Goal: Task Accomplishment & Management: Use online tool/utility

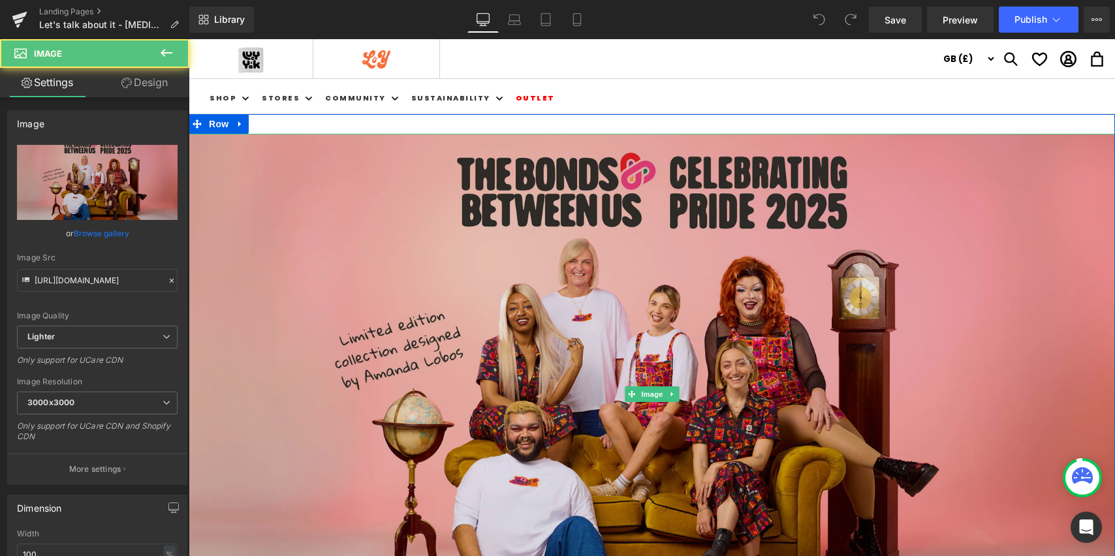
click at [678, 276] on img at bounding box center [652, 394] width 927 height 521
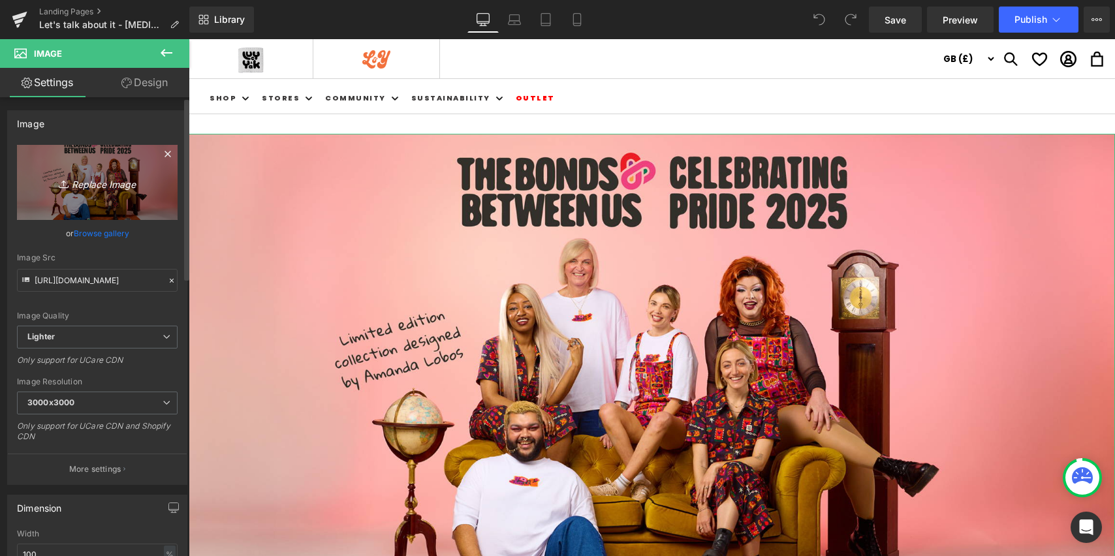
click at [99, 196] on link "Replace Image" at bounding box center [97, 182] width 161 height 75
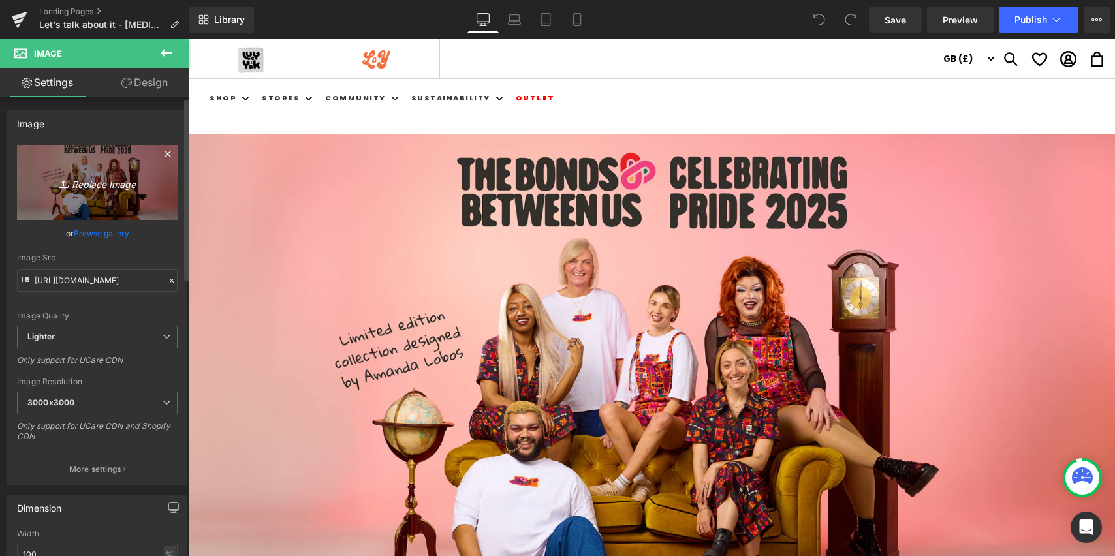
type input "C:\fakepath\V - LANDING PAGE1.jpg"
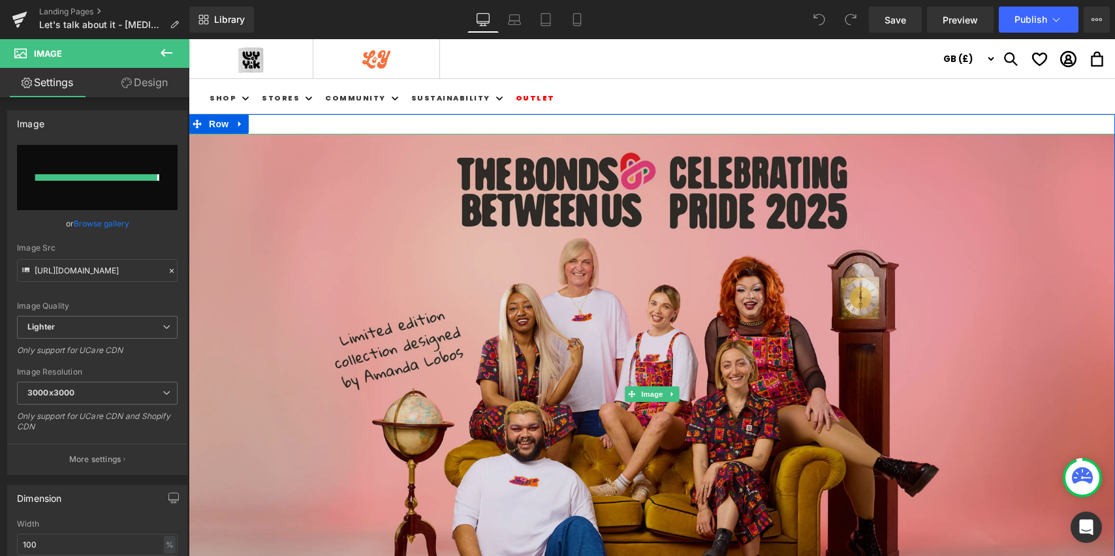
type input "[URL][DOMAIN_NAME]"
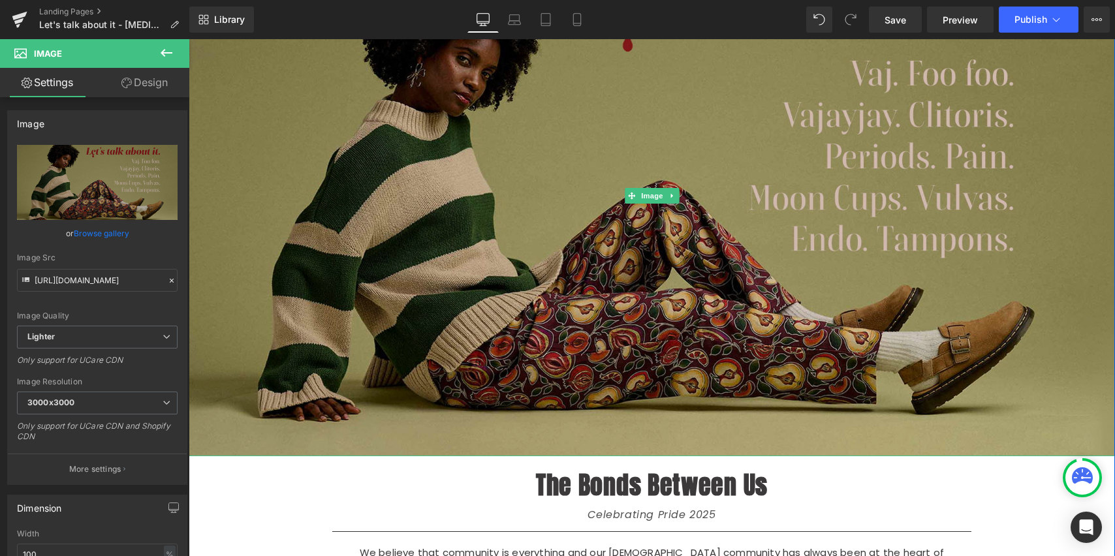
scroll to position [174, 0]
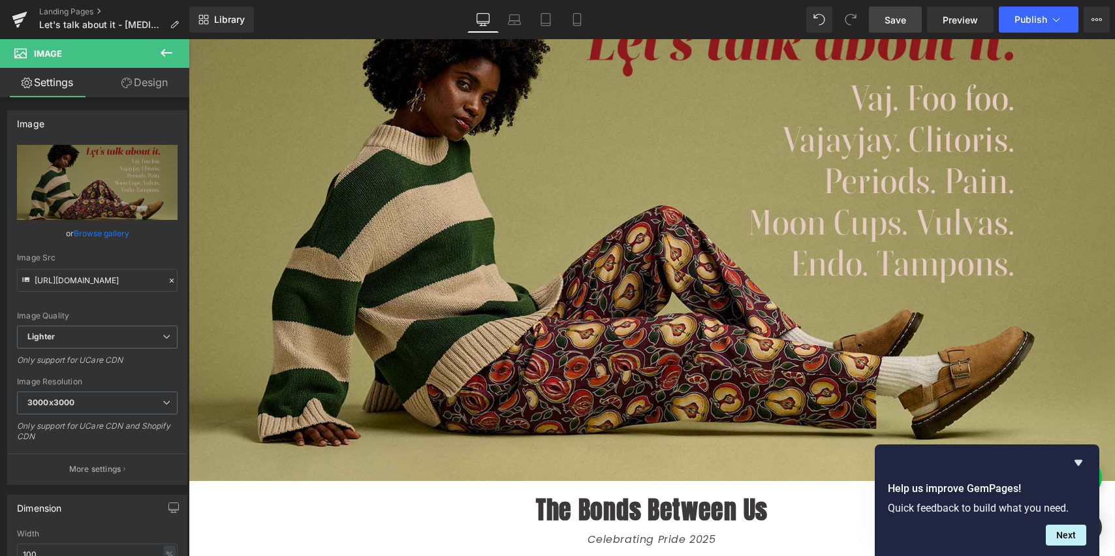
click at [898, 22] on span "Save" at bounding box center [896, 20] width 22 height 14
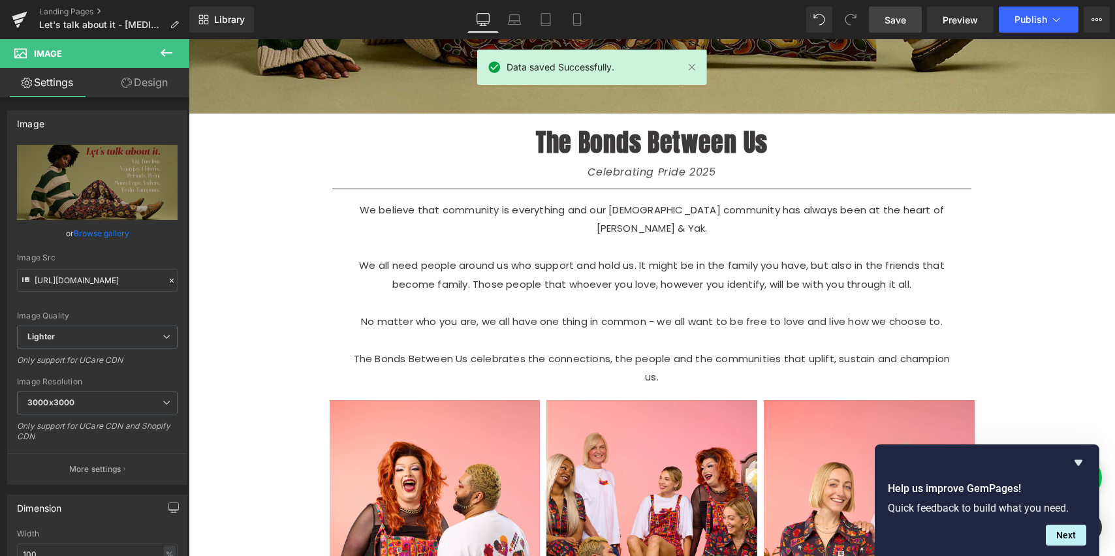
scroll to position [544, 0]
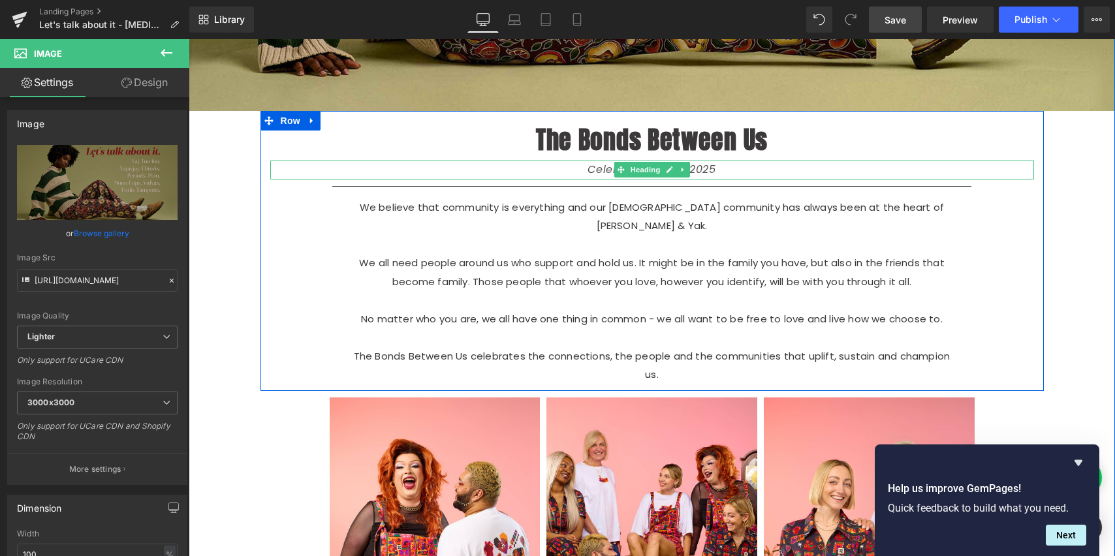
click at [710, 172] on div "Celebrating Pride 2025" at bounding box center [652, 170] width 764 height 19
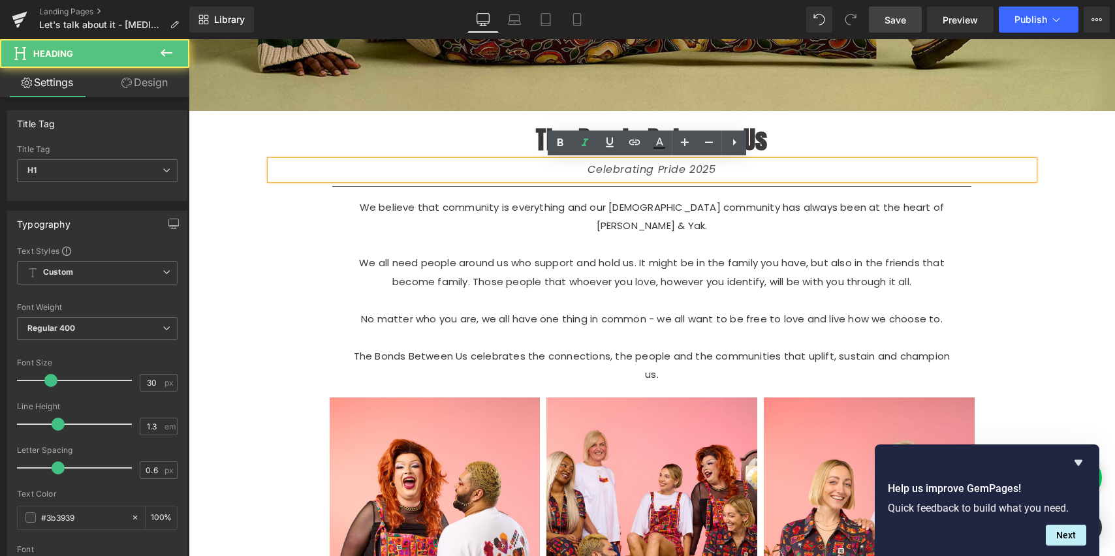
click at [652, 206] on p "We believe that community is everything and our [DEMOGRAPHIC_DATA] community ha…" at bounding box center [652, 217] width 607 height 37
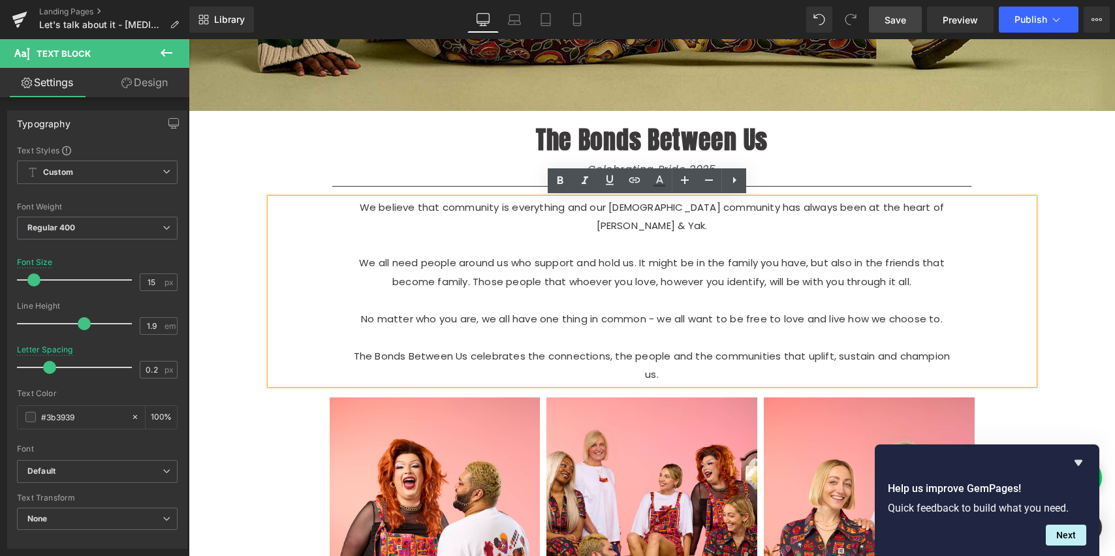
click at [697, 291] on p at bounding box center [652, 300] width 607 height 19
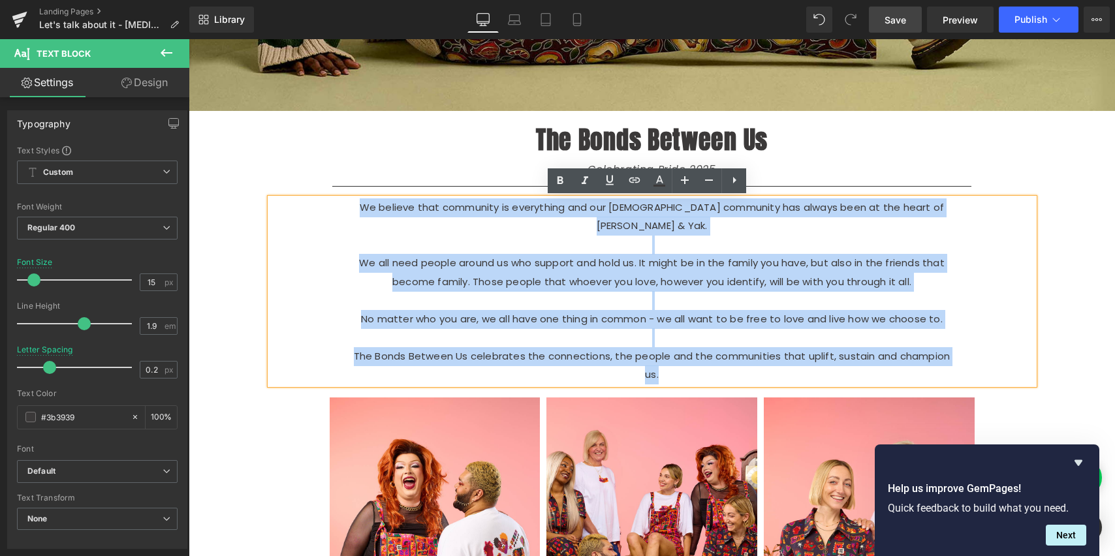
drag, startPoint x: 942, startPoint y: 335, endPoint x: 318, endPoint y: 212, distance: 635.6
click at [318, 212] on div "We believe that community is everything and our [DEMOGRAPHIC_DATA] community ha…" at bounding box center [652, 292] width 764 height 186
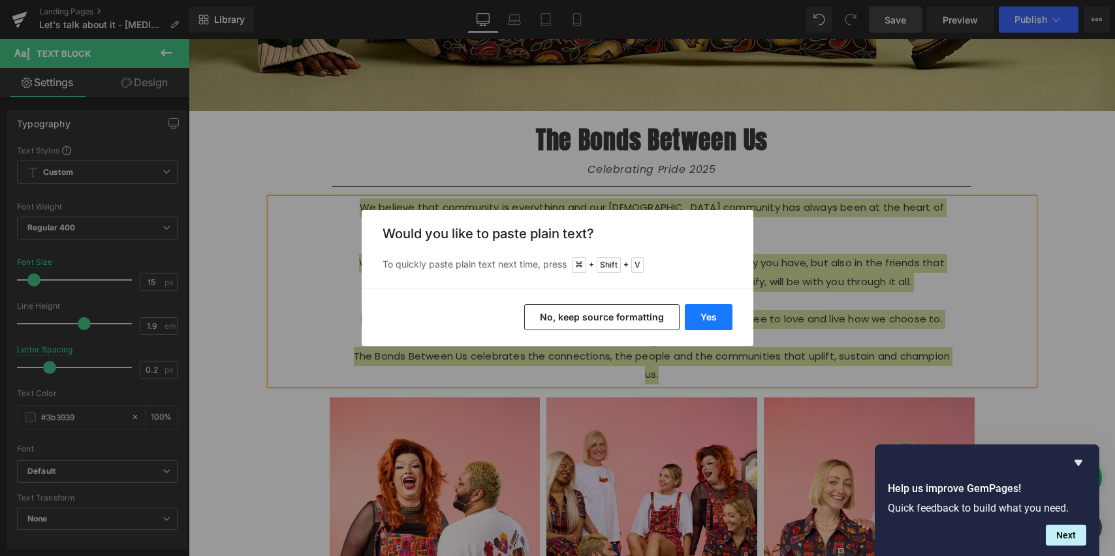
click at [707, 317] on button "Yes" at bounding box center [709, 317] width 48 height 26
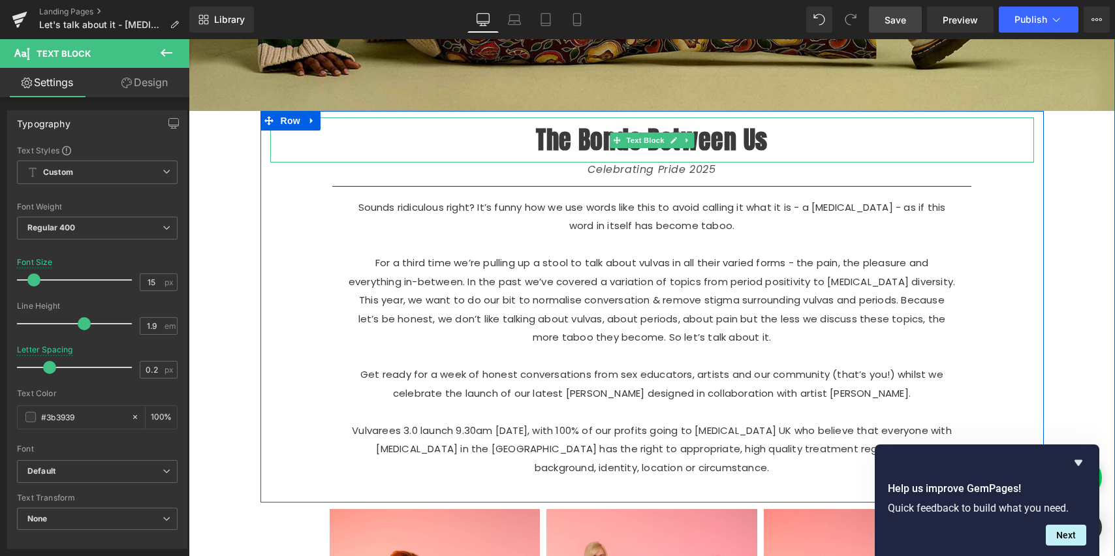
click at [737, 141] on p "The Bonds Between Us" at bounding box center [652, 140] width 764 height 44
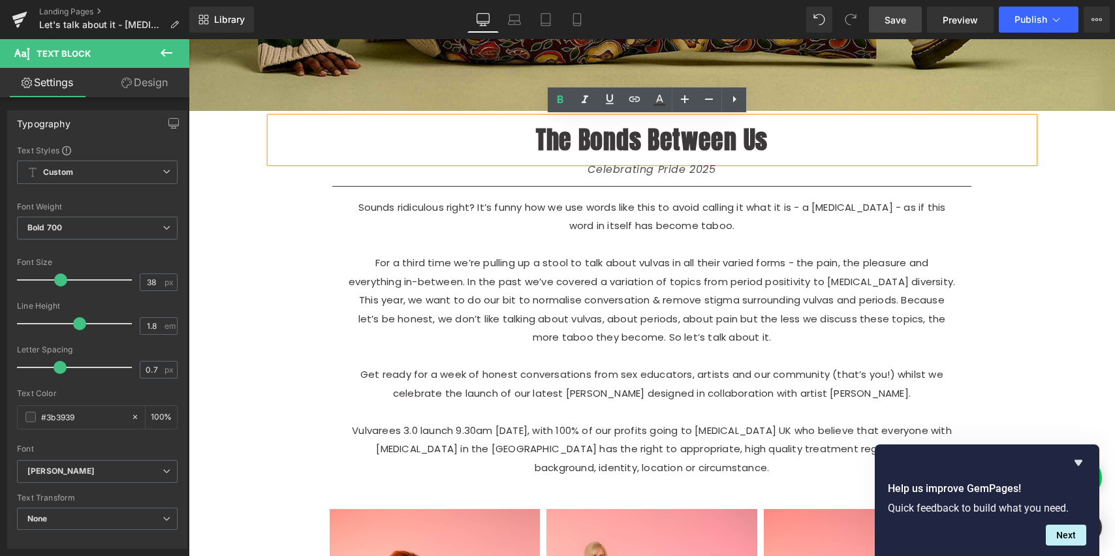
drag, startPoint x: 765, startPoint y: 141, endPoint x: 757, endPoint y: 147, distance: 10.3
click at [764, 142] on p "The Bonds Between Us" at bounding box center [652, 140] width 764 height 44
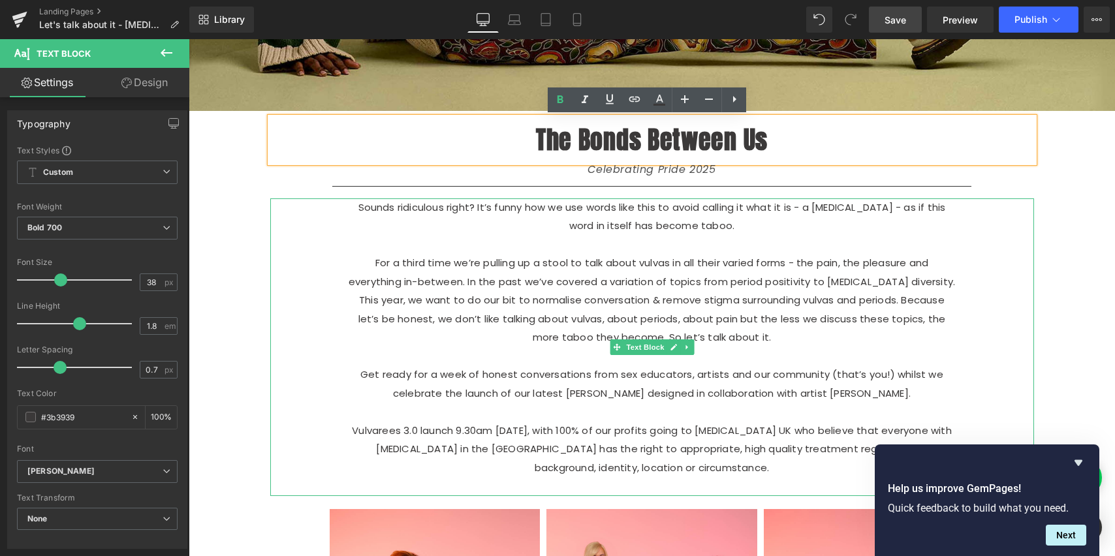
click at [349, 208] on p "Sounds ridiculous right? It’s funny how we use words like this to avoid calling…" at bounding box center [652, 217] width 607 height 37
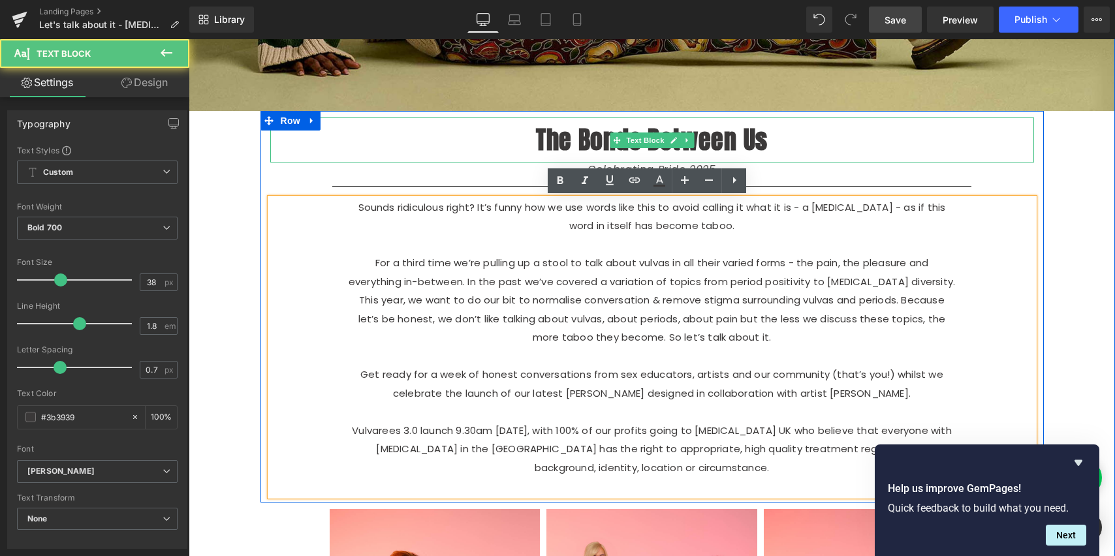
click at [731, 135] on p "The Bonds Between Us" at bounding box center [652, 140] width 764 height 44
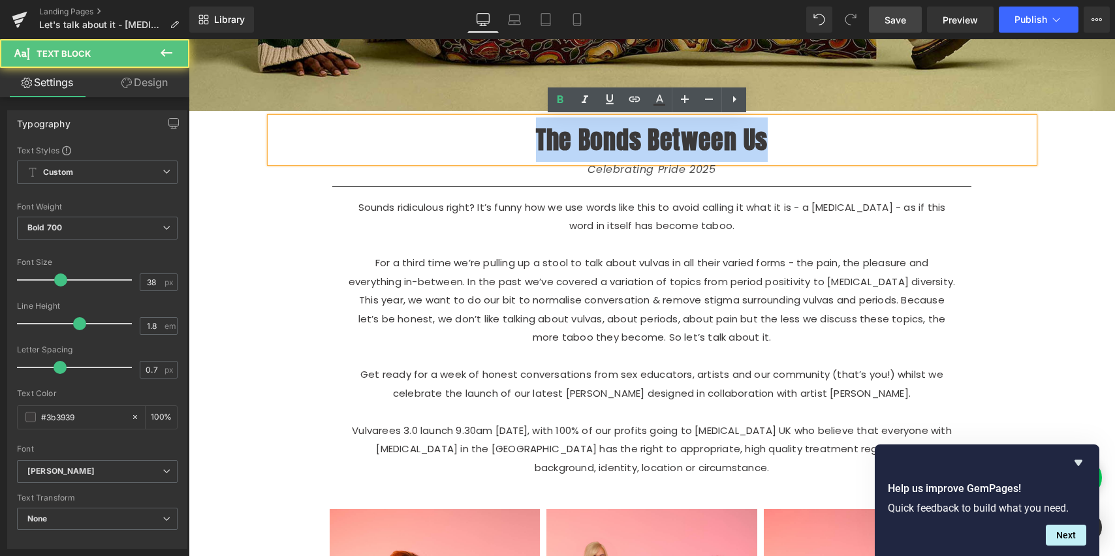
drag, startPoint x: 776, startPoint y: 138, endPoint x: 507, endPoint y: 137, distance: 269.1
click at [507, 137] on p "The Bonds Between Us" at bounding box center [652, 140] width 764 height 44
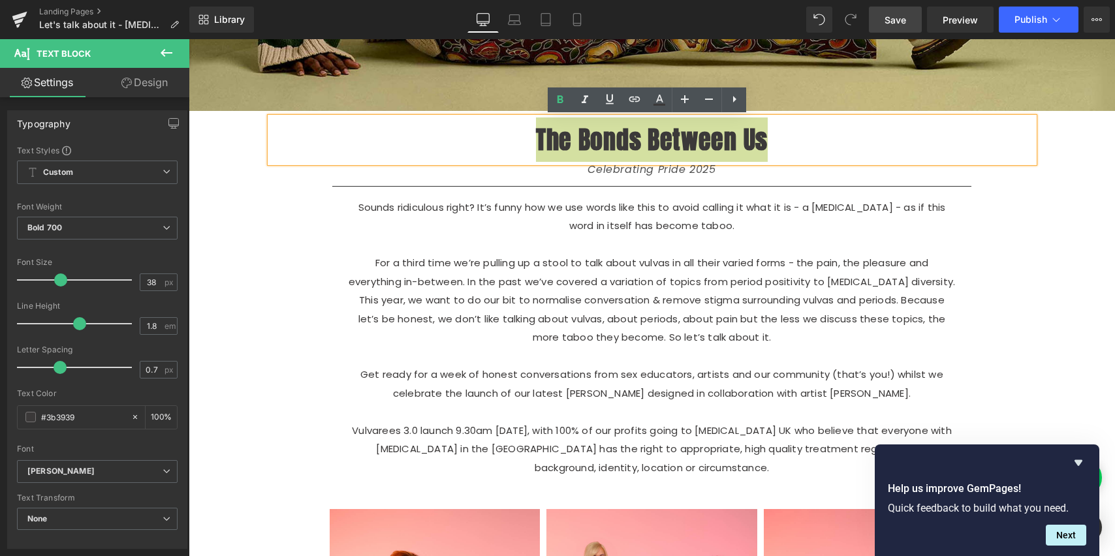
click at [1080, 463] on icon "Hide survey" at bounding box center [1079, 463] width 8 height 6
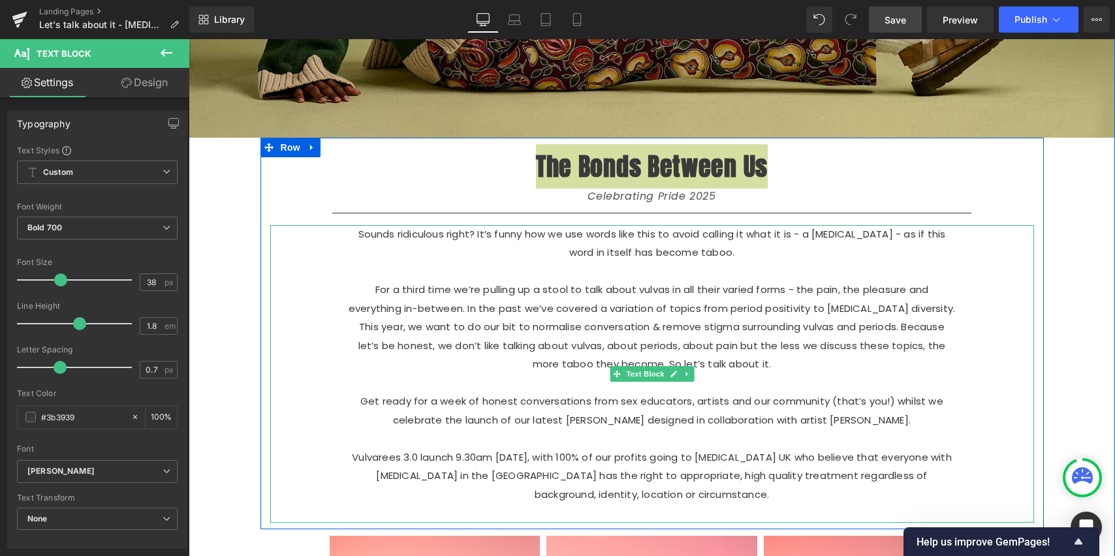
scroll to position [510, 0]
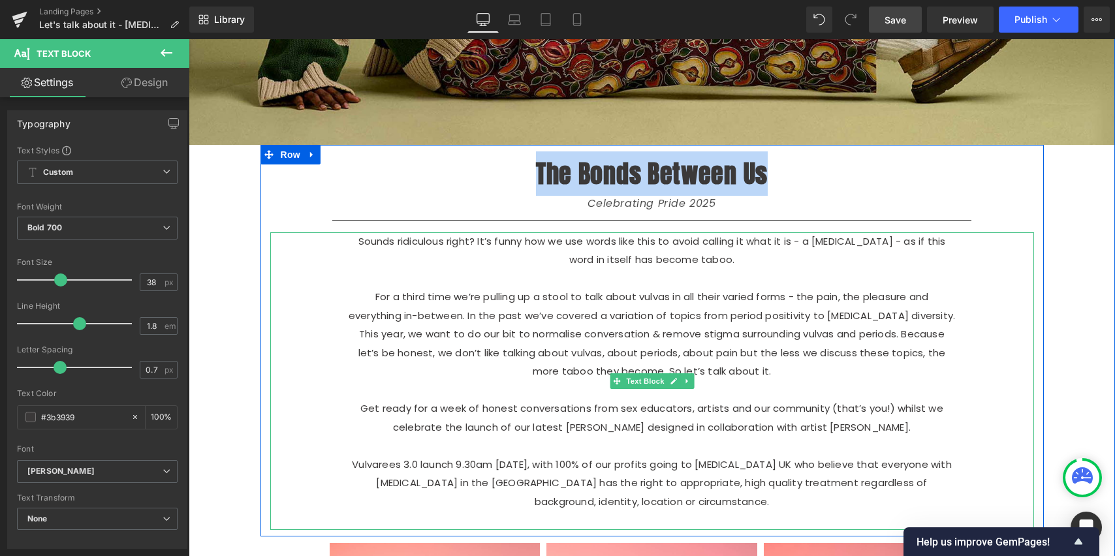
click at [751, 345] on p "For a third time we’re pulling up a stool to talk about vulvas in all their var…" at bounding box center [652, 334] width 607 height 93
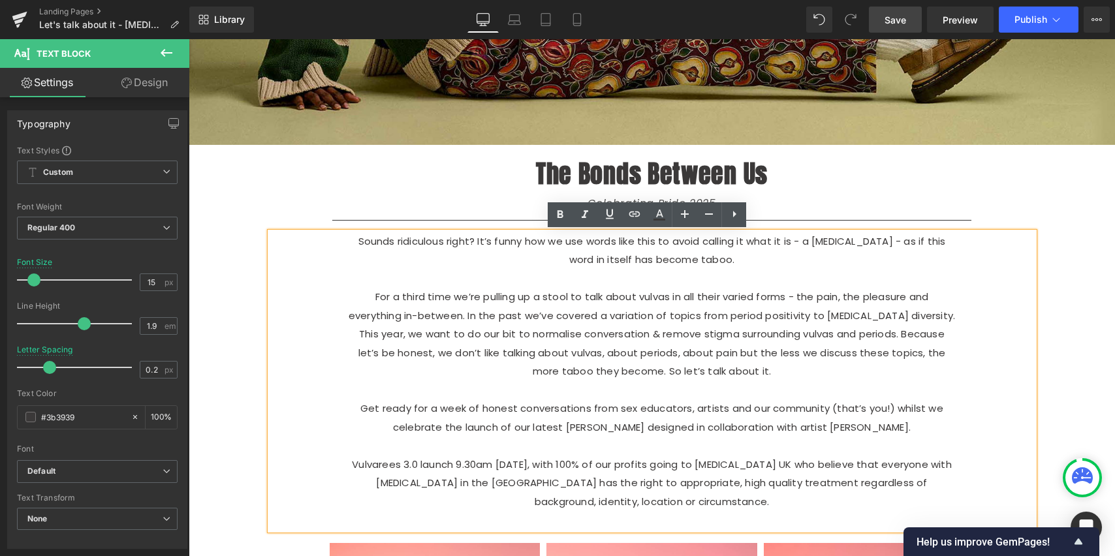
click at [767, 252] on p "Sounds ridiculous right? It’s funny how we use words like this to avoid calling…" at bounding box center [652, 250] width 607 height 37
click at [754, 308] on p "For a third time we’re pulling up a stool to talk about vulvas in all their var…" at bounding box center [652, 334] width 607 height 93
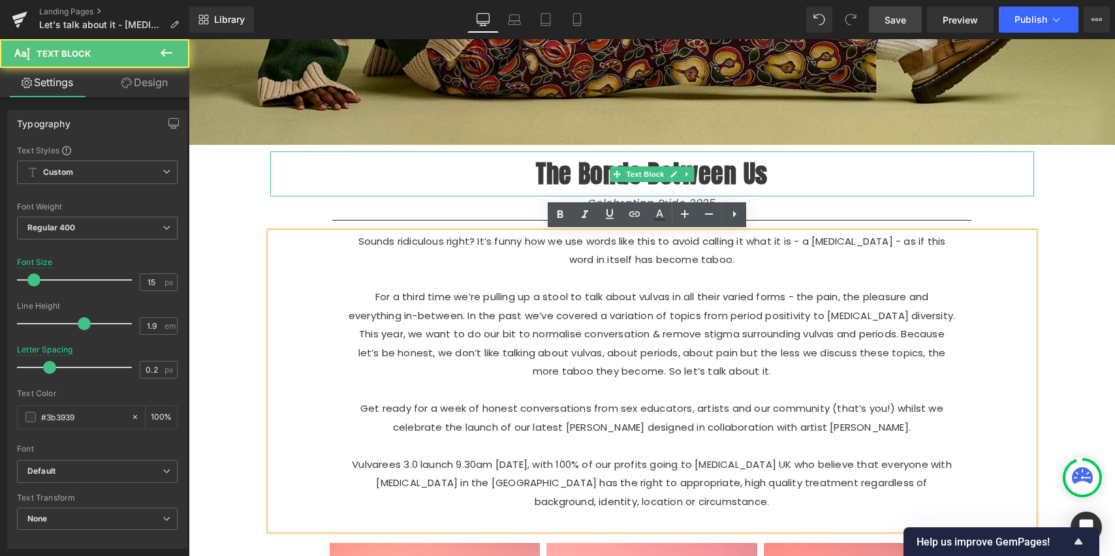
click at [797, 189] on p "The Bonds Between Us" at bounding box center [652, 174] width 764 height 44
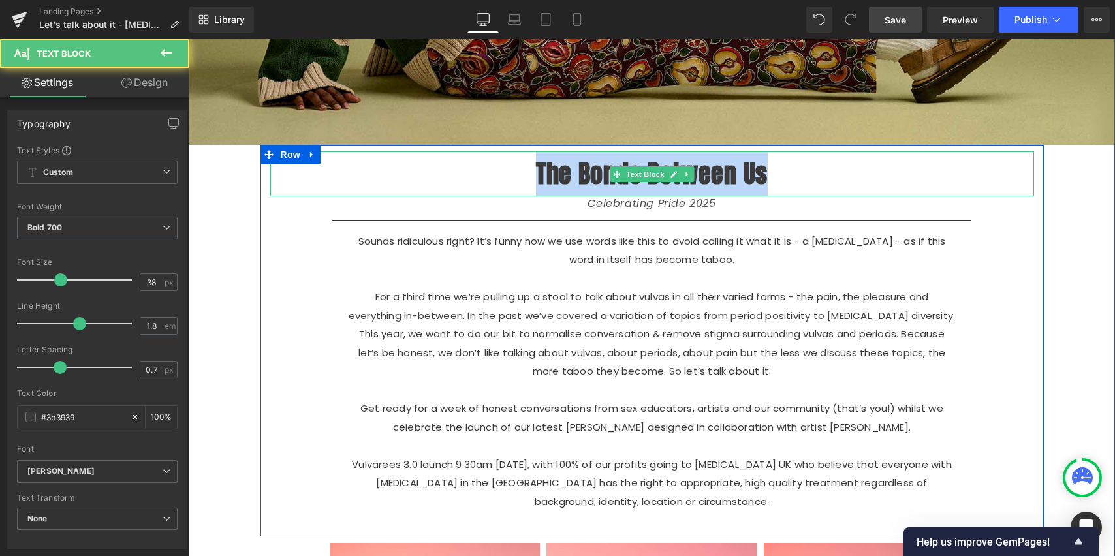
drag, startPoint x: 761, startPoint y: 178, endPoint x: 511, endPoint y: 176, distance: 250.1
click at [511, 176] on p "The Bonds Between Us" at bounding box center [652, 174] width 764 height 44
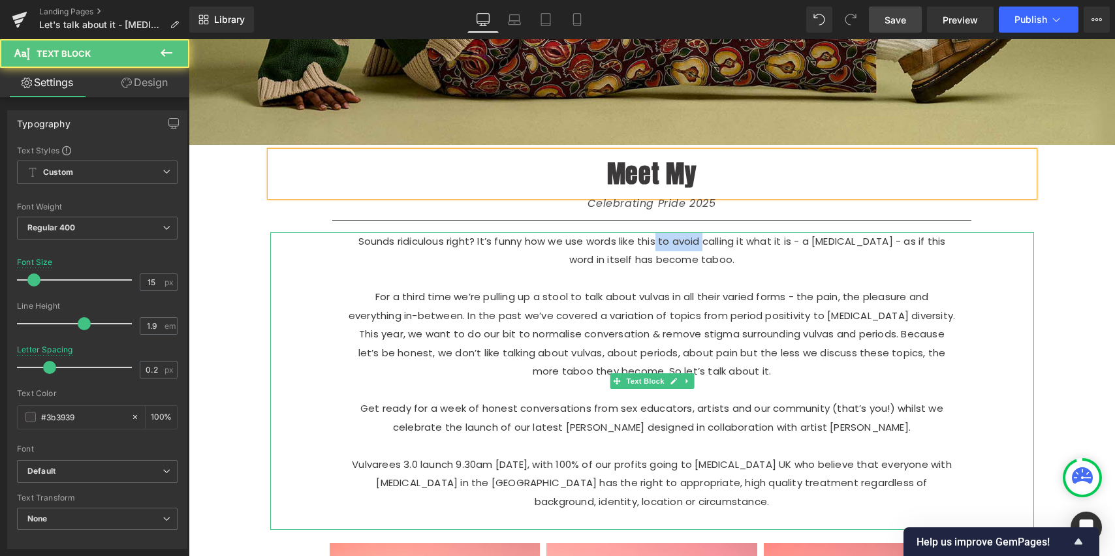
drag, startPoint x: 676, startPoint y: 239, endPoint x: 642, endPoint y: 241, distance: 34.0
click at [643, 242] on p "Sounds ridiculous right? It’s funny how we use words like this to avoid calling…" at bounding box center [652, 250] width 607 height 37
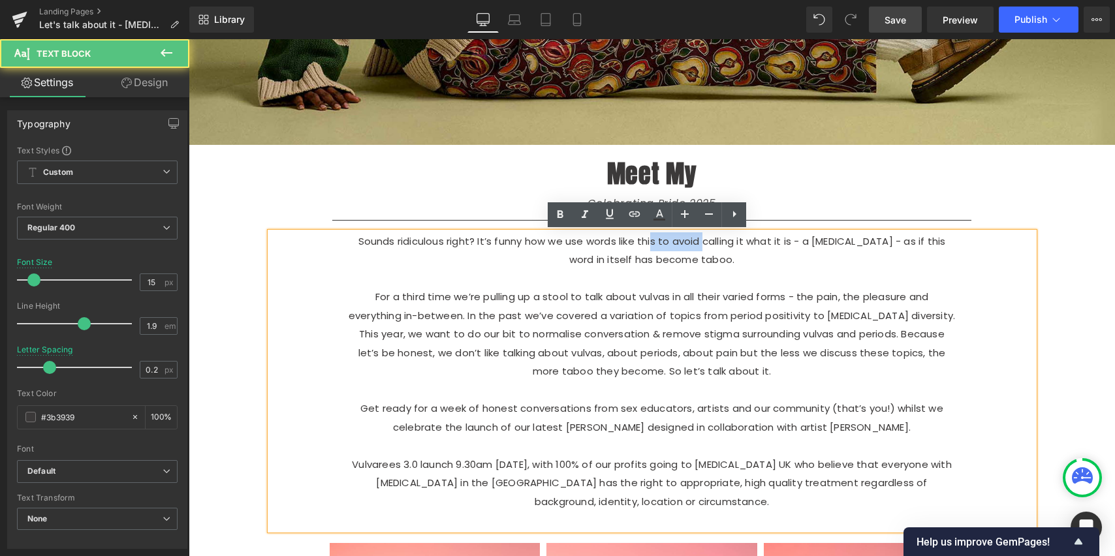
copy p "s to avoid"
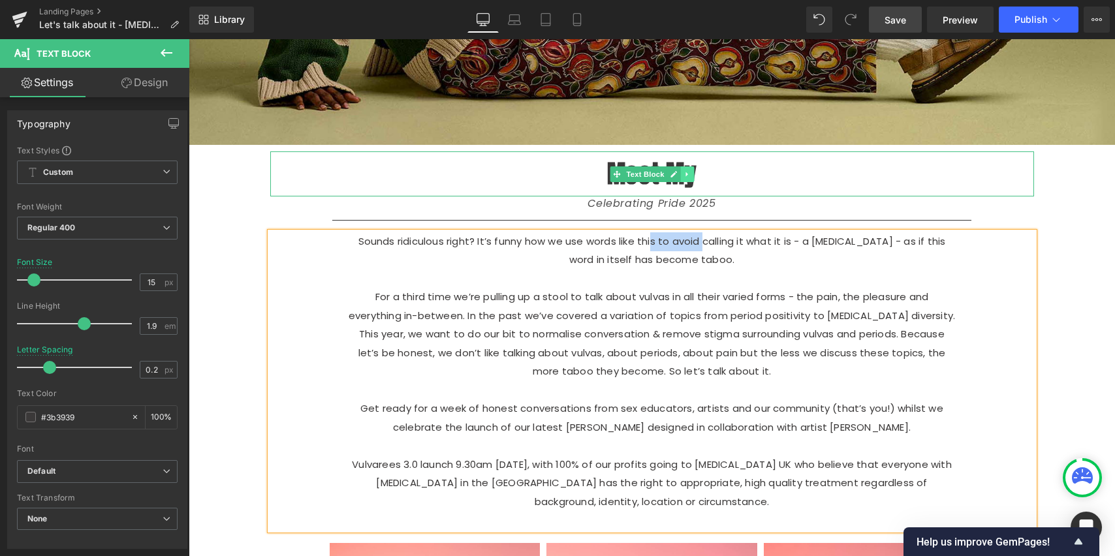
drag, startPoint x: 684, startPoint y: 175, endPoint x: 696, endPoint y: 174, distance: 11.8
click at [686, 175] on icon at bounding box center [687, 174] width 7 height 8
click at [731, 173] on p "Meet My" at bounding box center [652, 174] width 764 height 44
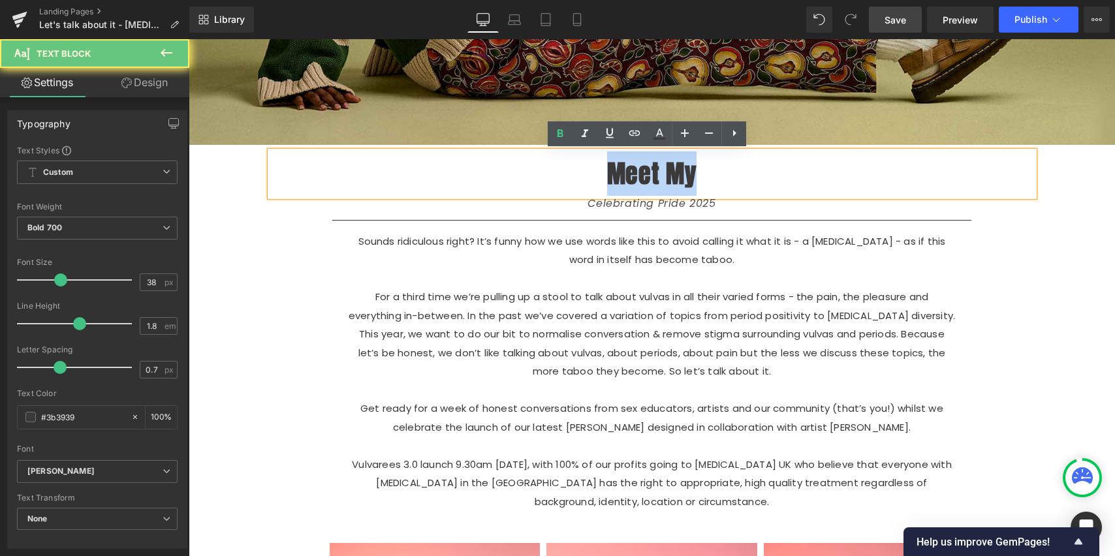
drag, startPoint x: 740, startPoint y: 170, endPoint x: 550, endPoint y: 171, distance: 190.0
click at [551, 170] on p "Meet My" at bounding box center [652, 174] width 764 height 44
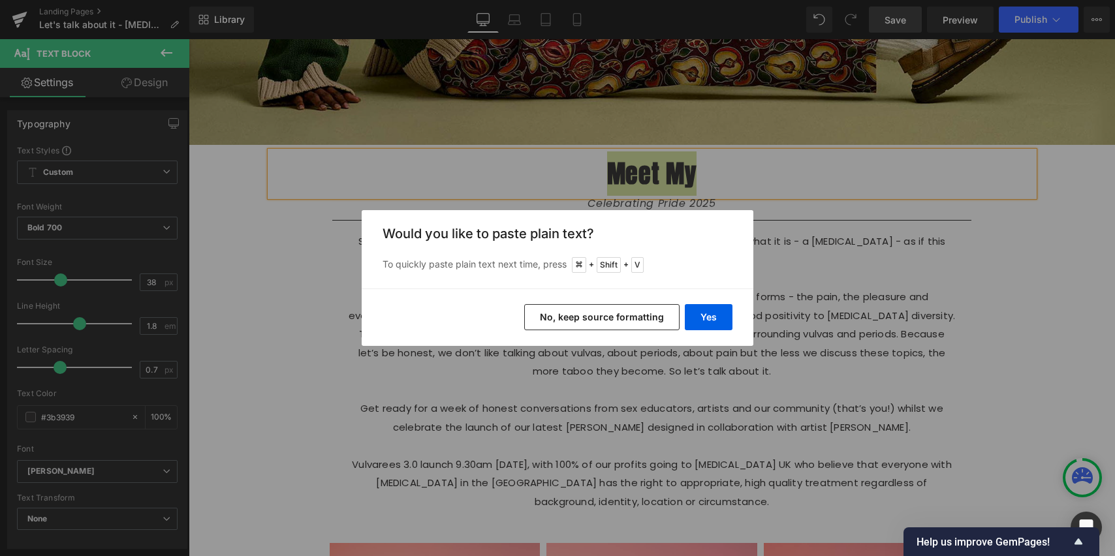
click at [659, 319] on button "No, keep source formatting" at bounding box center [601, 317] width 155 height 26
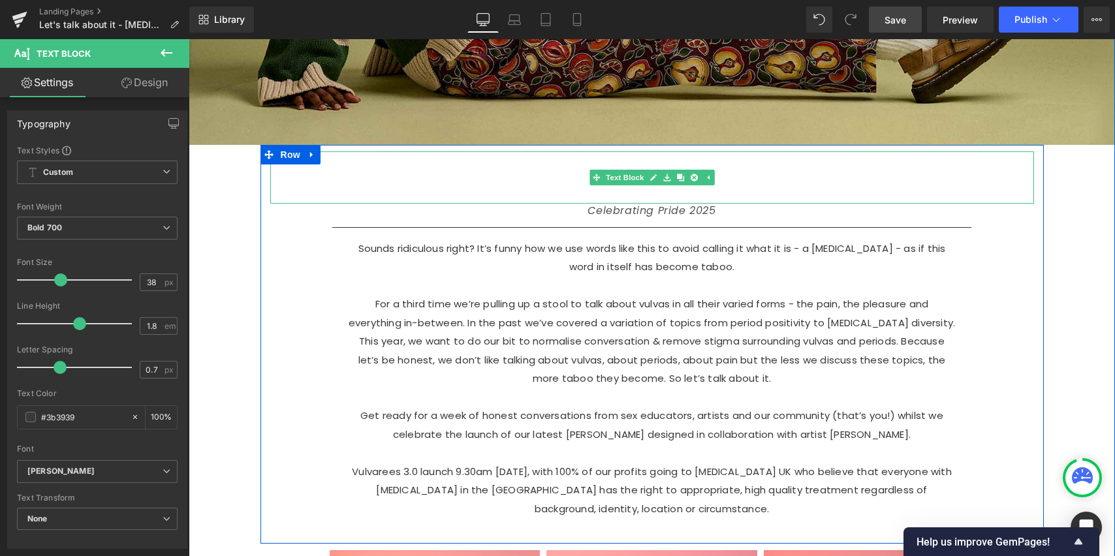
click at [752, 174] on p "s to avoid" at bounding box center [652, 178] width 764 height 52
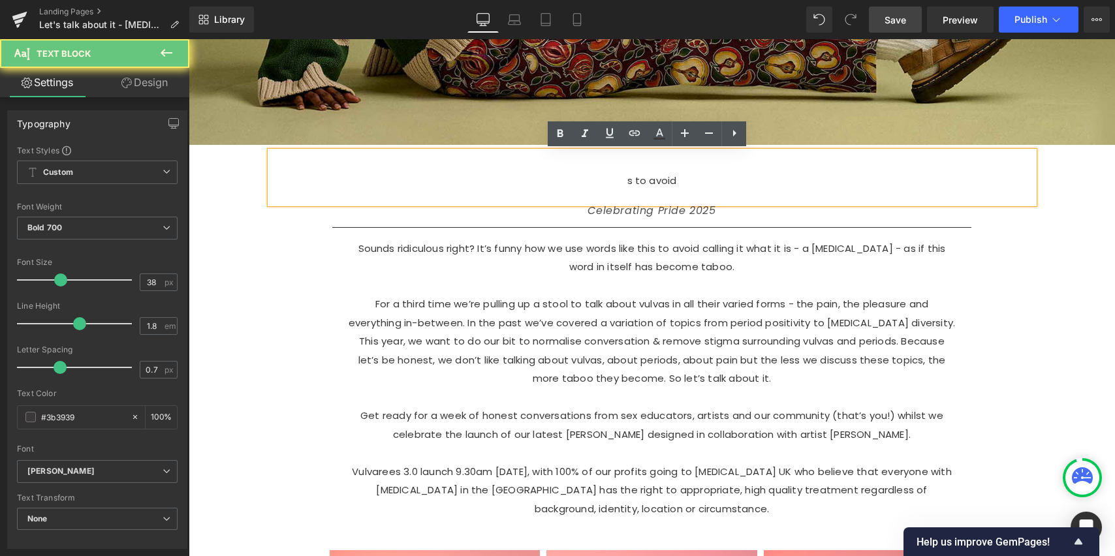
drag, startPoint x: 713, startPoint y: 176, endPoint x: 556, endPoint y: 167, distance: 157.0
click at [557, 167] on p "s to avoid" at bounding box center [652, 178] width 764 height 52
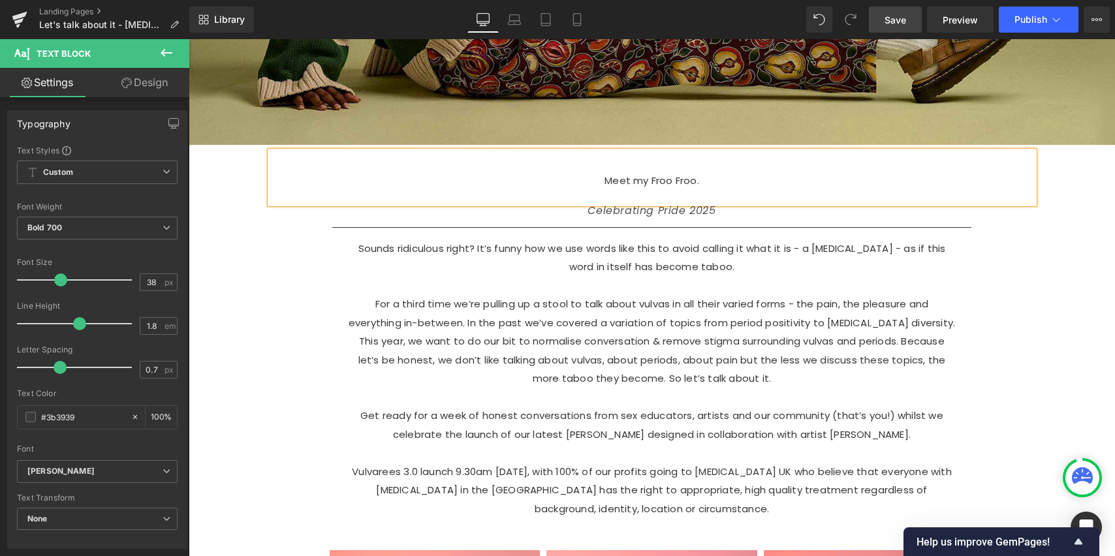
click at [189, 39] on div at bounding box center [189, 39] width 0 height 0
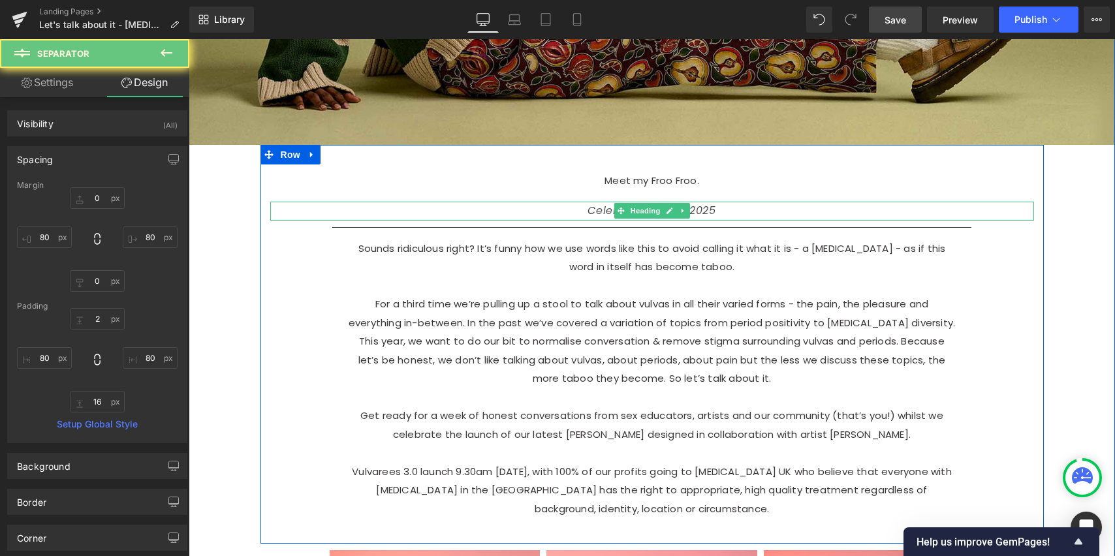
click at [738, 214] on div "Celebrating Pride 2025" at bounding box center [652, 211] width 764 height 19
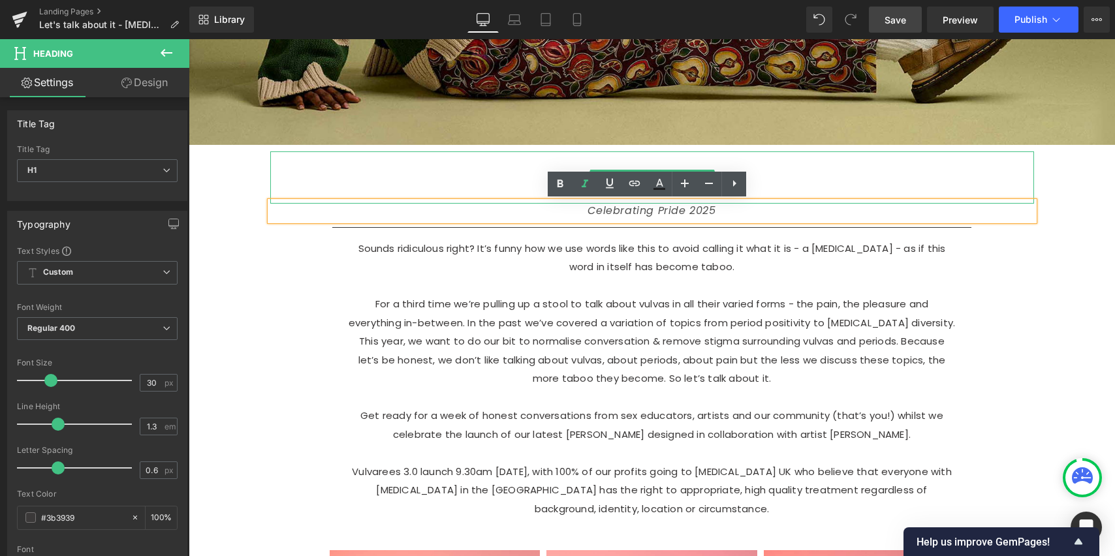
click at [432, 202] on div "Celebrating Pride 2025" at bounding box center [652, 211] width 764 height 19
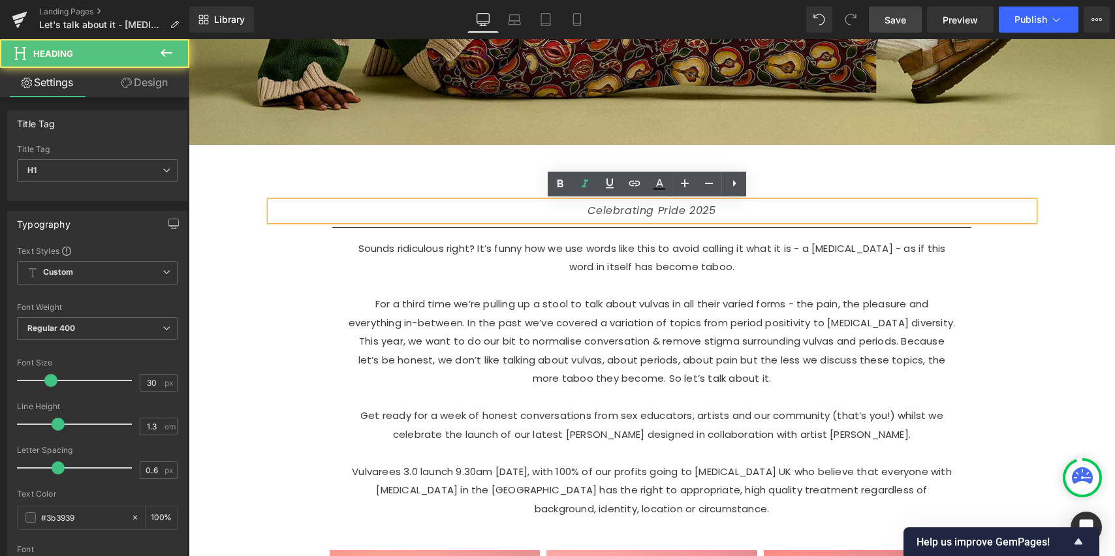
click at [288, 265] on div "Sounds ridiculous right? It’s funny how we use words like this to avoid calling…" at bounding box center [652, 389] width 764 height 298
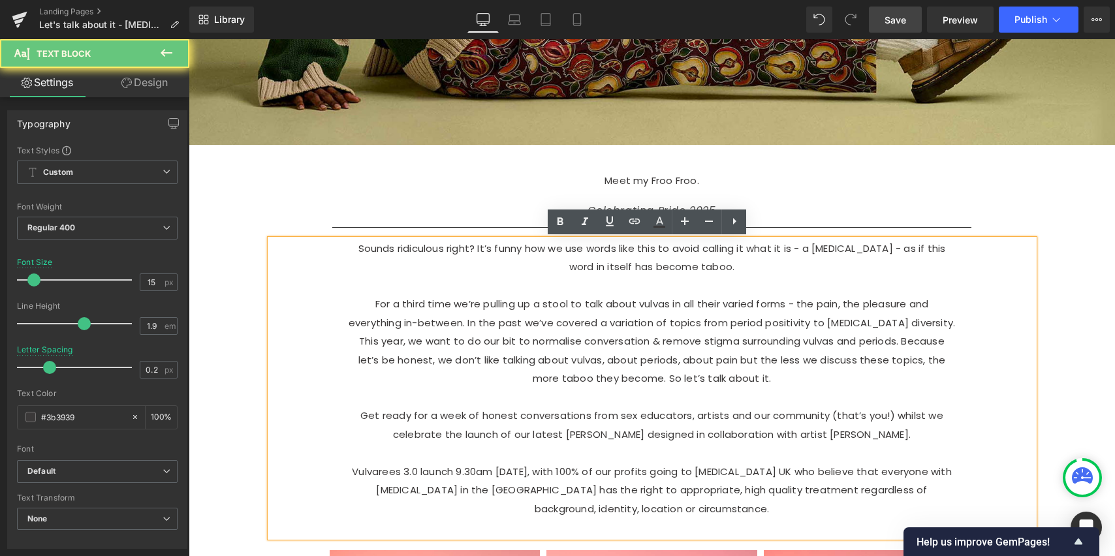
click at [297, 216] on div "Celebrating Pride 2025" at bounding box center [652, 211] width 764 height 19
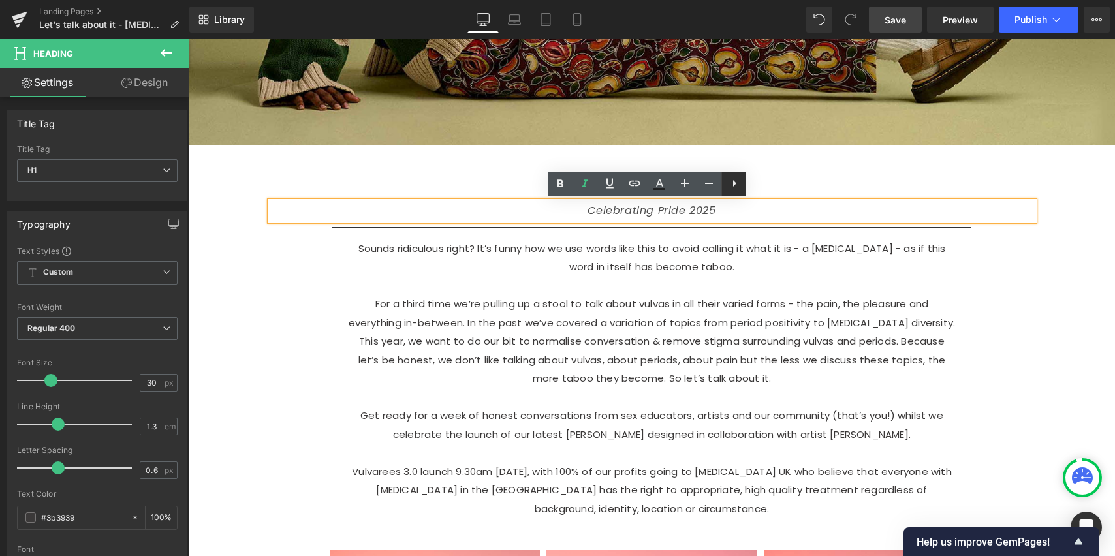
click at [737, 184] on icon at bounding box center [735, 184] width 16 height 16
click at [790, 211] on div "Celebrating Pride 2025" at bounding box center [652, 211] width 764 height 19
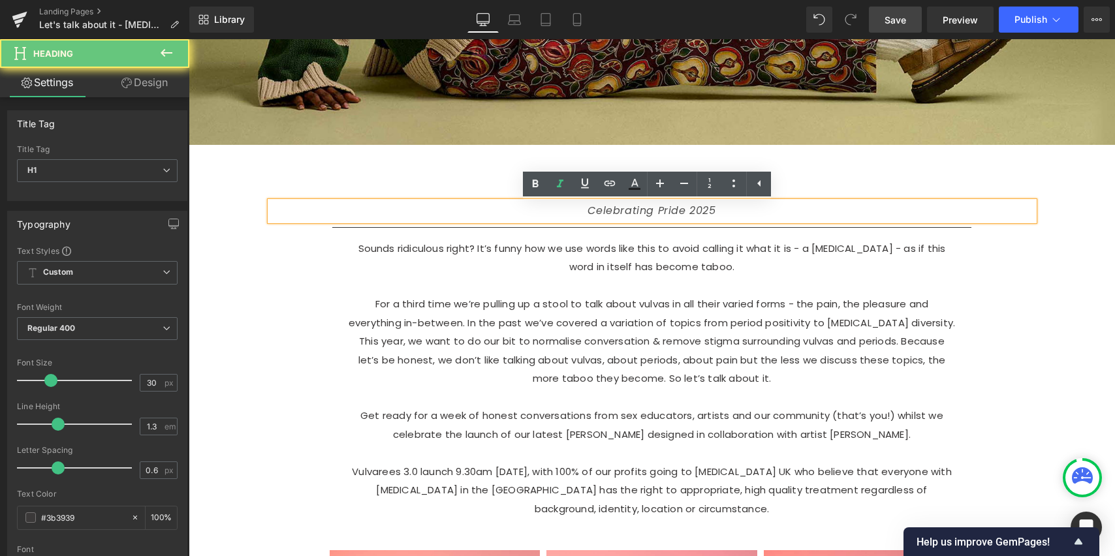
click at [962, 202] on div "Celebrating Pride 2025" at bounding box center [652, 211] width 764 height 19
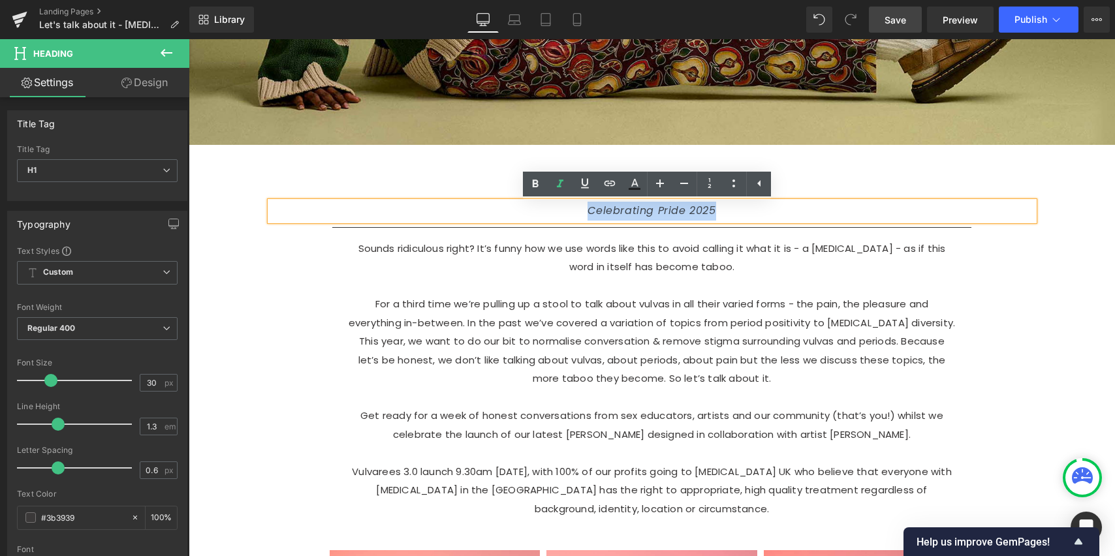
click at [971, 181] on p "Meet my Froo Froo." at bounding box center [652, 178] width 764 height 52
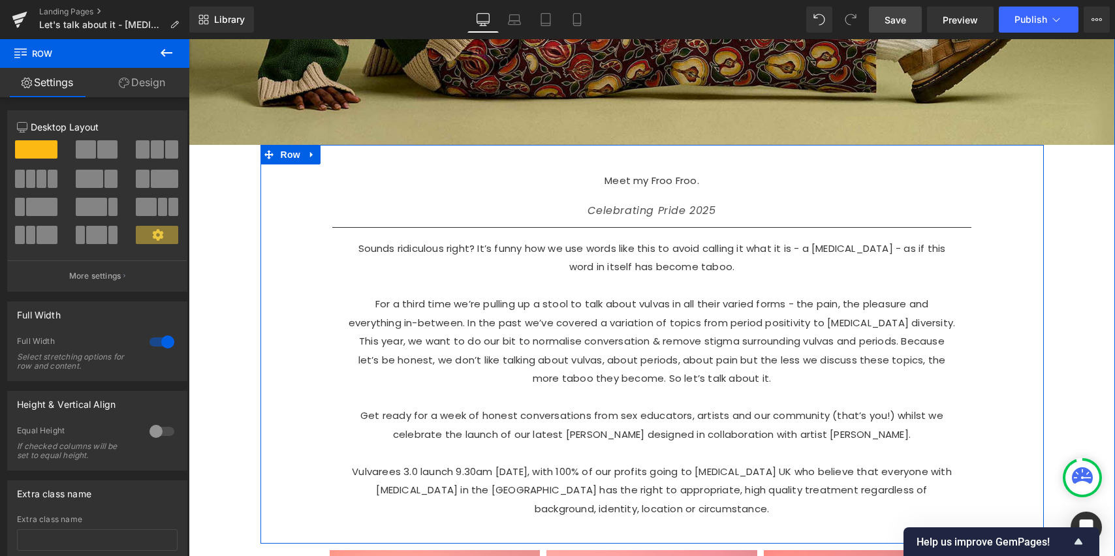
click at [1030, 219] on div "Meet my Froo Froo. Text Block Celebrating Pride 2025 Heading Separator Sounds r…" at bounding box center [653, 344] width 784 height 385
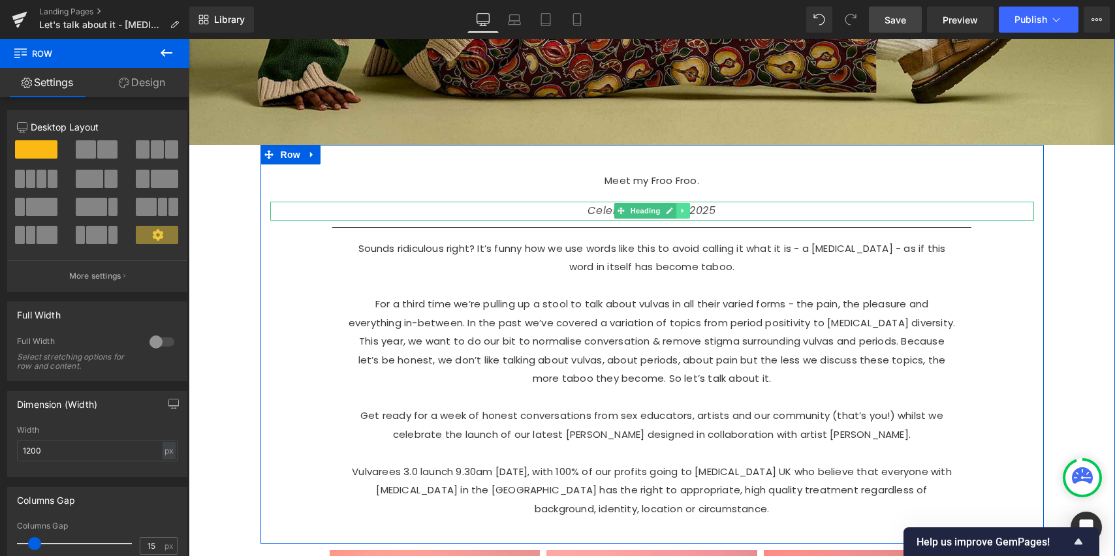
click at [680, 210] on icon at bounding box center [683, 211] width 7 height 8
click at [686, 211] on icon at bounding box center [689, 211] width 7 height 8
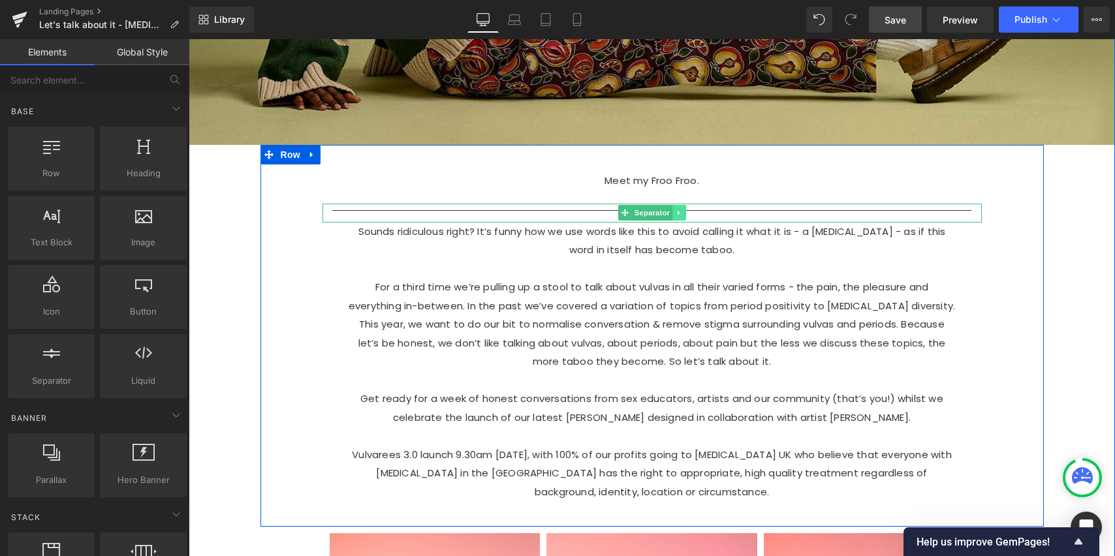
click at [676, 213] on icon at bounding box center [679, 213] width 7 height 8
click at [684, 215] on icon at bounding box center [685, 213] width 7 height 8
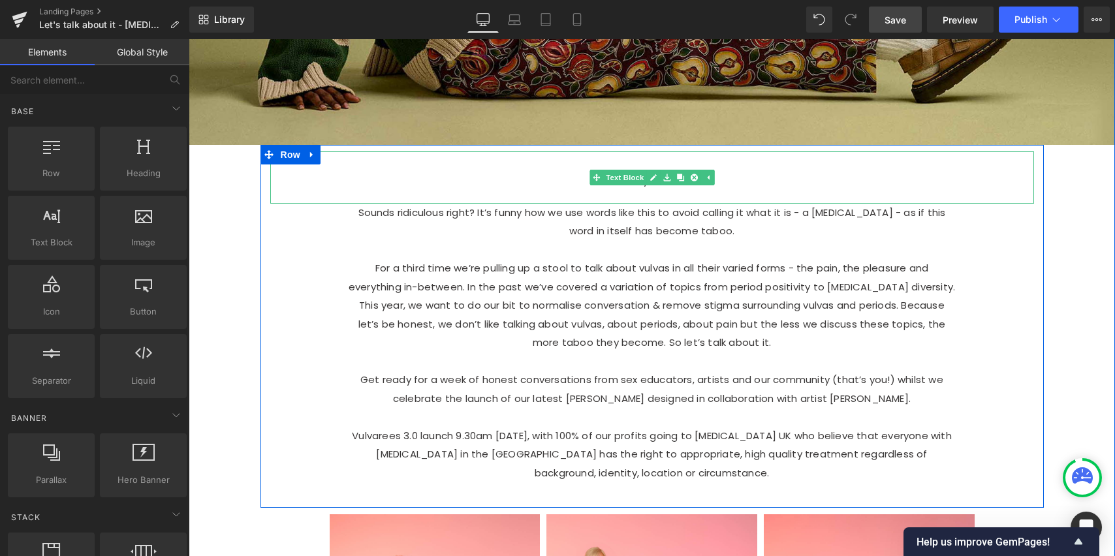
click at [749, 184] on p "Meet my Froo Froo." at bounding box center [652, 178] width 764 height 52
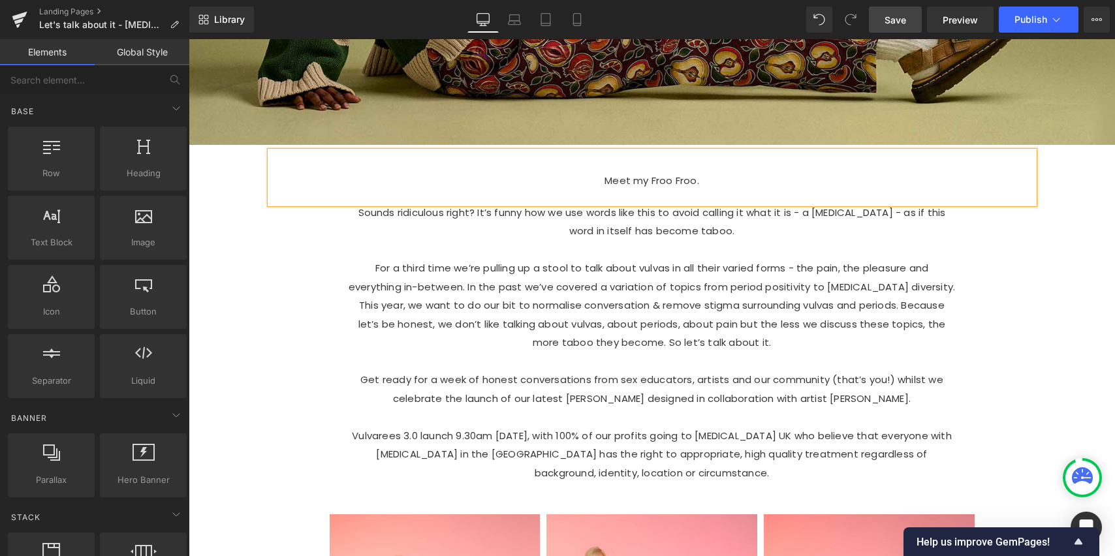
click at [749, 184] on p "Meet my Froo Froo." at bounding box center [652, 178] width 764 height 52
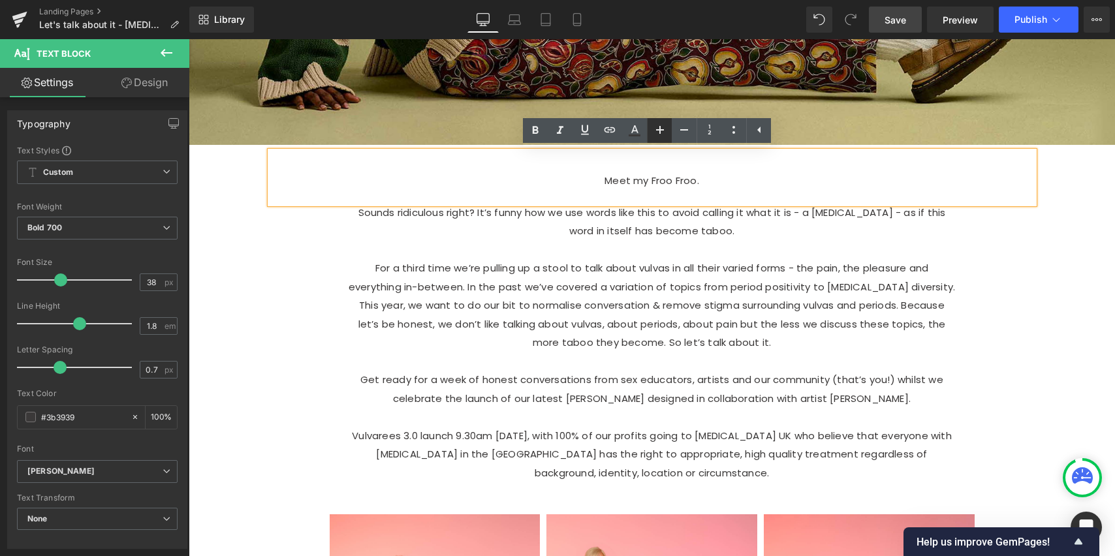
click at [661, 129] on icon at bounding box center [660, 130] width 16 height 16
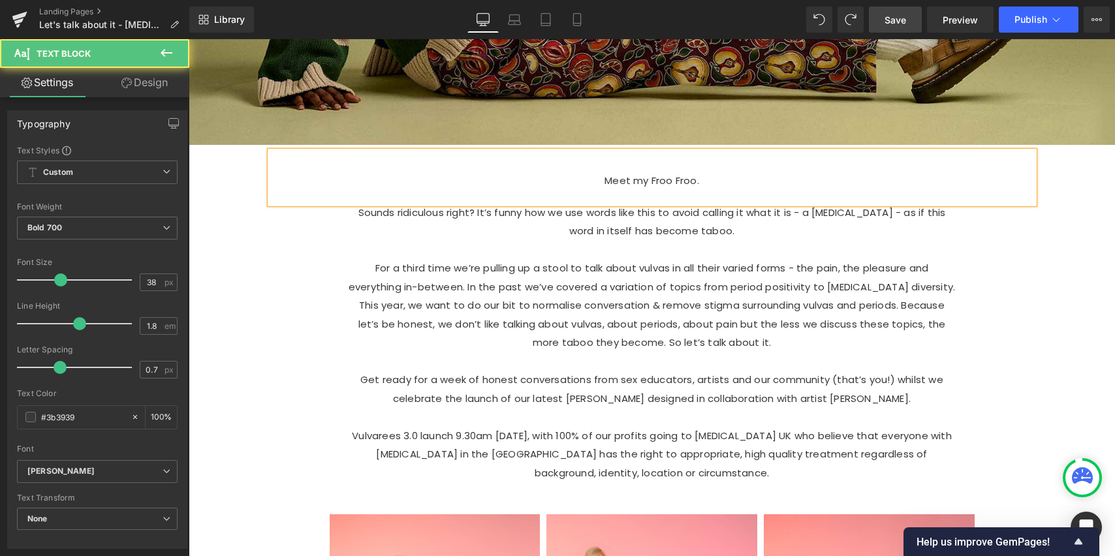
drag, startPoint x: 654, startPoint y: 182, endPoint x: 679, endPoint y: 178, distance: 24.4
click at [656, 181] on span "Meet my Froo Froo." at bounding box center [652, 181] width 95 height 14
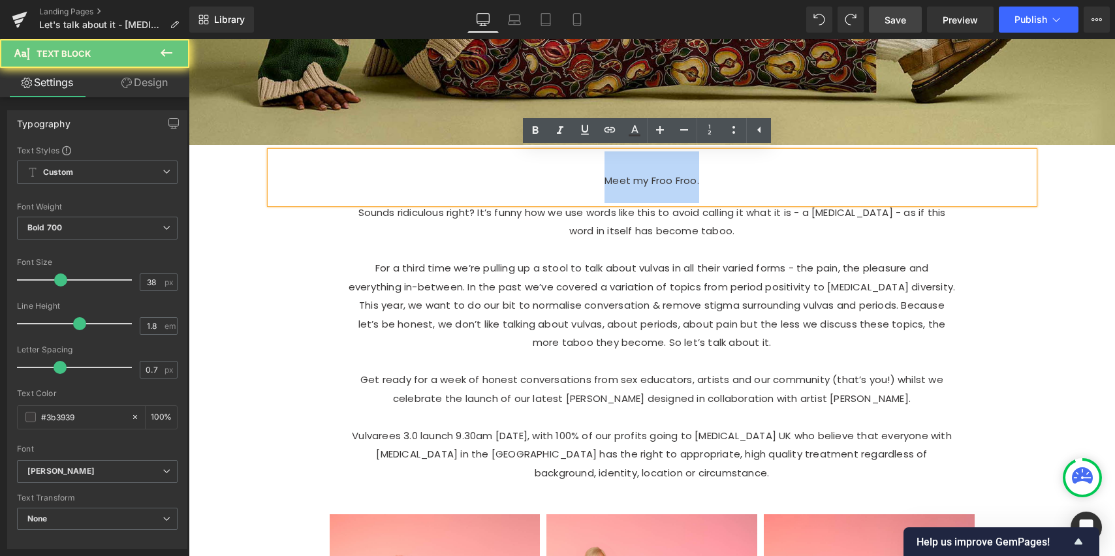
drag, startPoint x: 654, startPoint y: 178, endPoint x: 575, endPoint y: 167, distance: 79.8
click at [561, 177] on p "Meet my Froo Froo." at bounding box center [652, 178] width 764 height 52
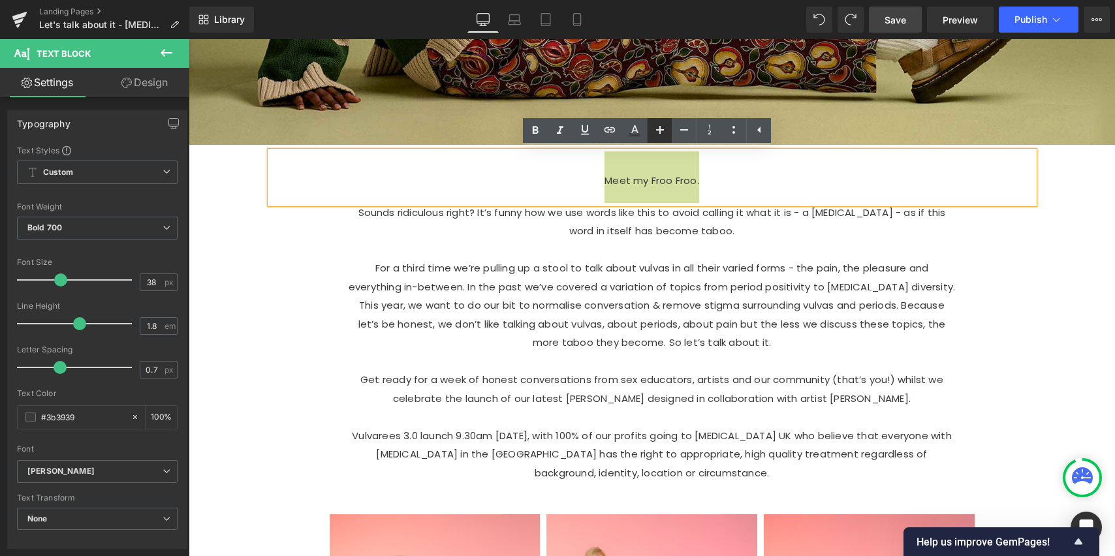
click at [667, 131] on icon at bounding box center [660, 130] width 16 height 16
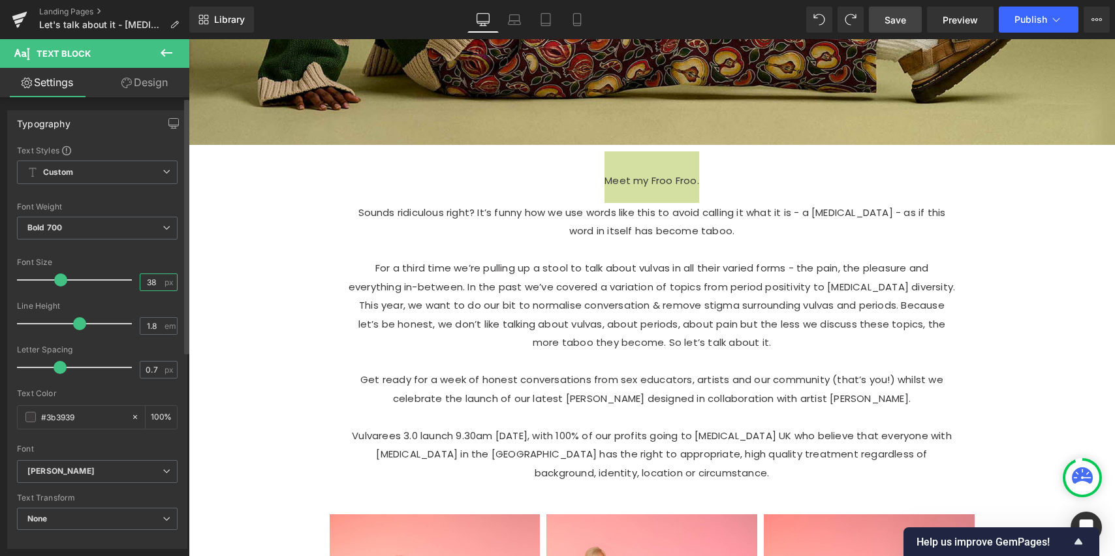
drag, startPoint x: 144, startPoint y: 283, endPoint x: 150, endPoint y: 287, distance: 8.0
click at [144, 283] on input "38" at bounding box center [151, 282] width 23 height 16
type input "40"
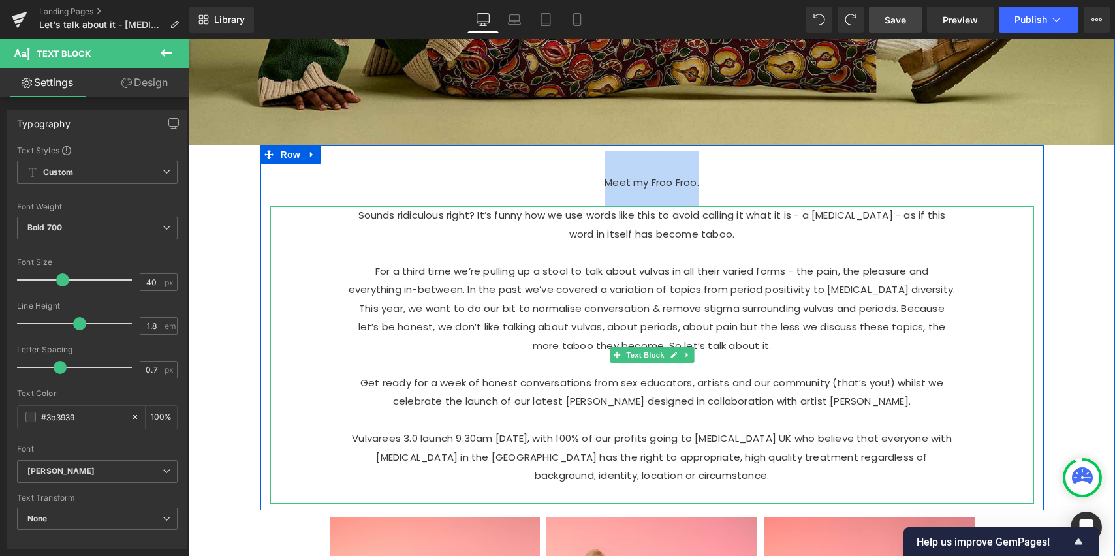
click at [291, 231] on div "Sounds ridiculous right? It’s funny how we use words like this to avoid calling…" at bounding box center [652, 355] width 764 height 298
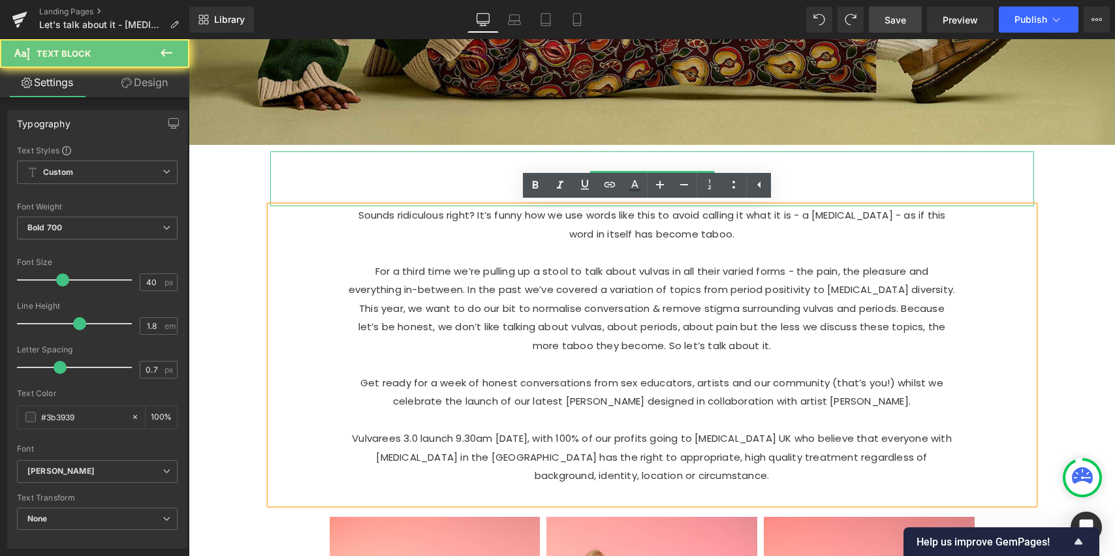
click at [445, 177] on p "Meet my Froo Froo." at bounding box center [652, 179] width 764 height 55
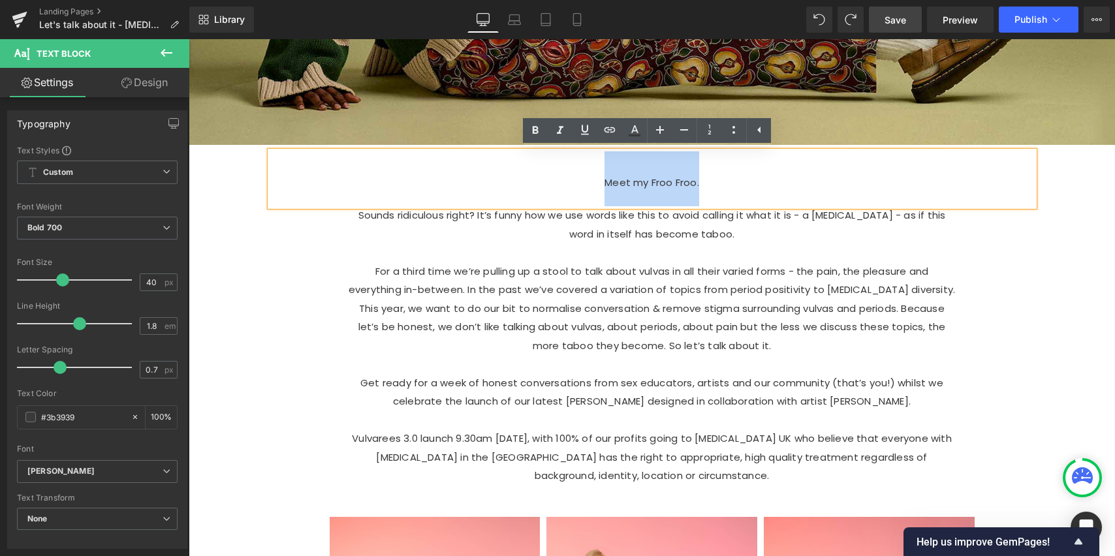
drag, startPoint x: 696, startPoint y: 181, endPoint x: 577, endPoint y: 178, distance: 118.2
click at [578, 179] on p "Meet my Froo Froo." at bounding box center [652, 179] width 764 height 55
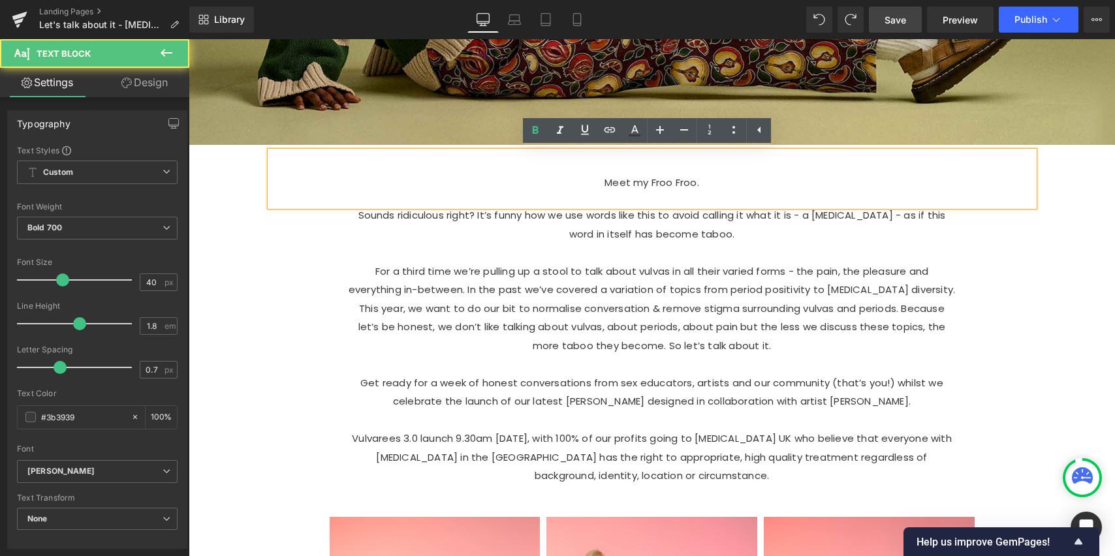
click at [711, 185] on p "Meet my Froo Froo." at bounding box center [652, 179] width 764 height 55
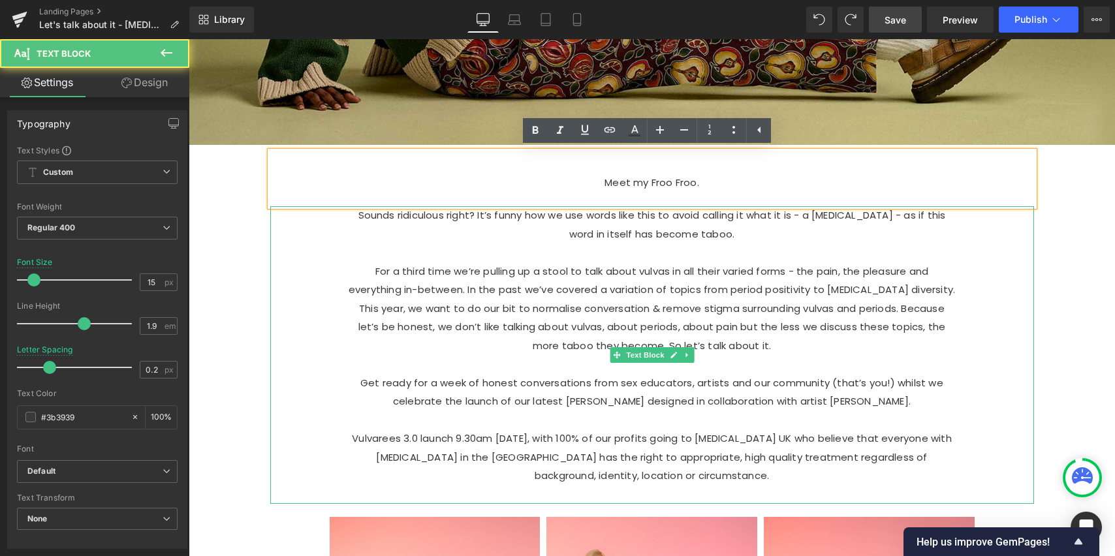
click at [733, 217] on p "Sounds ridiculous right? It’s funny how we use words like this to avoid calling…" at bounding box center [652, 224] width 607 height 37
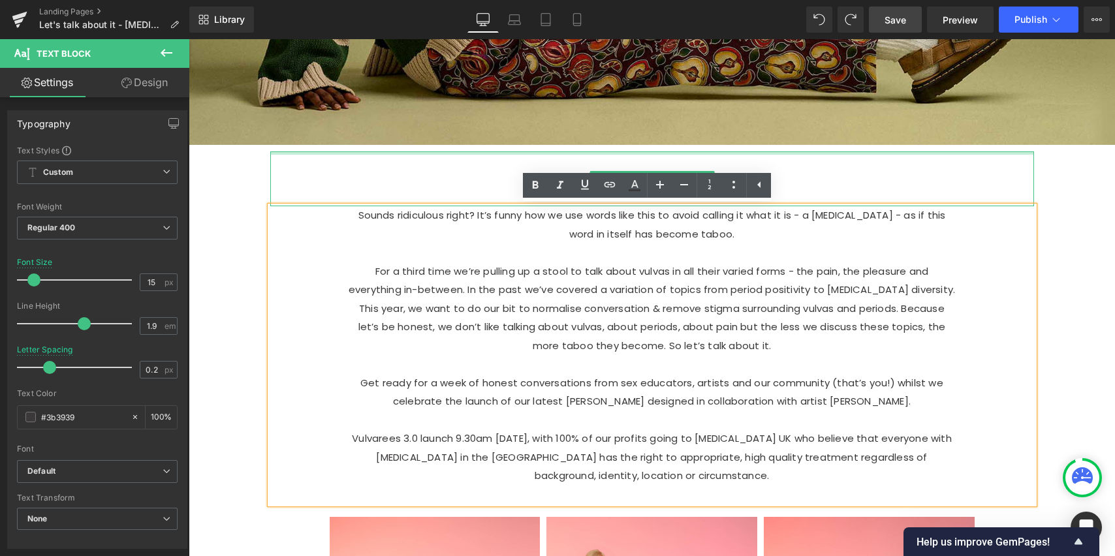
click at [718, 153] on div "Meet my Froo Froo. Text Block" at bounding box center [652, 179] width 764 height 55
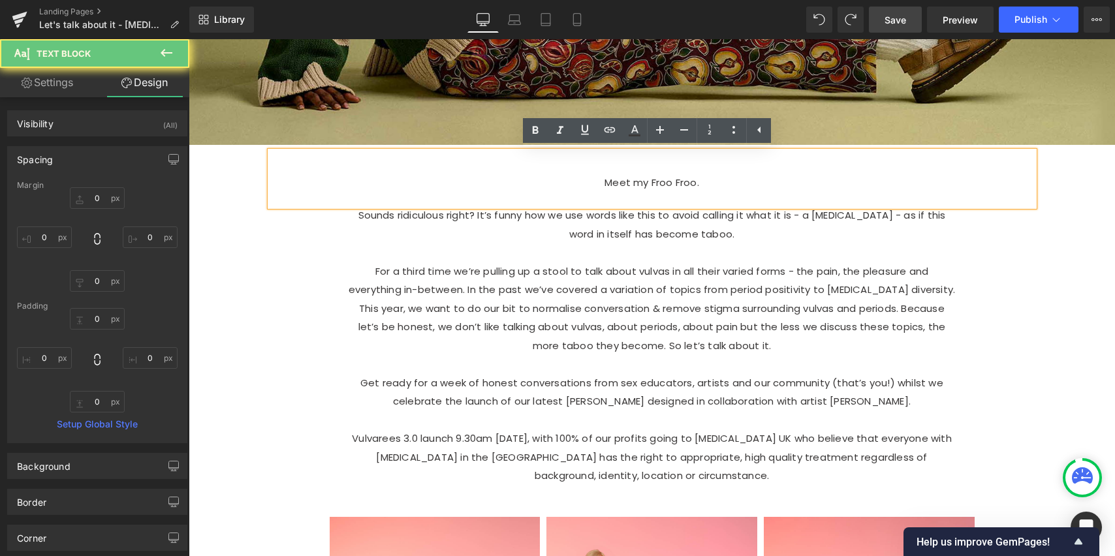
click at [703, 187] on p "Meet my Froo Froo." at bounding box center [652, 179] width 764 height 55
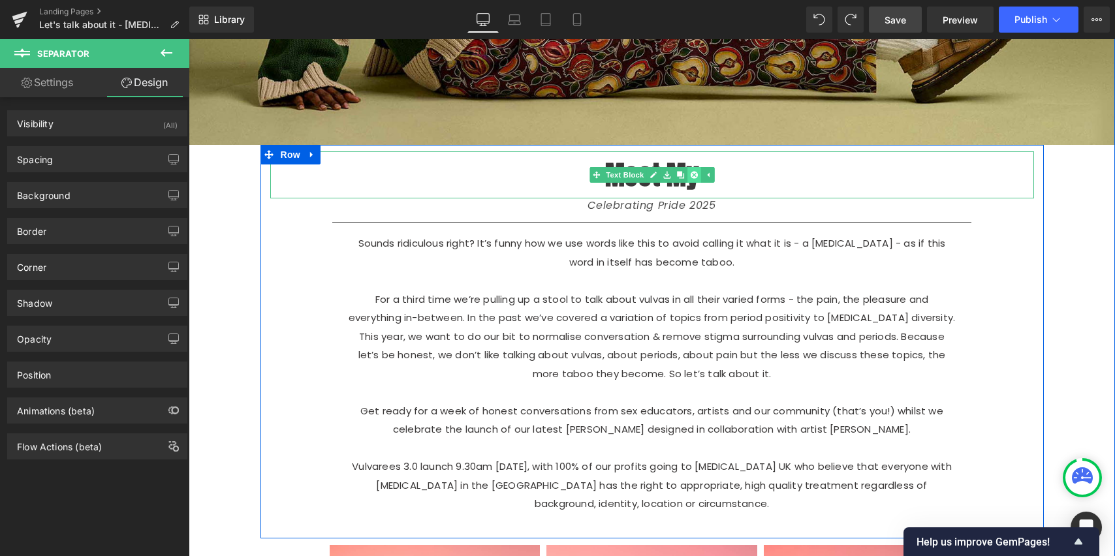
click at [687, 178] on link at bounding box center [694, 175] width 14 height 16
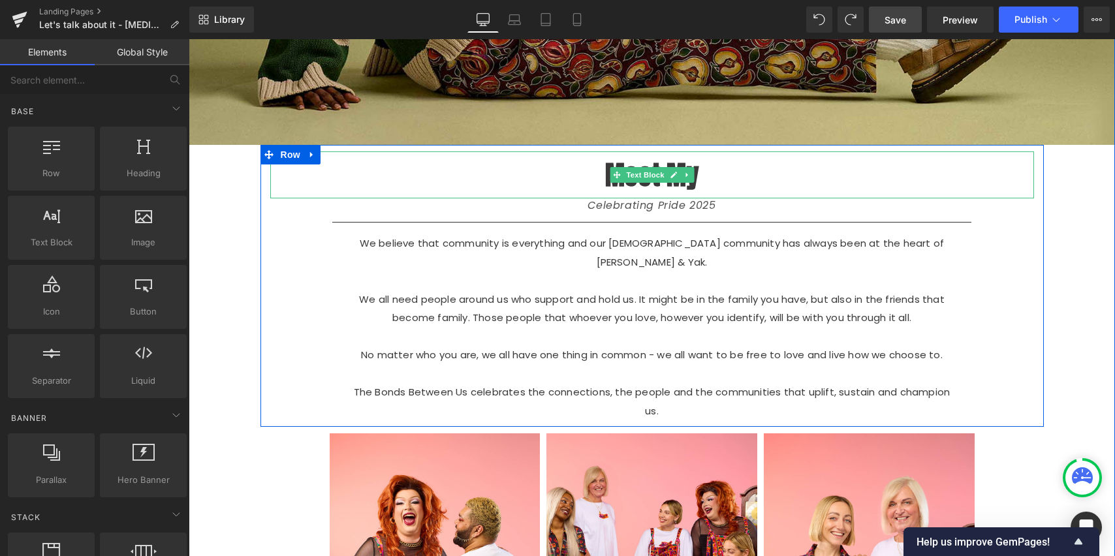
click at [675, 189] on p "Meet My" at bounding box center [652, 175] width 764 height 47
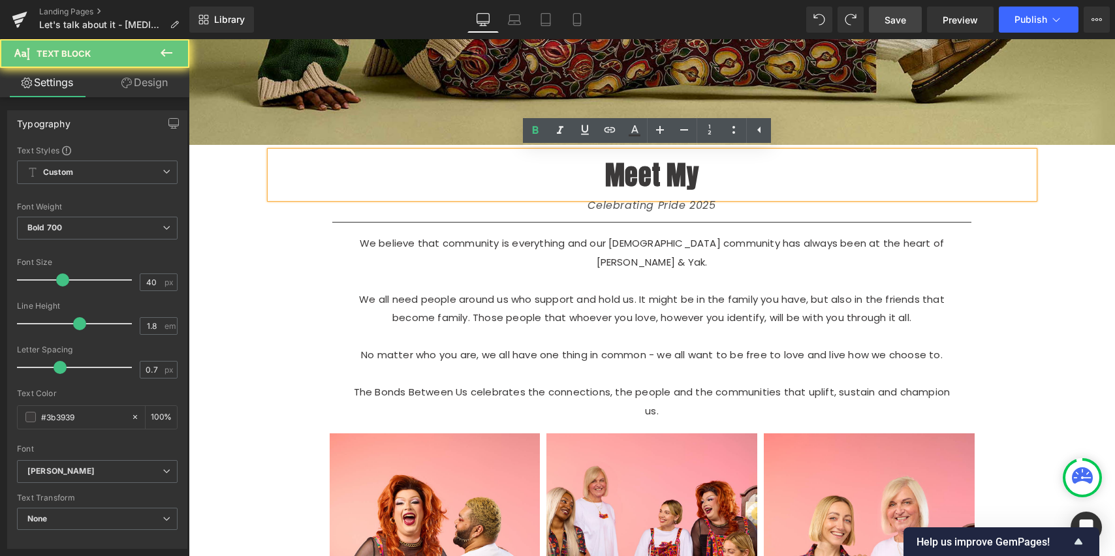
click at [707, 183] on p "Meet My" at bounding box center [652, 175] width 764 height 47
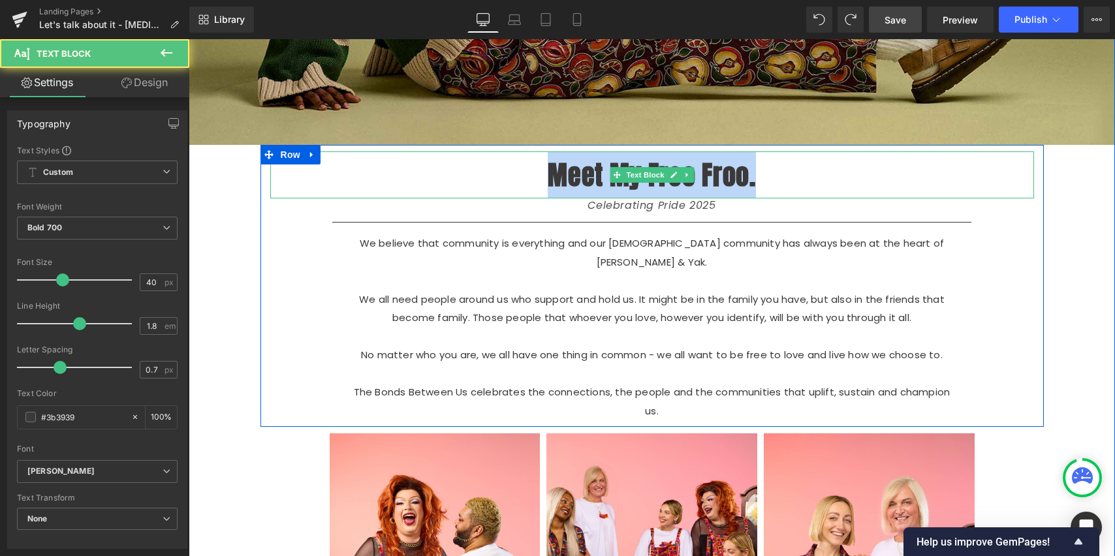
drag, startPoint x: 729, startPoint y: 174, endPoint x: 374, endPoint y: 206, distance: 356.1
click at [402, 199] on div "Meet My Froo Froo. Text Block Celebrating Pride 2025 Heading Separator We belie…" at bounding box center [653, 286] width 784 height 269
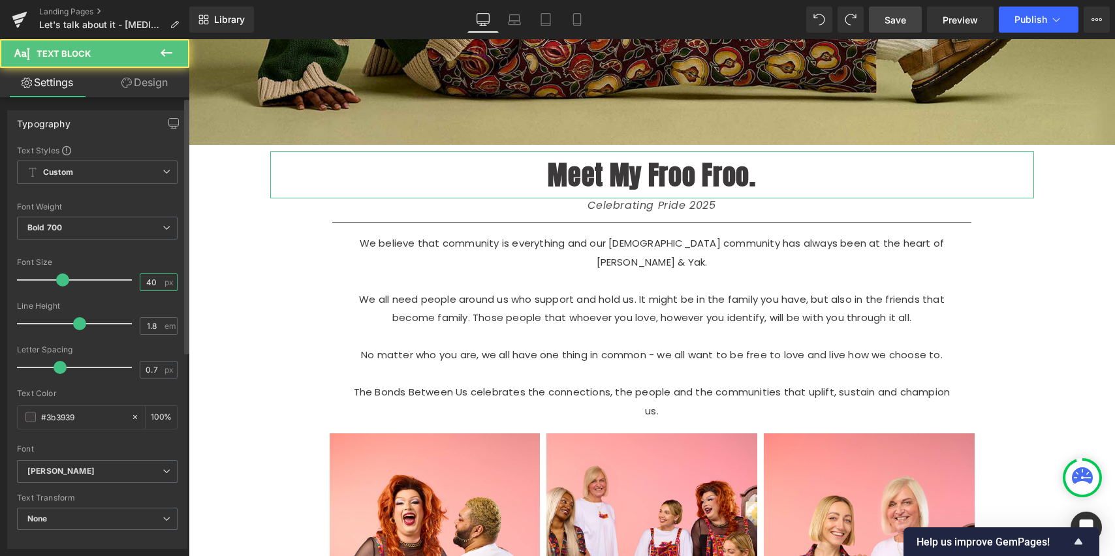
click at [152, 286] on input "40" at bounding box center [151, 282] width 23 height 16
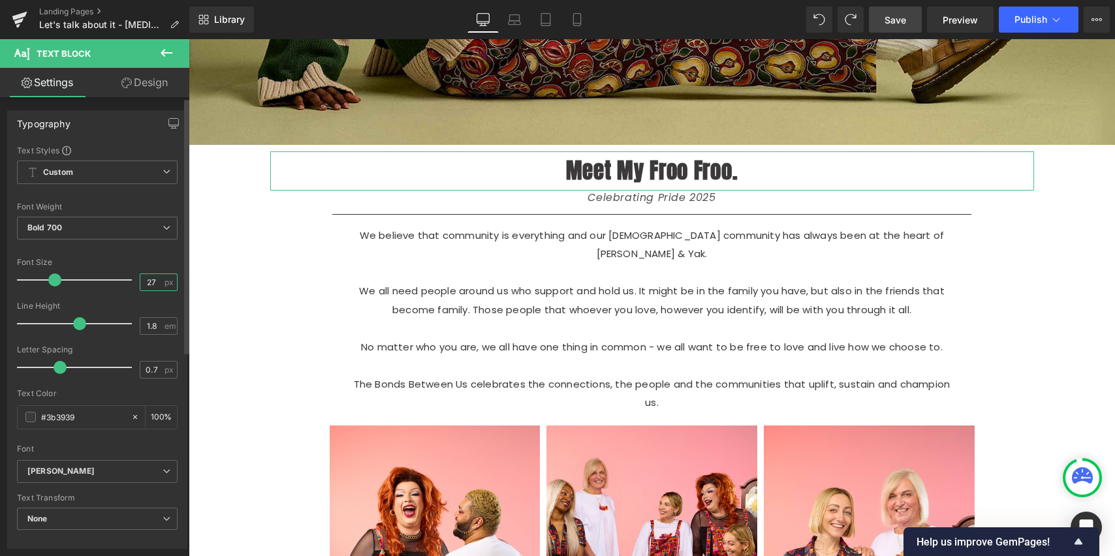
type input "26"
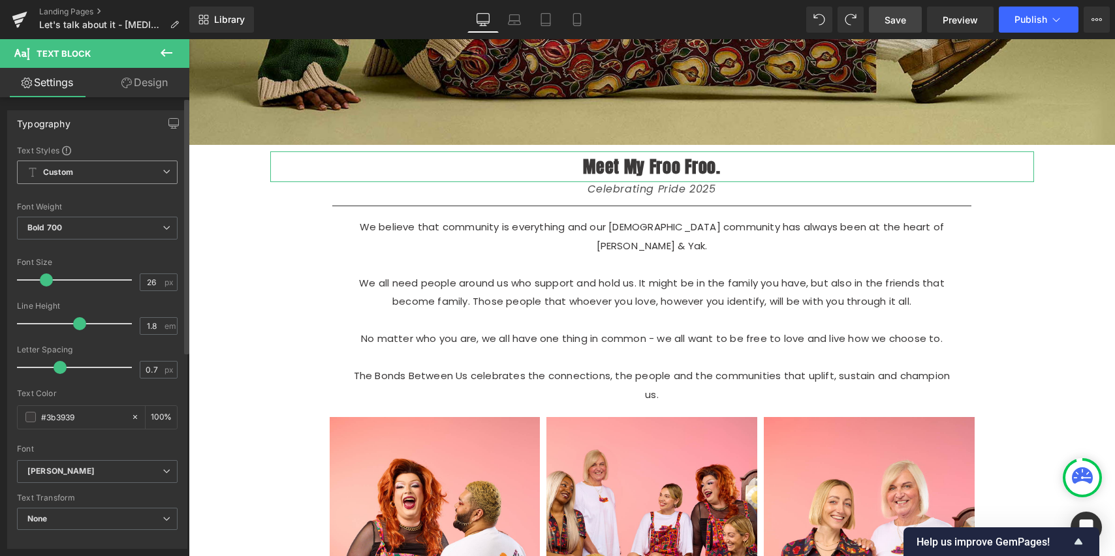
click at [165, 172] on span "Custom Setup Global Style" at bounding box center [97, 173] width 161 height 24
click at [163, 173] on icon at bounding box center [161, 172] width 8 height 8
click at [163, 172] on icon at bounding box center [167, 172] width 8 height 8
click at [142, 141] on div "Typography Text Styles Custom Custom Setup Global Style Custom Setup Global Sty…" at bounding box center [94, 329] width 175 height 439
click at [73, 221] on span "Bold 700" at bounding box center [97, 228] width 161 height 23
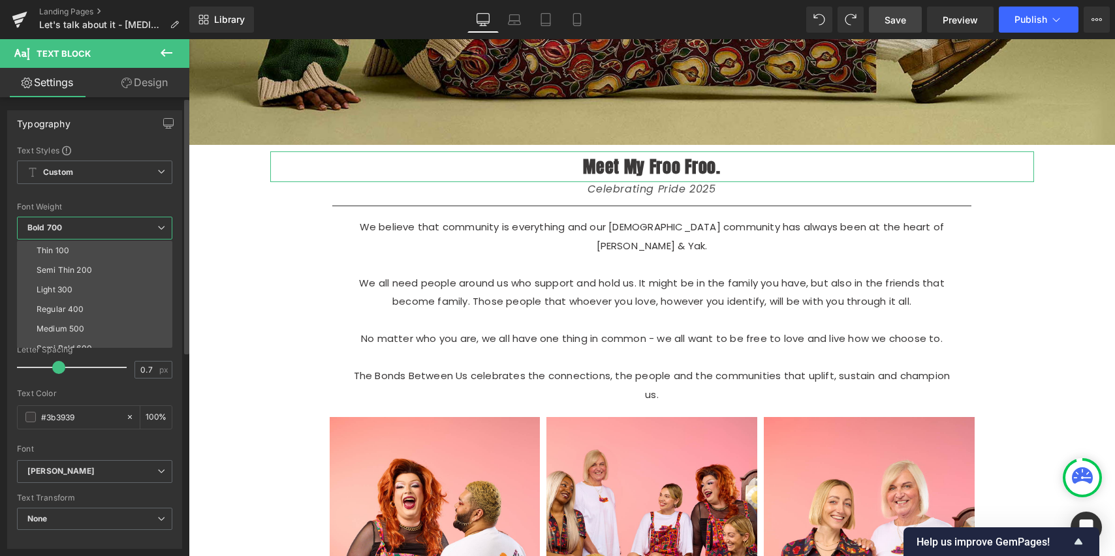
click at [90, 325] on li "Medium 500" at bounding box center [97, 329] width 161 height 20
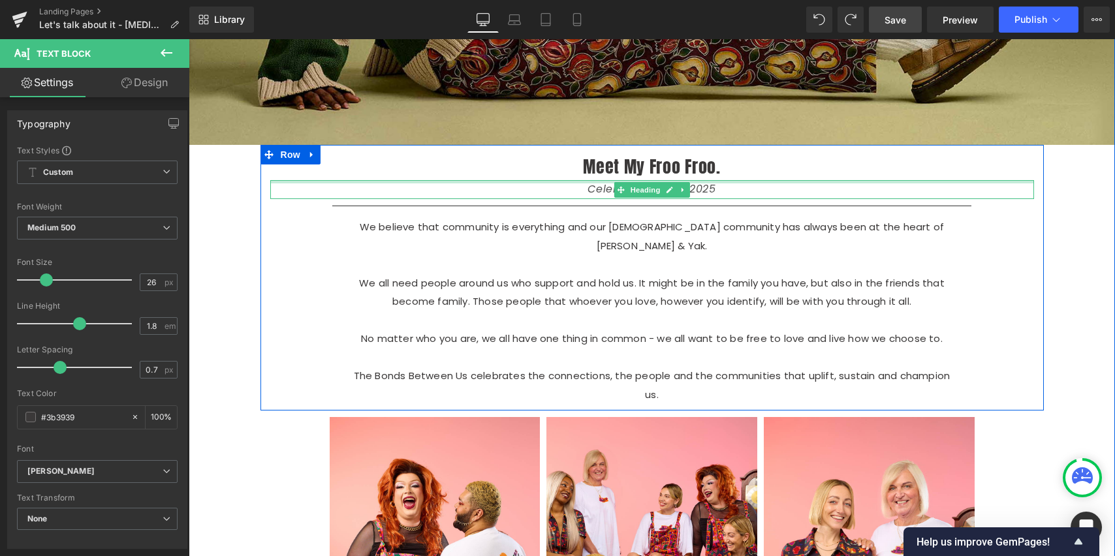
click at [719, 184] on div "Celebrating Pride 2025" at bounding box center [652, 189] width 764 height 19
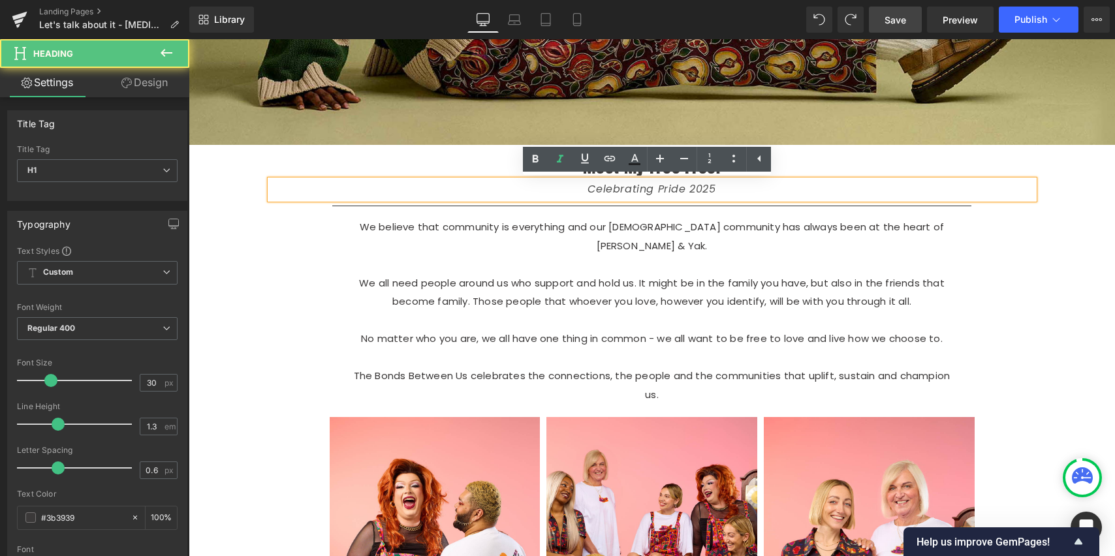
click at [968, 240] on div "We believe that community is everything and our [DEMOGRAPHIC_DATA] community ha…" at bounding box center [652, 311] width 764 height 186
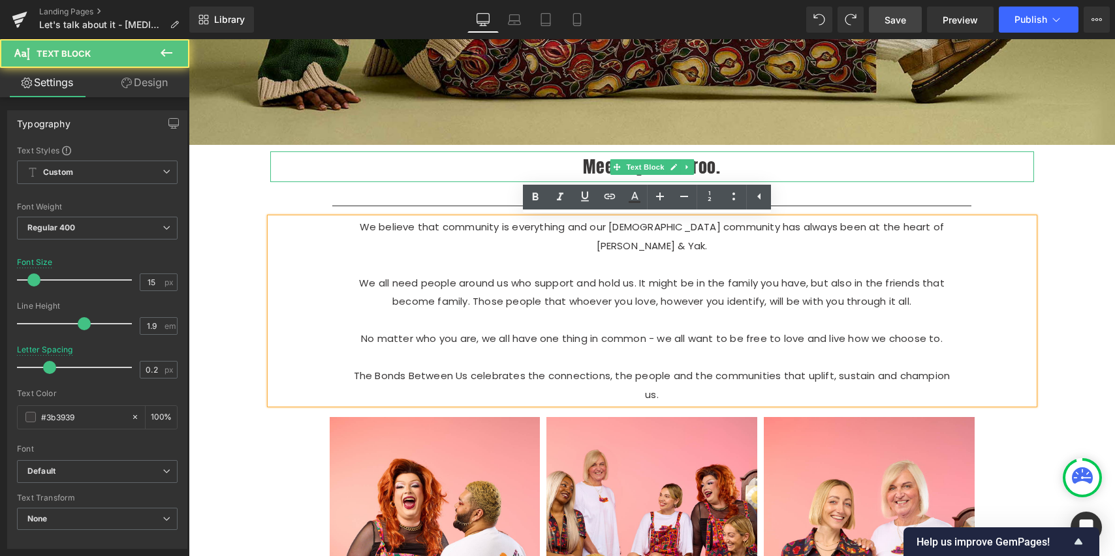
click at [866, 159] on p "Meet My Froo Froo." at bounding box center [652, 167] width 764 height 31
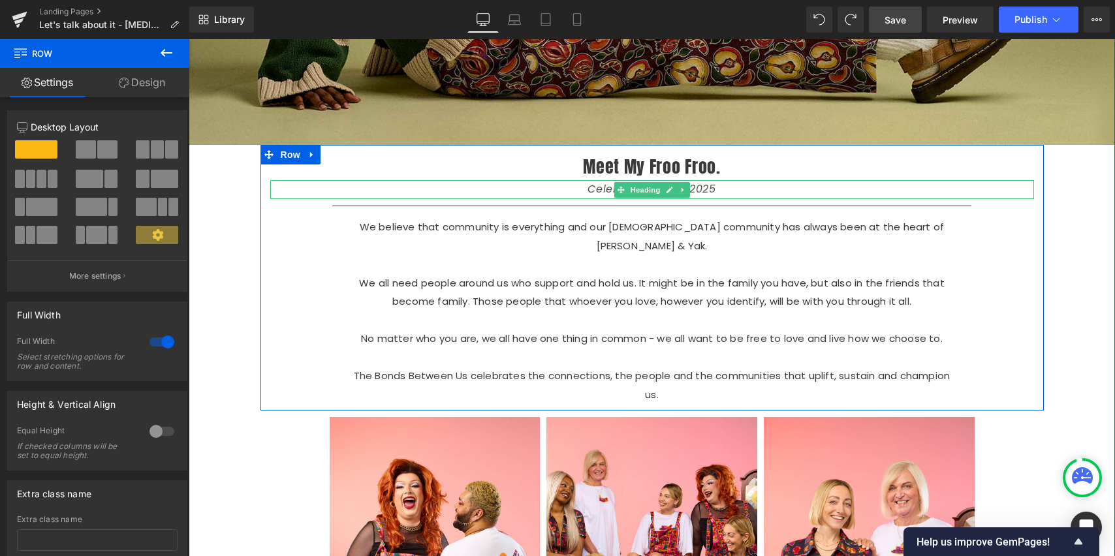
click at [682, 192] on link at bounding box center [684, 190] width 14 height 16
click at [688, 191] on icon at bounding box center [689, 189] width 7 height 7
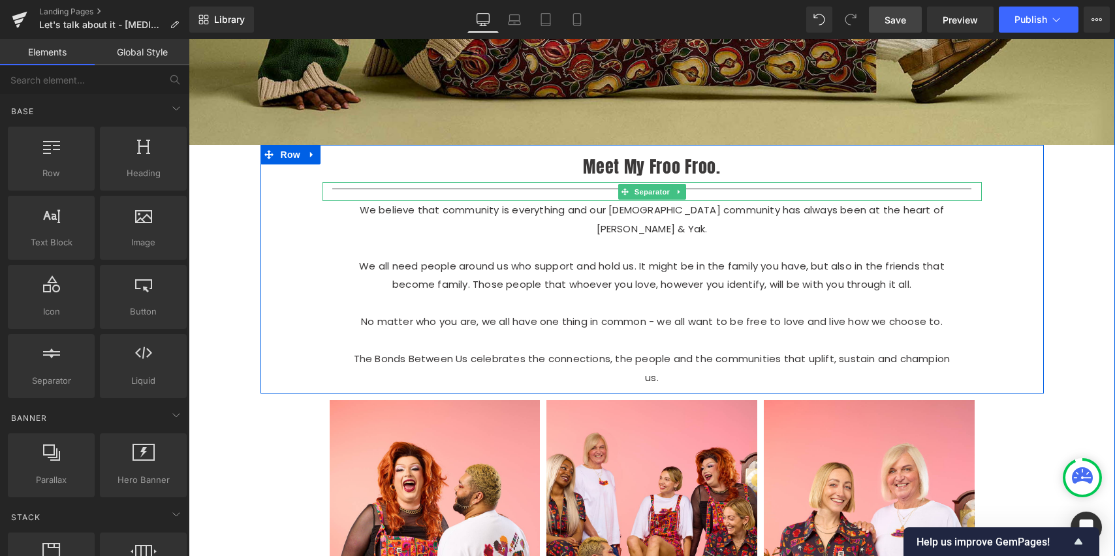
click at [676, 191] on icon at bounding box center [679, 192] width 7 height 8
click at [684, 193] on icon at bounding box center [685, 191] width 7 height 7
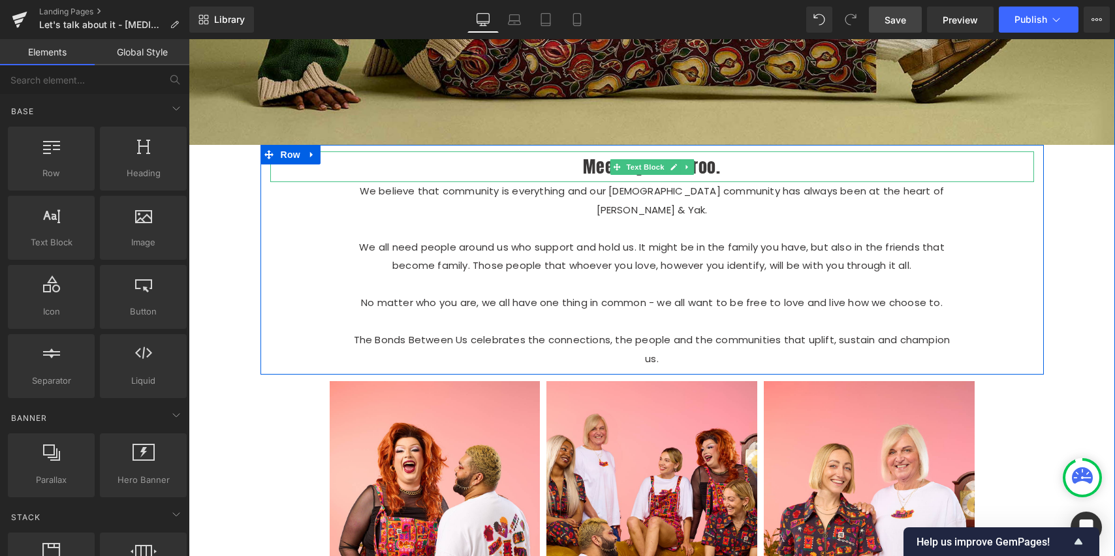
click at [721, 168] on p "Meet My Froo Froo." at bounding box center [652, 167] width 764 height 31
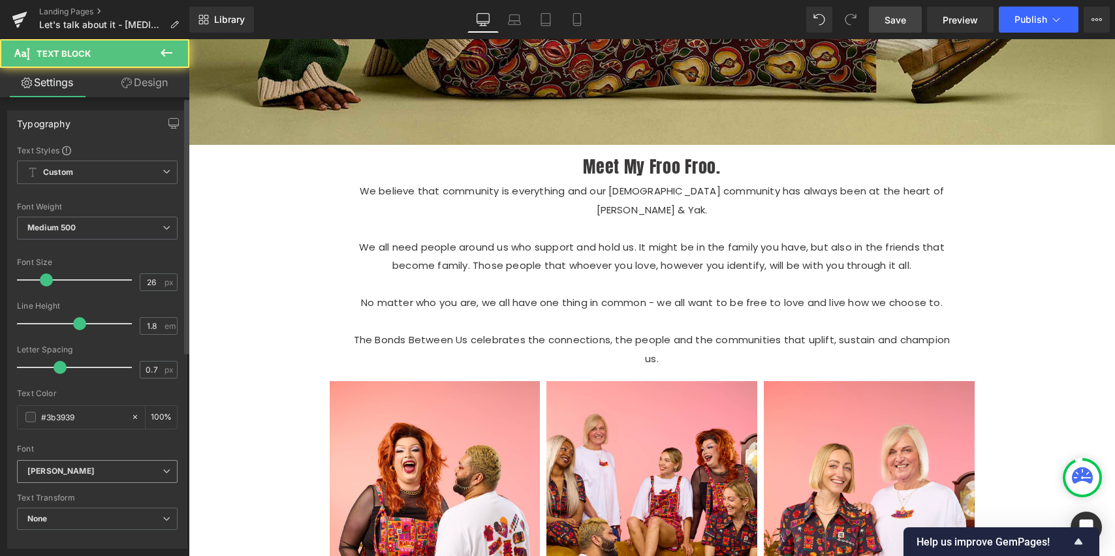
click at [133, 474] on b "[PERSON_NAME]" at bounding box center [94, 471] width 135 height 11
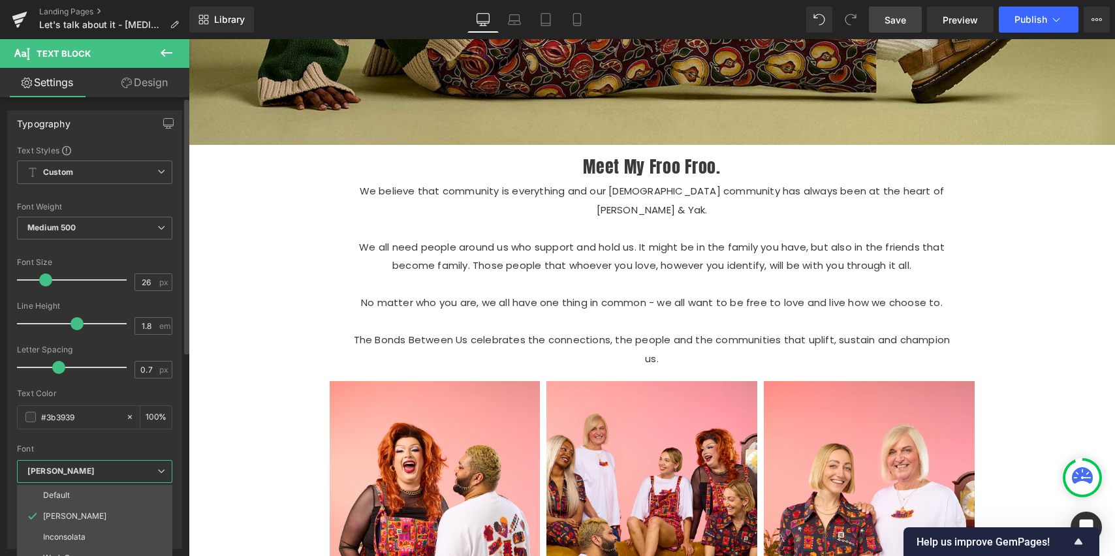
click at [91, 471] on b "[PERSON_NAME]" at bounding box center [92, 471] width 130 height 11
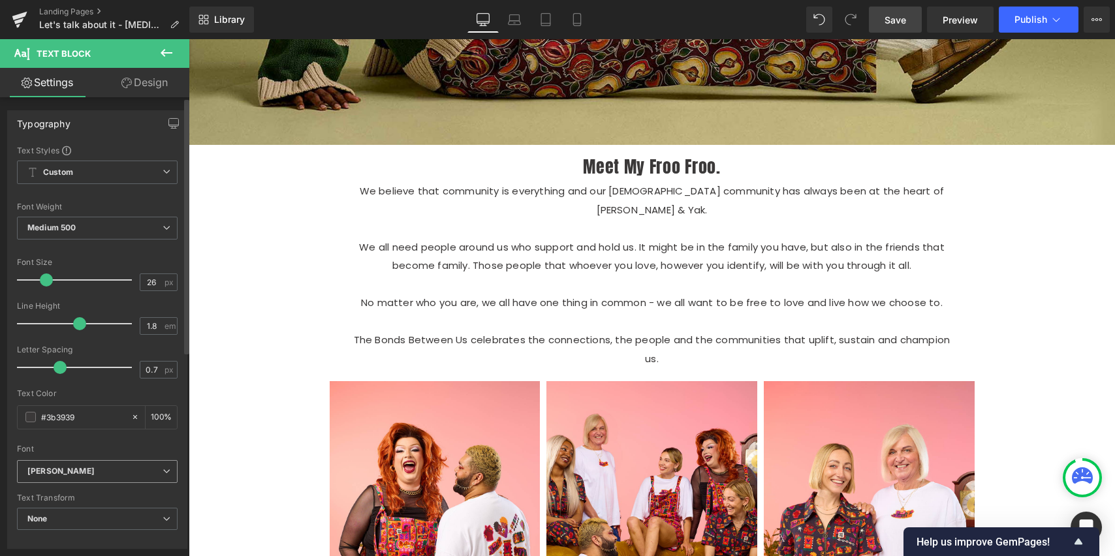
click at [52, 469] on b "[PERSON_NAME]" at bounding box center [94, 471] width 135 height 11
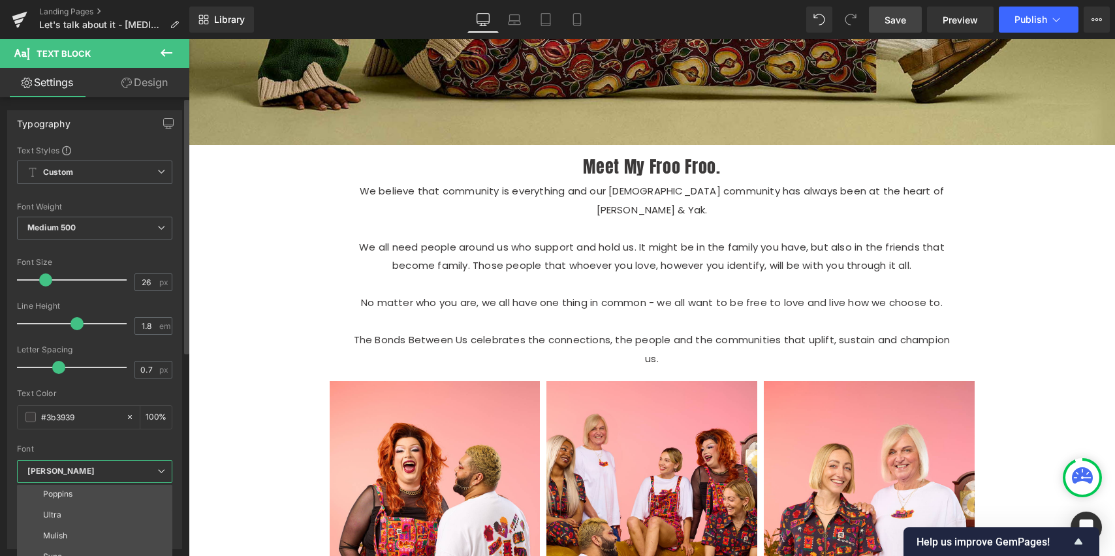
scroll to position [108, 0]
click at [60, 492] on p "Poppins" at bounding box center [57, 492] width 29 height 9
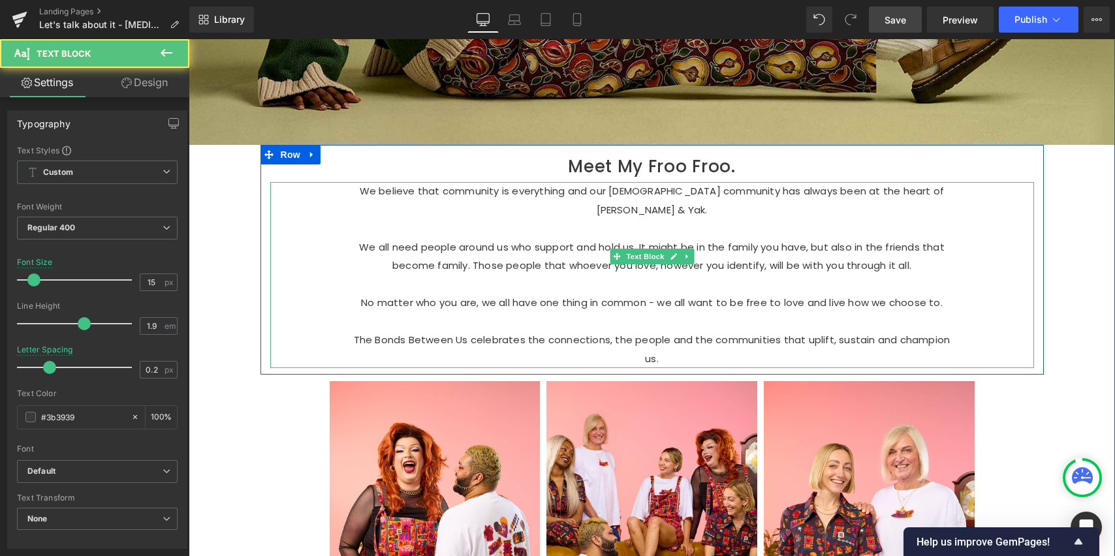
click at [566, 251] on p "We all need people around us who support and hold us. It might be in the family…" at bounding box center [652, 256] width 607 height 37
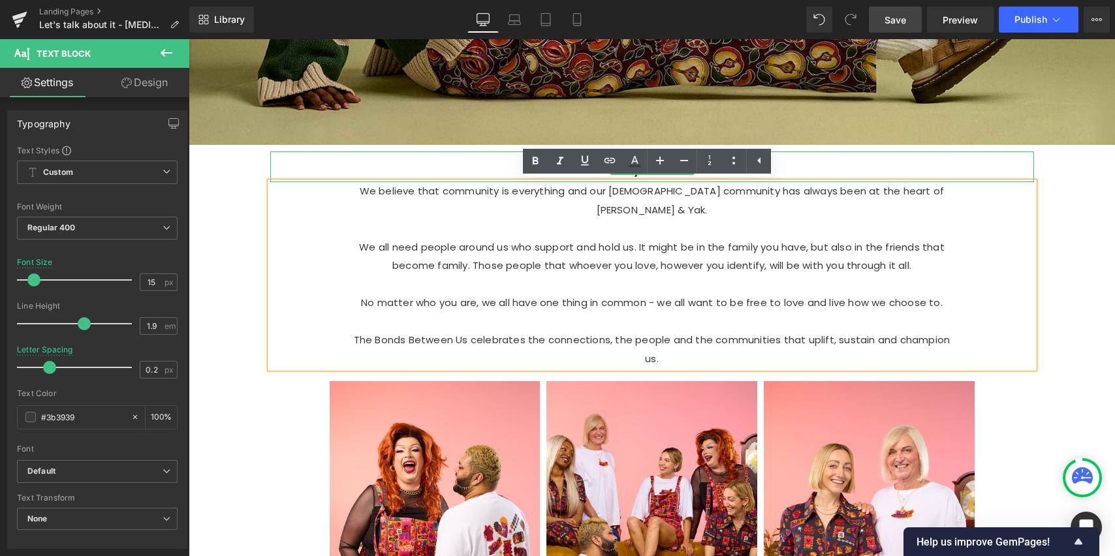
click at [822, 167] on p "Meet My Froo Froo." at bounding box center [652, 167] width 764 height 31
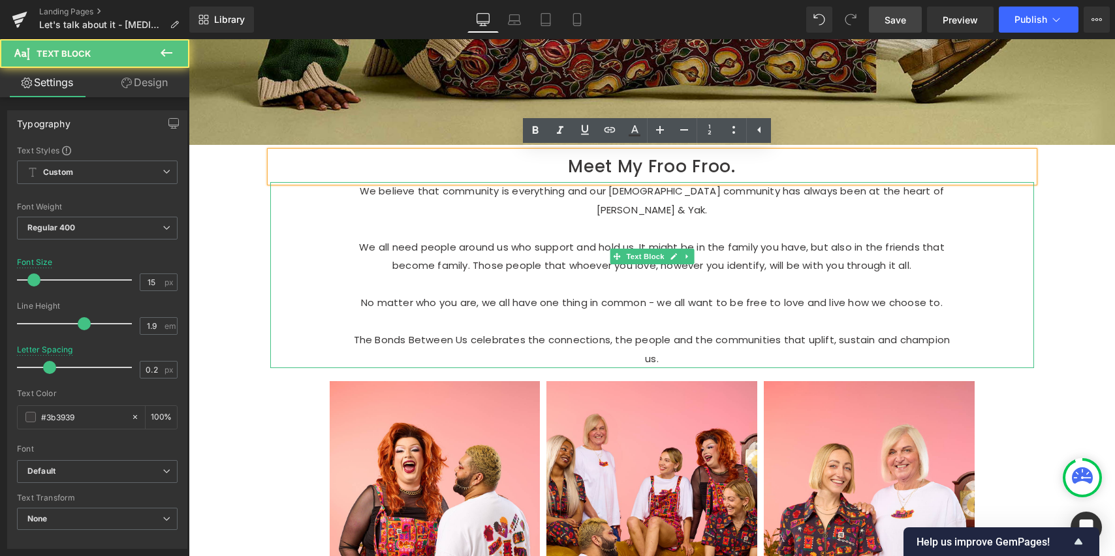
click at [688, 238] on p "We all need people around us who support and hold us. It might be in the family…" at bounding box center [652, 256] width 607 height 37
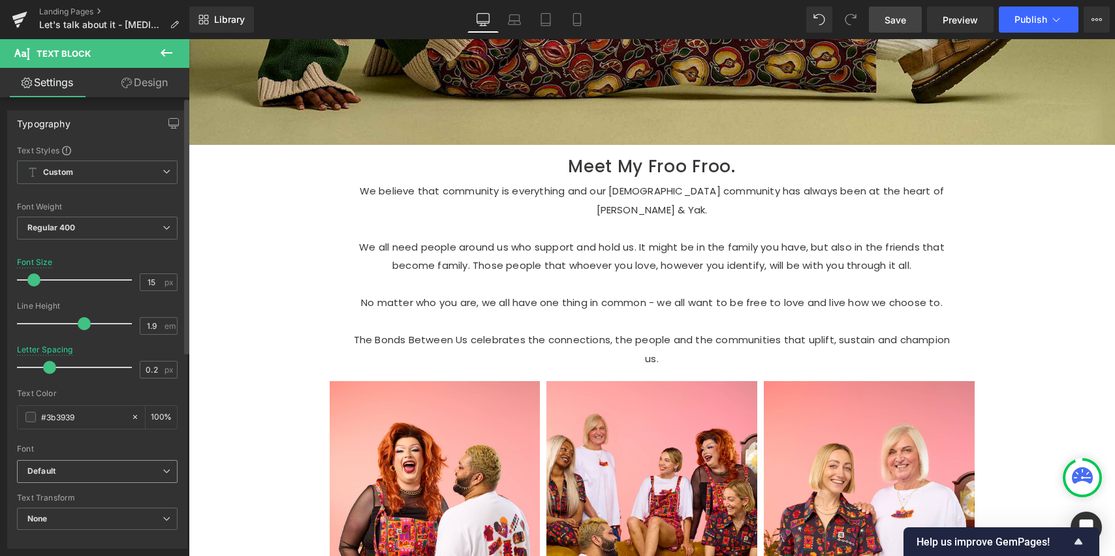
click at [92, 470] on b "Default" at bounding box center [94, 471] width 135 height 11
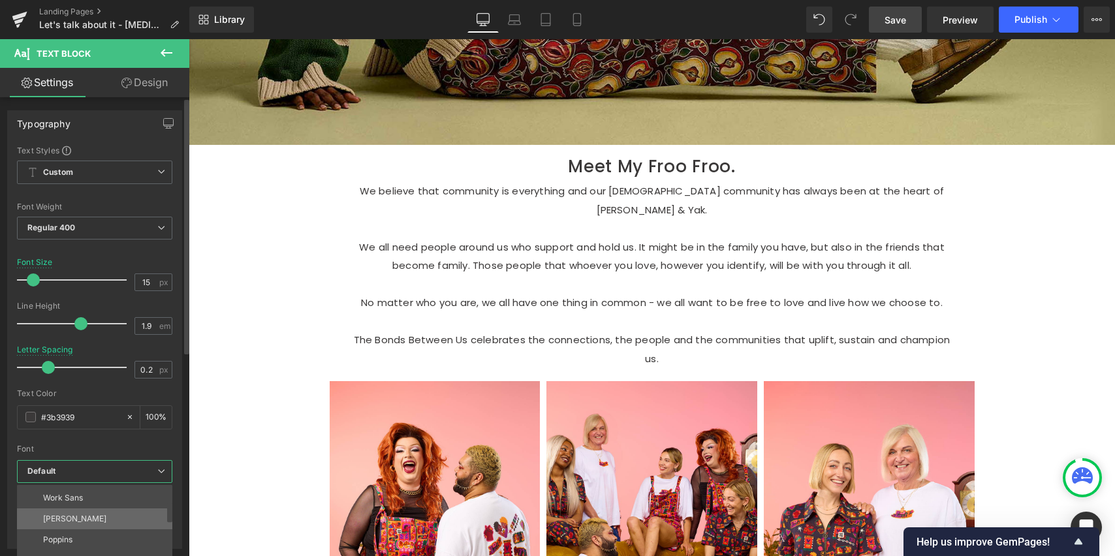
scroll to position [69, 0]
click at [78, 530] on li "Poppins" at bounding box center [97, 531] width 161 height 21
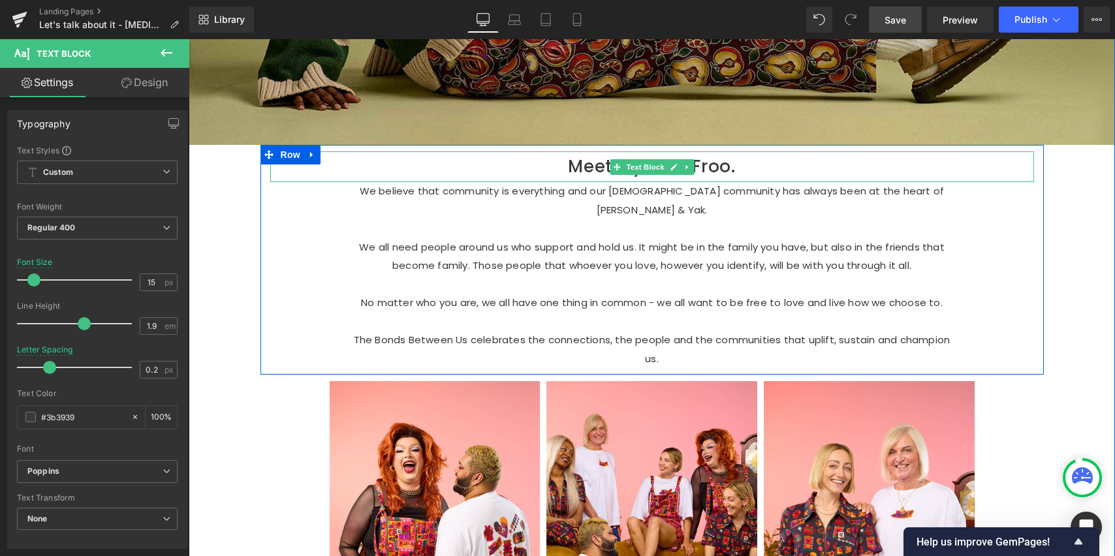
click at [716, 169] on p "Meet My Froo Froo." at bounding box center [652, 167] width 764 height 31
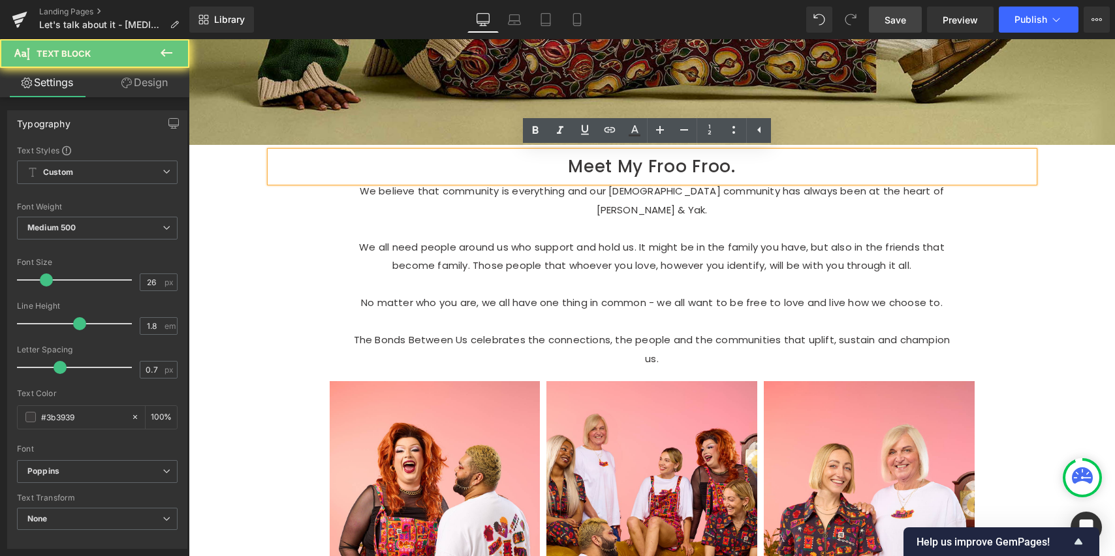
click at [738, 170] on p "Meet My Froo Froo." at bounding box center [652, 167] width 764 height 31
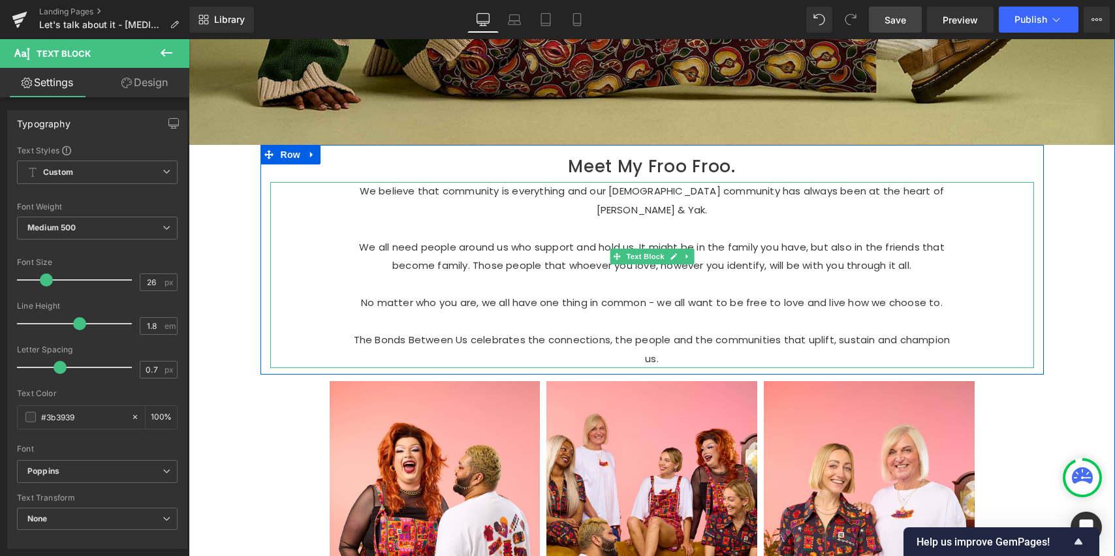
click at [427, 252] on p "We all need people around us who support and hold us. It might be in the family…" at bounding box center [652, 256] width 607 height 37
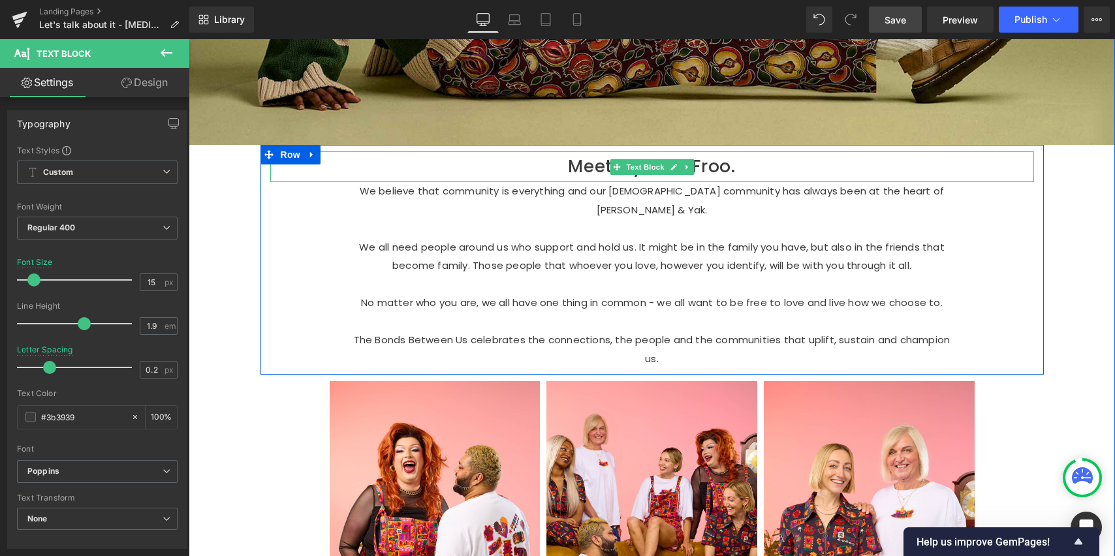
click at [502, 163] on p "Meet My Froo Froo." at bounding box center [652, 167] width 764 height 31
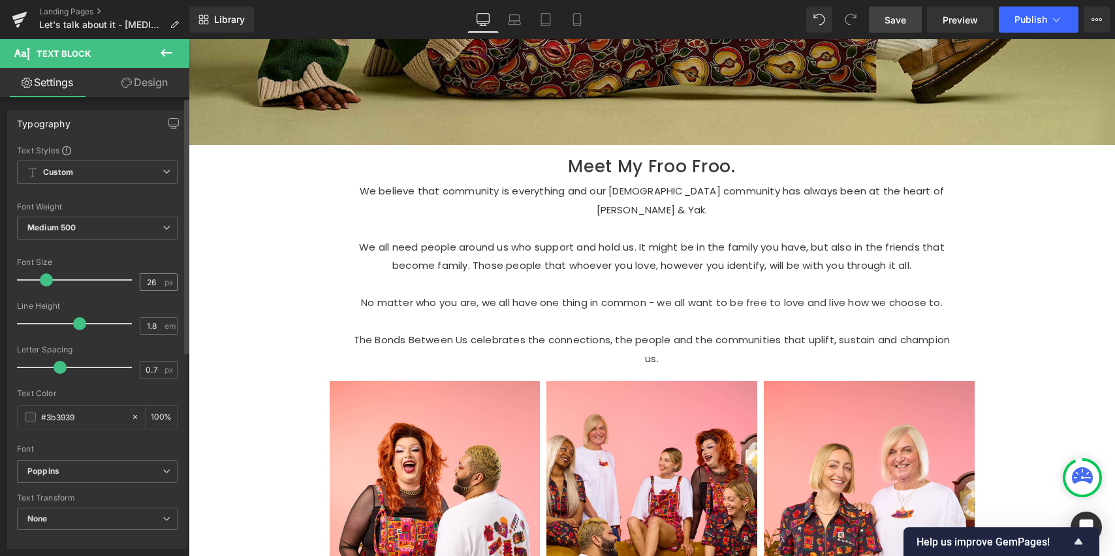
click at [148, 274] on input "26" at bounding box center [151, 282] width 23 height 16
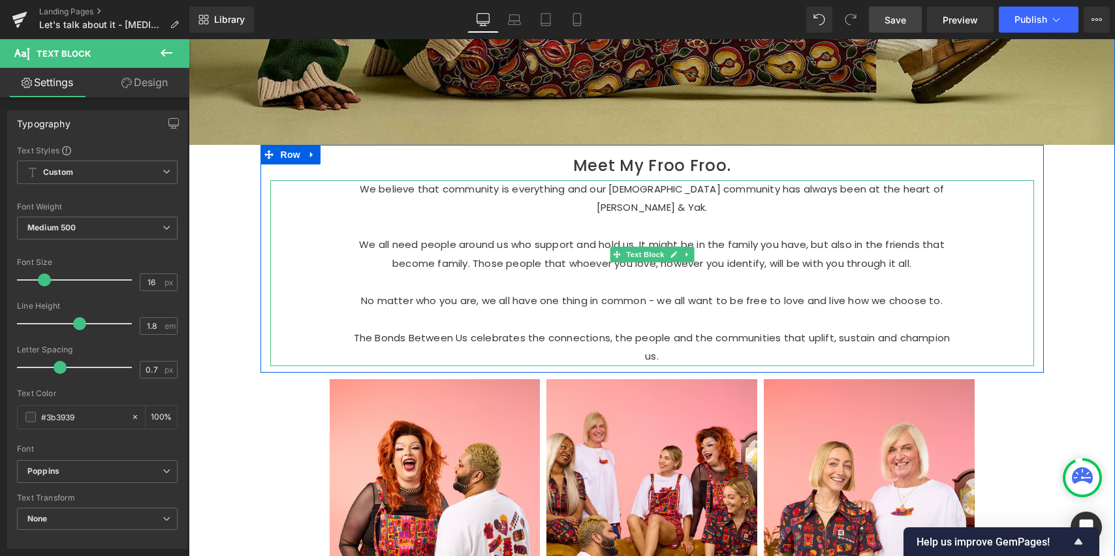
type input "15"
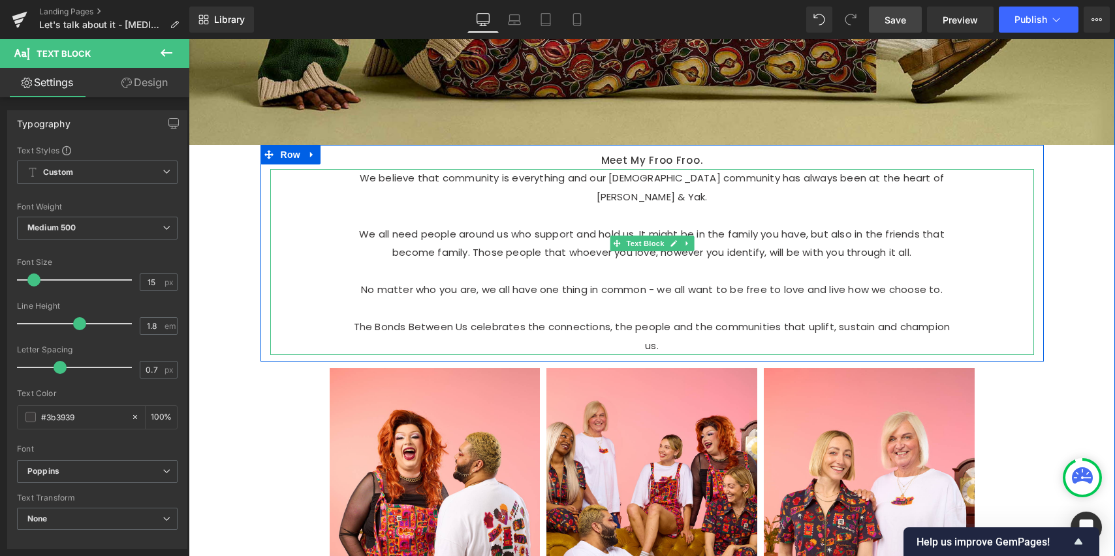
click at [647, 178] on p "We believe that community is everything and our [DEMOGRAPHIC_DATA] community ha…" at bounding box center [652, 187] width 607 height 37
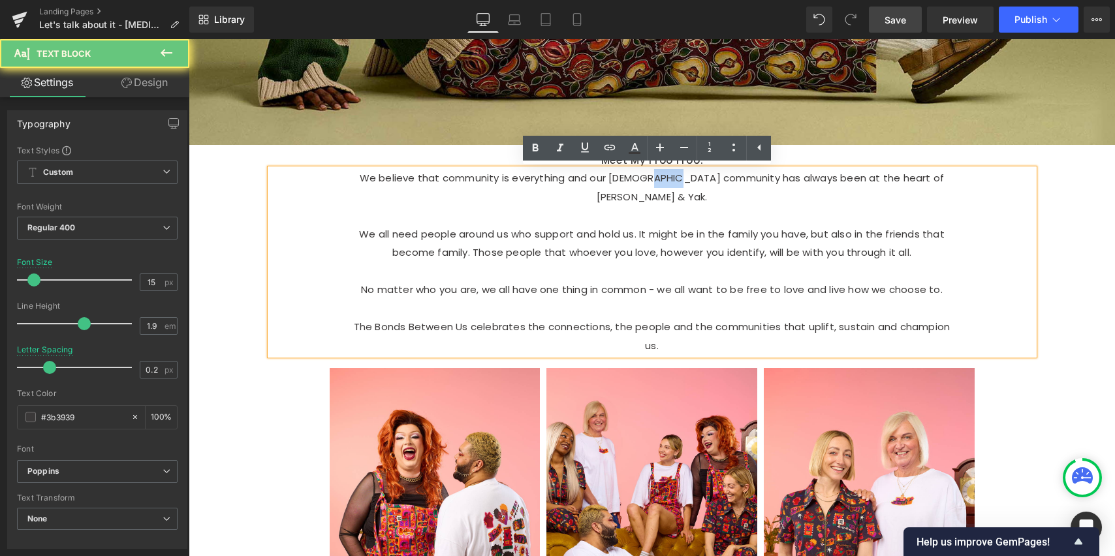
drag, startPoint x: 675, startPoint y: 178, endPoint x: 652, endPoint y: 178, distance: 22.9
click at [648, 178] on p "We believe that community is everything and our [DEMOGRAPHIC_DATA] community ha…" at bounding box center [652, 187] width 607 height 37
copy p "+ com"
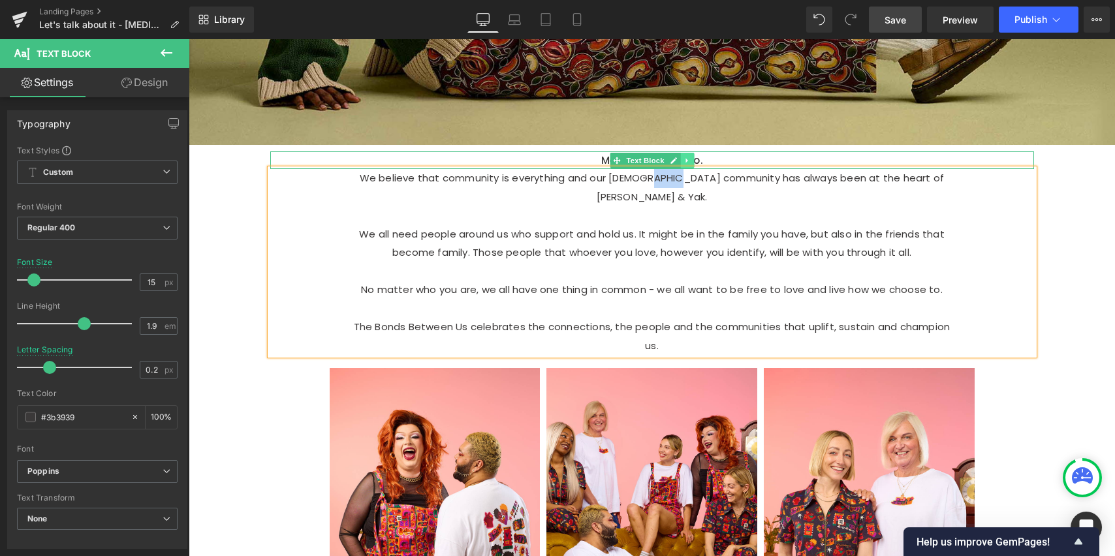
drag, startPoint x: 685, startPoint y: 156, endPoint x: 696, endPoint y: 157, distance: 11.2
click at [685, 157] on icon at bounding box center [687, 161] width 7 height 8
click at [731, 154] on div "Meet My Froo Froo. Text Block" at bounding box center [652, 161] width 764 height 18
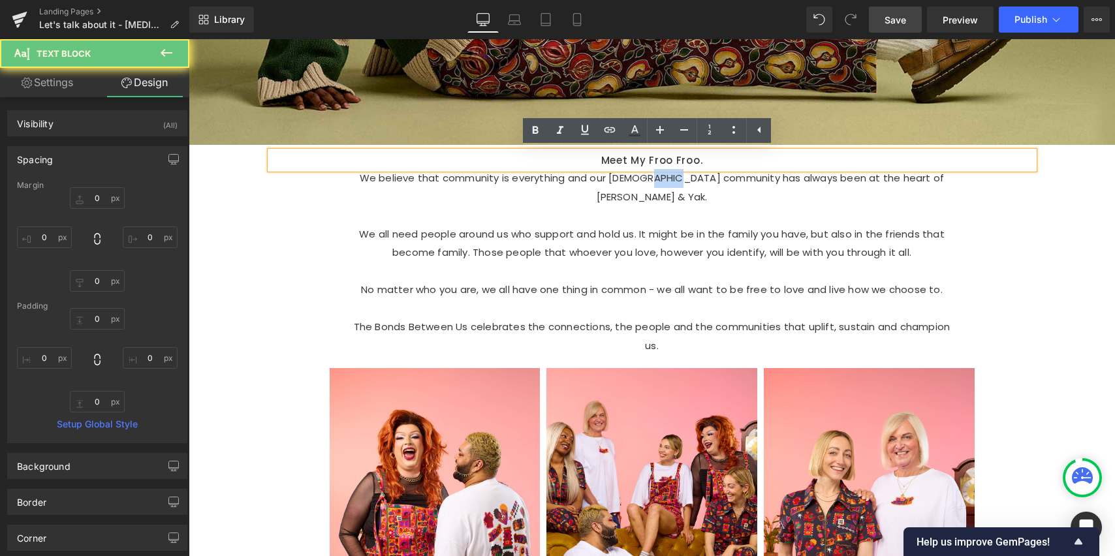
click at [736, 161] on p "Meet My Froo Froo." at bounding box center [652, 161] width 764 height 18
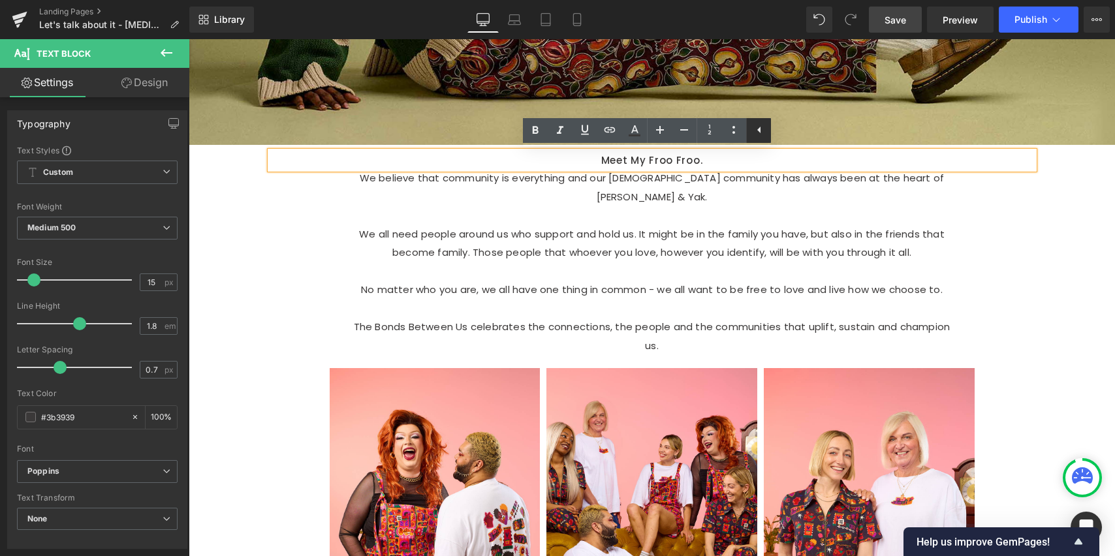
click at [766, 130] on icon at bounding box center [760, 130] width 16 height 16
click at [1018, 216] on div "We believe that community is everything and our [DEMOGRAPHIC_DATA] community ha…" at bounding box center [652, 262] width 764 height 186
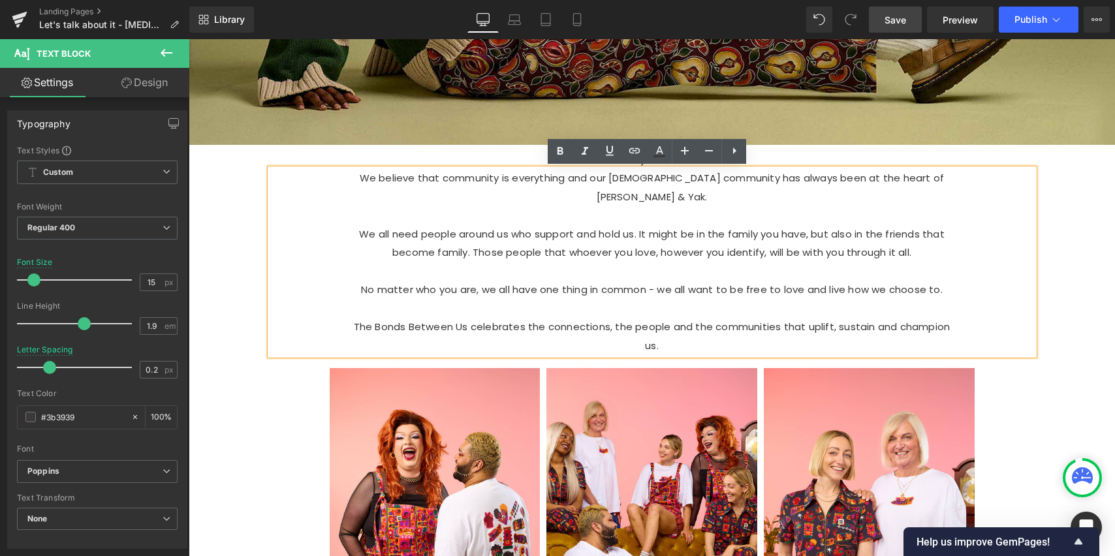
click at [731, 152] on icon at bounding box center [735, 151] width 16 height 16
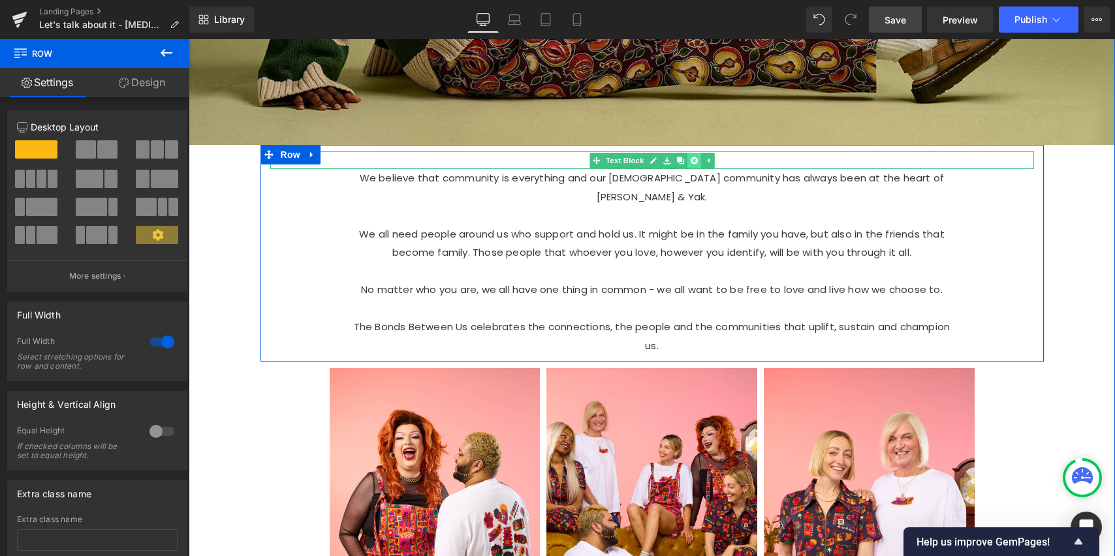
click at [692, 163] on link at bounding box center [694, 161] width 14 height 16
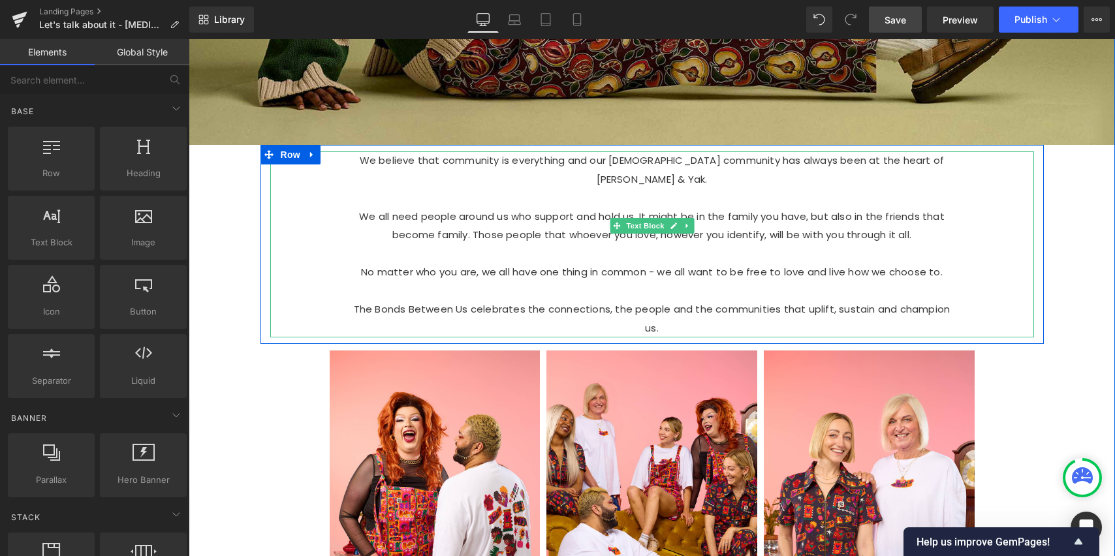
click at [357, 161] on p "We believe that community is everything and our [DEMOGRAPHIC_DATA] community ha…" at bounding box center [652, 170] width 607 height 37
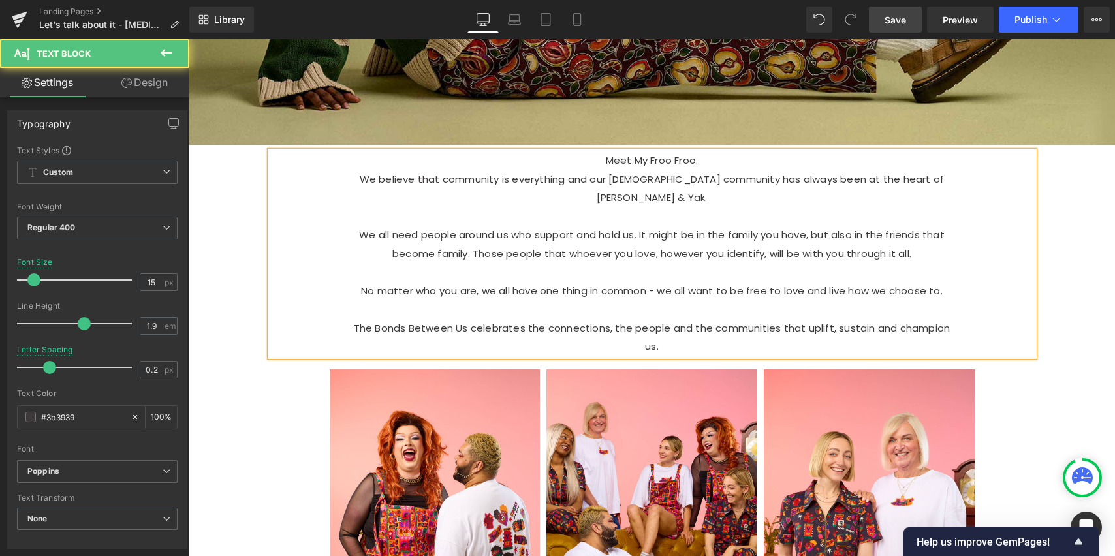
click at [737, 153] on p "Meet My Froo Froo." at bounding box center [652, 161] width 607 height 19
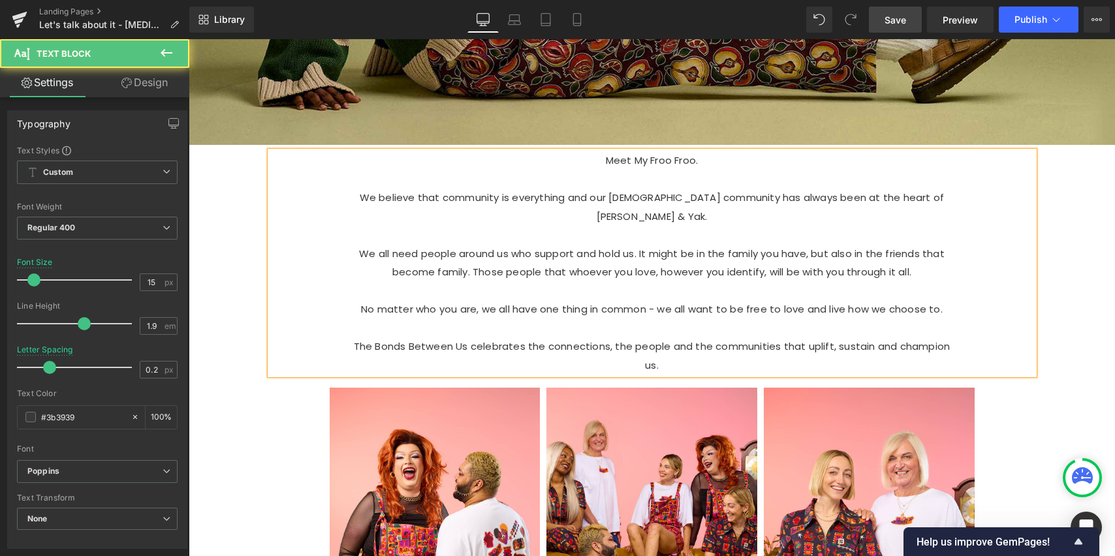
click at [671, 176] on p at bounding box center [652, 179] width 607 height 19
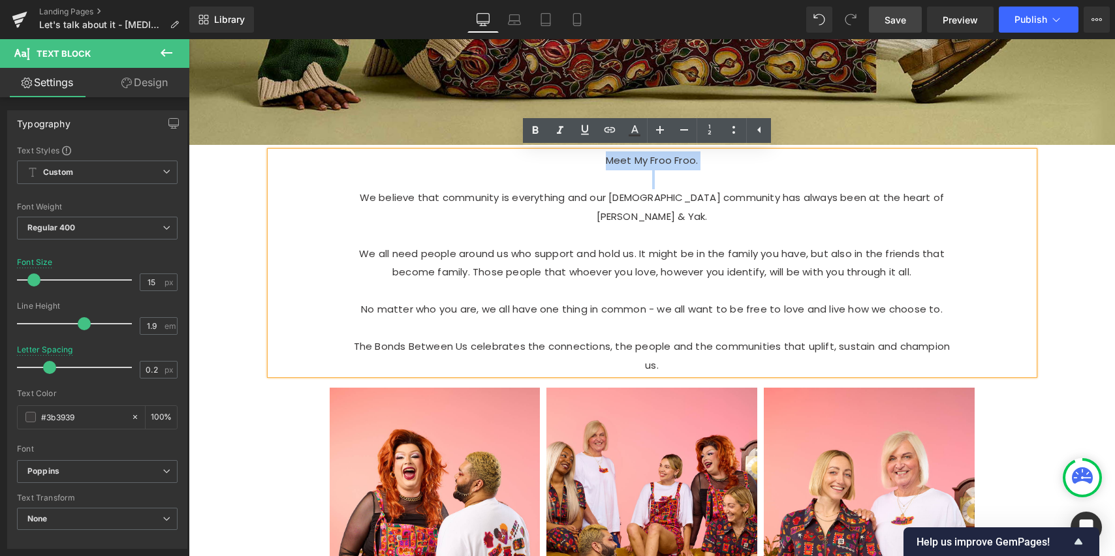
drag, startPoint x: 660, startPoint y: 178, endPoint x: 592, endPoint y: 160, distance: 70.3
click at [588, 162] on div "Meet My Froo Froo. We believe that community is everything and our [DEMOGRAPHIC…" at bounding box center [652, 263] width 764 height 223
click at [719, 161] on p "Meet My Froo Froo." at bounding box center [652, 161] width 607 height 19
drag, startPoint x: 644, startPoint y: 157, endPoint x: 546, endPoint y: 158, distance: 98.0
click at [547, 160] on p "Meet My Froo Froo." at bounding box center [652, 161] width 607 height 19
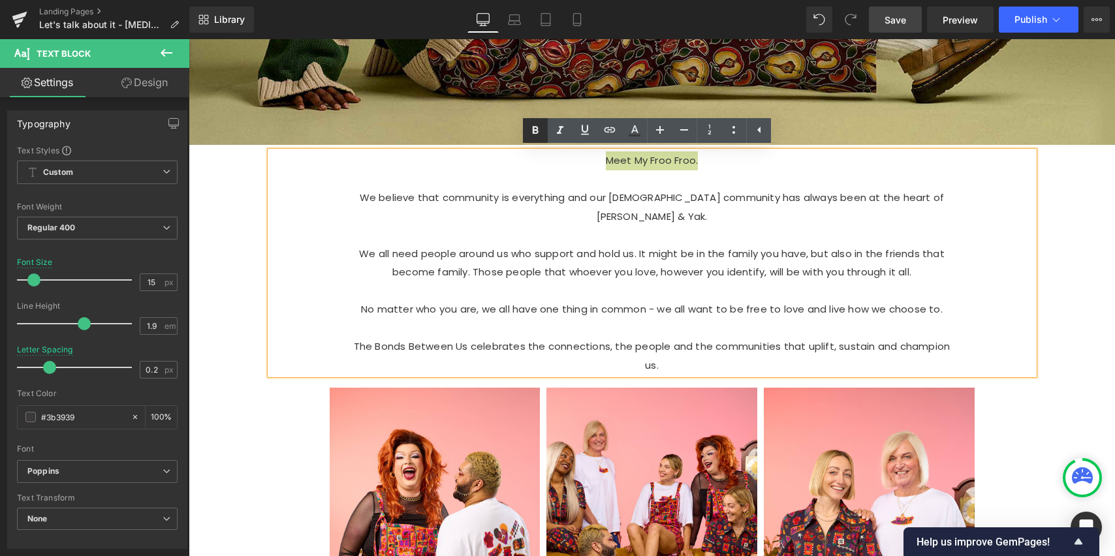
click at [546, 131] on link at bounding box center [535, 130] width 25 height 25
click at [564, 131] on icon at bounding box center [560, 131] width 16 height 16
click at [637, 161] on strong "Meet My Froo Froo." at bounding box center [652, 160] width 100 height 14
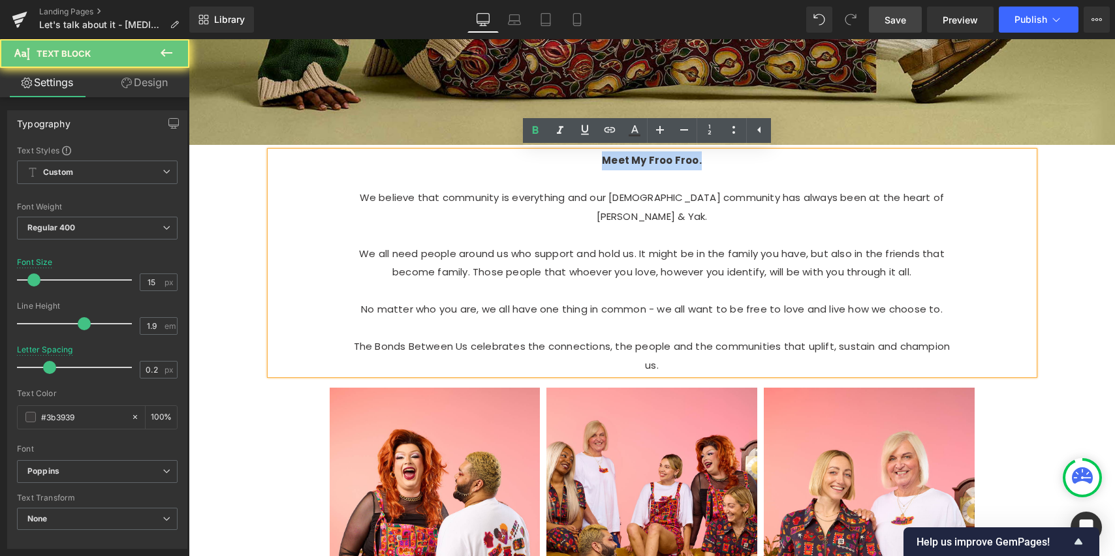
drag, startPoint x: 709, startPoint y: 162, endPoint x: 522, endPoint y: 161, distance: 186.8
click at [519, 165] on p "Meet My Froo Froo." at bounding box center [652, 161] width 607 height 19
click at [562, 133] on icon at bounding box center [560, 131] width 16 height 16
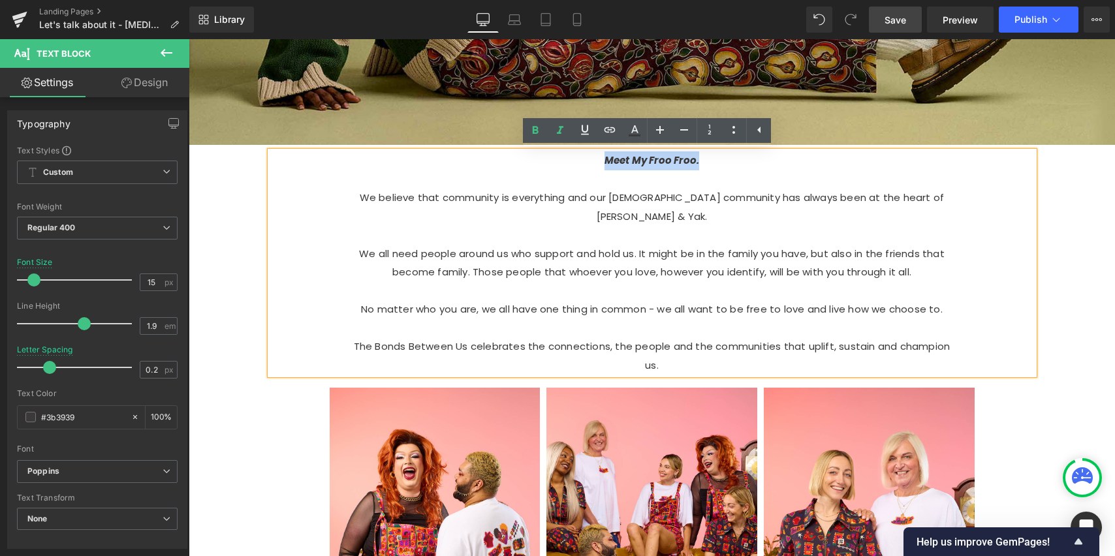
drag, startPoint x: 625, startPoint y: 168, endPoint x: 617, endPoint y: 170, distance: 8.1
click at [625, 168] on p "Meet My Froo Froo." at bounding box center [652, 161] width 607 height 19
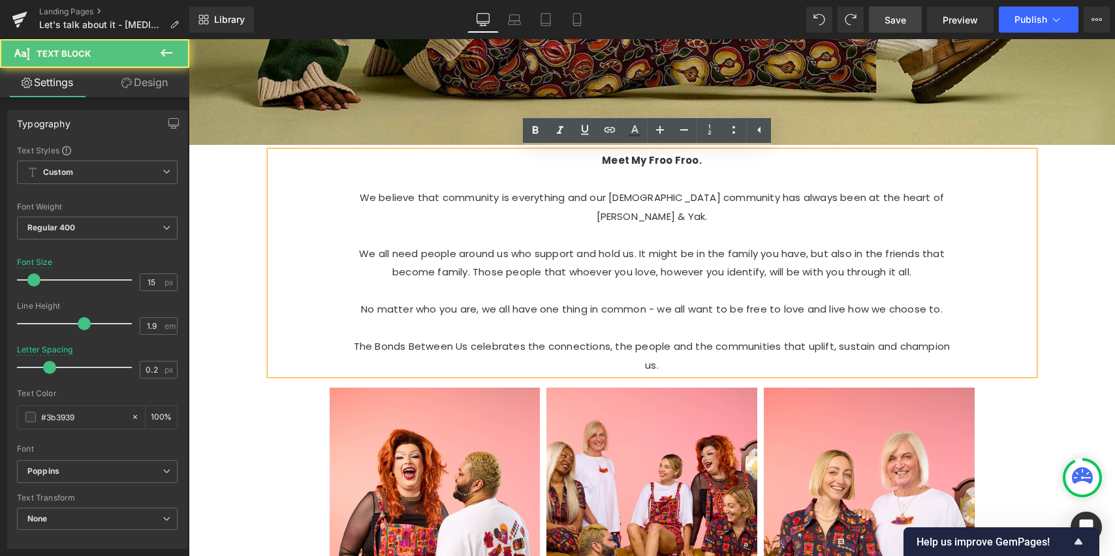
click at [681, 176] on p at bounding box center [652, 179] width 607 height 19
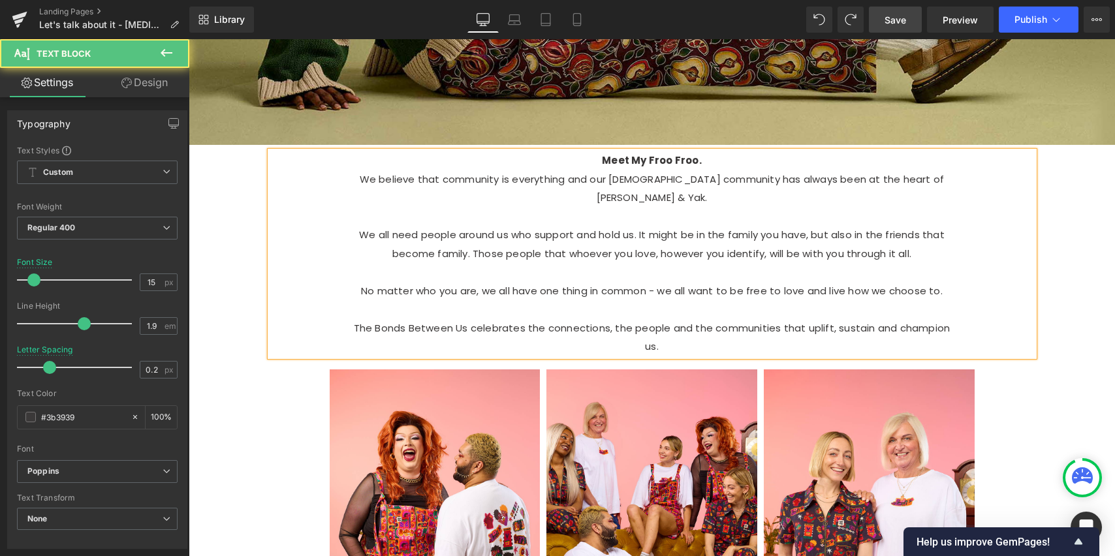
click at [650, 208] on p at bounding box center [652, 217] width 607 height 19
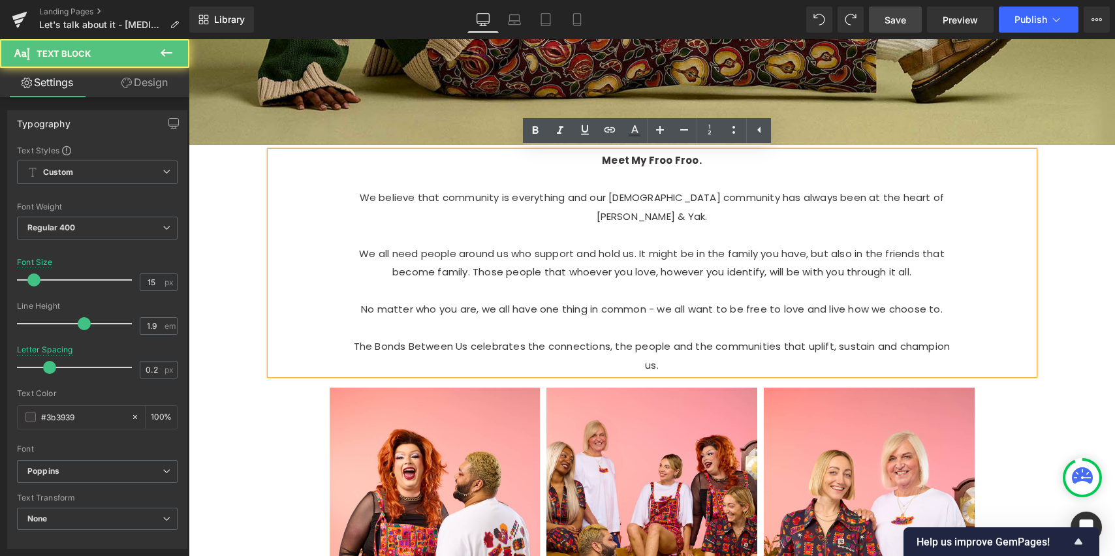
click at [664, 165] on strong "Meet My Froo Froo." at bounding box center [652, 160] width 100 height 14
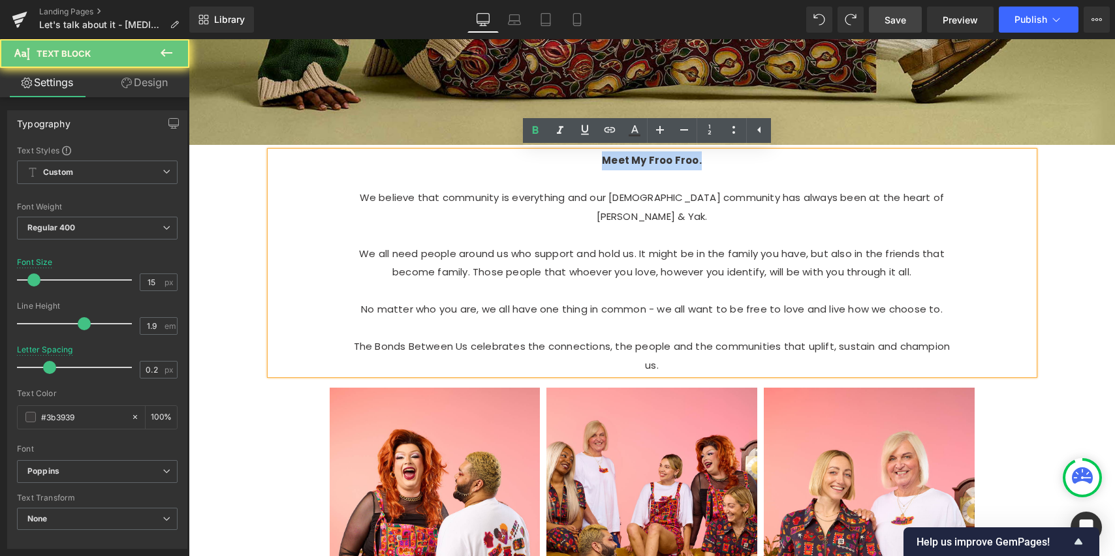
drag, startPoint x: 688, startPoint y: 161, endPoint x: 543, endPoint y: 166, distance: 145.1
click at [546, 165] on p "Meet My Froo Froo." at bounding box center [652, 161] width 607 height 19
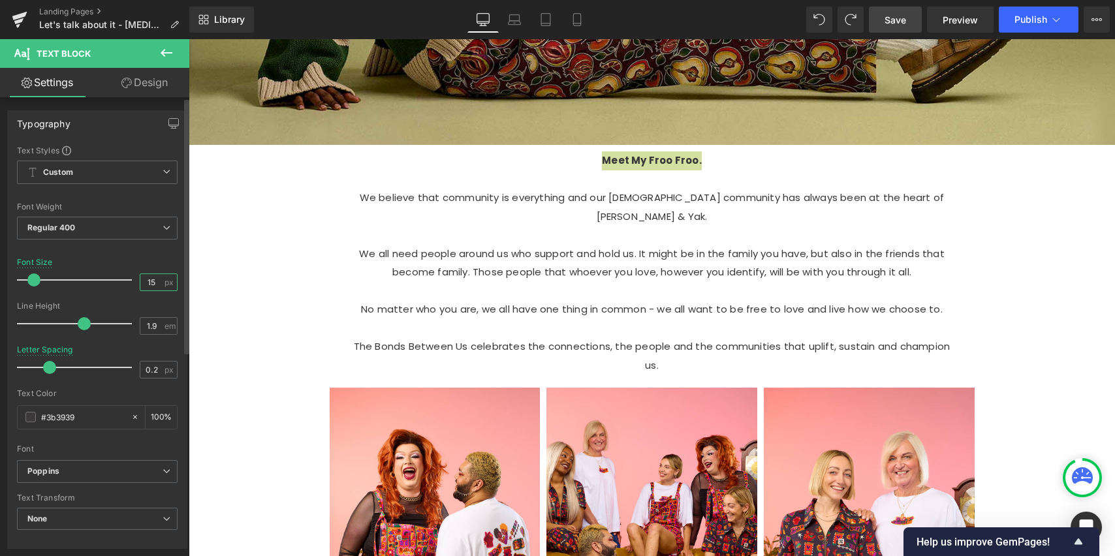
click at [155, 286] on input "15" at bounding box center [151, 282] width 23 height 16
type input "17"
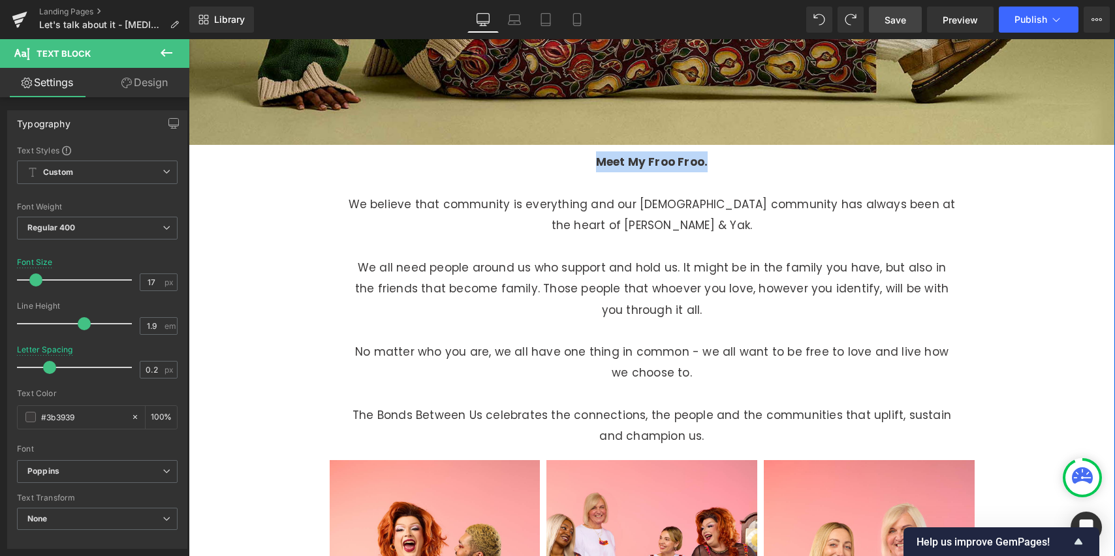
click at [261, 242] on div "Meet My Froo Froo. We believe that community is everything and our [DEMOGRAPHIC…" at bounding box center [653, 299] width 784 height 295
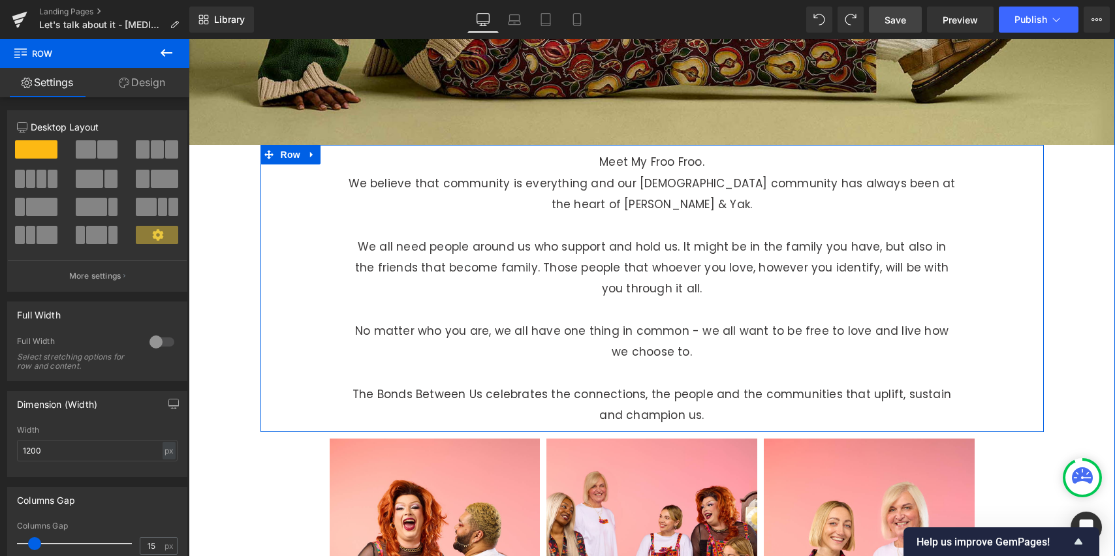
click at [309, 155] on icon at bounding box center [312, 155] width 9 height 10
click at [325, 155] on icon at bounding box center [329, 154] width 9 height 9
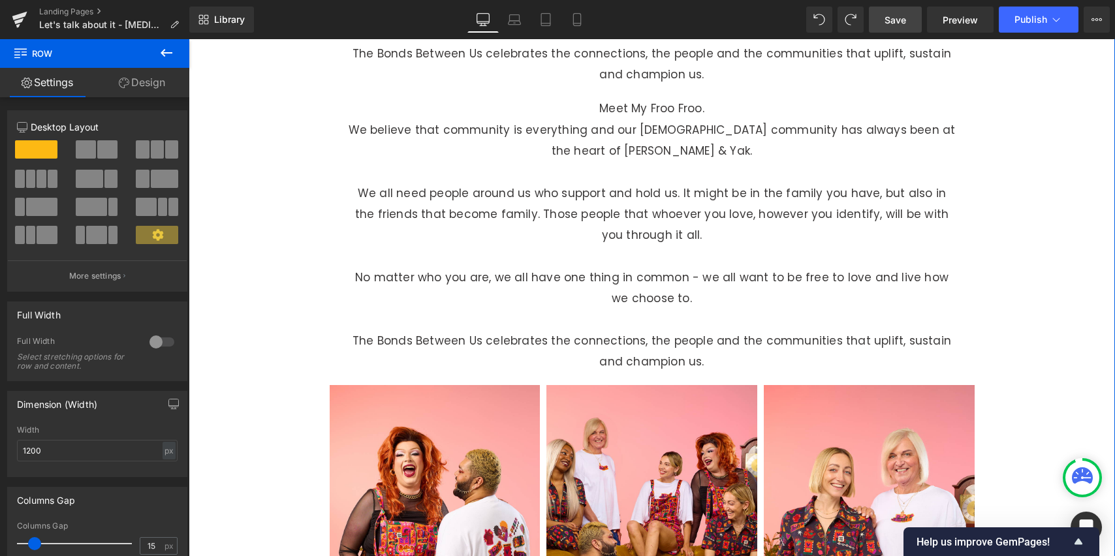
click at [652, 285] on p "No matter who you are, we all have one thing in common - we all want to be free…" at bounding box center [652, 288] width 607 height 42
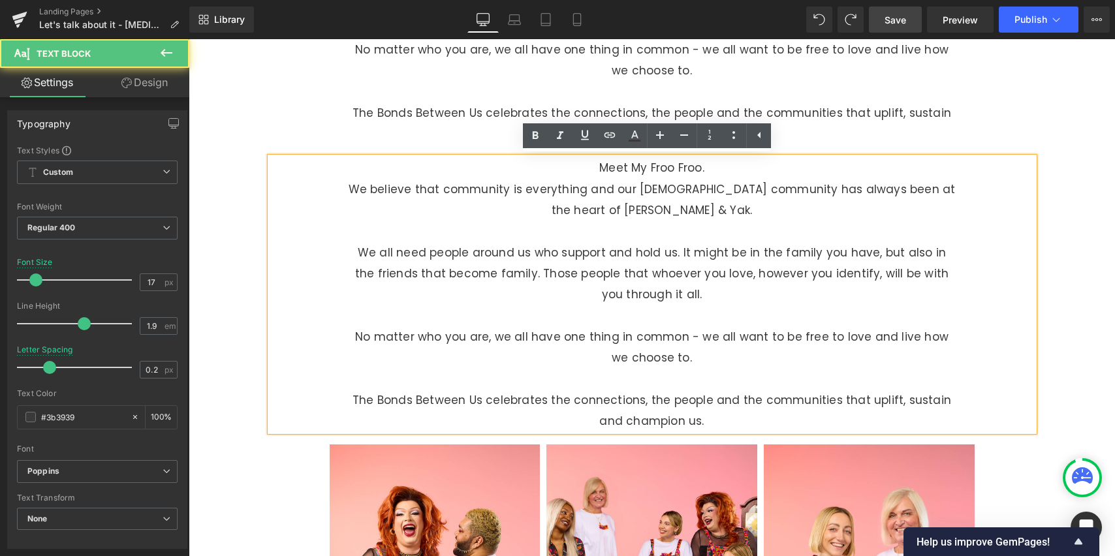
scroll to position [790, 0]
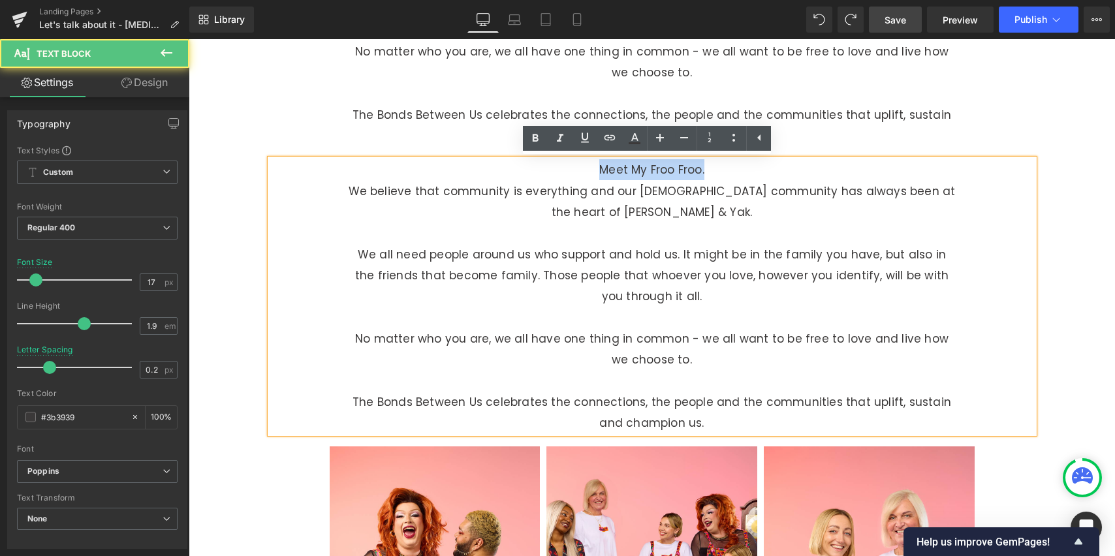
drag, startPoint x: 711, startPoint y: 169, endPoint x: 489, endPoint y: 184, distance: 221.9
click at [494, 180] on div "Meet My Froo Froo. We believe that community is everything and our [DEMOGRAPHIC…" at bounding box center [652, 296] width 764 height 274
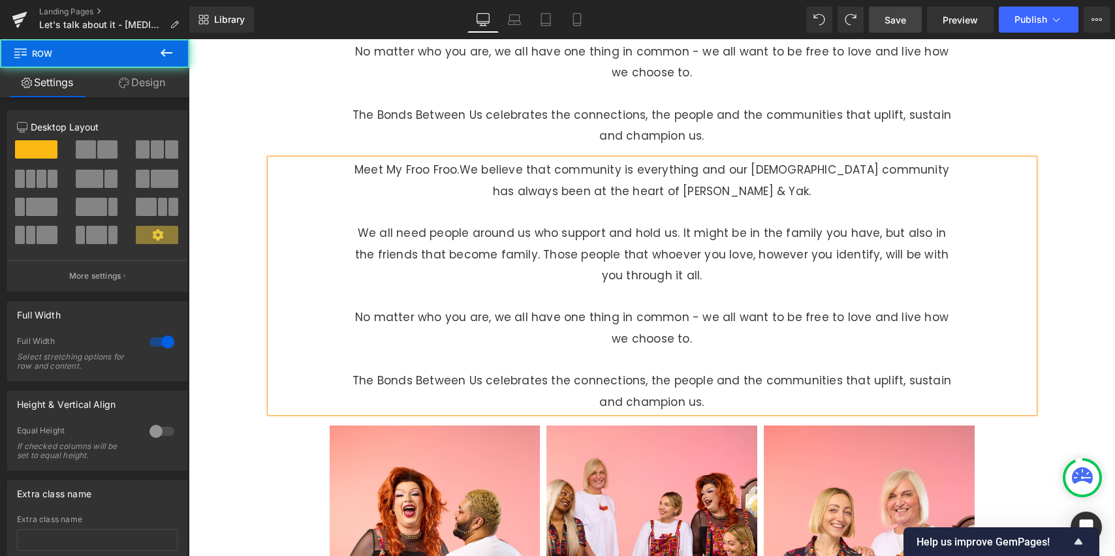
click at [234, 227] on div "Image Meet My Froo Froo. We believe that community is everything and our [DEMOG…" at bounding box center [652, 559] width 927 height 2430
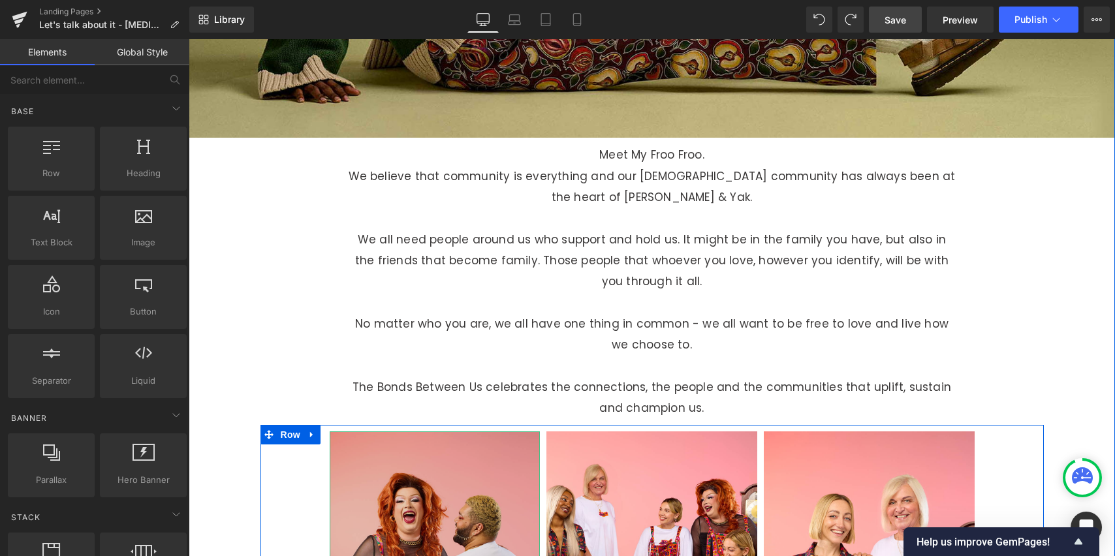
scroll to position [515, 0]
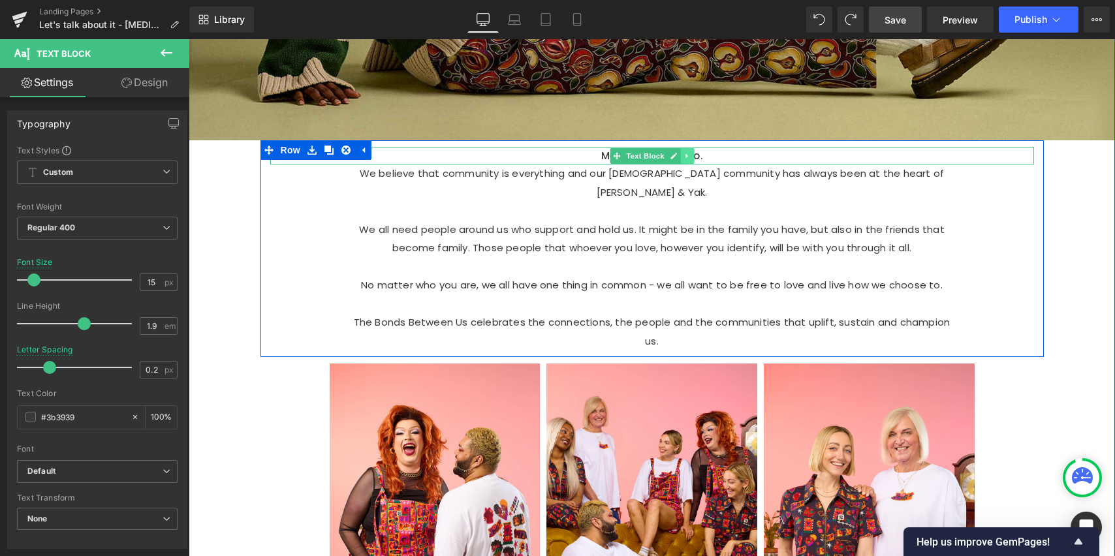
click at [684, 156] on icon at bounding box center [687, 156] width 7 height 8
click at [690, 157] on icon at bounding box center [693, 155] width 7 height 7
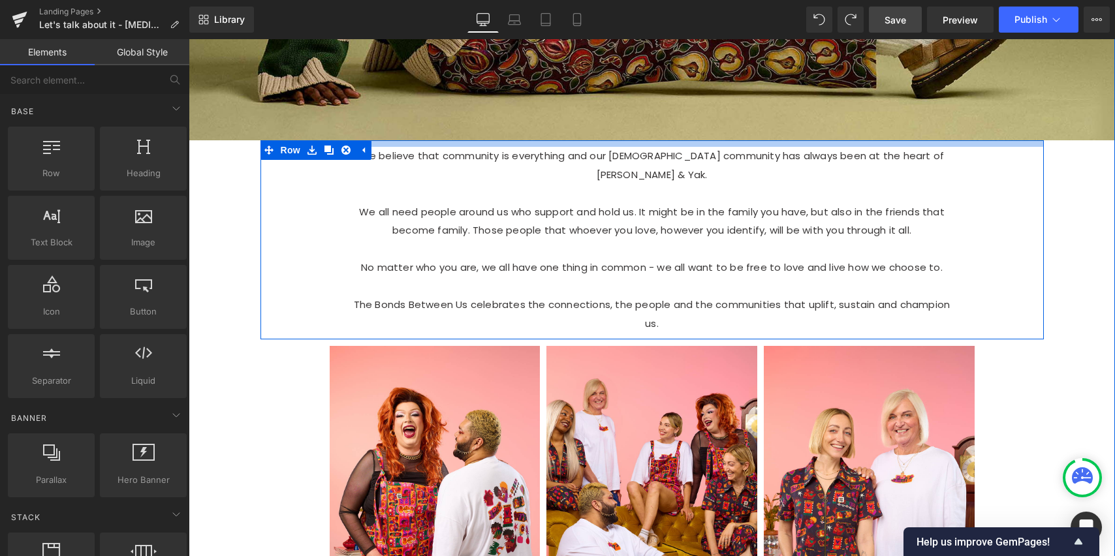
click at [362, 150] on icon at bounding box center [363, 151] width 3 height 6
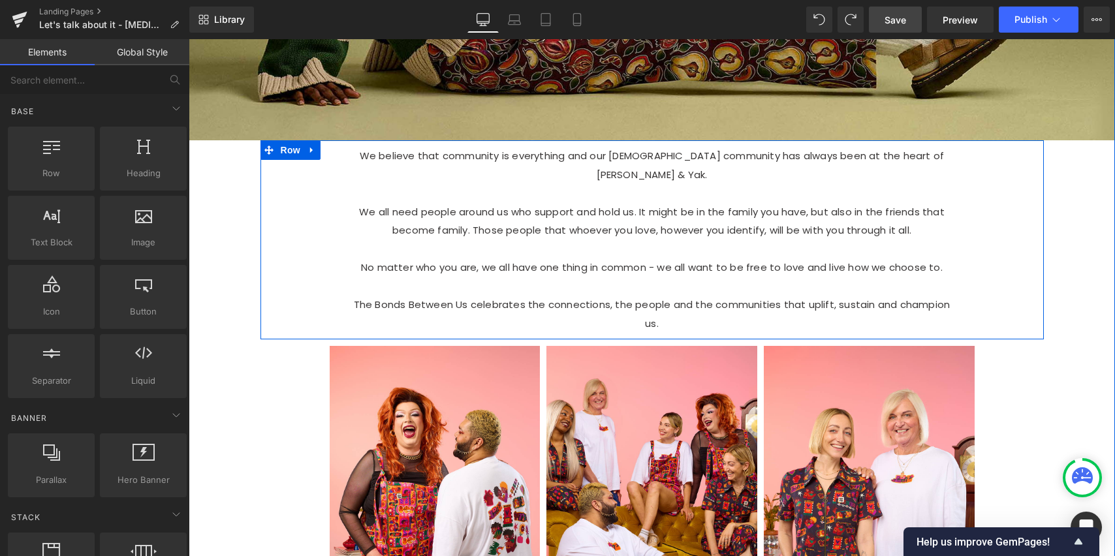
click at [310, 152] on icon at bounding box center [312, 151] width 9 height 10
click at [327, 150] on icon at bounding box center [329, 150] width 9 height 9
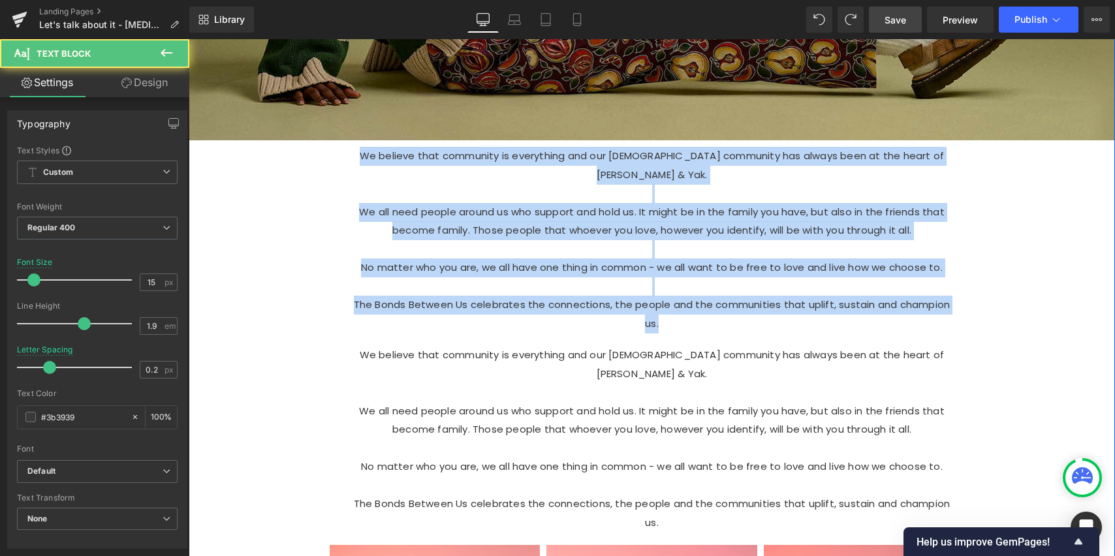
drag, startPoint x: 944, startPoint y: 285, endPoint x: 291, endPoint y: 129, distance: 671.5
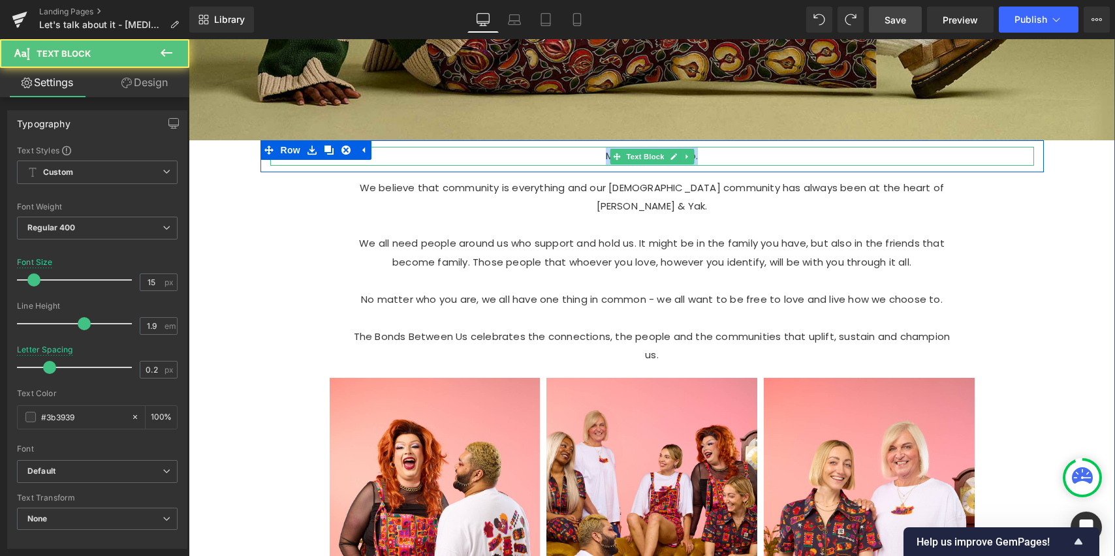
drag, startPoint x: 722, startPoint y: 154, endPoint x: 468, endPoint y: 155, distance: 253.4
click at [471, 155] on p "Meet My Froo Froo." at bounding box center [652, 156] width 607 height 19
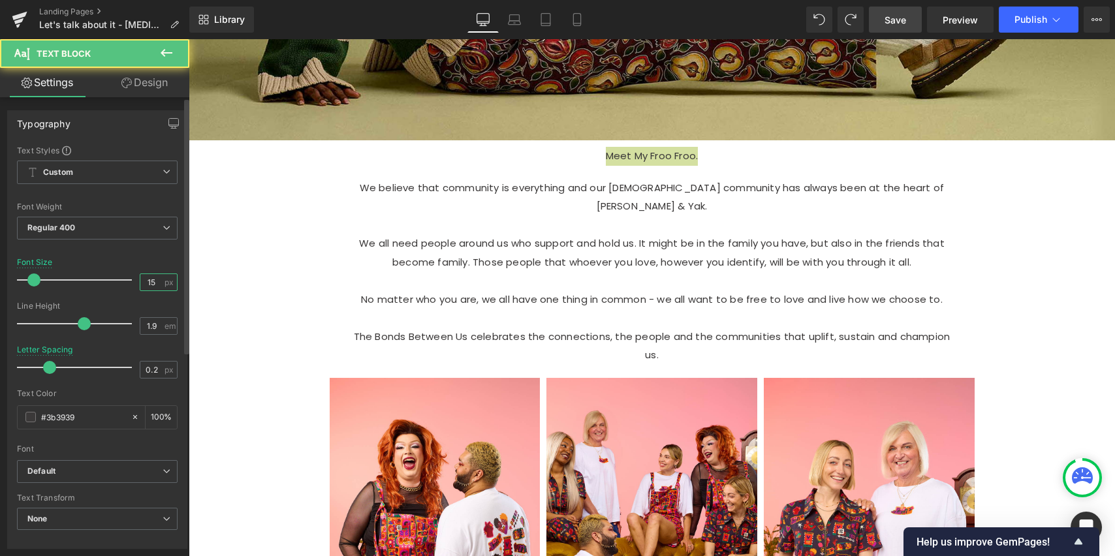
click at [152, 280] on input "15" at bounding box center [151, 282] width 23 height 16
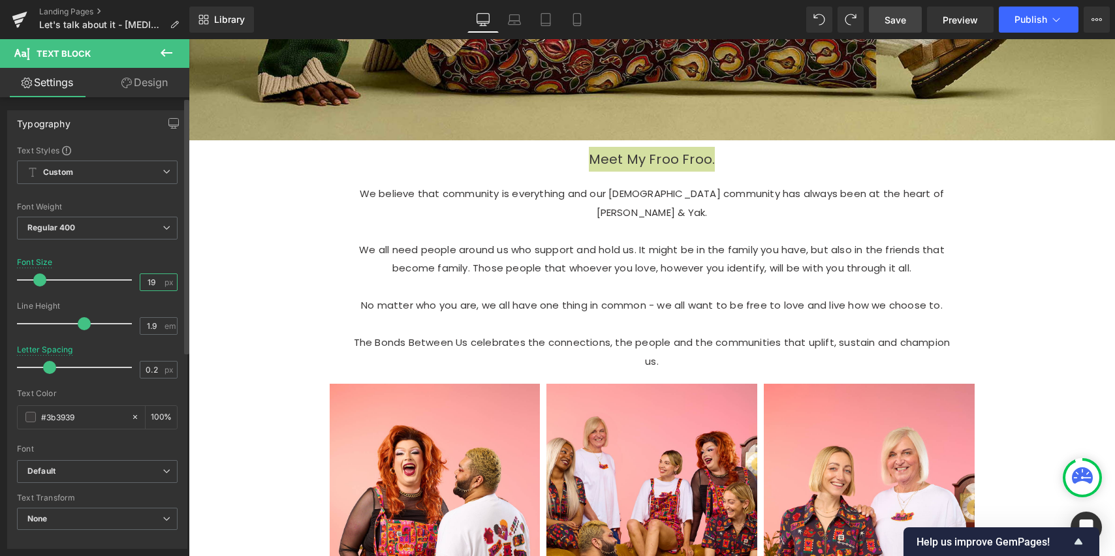
type input "18"
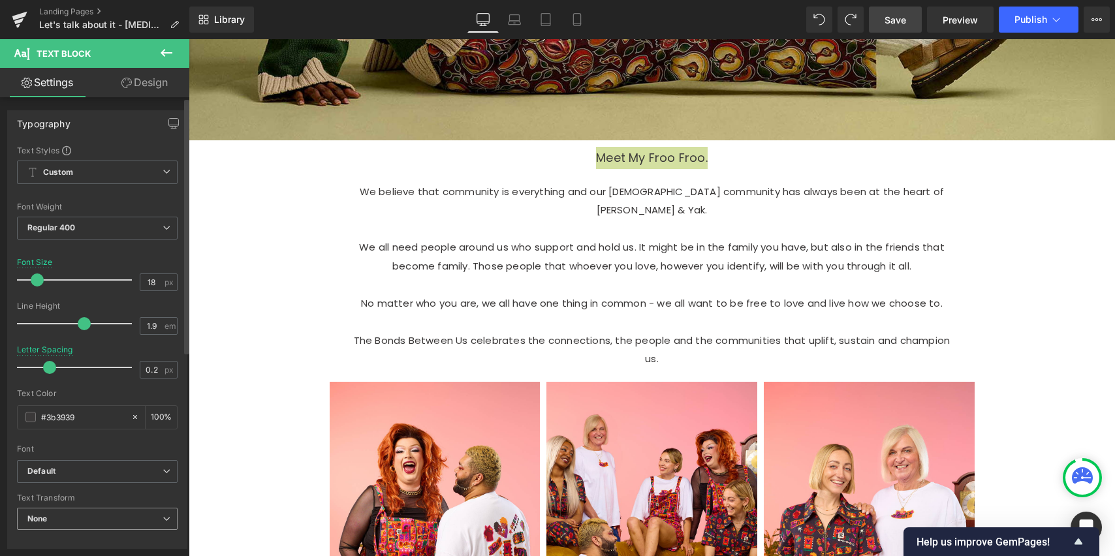
click at [82, 520] on span "None" at bounding box center [97, 519] width 161 height 23
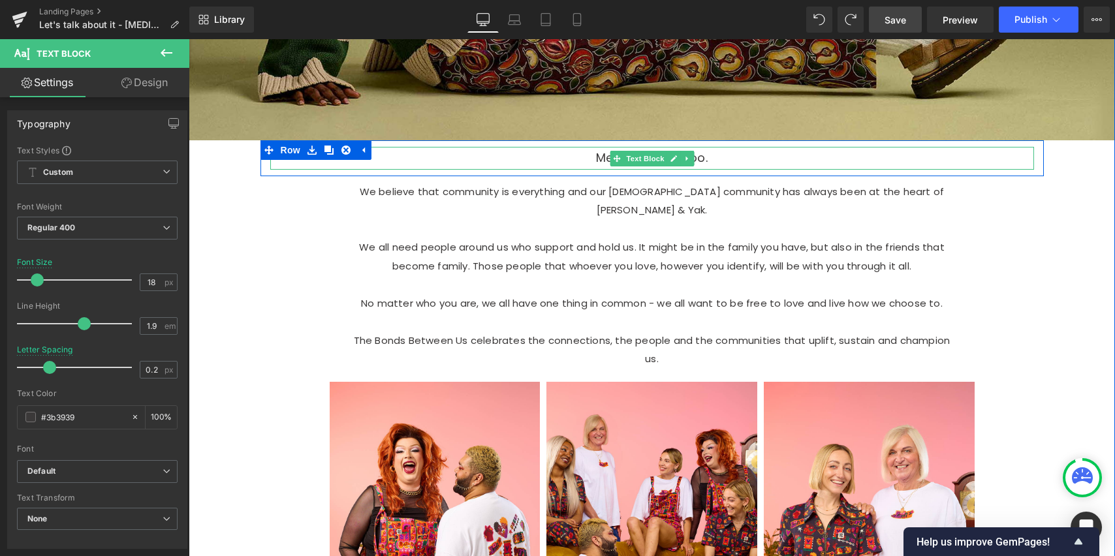
click at [705, 158] on p "Meet My Froo Froo." at bounding box center [652, 158] width 607 height 22
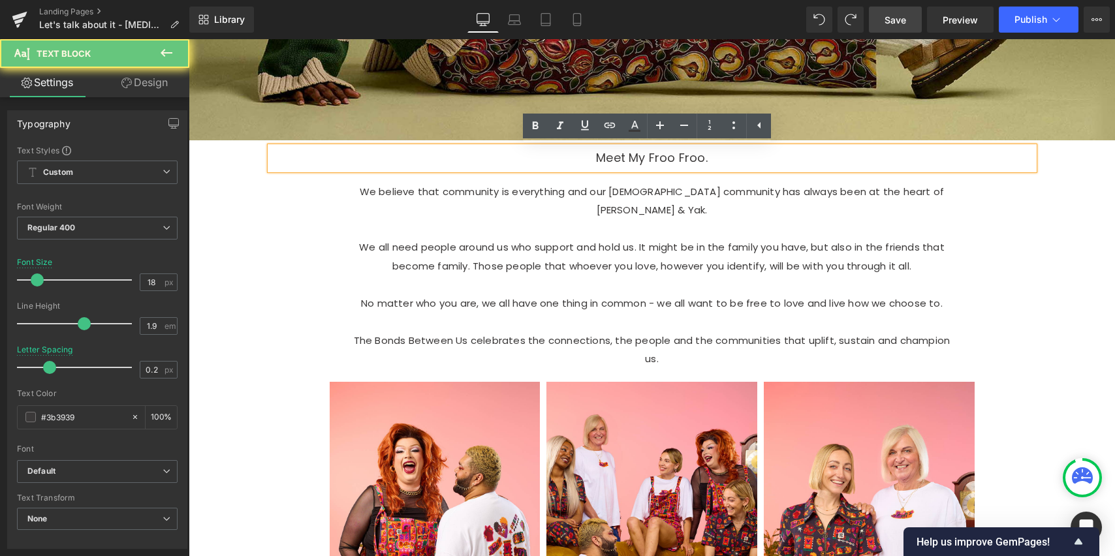
click at [707, 155] on p "Meet My Froo Froo." at bounding box center [652, 158] width 607 height 22
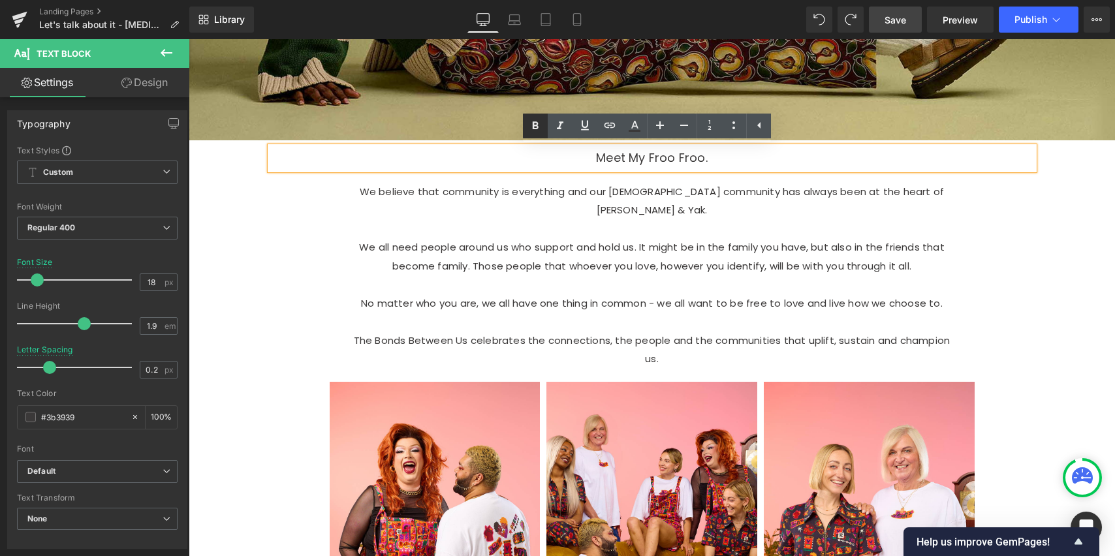
click at [532, 123] on icon at bounding box center [536, 126] width 16 height 16
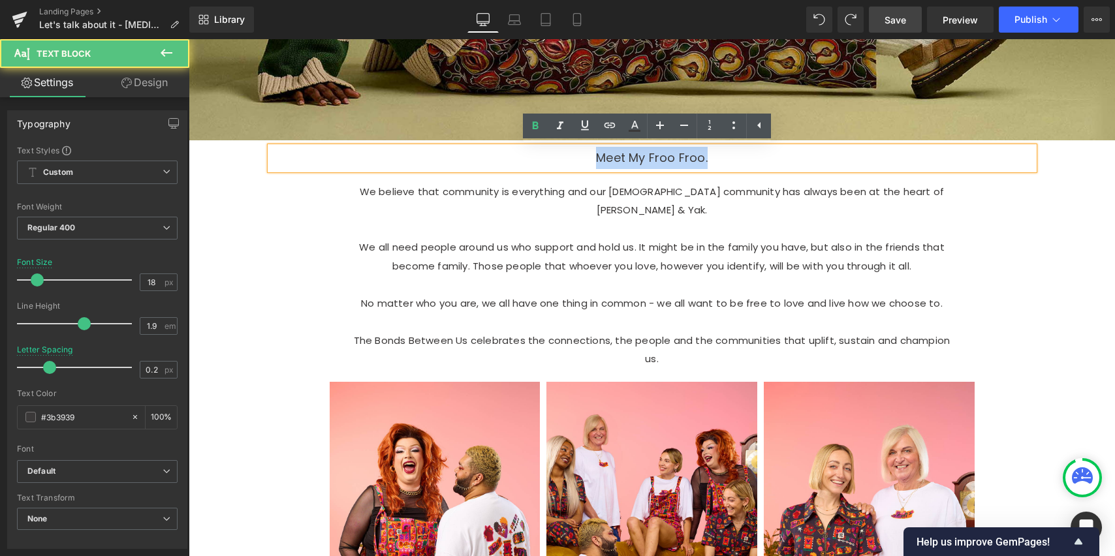
drag, startPoint x: 702, startPoint y: 162, endPoint x: 545, endPoint y: 150, distance: 157.8
click at [549, 155] on p "Meet My Froo Froo." at bounding box center [652, 158] width 607 height 22
click at [538, 129] on icon at bounding box center [536, 126] width 16 height 16
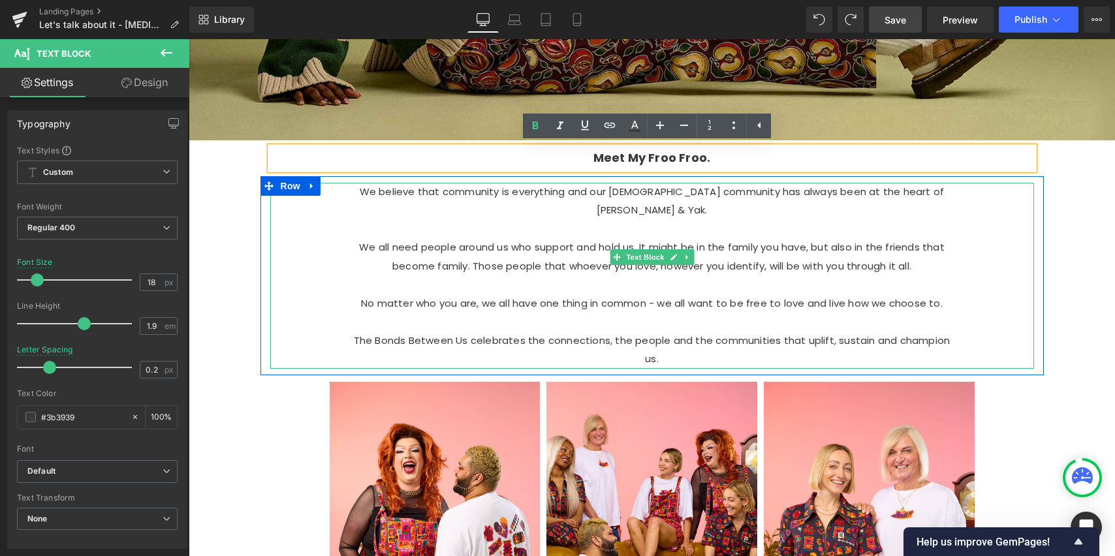
click at [544, 195] on p "We believe that community is everything and our [DEMOGRAPHIC_DATA] community ha…" at bounding box center [652, 201] width 607 height 37
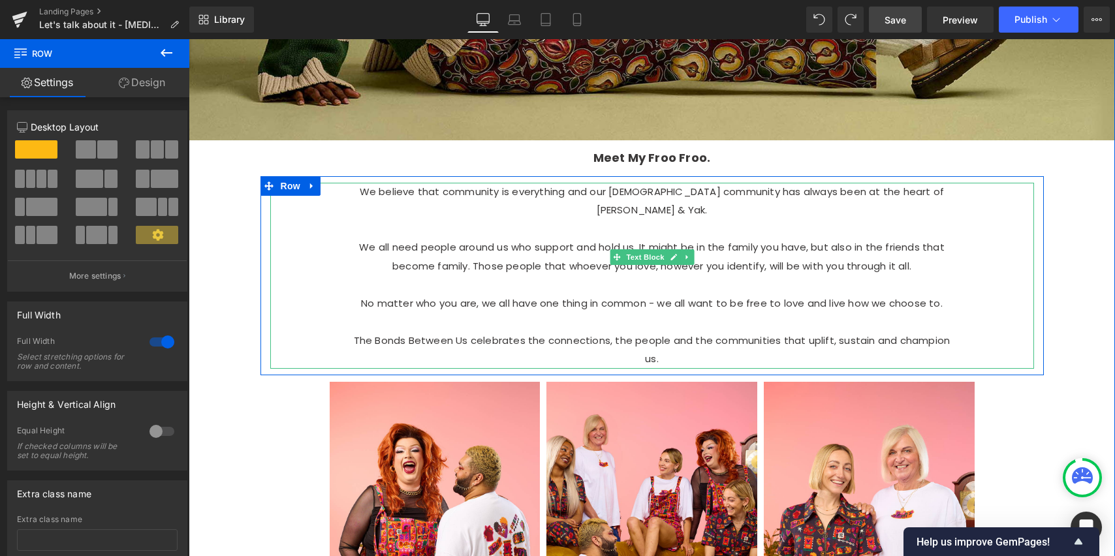
click at [673, 295] on p "No matter who you are, we all have one thing in common - we all want to be free…" at bounding box center [652, 304] width 607 height 19
drag, startPoint x: 673, startPoint y: 282, endPoint x: 684, endPoint y: 283, distance: 11.1
click at [673, 295] on p "No matter who you are, we all have one thing in common - we all want to be free…" at bounding box center [652, 304] width 607 height 19
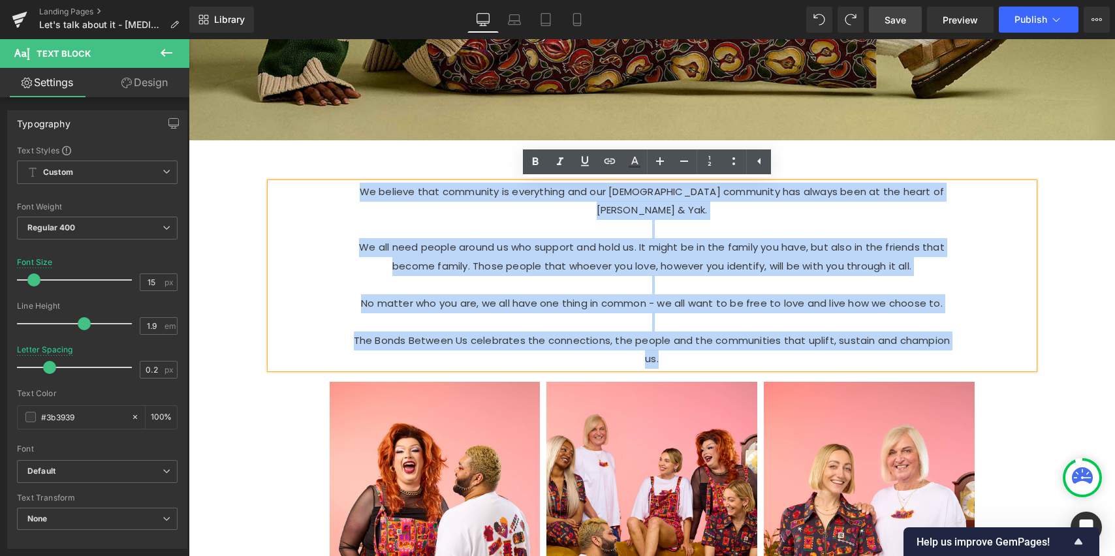
drag, startPoint x: 973, startPoint y: 321, endPoint x: 304, endPoint y: 195, distance: 680.5
click at [306, 193] on div "We believe that community is everything and our [DEMOGRAPHIC_DATA] community ha…" at bounding box center [652, 276] width 764 height 186
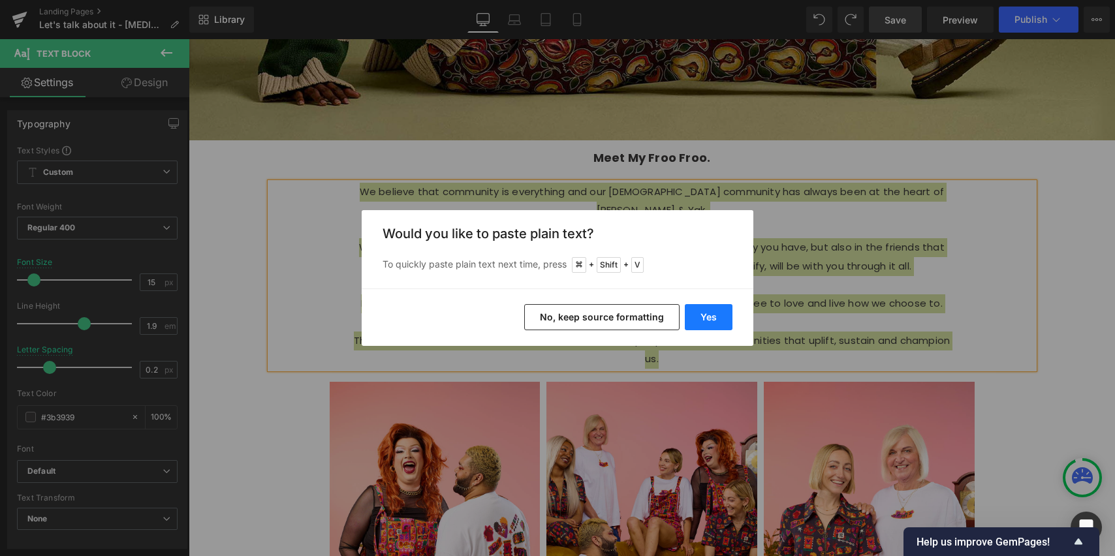
click at [702, 317] on button "Yes" at bounding box center [709, 317] width 48 height 26
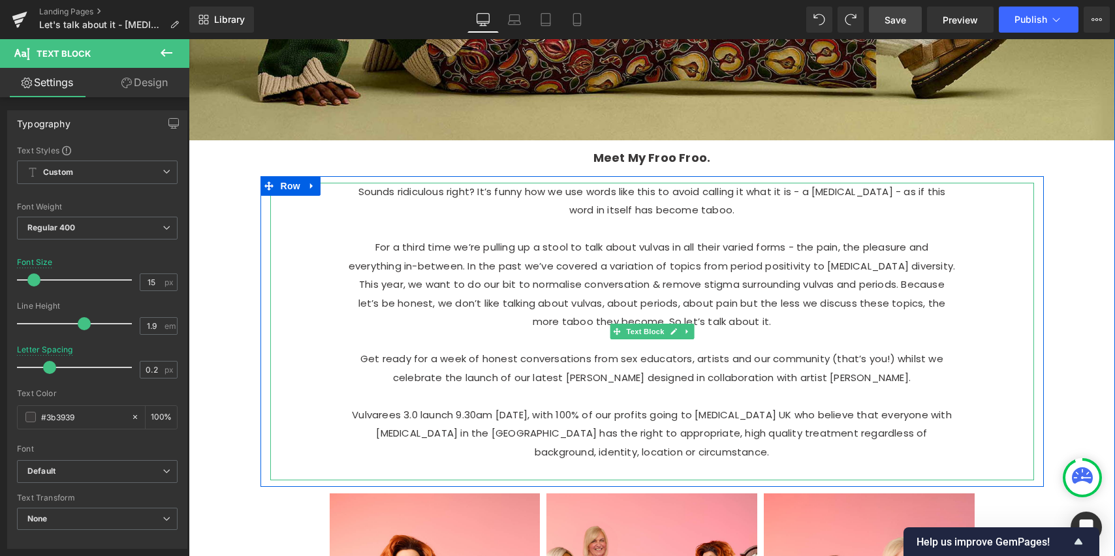
click at [785, 436] on p "Vulvarees 3.0 launch 9.30am [DATE], with 100% of our profits going to [MEDICAL_…" at bounding box center [652, 434] width 607 height 56
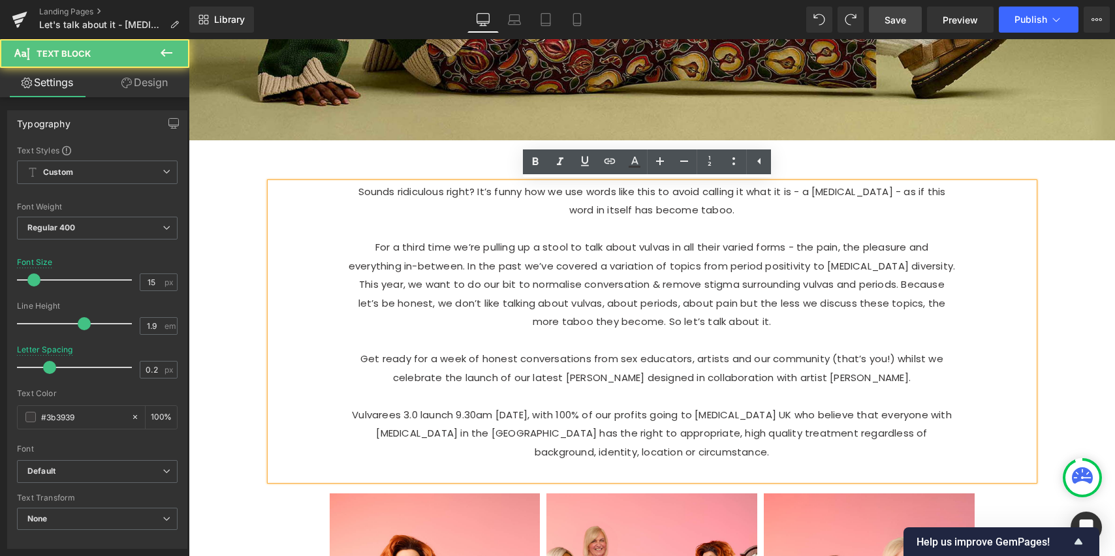
click at [781, 449] on p "Vulvarees 3.0 launch 9.30am [DATE], with 100% of our profits going to [MEDICAL_…" at bounding box center [652, 434] width 607 height 56
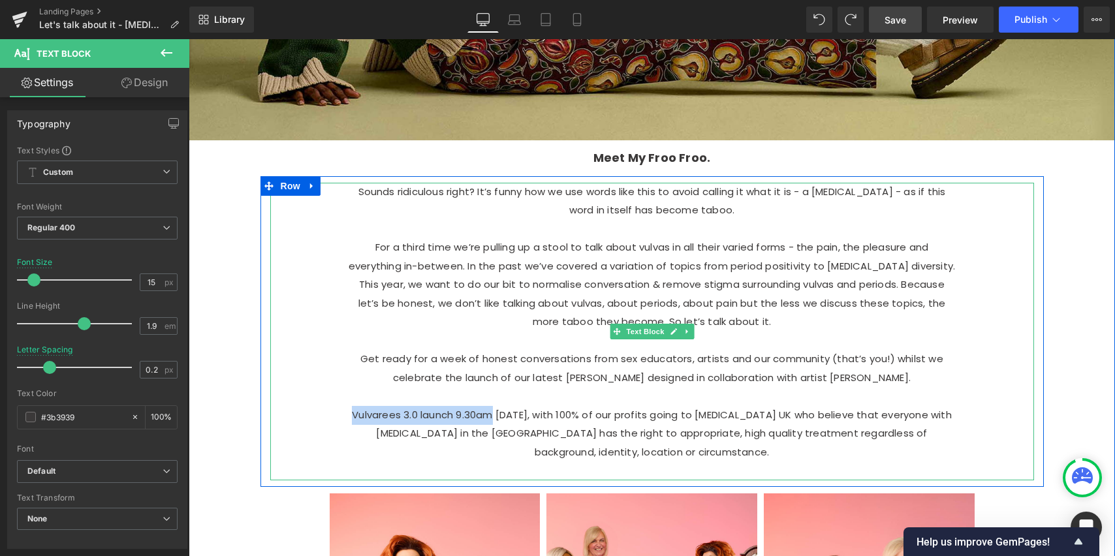
drag, startPoint x: 354, startPoint y: 417, endPoint x: 494, endPoint y: 411, distance: 139.9
click at [496, 415] on p "Vulvarees 3.0 launch 9.30am [DATE], with 100% of our profits going to [MEDICAL_…" at bounding box center [652, 434] width 607 height 56
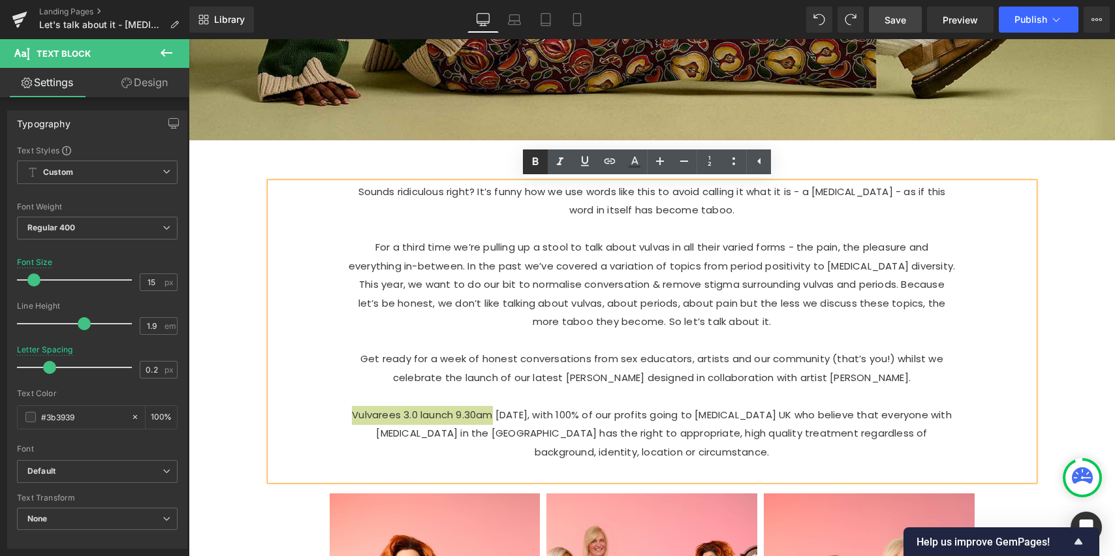
click at [536, 159] on icon at bounding box center [536, 162] width 16 height 16
click at [357, 357] on p "Get ready for a week of honest conversations from sex educators, artists and ou…" at bounding box center [652, 368] width 607 height 37
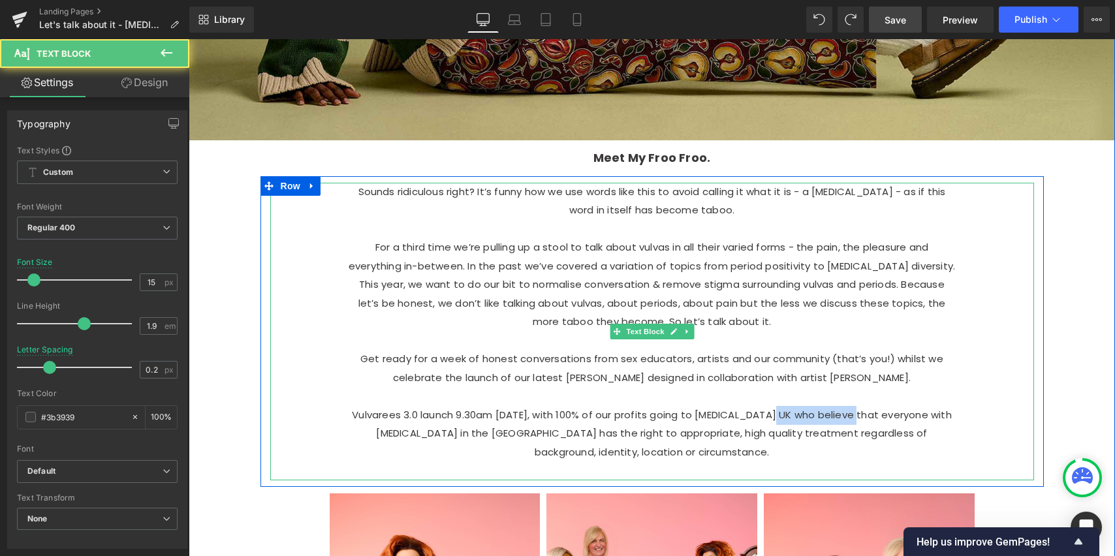
drag, startPoint x: 772, startPoint y: 414, endPoint x: 853, endPoint y: 409, distance: 81.1
click at [854, 409] on p "Vulvarees 3.0 launch 9.30am [DATE], with 100% of our profits going to [MEDICAL_…" at bounding box center [652, 434] width 607 height 56
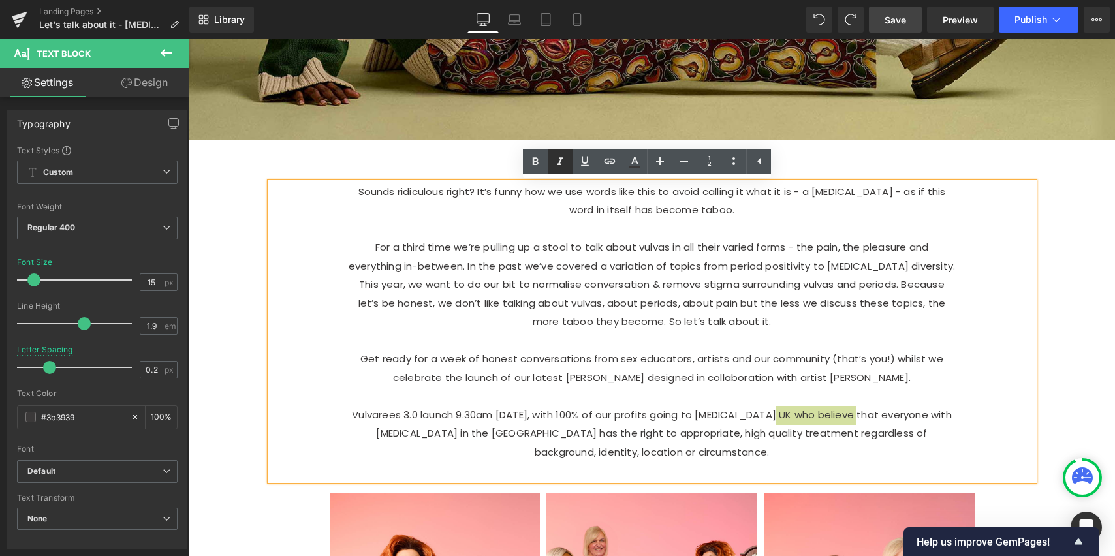
click at [560, 163] on icon at bounding box center [560, 161] width 7 height 8
click at [963, 351] on div "Sounds ridiculous right? It’s funny how we use words like this to avoid calling…" at bounding box center [652, 332] width 764 height 298
drag, startPoint x: 824, startPoint y: 416, endPoint x: 839, endPoint y: 413, distance: 15.2
click at [827, 415] on icon "[MEDICAL_DATA] [GEOGRAPHIC_DATA]" at bounding box center [792, 415] width 193 height 14
drag, startPoint x: 841, startPoint y: 414, endPoint x: 763, endPoint y: 413, distance: 77.7
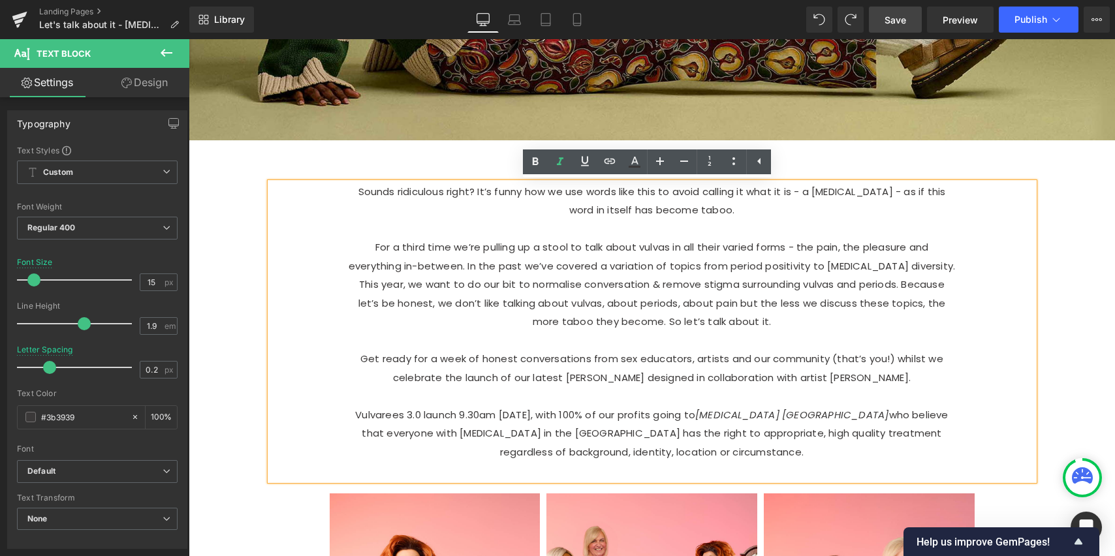
click at [763, 415] on p "Vulvarees 3.0 launch 9.30am [DATE], with 100% of our profits going to [MEDICAL_…" at bounding box center [652, 434] width 607 height 56
click at [564, 162] on icon at bounding box center [560, 162] width 16 height 16
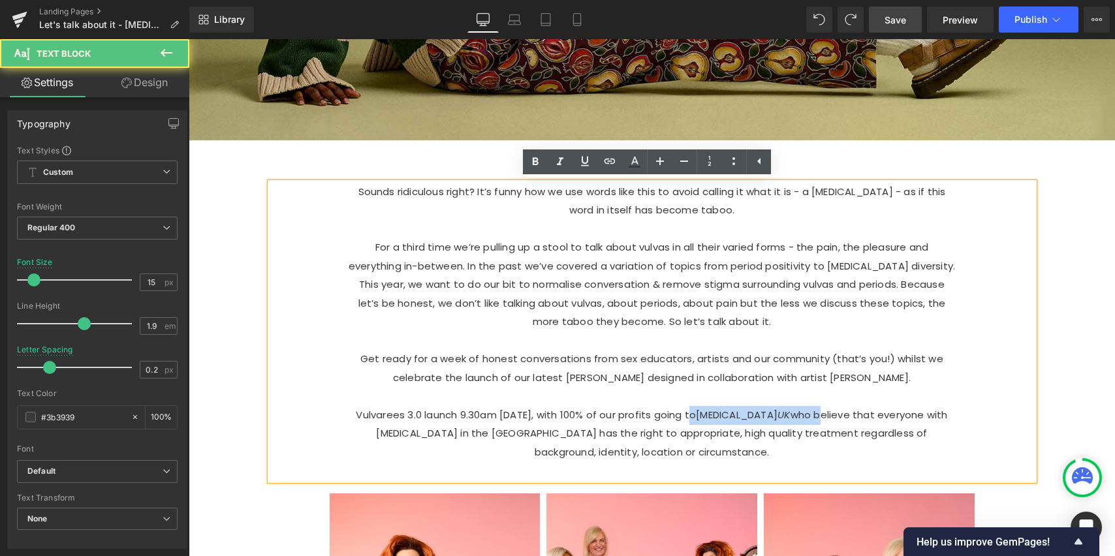
drag, startPoint x: 871, startPoint y: 414, endPoint x: 766, endPoint y: 407, distance: 105.4
click at [763, 409] on p "Vulvarees 3.0 launch 9.30am [DATE], with 100% of our profits going t o [MEDICAL…" at bounding box center [652, 434] width 607 height 56
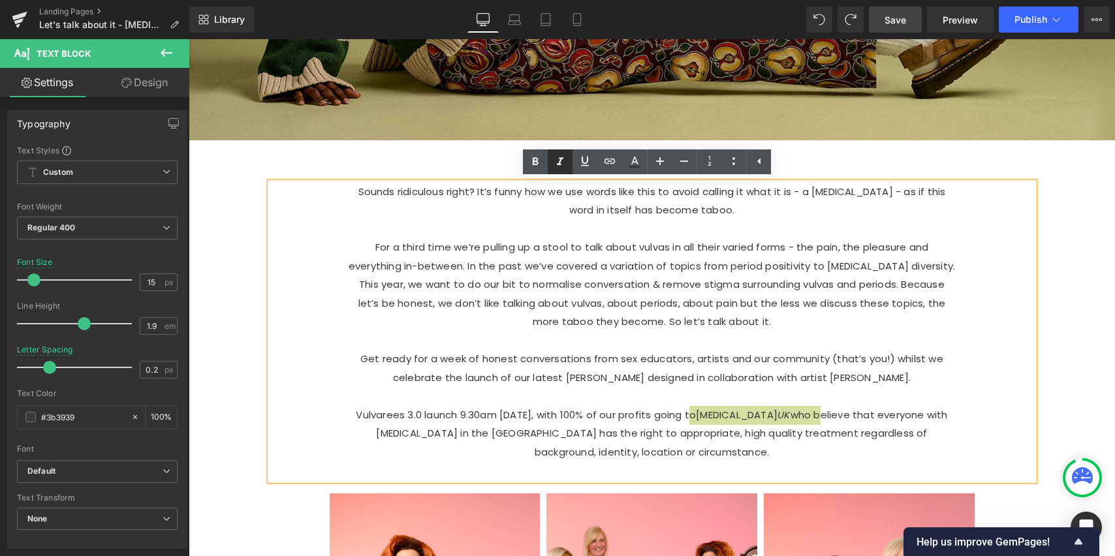
click at [561, 161] on icon at bounding box center [560, 162] width 16 height 16
click at [955, 449] on div "Sounds ridiculous right? It’s funny how we use words like this to avoid calling…" at bounding box center [652, 332] width 764 height 298
click at [712, 220] on p at bounding box center [652, 229] width 607 height 19
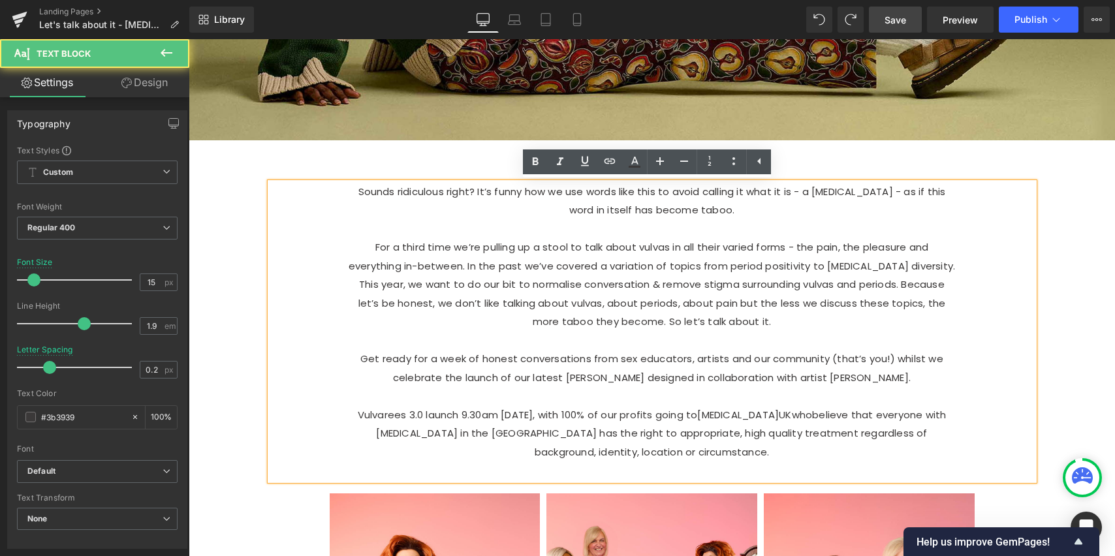
click at [842, 170] on div "Meet My Froo Froo. Text Block Row" at bounding box center [653, 157] width 784 height 35
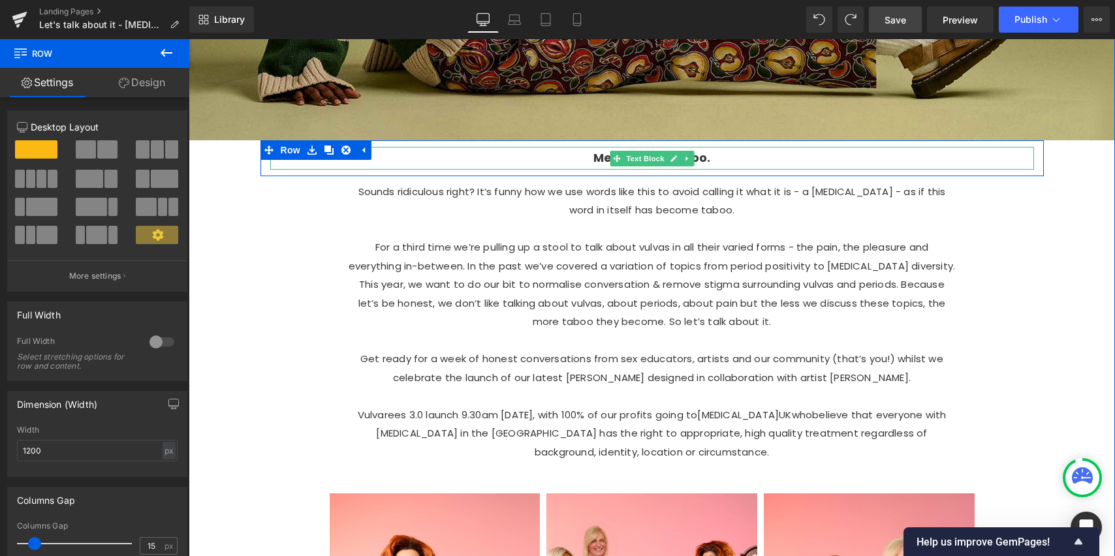
click at [719, 158] on p "Meet My Froo Froo." at bounding box center [652, 158] width 607 height 22
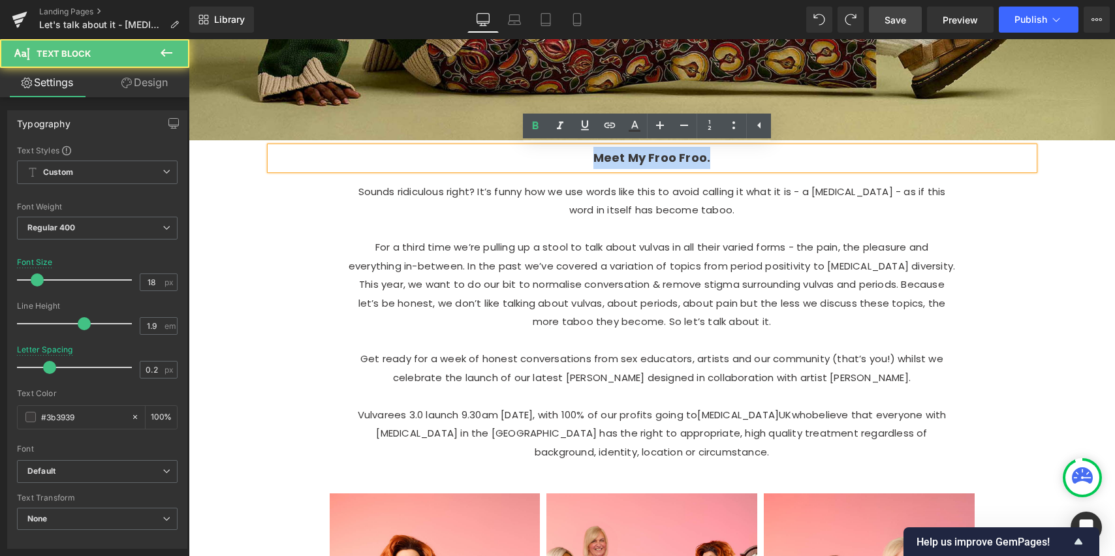
drag, startPoint x: 719, startPoint y: 158, endPoint x: 533, endPoint y: 161, distance: 186.2
click at [528, 163] on p "Meet My Froo Froo." at bounding box center [652, 158] width 607 height 22
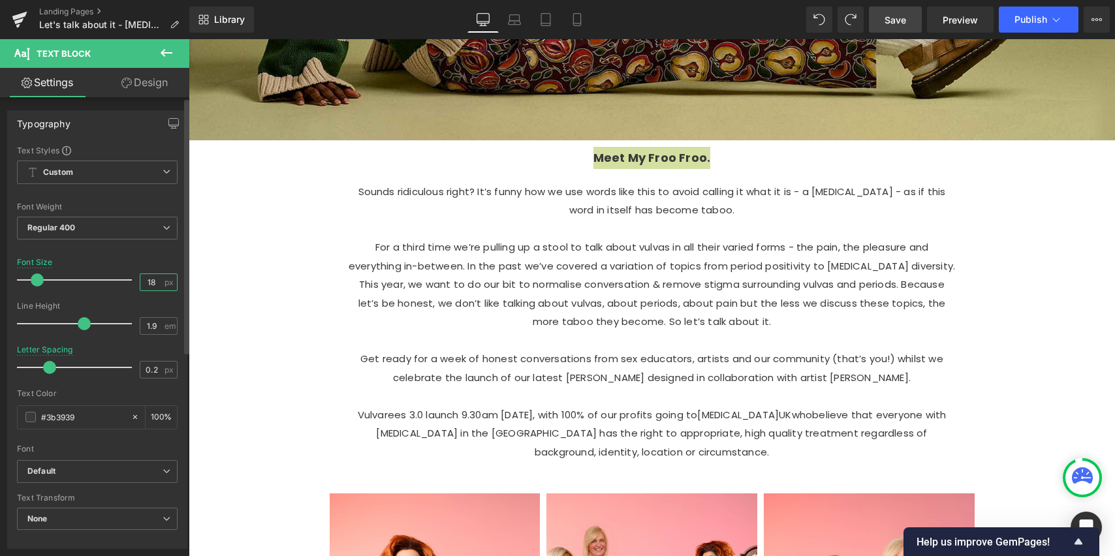
click at [155, 285] on input "18" at bounding box center [151, 282] width 23 height 16
type input "20"
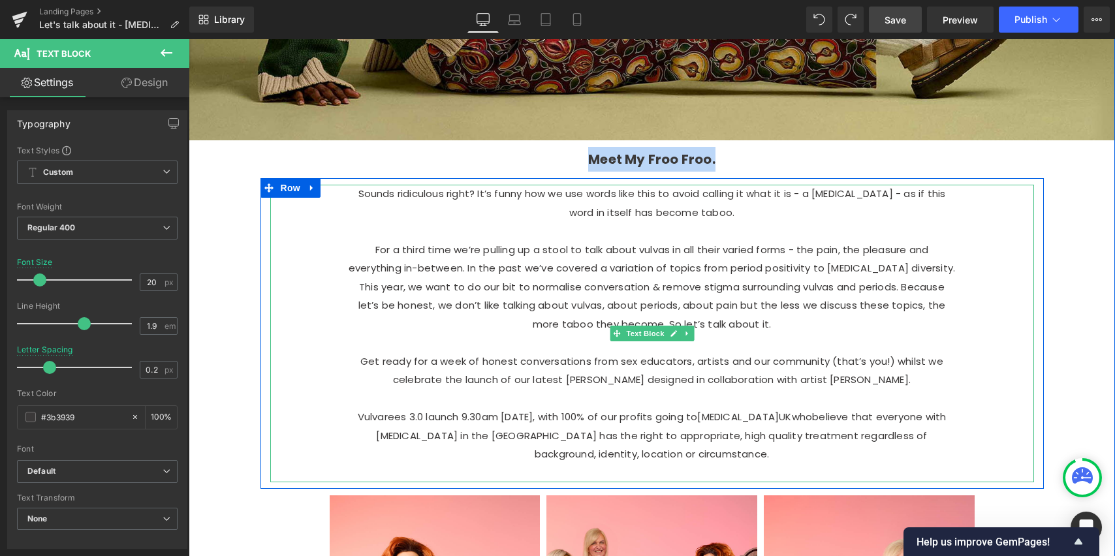
click at [819, 228] on p at bounding box center [652, 231] width 607 height 19
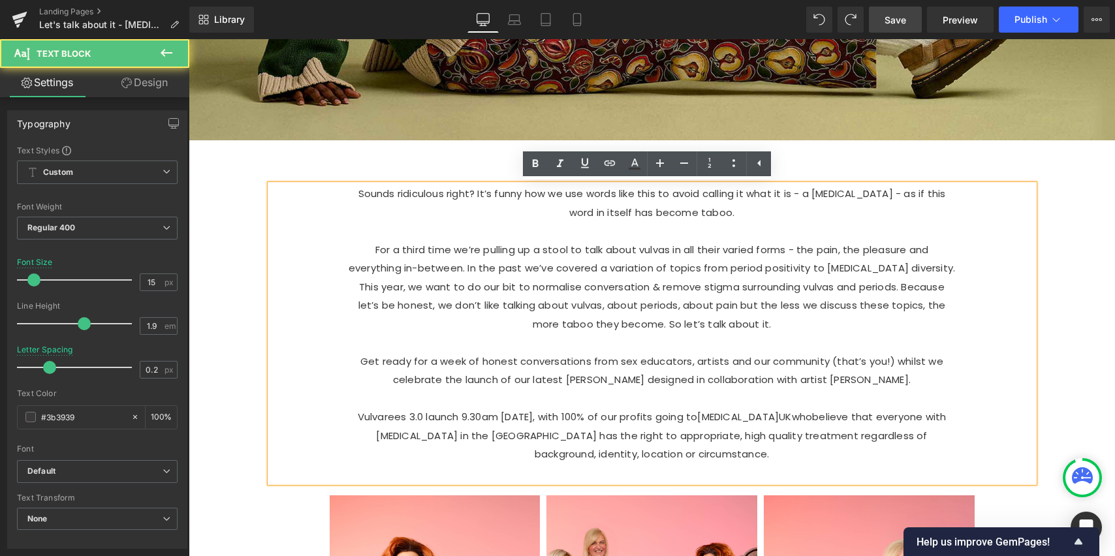
click at [795, 262] on p "For a third time we’re pulling up a stool to talk about vulvas in all their var…" at bounding box center [652, 287] width 607 height 93
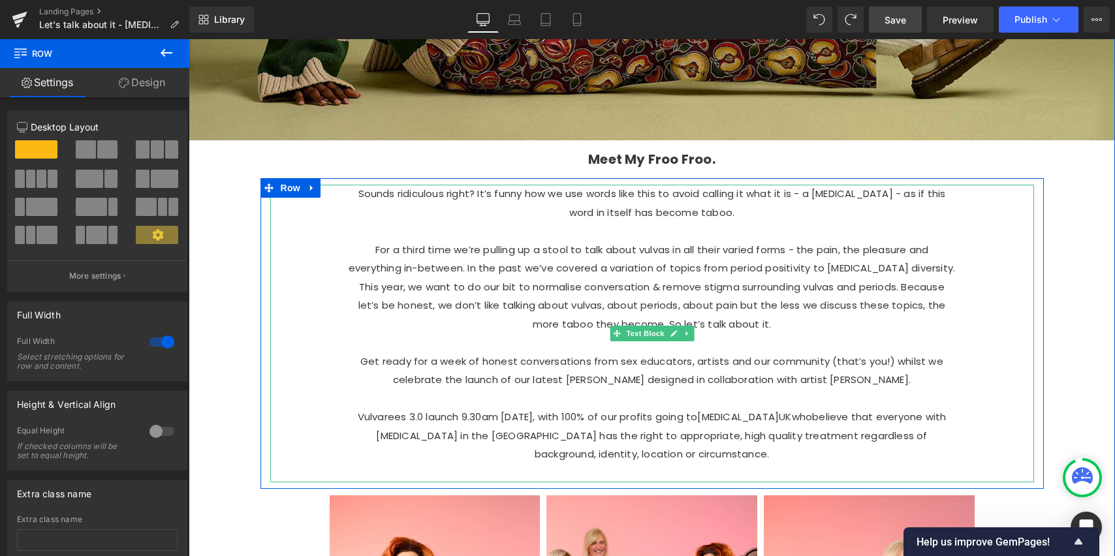
click at [720, 321] on p "For a third time we’re pulling up a stool to talk about vulvas in all their var…" at bounding box center [652, 287] width 607 height 93
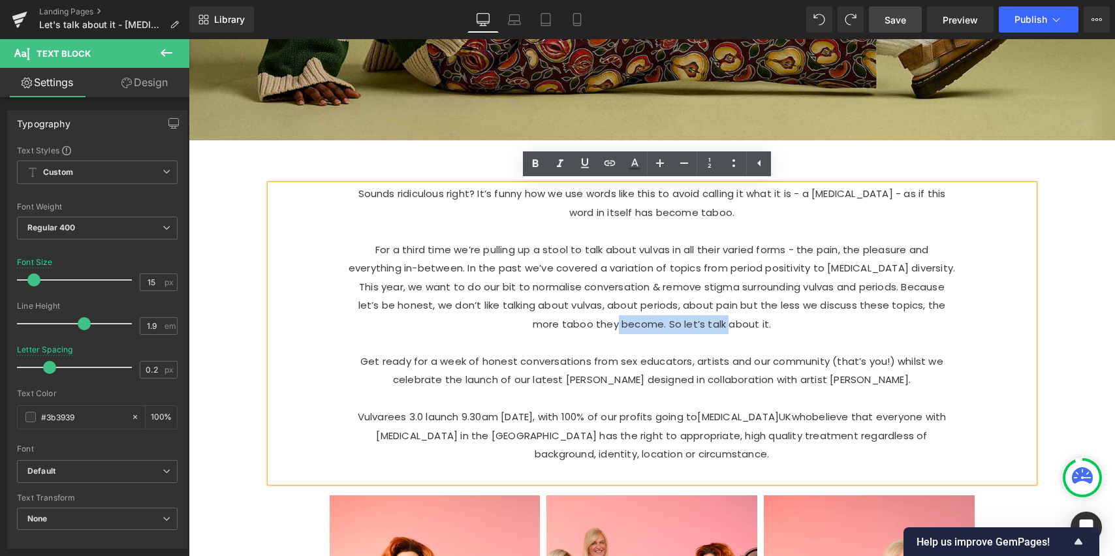
drag, startPoint x: 706, startPoint y: 325, endPoint x: 632, endPoint y: 323, distance: 73.8
click at [633, 325] on p "For a third time we’re pulling up a stool to talk about vulvas in all their var…" at bounding box center [652, 287] width 607 height 93
click at [534, 162] on icon at bounding box center [536, 164] width 16 height 16
click at [573, 364] on p "Get ready for a week of honest conversations from sex educators, artists and ou…" at bounding box center [652, 371] width 607 height 37
click at [404, 417] on p "Vulvarees 3.0 launch 9.30am [DATE], with 100% of our profits going t o [MEDICAL…" at bounding box center [652, 436] width 607 height 56
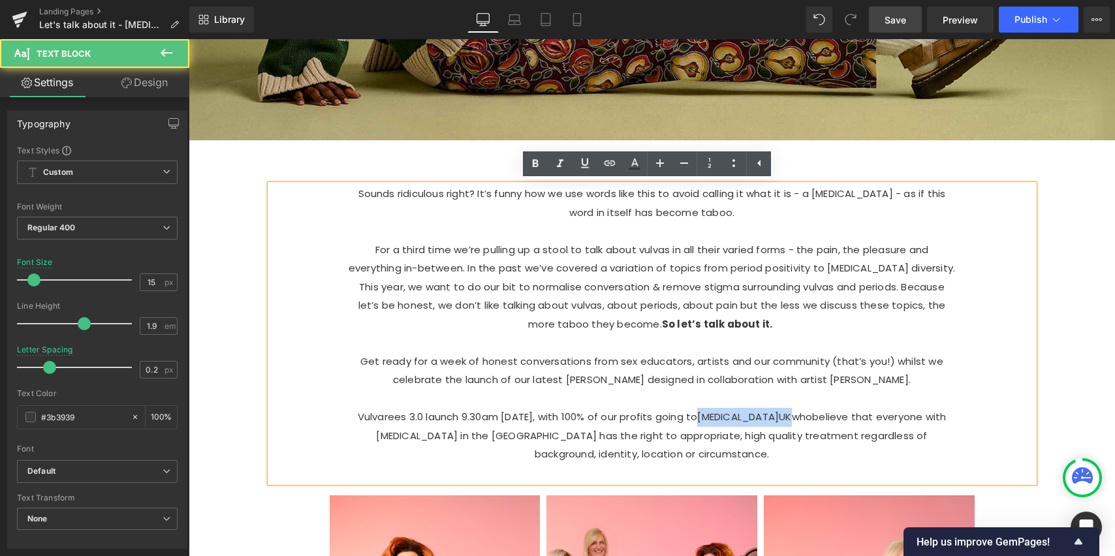
drag, startPoint x: 773, startPoint y: 413, endPoint x: 850, endPoint y: 413, distance: 77.7
click at [857, 416] on p "Vulvarees 3.0 launch 9.30am [DATE], with 100% of our profits going t o [MEDICAL…" at bounding box center [652, 436] width 607 height 56
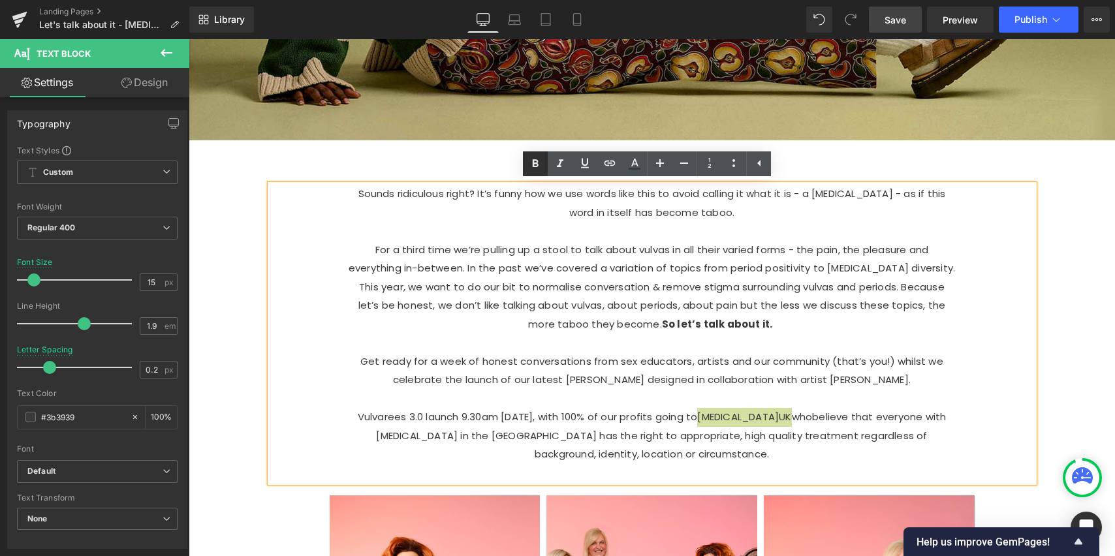
click at [539, 165] on icon at bounding box center [536, 164] width 16 height 16
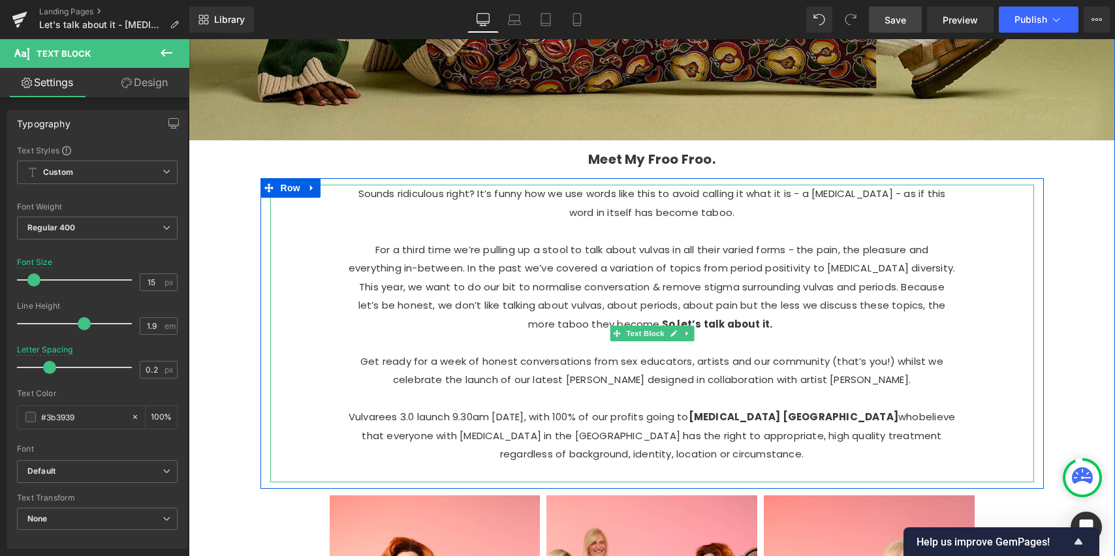
drag, startPoint x: 788, startPoint y: 379, endPoint x: 910, endPoint y: 372, distance: 122.4
click at [913, 372] on p "Get ready for a week of honest conversations from sex educators, artists and ou…" at bounding box center [652, 371] width 607 height 37
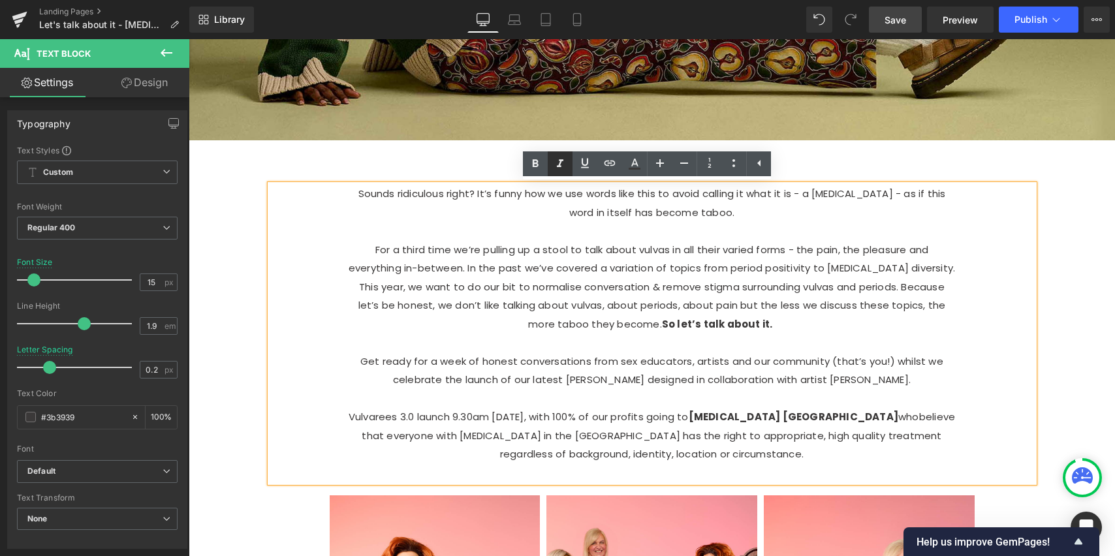
click at [532, 166] on icon at bounding box center [536, 164] width 16 height 16
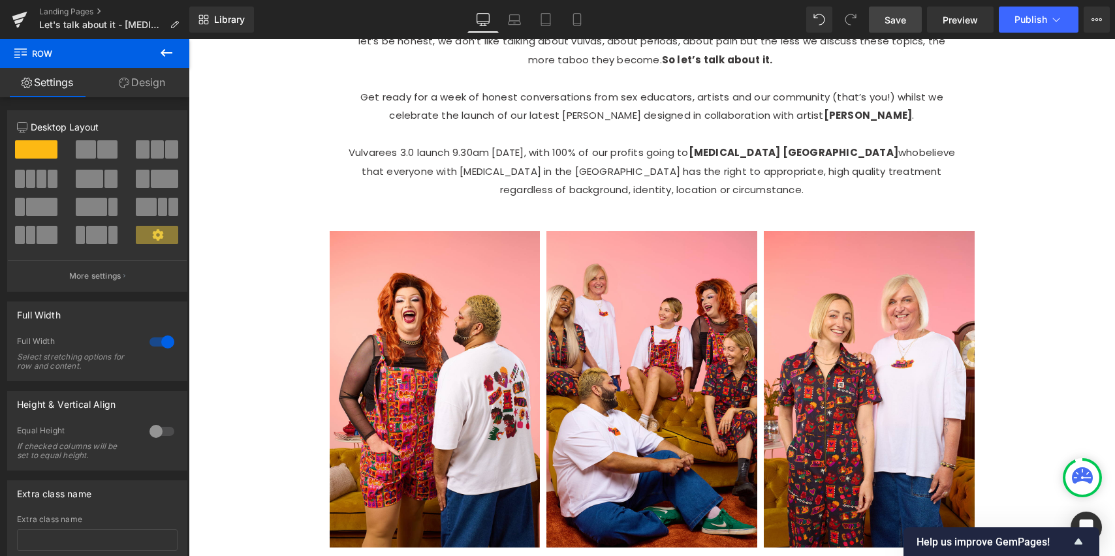
scroll to position [767, 0]
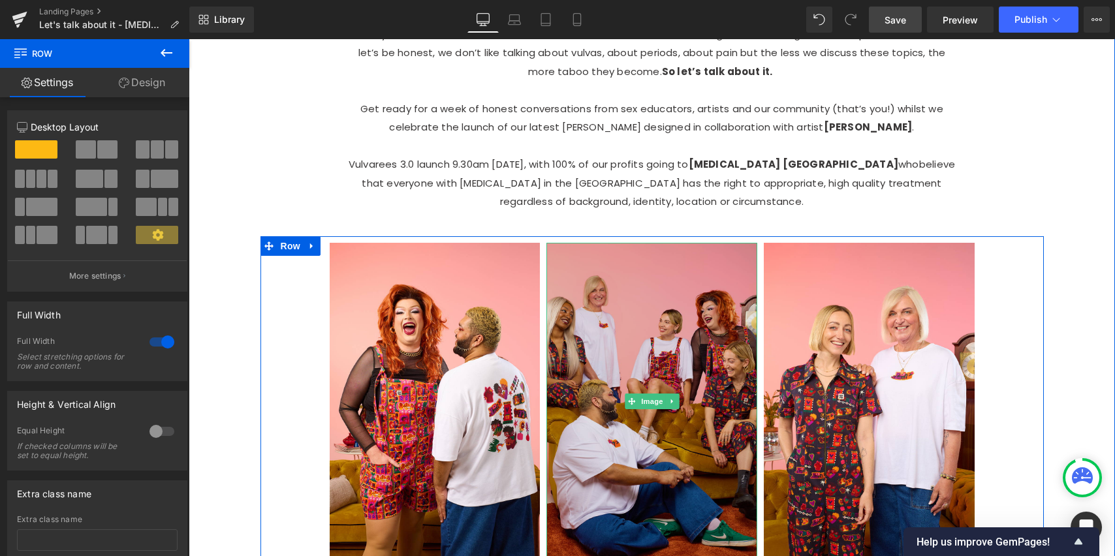
click at [649, 352] on img at bounding box center [652, 401] width 211 height 316
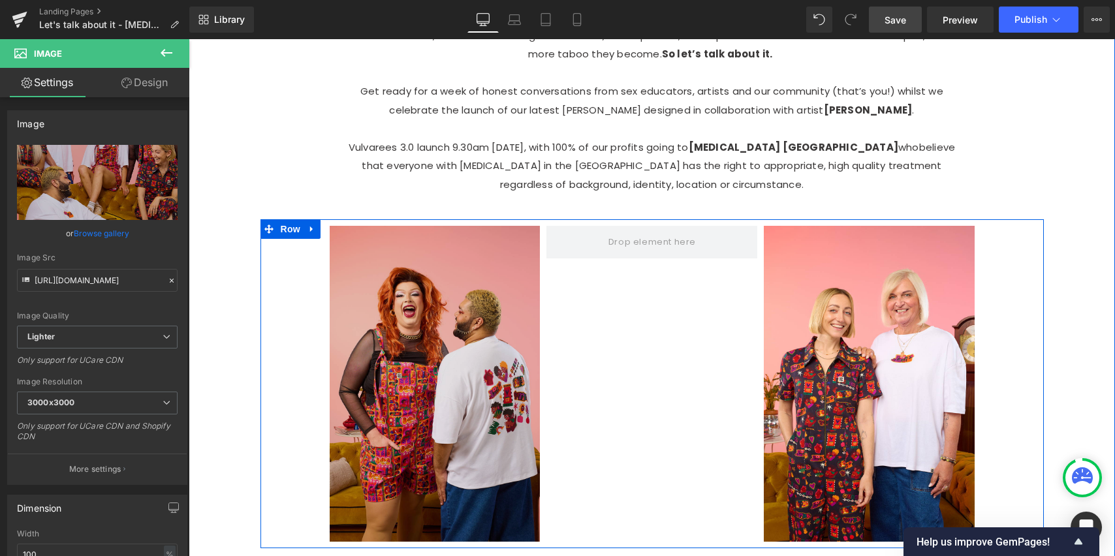
scroll to position [2183, 0]
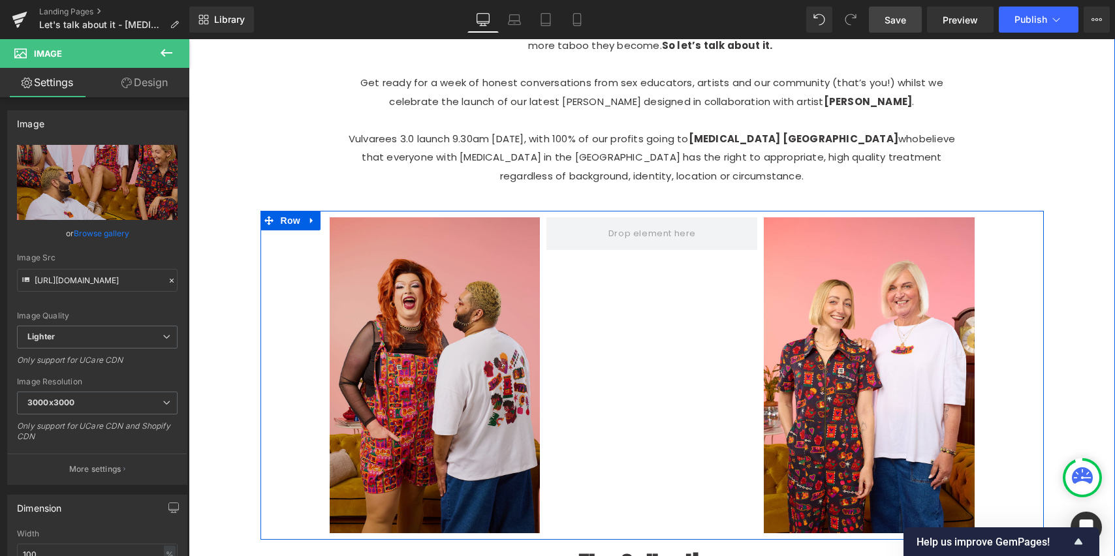
click at [450, 342] on img at bounding box center [435, 375] width 211 height 316
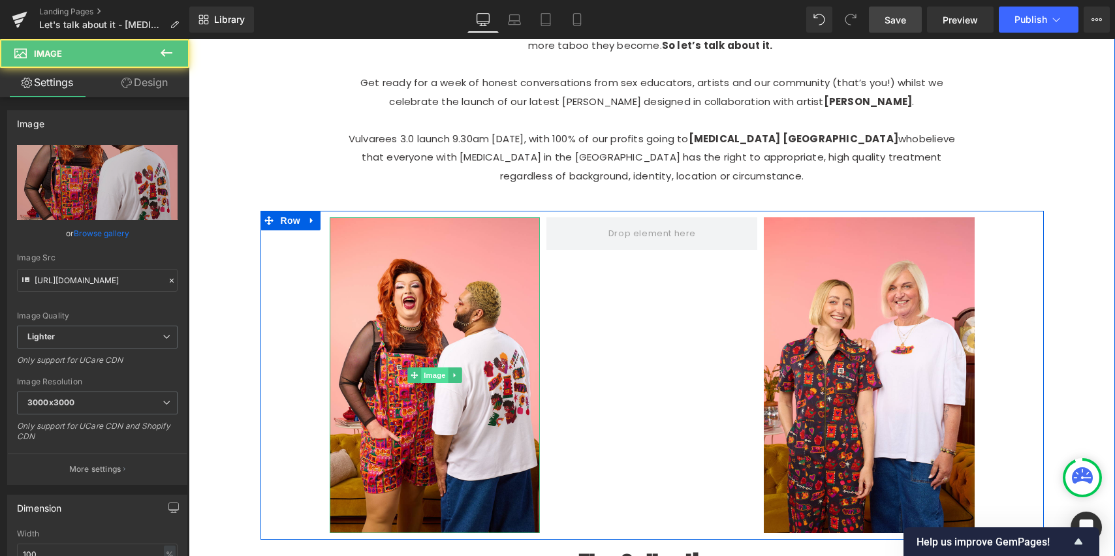
click at [430, 368] on span "Image" at bounding box center [434, 376] width 27 height 16
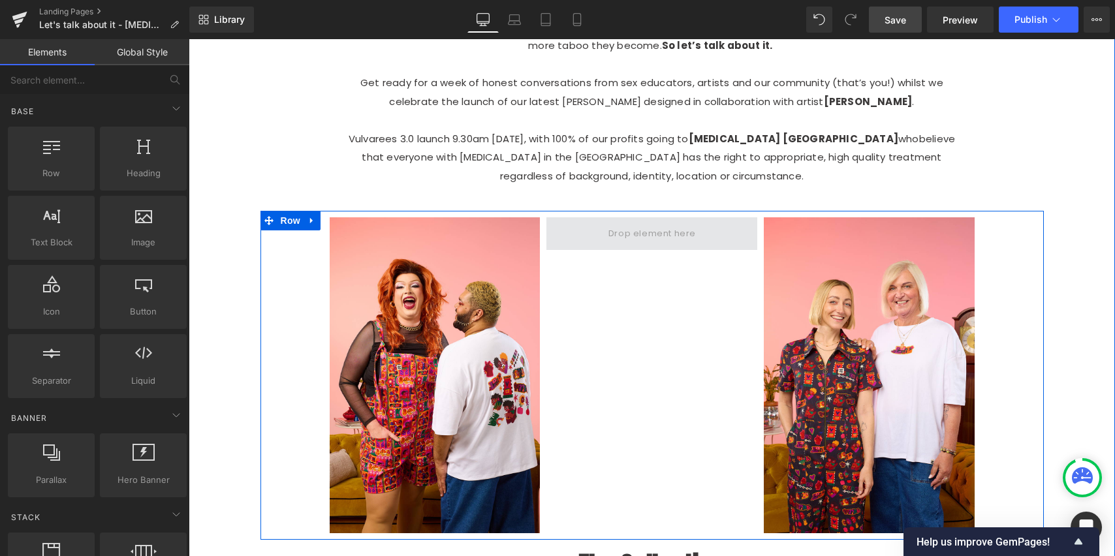
click at [651, 227] on span at bounding box center [652, 234] width 97 height 22
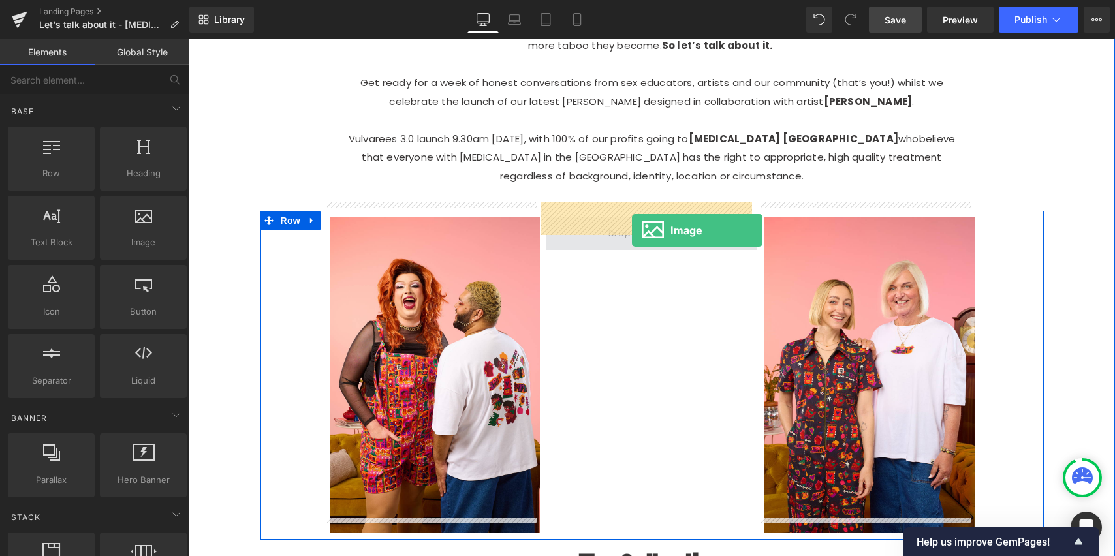
drag, startPoint x: 332, startPoint y: 266, endPoint x: 626, endPoint y: 227, distance: 296.4
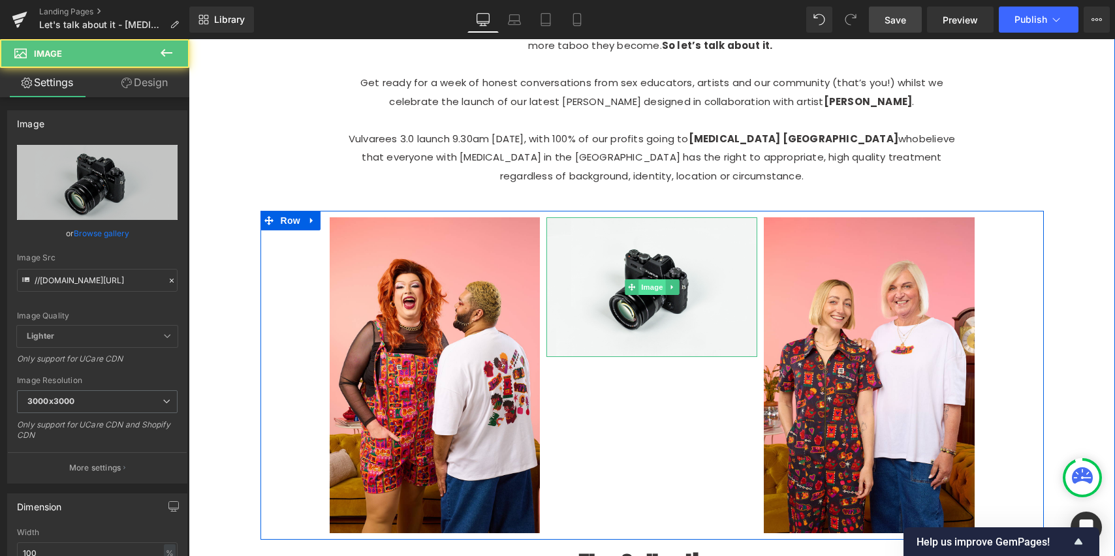
click at [646, 280] on span "Image" at bounding box center [652, 288] width 27 height 16
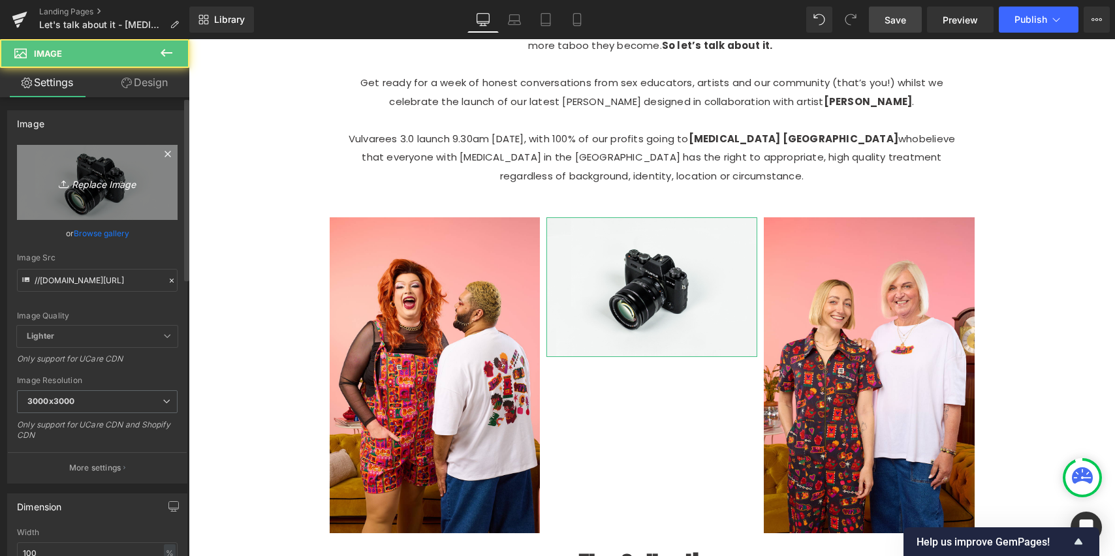
click at [118, 191] on link "Replace Image" at bounding box center [97, 182] width 161 height 75
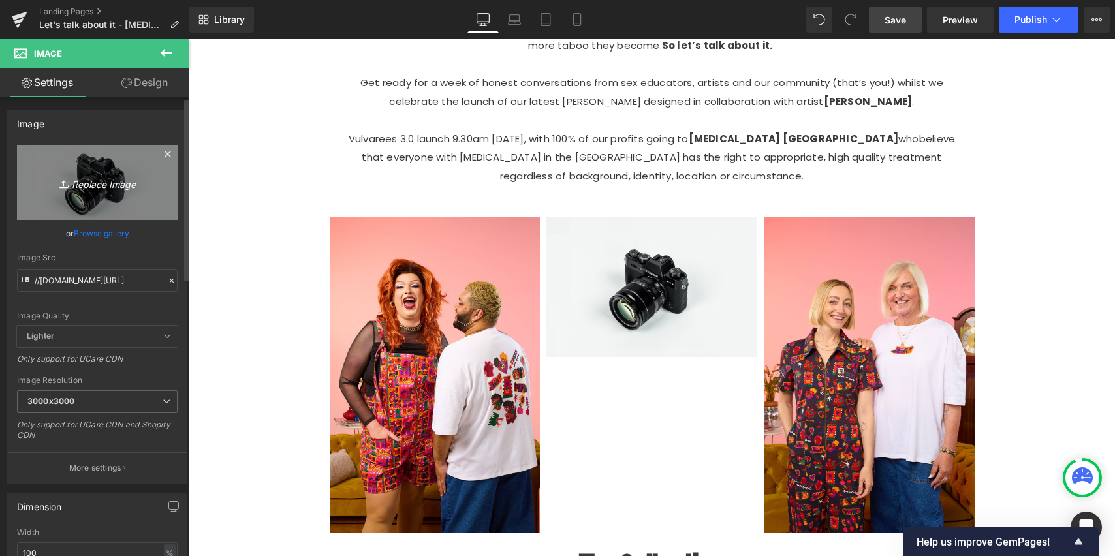
type input "C:\fakepath\Lucy_&_Yak_146_27_08_25118549.jpg"
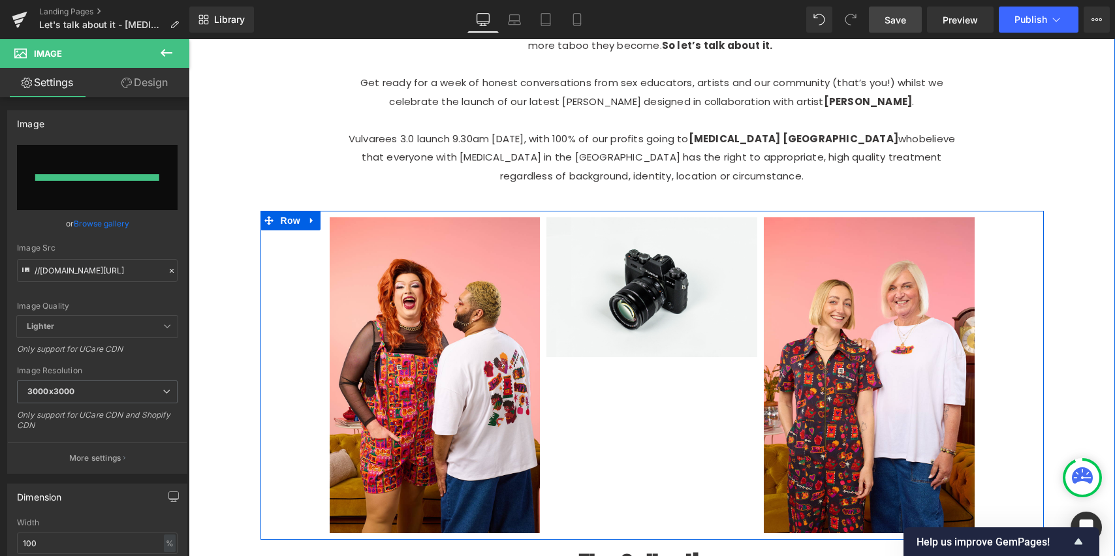
type input "[URL][DOMAIN_NAME]"
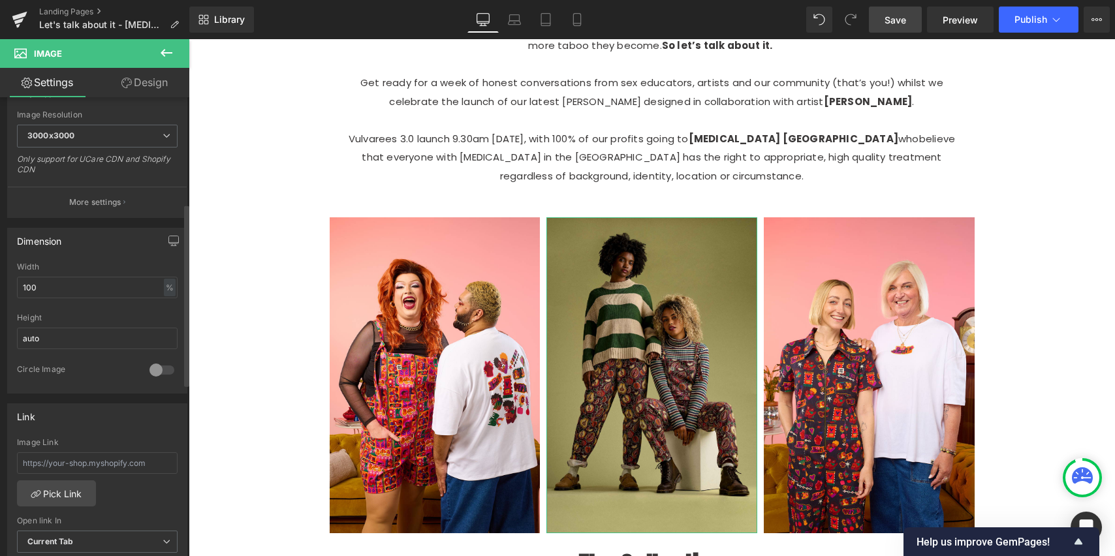
scroll to position [271, 0]
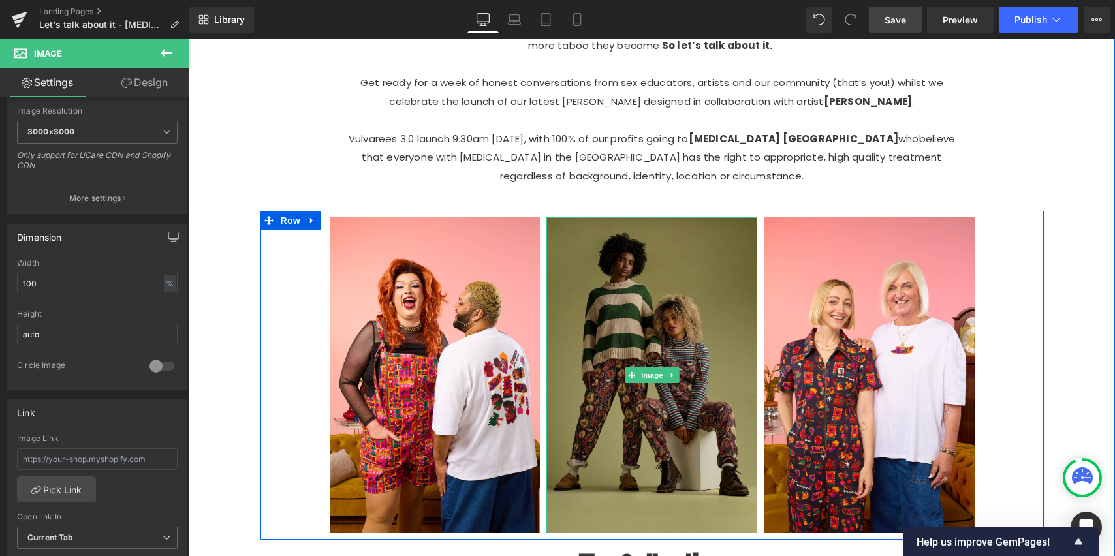
click at [679, 417] on img at bounding box center [652, 375] width 211 height 316
click at [668, 424] on img at bounding box center [652, 375] width 211 height 316
click at [617, 413] on img at bounding box center [652, 375] width 211 height 316
click at [692, 315] on img at bounding box center [652, 375] width 211 height 316
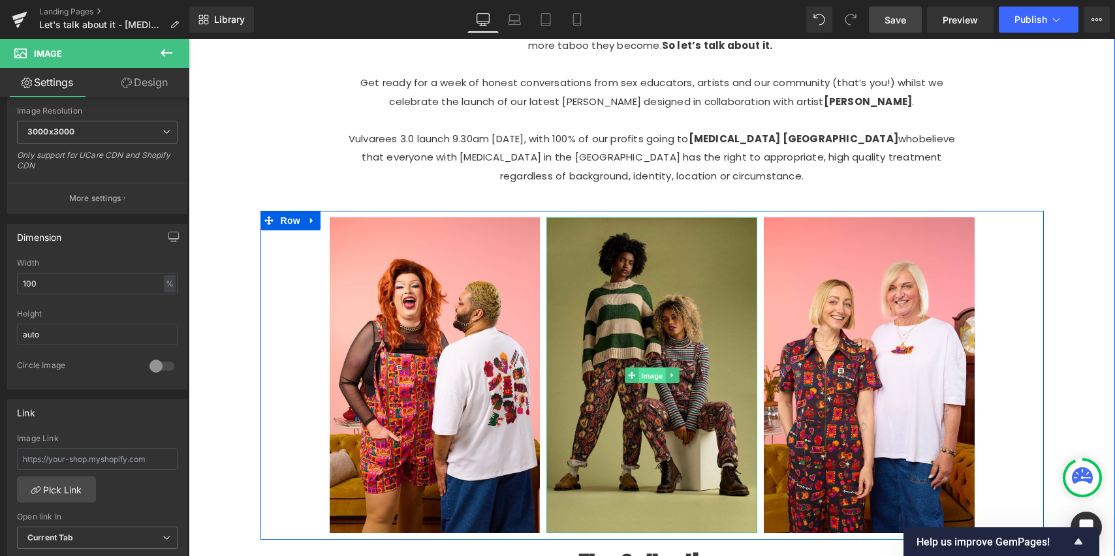
click at [647, 368] on span "Image" at bounding box center [652, 376] width 27 height 16
click at [669, 372] on icon at bounding box center [672, 376] width 7 height 8
click at [626, 368] on link "Image" at bounding box center [645, 376] width 40 height 16
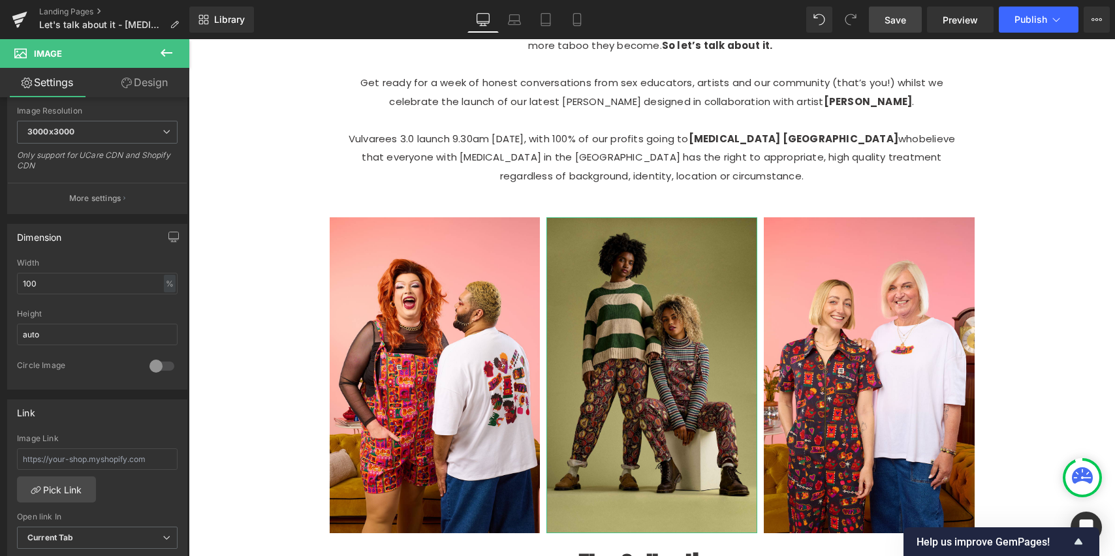
click at [130, 85] on link "Design" at bounding box center [144, 82] width 95 height 29
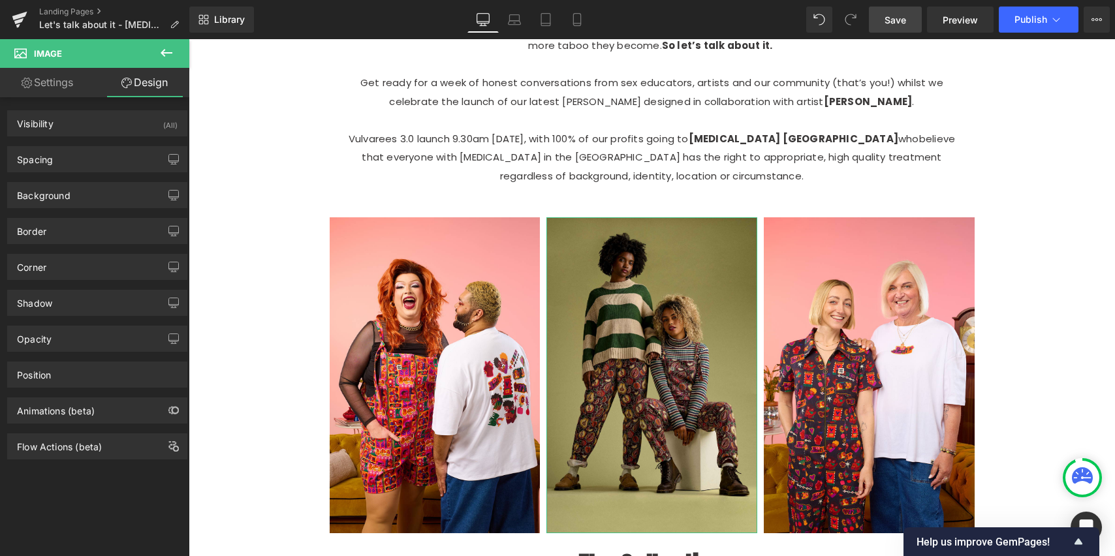
click at [64, 82] on link "Settings" at bounding box center [47, 82] width 95 height 29
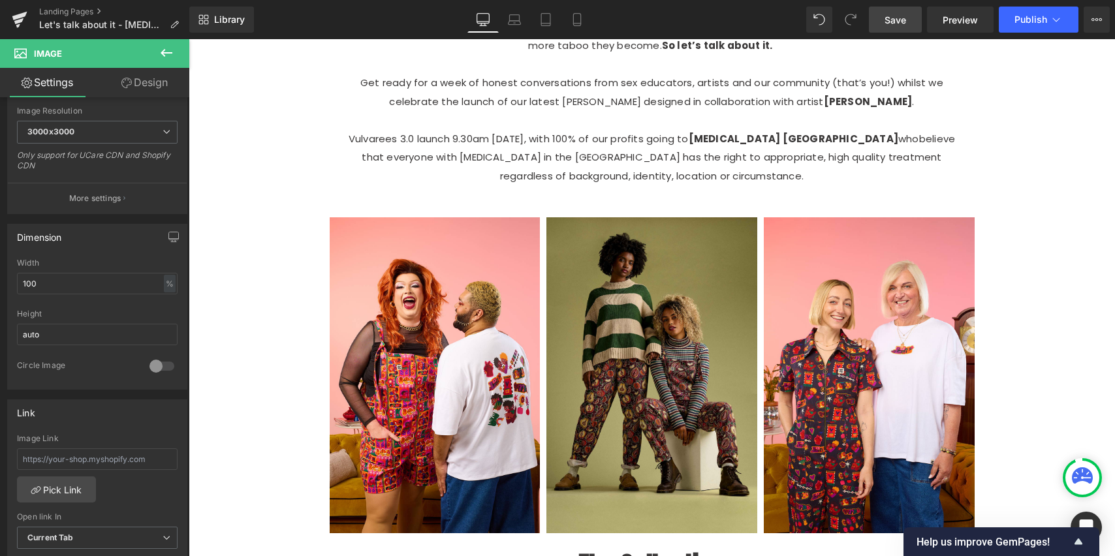
click at [167, 54] on icon at bounding box center [167, 53] width 16 height 16
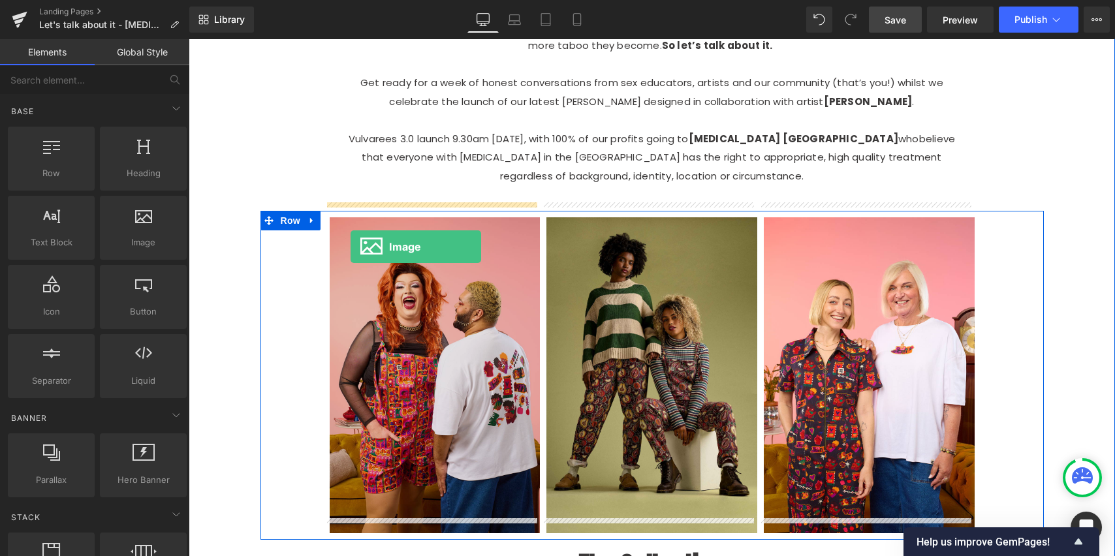
drag, startPoint x: 330, startPoint y: 259, endPoint x: 351, endPoint y: 247, distance: 23.4
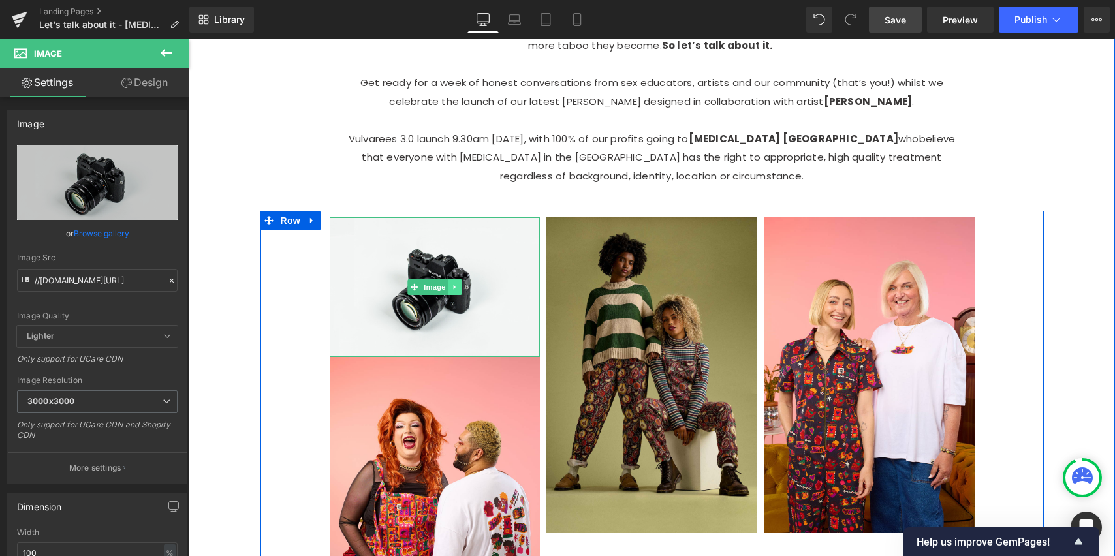
click at [454, 280] on link at bounding box center [456, 288] width 14 height 16
click at [458, 283] on icon at bounding box center [461, 286] width 7 height 7
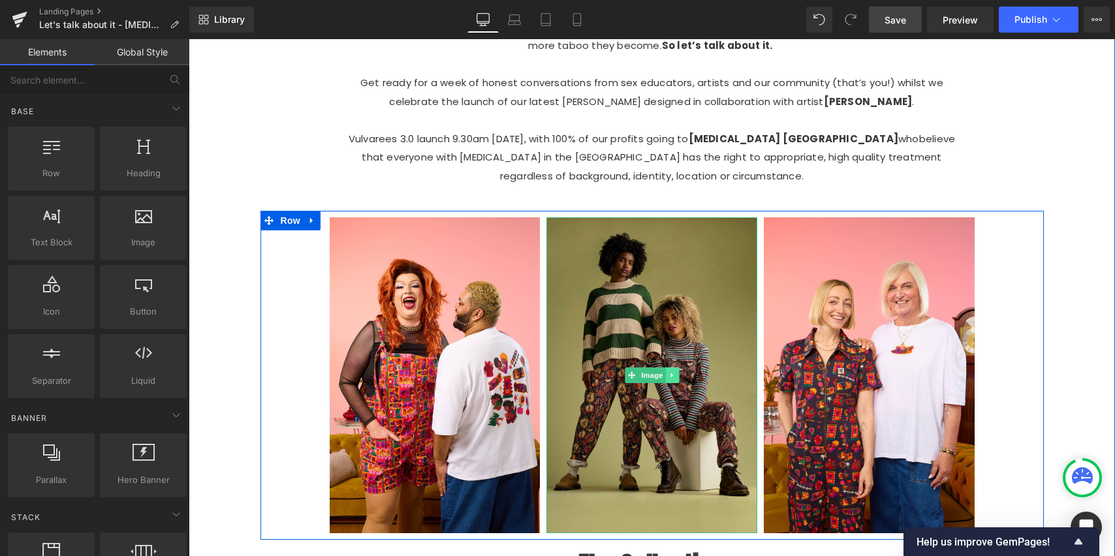
click at [669, 372] on icon at bounding box center [672, 376] width 7 height 8
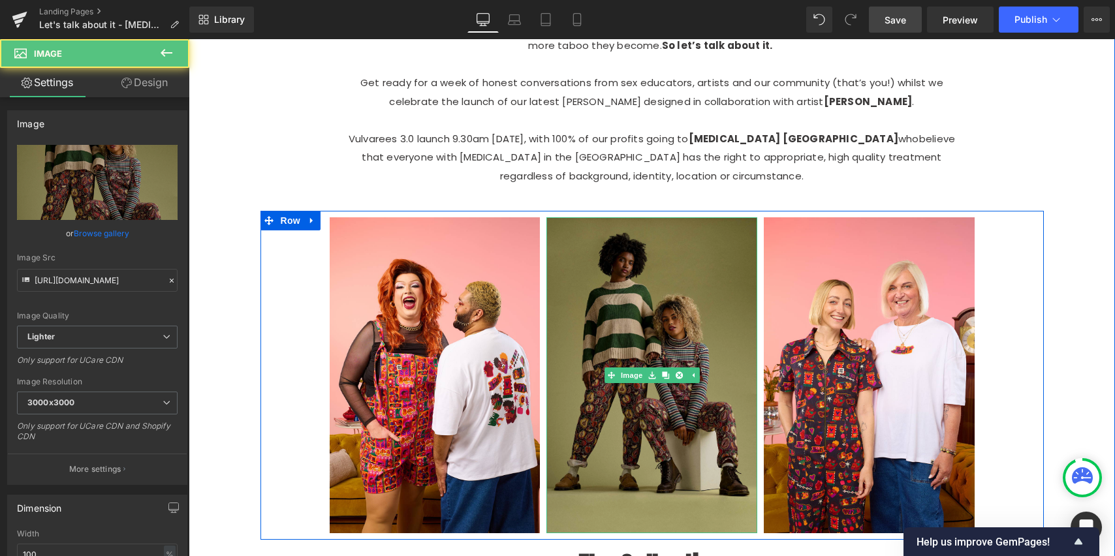
click at [668, 383] on img at bounding box center [652, 375] width 211 height 316
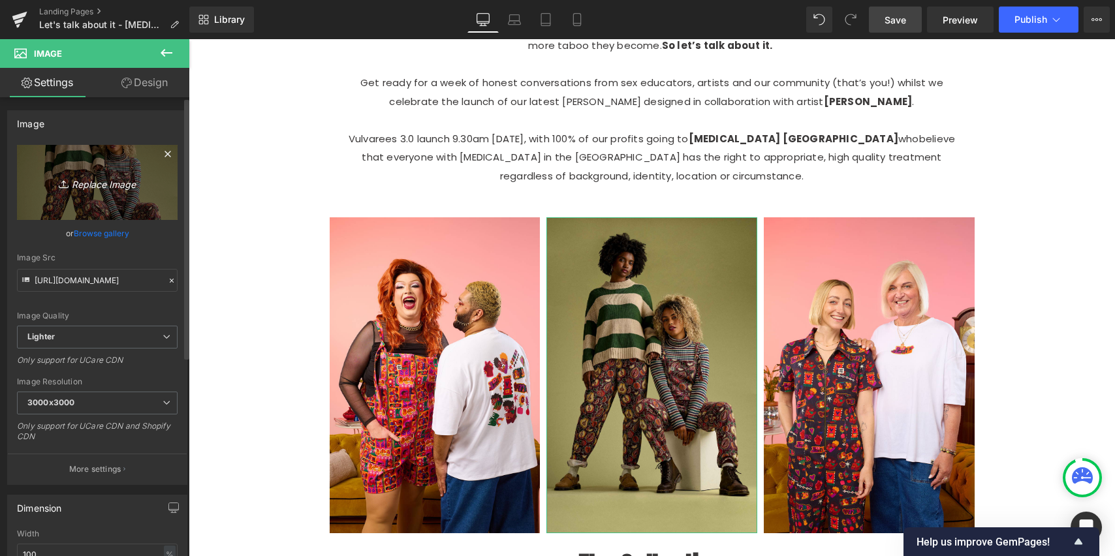
click at [89, 152] on link "Replace Image" at bounding box center [97, 182] width 161 height 75
type input "C:\fakepath\21.jpg"
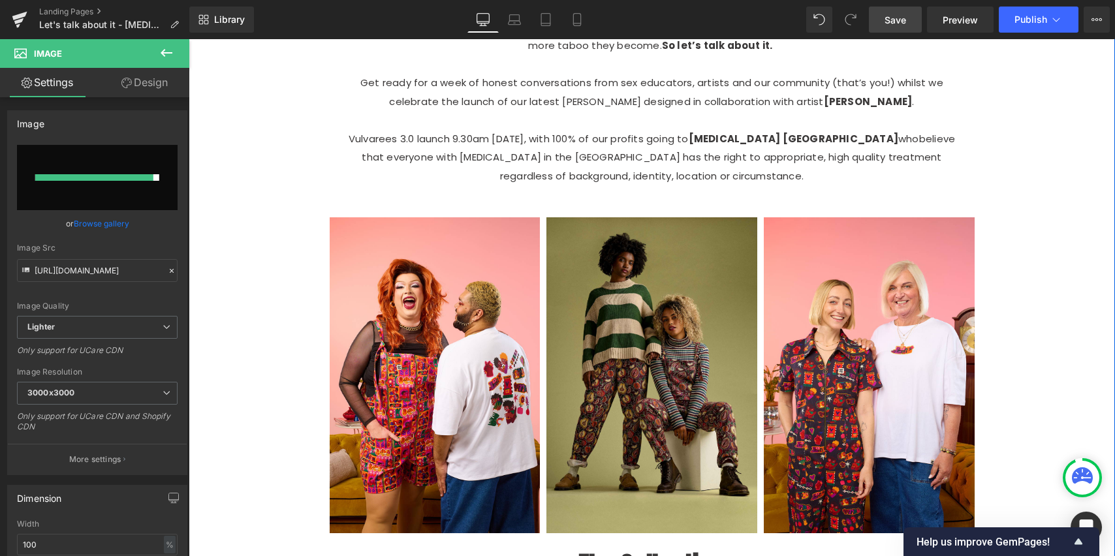
click at [189, 39] on div "101px" at bounding box center [189, 39] width 0 height 0
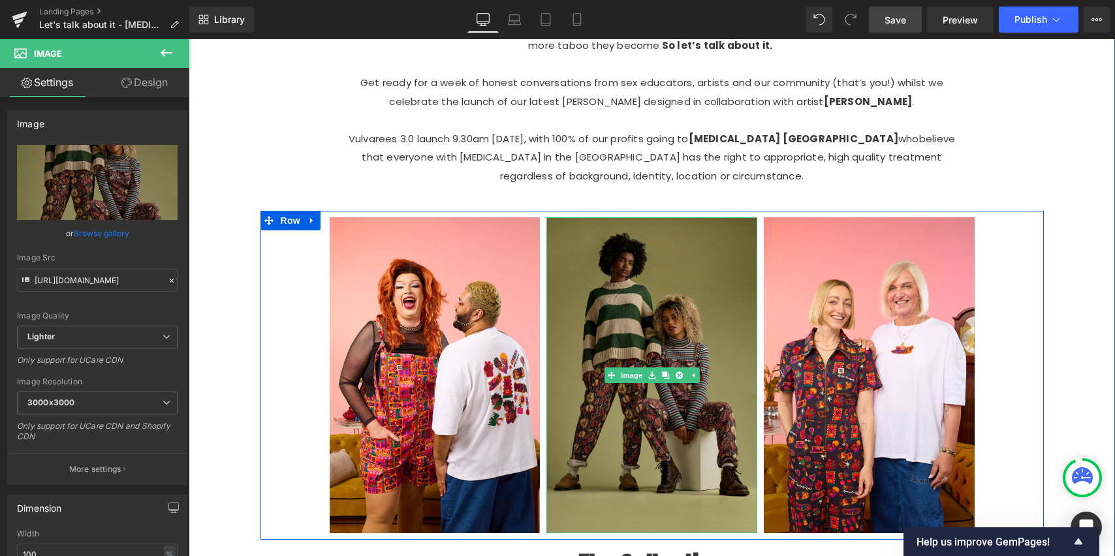
click at [568, 264] on img at bounding box center [652, 375] width 211 height 316
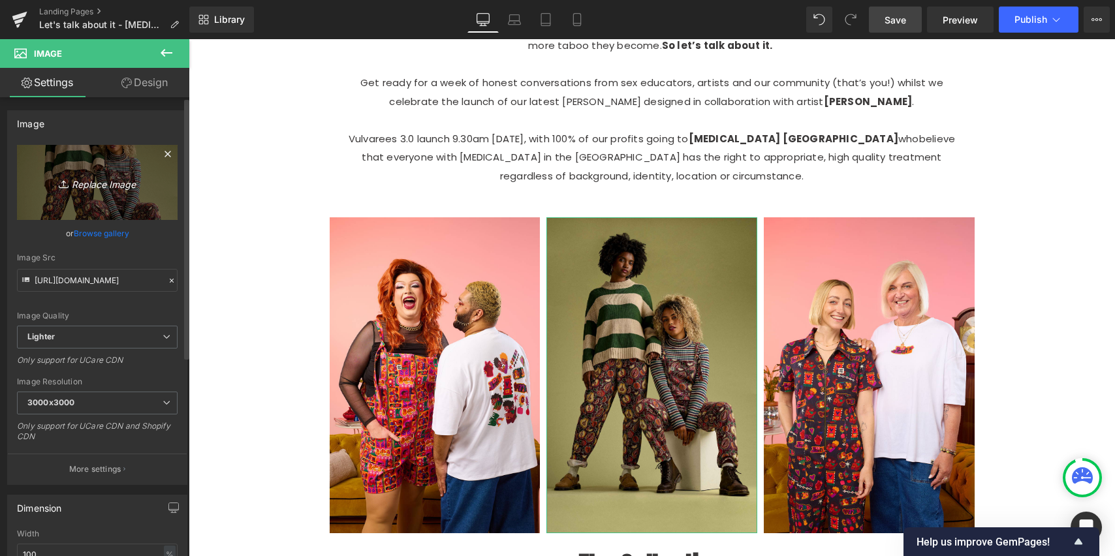
click at [79, 176] on icon "Replace Image" at bounding box center [97, 182] width 104 height 16
type input "C:\fakepath\21.jpg"
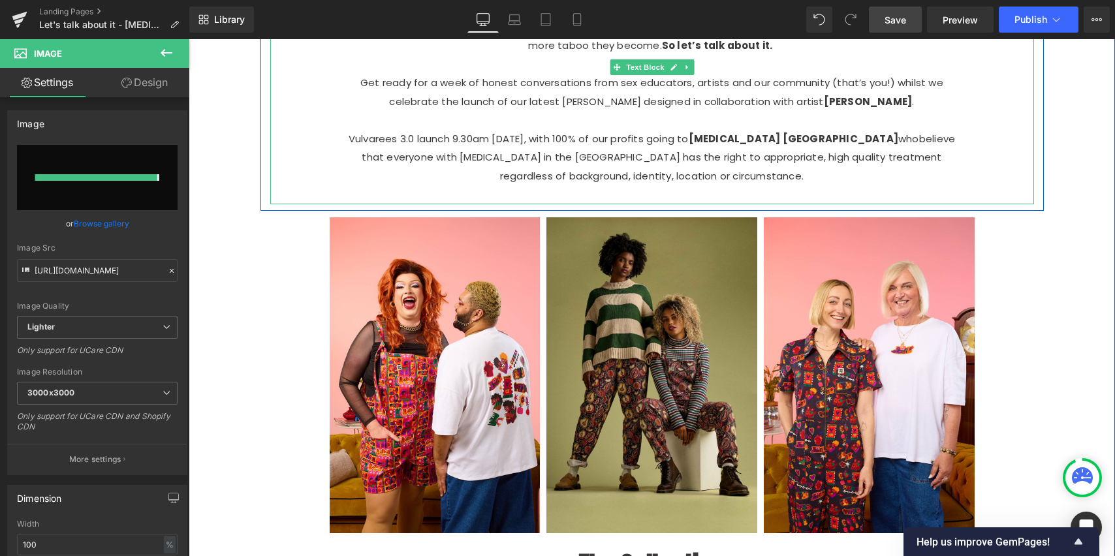
type input "[URL][DOMAIN_NAME]"
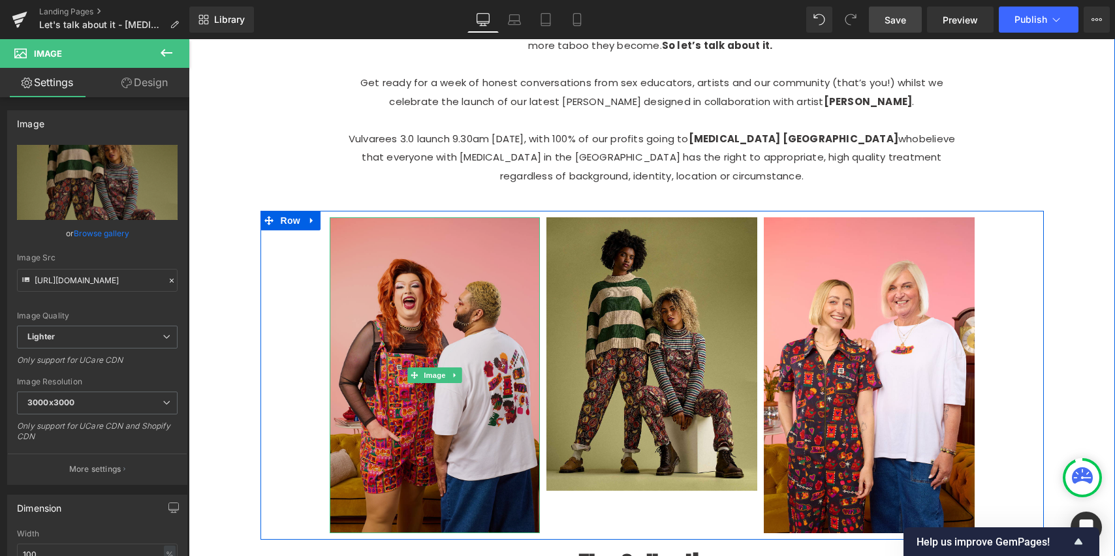
click at [408, 412] on img at bounding box center [435, 375] width 211 height 316
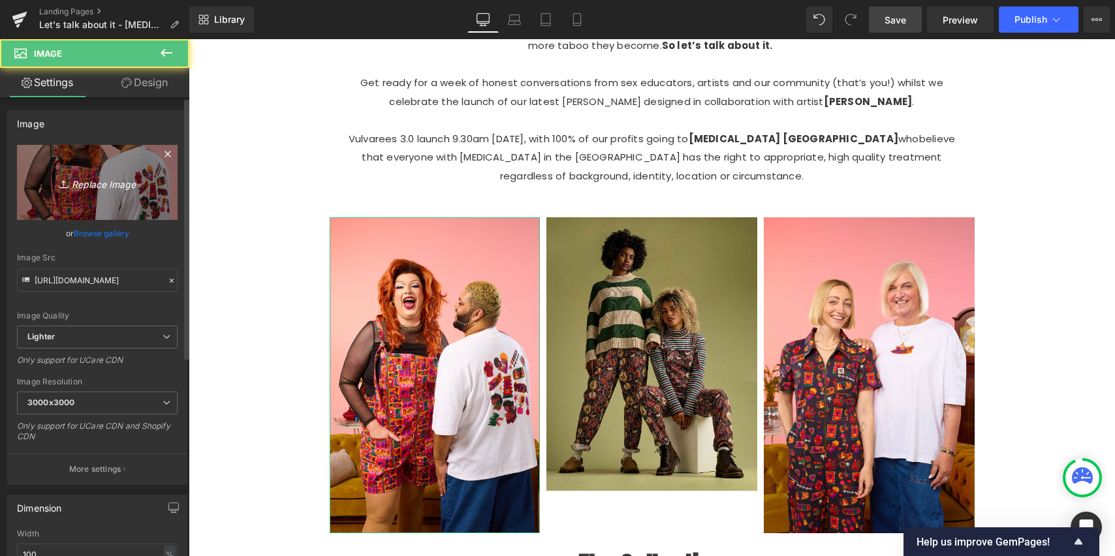
click at [130, 212] on link "Replace Image" at bounding box center [97, 182] width 161 height 75
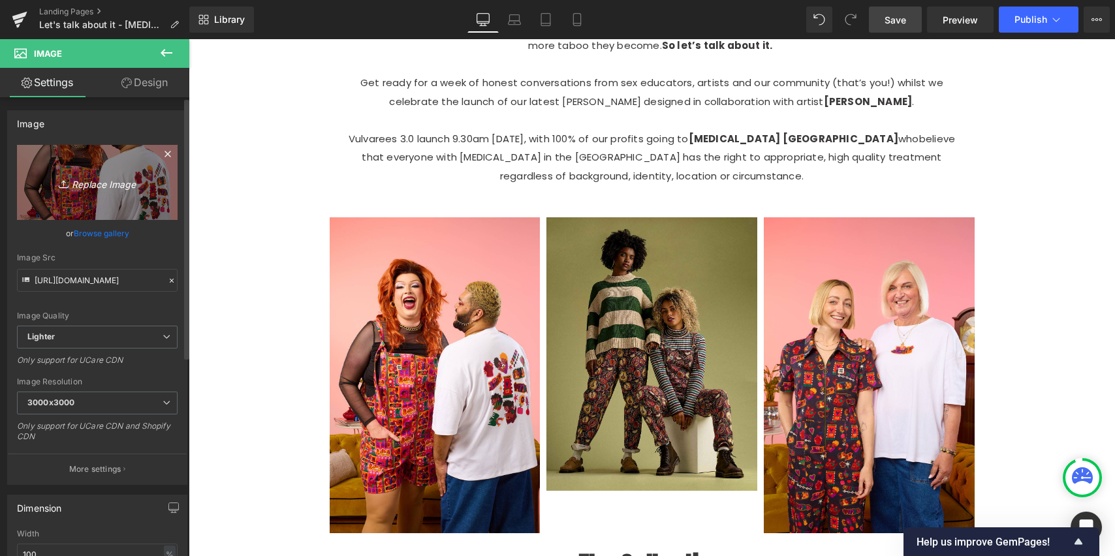
type input "C:\fakepath\11.jpg"
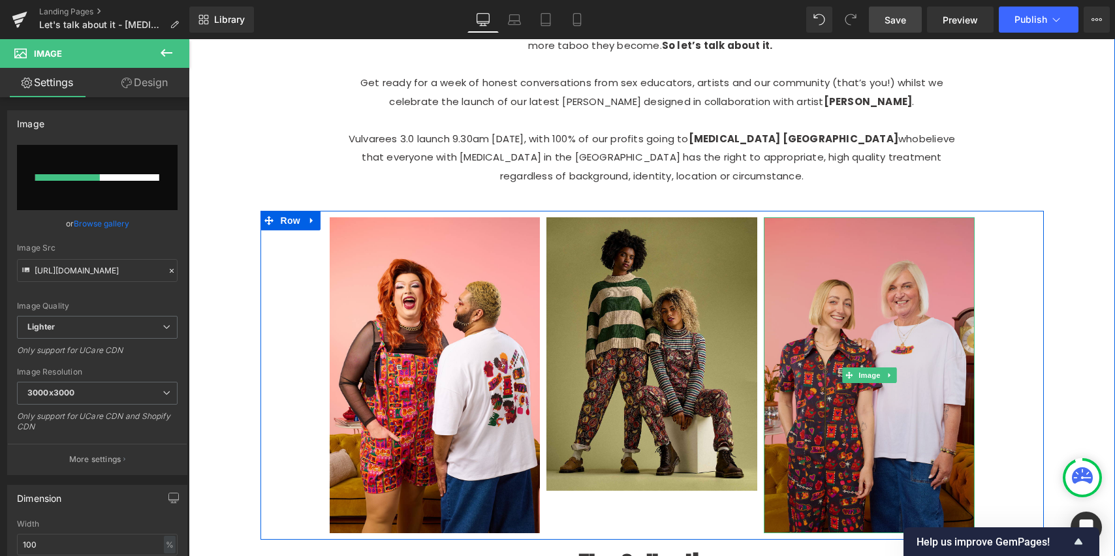
click at [825, 319] on img at bounding box center [869, 375] width 211 height 316
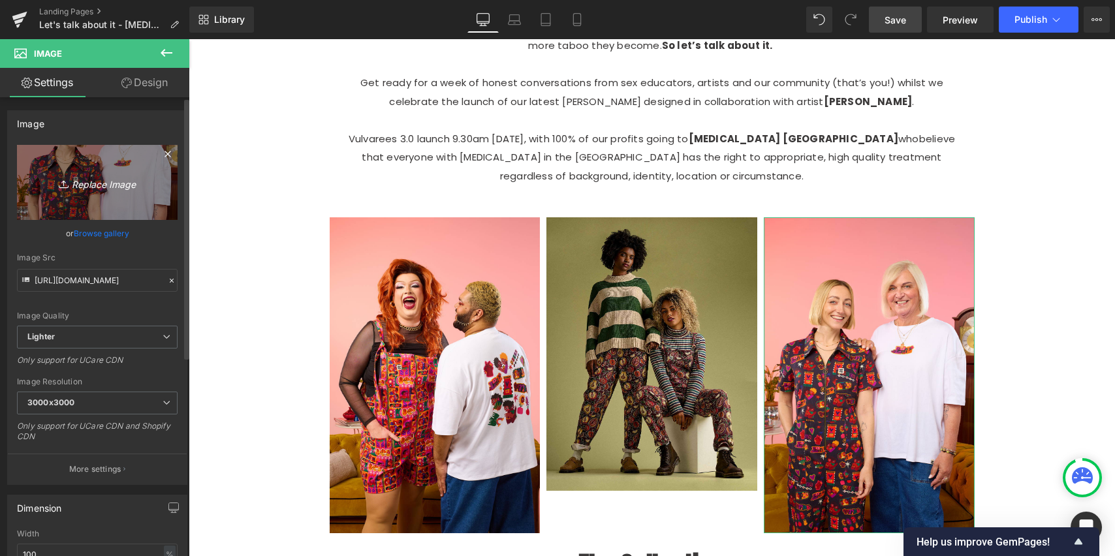
click at [164, 186] on link "Replace Image" at bounding box center [97, 182] width 161 height 75
type input "C:\fakepath\41.jpg"
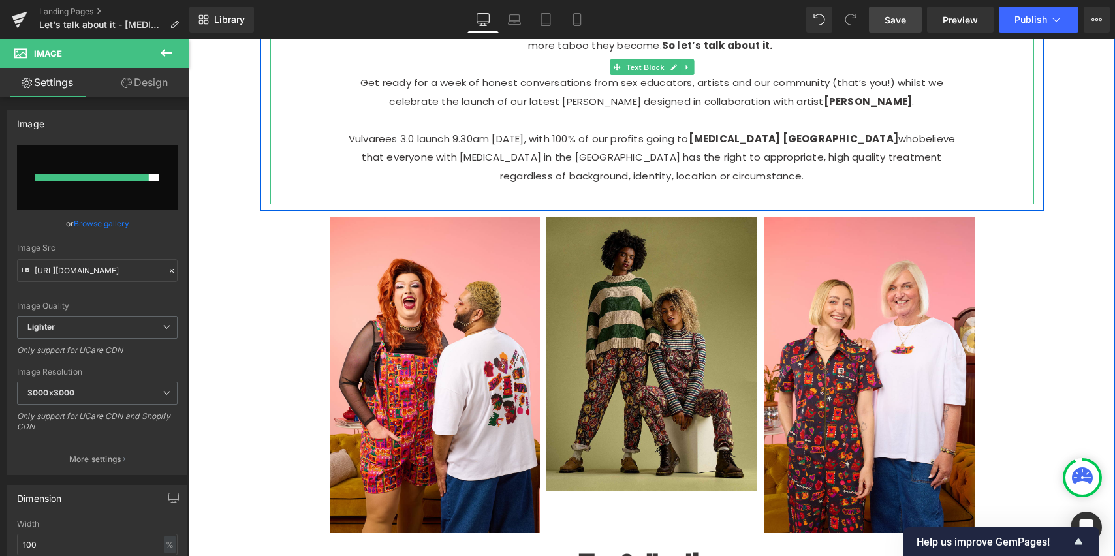
type input "[URL][DOMAIN_NAME]"
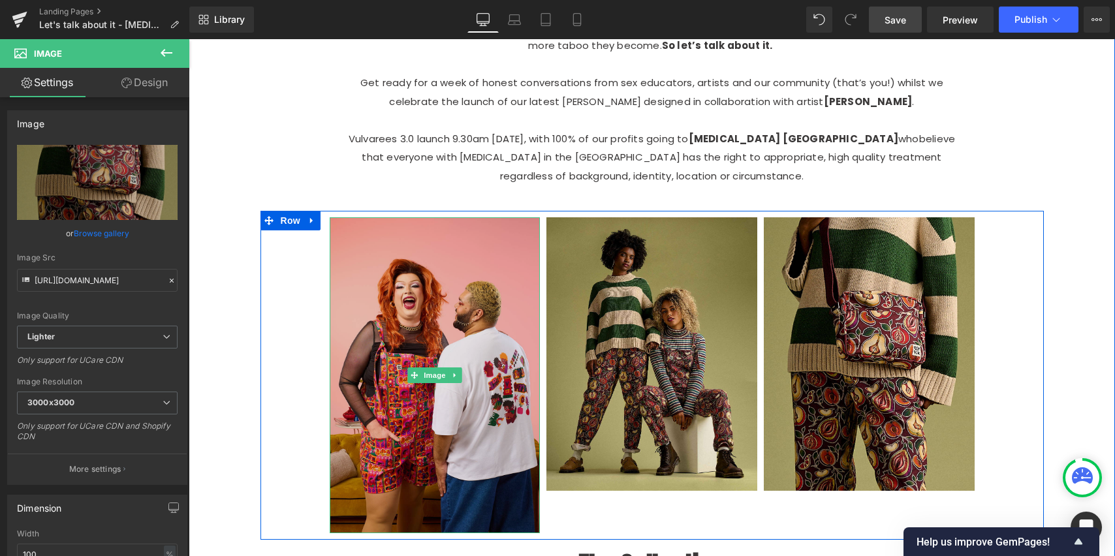
click at [433, 417] on img at bounding box center [435, 375] width 211 height 316
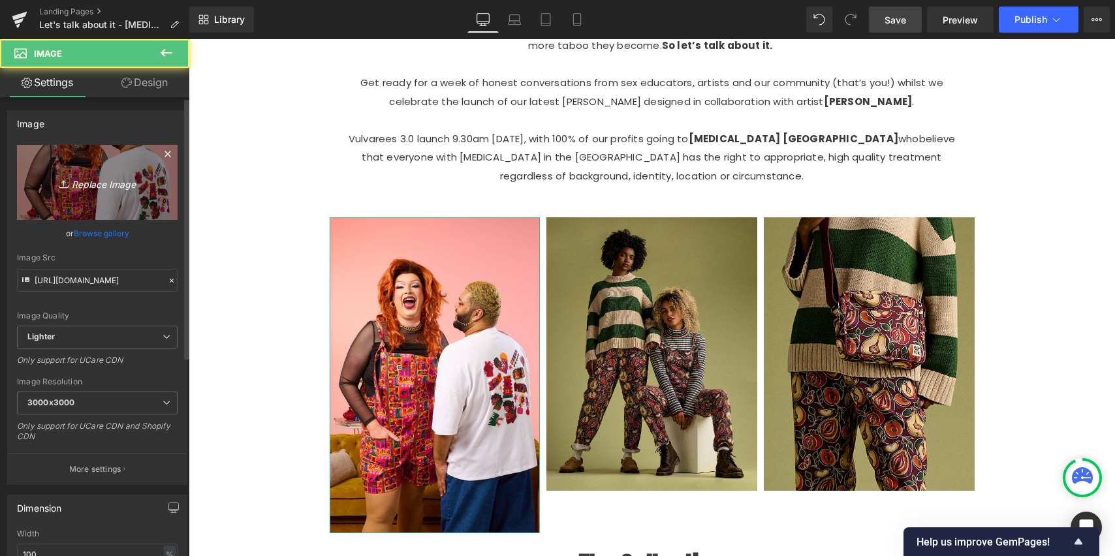
click at [85, 169] on link "Replace Image" at bounding box center [97, 182] width 161 height 75
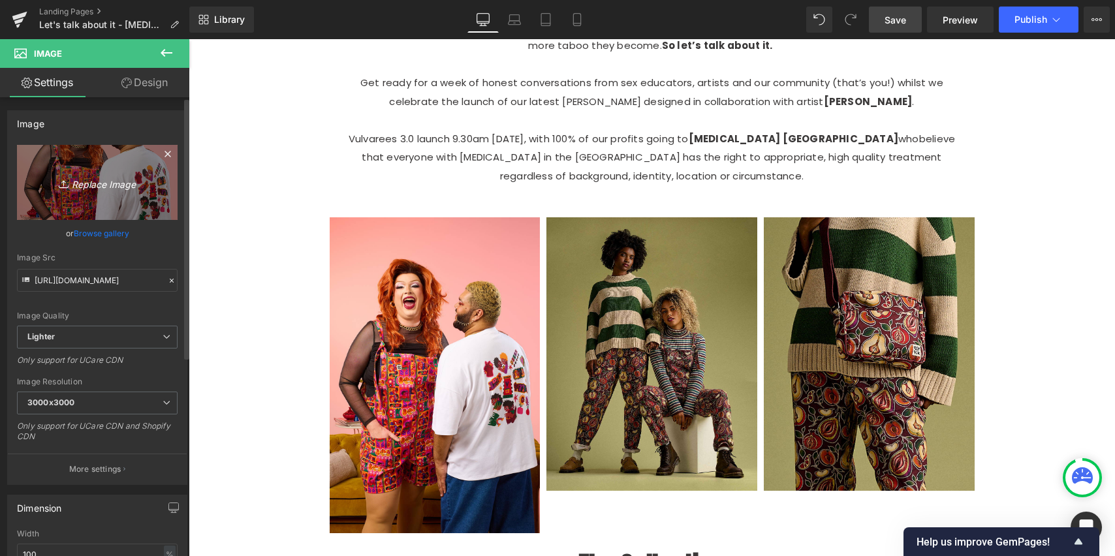
type input "C:\fakepath\11.jpg"
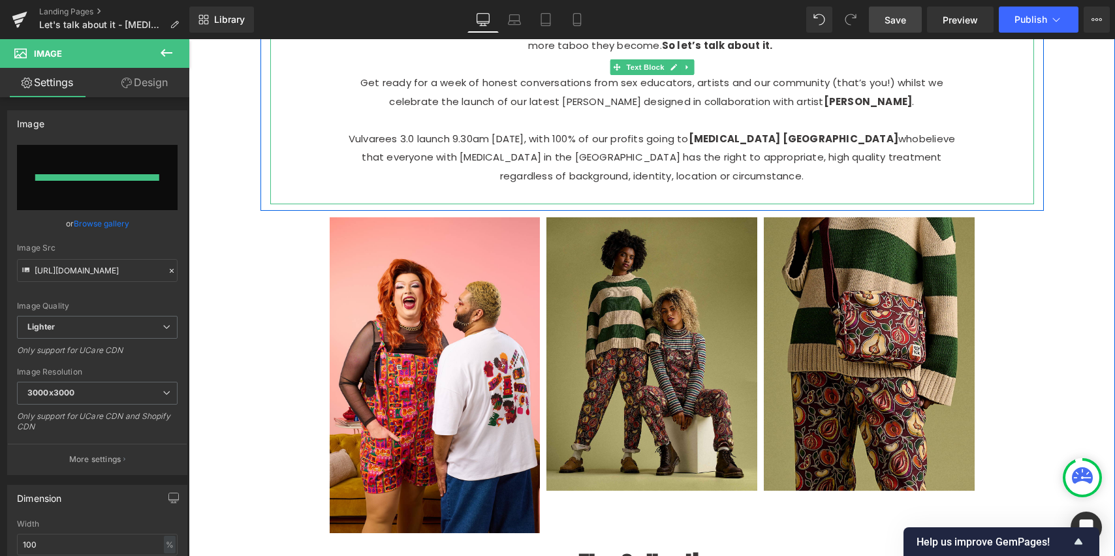
type input "[URL][DOMAIN_NAME]"
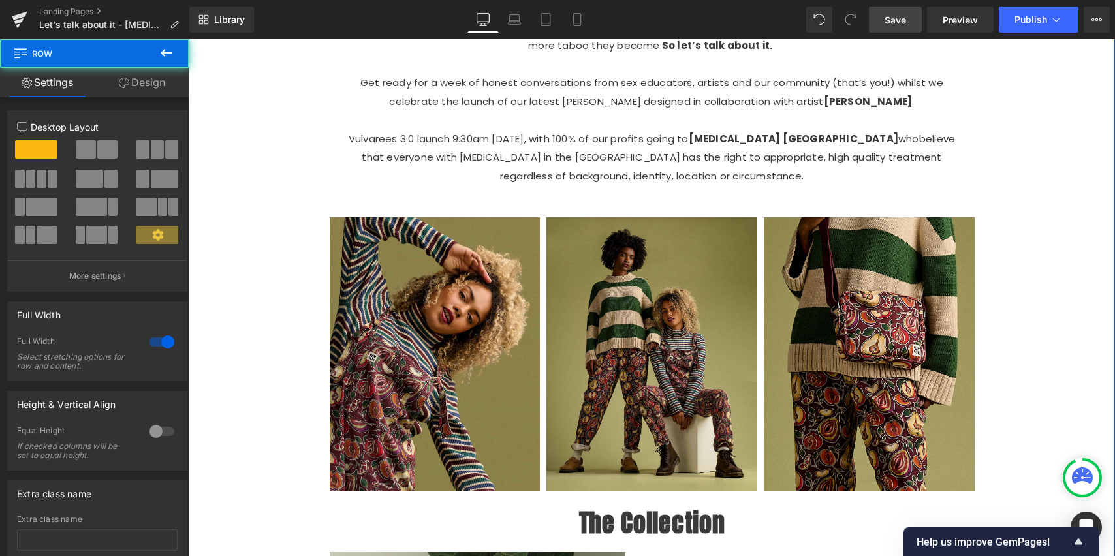
click at [1059, 326] on div "Image Meet My Froo Froo. Text Block Row Sounds ridiculous right? It’s funny how…" at bounding box center [652, 432] width 927 height 2183
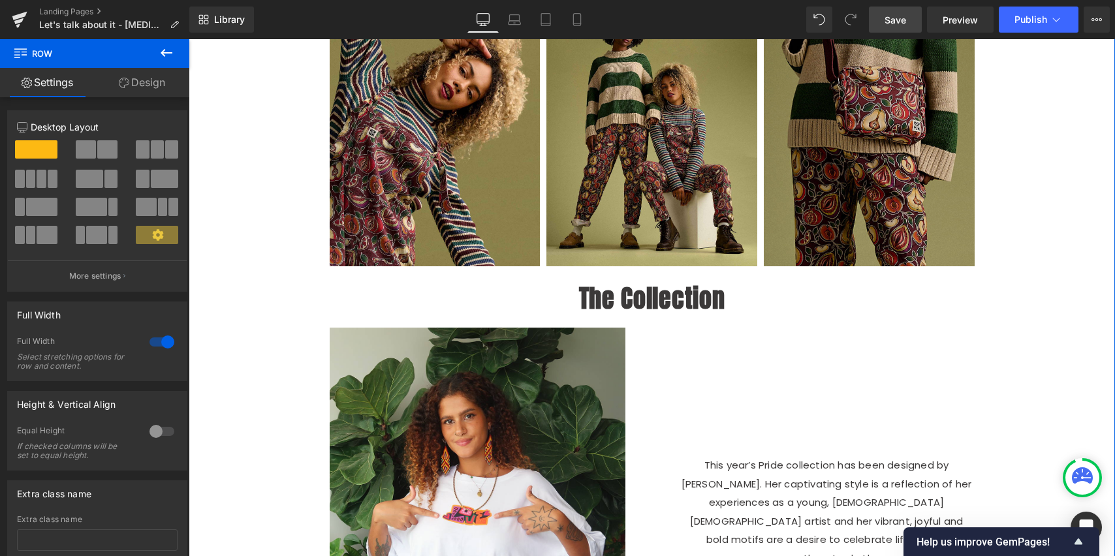
scroll to position [2415, 0]
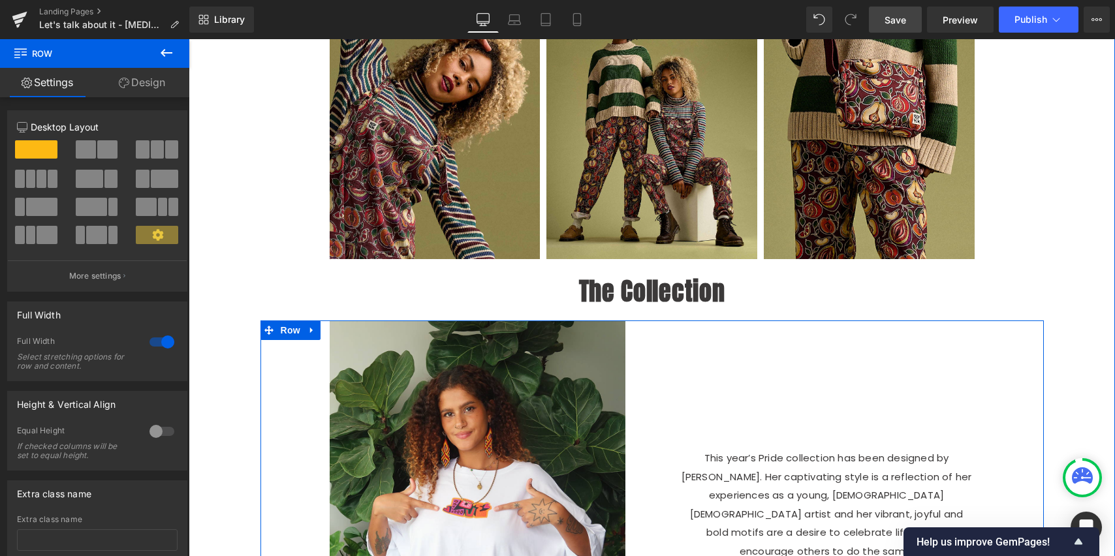
click at [769, 416] on div "This year’s Pride collection has been designed by [PERSON_NAME]. Her captivatin…" at bounding box center [826, 506] width 349 height 370
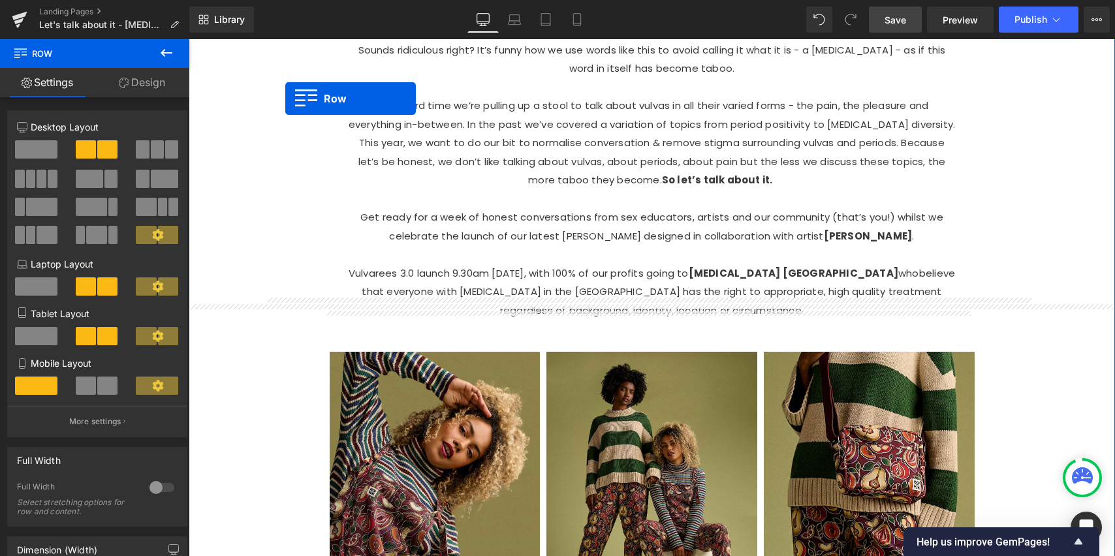
scroll to position [2023, 0]
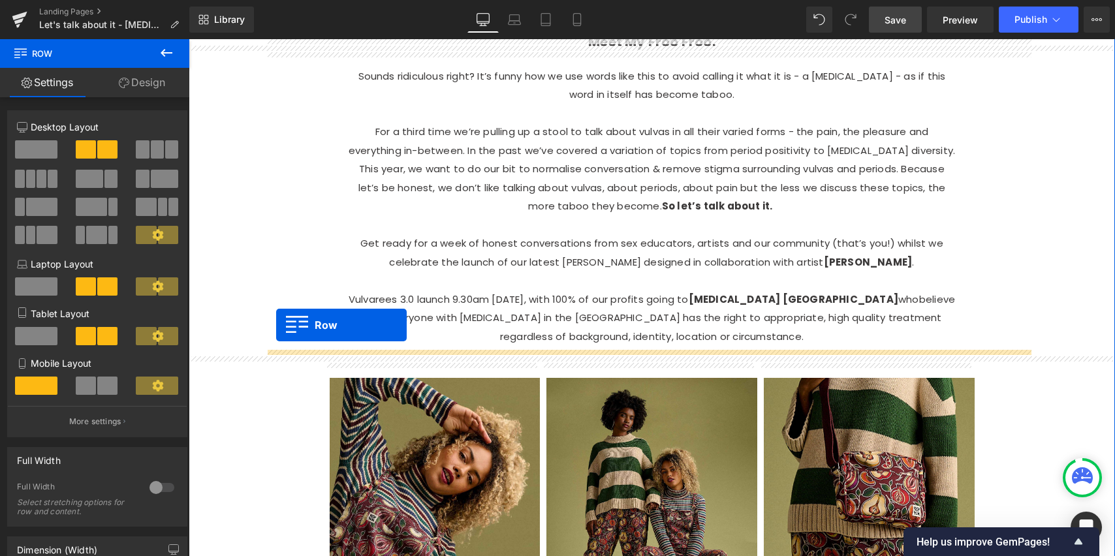
drag, startPoint x: 263, startPoint y: 366, endPoint x: 279, endPoint y: 327, distance: 42.2
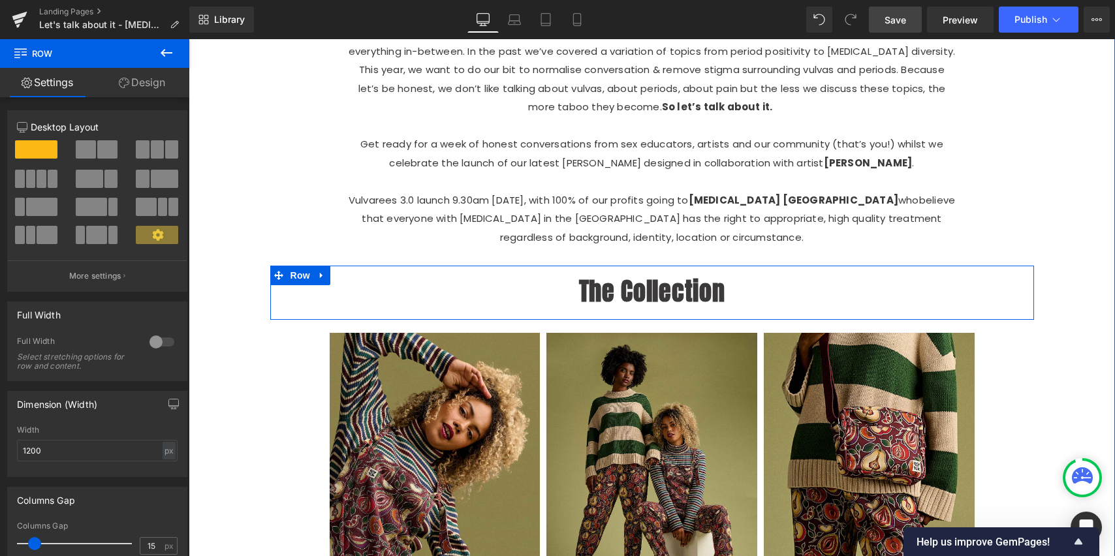
scroll to position [2123, 0]
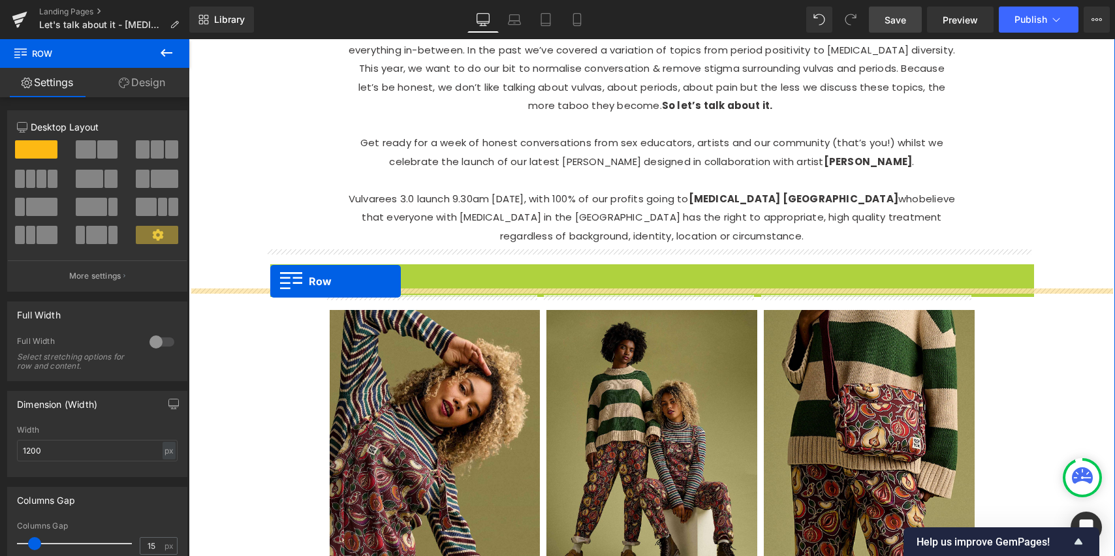
drag, startPoint x: 273, startPoint y: 261, endPoint x: 270, endPoint y: 281, distance: 21.1
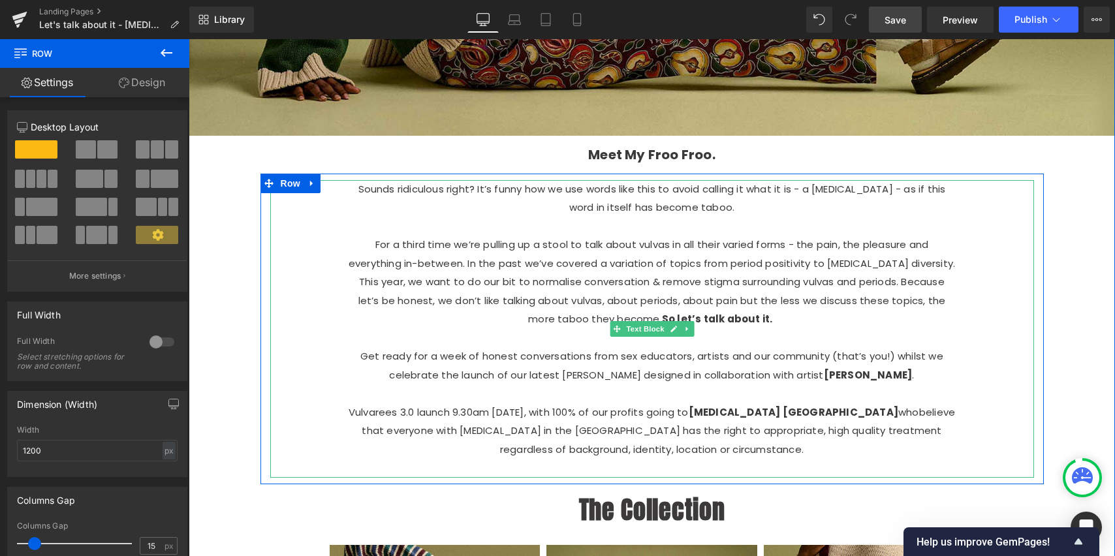
scroll to position [1908, 0]
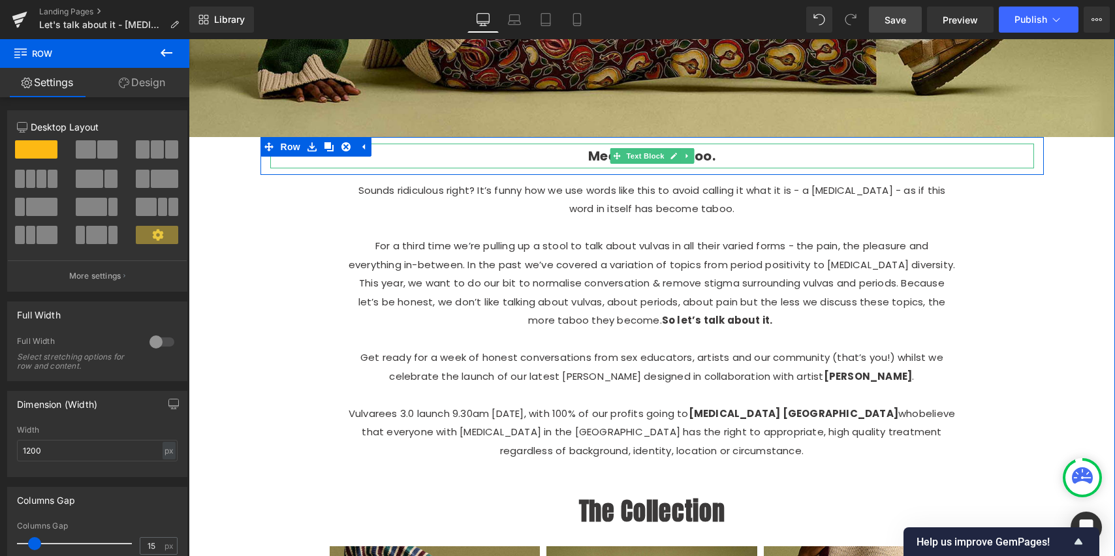
click at [708, 147] on strong "Meet My Froo Froo." at bounding box center [651, 156] width 127 height 18
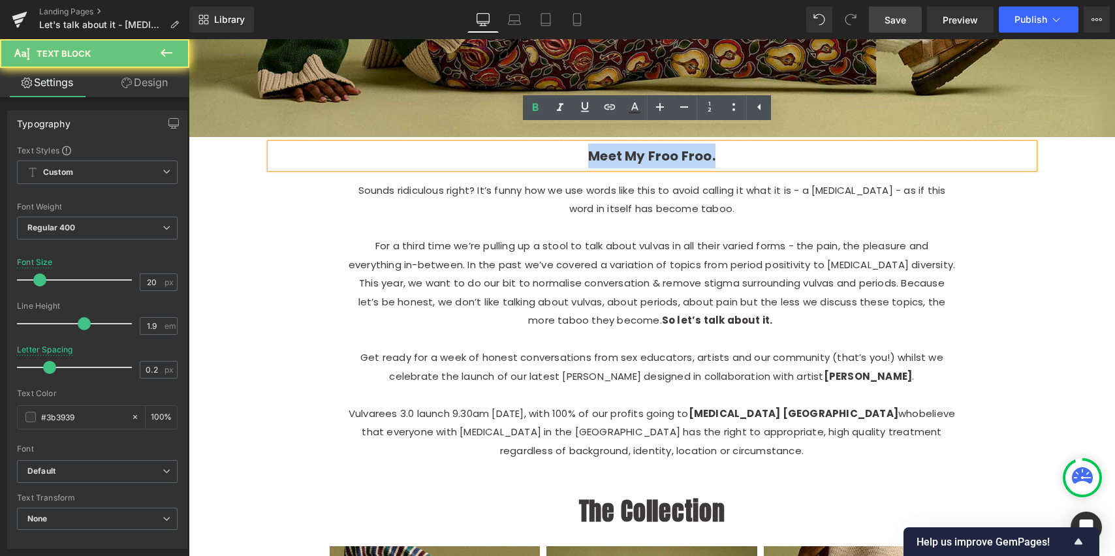
drag, startPoint x: 712, startPoint y: 142, endPoint x: 526, endPoint y: 139, distance: 185.5
click at [526, 144] on p "Meet My Froo Froo." at bounding box center [652, 156] width 607 height 25
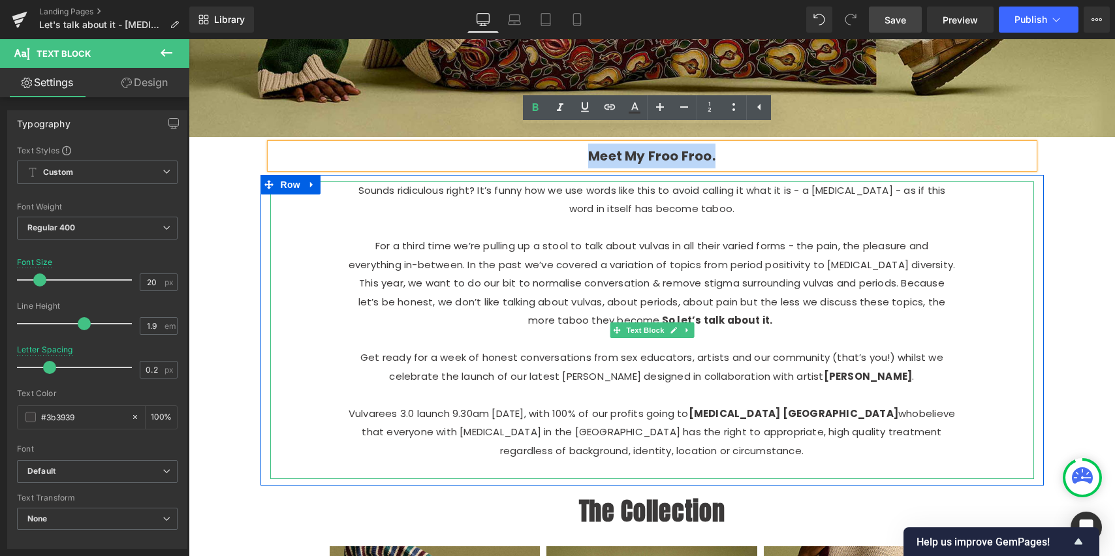
copy strong "Meet My Froo Froo."
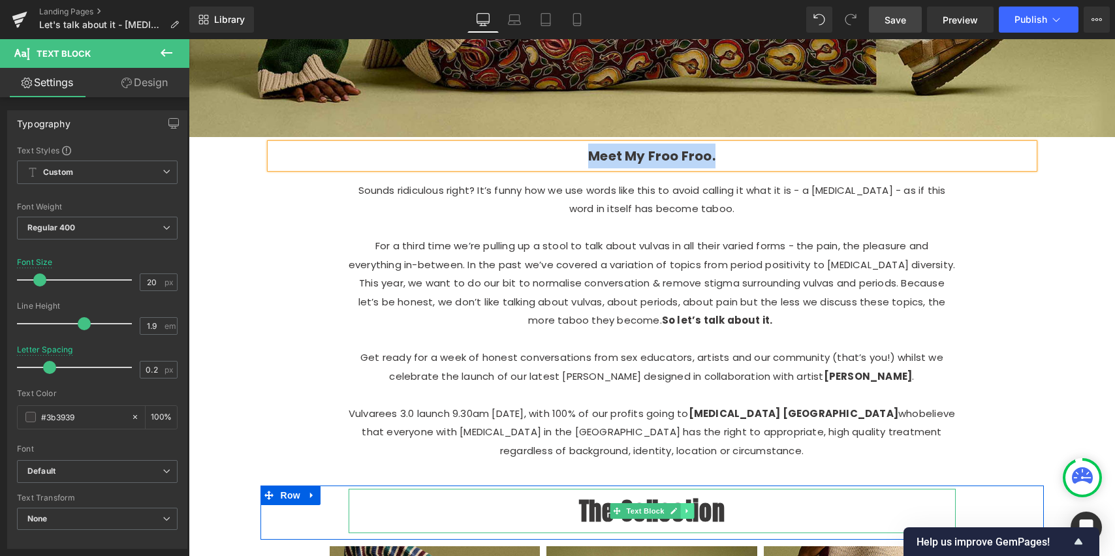
click at [680, 504] on link at bounding box center [687, 512] width 14 height 16
click at [752, 495] on p "The Collection" at bounding box center [652, 511] width 607 height 44
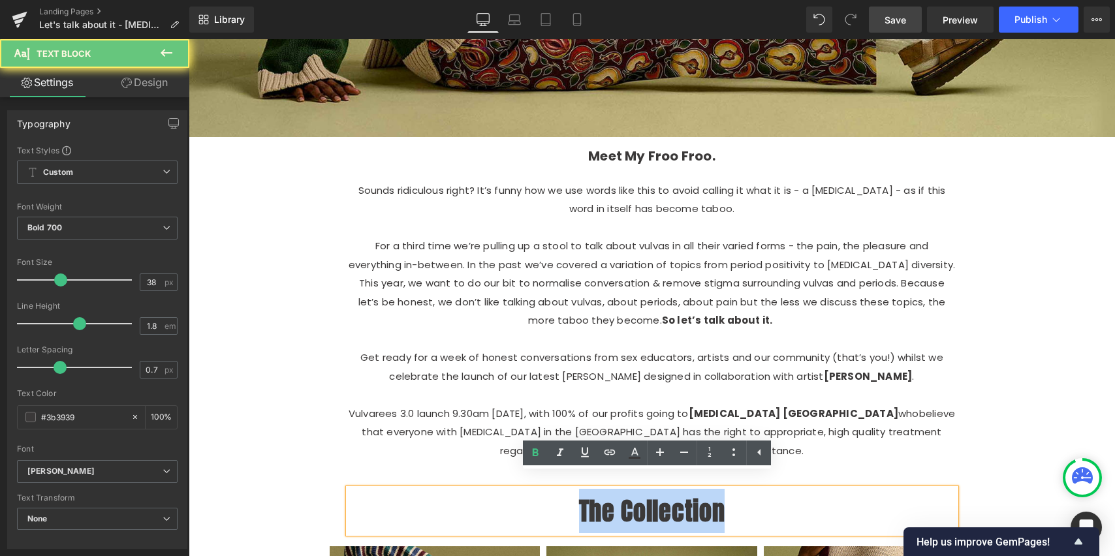
drag, startPoint x: 722, startPoint y: 494, endPoint x: 493, endPoint y: 493, distance: 229.2
click at [494, 495] on p "The Collection" at bounding box center [652, 511] width 607 height 44
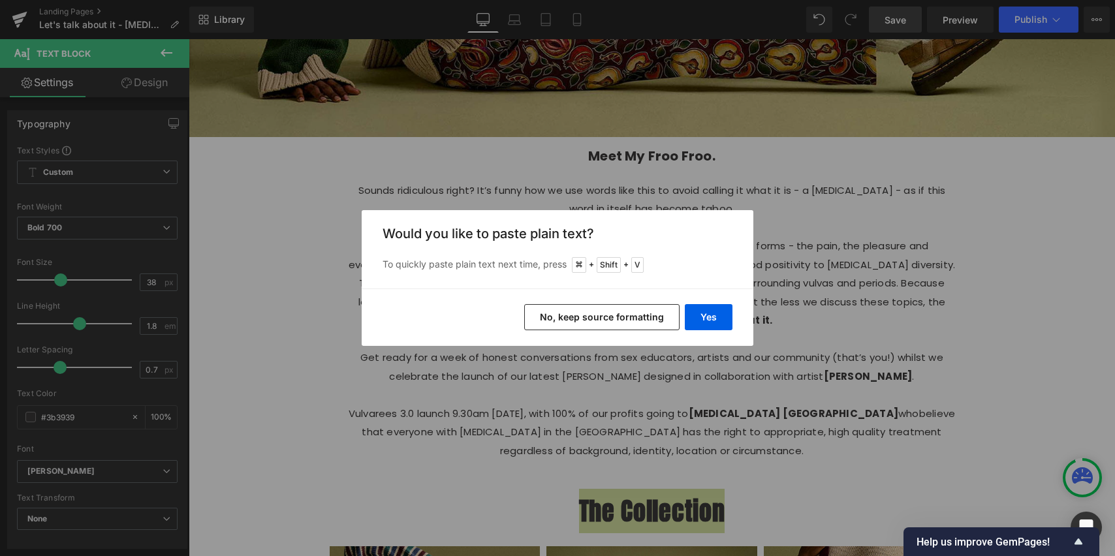
click at [658, 320] on button "No, keep source formatting" at bounding box center [601, 317] width 155 height 26
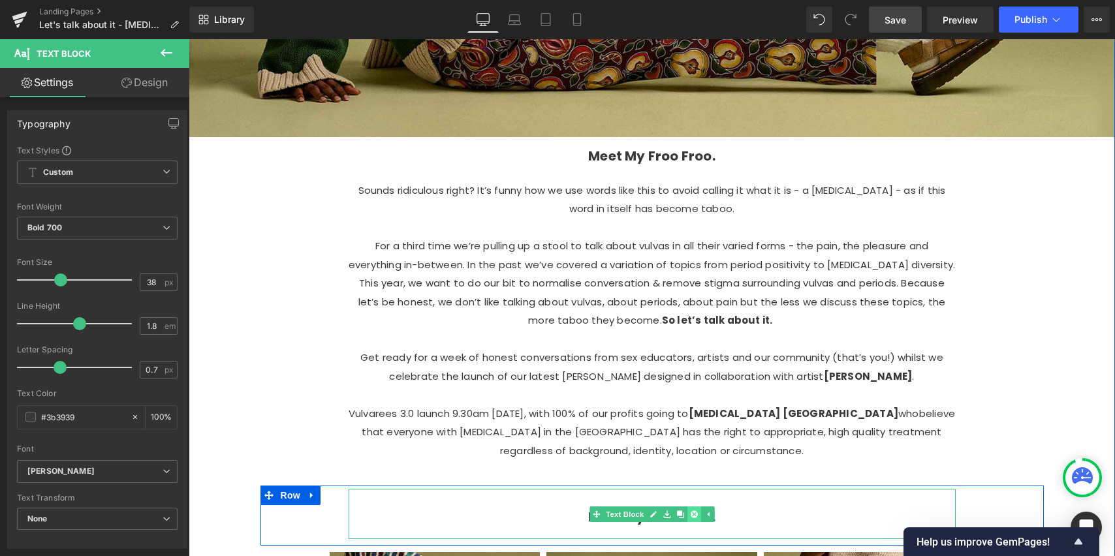
drag, startPoint x: 677, startPoint y: 500, endPoint x: 690, endPoint y: 498, distance: 13.2
click at [677, 511] on icon at bounding box center [680, 515] width 7 height 8
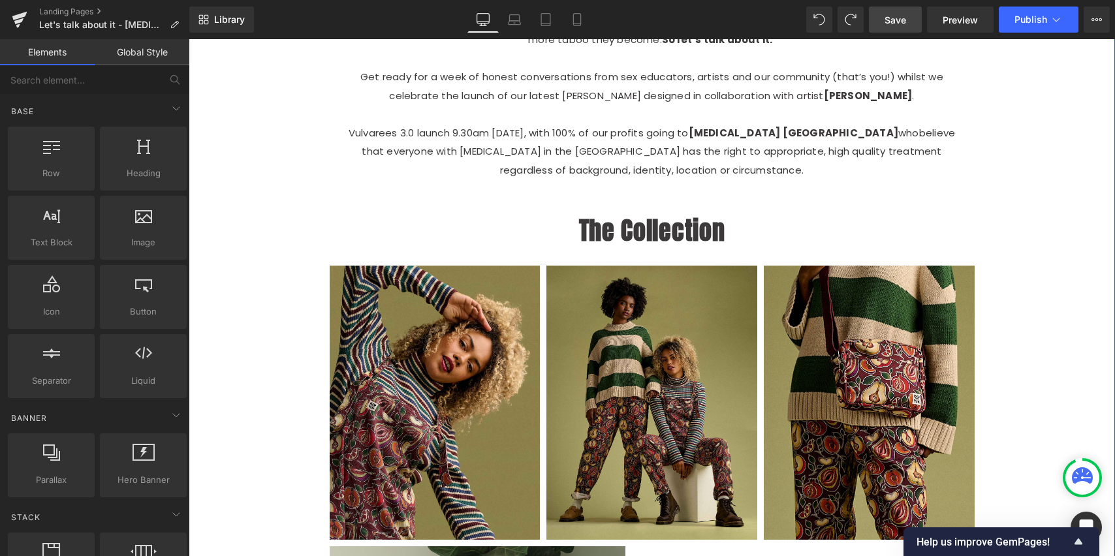
scroll to position [2188, 0]
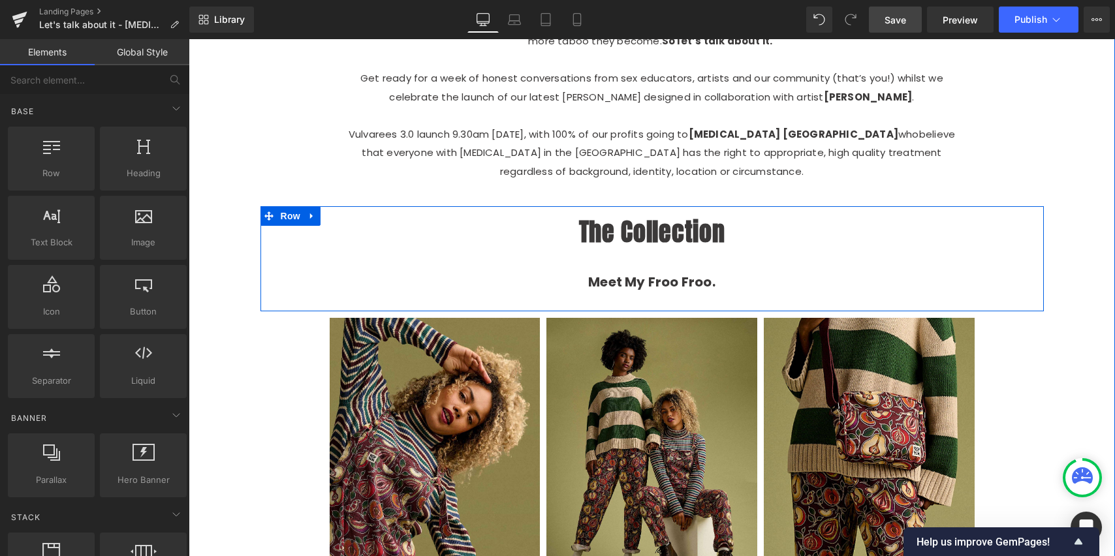
click at [775, 212] on p "The Collection" at bounding box center [652, 232] width 607 height 44
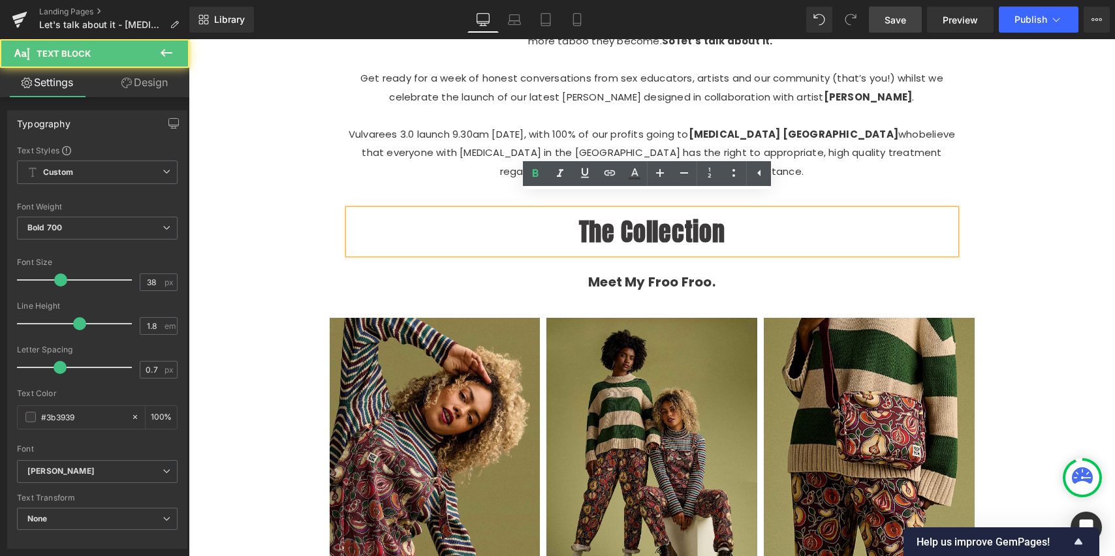
click at [982, 223] on div "The Collection Text Block Meet My Froo Froo. Text Block Row" at bounding box center [653, 258] width 784 height 105
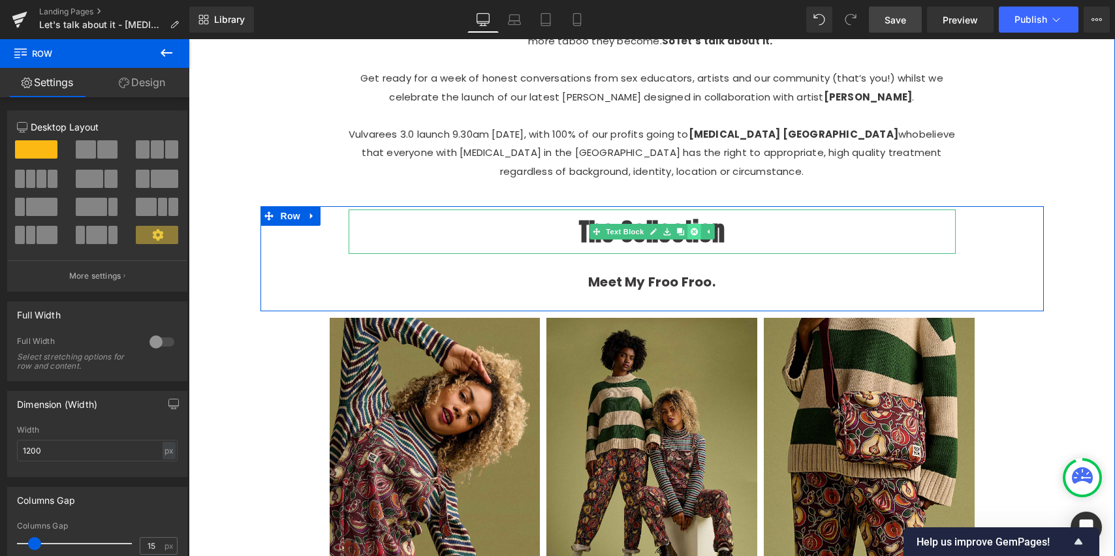
click at [690, 228] on icon at bounding box center [693, 232] width 7 height 8
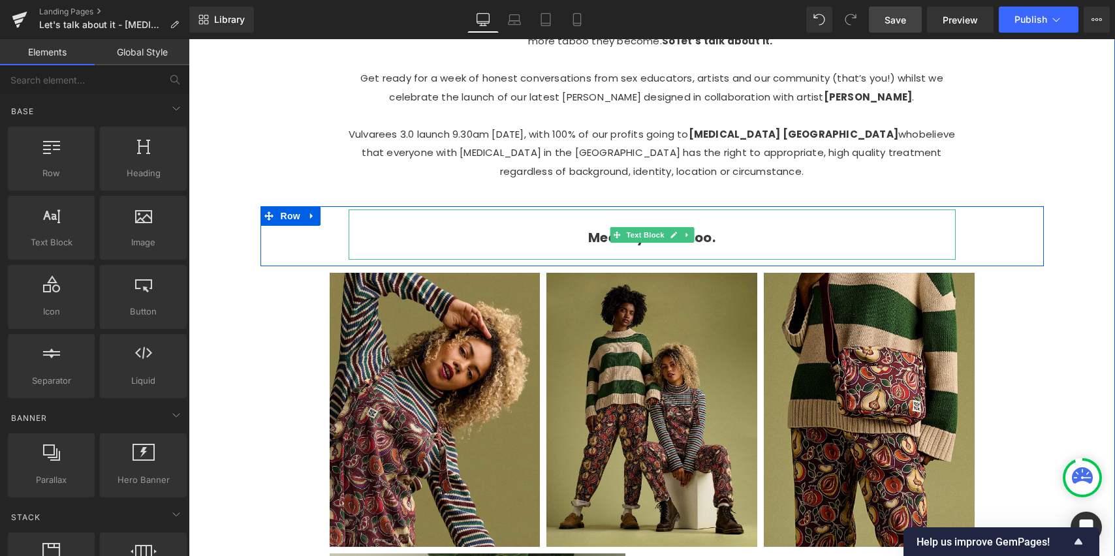
click at [714, 225] on p "Meet My Froo Froo." at bounding box center [652, 235] width 607 height 50
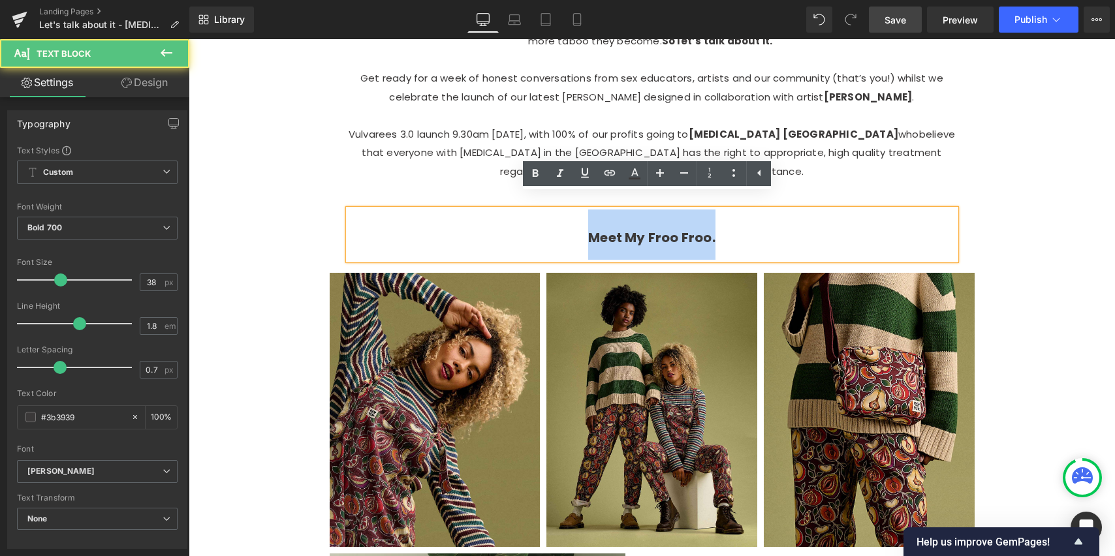
drag, startPoint x: 720, startPoint y: 223, endPoint x: 509, endPoint y: 218, distance: 211.0
click at [513, 218] on p "Meet My Froo Froo." at bounding box center [652, 235] width 607 height 50
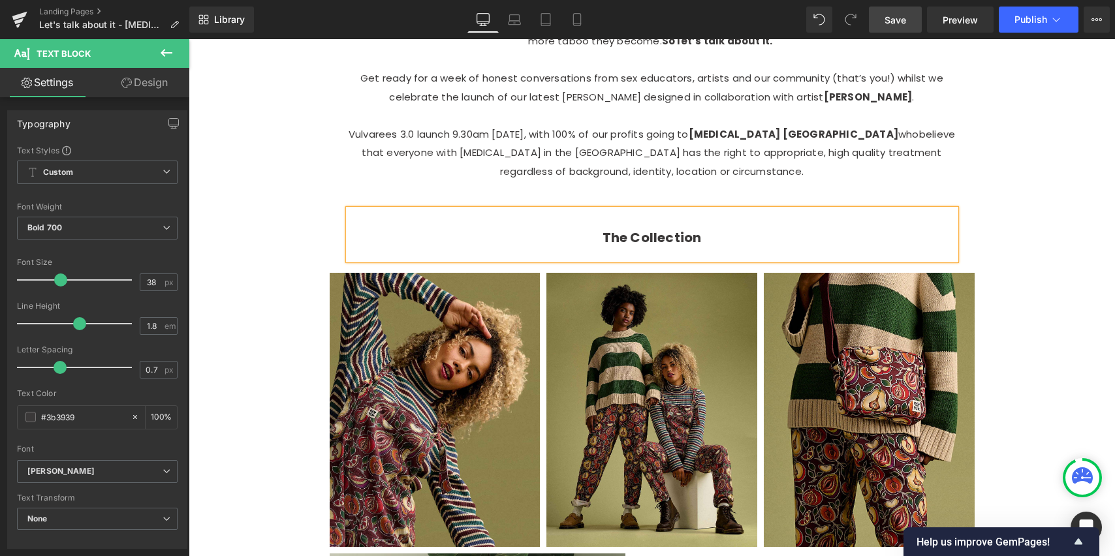
click at [1049, 269] on div "Image Meet My Froo Froo. Text Block Row Sounds ridiculous right? It’s funny how…" at bounding box center [652, 430] width 927 height 2188
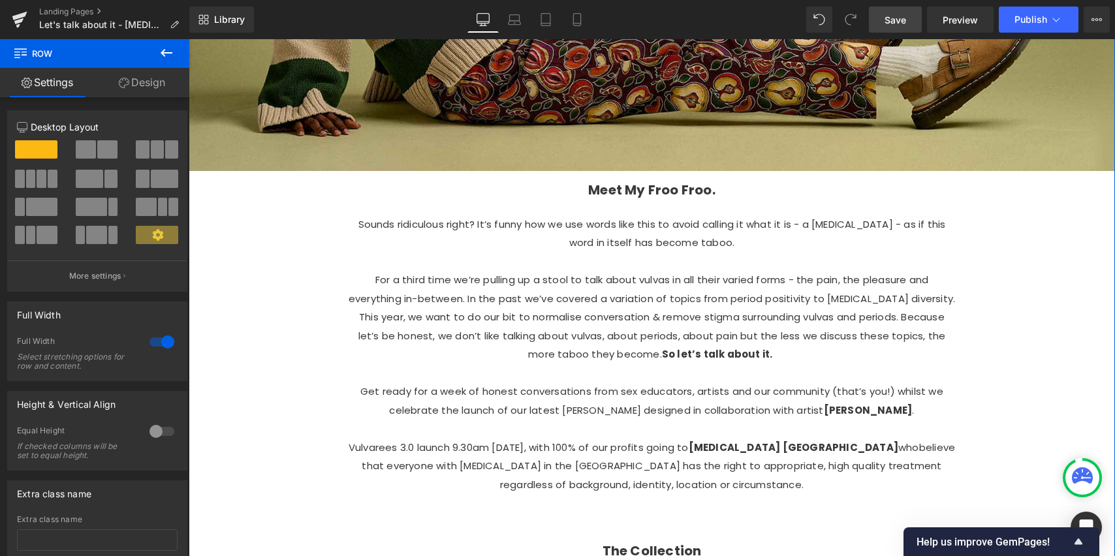
scroll to position [1872, 0]
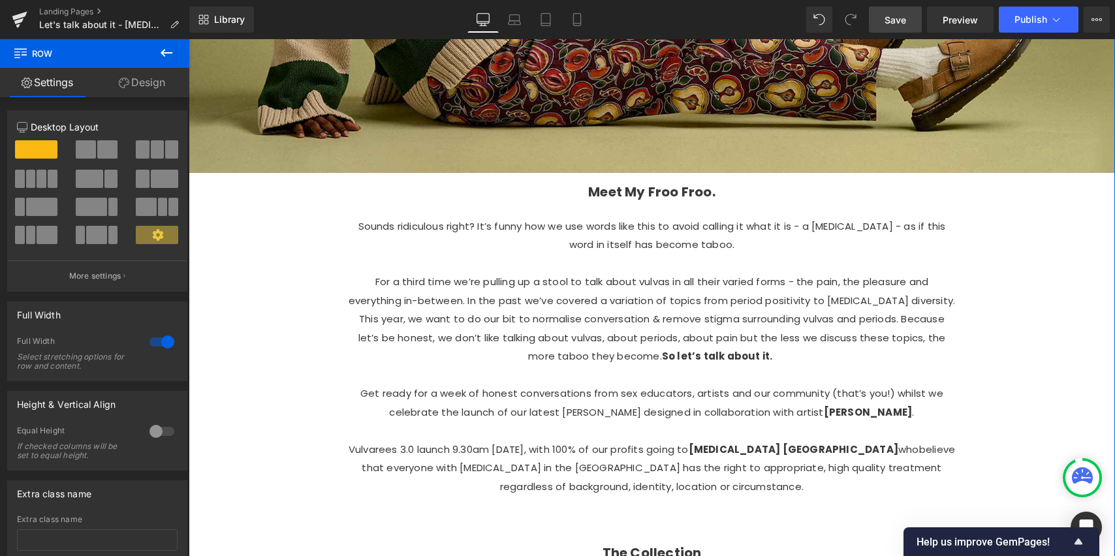
click at [161, 82] on link "Design" at bounding box center [142, 82] width 95 height 29
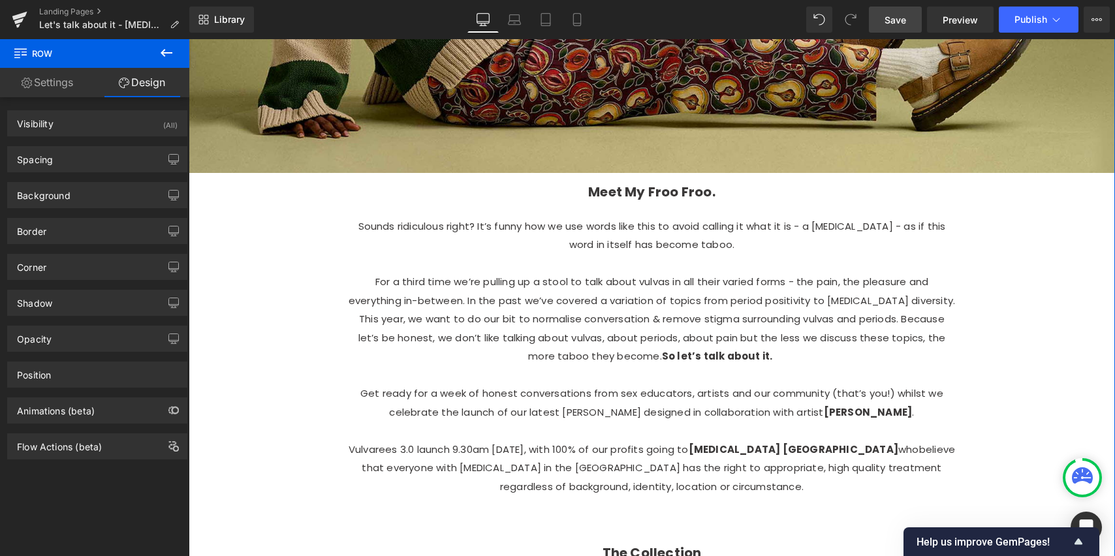
click at [55, 77] on link "Settings" at bounding box center [47, 82] width 95 height 29
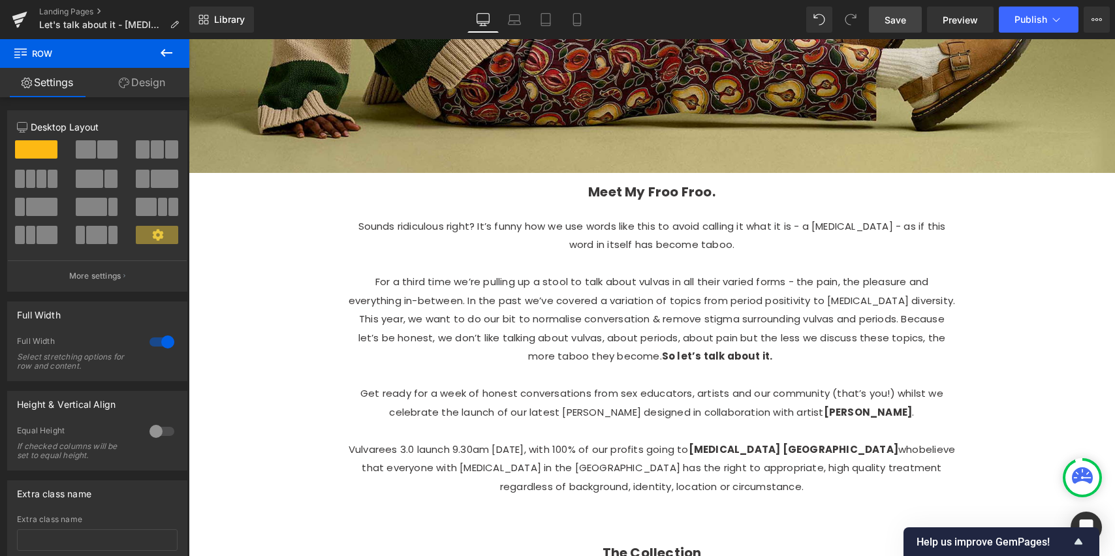
click at [169, 50] on icon at bounding box center [167, 53] width 16 height 16
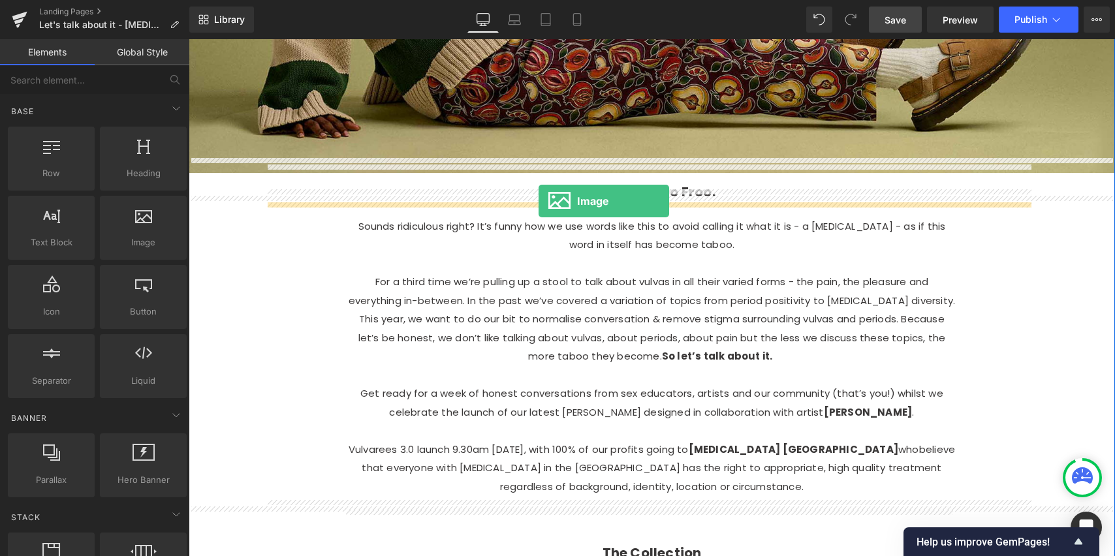
drag, startPoint x: 336, startPoint y: 273, endPoint x: 538, endPoint y: 200, distance: 214.4
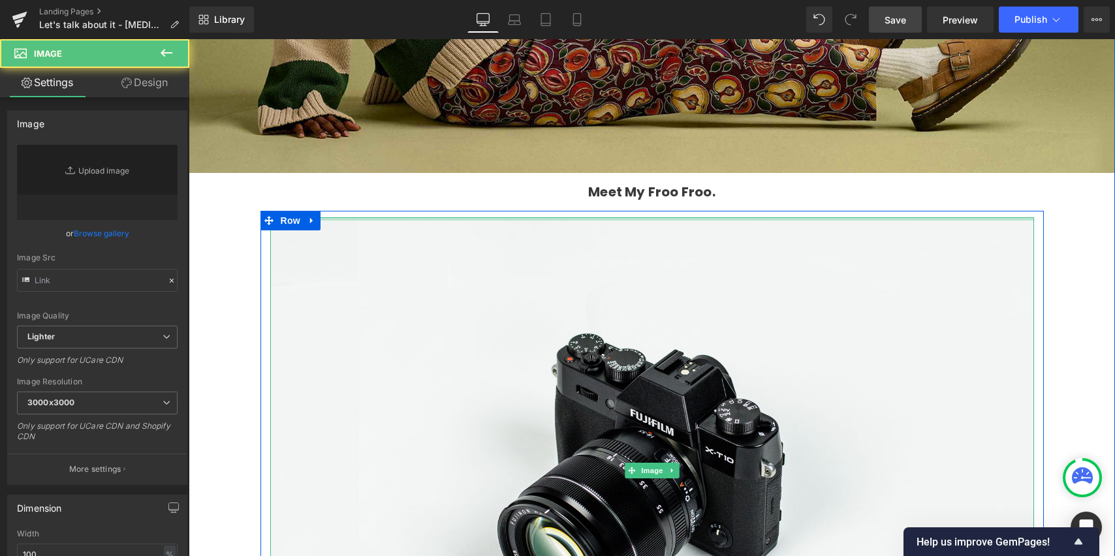
type input "//[DOMAIN_NAME][URL]"
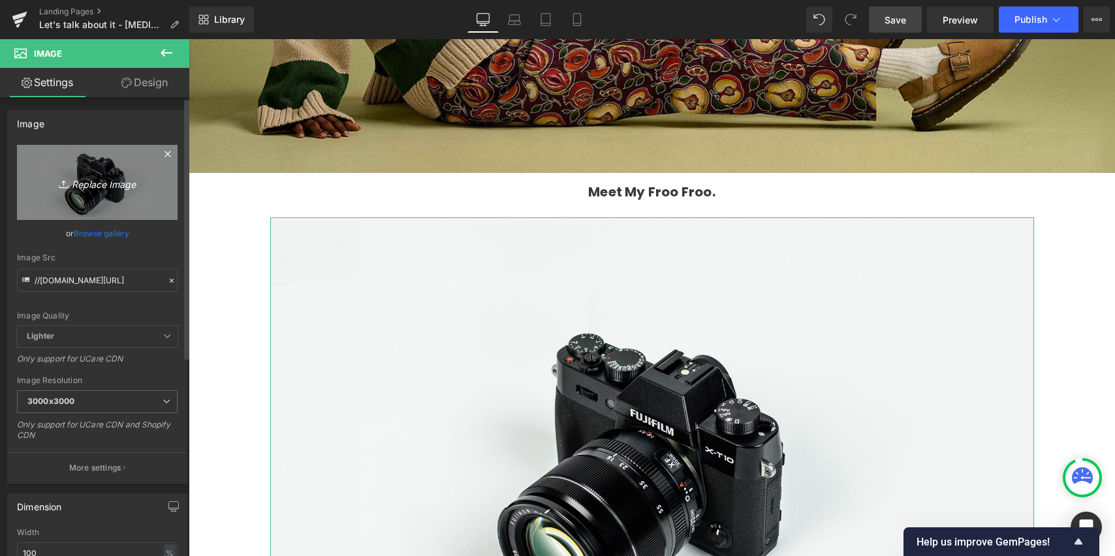
click at [106, 199] on link "Replace Image" at bounding box center [97, 182] width 161 height 75
type input "C:\fakepath\Artboard 34@3x.png"
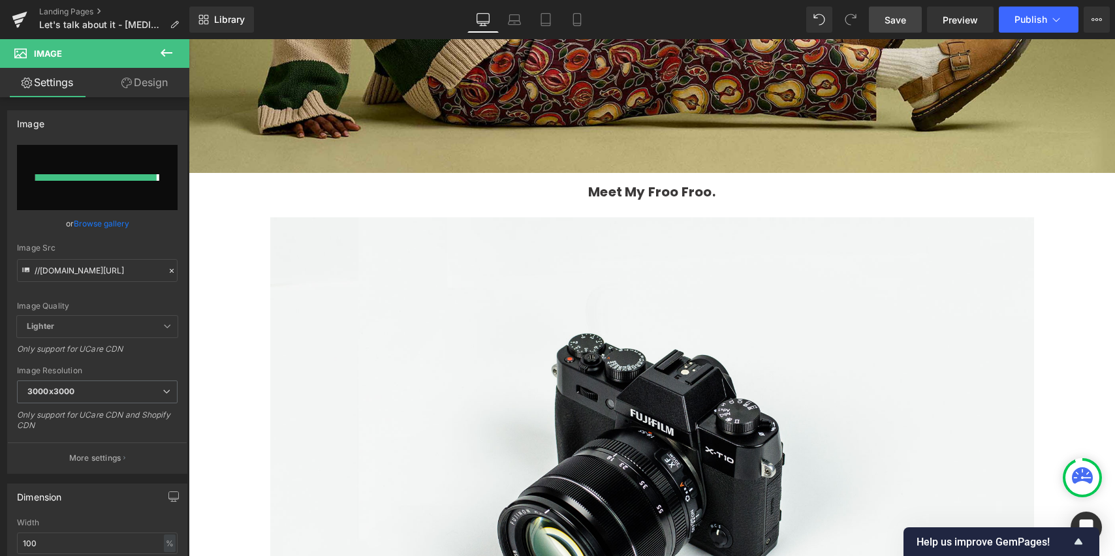
type input "[URL][DOMAIN_NAME]"
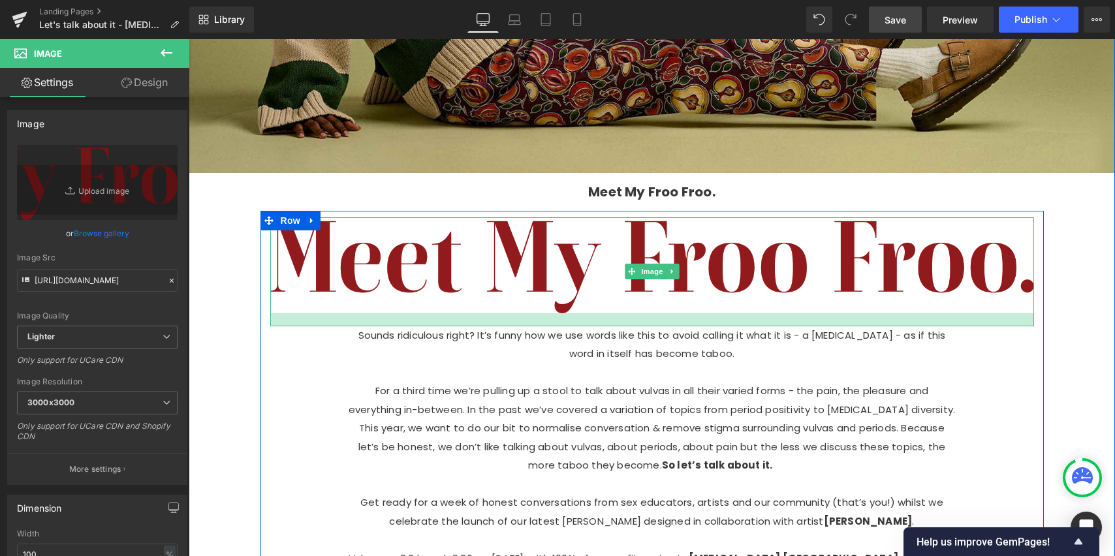
drag, startPoint x: 626, startPoint y: 298, endPoint x: 630, endPoint y: 308, distance: 10.6
click at [627, 313] on div at bounding box center [652, 319] width 764 height 13
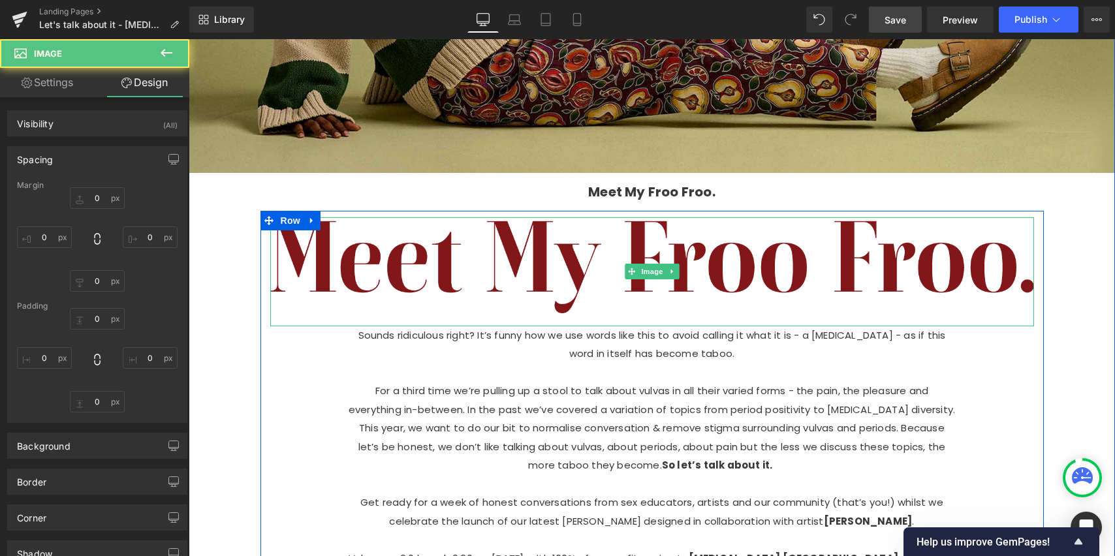
type input "0"
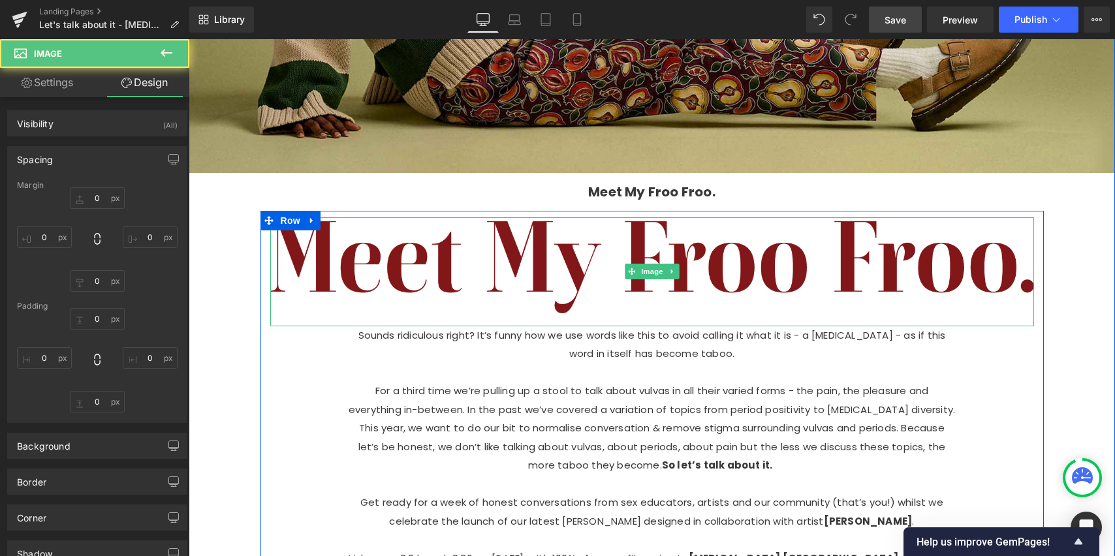
type input "0"
type input "20"
type input "0"
click at [637, 276] on img at bounding box center [652, 271] width 764 height 109
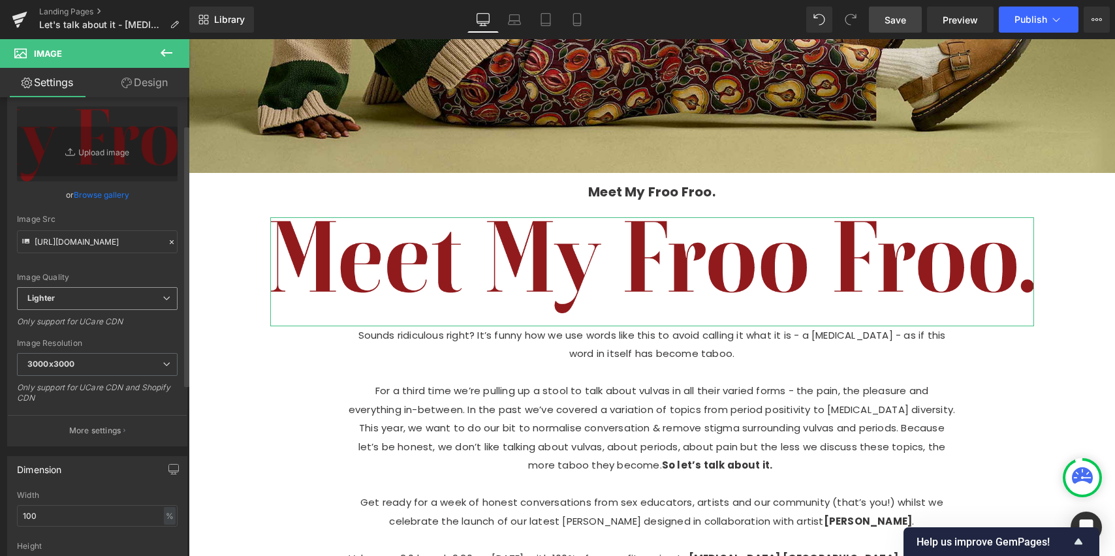
scroll to position [52, 0]
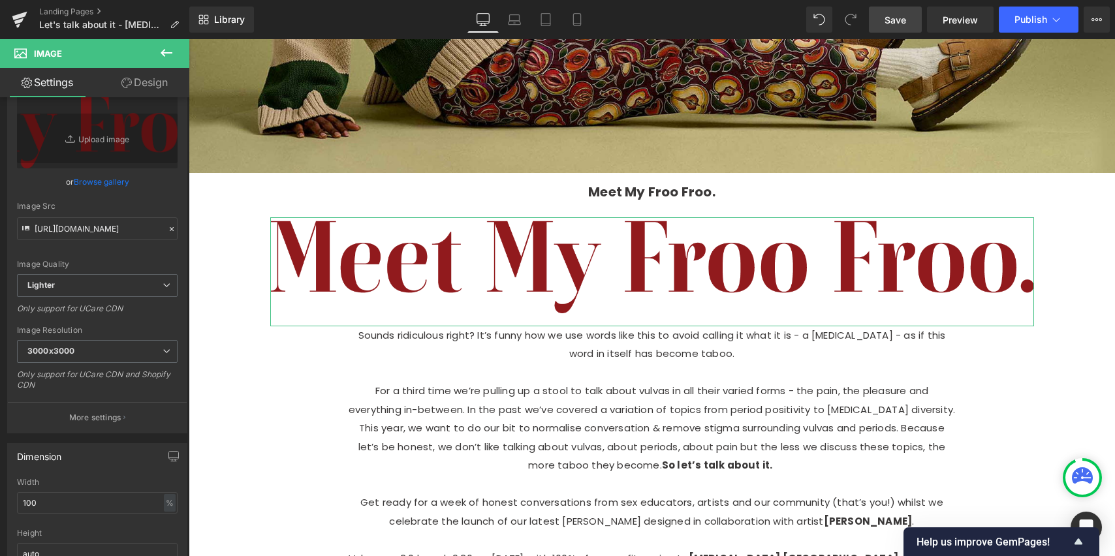
drag, startPoint x: 156, startPoint y: 78, endPoint x: 146, endPoint y: 131, distance: 53.9
click at [156, 78] on link "Design" at bounding box center [144, 82] width 95 height 29
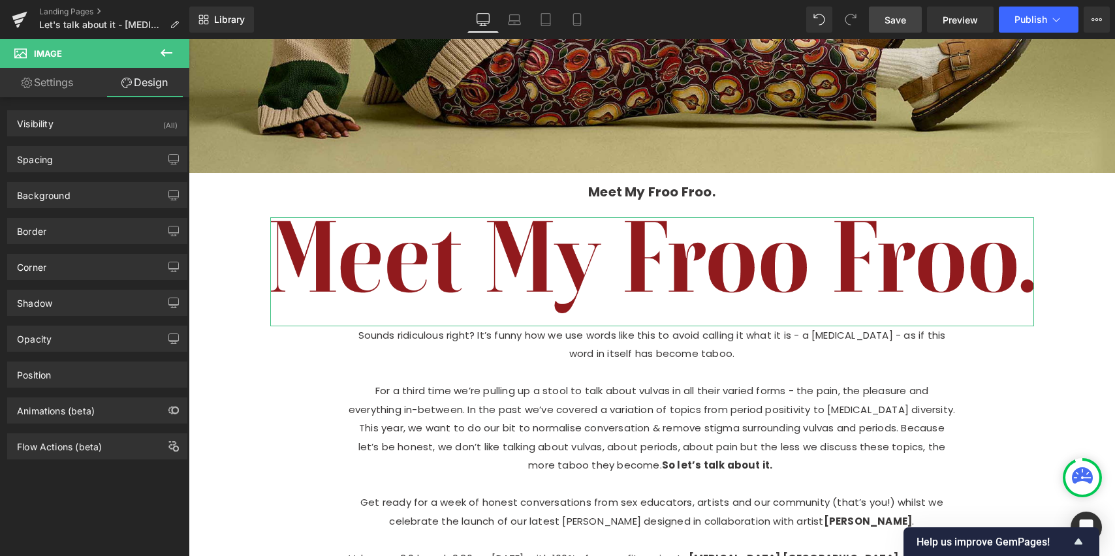
type input "0"
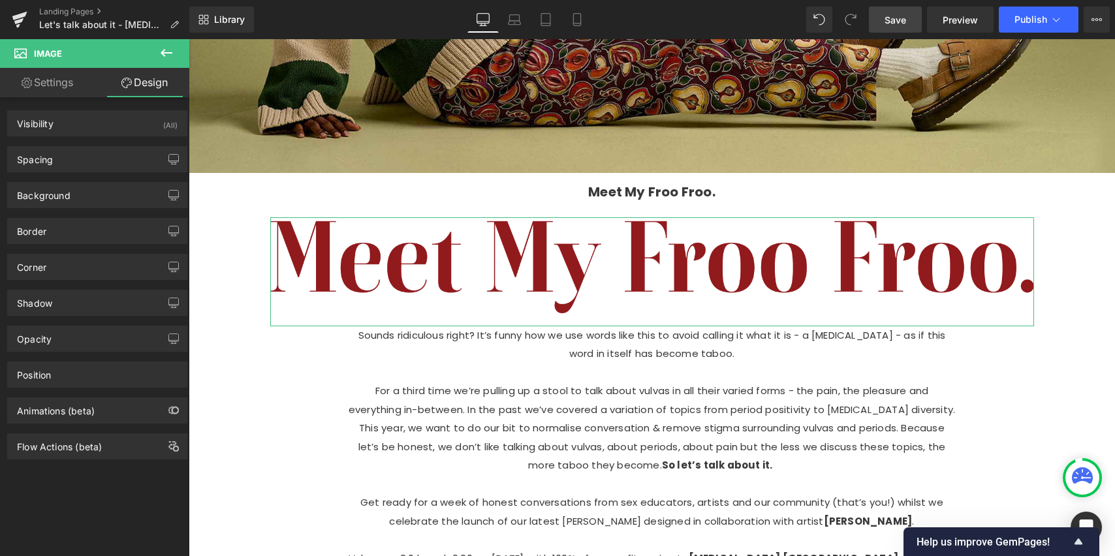
type input "0"
type input "20"
type input "0"
click at [78, 157] on div "Spacing" at bounding box center [97, 159] width 179 height 25
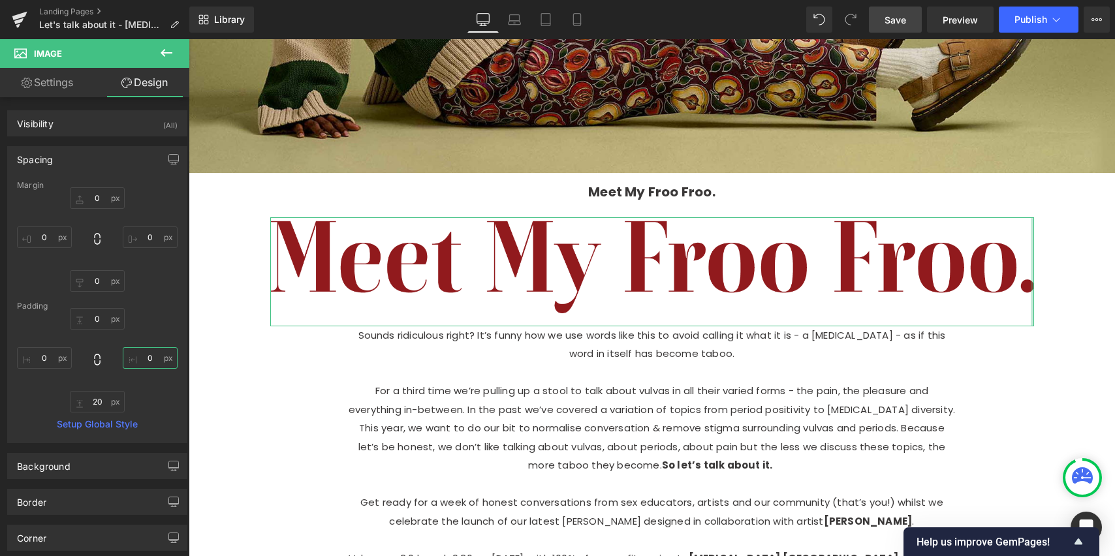
click at [150, 362] on input "0" at bounding box center [150, 358] width 55 height 22
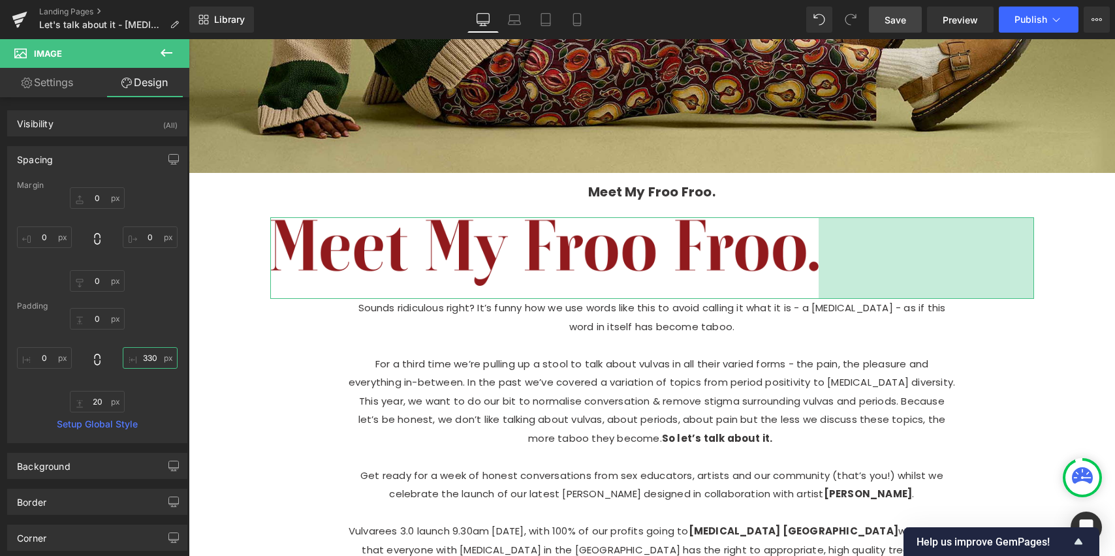
type input "340"
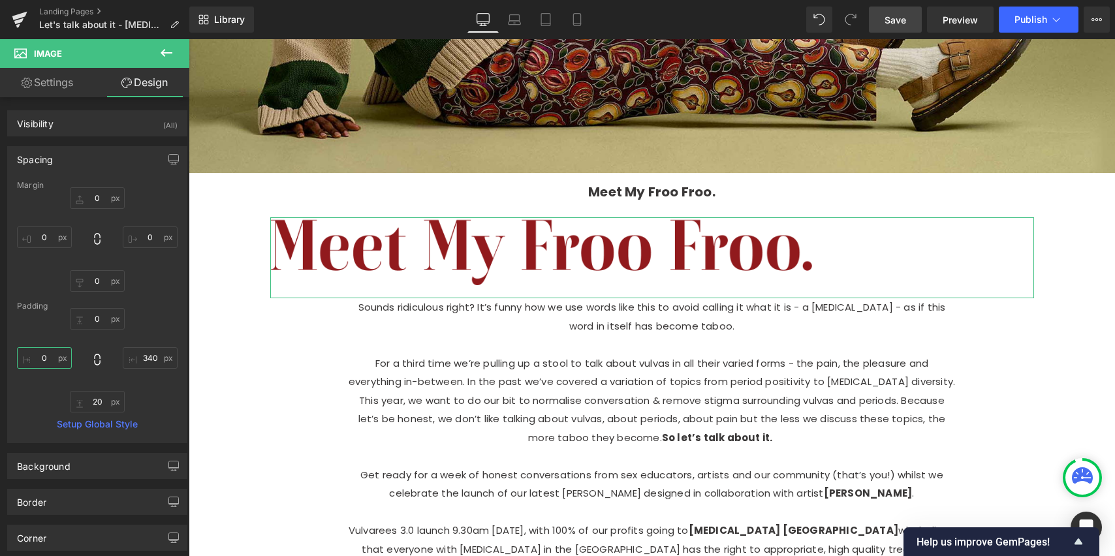
click at [52, 361] on input "0" at bounding box center [44, 358] width 55 height 22
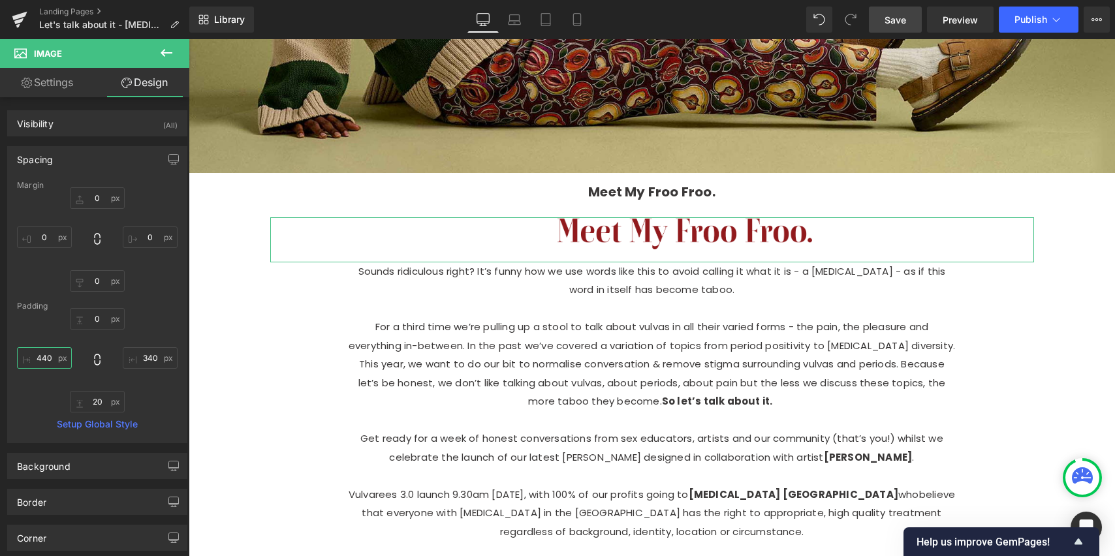
type input "450"
click at [151, 355] on input "340" at bounding box center [150, 358] width 55 height 22
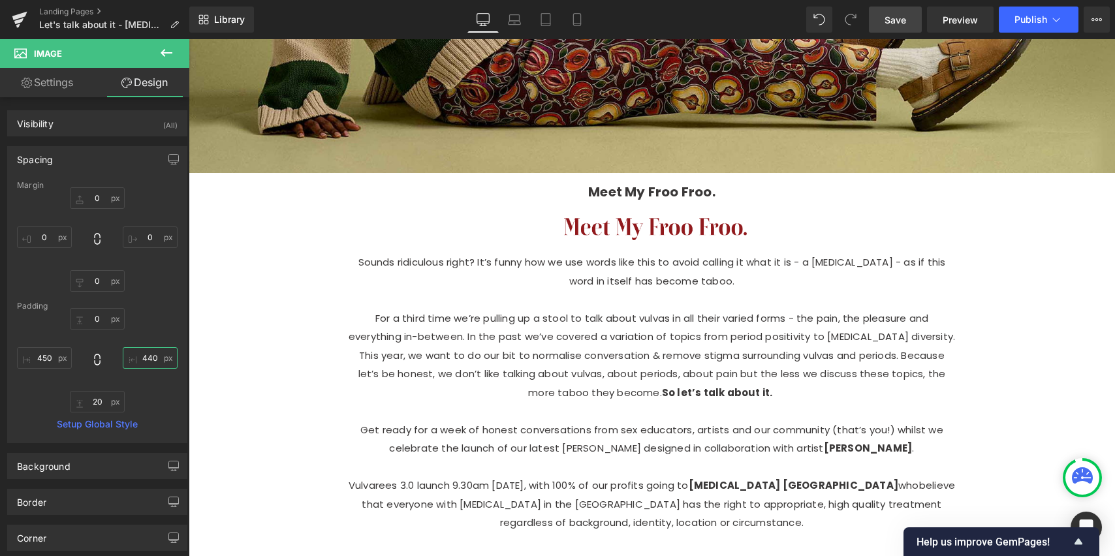
type input "430"
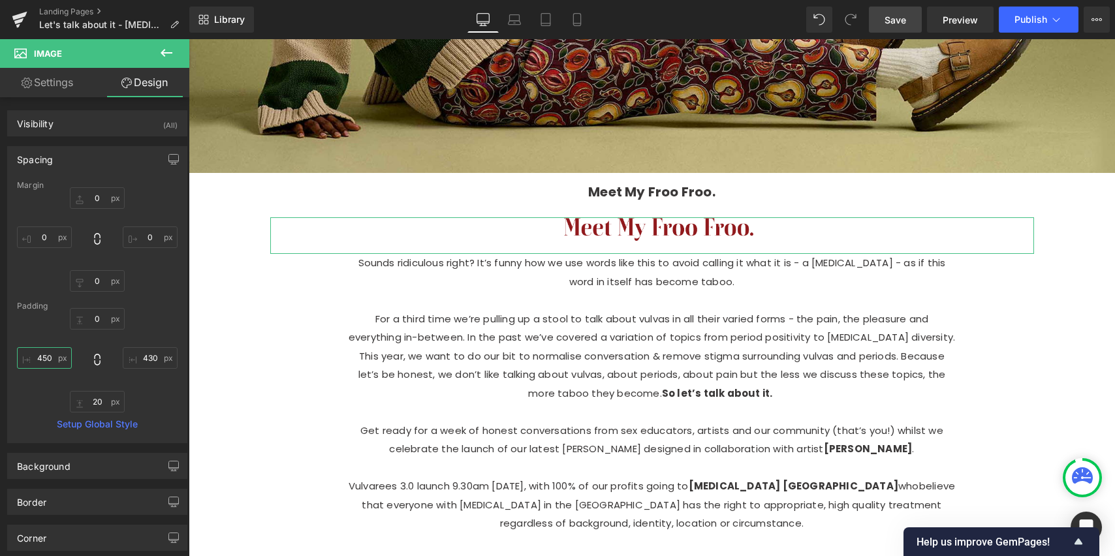
click at [53, 359] on input "450" at bounding box center [44, 358] width 55 height 22
type input "430"
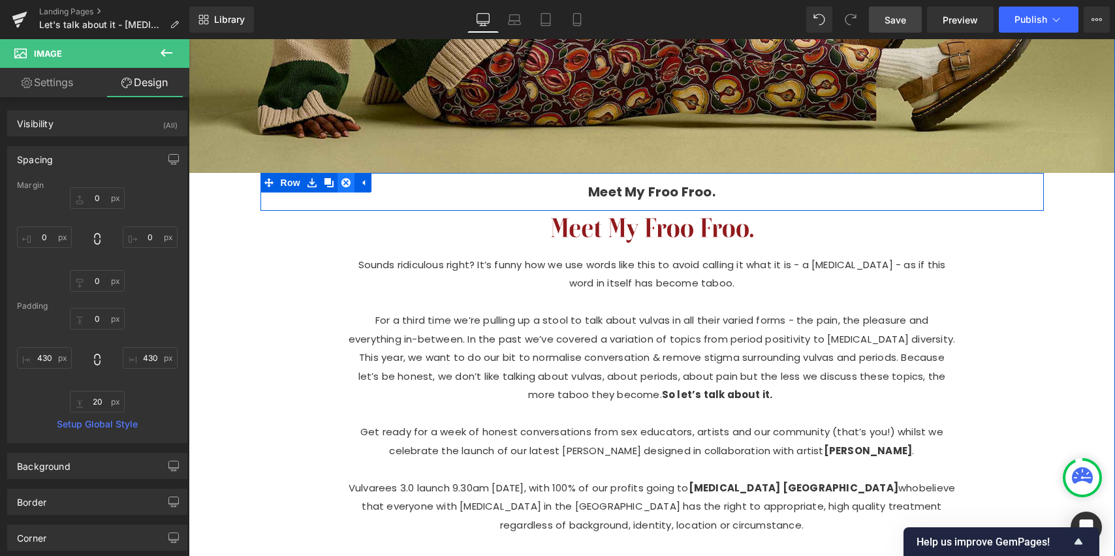
click at [345, 178] on icon at bounding box center [346, 182] width 9 height 9
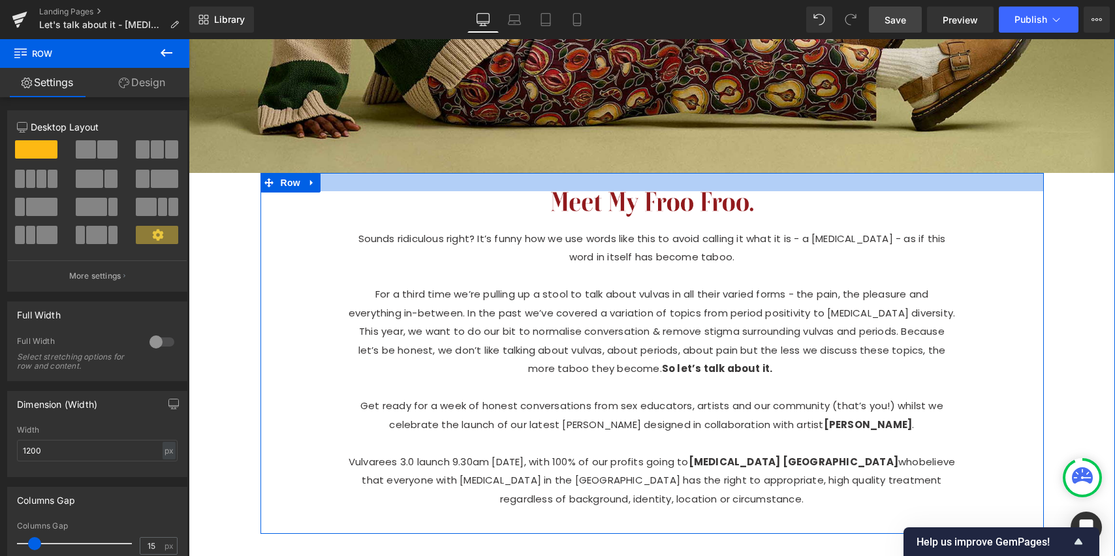
drag, startPoint x: 673, startPoint y: 164, endPoint x: 673, endPoint y: 176, distance: 12.4
click at [673, 176] on div at bounding box center [653, 182] width 784 height 18
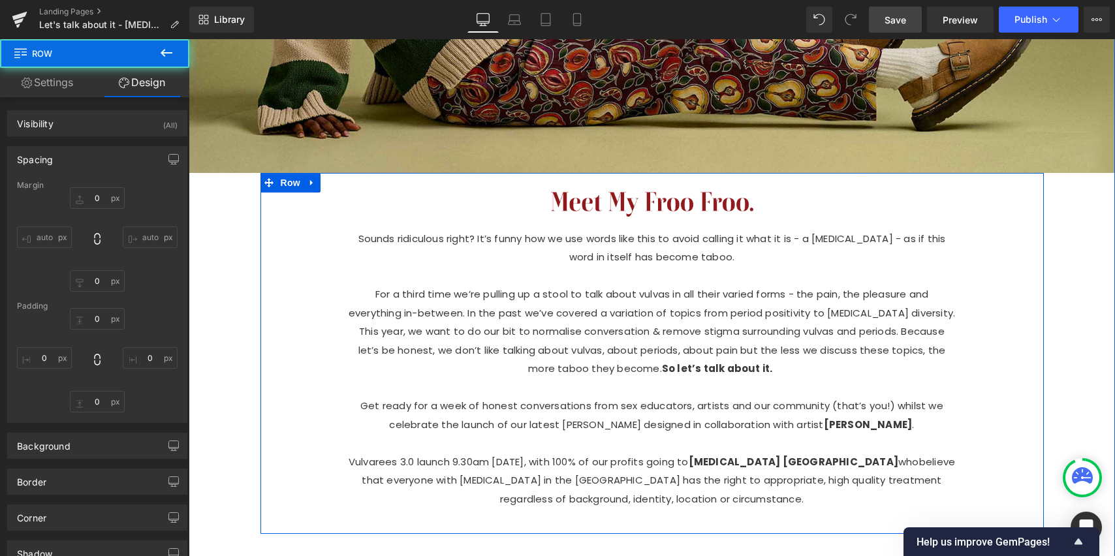
type input "0"
type input "28"
type input "0"
type input "10"
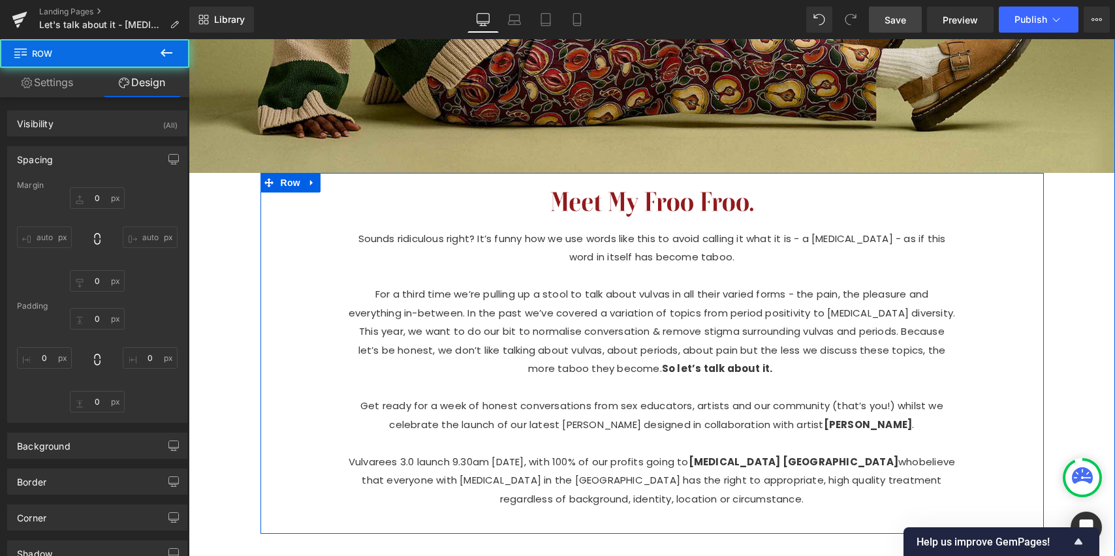
type input "0"
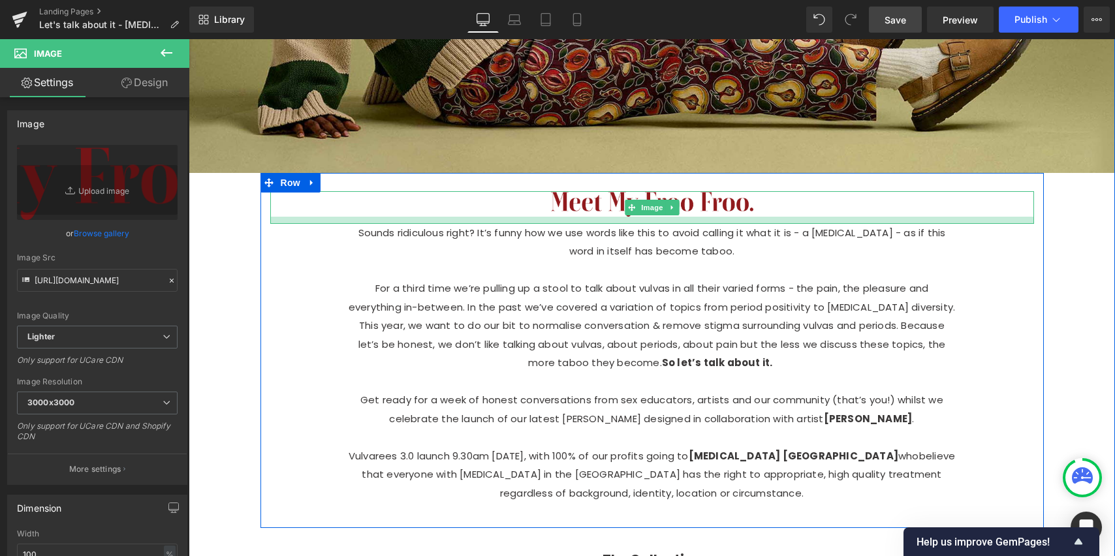
click at [667, 217] on div at bounding box center [652, 220] width 764 height 7
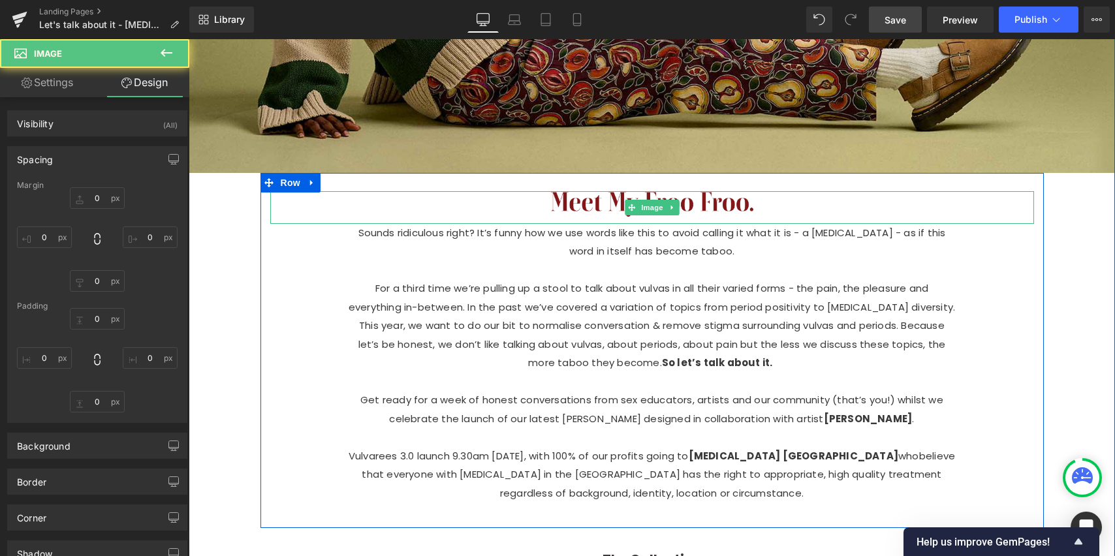
type input "0"
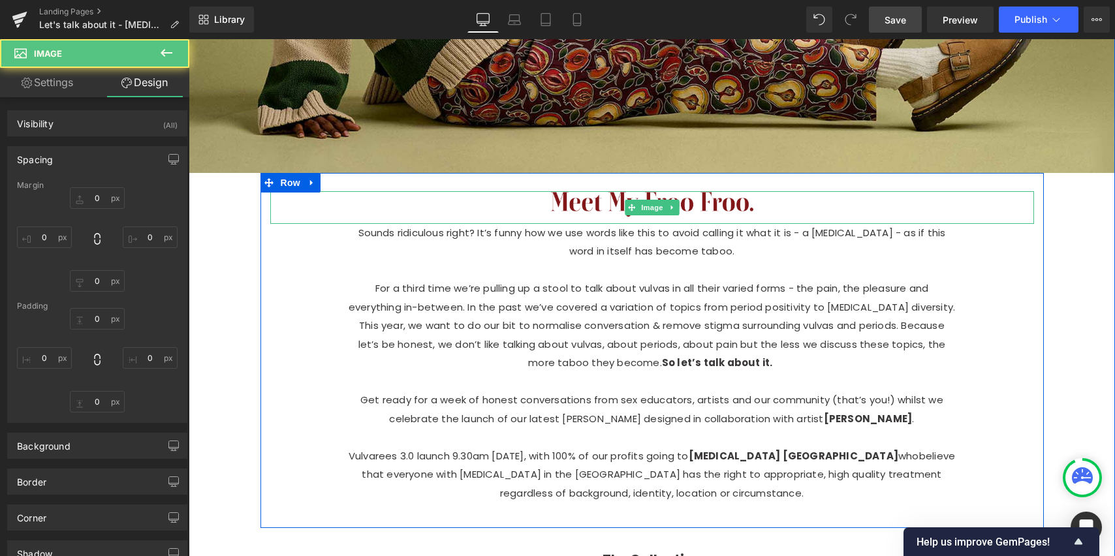
type input "430"
type input "11"
type input "430"
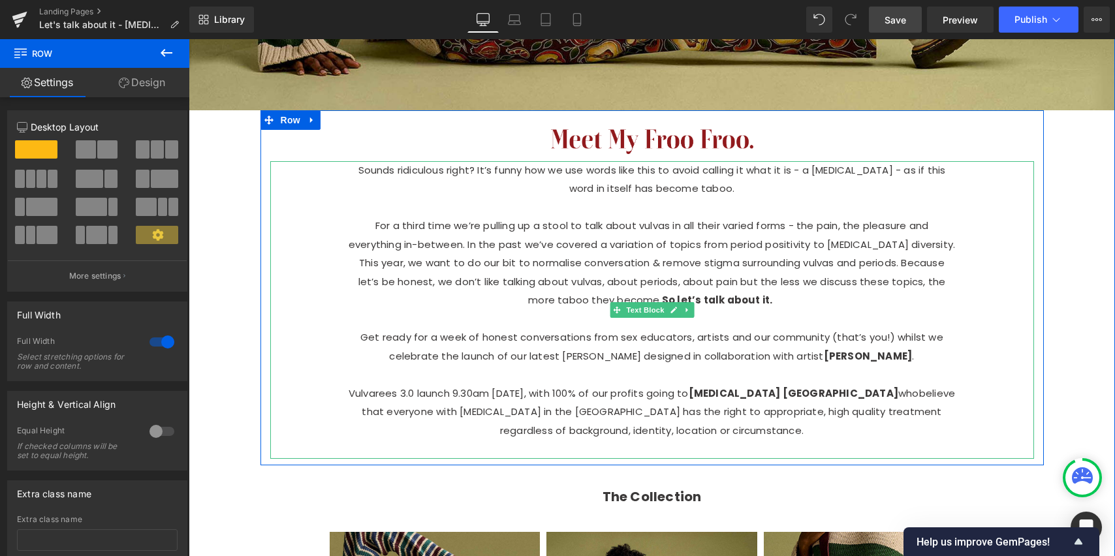
scroll to position [1936, 0]
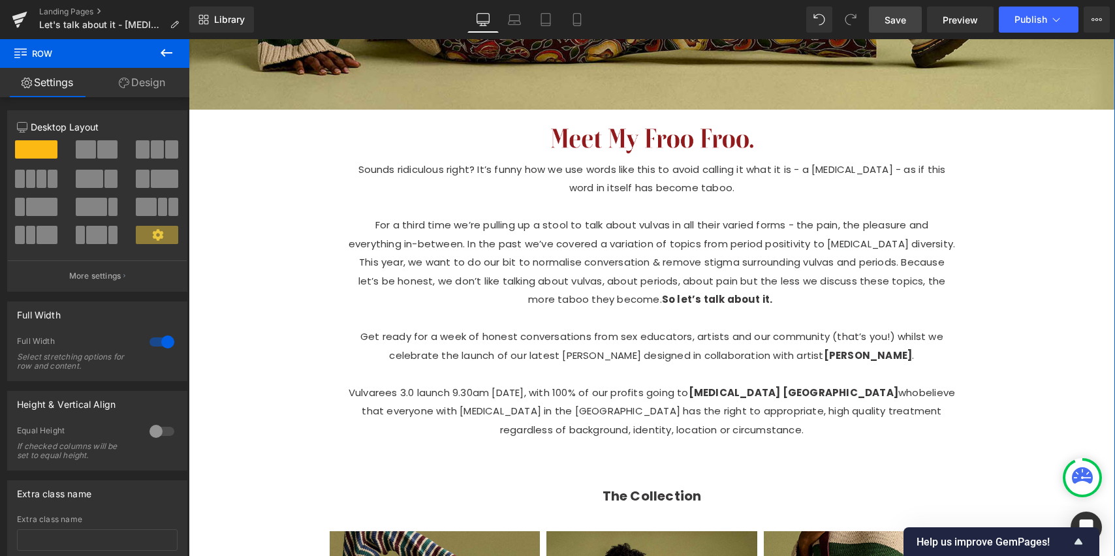
click at [152, 82] on link "Design" at bounding box center [142, 82] width 95 height 29
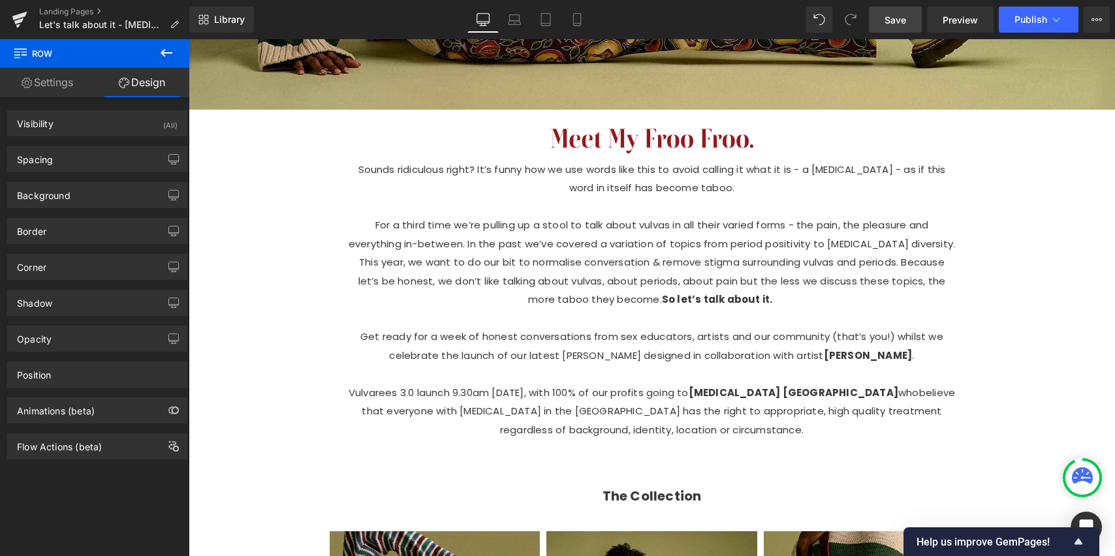
click at [168, 51] on icon at bounding box center [167, 53] width 16 height 16
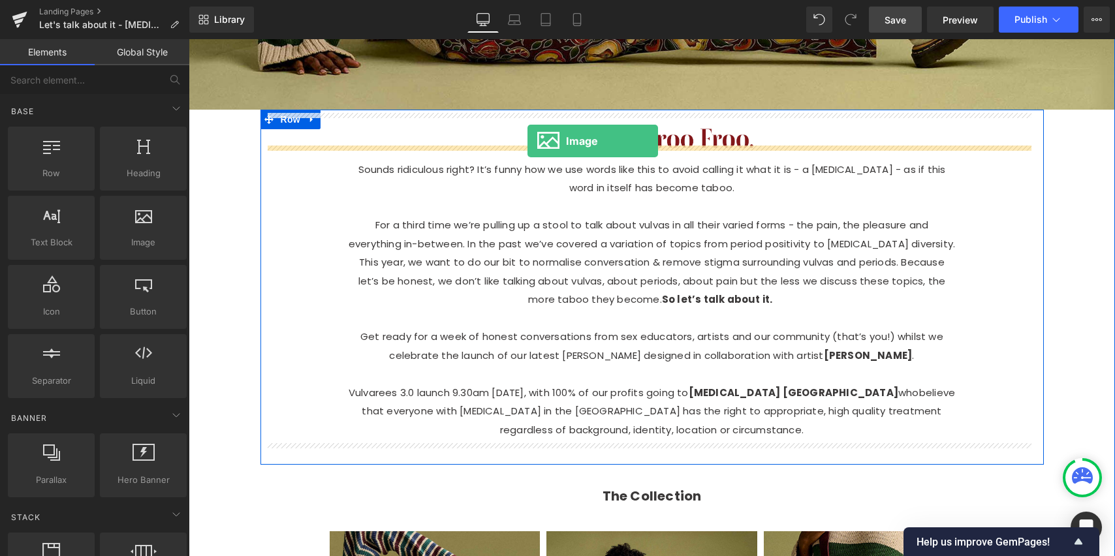
drag, startPoint x: 362, startPoint y: 264, endPoint x: 527, endPoint y: 140, distance: 205.7
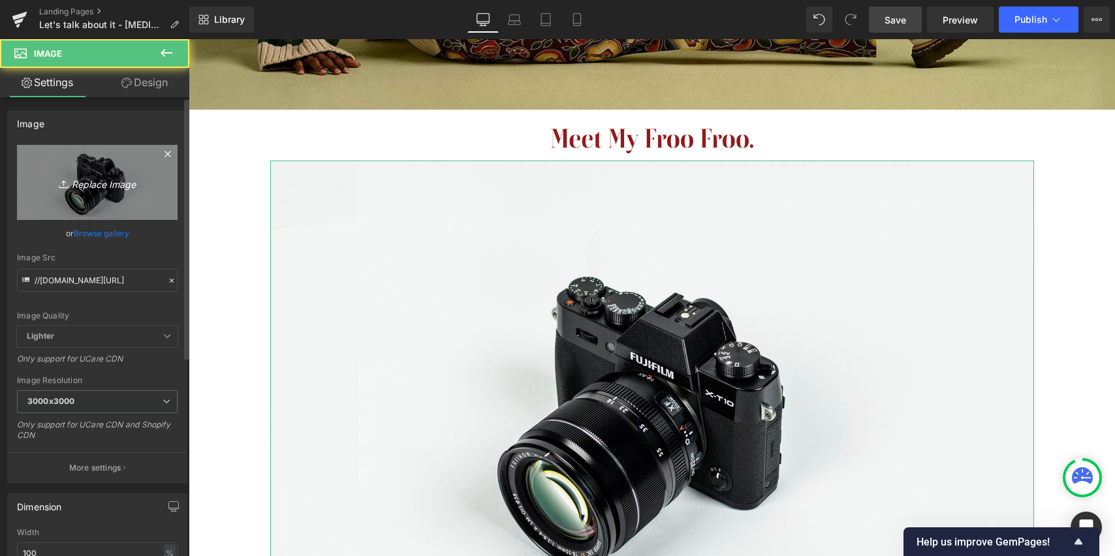
click at [101, 197] on link "Replace Image" at bounding box center [97, 182] width 161 height 75
type input "C:\fakepath\Artboard 34_1@3x.png"
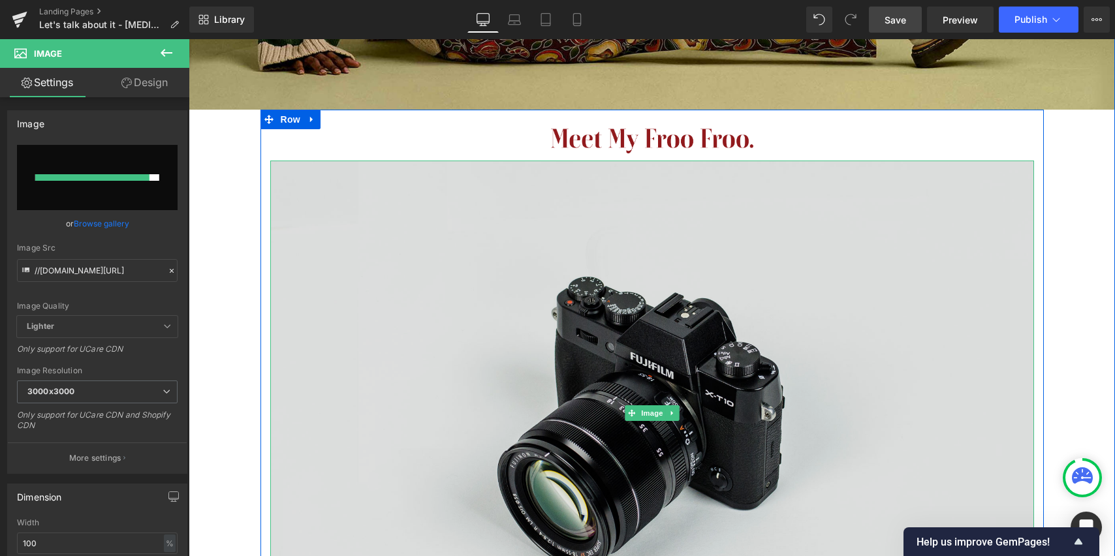
type input "[URL][DOMAIN_NAME]"
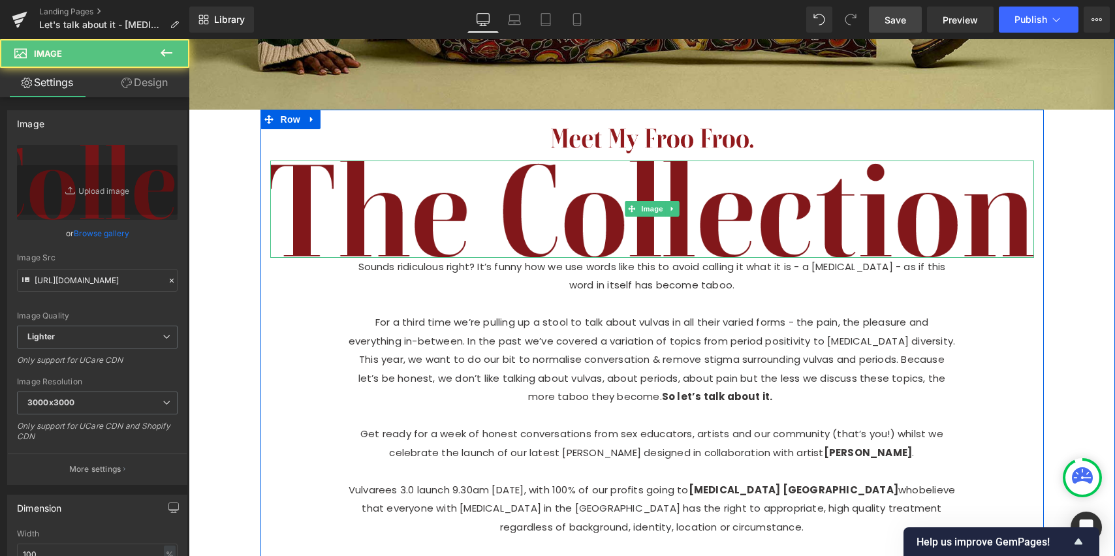
click at [625, 218] on img at bounding box center [652, 209] width 764 height 97
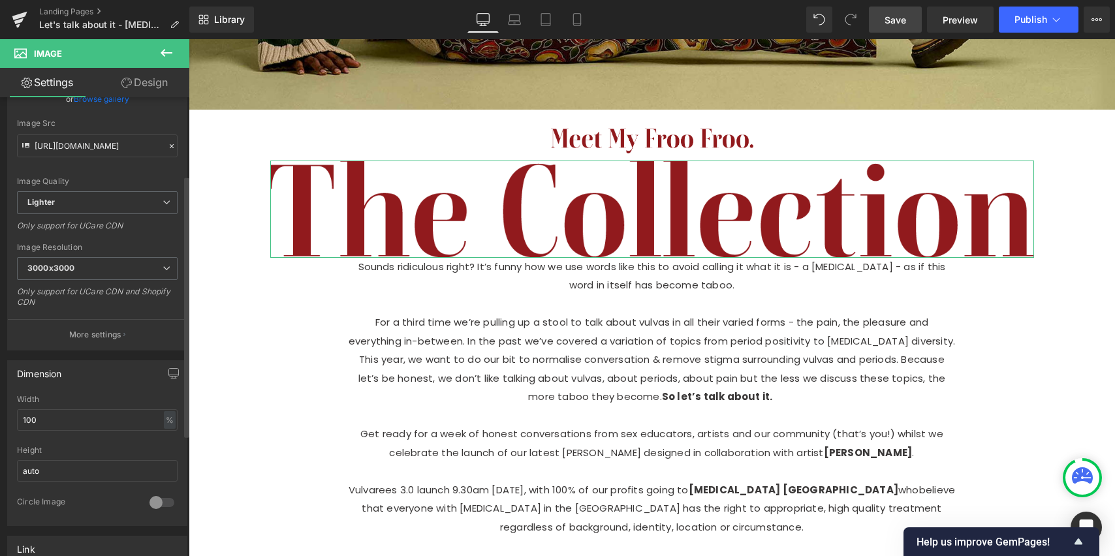
scroll to position [127, 0]
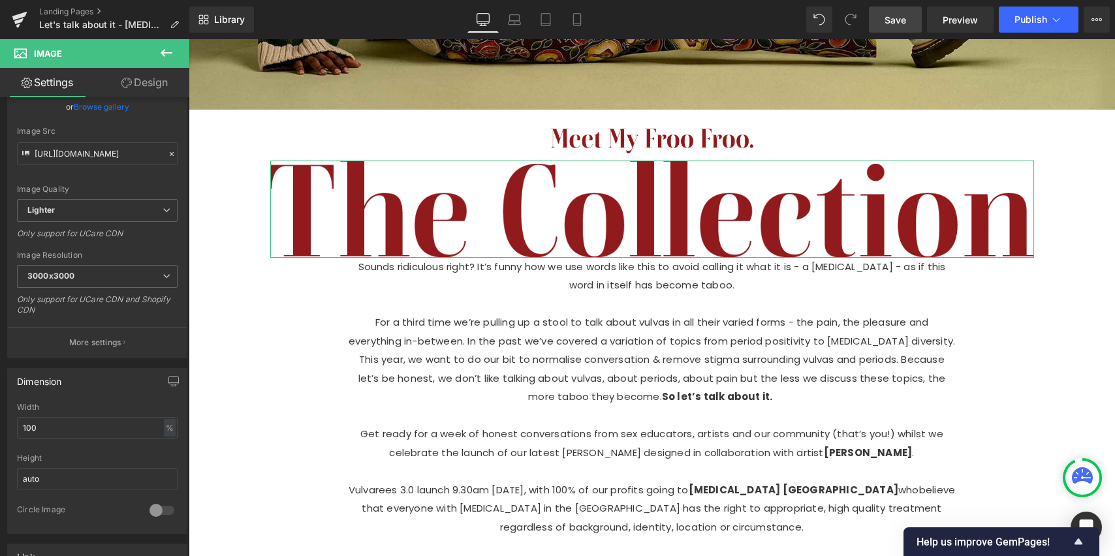
drag, startPoint x: 154, startPoint y: 85, endPoint x: 117, endPoint y: 150, distance: 74.6
click at [154, 85] on link "Design" at bounding box center [144, 82] width 95 height 29
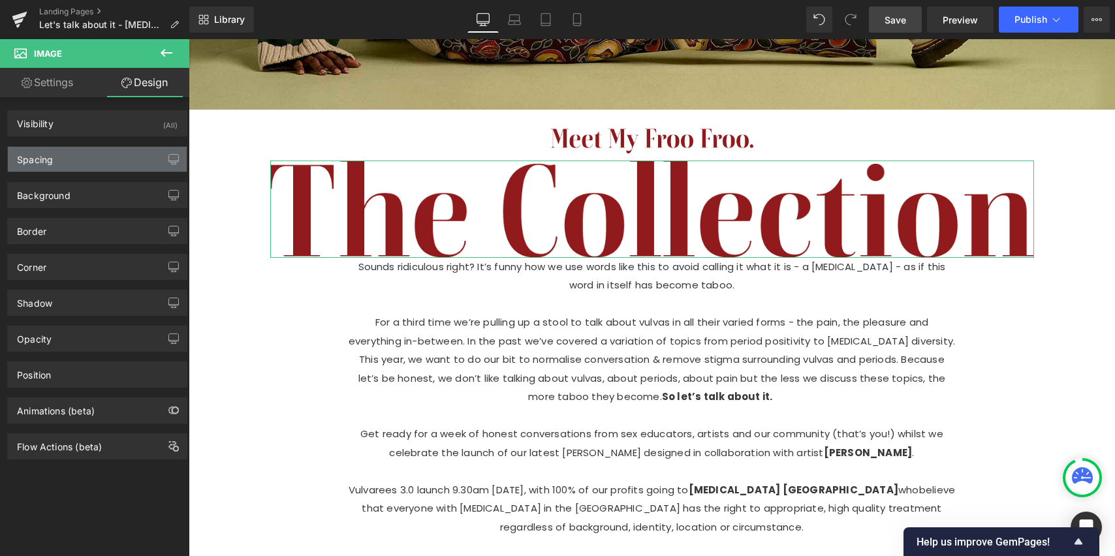
click at [88, 160] on div "Spacing" at bounding box center [97, 159] width 179 height 25
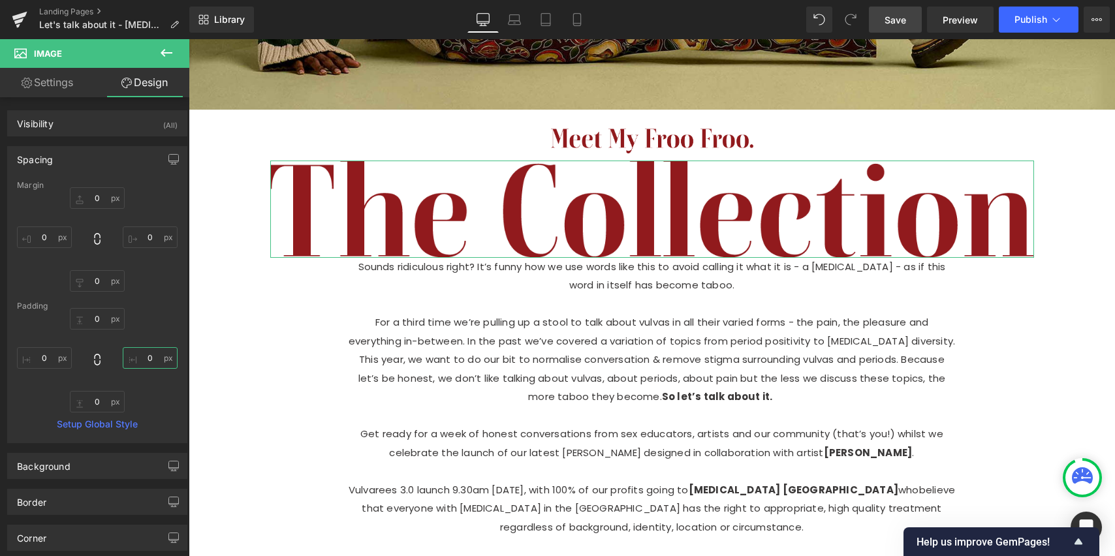
click at [157, 362] on input "0" at bounding box center [150, 358] width 55 height 22
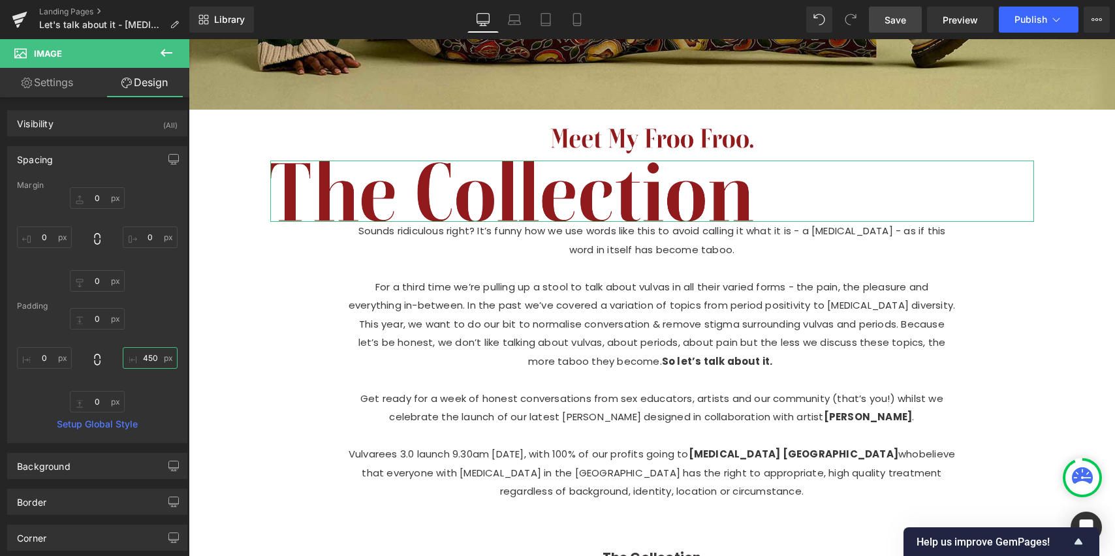
type input "460"
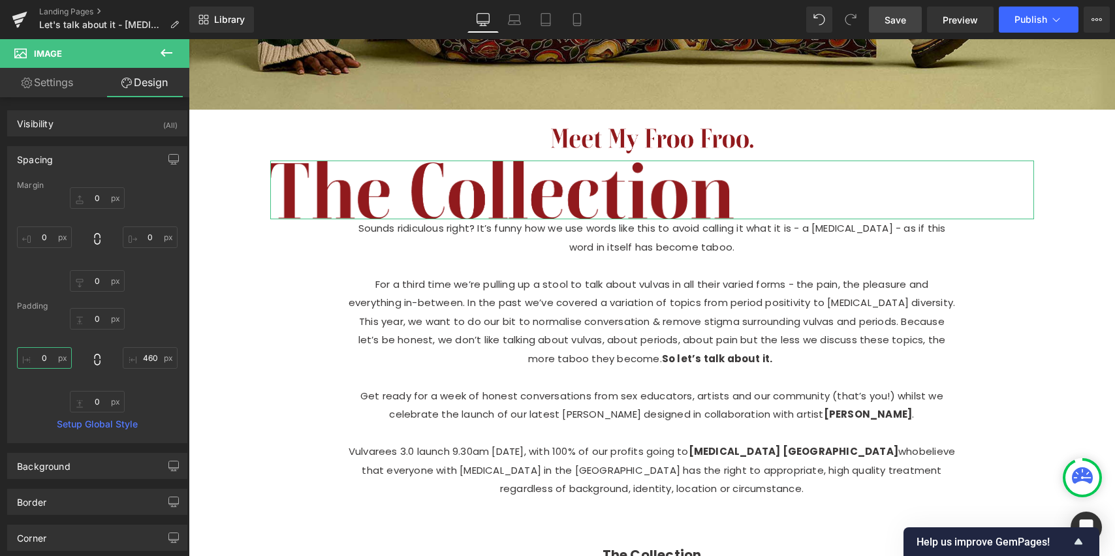
click at [48, 361] on input "0" at bounding box center [44, 358] width 55 height 22
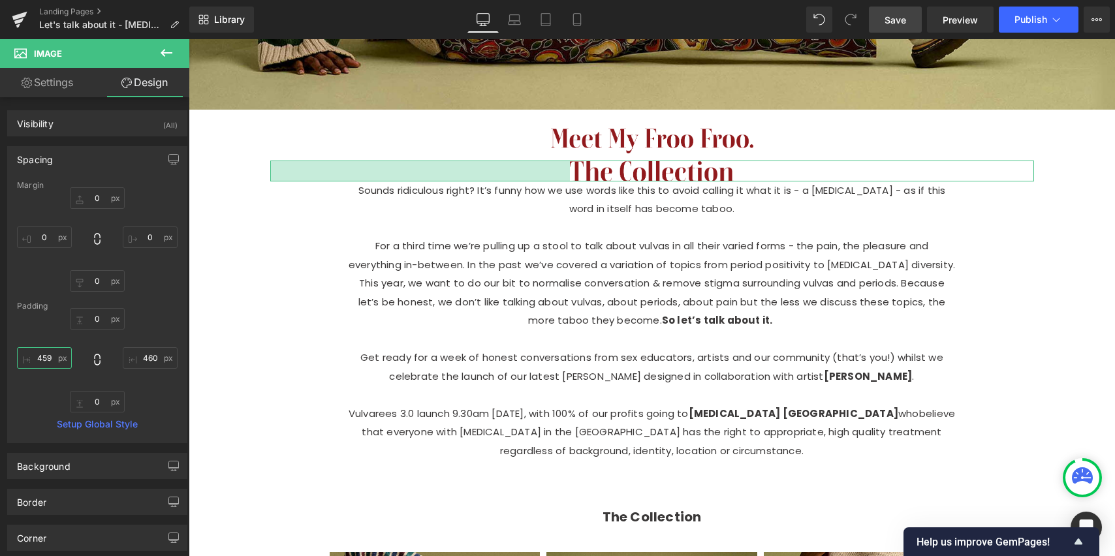
type input "460"
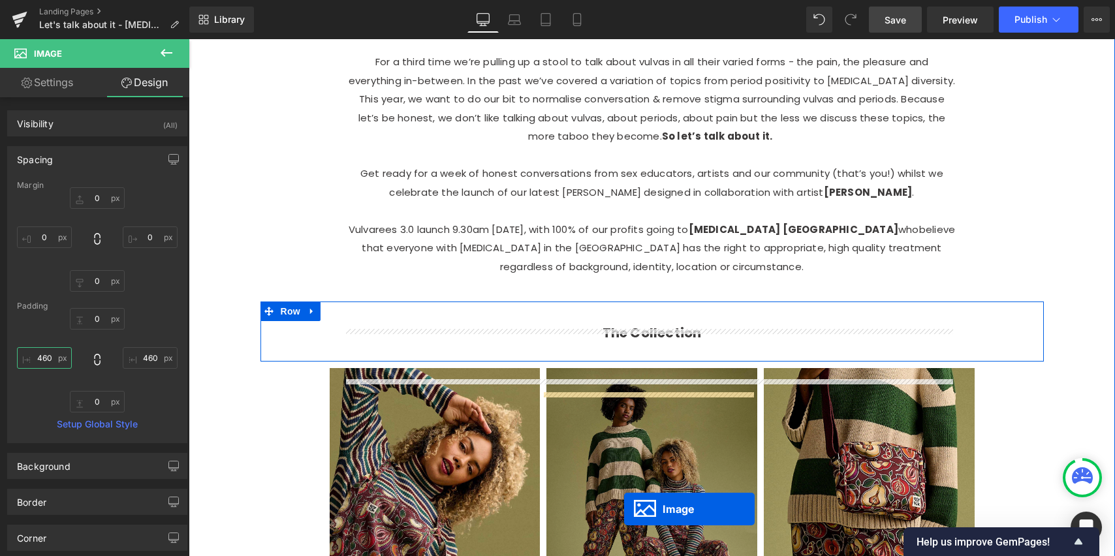
scroll to position [2236, 0]
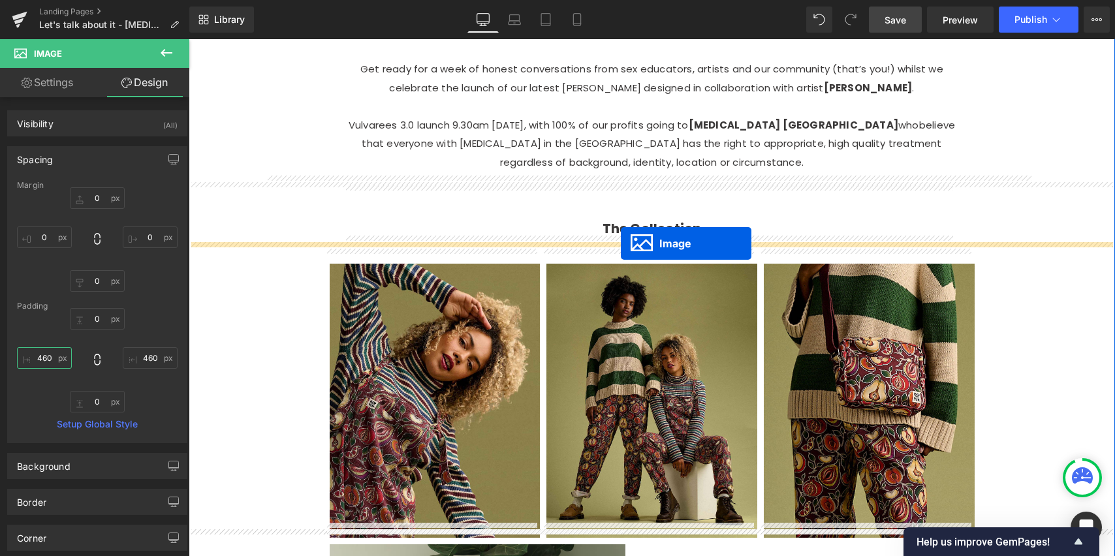
drag, startPoint x: 624, startPoint y: 153, endPoint x: 621, endPoint y: 244, distance: 90.2
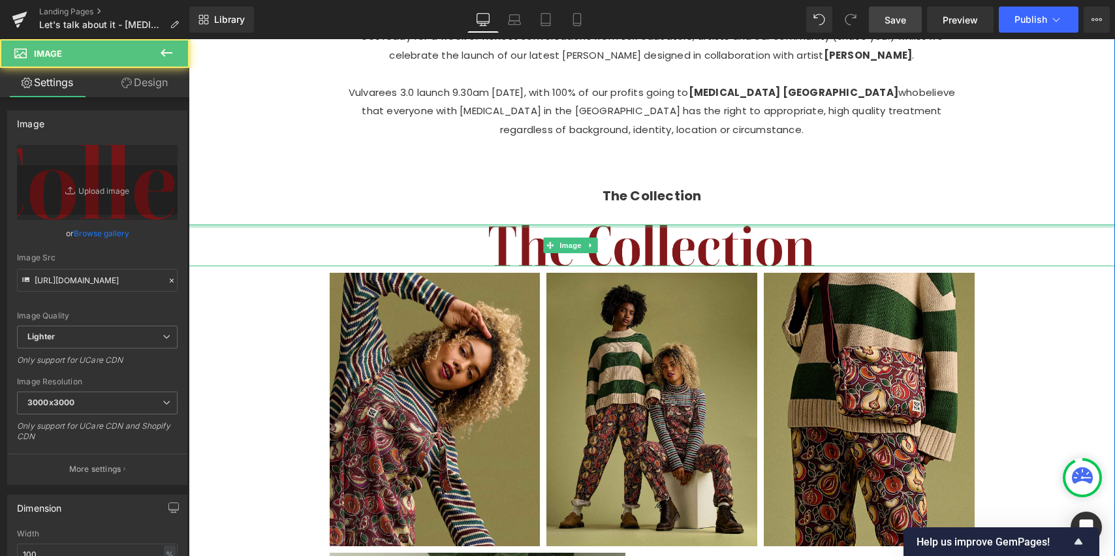
scroll to position [2203, 0]
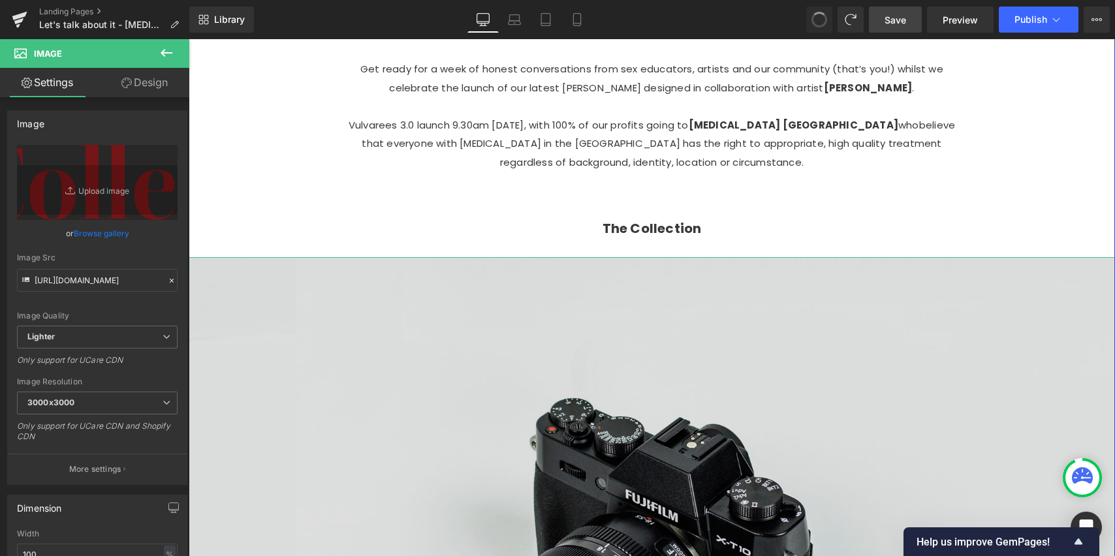
type input "//[DOMAIN_NAME][URL]"
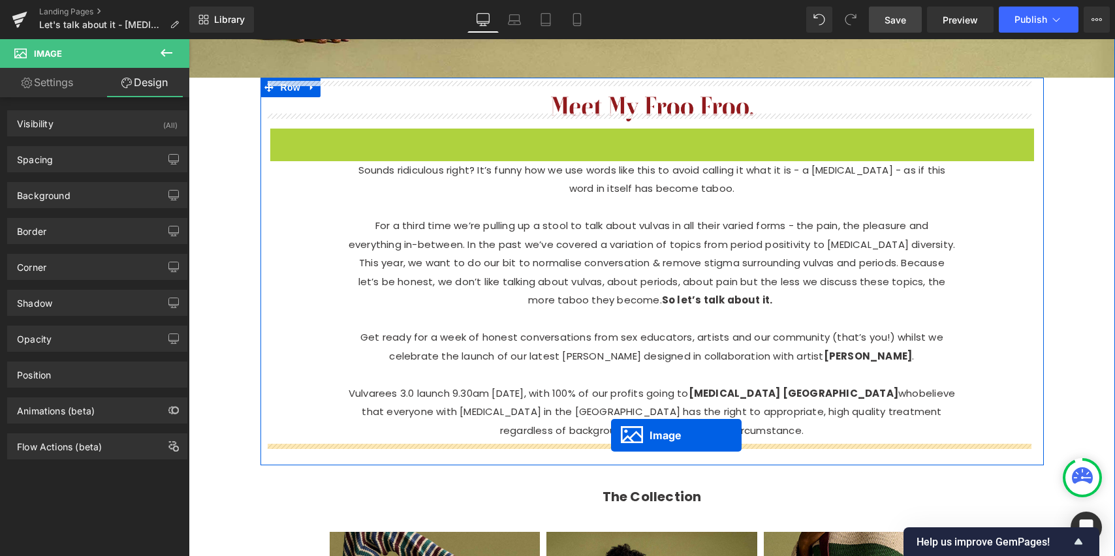
scroll to position [1974, 0]
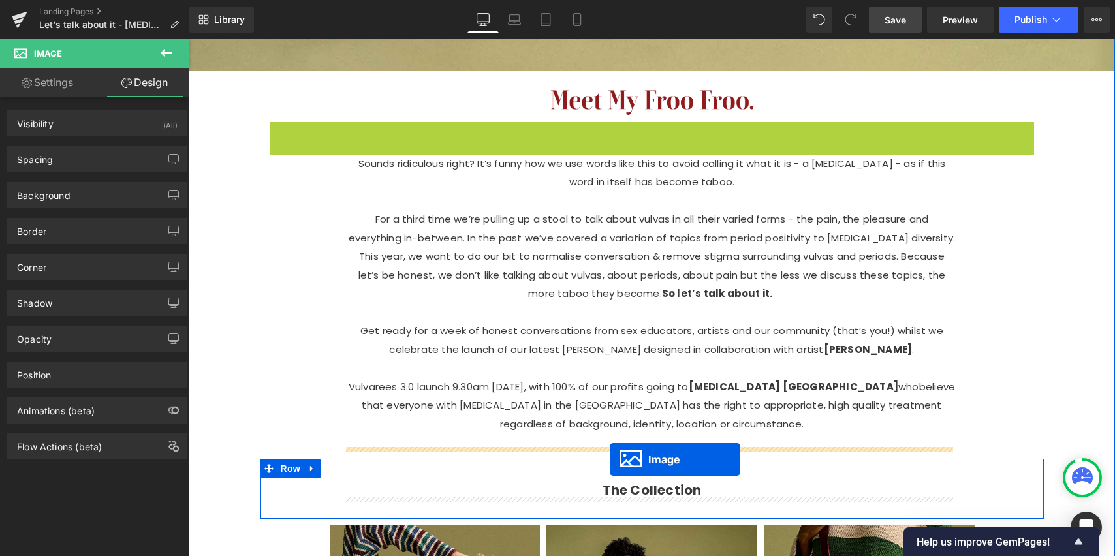
drag, startPoint x: 626, startPoint y: 205, endPoint x: 609, endPoint y: 463, distance: 258.5
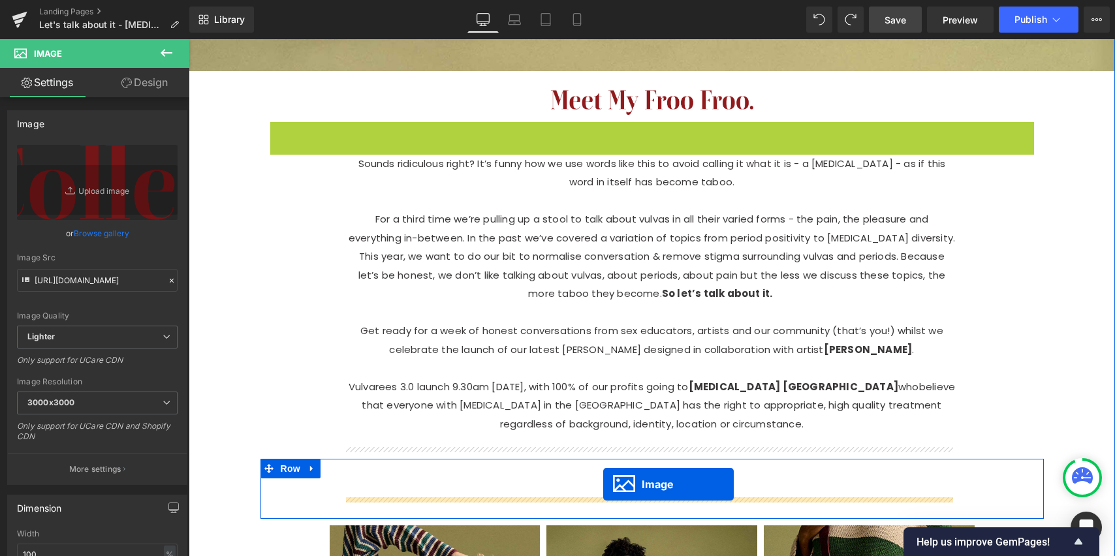
drag, startPoint x: 623, startPoint y: 116, endPoint x: 605, endPoint y: 484, distance: 368.8
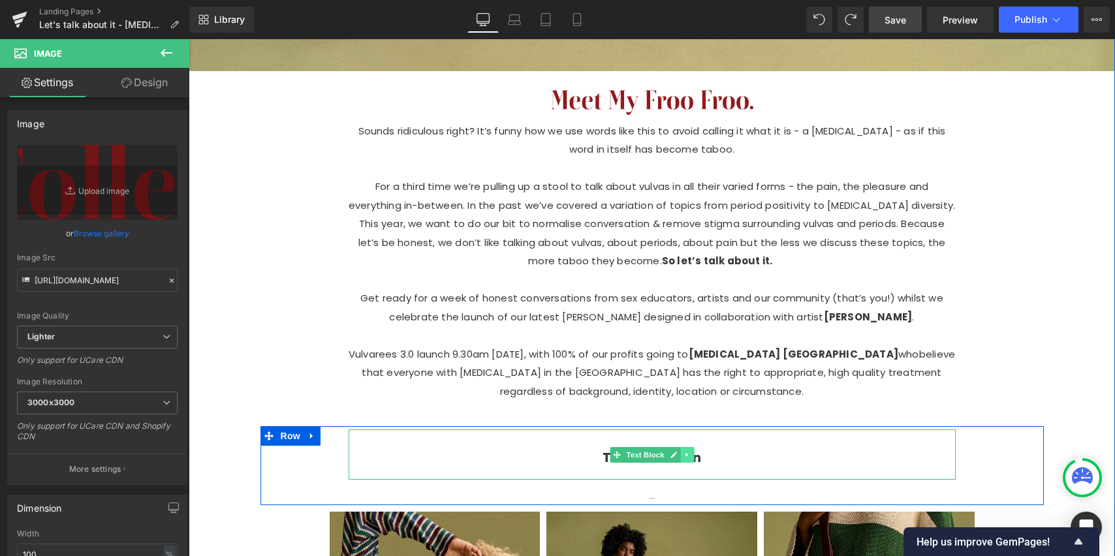
click at [684, 451] on icon at bounding box center [687, 455] width 7 height 8
click at [690, 451] on icon at bounding box center [693, 455] width 7 height 8
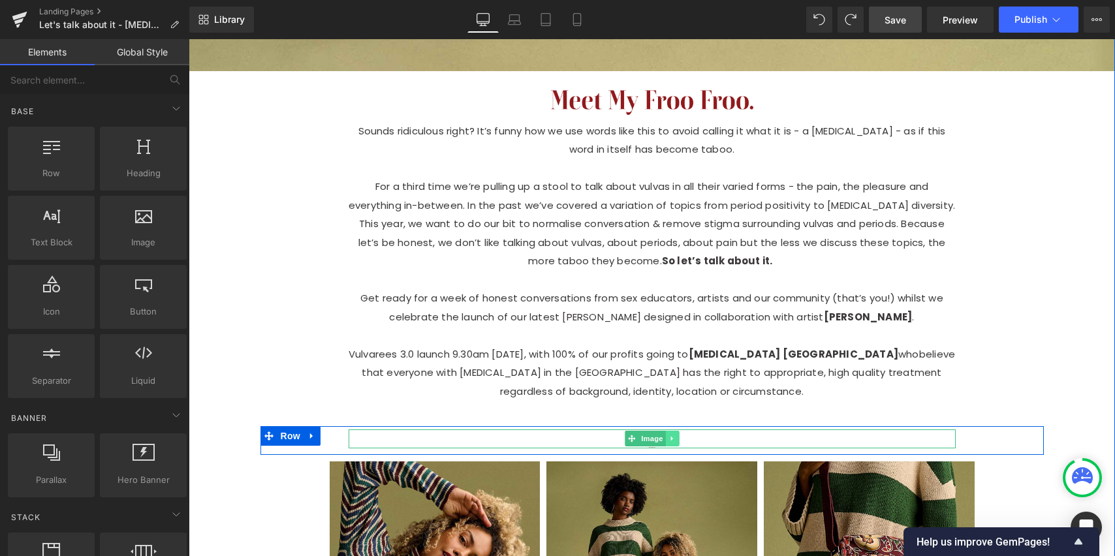
click at [669, 435] on icon at bounding box center [672, 439] width 7 height 8
click at [725, 430] on div at bounding box center [652, 439] width 607 height 19
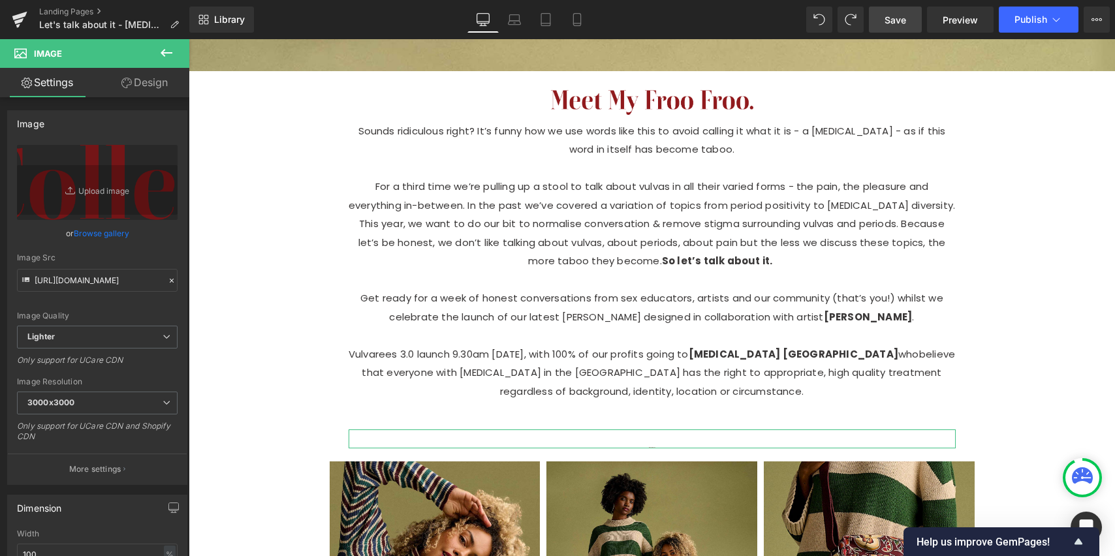
click at [156, 78] on link "Design" at bounding box center [144, 82] width 95 height 29
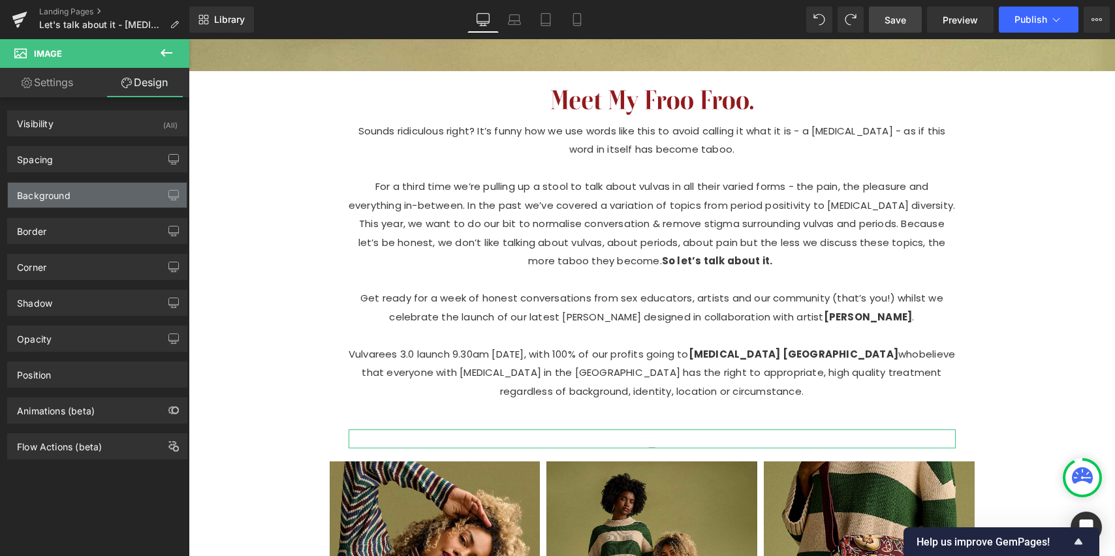
click at [95, 193] on div "Background" at bounding box center [97, 195] width 179 height 25
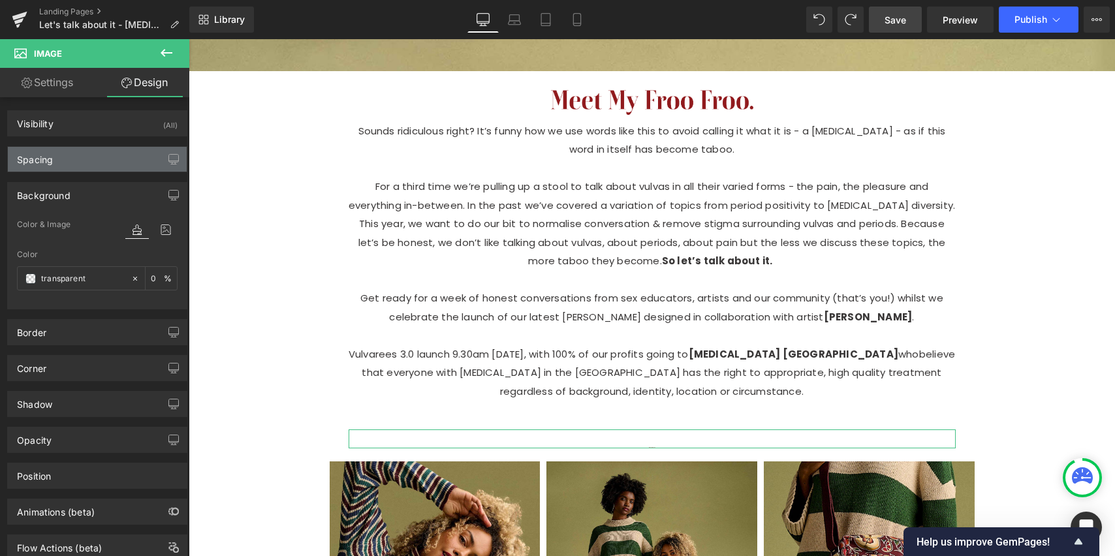
click at [94, 163] on div "Spacing" at bounding box center [97, 159] width 179 height 25
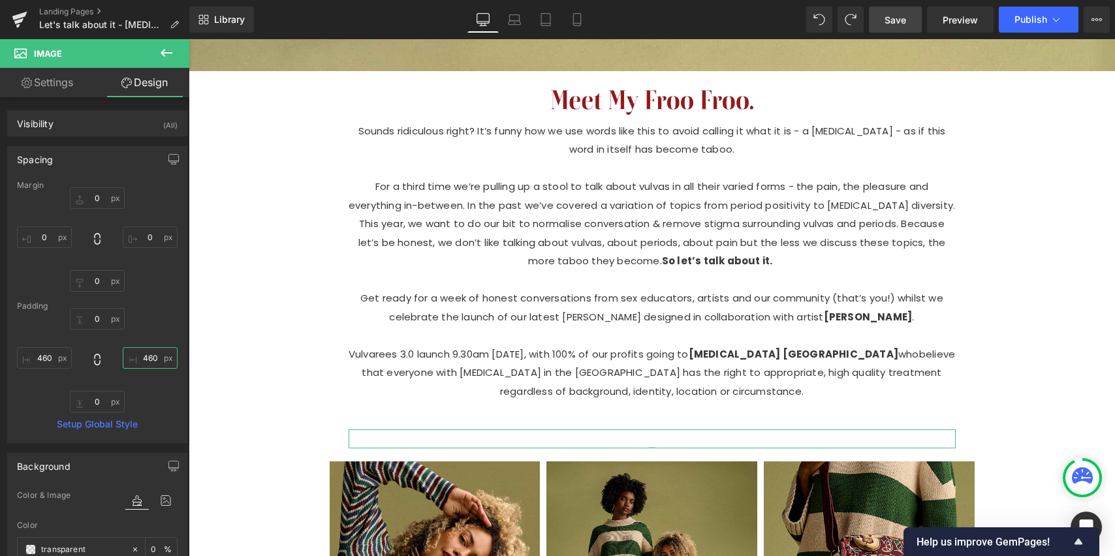
drag, startPoint x: 153, startPoint y: 358, endPoint x: 158, endPoint y: 364, distance: 8.0
click at [153, 358] on input "460" at bounding box center [150, 358] width 55 height 22
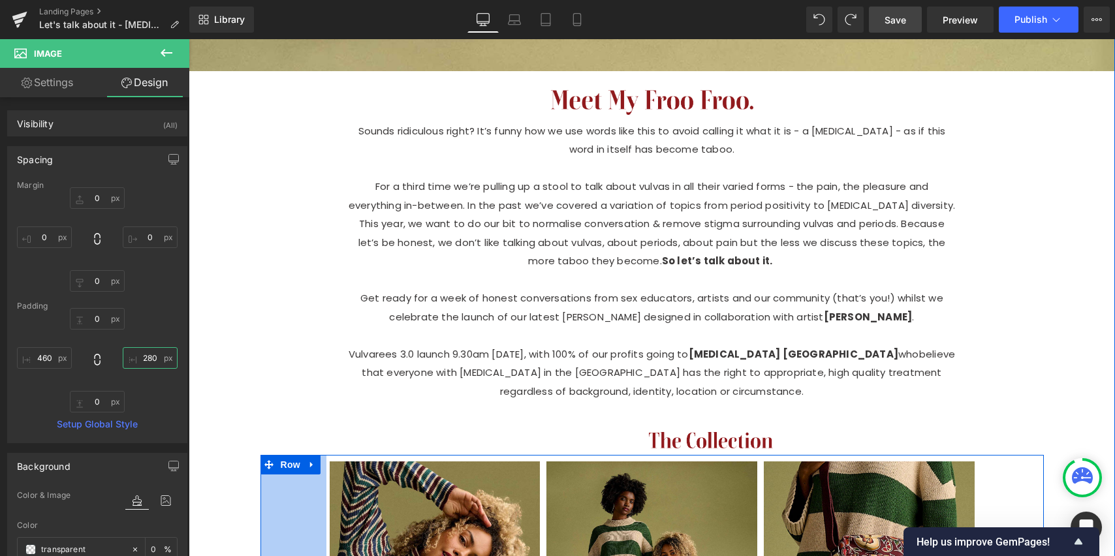
type input "270"
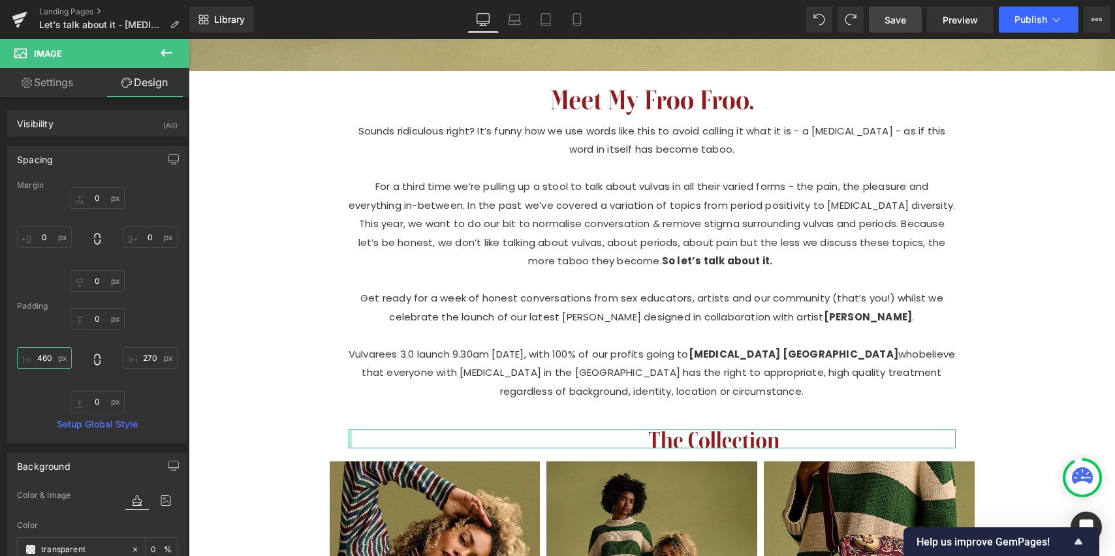
click at [48, 359] on input "460" at bounding box center [44, 358] width 55 height 22
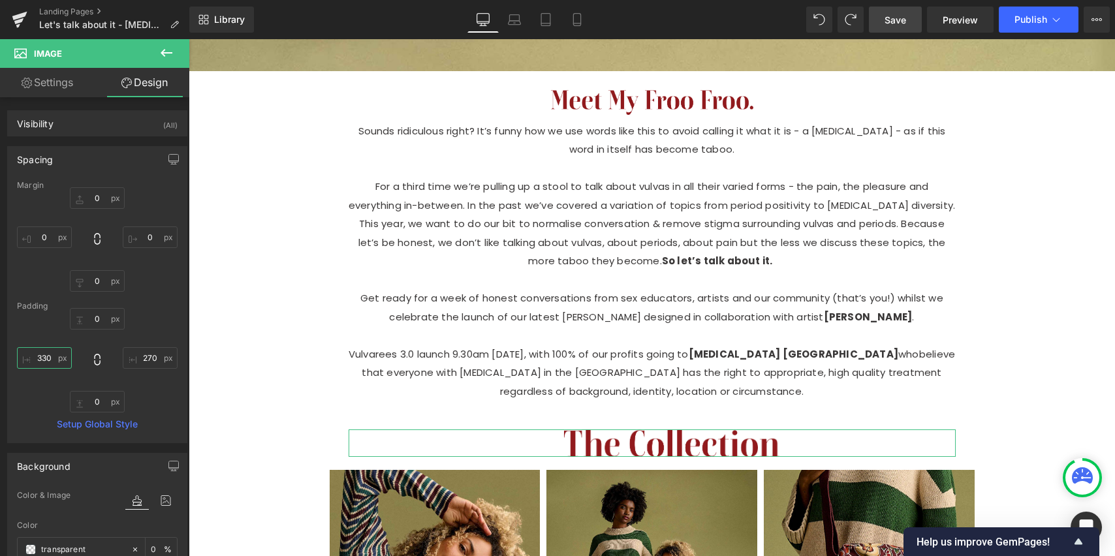
type input "340"
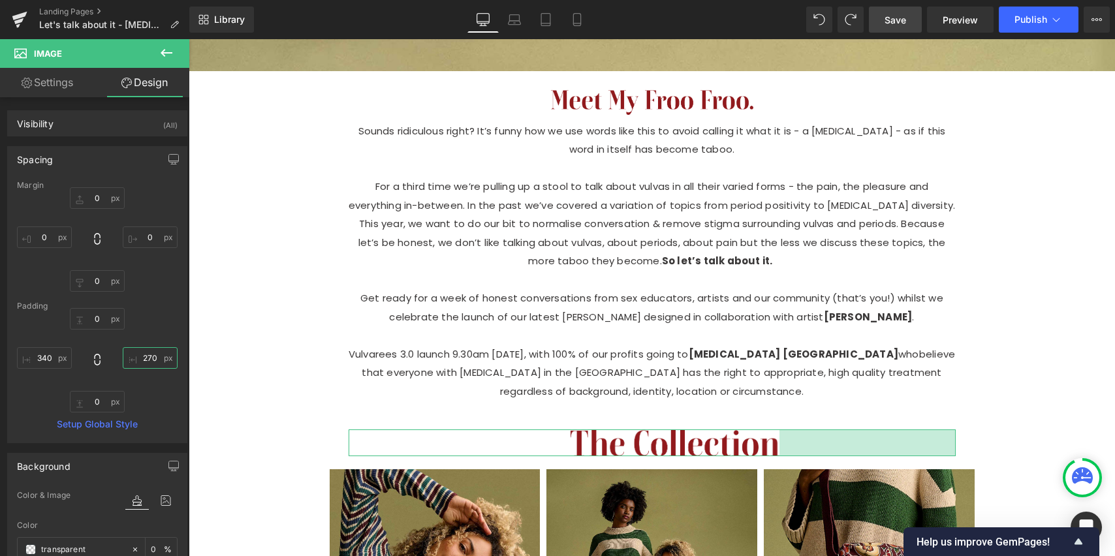
click at [150, 357] on input "270" at bounding box center [150, 358] width 55 height 22
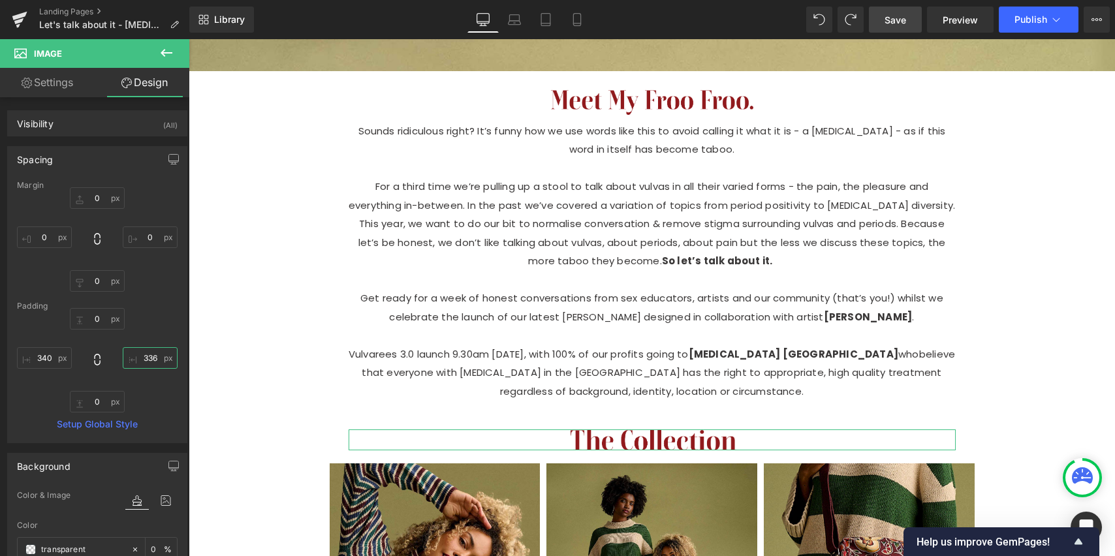
type input "335"
click at [43, 359] on input "340" at bounding box center [44, 358] width 55 height 22
type input "335"
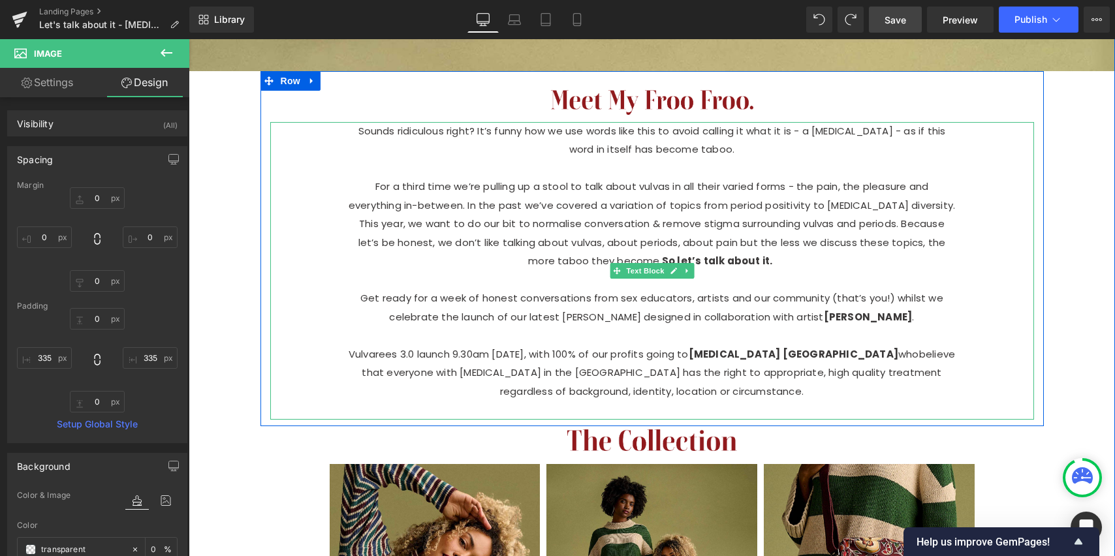
click at [994, 384] on div "Sounds ridiculous right? It’s funny how we use words like this to avoid calling…" at bounding box center [652, 271] width 764 height 298
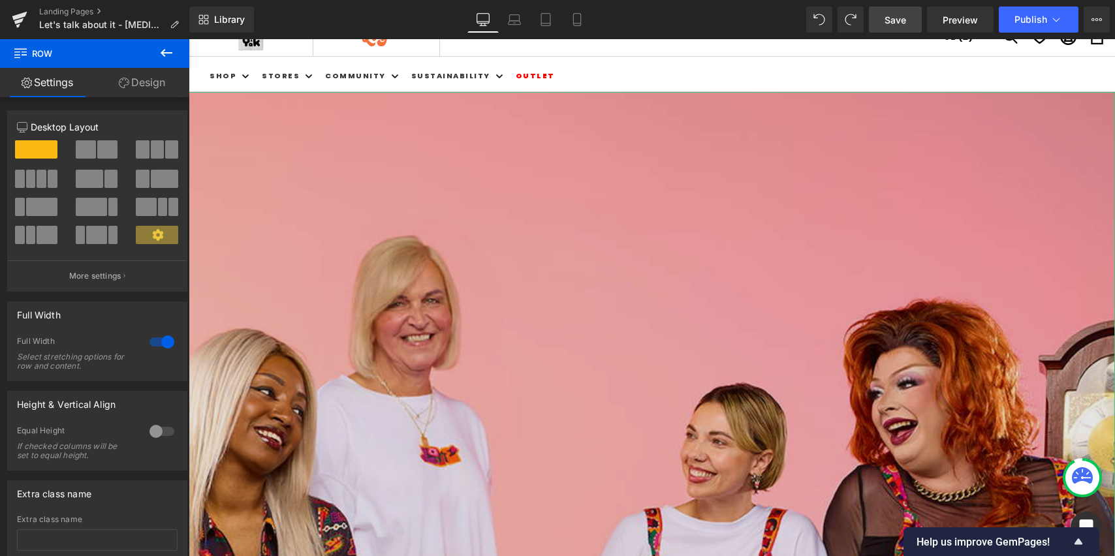
scroll to position [0, 0]
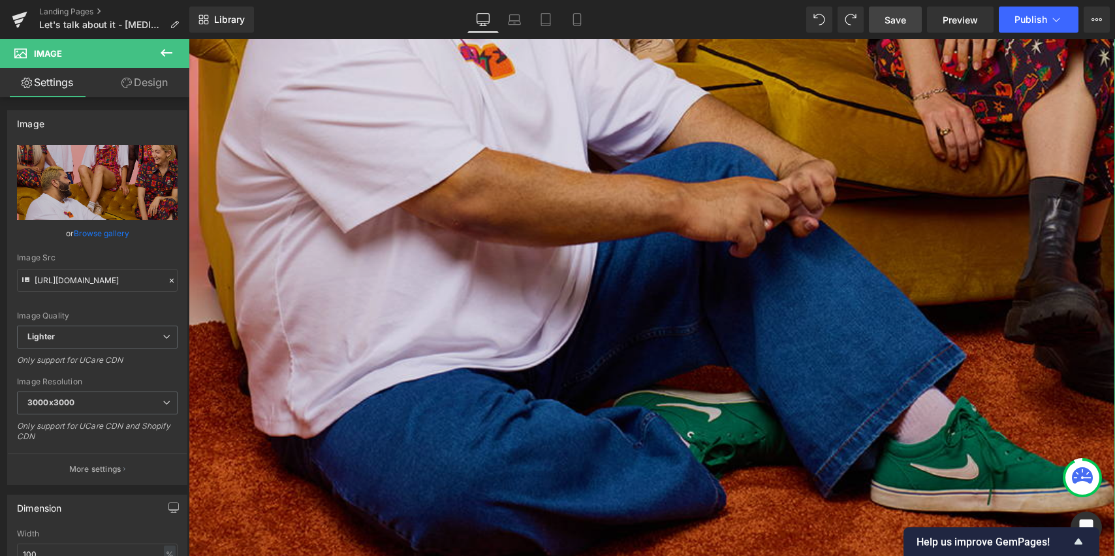
scroll to position [935, 0]
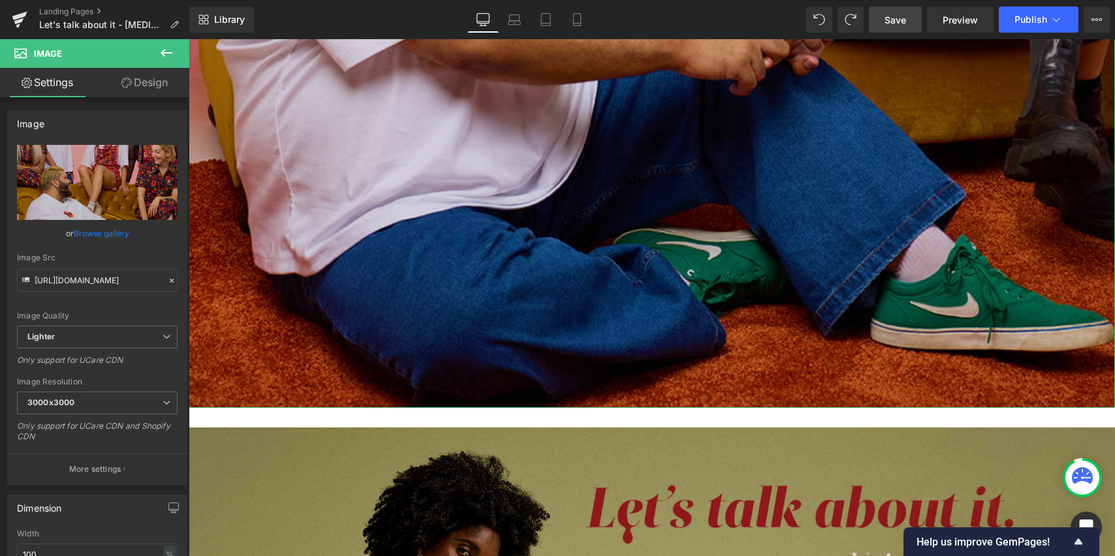
scroll to position [1103, 0]
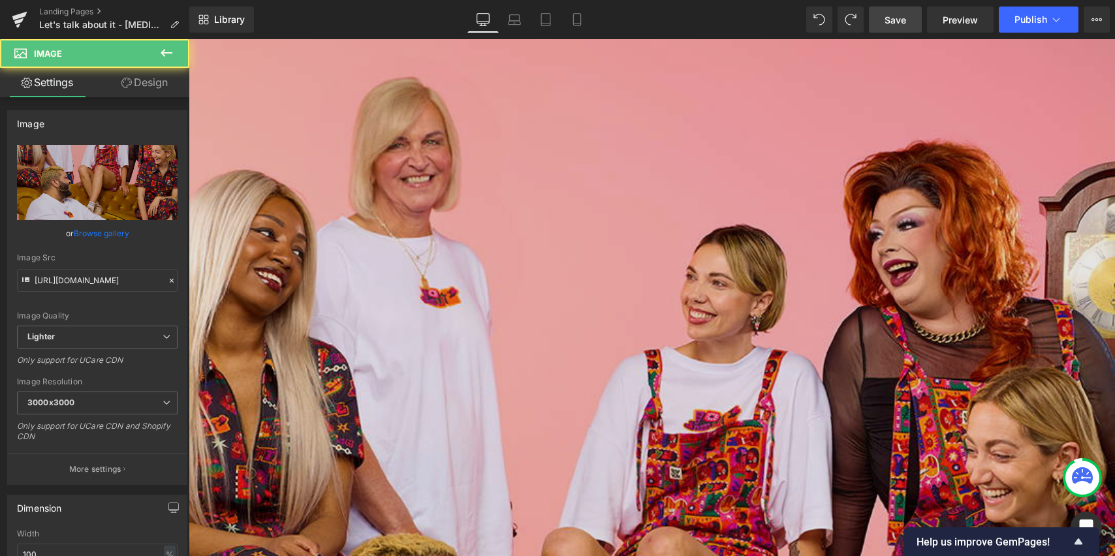
scroll to position [0, 0]
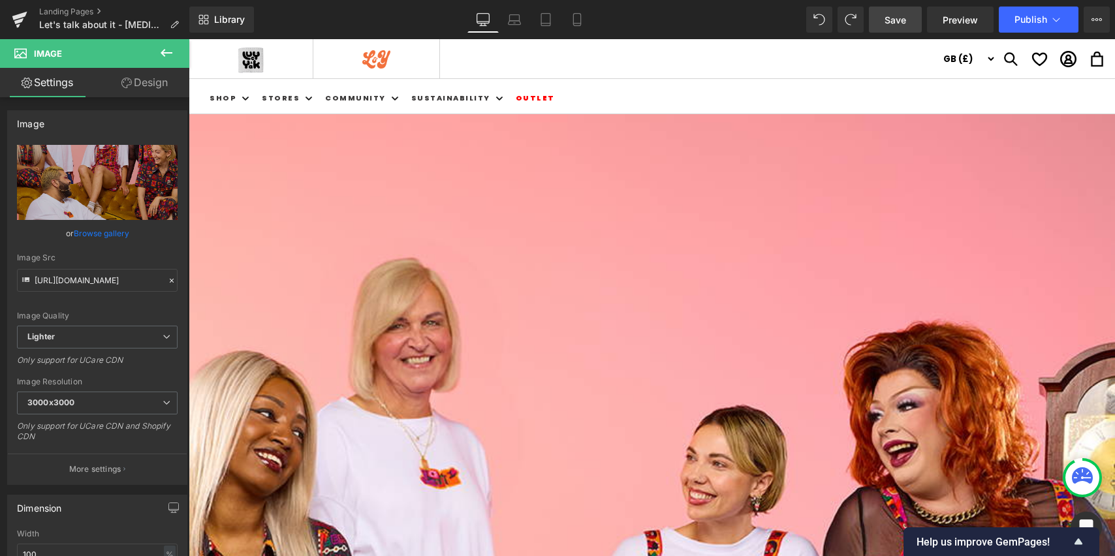
click at [170, 54] on icon at bounding box center [167, 53] width 16 height 16
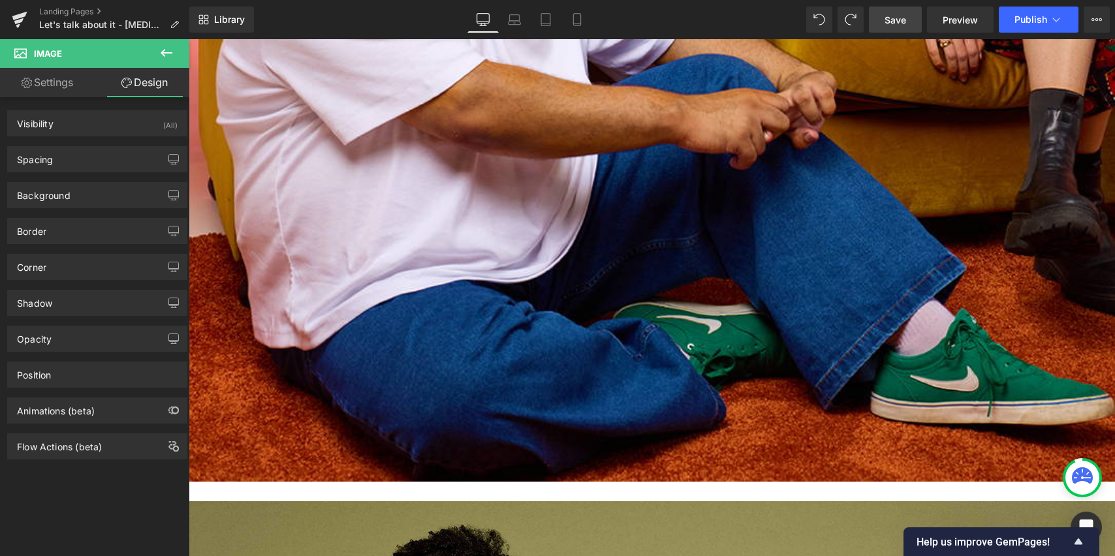
scroll to position [1029, 0]
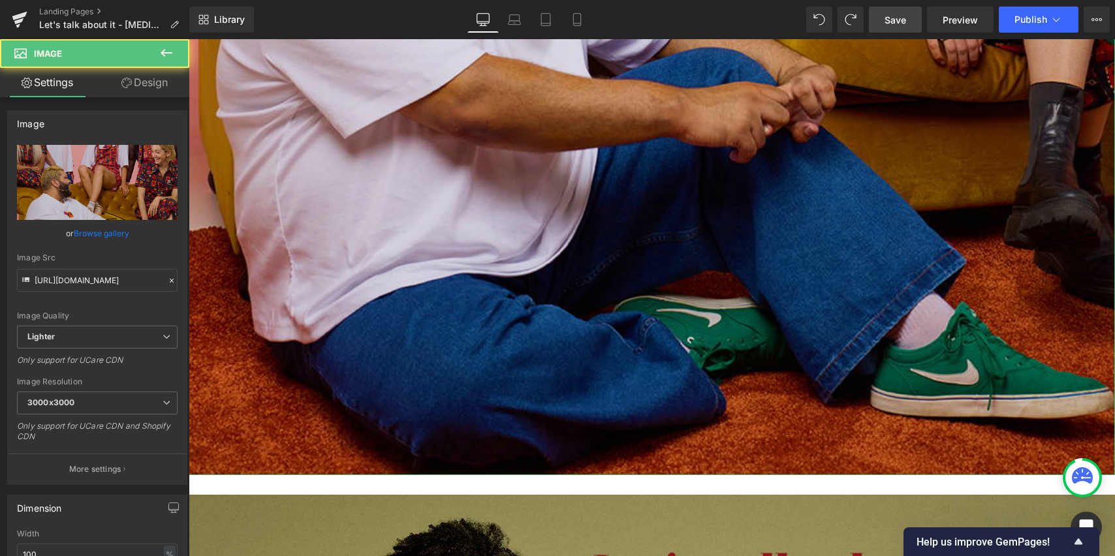
drag, startPoint x: 355, startPoint y: 460, endPoint x: 365, endPoint y: 405, distance: 55.8
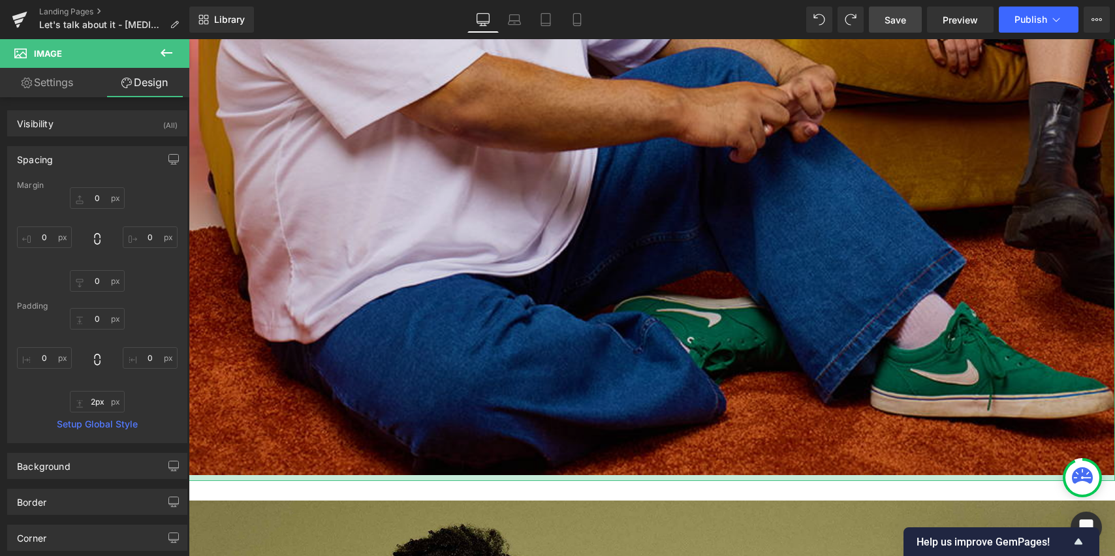
type input "0px"
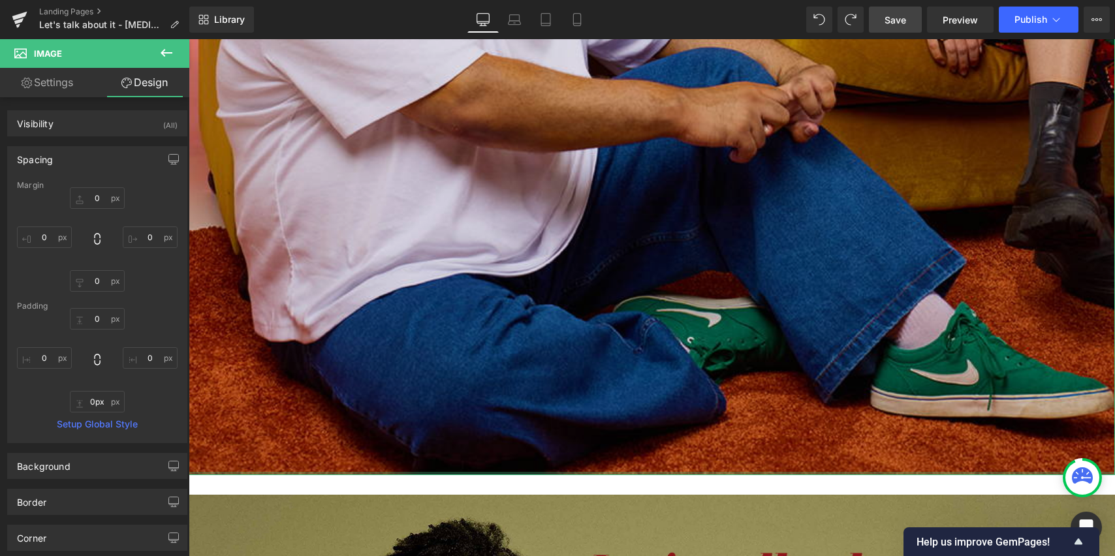
drag, startPoint x: 351, startPoint y: 457, endPoint x: 373, endPoint y: 414, distance: 48.5
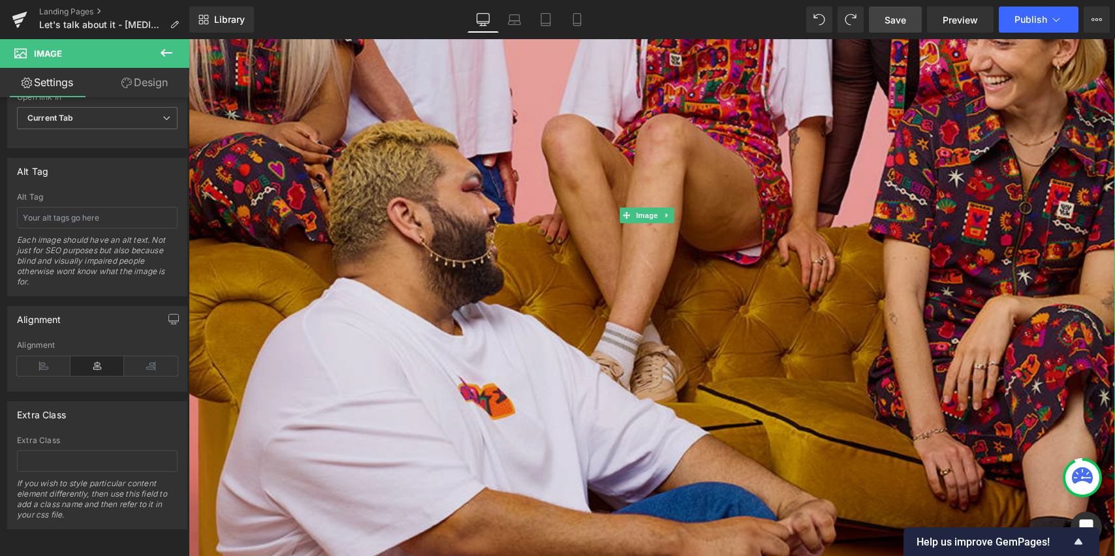
scroll to position [0, 0]
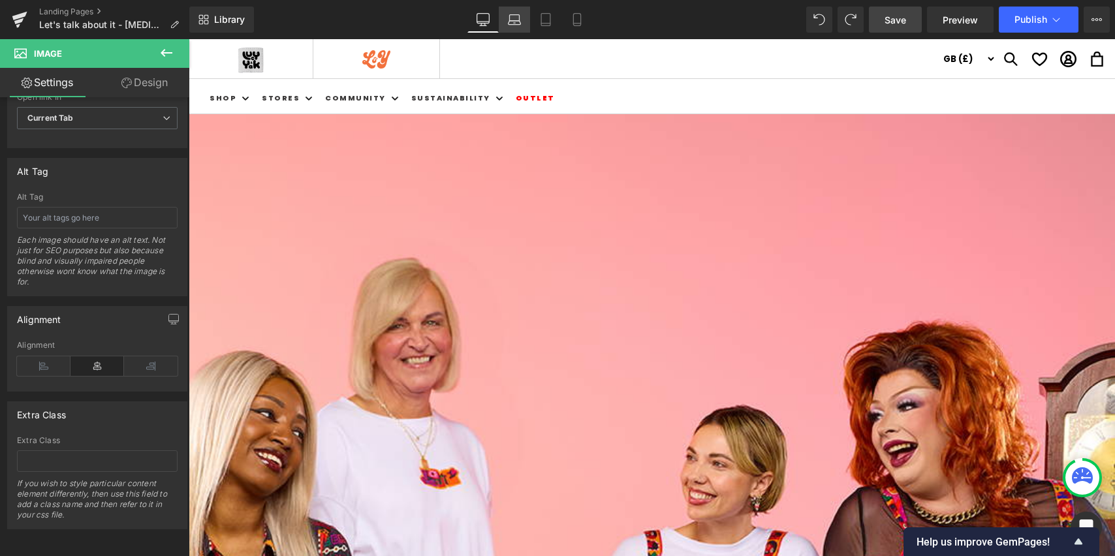
click at [515, 20] on icon at bounding box center [514, 19] width 13 height 13
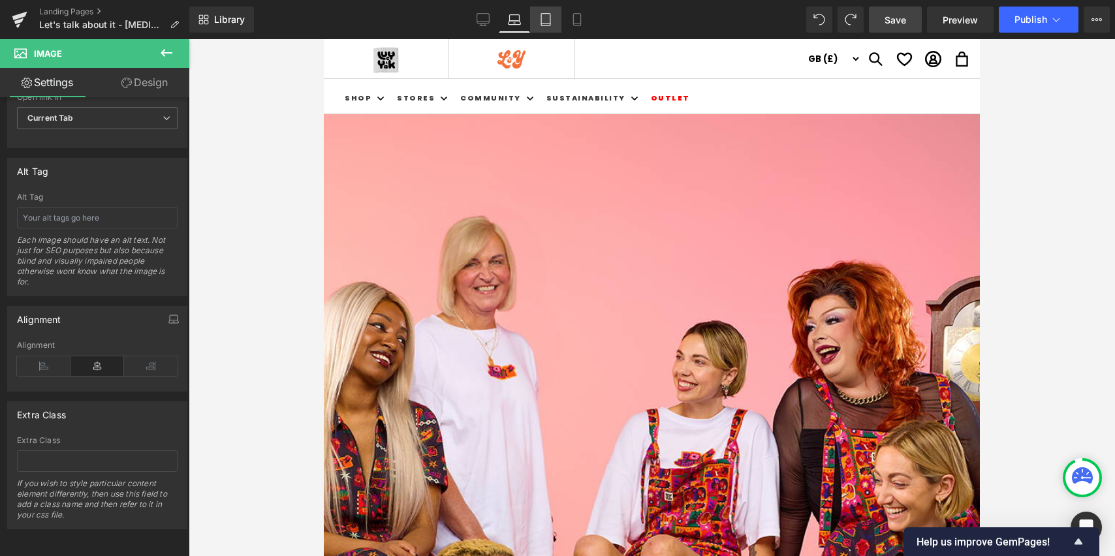
click at [552, 22] on icon at bounding box center [545, 19] width 13 height 13
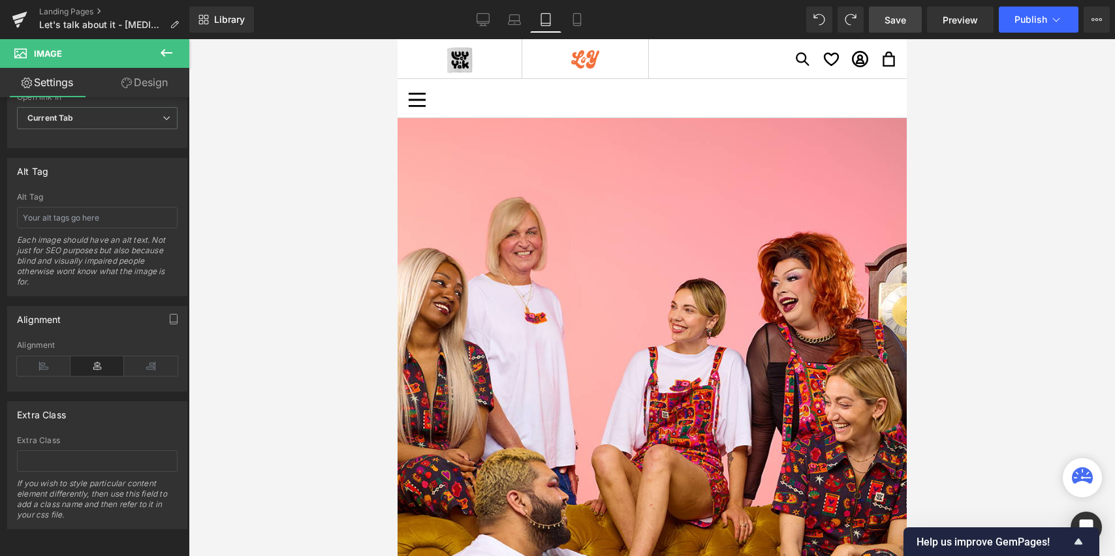
scroll to position [4, 0]
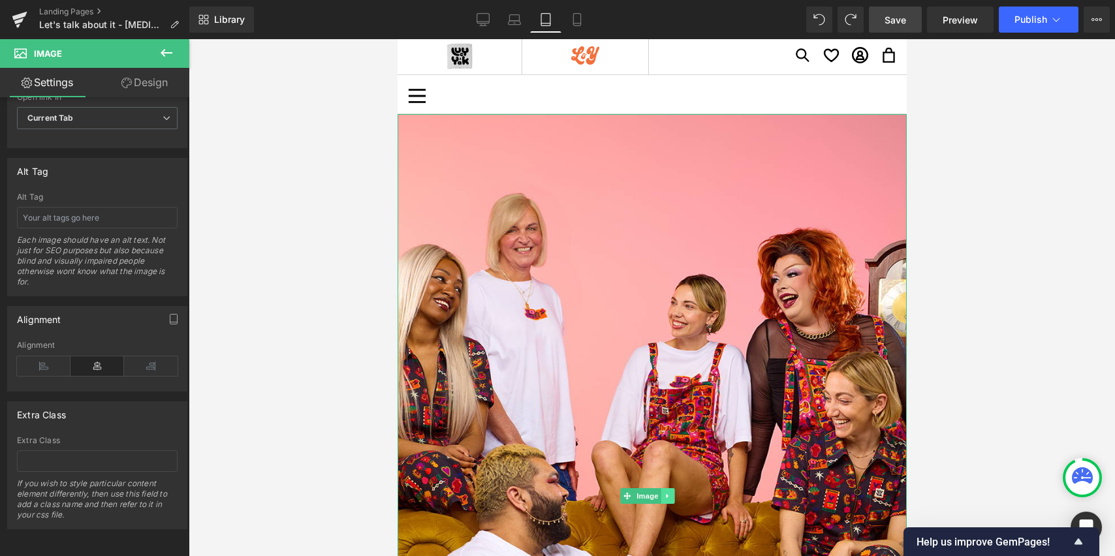
click at [669, 492] on icon at bounding box center [667, 496] width 7 height 8
click at [673, 492] on icon at bounding box center [673, 496] width 7 height 8
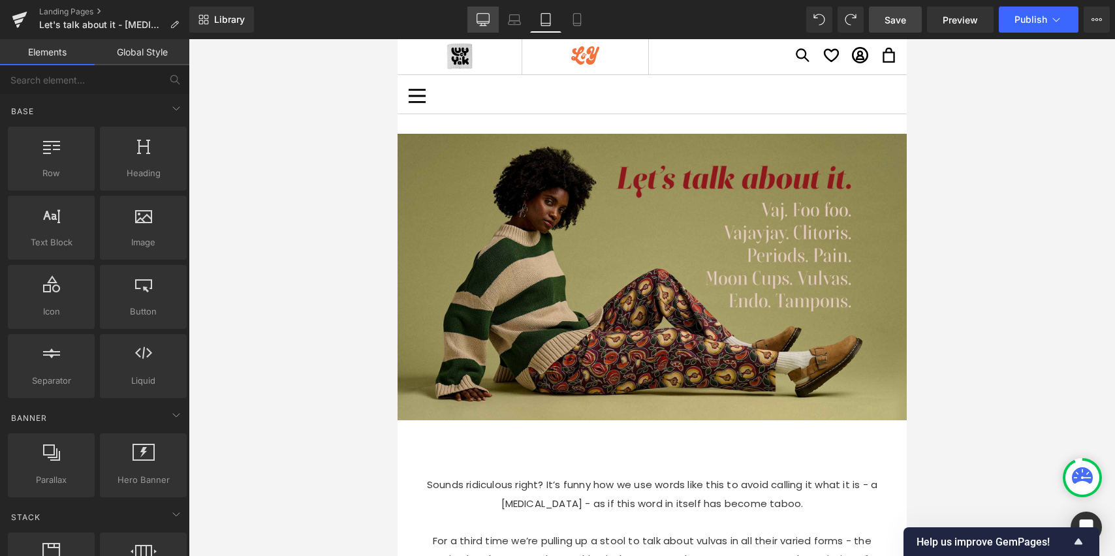
click at [483, 22] on icon at bounding box center [483, 19] width 13 height 13
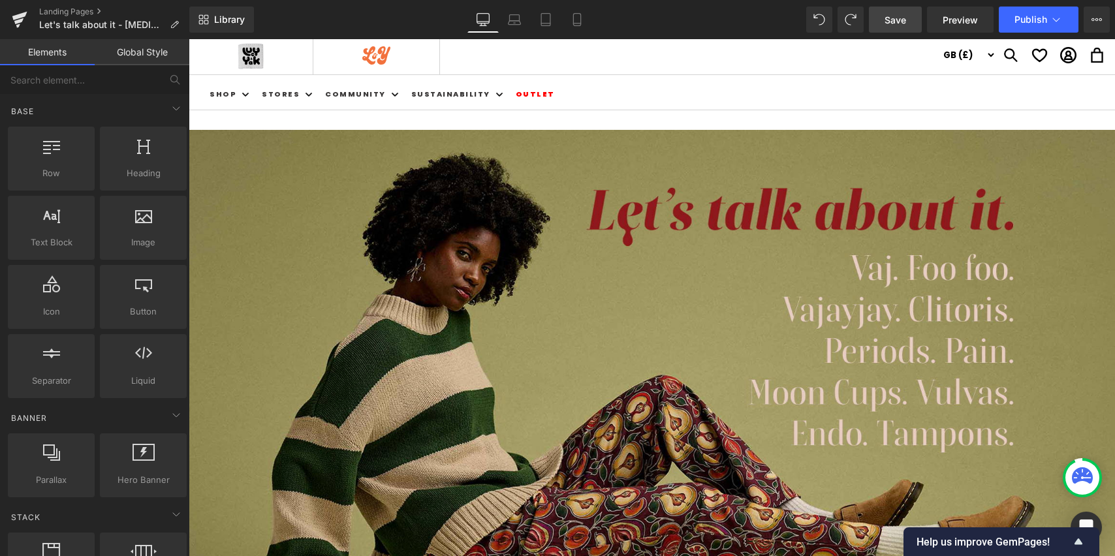
scroll to position [75, 0]
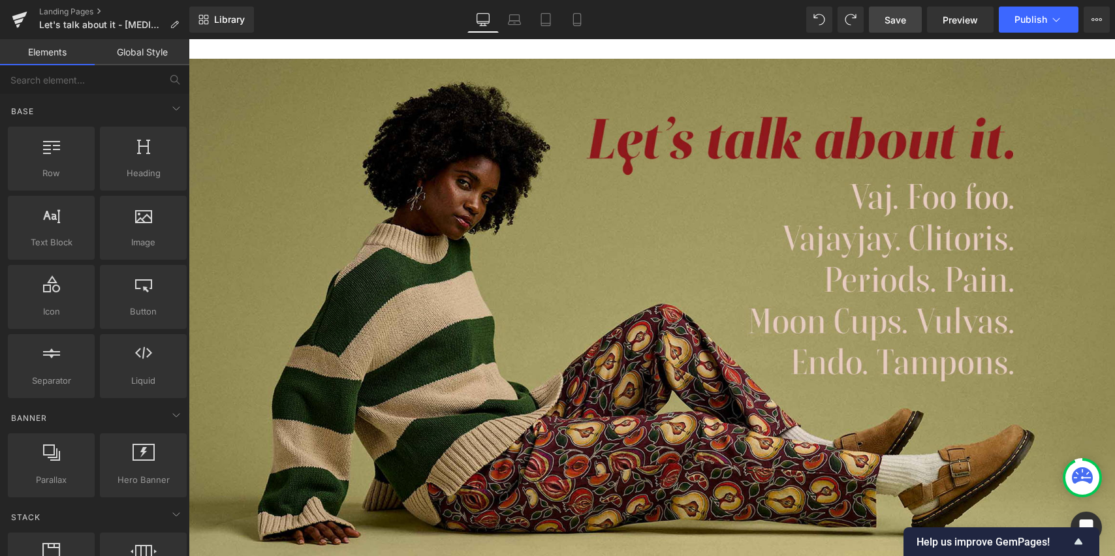
click at [891, 22] on span "Save" at bounding box center [896, 20] width 22 height 14
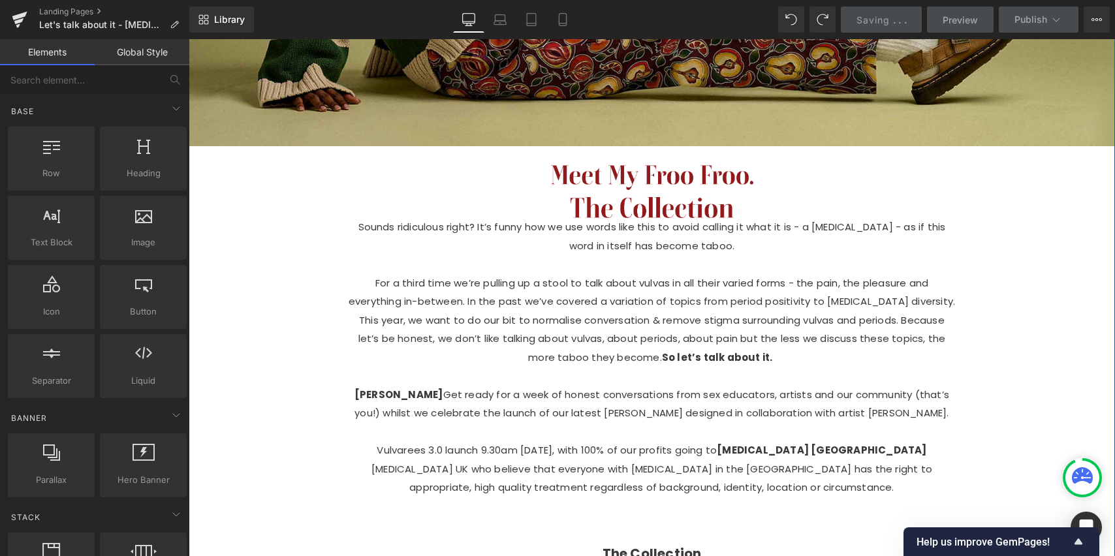
scroll to position [526, 0]
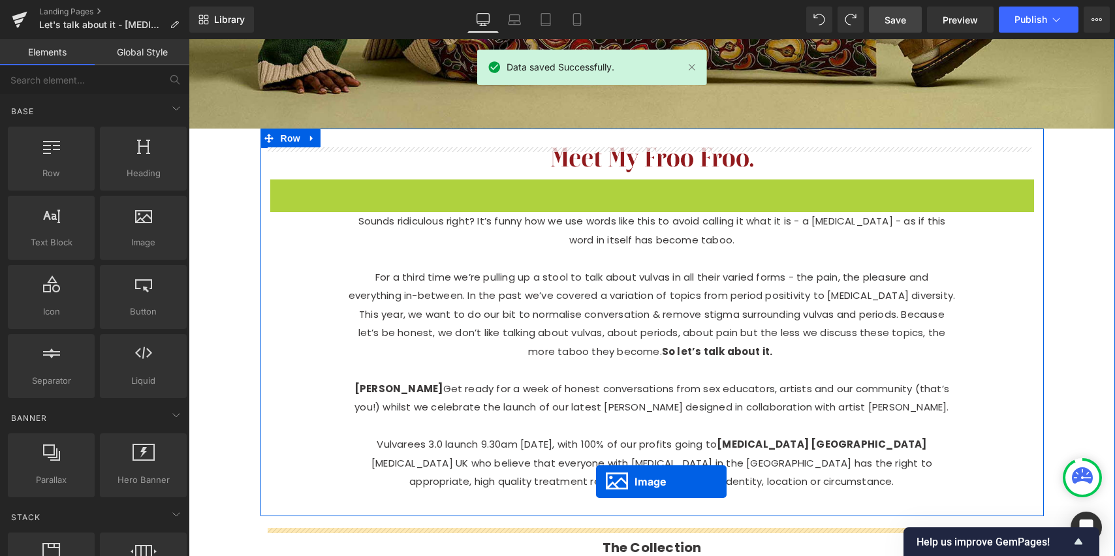
drag, startPoint x: 607, startPoint y: 191, endPoint x: 595, endPoint y: 483, distance: 292.8
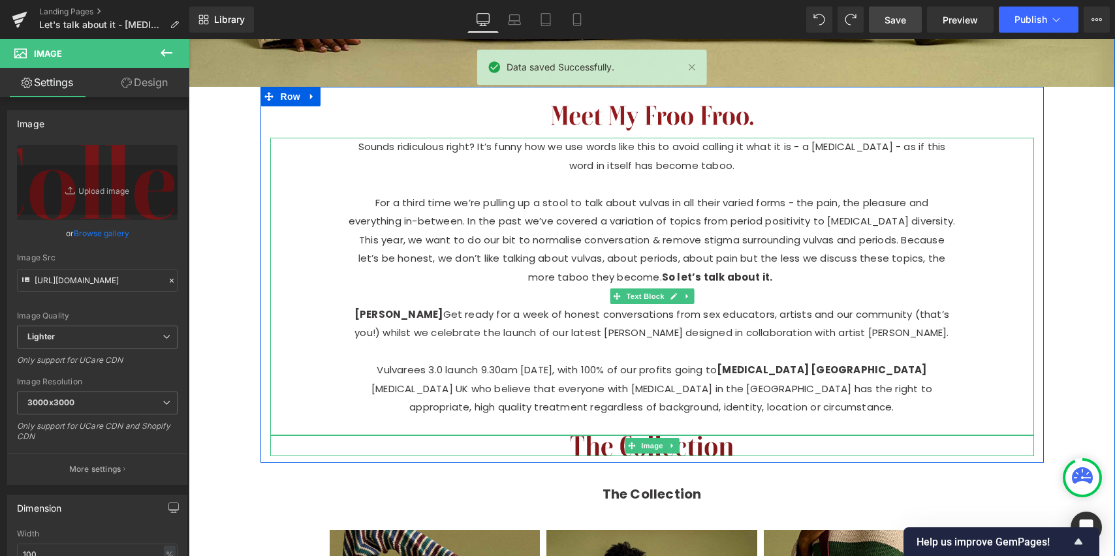
scroll to position [595, 0]
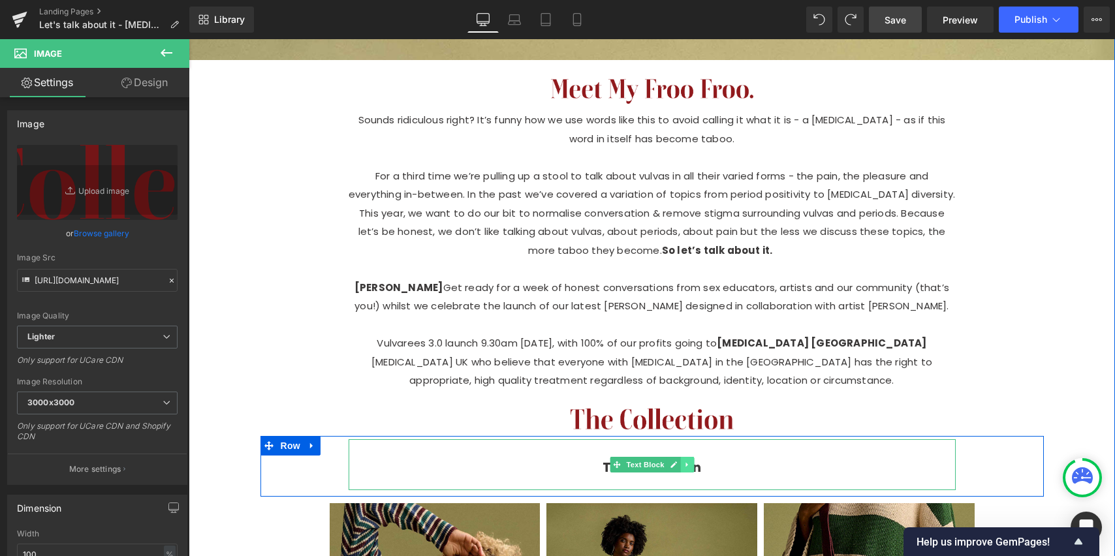
click at [685, 469] on icon at bounding box center [687, 465] width 7 height 8
click at [692, 468] on icon at bounding box center [693, 464] width 7 height 7
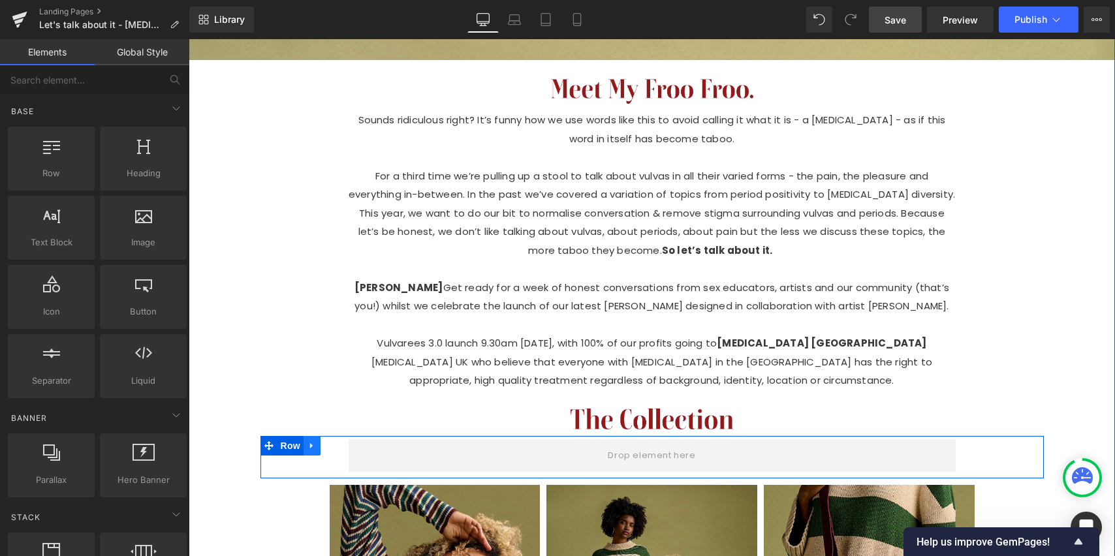
click at [308, 451] on icon at bounding box center [312, 446] width 9 height 10
click at [342, 451] on icon at bounding box center [346, 446] width 9 height 10
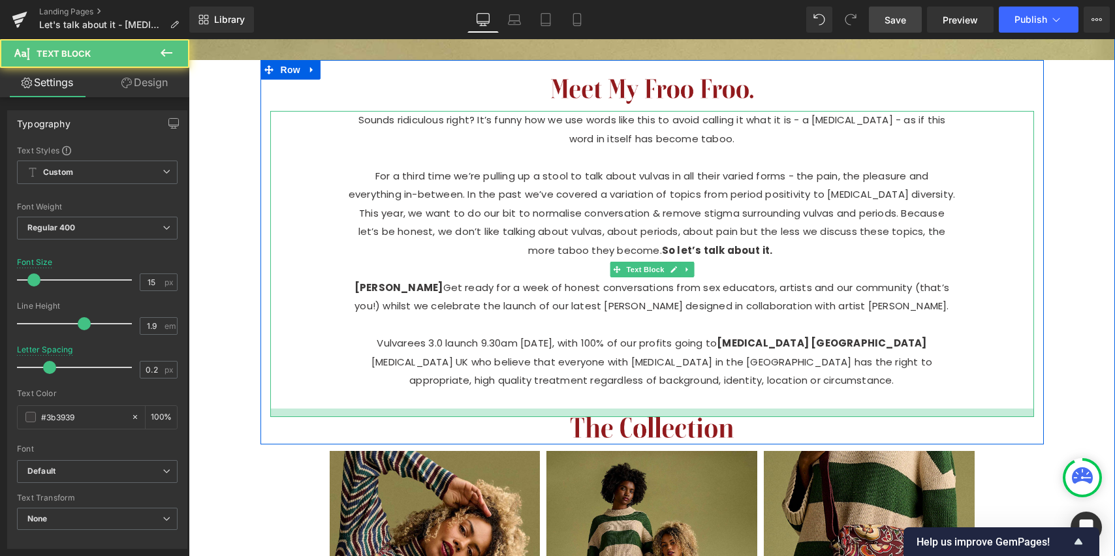
drag, startPoint x: 661, startPoint y: 425, endPoint x: 664, endPoint y: 432, distance: 7.3
click at [662, 417] on div at bounding box center [652, 413] width 764 height 8
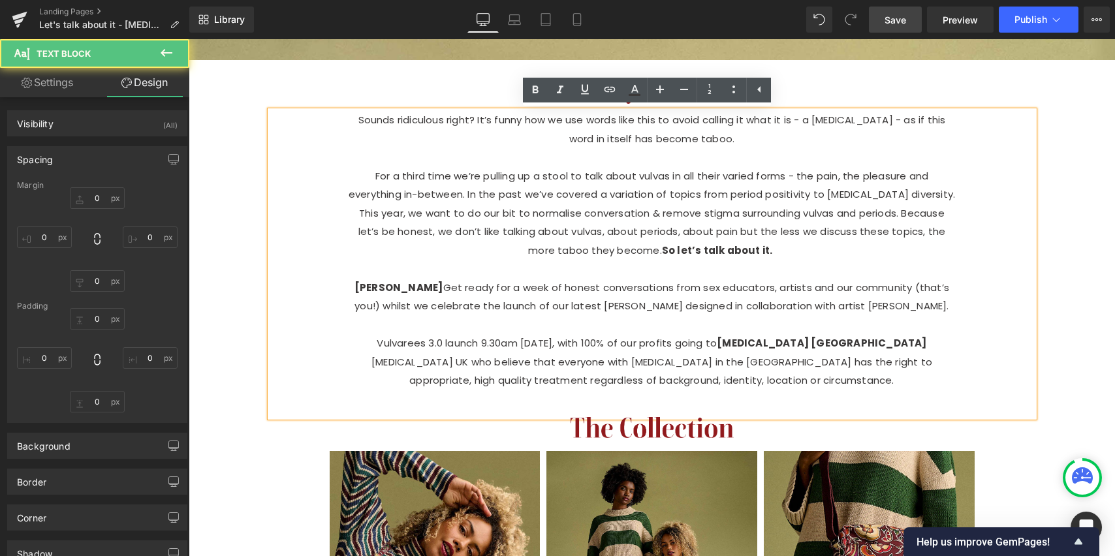
type input "0"
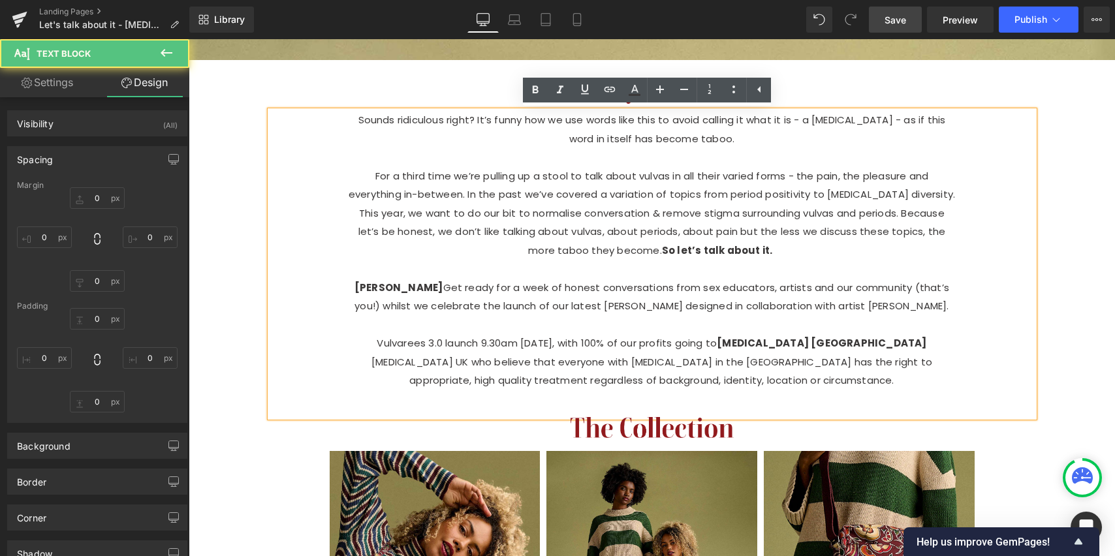
type input "120"
type input "13"
type input "120"
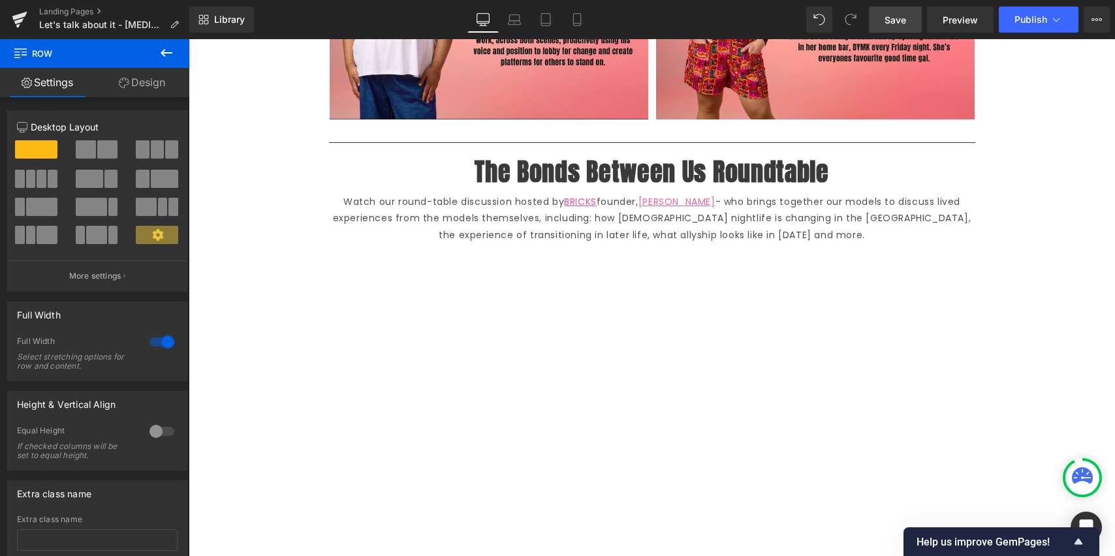
scroll to position [2856, 0]
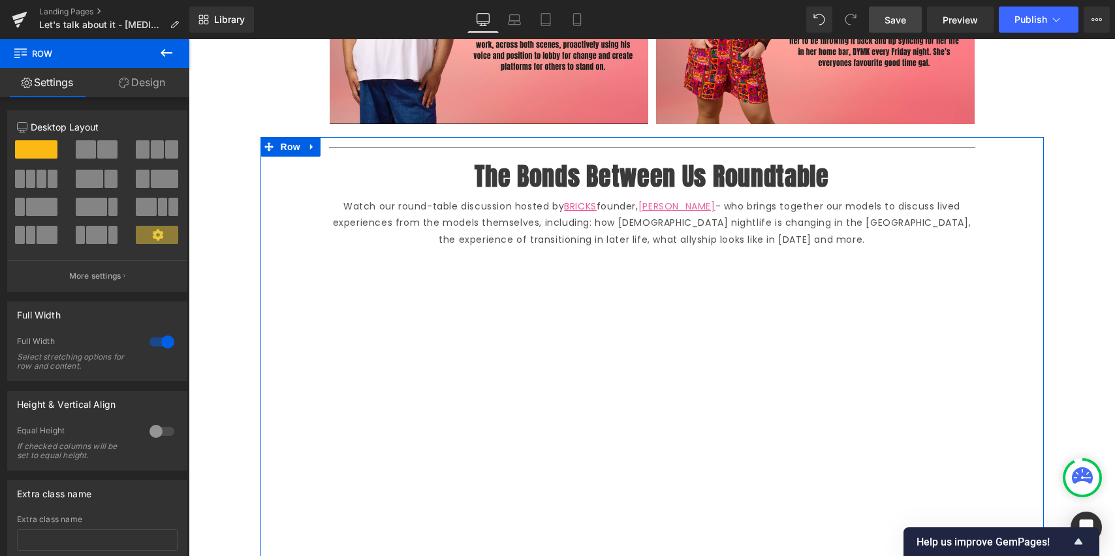
click at [309, 142] on icon at bounding box center [312, 147] width 9 height 10
click at [342, 142] on icon at bounding box center [346, 147] width 9 height 10
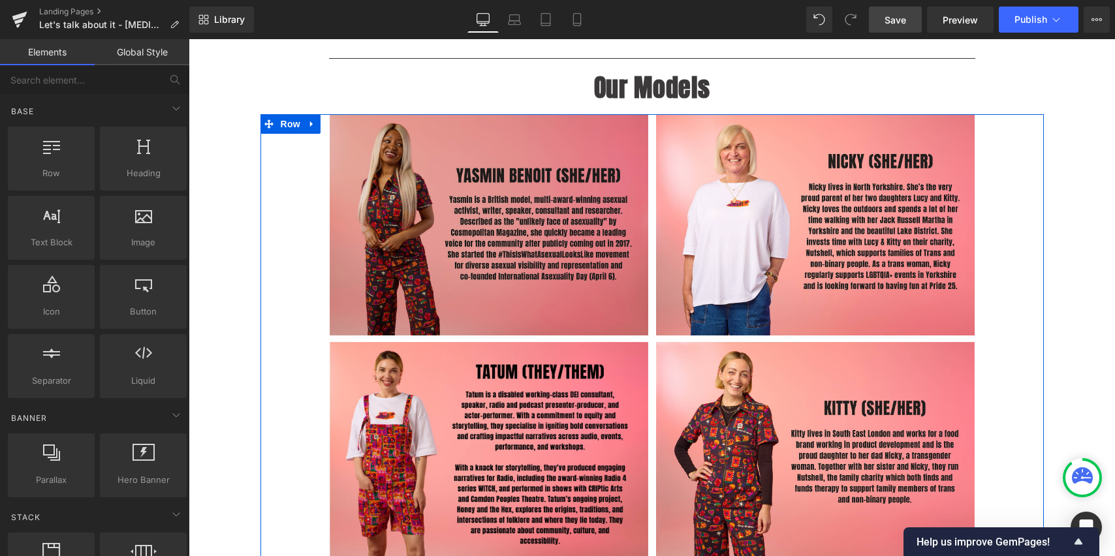
scroll to position [2166, 0]
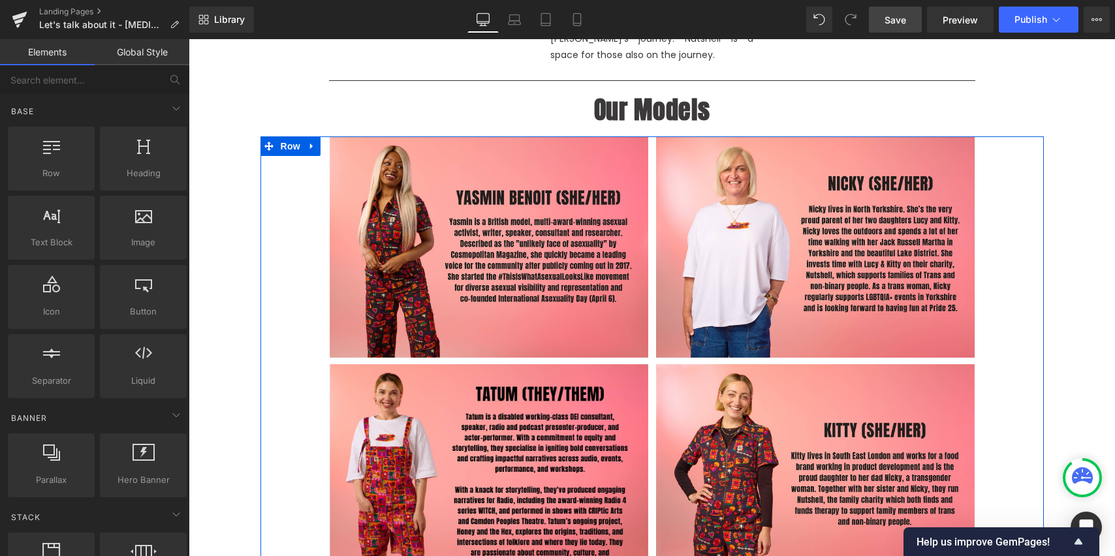
click at [308, 141] on icon at bounding box center [312, 146] width 9 height 10
click at [342, 142] on icon at bounding box center [346, 146] width 9 height 9
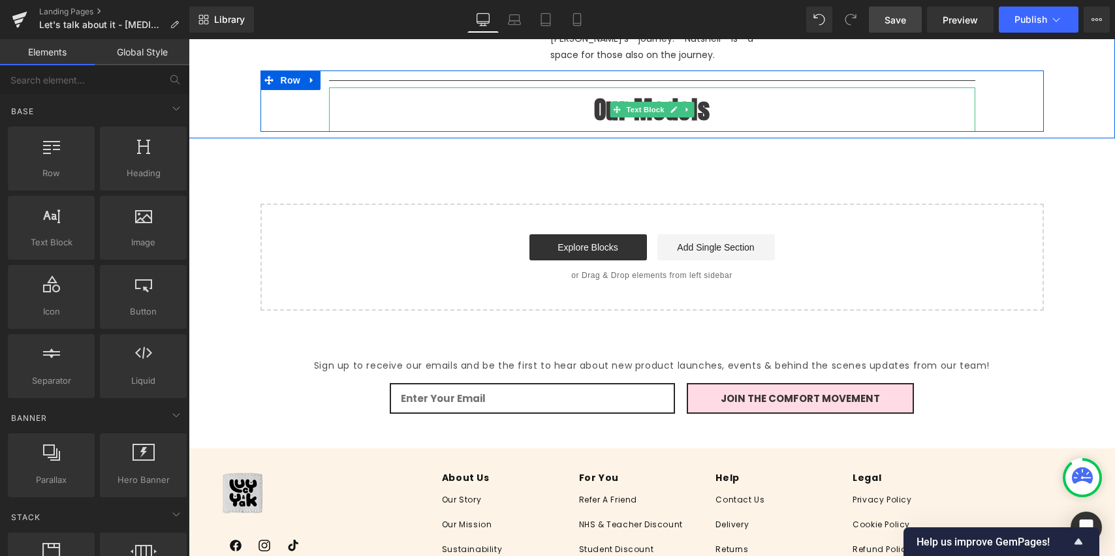
click at [686, 107] on icon at bounding box center [687, 109] width 2 height 5
click at [690, 106] on icon at bounding box center [693, 109] width 7 height 7
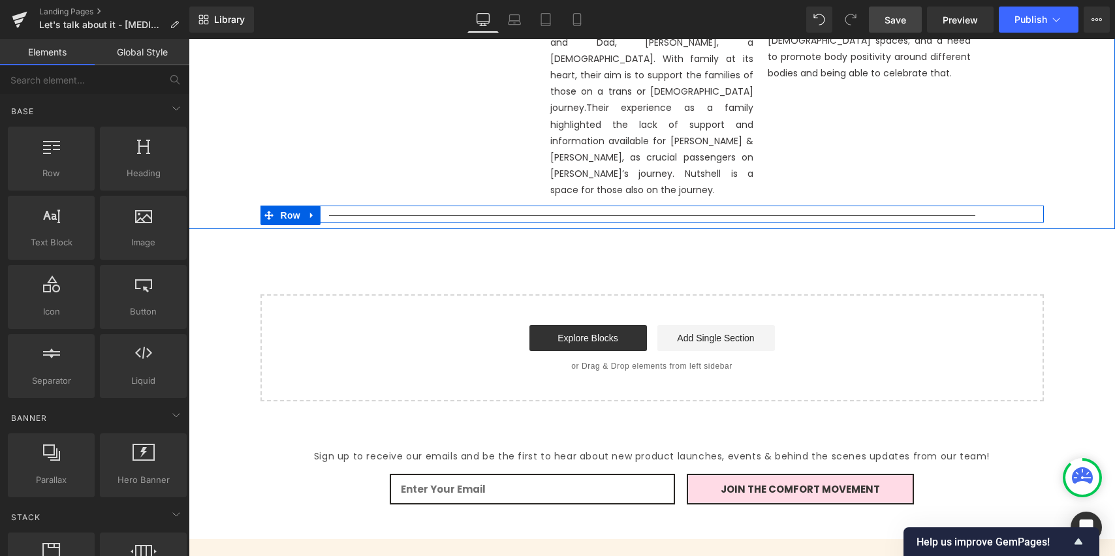
scroll to position [2030, 0]
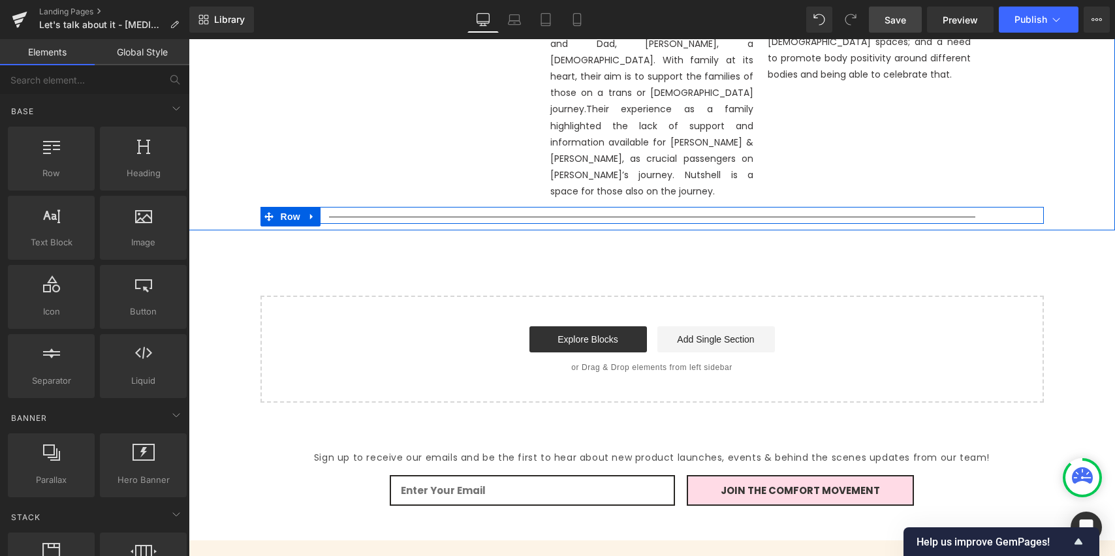
click at [312, 212] on icon at bounding box center [312, 217] width 9 height 10
click at [344, 212] on icon at bounding box center [346, 216] width 9 height 9
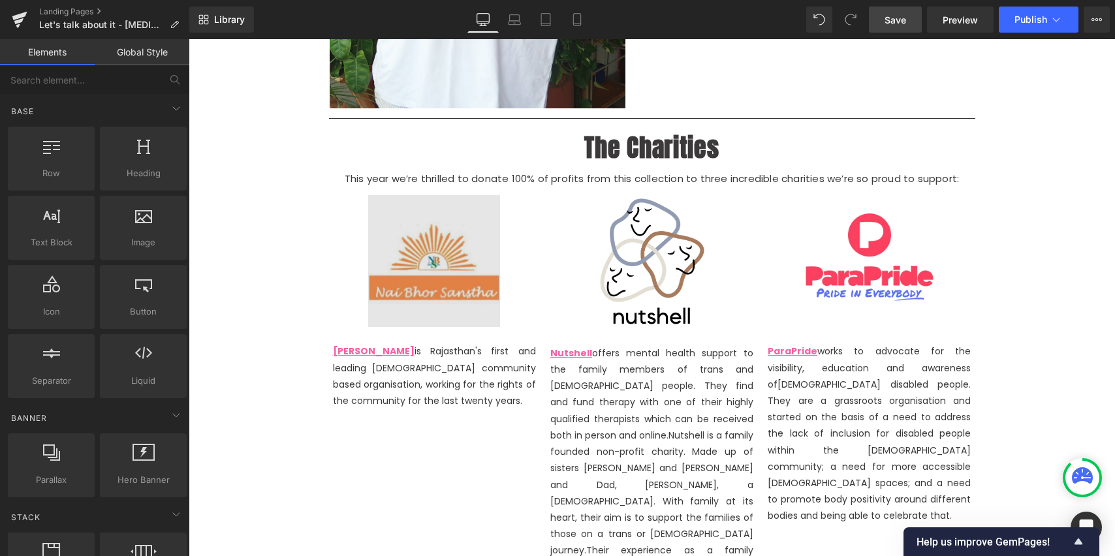
scroll to position [1583, 0]
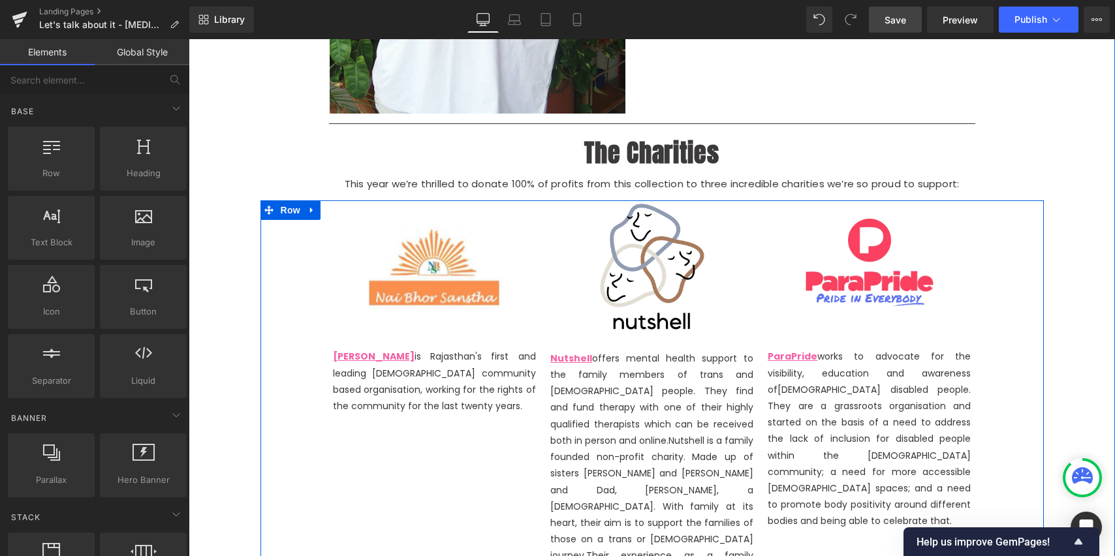
click at [308, 215] on icon at bounding box center [312, 210] width 9 height 10
click at [342, 215] on icon at bounding box center [346, 210] width 9 height 9
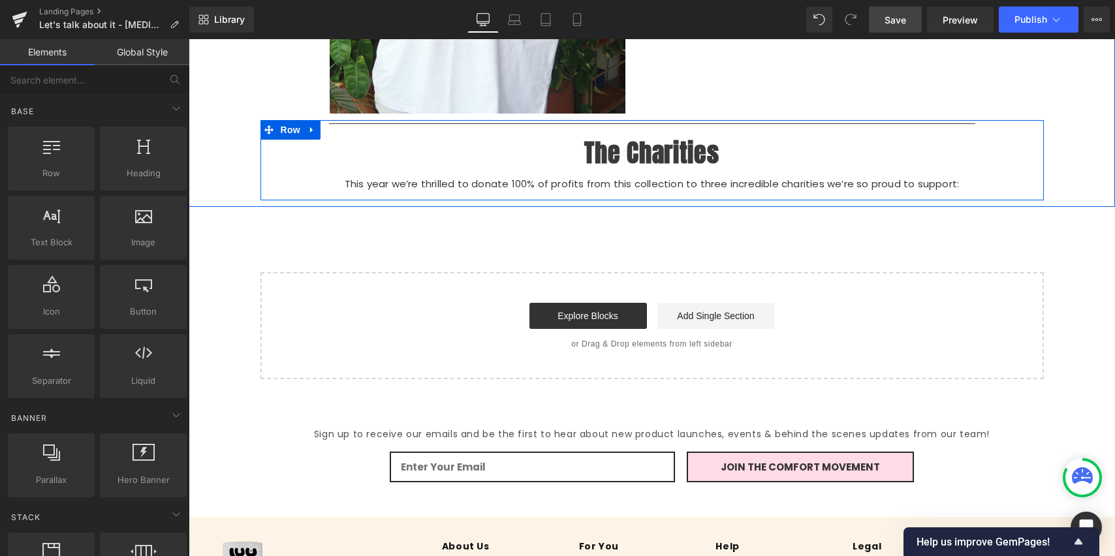
click at [312, 135] on icon at bounding box center [312, 130] width 9 height 10
click at [347, 140] on link at bounding box center [346, 130] width 17 height 20
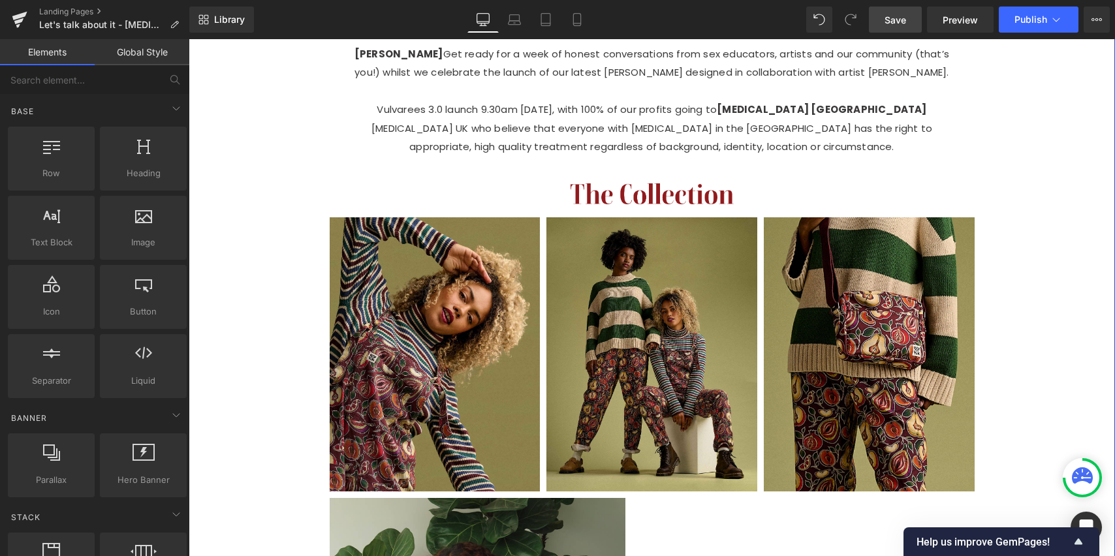
scroll to position [831, 0]
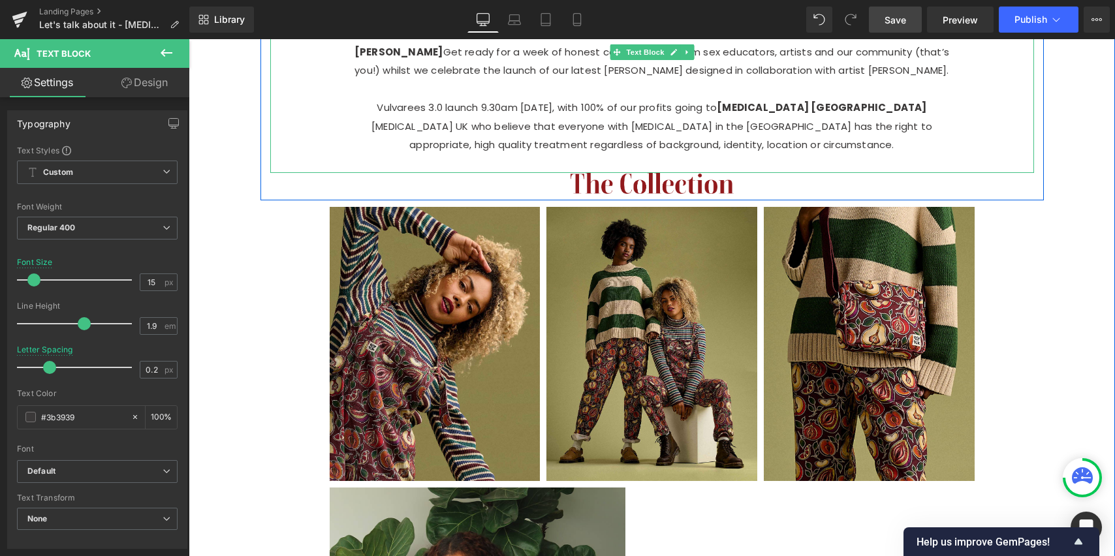
drag, startPoint x: 615, startPoint y: 199, endPoint x: 622, endPoint y: 167, distance: 32.0
click at [622, 163] on div "Sounds ridiculous right? It’s funny how we use words like this to avoid calling…" at bounding box center [652, 24] width 764 height 298
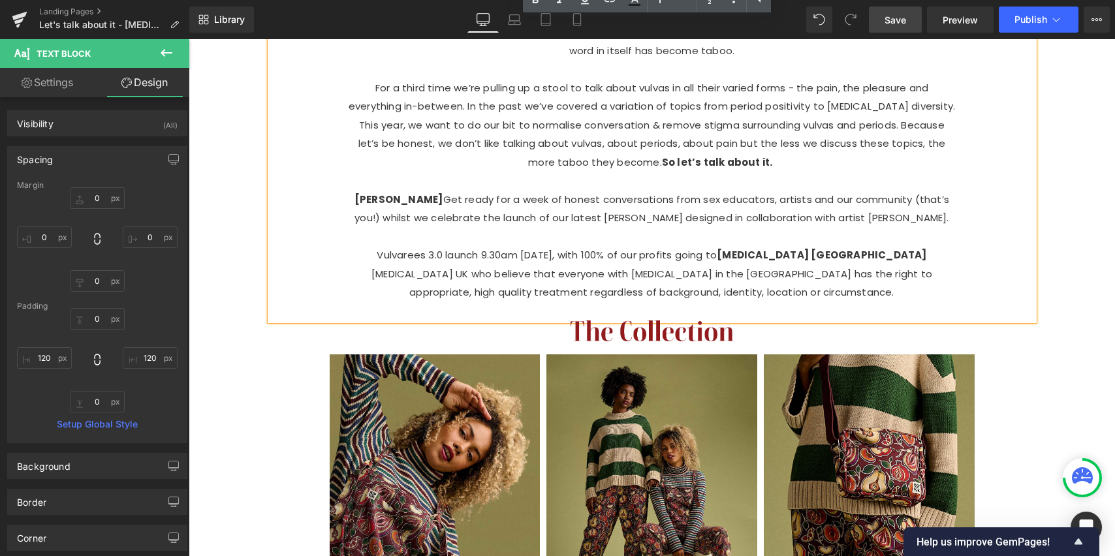
scroll to position [685, 0]
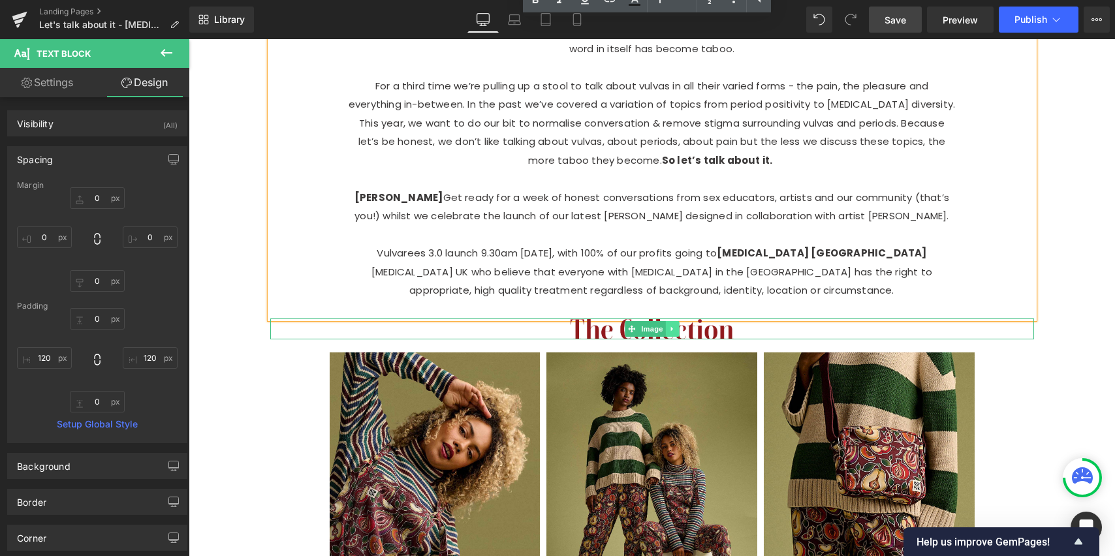
click at [671, 333] on icon at bounding box center [672, 329] width 7 height 8
click at [676, 333] on icon at bounding box center [678, 329] width 7 height 7
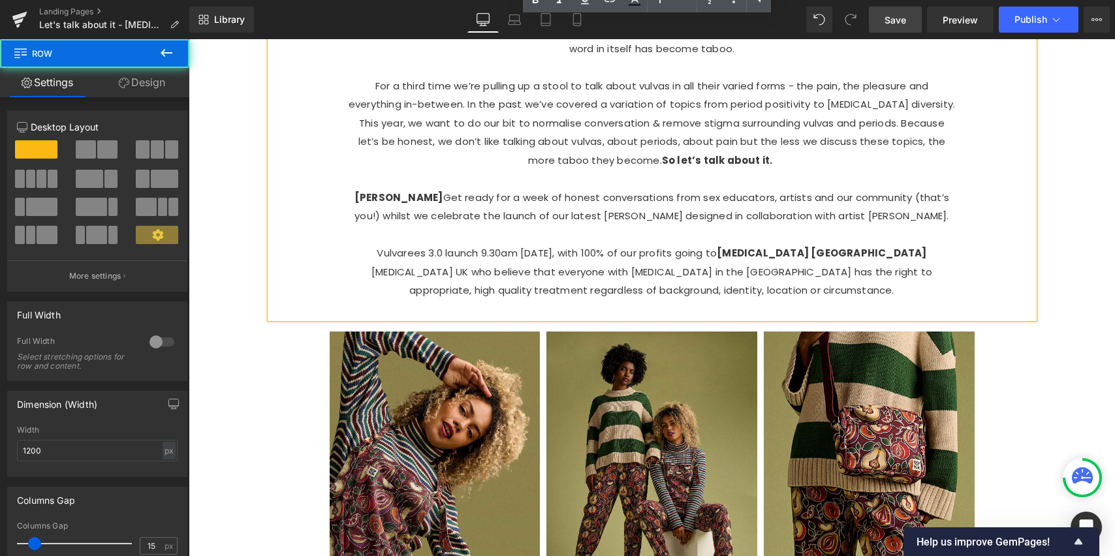
click at [685, 325] on div "Image 430px 430px Sounds ridiculous right? It’s funny how we use words like thi…" at bounding box center [653, 147] width 784 height 355
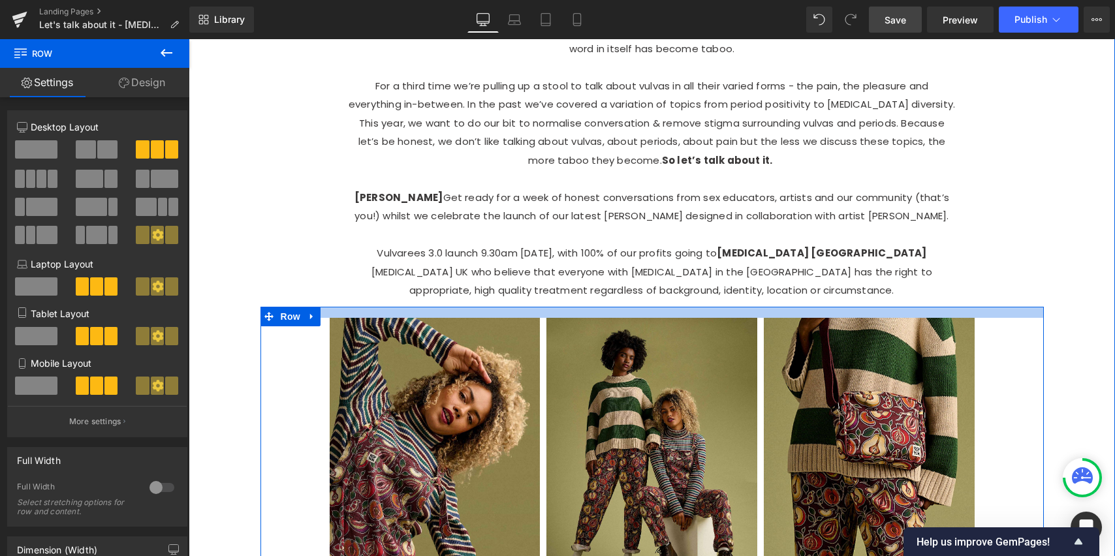
click at [685, 318] on div at bounding box center [653, 312] width 784 height 11
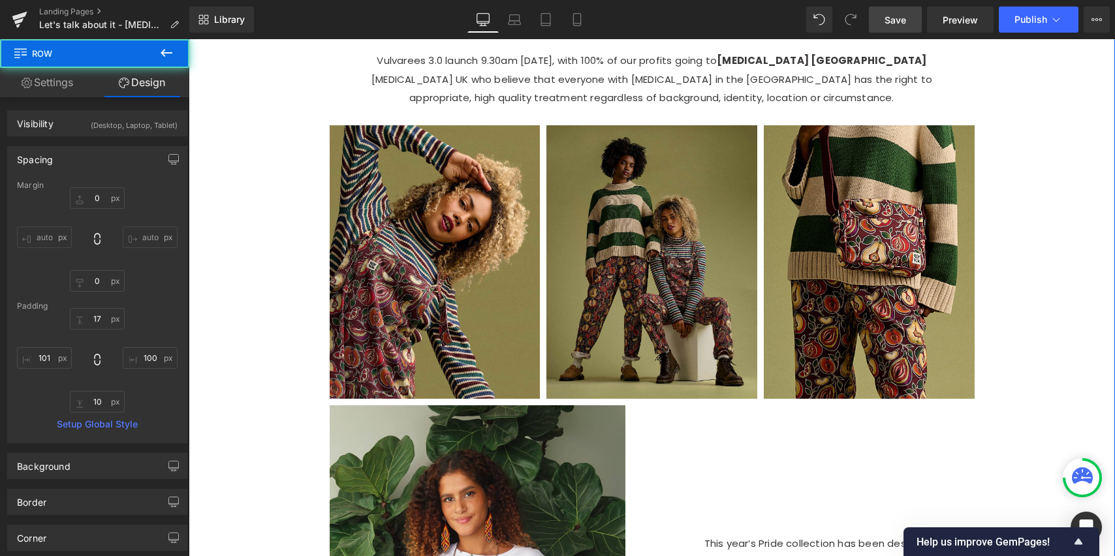
scroll to position [888, 0]
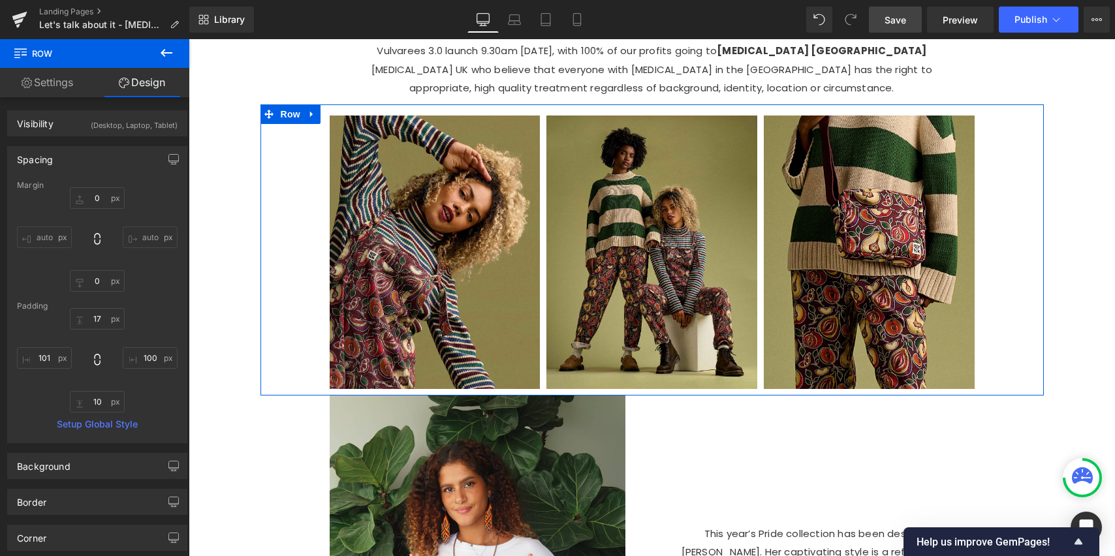
click at [66, 84] on link "Settings" at bounding box center [47, 82] width 95 height 29
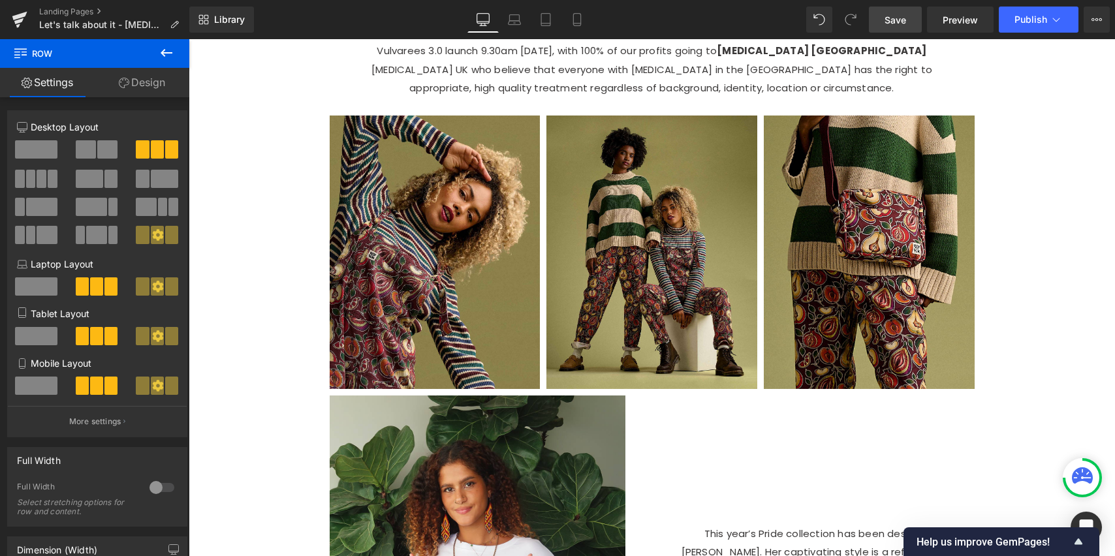
click at [902, 21] on span "Save" at bounding box center [896, 20] width 22 height 14
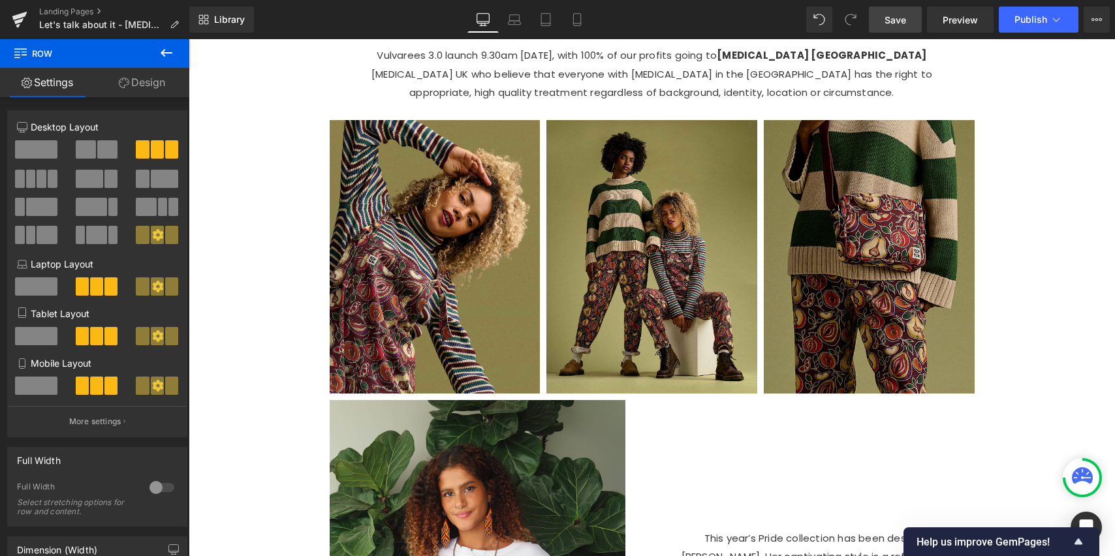
scroll to position [881, 0]
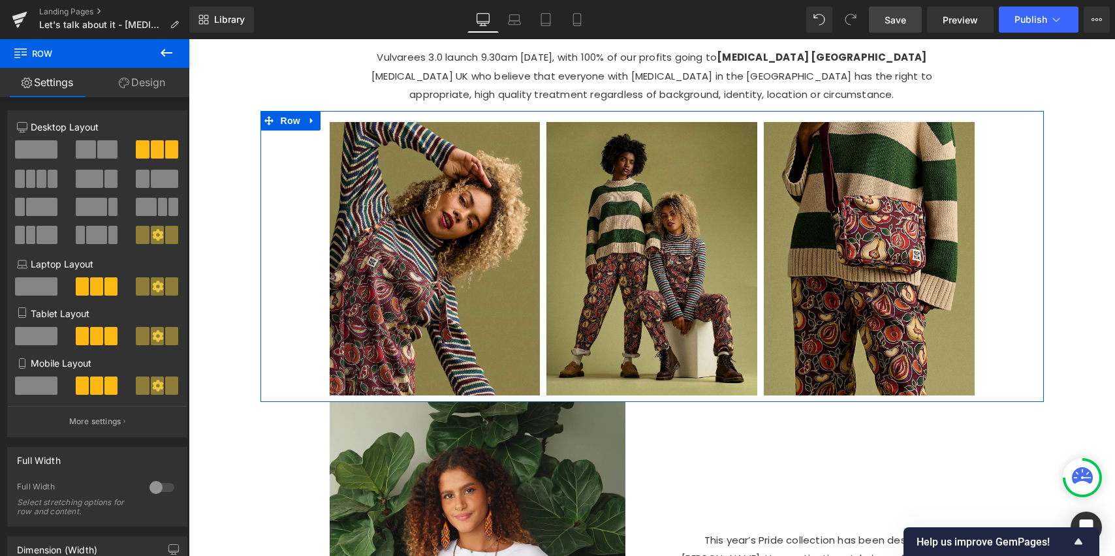
click at [146, 84] on link "Design" at bounding box center [142, 82] width 95 height 29
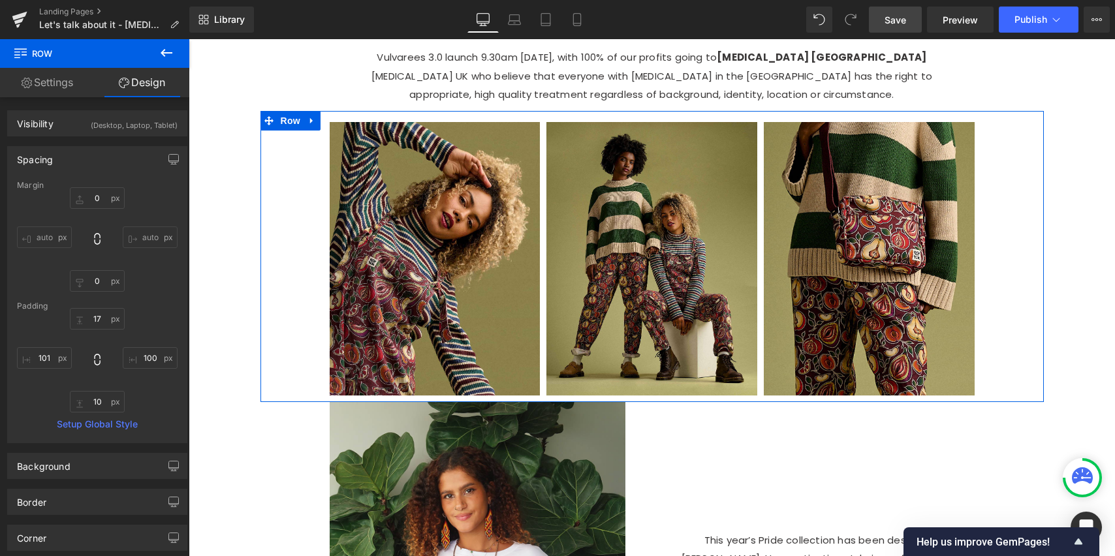
type input "0"
type input "17"
type input "100"
type input "10"
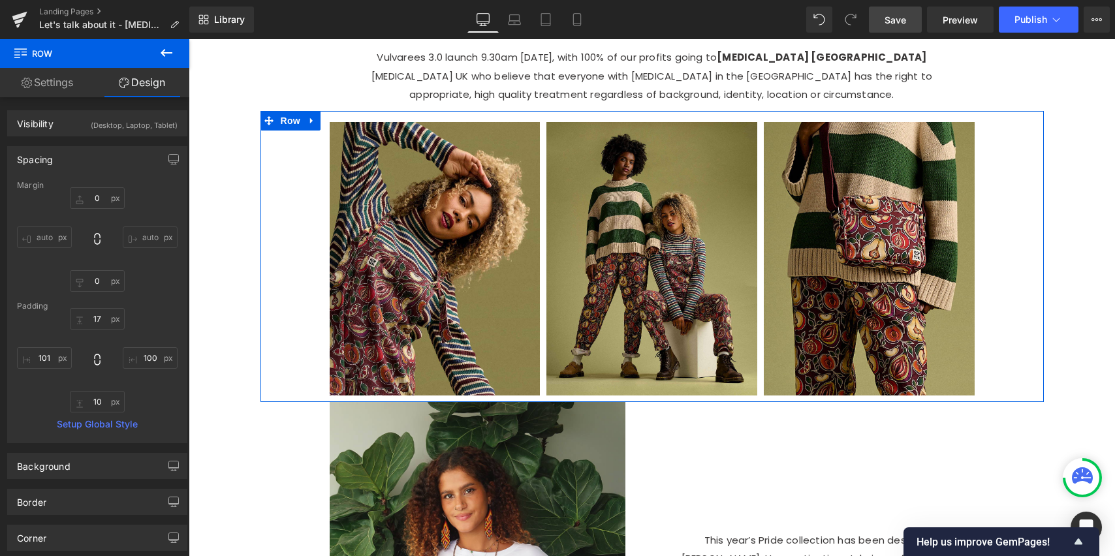
type input "101"
click at [161, 48] on icon at bounding box center [167, 53] width 16 height 16
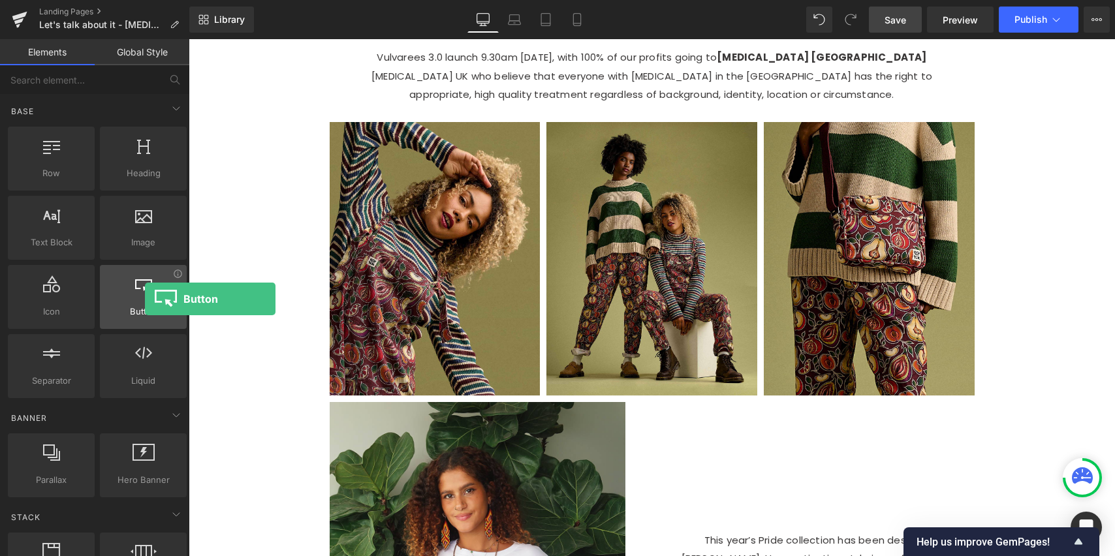
drag, startPoint x: 147, startPoint y: 298, endPoint x: 171, endPoint y: 298, distance: 24.2
click at [146, 299] on div at bounding box center [143, 290] width 79 height 29
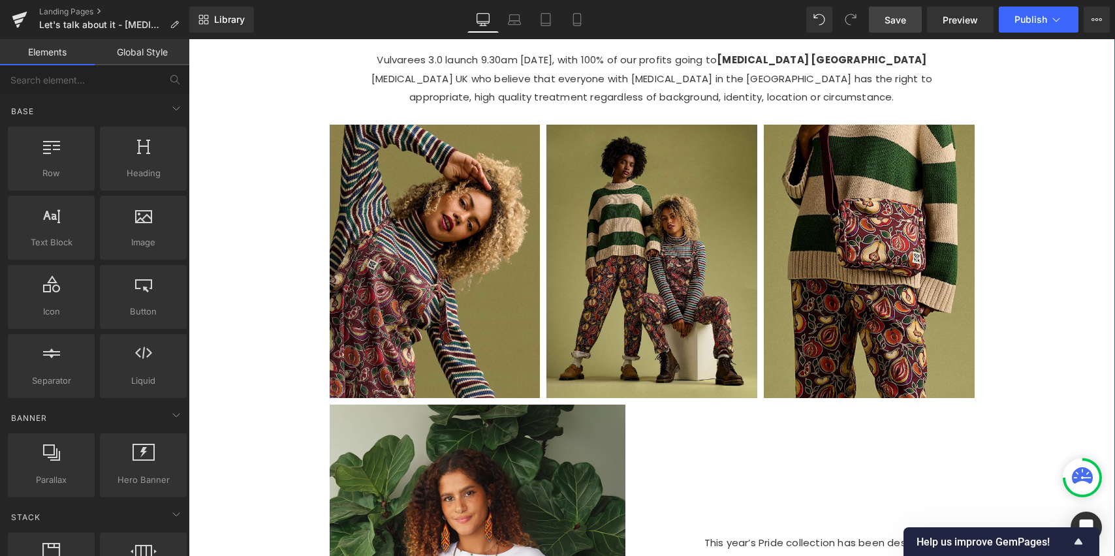
scroll to position [880, 0]
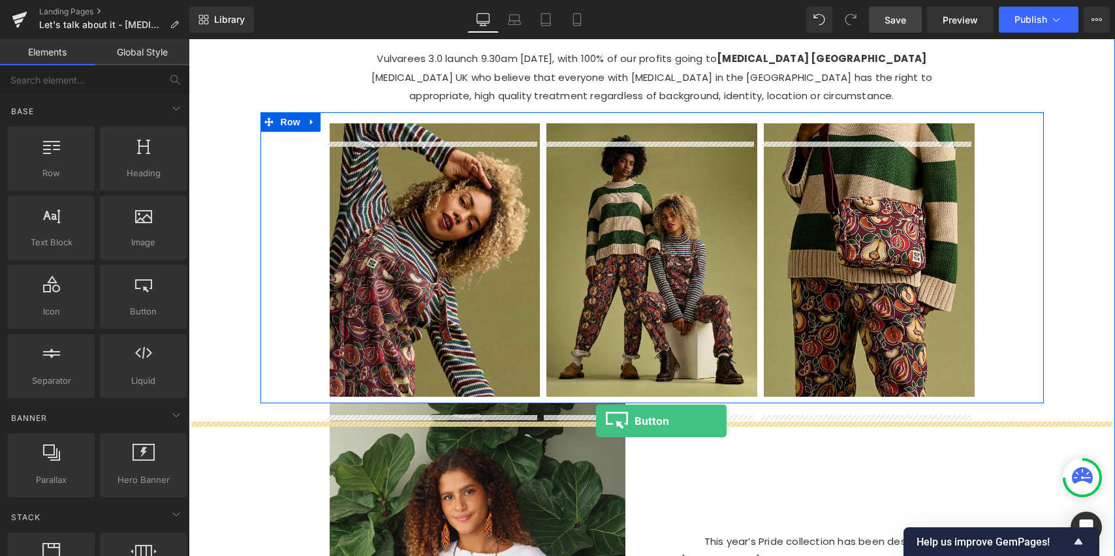
drag, startPoint x: 359, startPoint y: 353, endPoint x: 596, endPoint y: 420, distance: 245.8
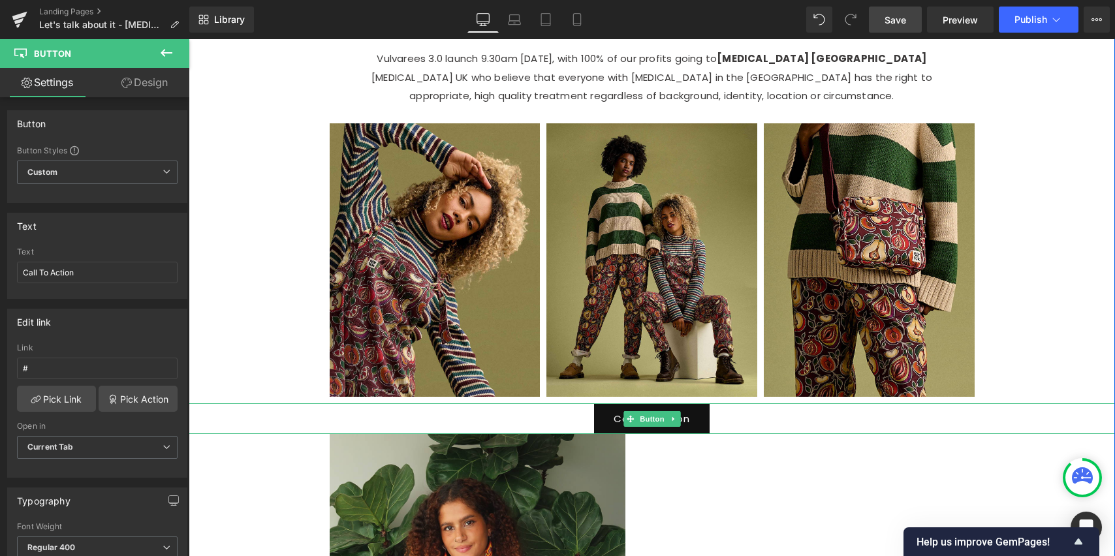
click at [696, 434] on link "Call To Action" at bounding box center [652, 419] width 116 height 31
drag, startPoint x: 59, startPoint y: 269, endPoint x: -10, endPoint y: 273, distance: 69.3
click at [0, 273] on html "Button You are previewing how the will restyle your page. You can not edit Elem…" at bounding box center [557, 278] width 1115 height 556
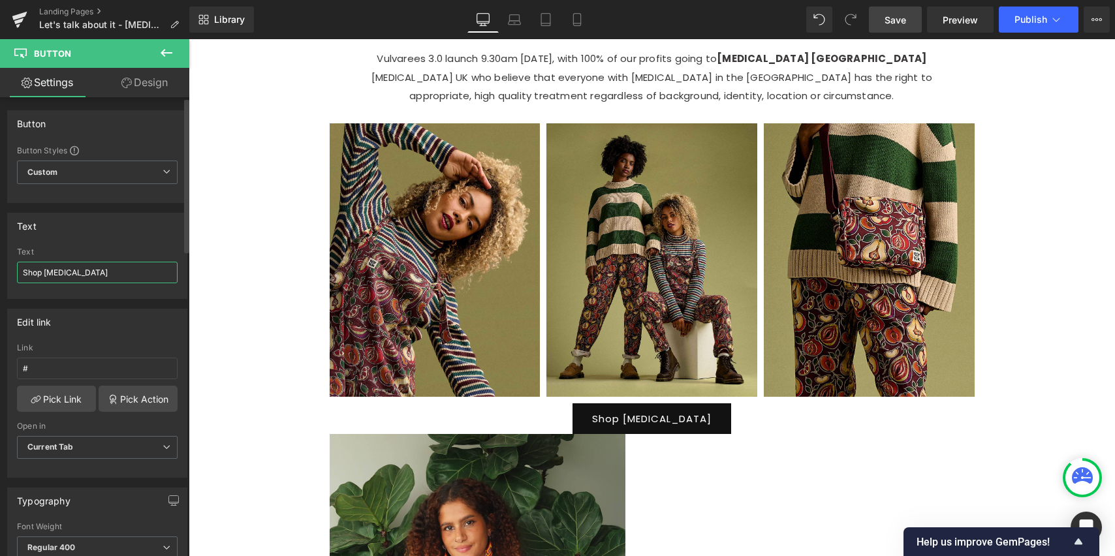
type input "Shop [MEDICAL_DATA]"
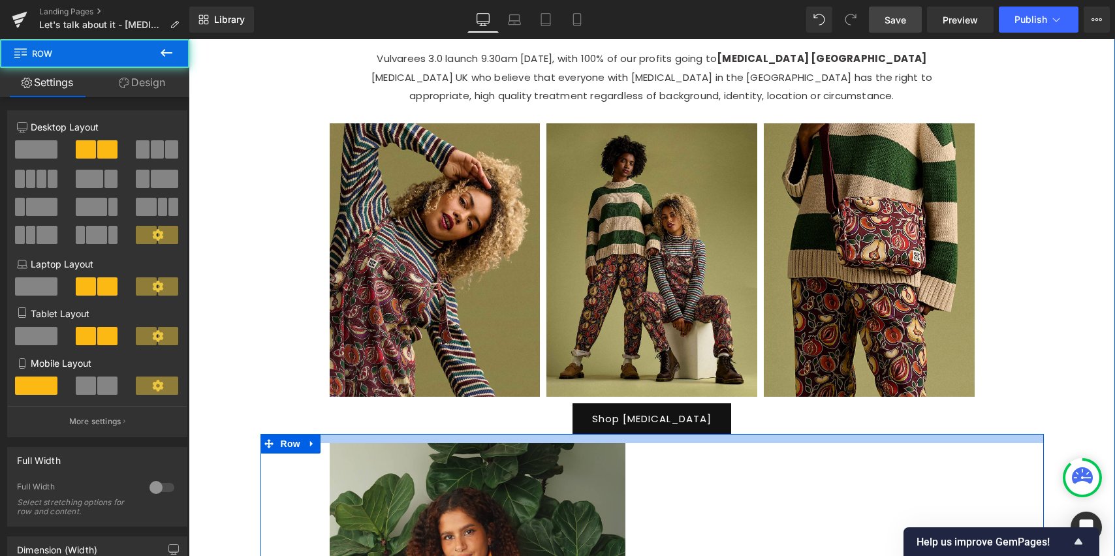
drag, startPoint x: 633, startPoint y: 458, endPoint x: 660, endPoint y: 455, distance: 26.3
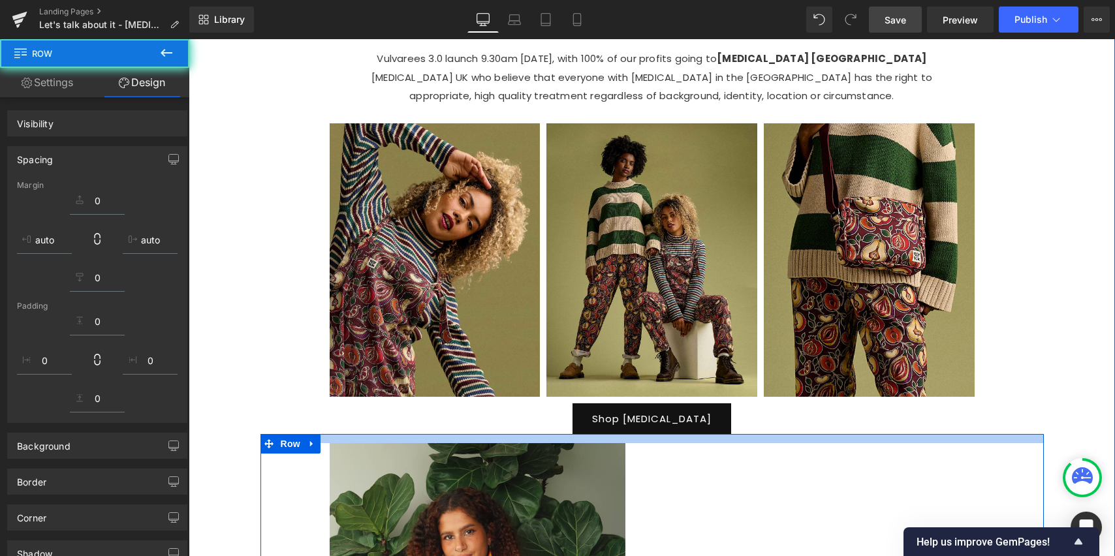
click at [721, 430] on div "Shop [MEDICAL_DATA]" at bounding box center [652, 419] width 927 height 31
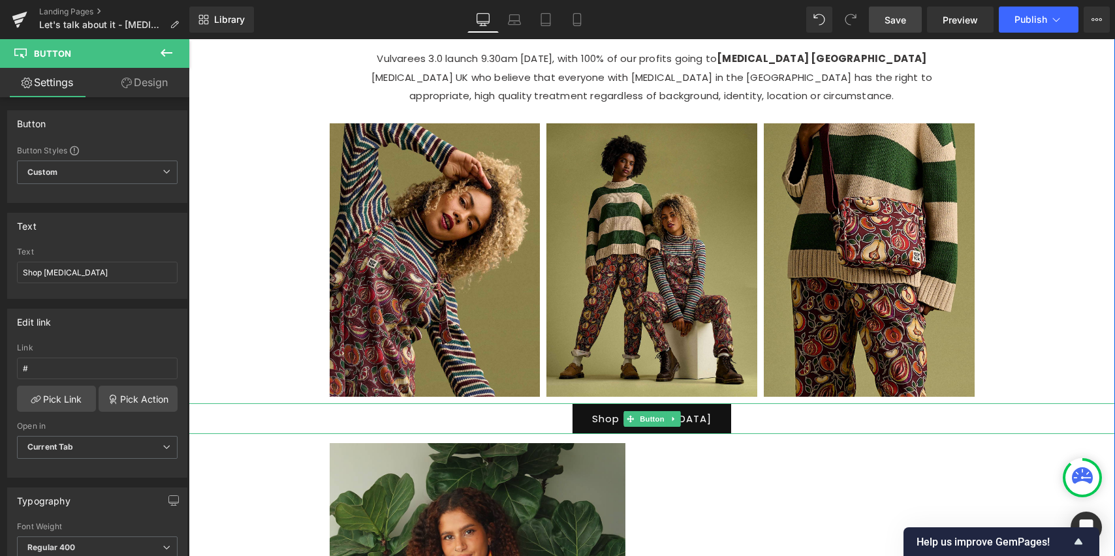
click at [673, 427] on link at bounding box center [674, 419] width 14 height 16
click at [731, 434] on div "Shop [MEDICAL_DATA]" at bounding box center [652, 419] width 927 height 31
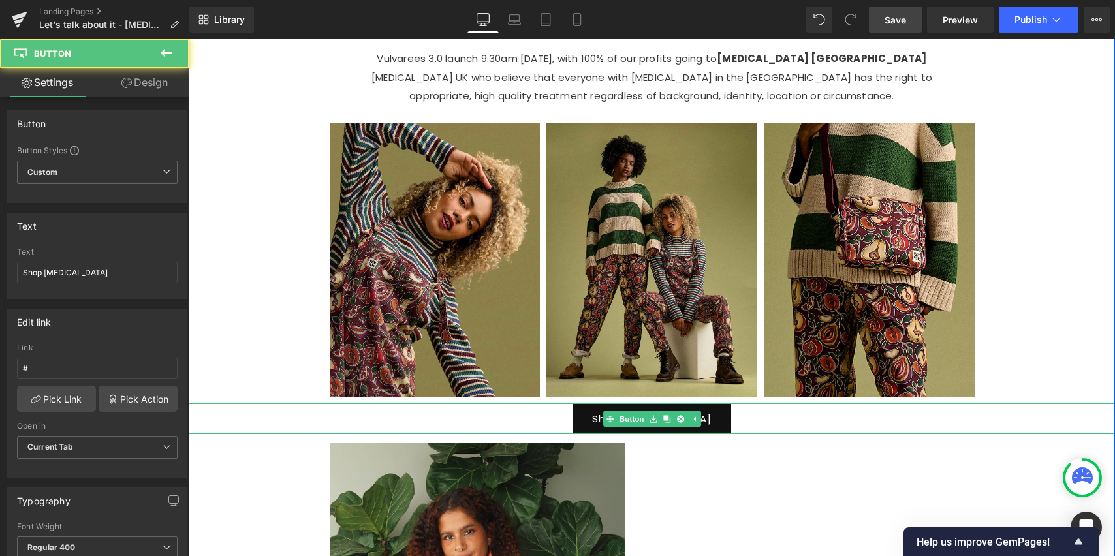
click at [740, 432] on div "Shop [MEDICAL_DATA]" at bounding box center [652, 419] width 927 height 31
click at [752, 434] on div "Shop [MEDICAL_DATA]" at bounding box center [652, 419] width 927 height 31
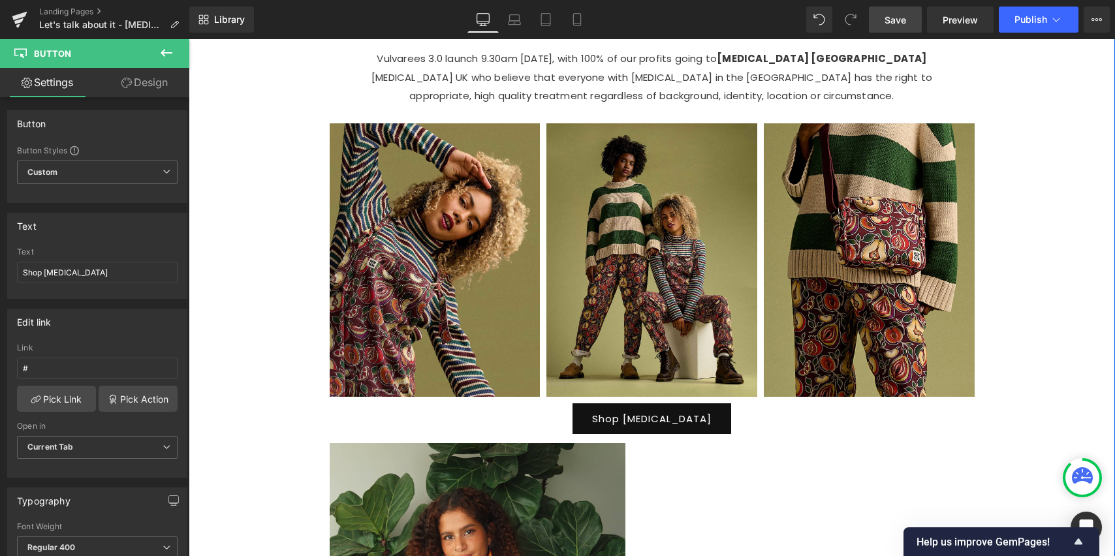
click at [1032, 351] on div "Image Image Image Row 101px 100px" at bounding box center [653, 257] width 784 height 291
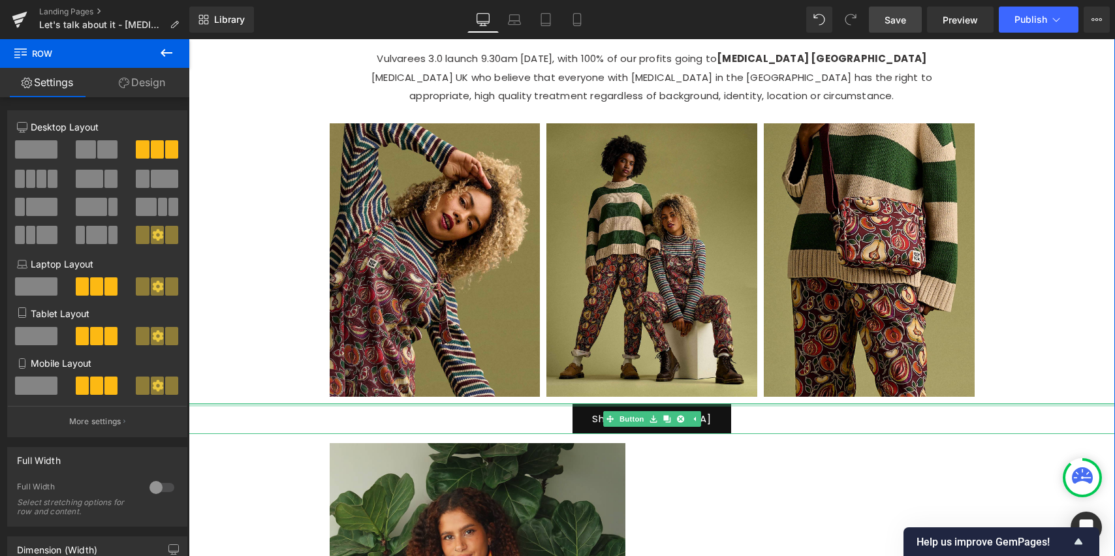
click at [751, 425] on div "Shop [MEDICAL_DATA] Button" at bounding box center [652, 419] width 927 height 31
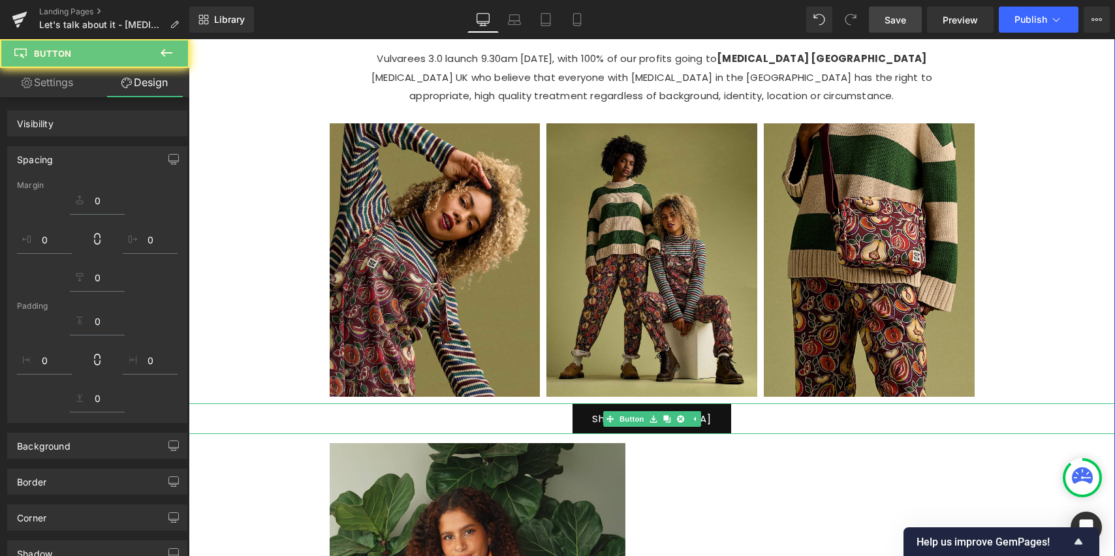
click at [726, 434] on div "Shop [MEDICAL_DATA]" at bounding box center [652, 419] width 927 height 31
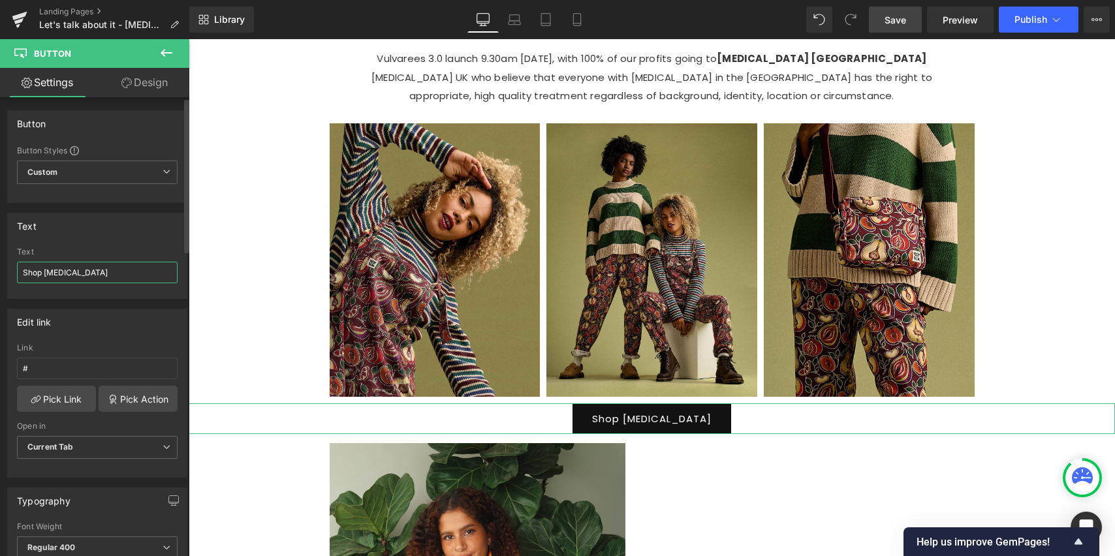
click at [118, 268] on input "Shop [MEDICAL_DATA]" at bounding box center [97, 273] width 161 height 22
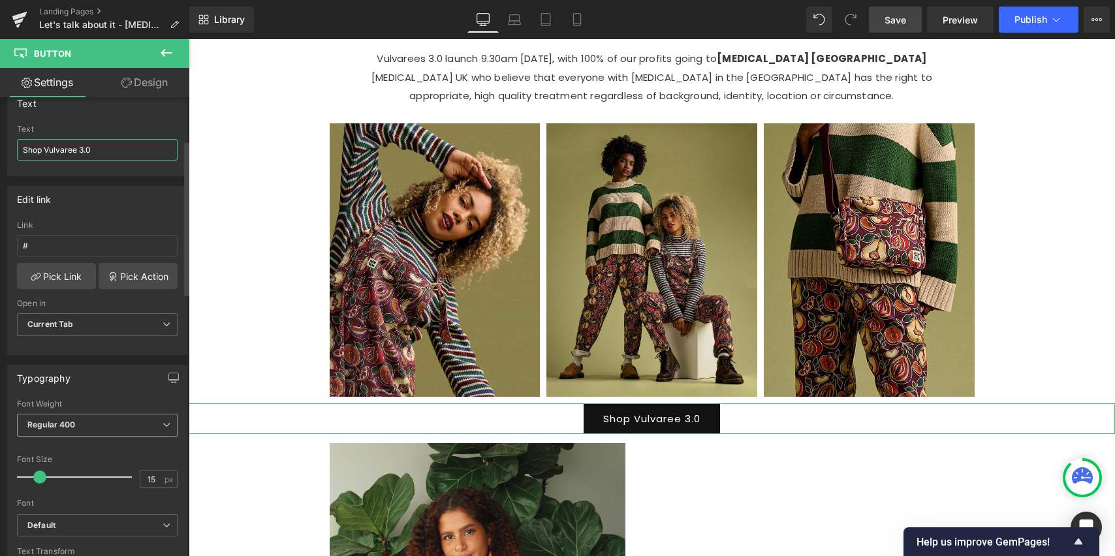
scroll to position [136, 0]
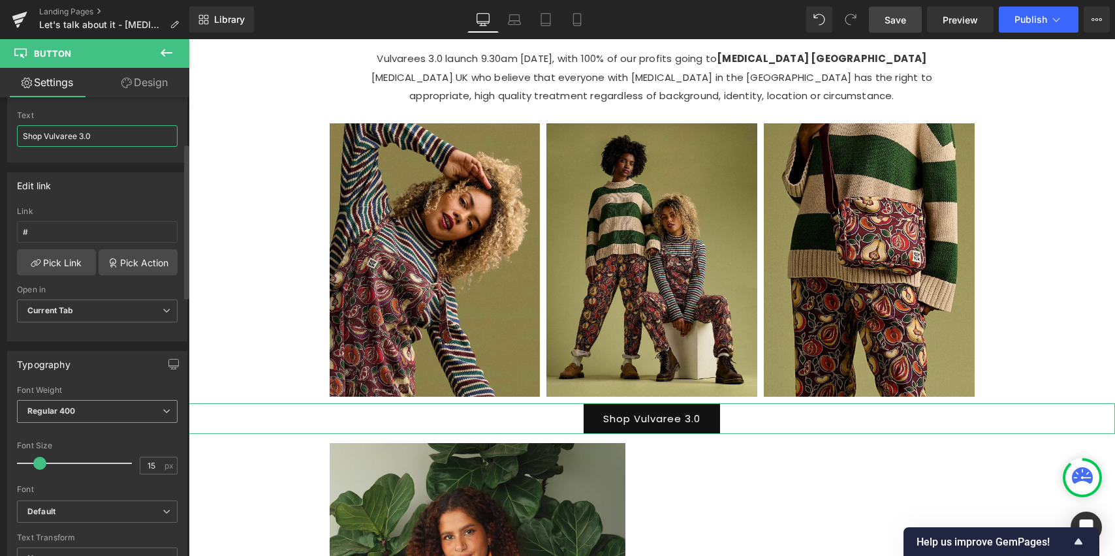
type input "Shop Vulvaree 3.0"
click at [156, 409] on span "Regular 400" at bounding box center [97, 411] width 161 height 23
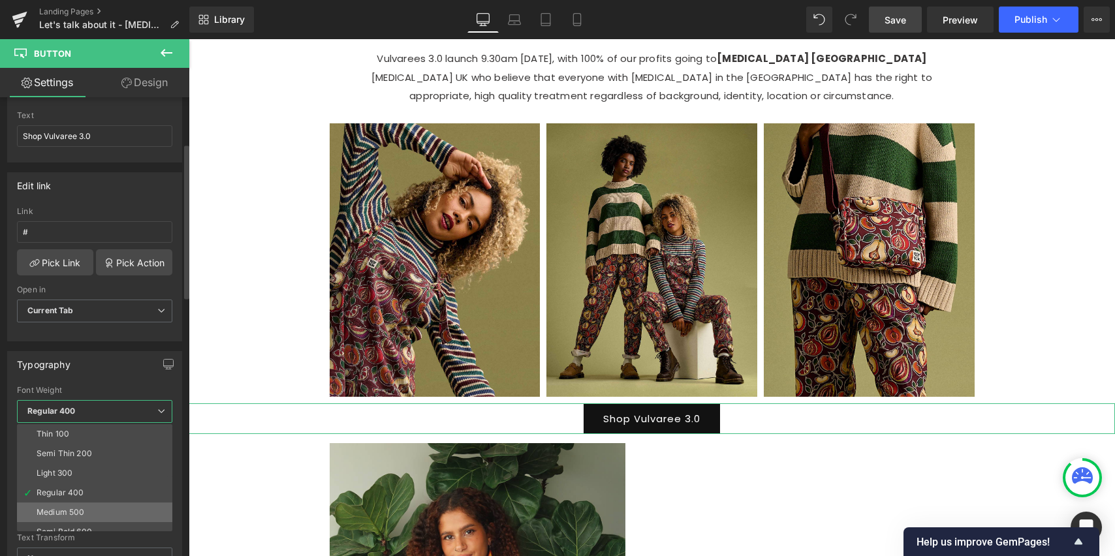
click at [88, 509] on li "Medium 500" at bounding box center [97, 513] width 161 height 20
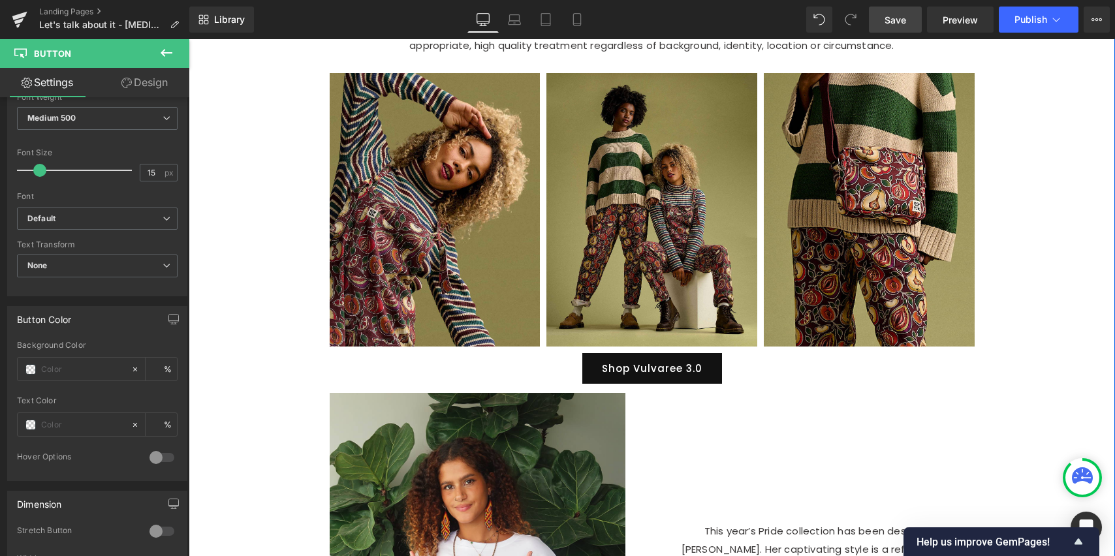
scroll to position [933, 0]
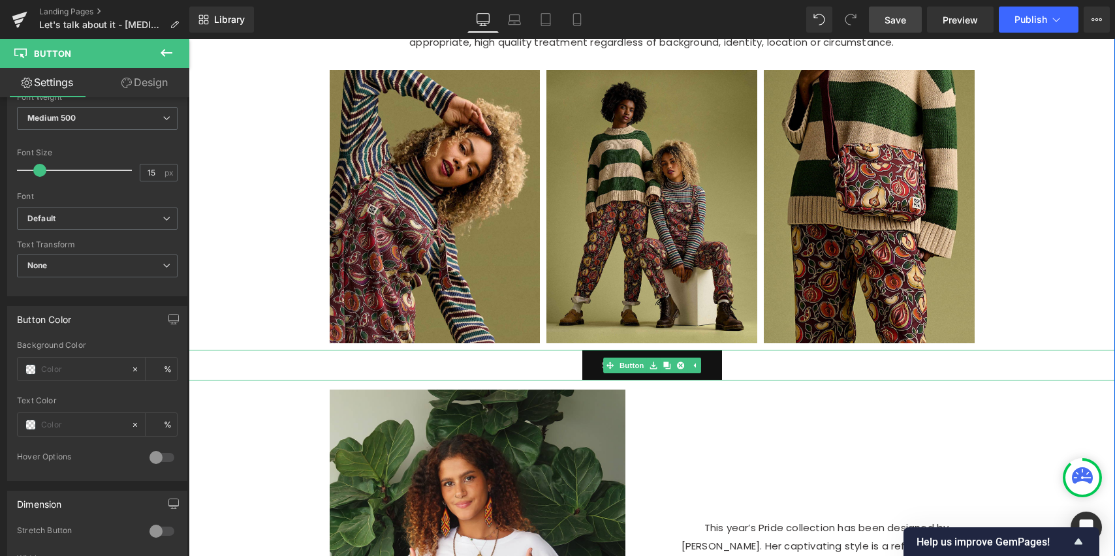
click at [646, 373] on link "Shop Vulvaree 3.0" at bounding box center [653, 365] width 140 height 31
click at [709, 378] on link "Shop Vulvaree 3.0" at bounding box center [653, 365] width 140 height 31
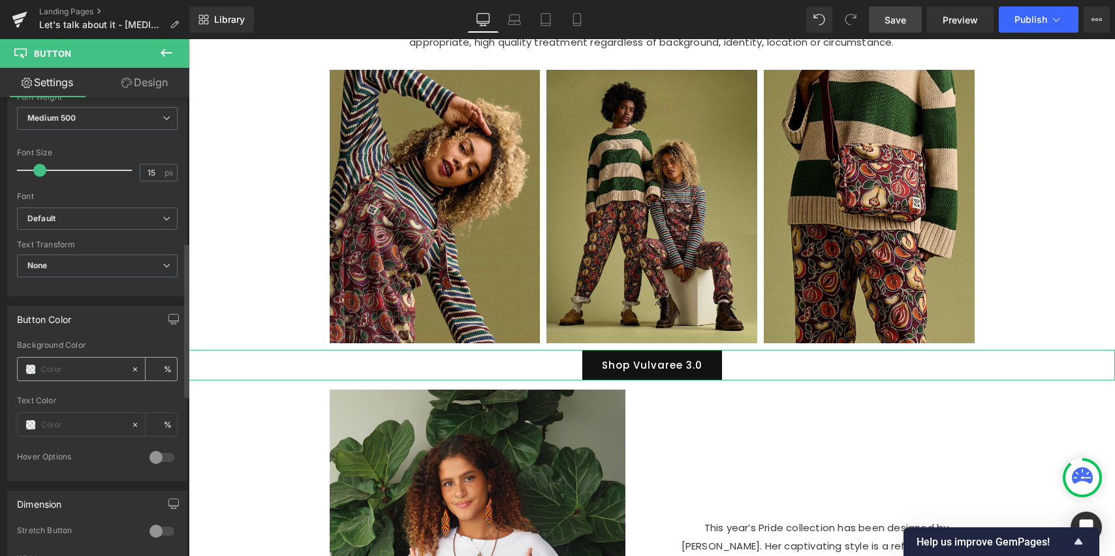
click at [88, 373] on input "text" at bounding box center [83, 369] width 84 height 14
paste input "901a1c"
type input "901a1c"
type input "100"
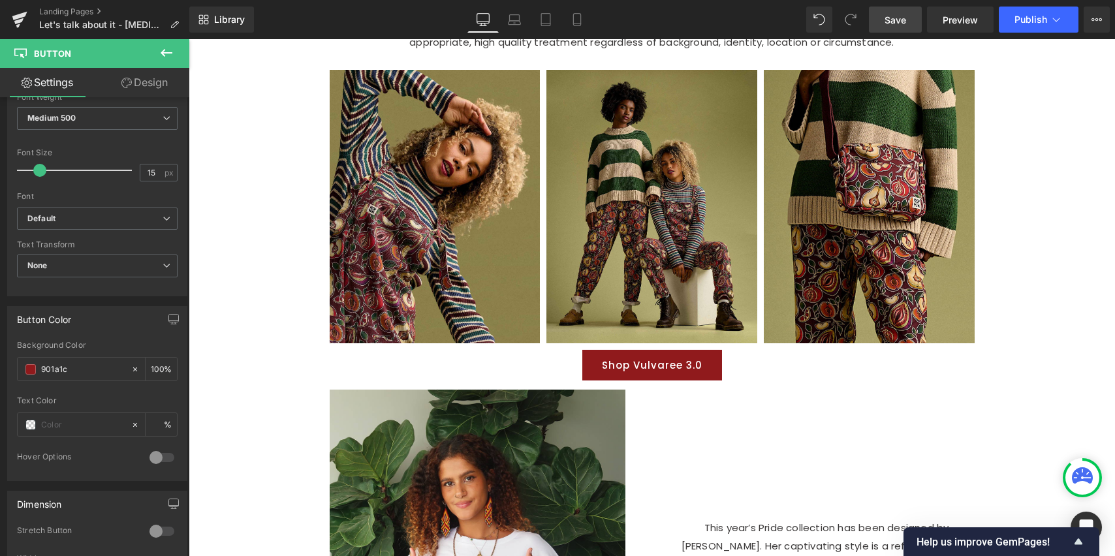
type input "#901a1c"
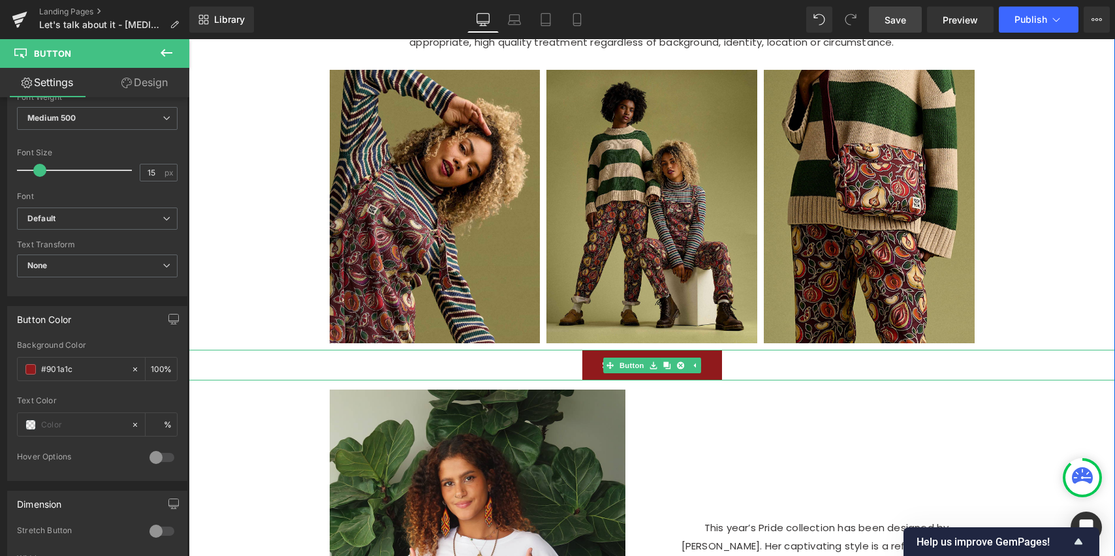
click at [588, 373] on link "Shop Vulvaree 3.0" at bounding box center [653, 365] width 140 height 31
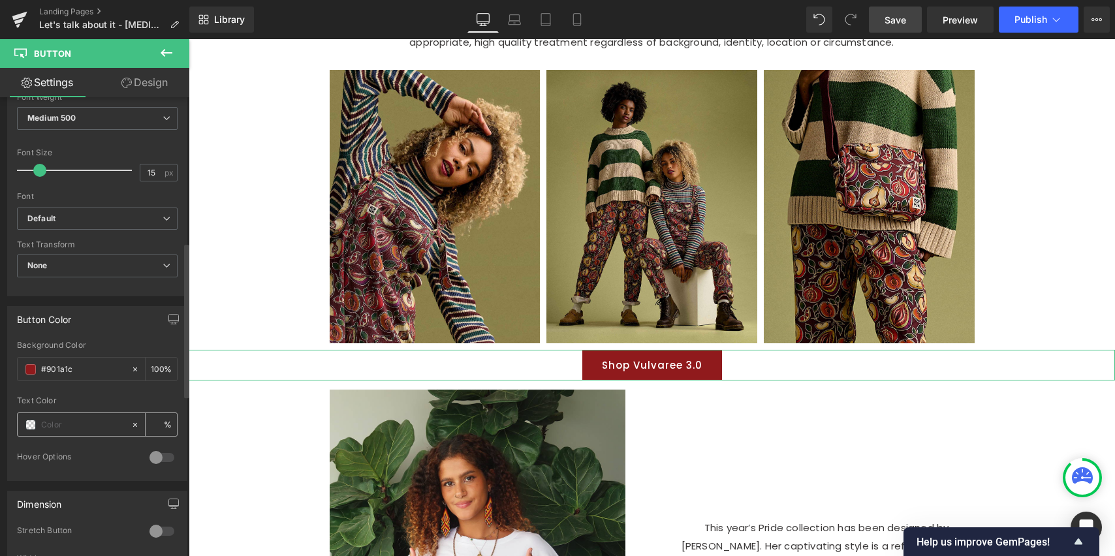
click at [52, 421] on input "text" at bounding box center [83, 425] width 84 height 14
type input "e8ceac"
type input "100"
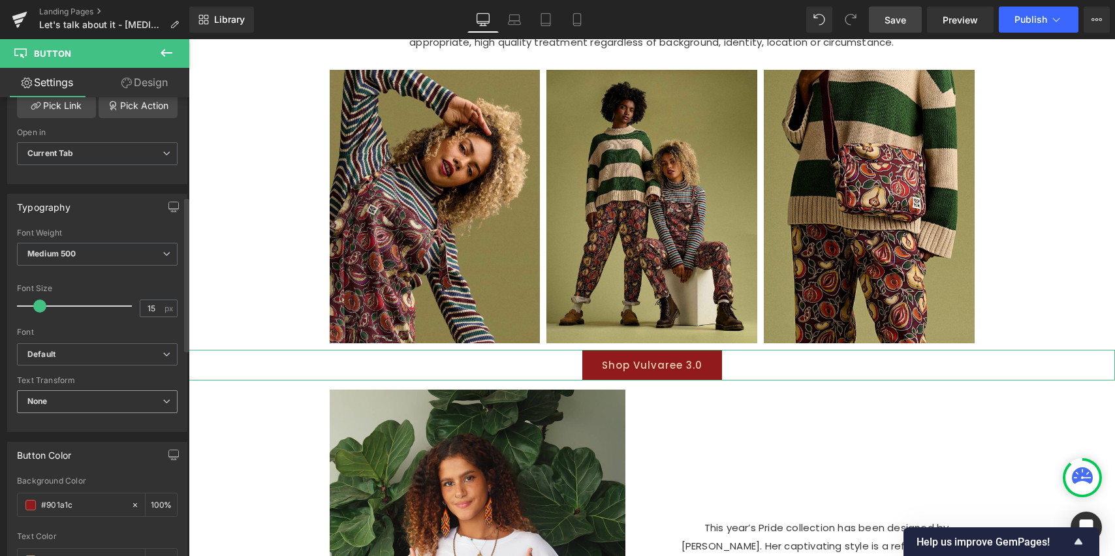
scroll to position [260, 0]
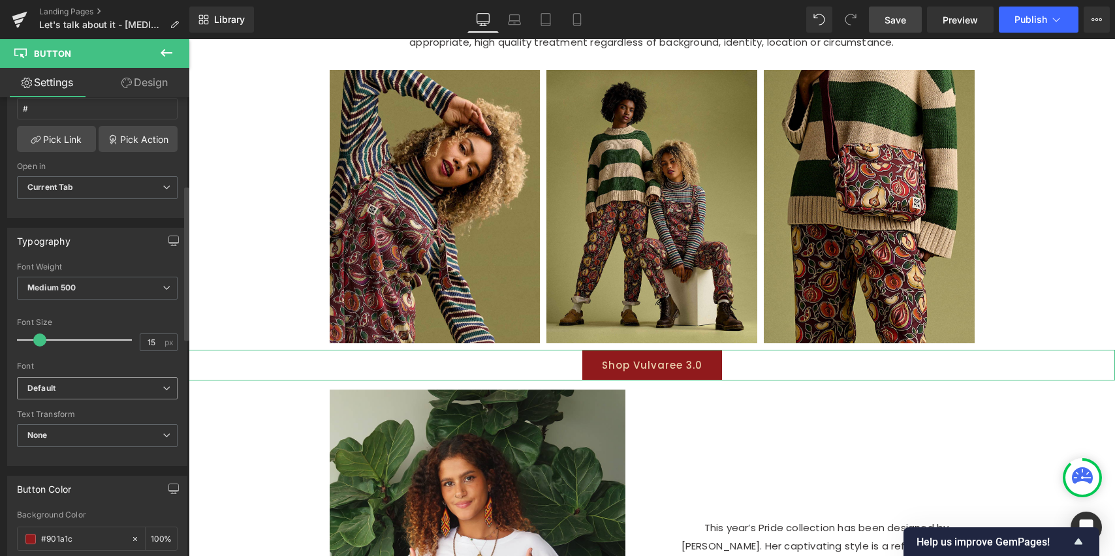
type input "#e8ceac"
click at [155, 385] on b "Default" at bounding box center [94, 388] width 135 height 11
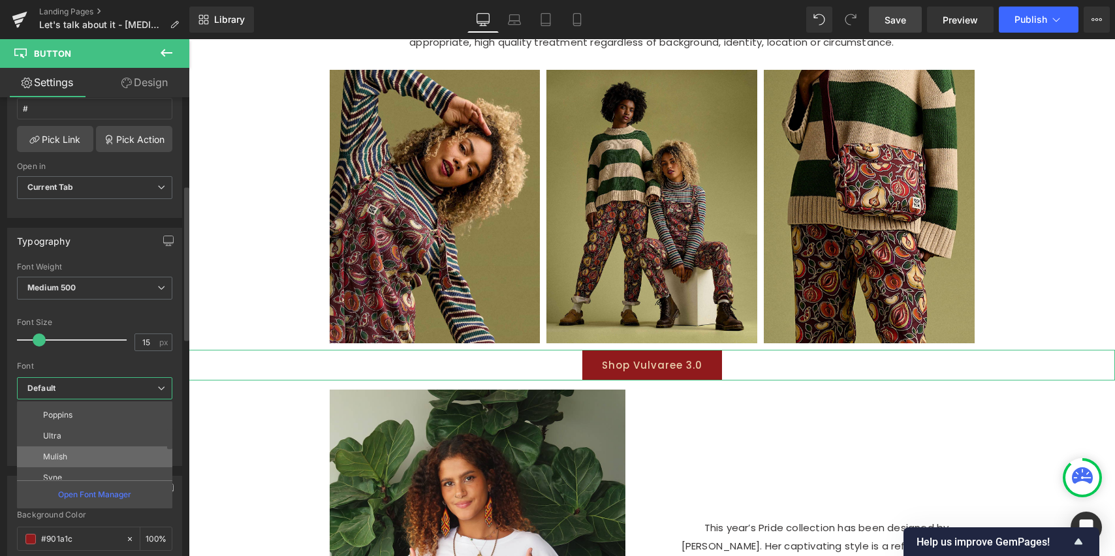
scroll to position [106, 0]
click at [102, 409] on li "Poppins" at bounding box center [97, 410] width 161 height 21
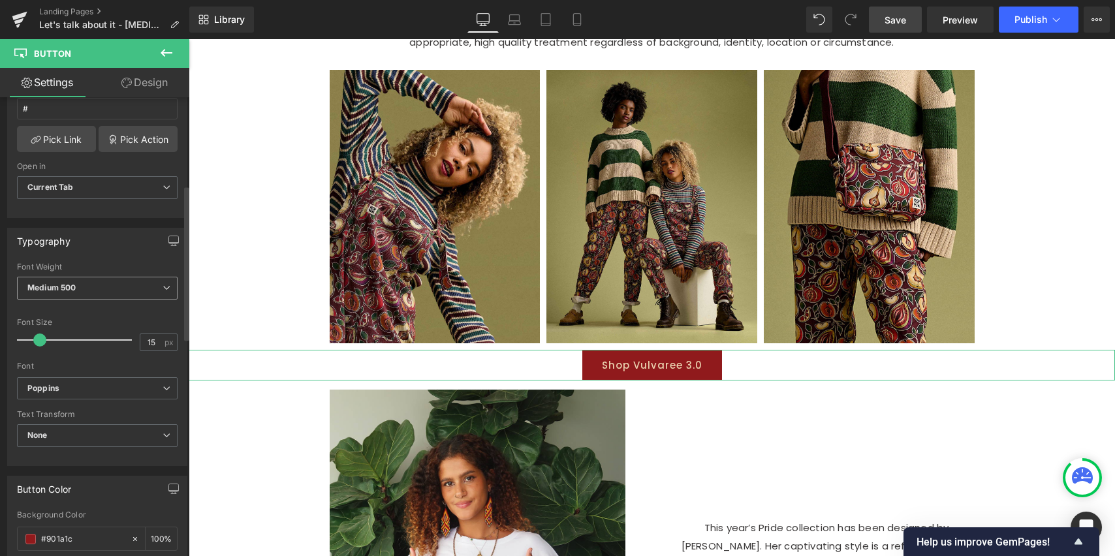
click at [163, 289] on icon at bounding box center [167, 288] width 8 height 8
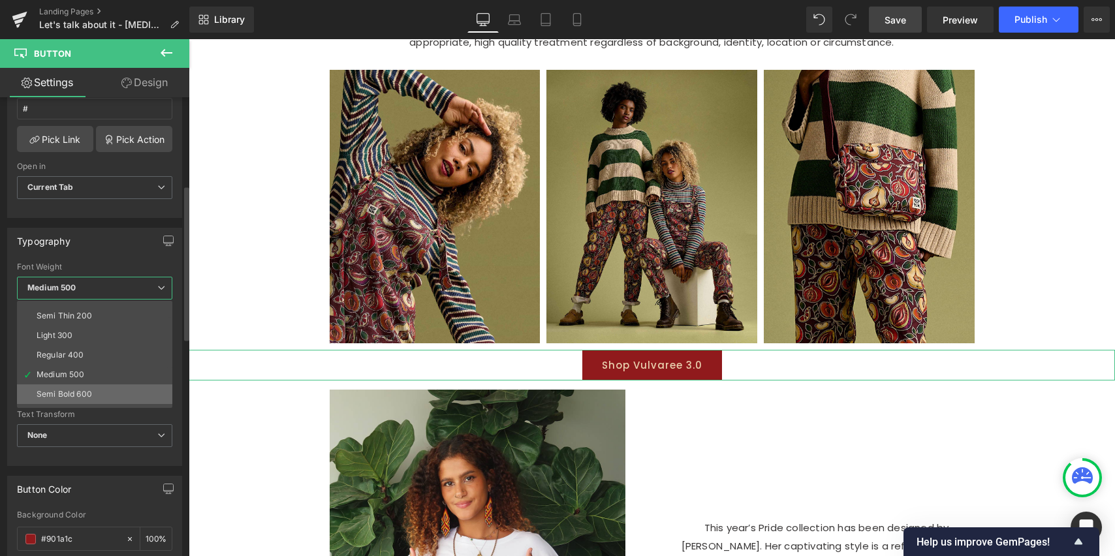
scroll to position [37, 0]
click at [108, 370] on li "Semi Bold 600" at bounding box center [97, 372] width 161 height 20
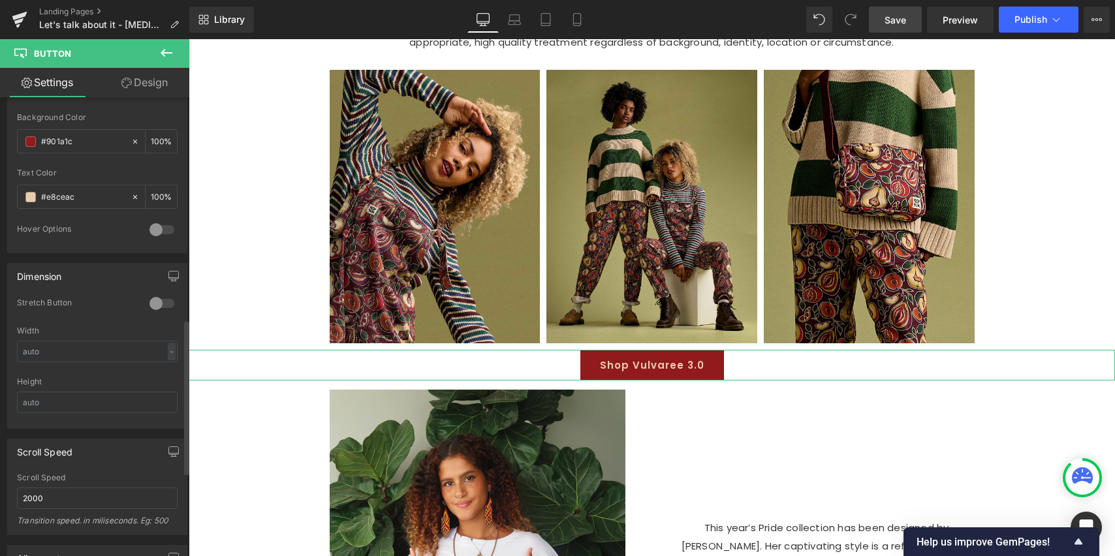
scroll to position [657, 0]
click at [155, 300] on div at bounding box center [161, 304] width 31 height 21
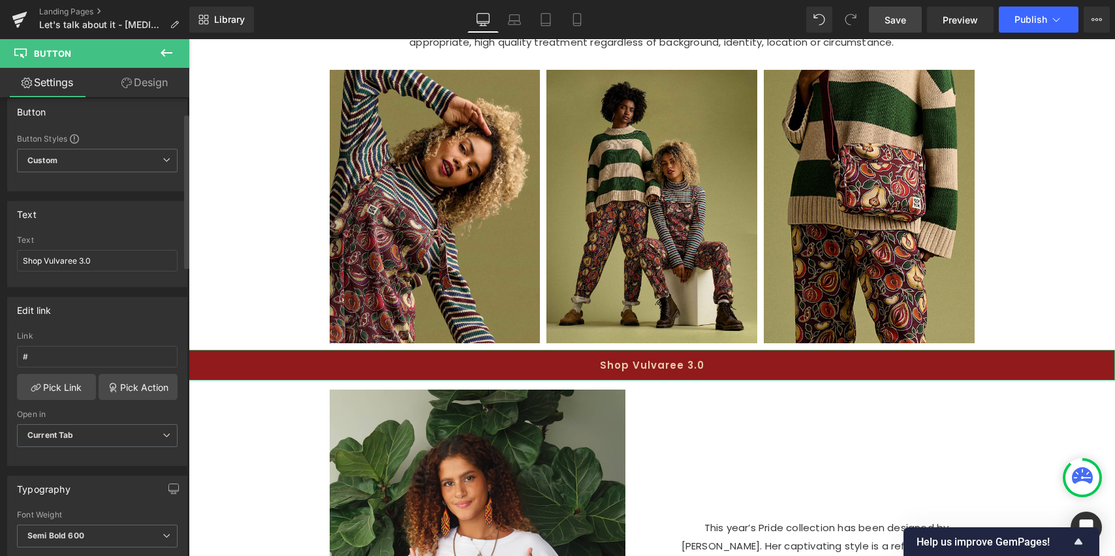
scroll to position [0, 0]
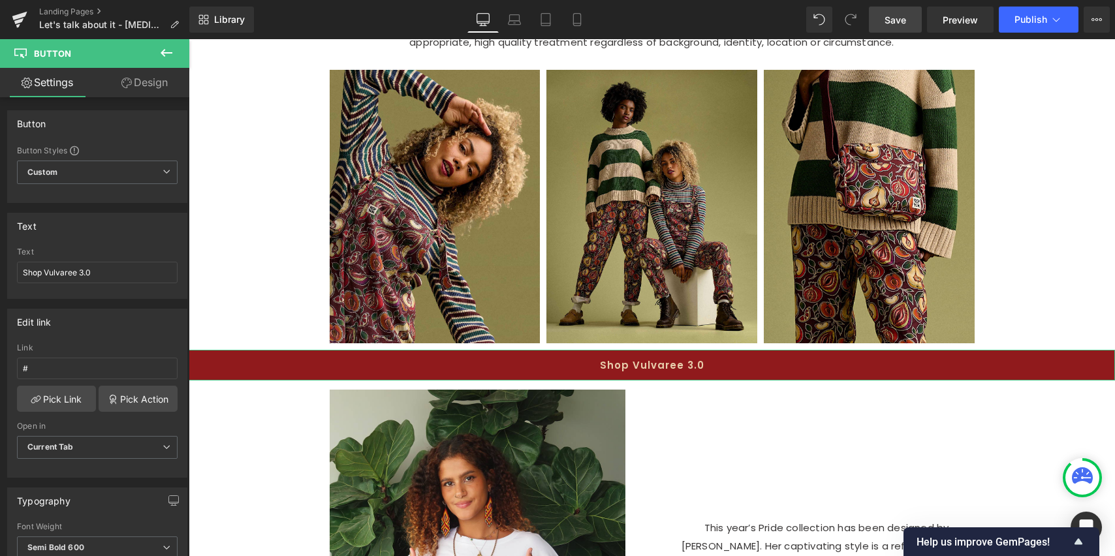
click at [163, 82] on link "Design" at bounding box center [144, 82] width 95 height 29
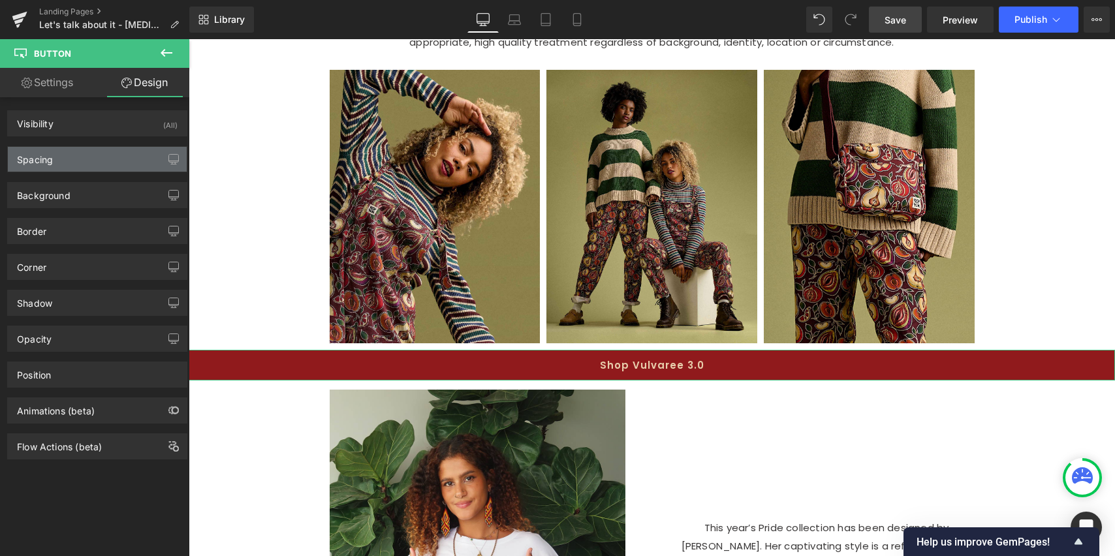
click at [88, 160] on div "Spacing" at bounding box center [97, 159] width 179 height 25
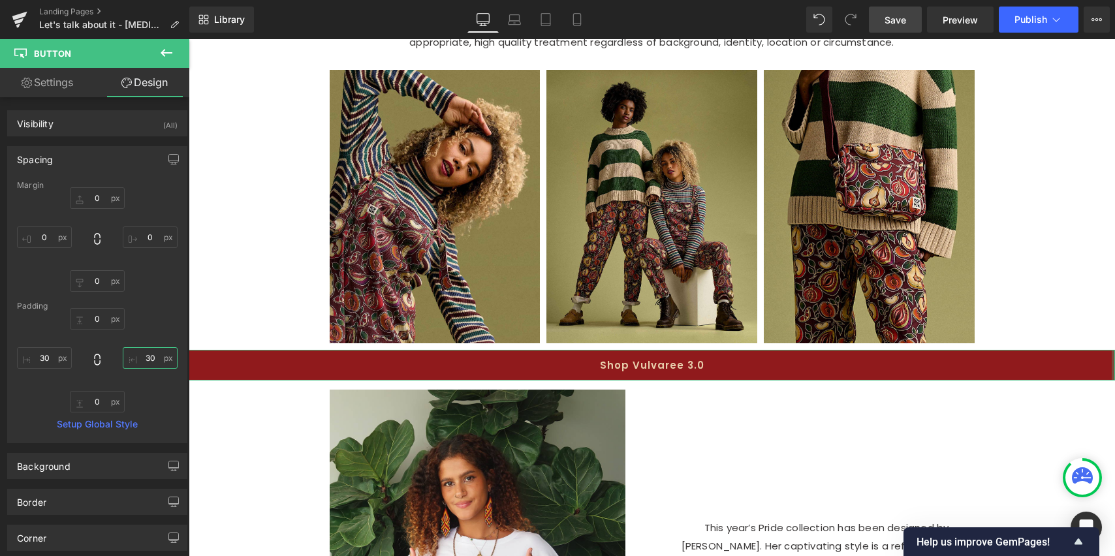
click at [150, 359] on input "30" at bounding box center [150, 358] width 55 height 22
type input "30"
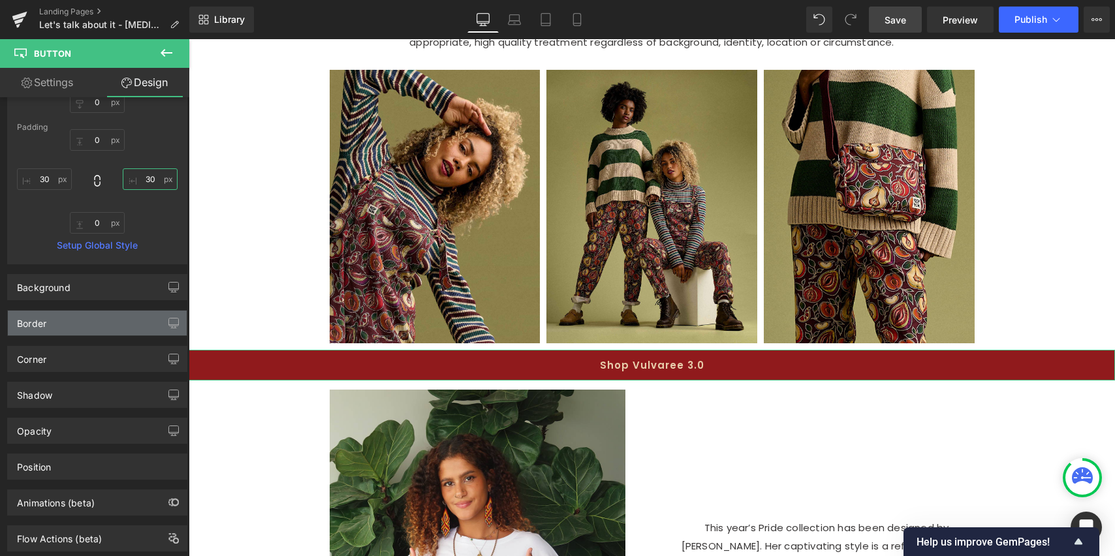
scroll to position [211, 0]
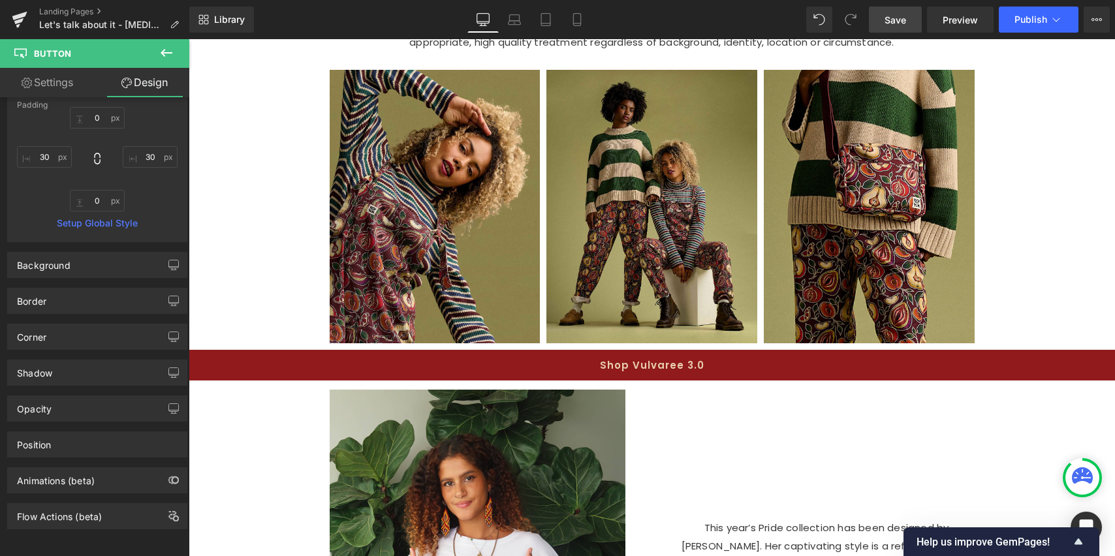
click at [56, 78] on link "Settings" at bounding box center [47, 82] width 95 height 29
type input "100"
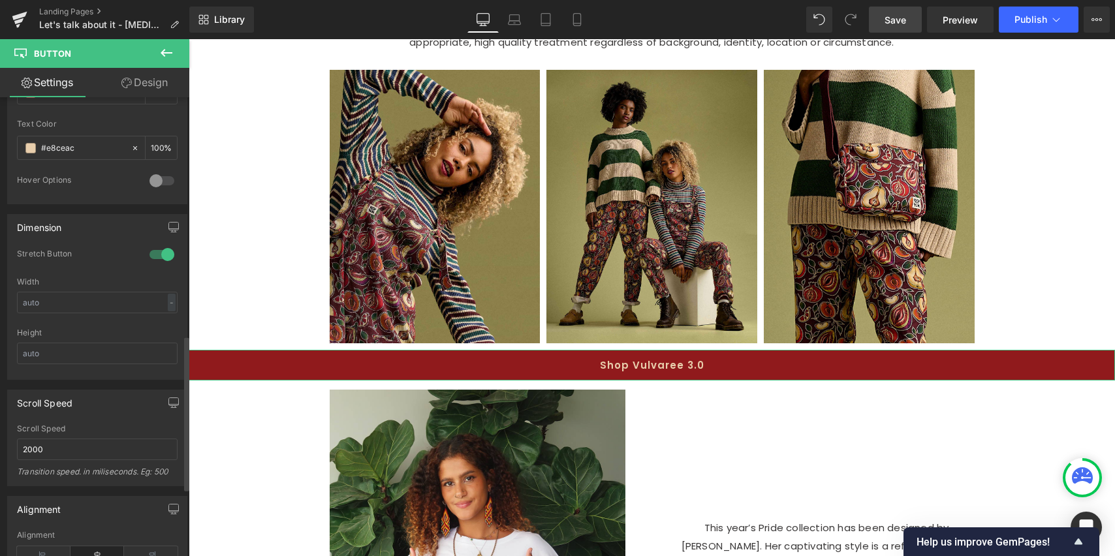
scroll to position [703, 0]
click at [162, 255] on div at bounding box center [161, 258] width 31 height 21
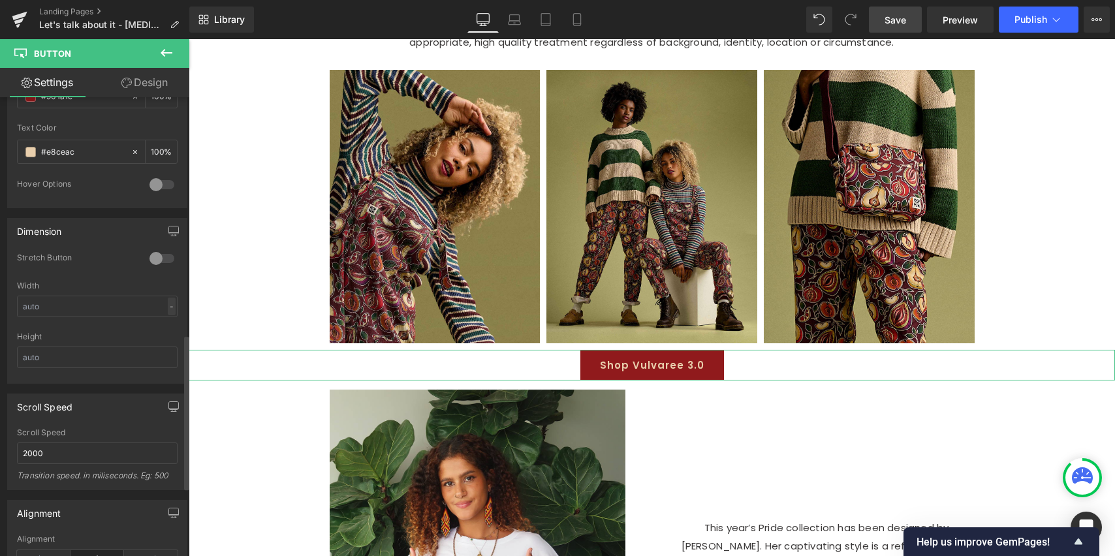
click at [169, 308] on div "-" at bounding box center [172, 307] width 8 height 18
click at [142, 307] on input "text" at bounding box center [97, 307] width 161 height 22
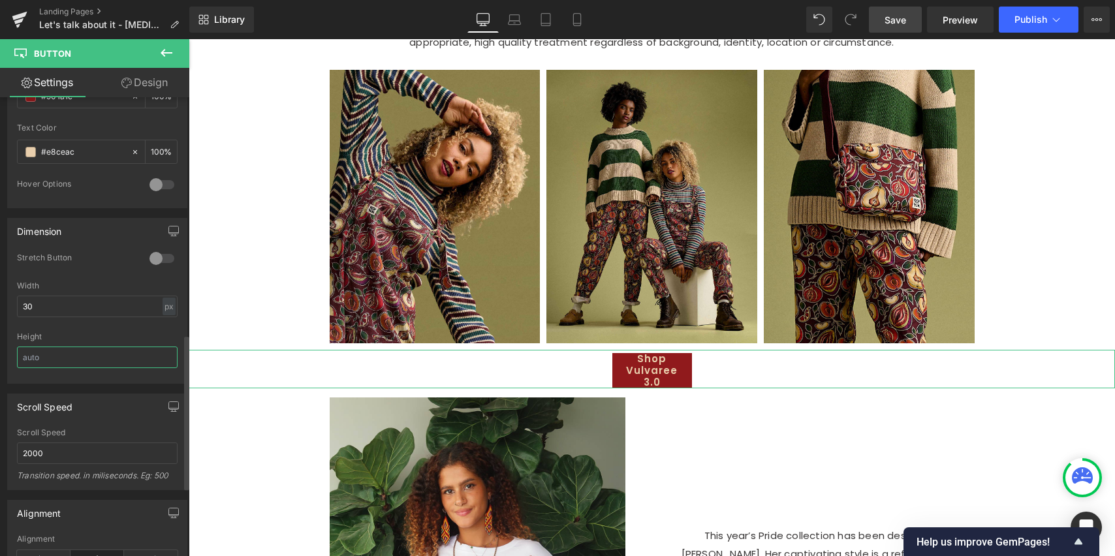
click at [52, 357] on input "text" at bounding box center [97, 358] width 161 height 22
click at [67, 308] on input "30" at bounding box center [97, 307] width 161 height 22
click at [74, 308] on input "80" at bounding box center [97, 307] width 161 height 22
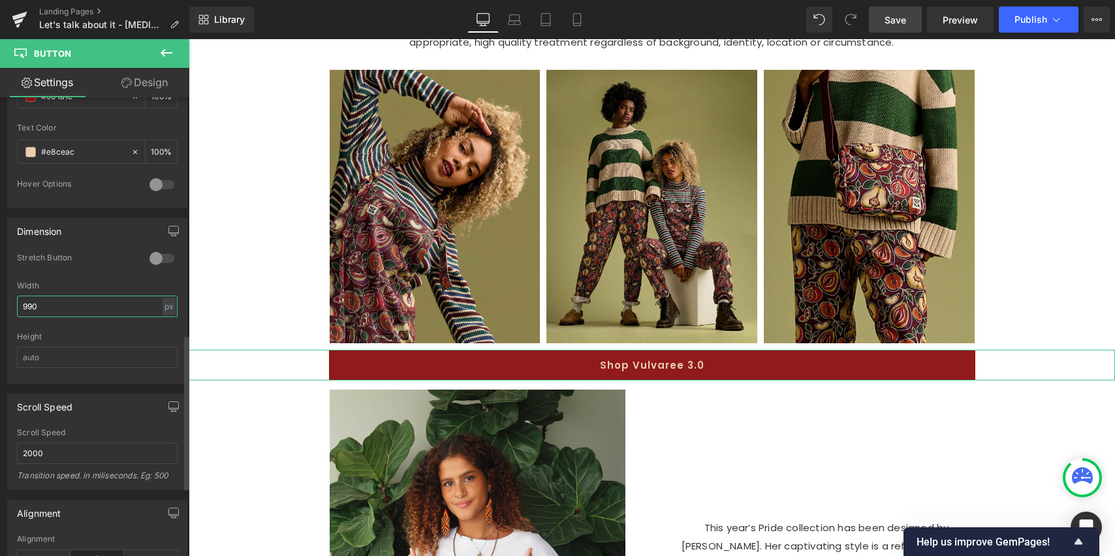
type input "989"
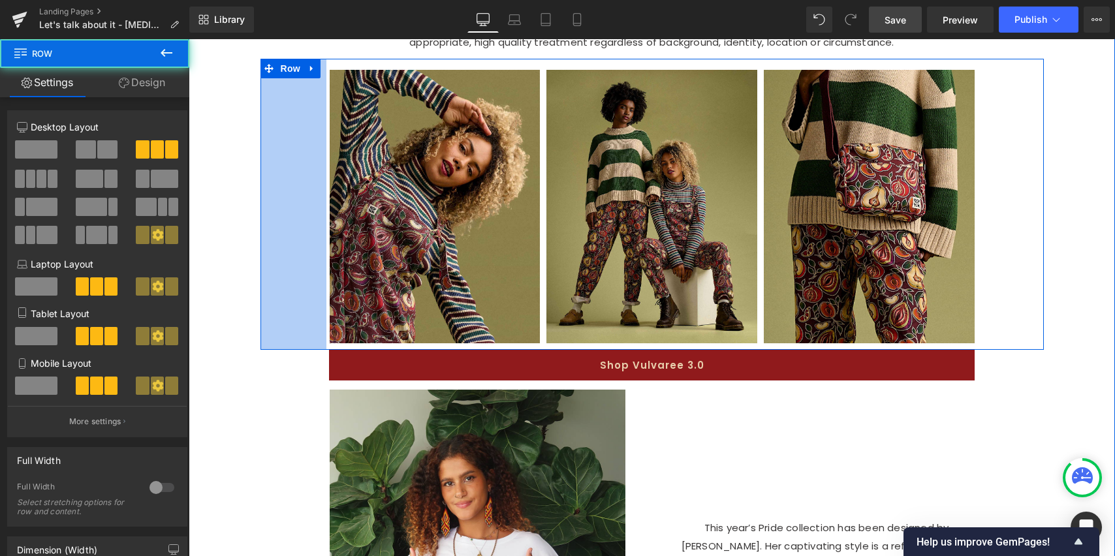
click at [261, 305] on div "Image Image Image Row 101px 100px" at bounding box center [653, 204] width 784 height 291
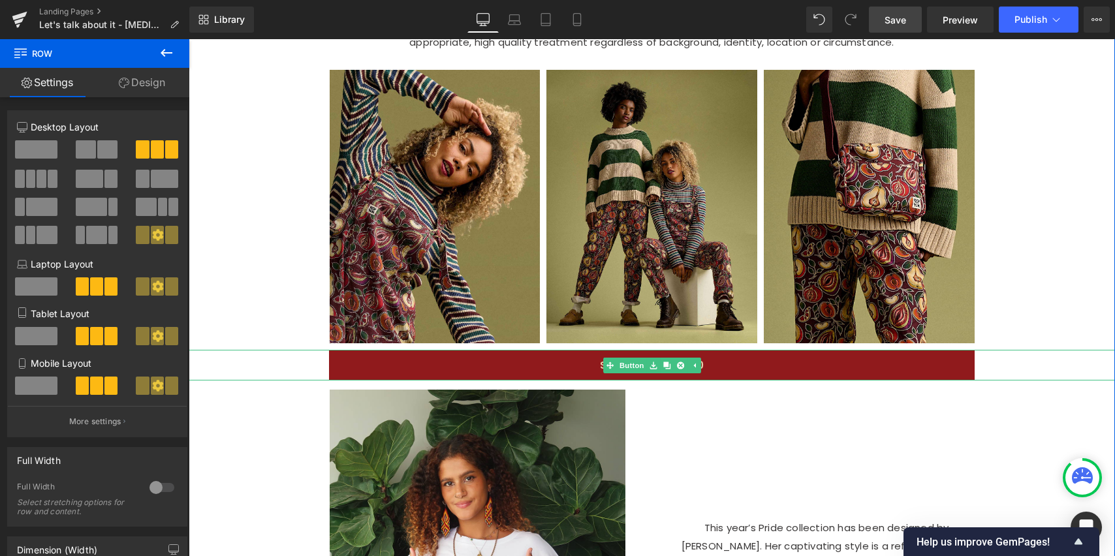
click at [743, 381] on link "Shop Vulvaree 3.0" at bounding box center [652, 365] width 646 height 31
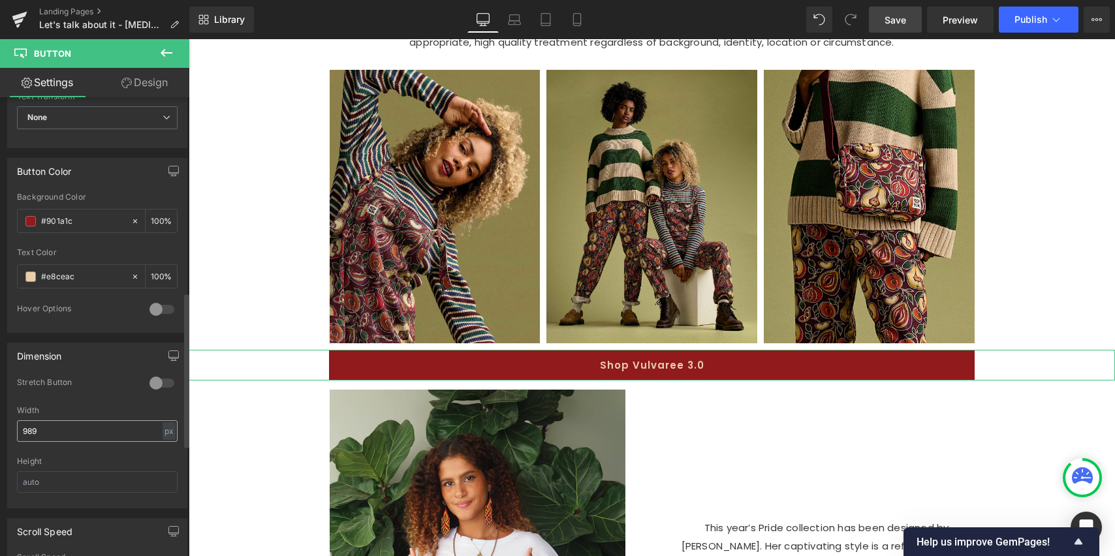
scroll to position [577, 0]
click at [81, 430] on input "989" at bounding box center [97, 432] width 161 height 22
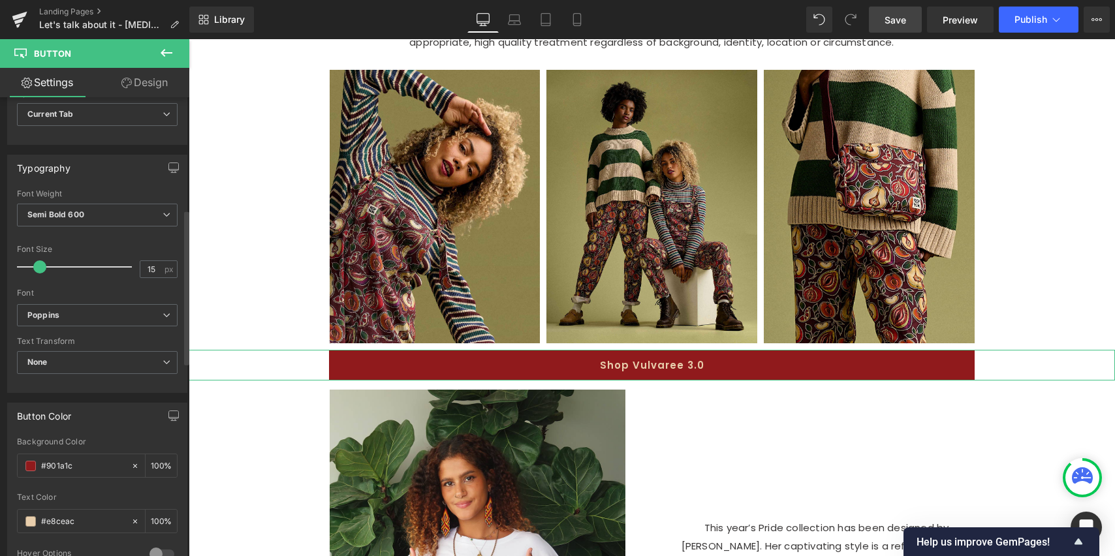
scroll to position [333, 0]
click at [151, 266] on input "15" at bounding box center [151, 269] width 23 height 16
type input "17"
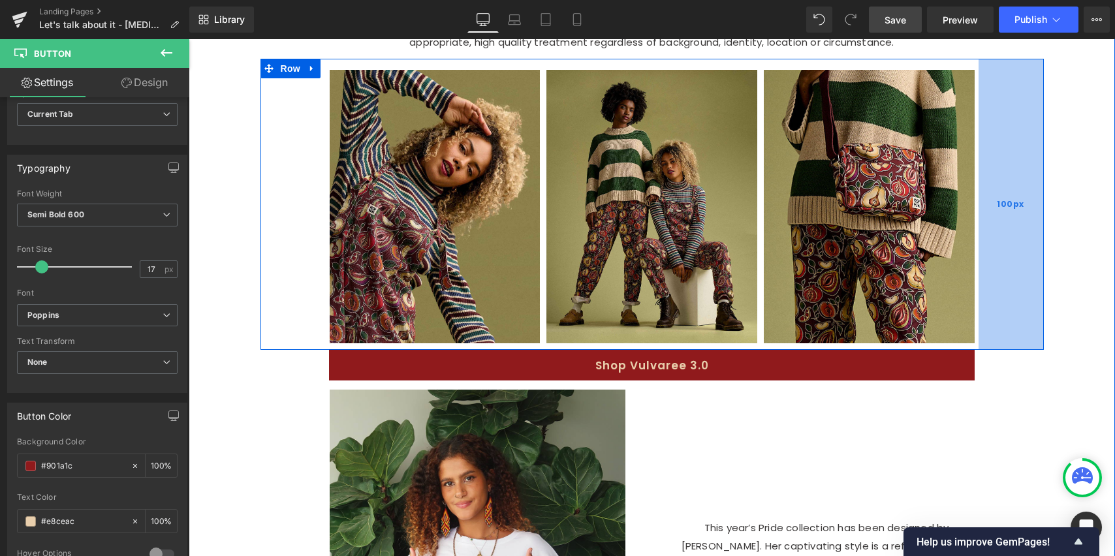
click at [993, 331] on div "100px" at bounding box center [1011, 204] width 65 height 291
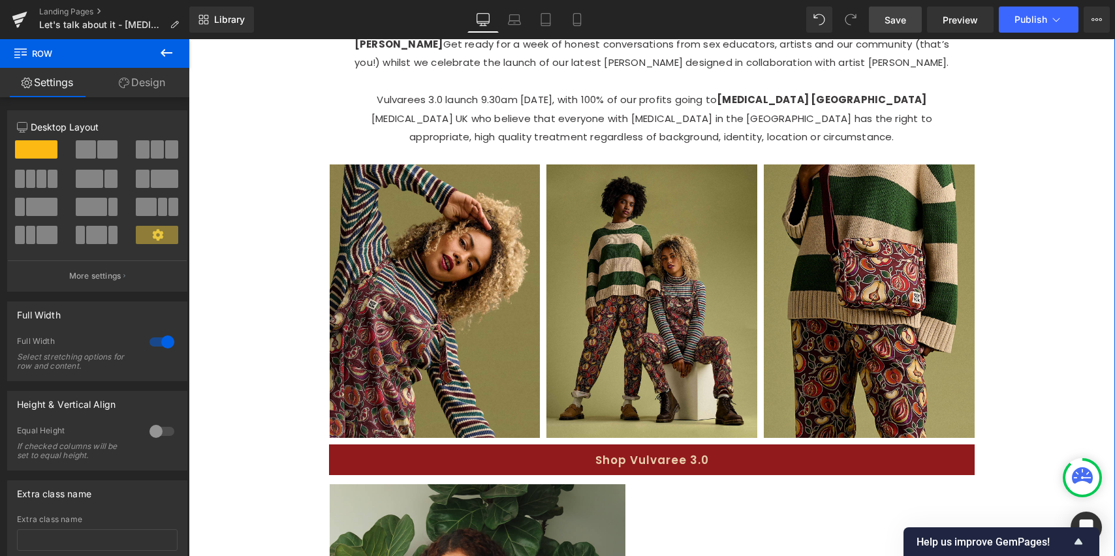
scroll to position [840, 0]
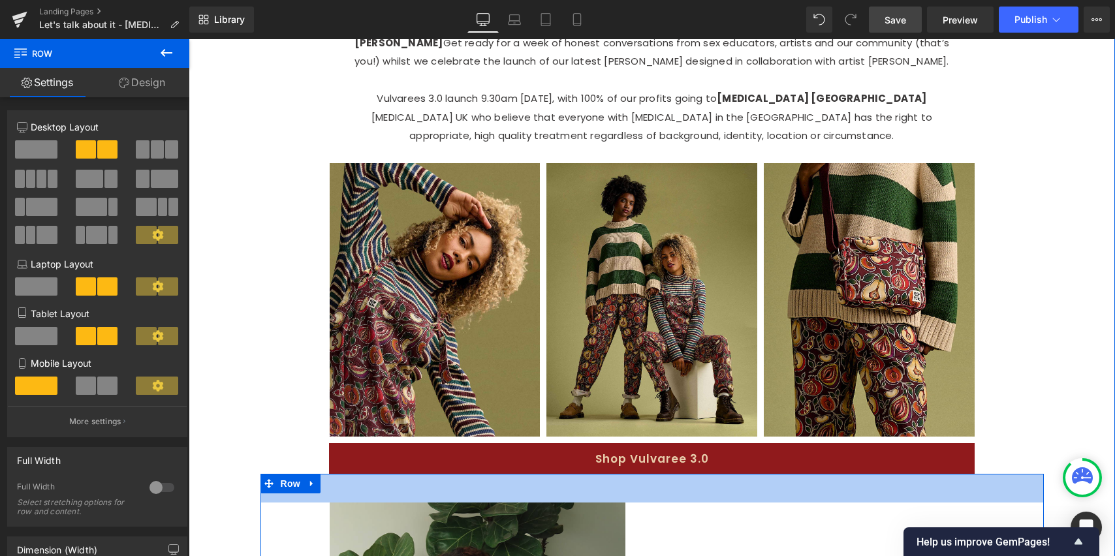
drag, startPoint x: 637, startPoint y: 499, endPoint x: 621, endPoint y: 483, distance: 22.6
click at [637, 503] on div "44px" at bounding box center [653, 488] width 784 height 29
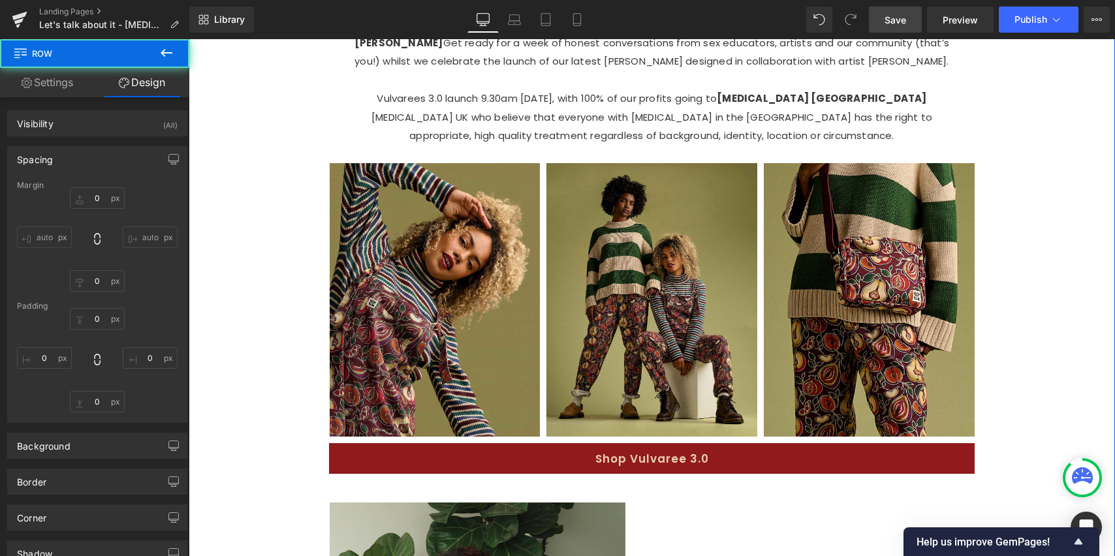
type input "0"
type input "44"
type input "65"
type input "10"
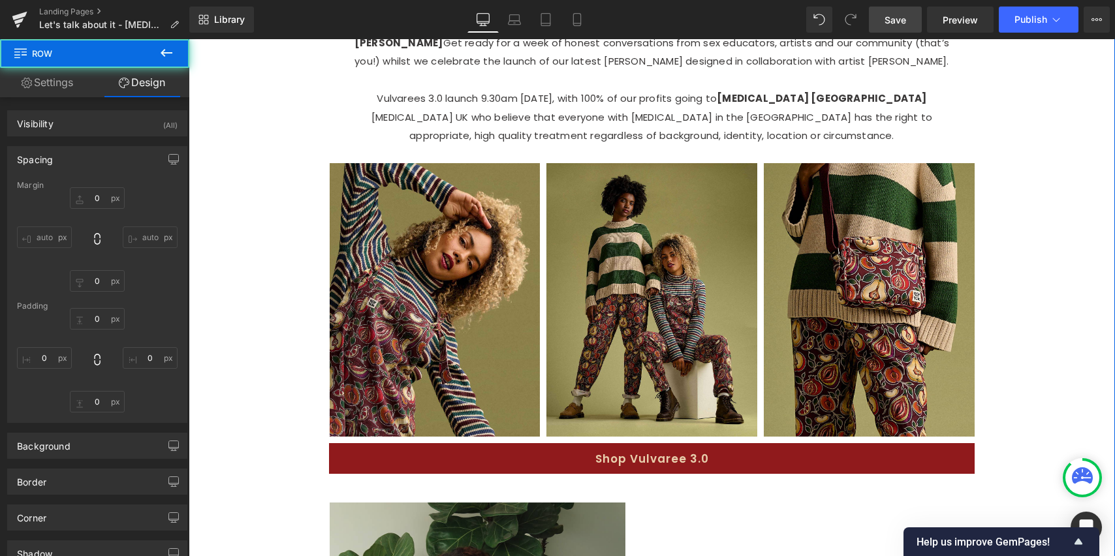
type input "65"
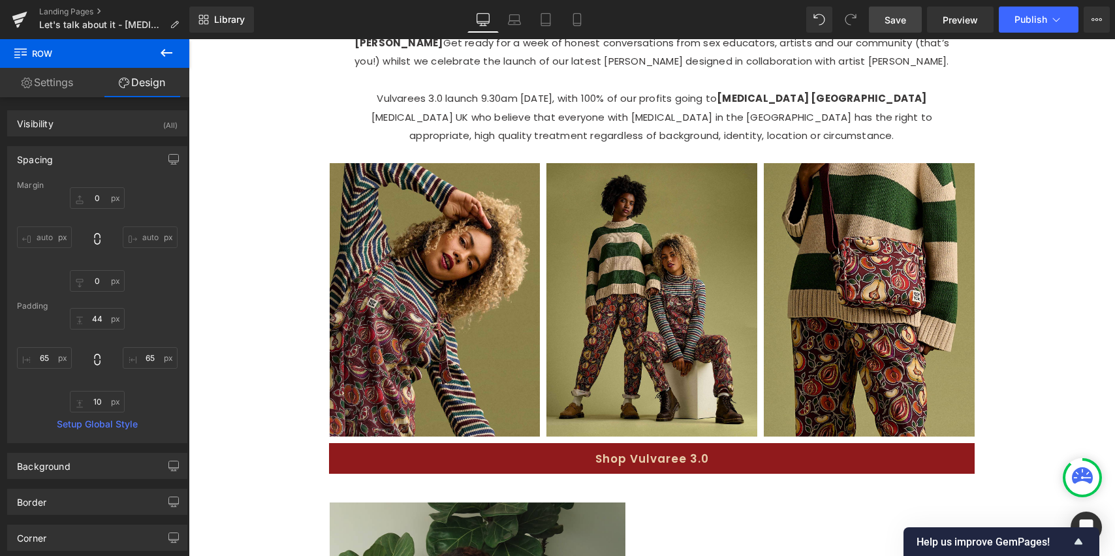
click at [175, 49] on button at bounding box center [167, 53] width 46 height 29
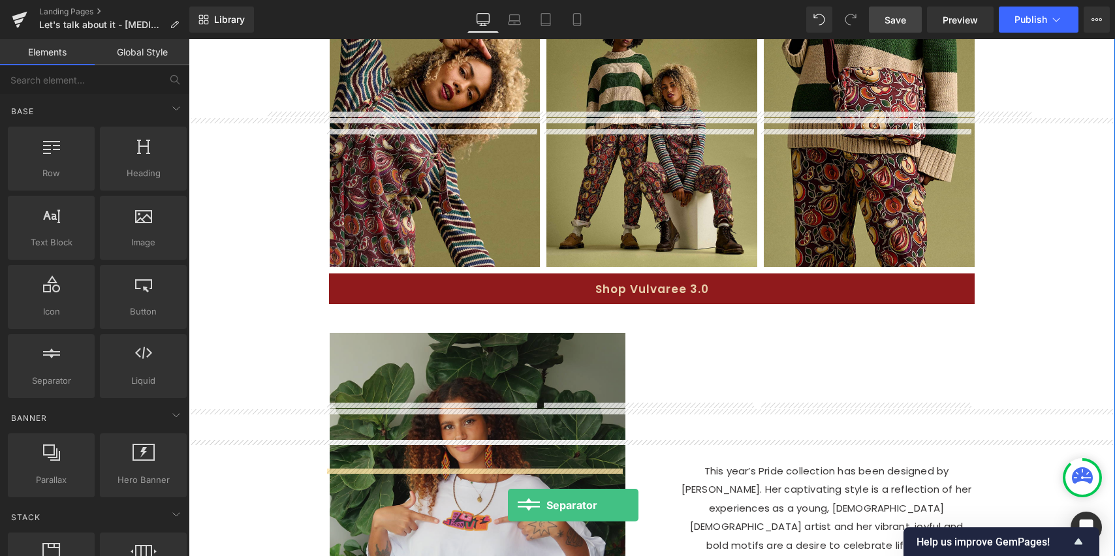
scroll to position [1062, 0]
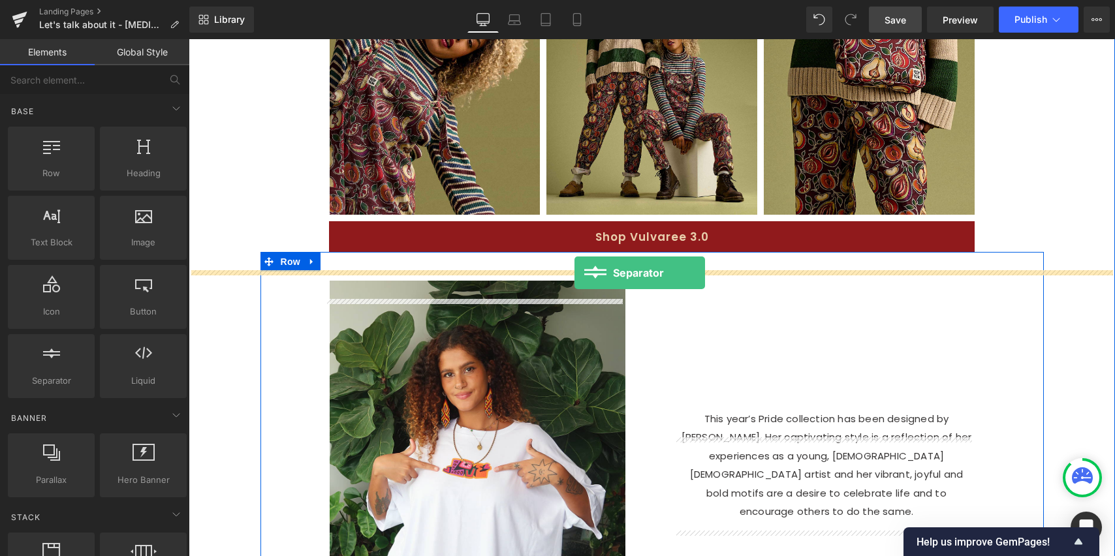
drag, startPoint x: 253, startPoint y: 404, endPoint x: 575, endPoint y: 274, distance: 347.4
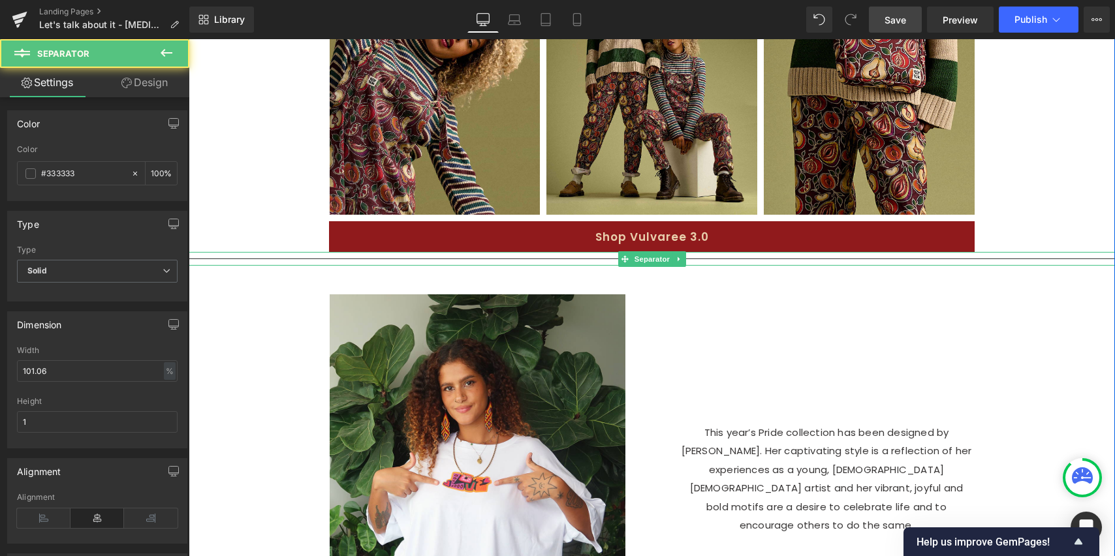
click at [1031, 266] on hr at bounding box center [652, 262] width 927 height 7
click at [735, 266] on div at bounding box center [652, 259] width 927 height 14
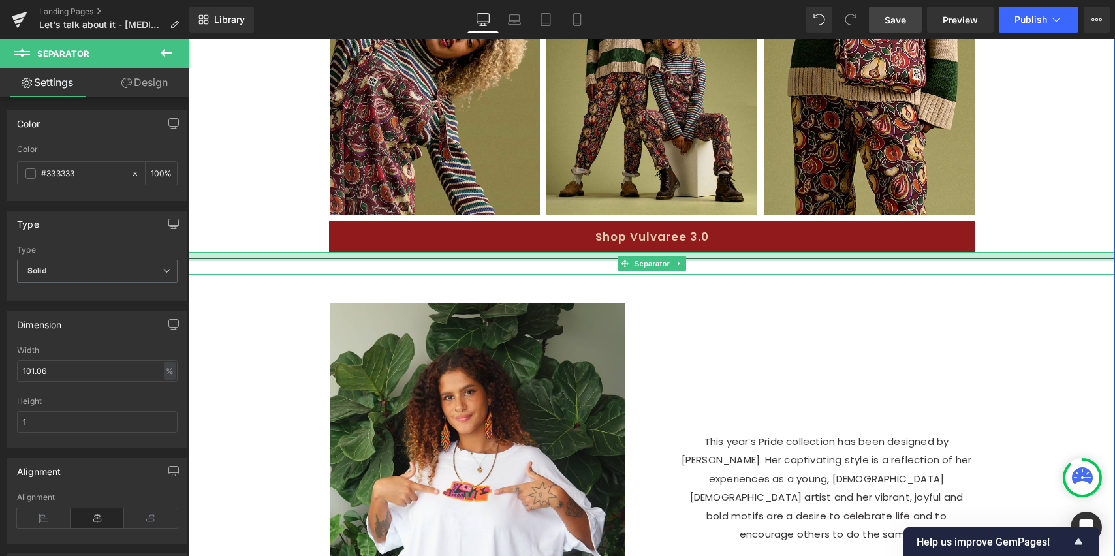
click at [736, 275] on div "Separator" at bounding box center [652, 263] width 927 height 23
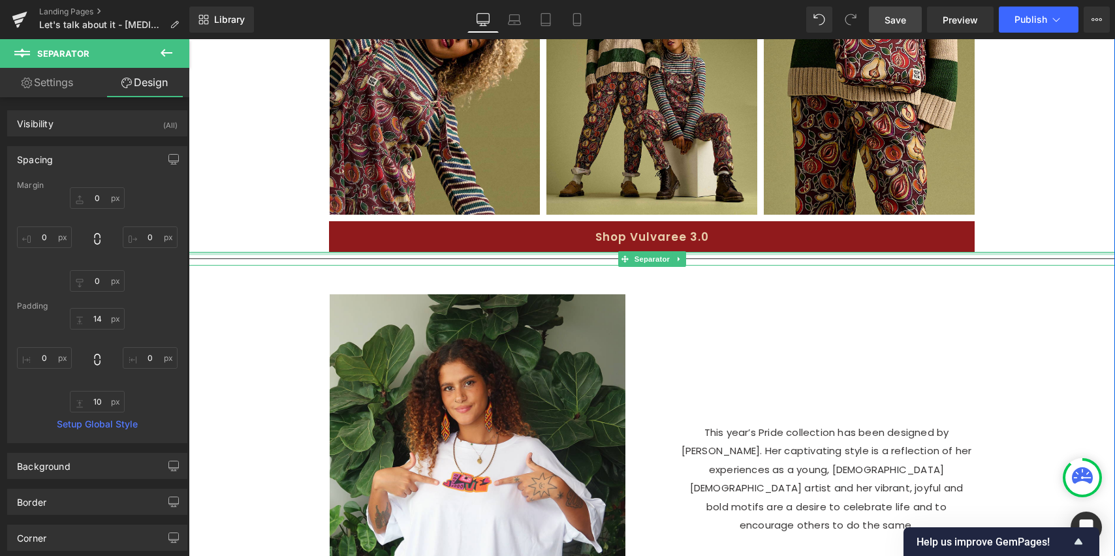
drag, startPoint x: 744, startPoint y: 275, endPoint x: 746, endPoint y: 267, distance: 8.3
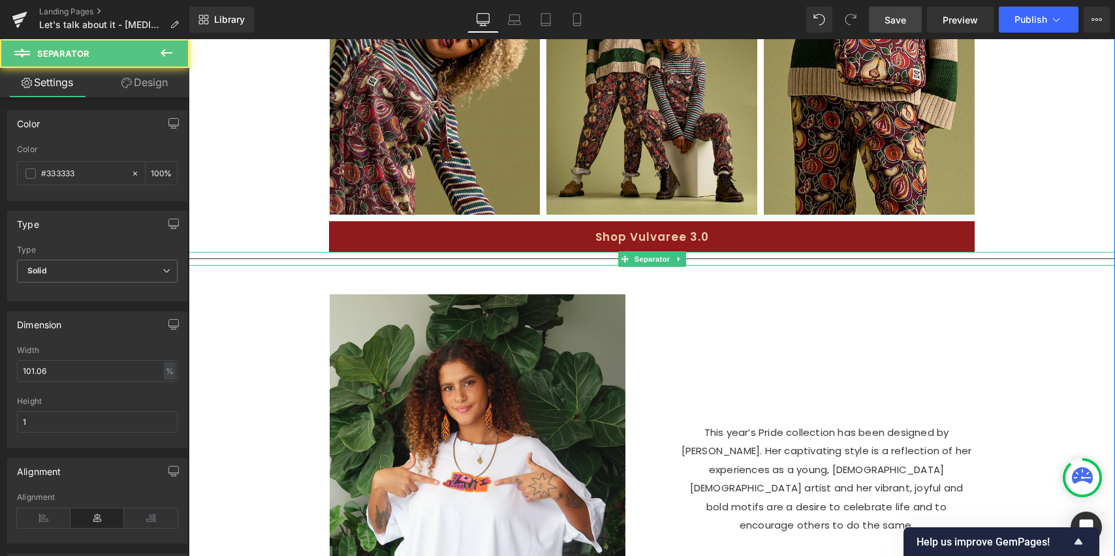
click at [746, 266] on div at bounding box center [652, 259] width 927 height 14
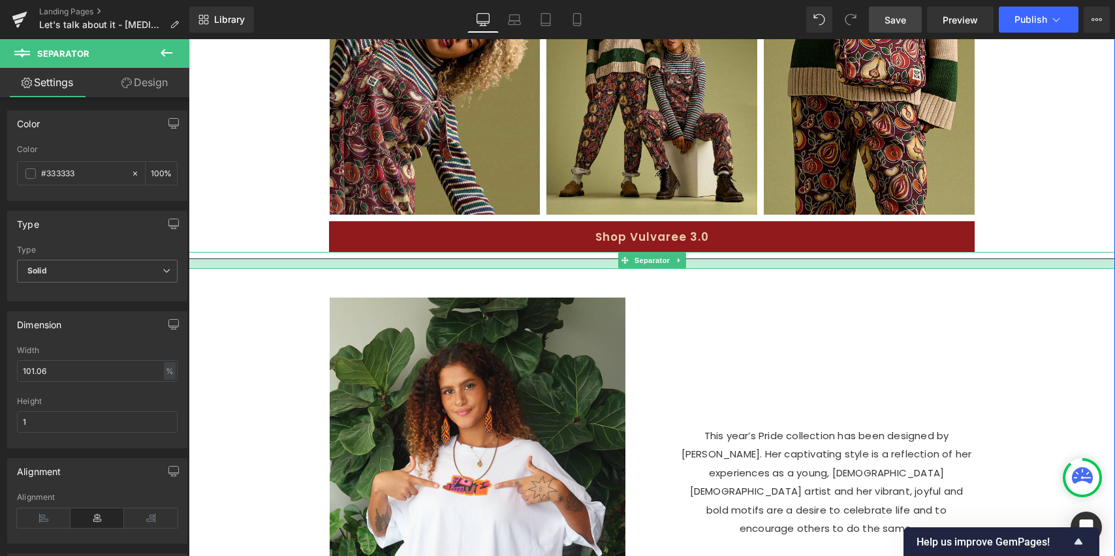
click at [746, 269] on div at bounding box center [652, 264] width 927 height 10
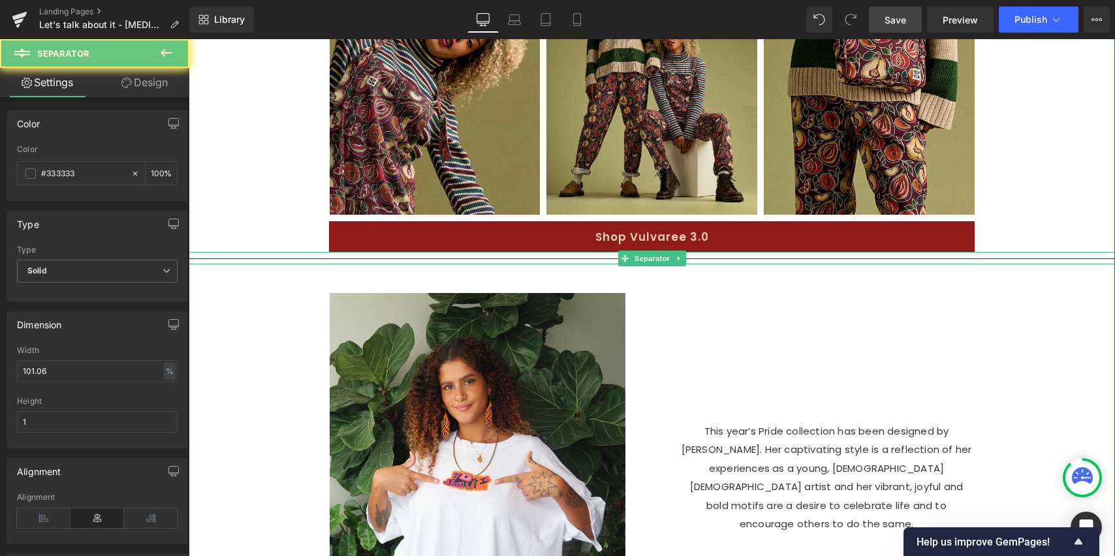
click at [750, 264] on div at bounding box center [652, 258] width 927 height 12
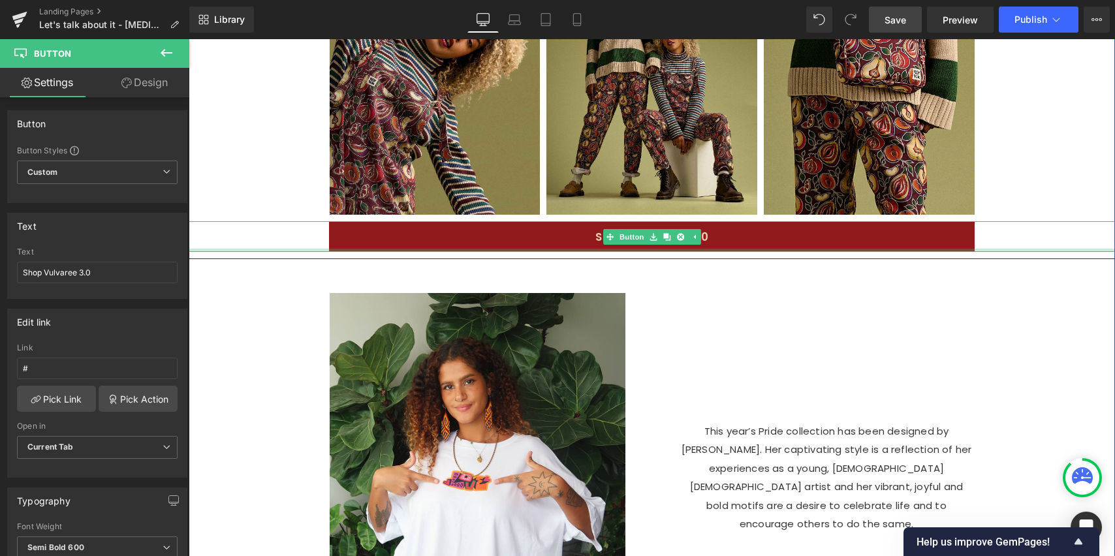
click at [993, 252] on div "Shop Vulvaree 3.0 Button" at bounding box center [652, 236] width 927 height 31
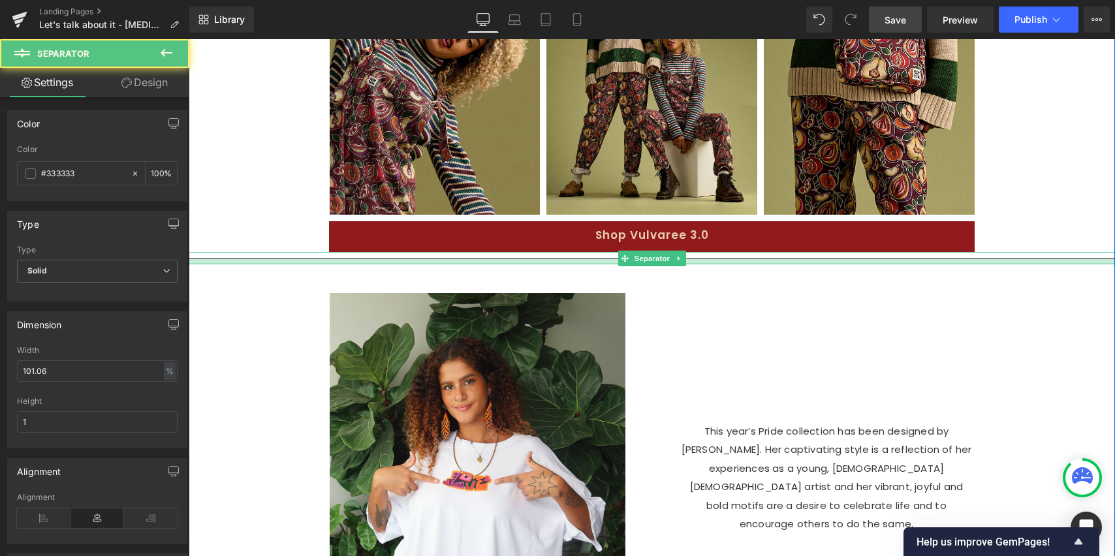
click at [989, 264] on div "Separator" at bounding box center [652, 258] width 927 height 12
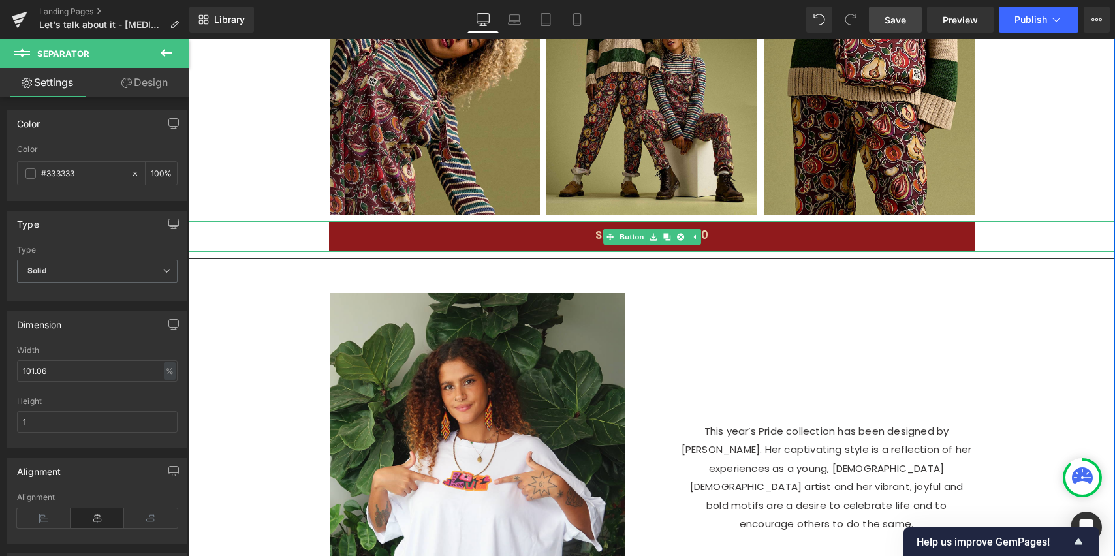
drag, startPoint x: 989, startPoint y: 272, endPoint x: 939, endPoint y: 266, distance: 50.7
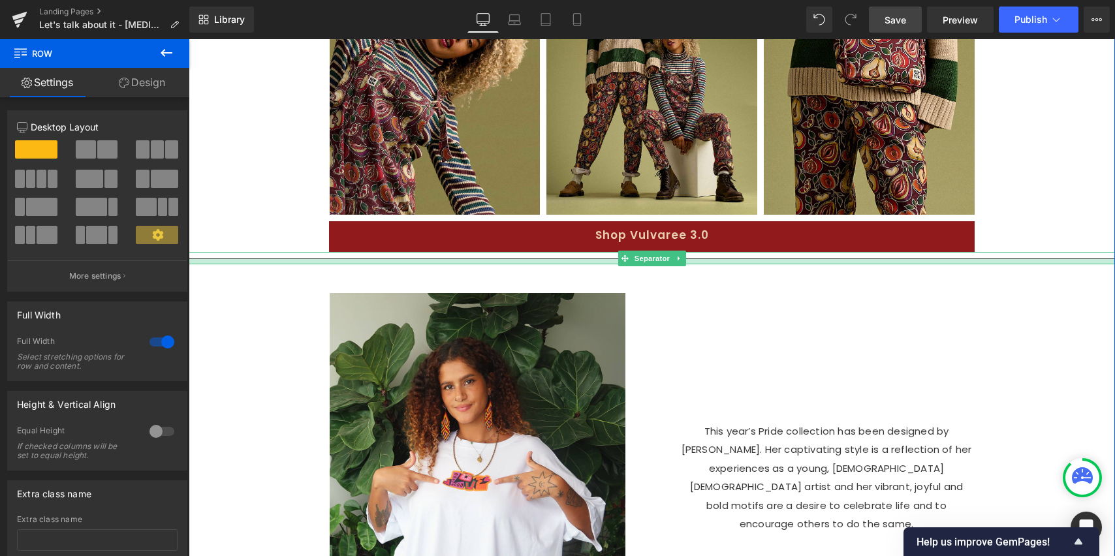
click at [248, 264] on div at bounding box center [652, 261] width 927 height 5
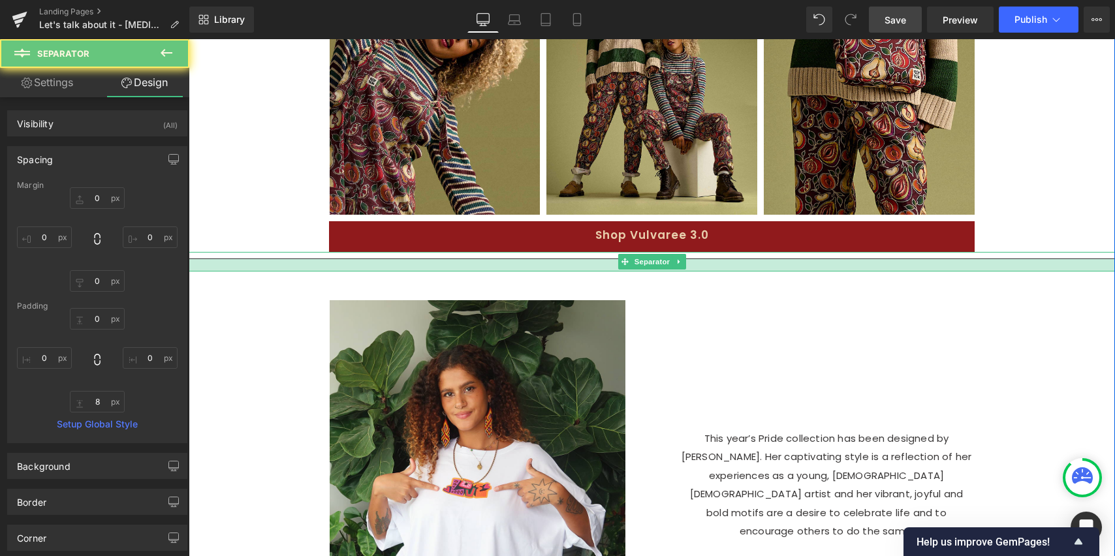
click at [250, 272] on div at bounding box center [652, 265] width 927 height 12
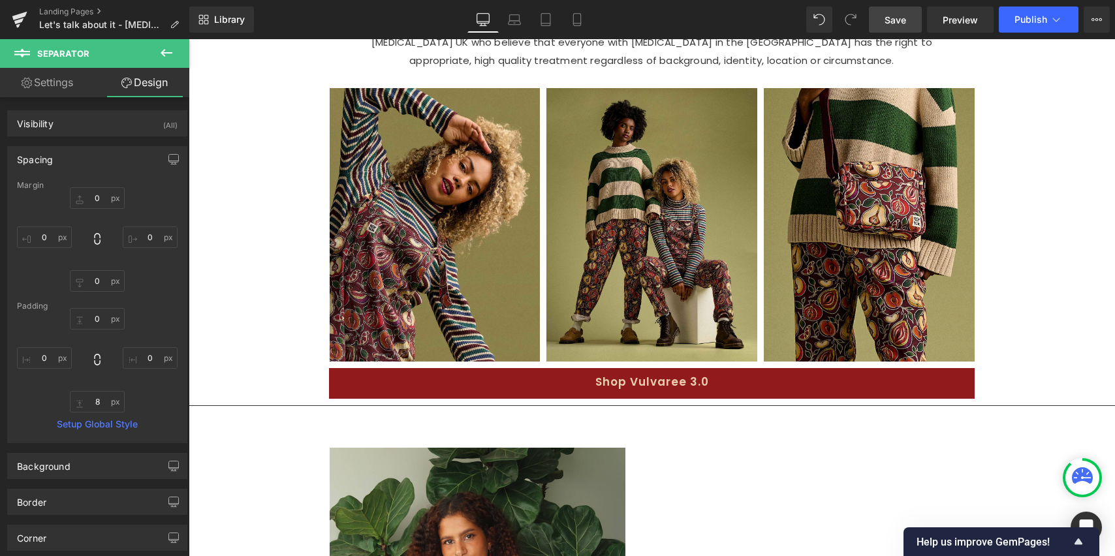
scroll to position [920, 0]
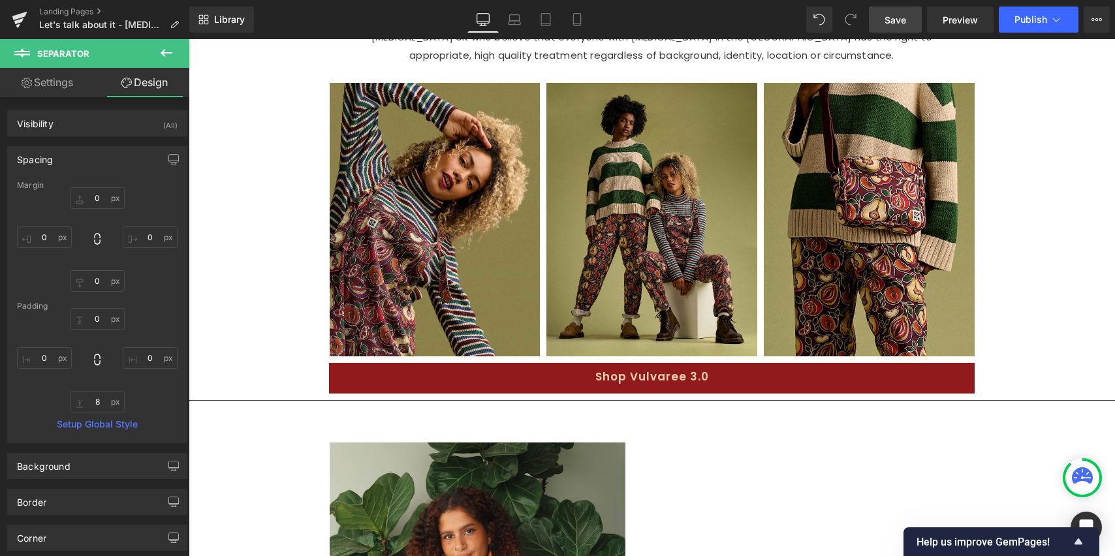
click at [240, 414] on div at bounding box center [652, 404] width 927 height 20
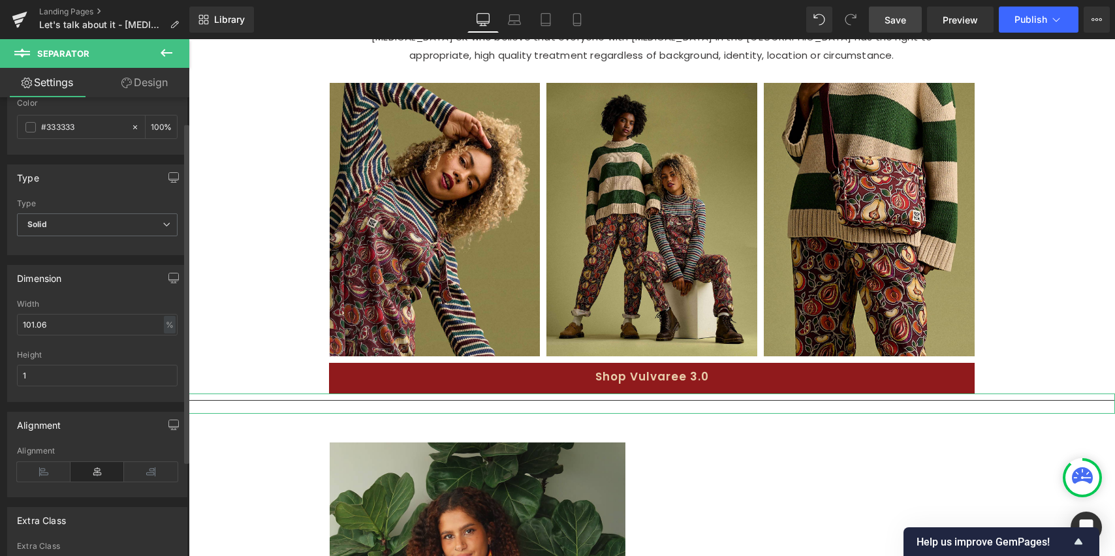
scroll to position [31, 0]
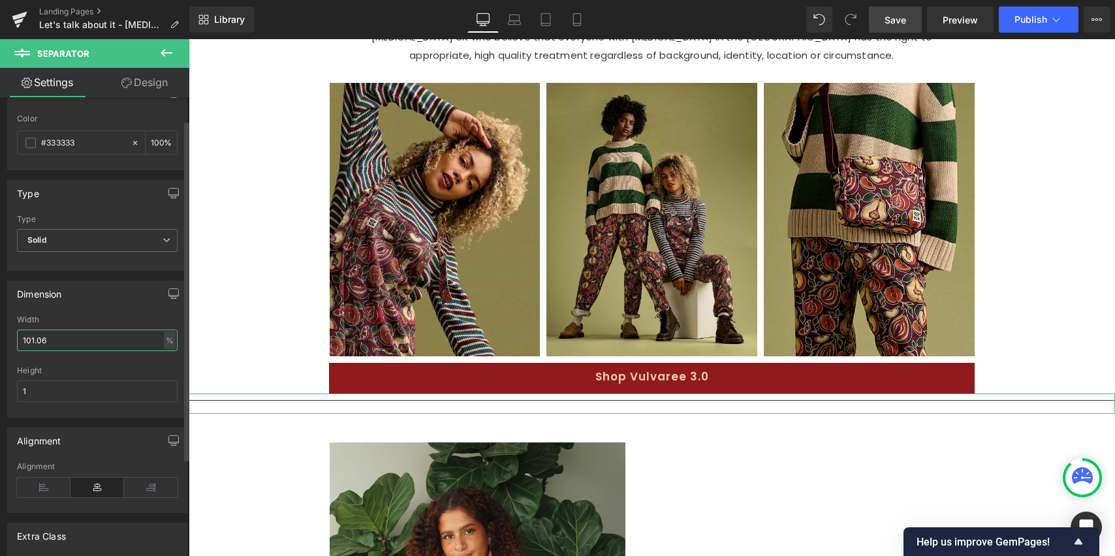
click at [89, 344] on input "101.06" at bounding box center [97, 341] width 161 height 22
type input "70"
drag, startPoint x: 156, startPoint y: 85, endPoint x: 146, endPoint y: 101, distance: 19.4
click at [156, 85] on link "Design" at bounding box center [144, 82] width 95 height 29
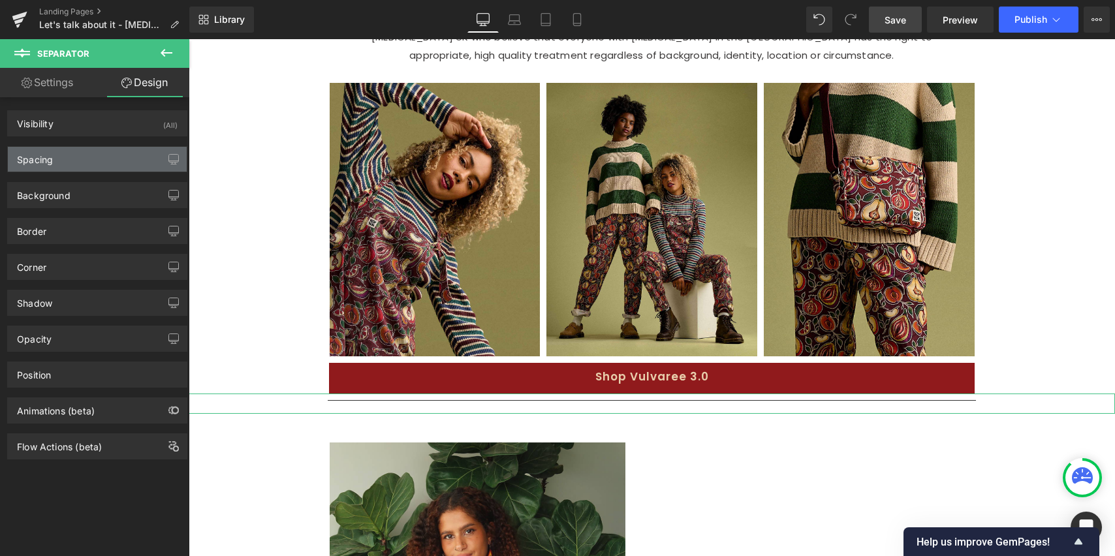
click at [104, 155] on div "Spacing" at bounding box center [97, 159] width 179 height 25
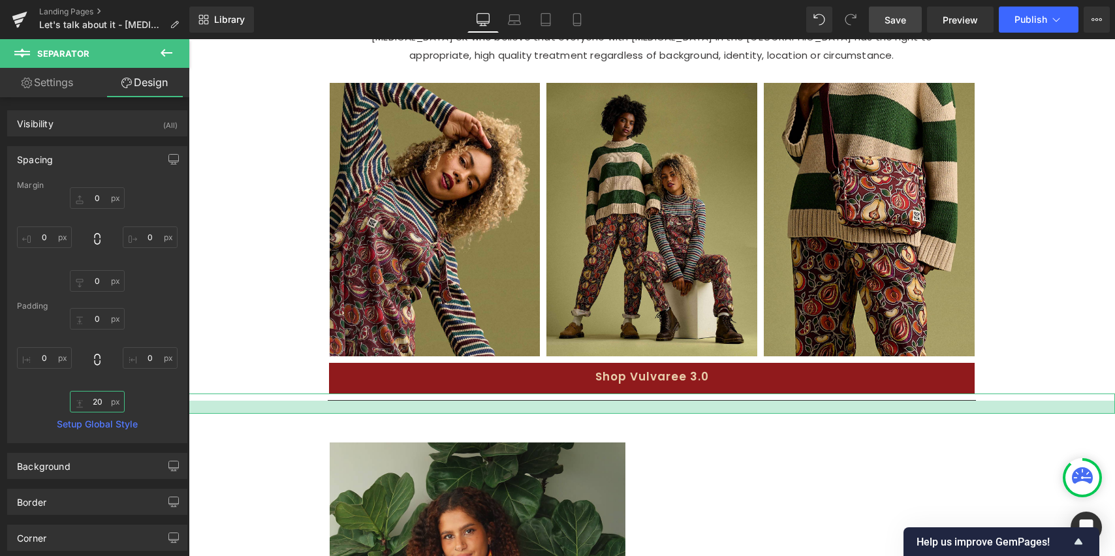
click at [101, 402] on input "20" at bounding box center [97, 402] width 55 height 22
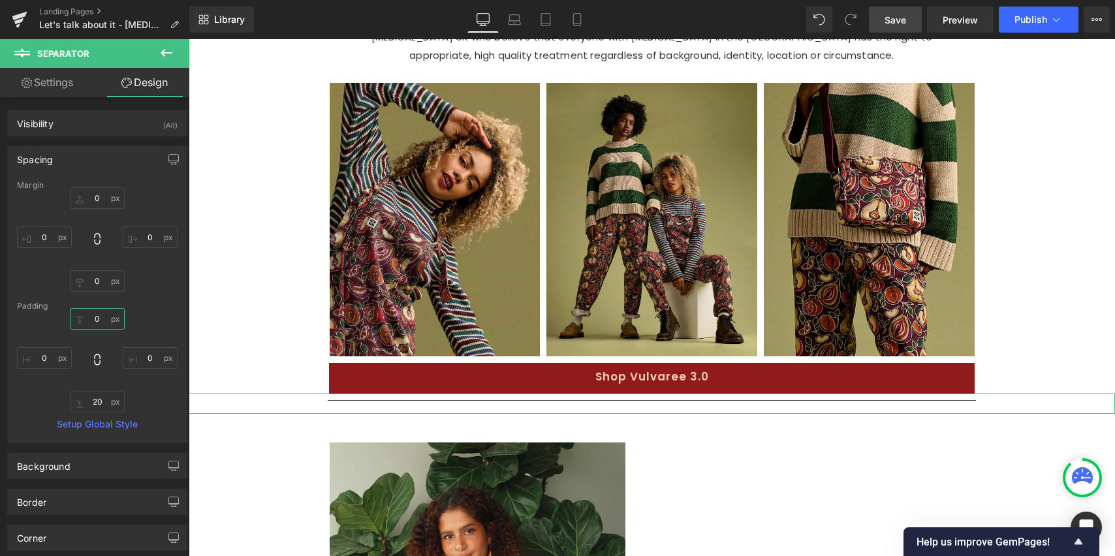
click at [98, 317] on input "0" at bounding box center [97, 319] width 55 height 22
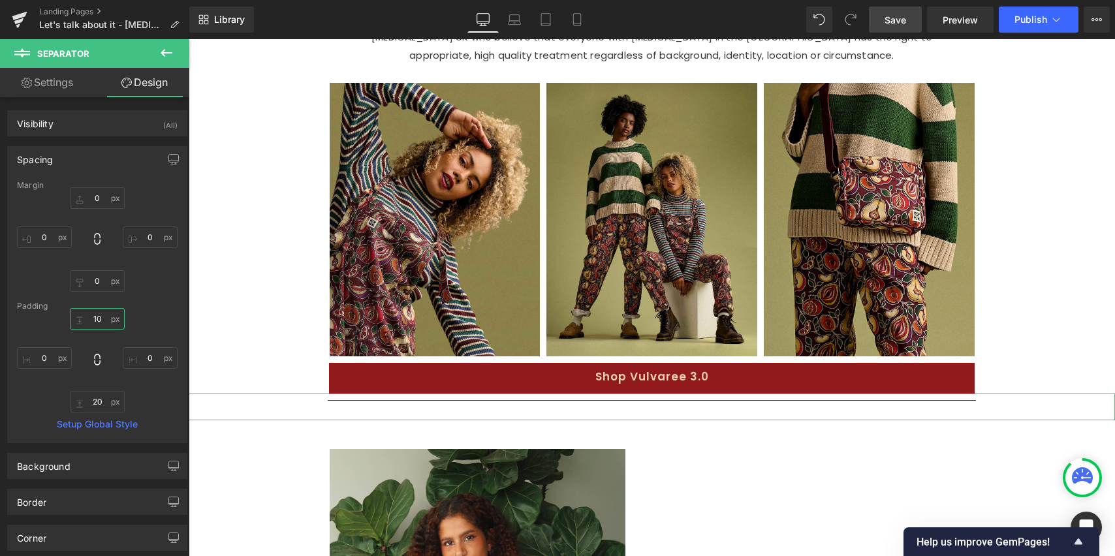
type input "0"
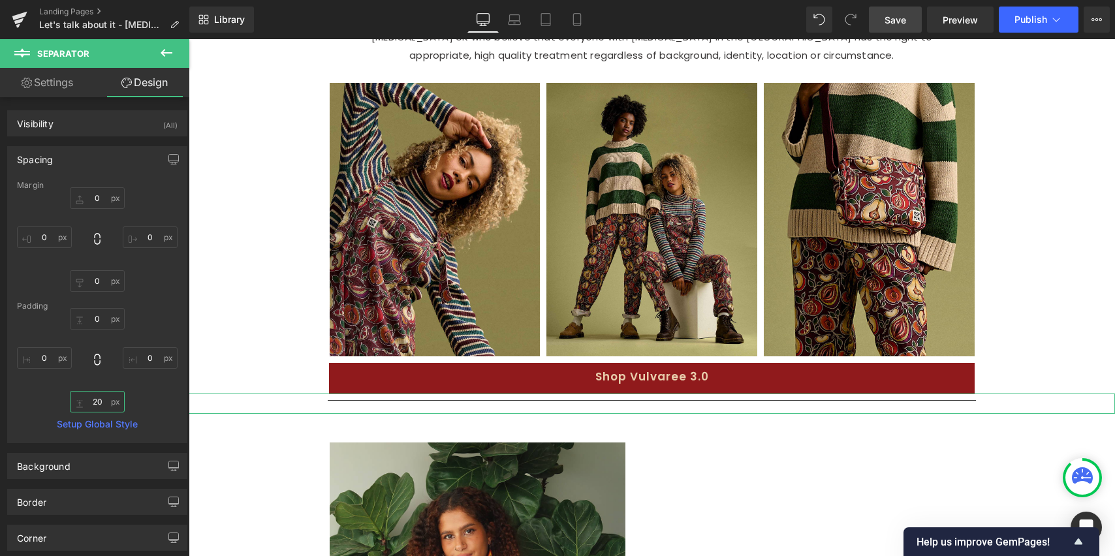
click at [96, 405] on input "20" at bounding box center [97, 402] width 55 height 22
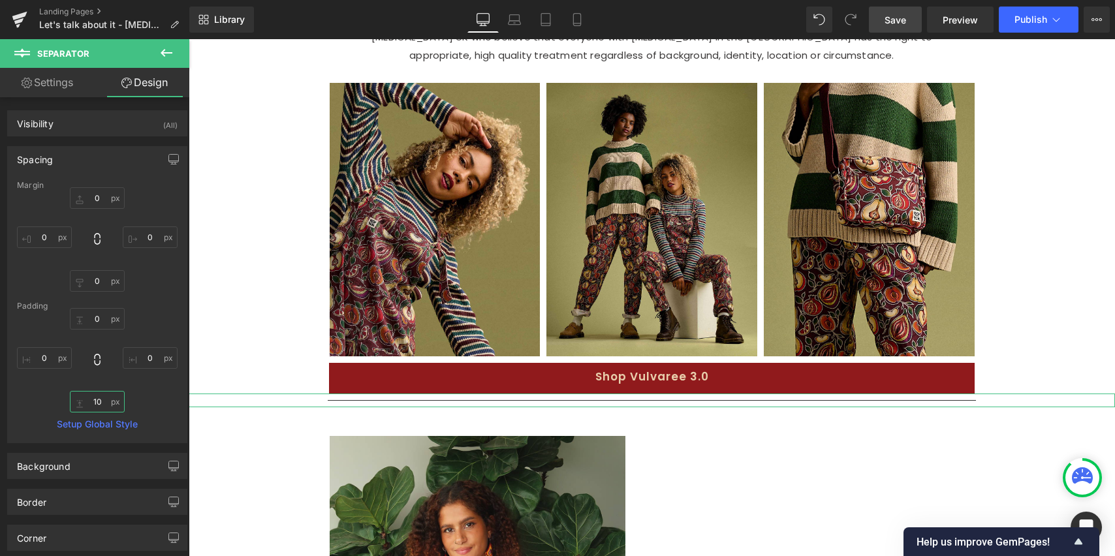
type input "0"
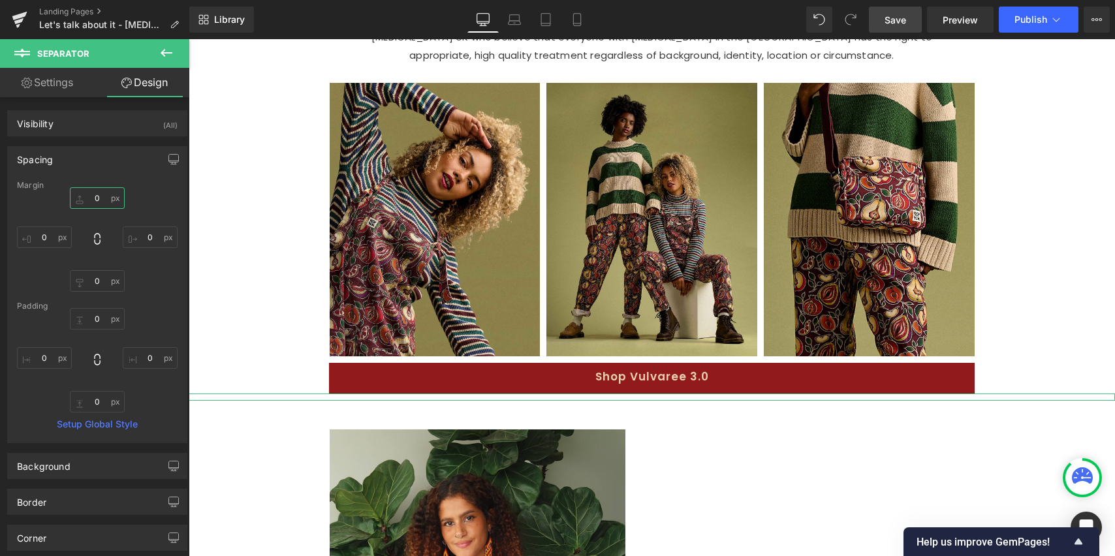
click at [103, 197] on input "0" at bounding box center [97, 198] width 55 height 22
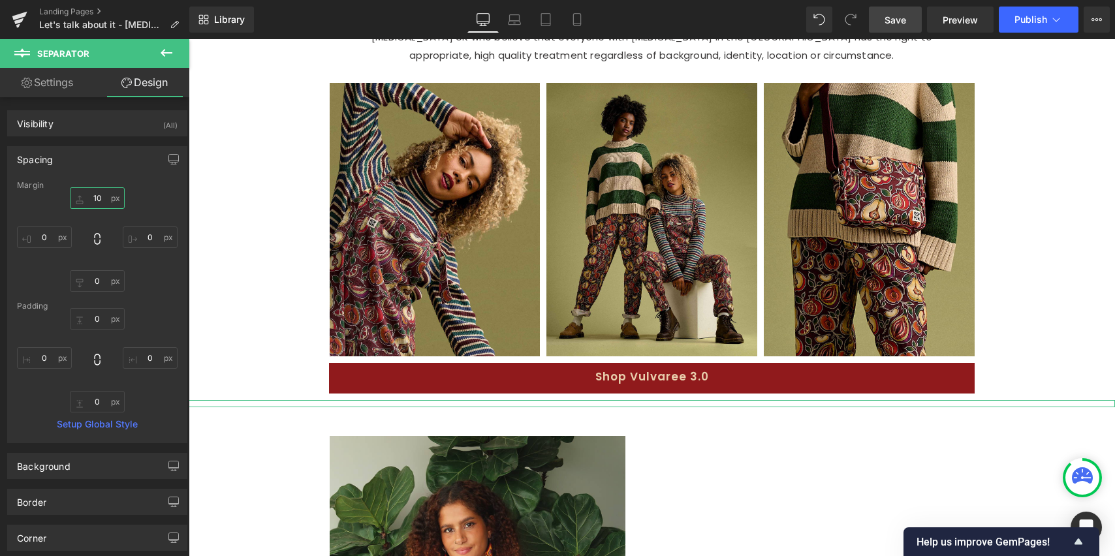
type input "20"
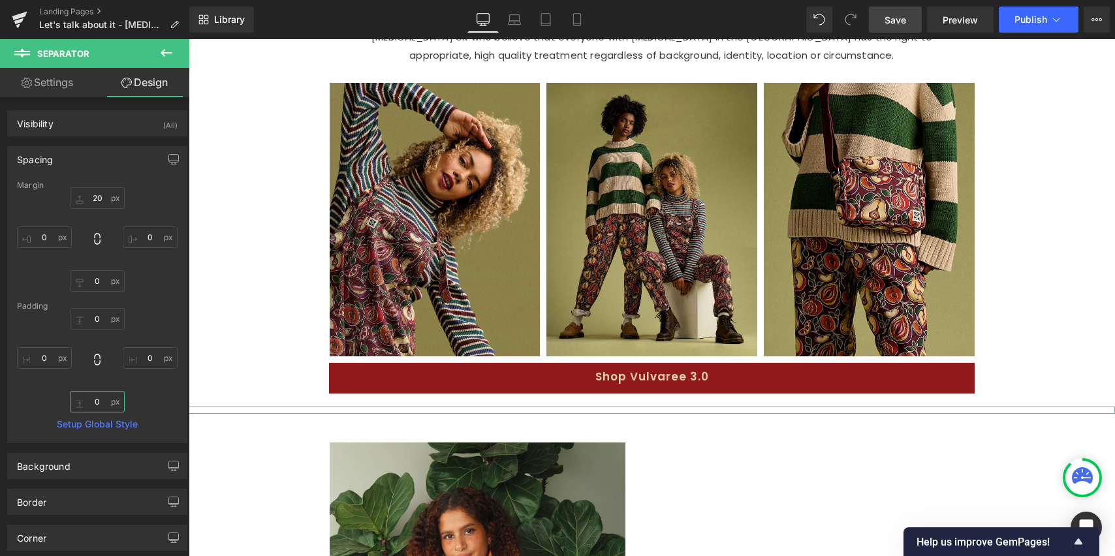
click at [93, 405] on input "0" at bounding box center [97, 402] width 55 height 22
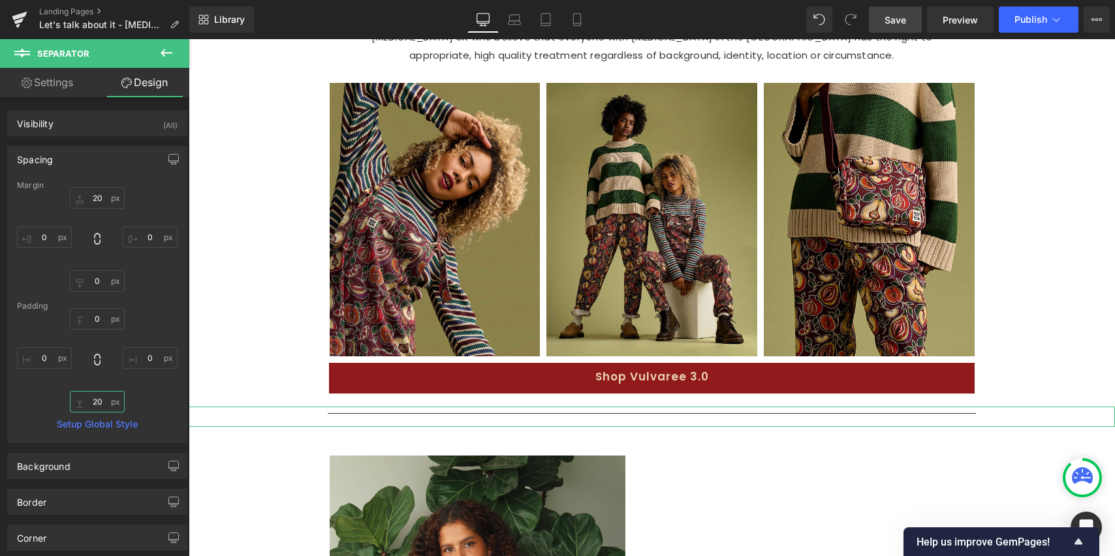
type input "10"
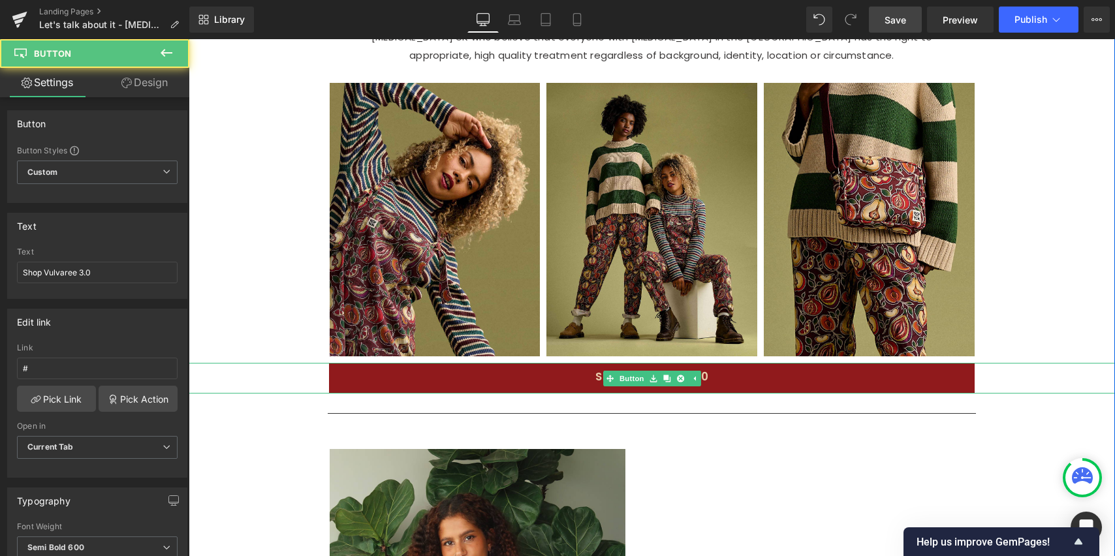
click at [250, 385] on div "Shop Vulvaree 3.0" at bounding box center [652, 378] width 927 height 31
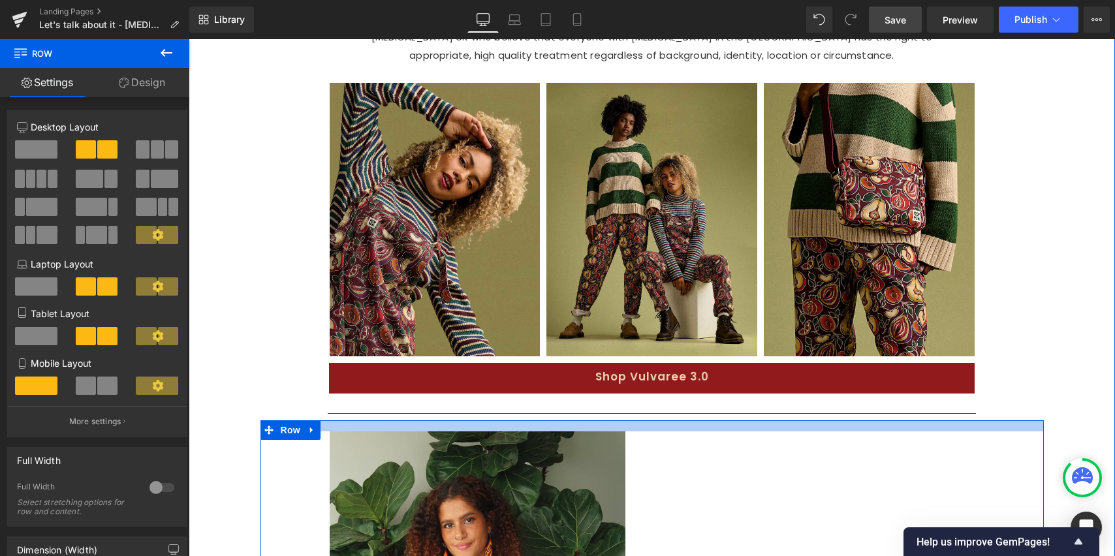
drag, startPoint x: 448, startPoint y: 459, endPoint x: 449, endPoint y: 441, distance: 17.6
click at [449, 432] on div at bounding box center [653, 426] width 784 height 11
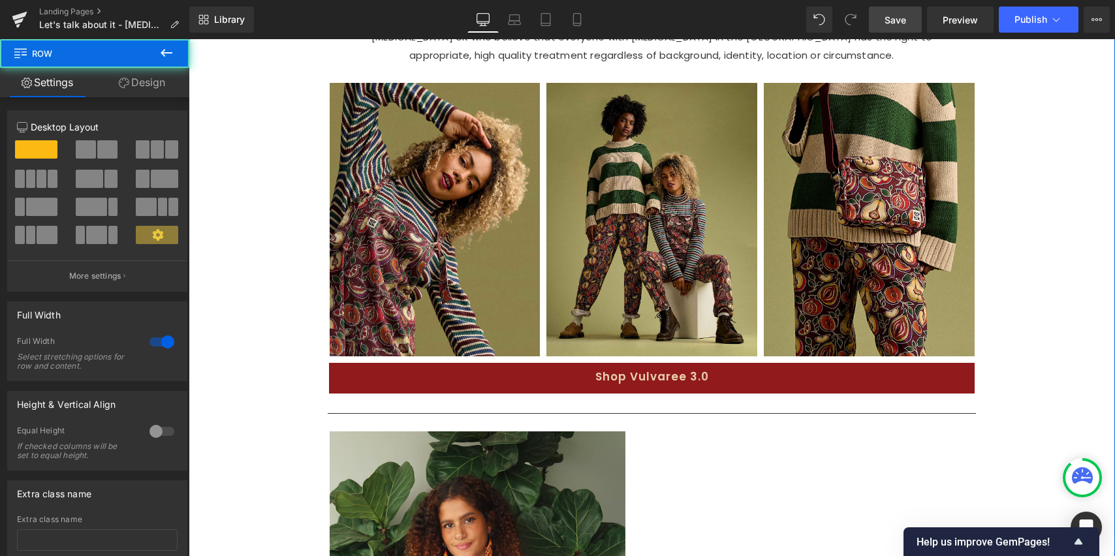
click at [1050, 365] on div "Image Image 430px 430px Sounds ridiculous right? It’s funny how we use words li…" at bounding box center [652, 11] width 927 height 1594
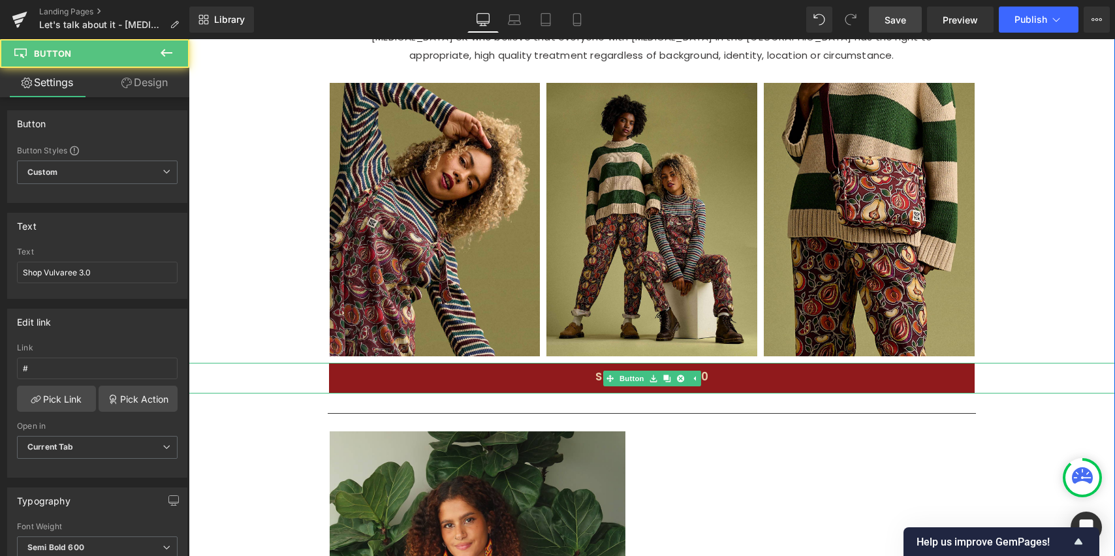
click at [705, 391] on link "Shop Vulvaree 3.0" at bounding box center [652, 378] width 646 height 31
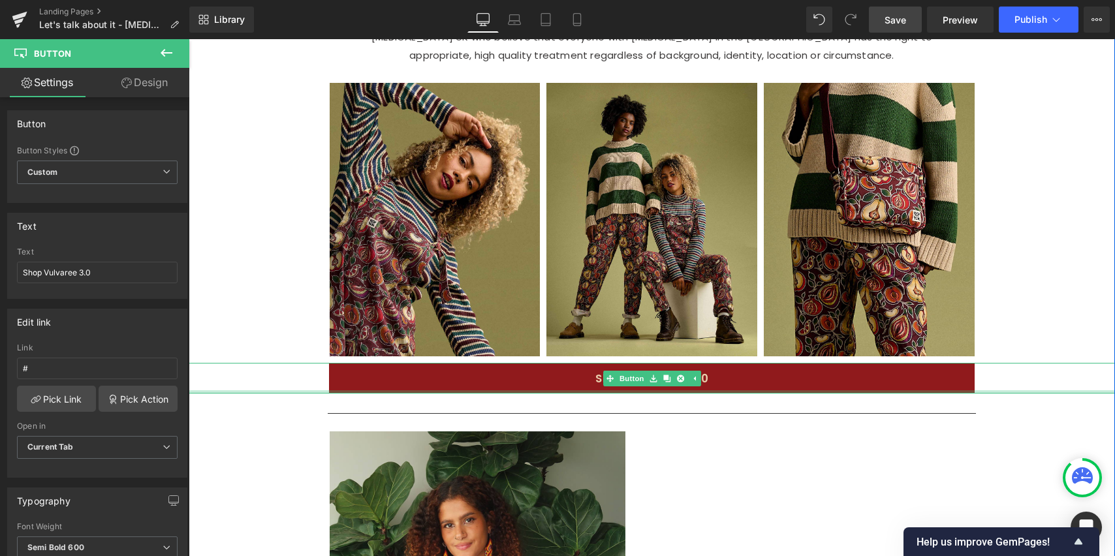
drag, startPoint x: 714, startPoint y: 409, endPoint x: 720, endPoint y: 395, distance: 14.7
click at [719, 394] on div "Shop Vulvaree 3.0 Button" at bounding box center [652, 378] width 927 height 31
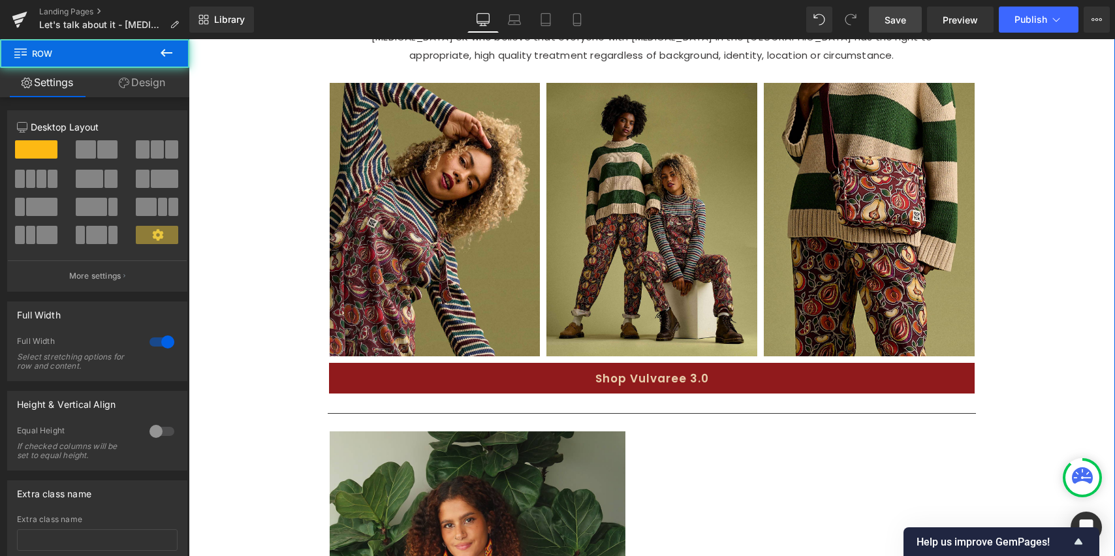
click at [1082, 323] on div "Image Image 430px 430px Sounds ridiculous right? It’s funny how we use words li…" at bounding box center [652, 11] width 927 height 1594
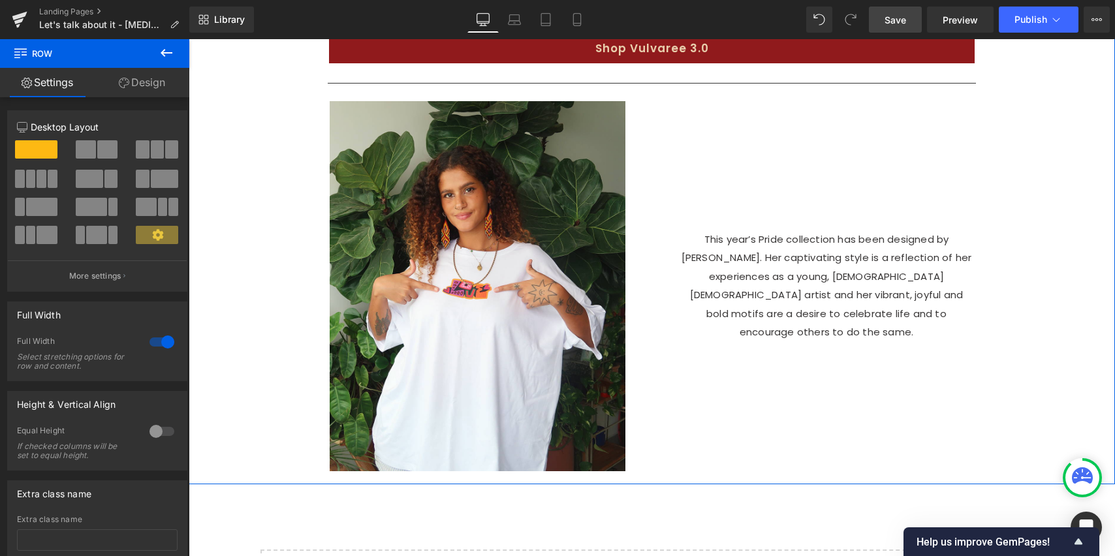
scroll to position [1252, 0]
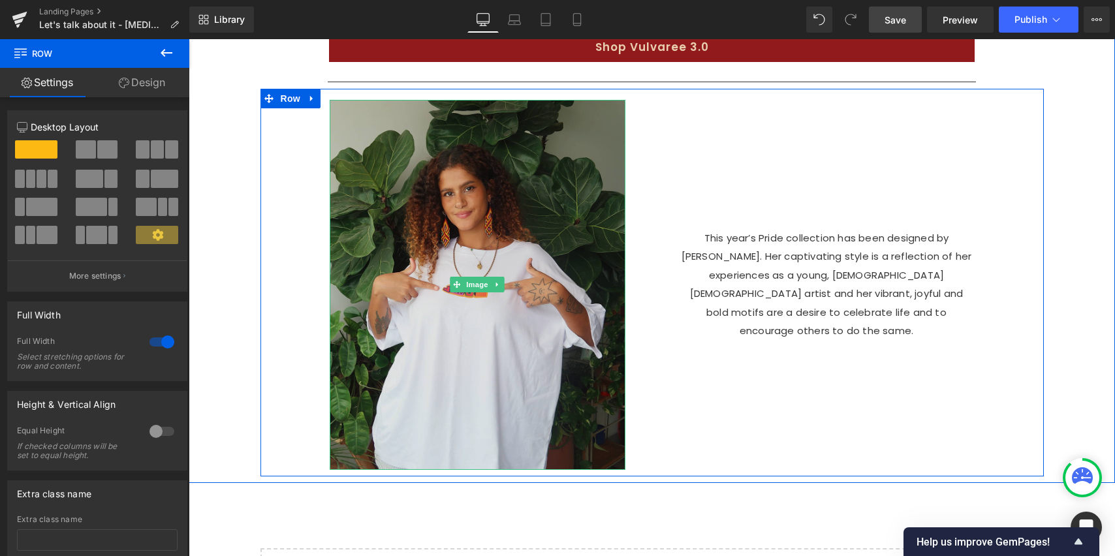
click at [473, 336] on img at bounding box center [478, 285] width 296 height 370
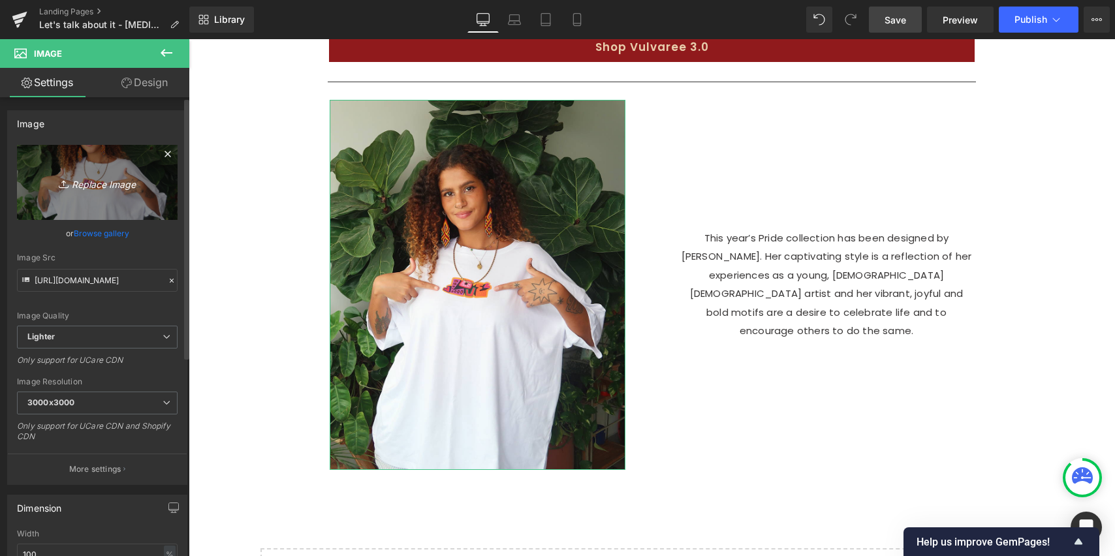
click at [90, 186] on icon "Replace Image" at bounding box center [97, 182] width 104 height 16
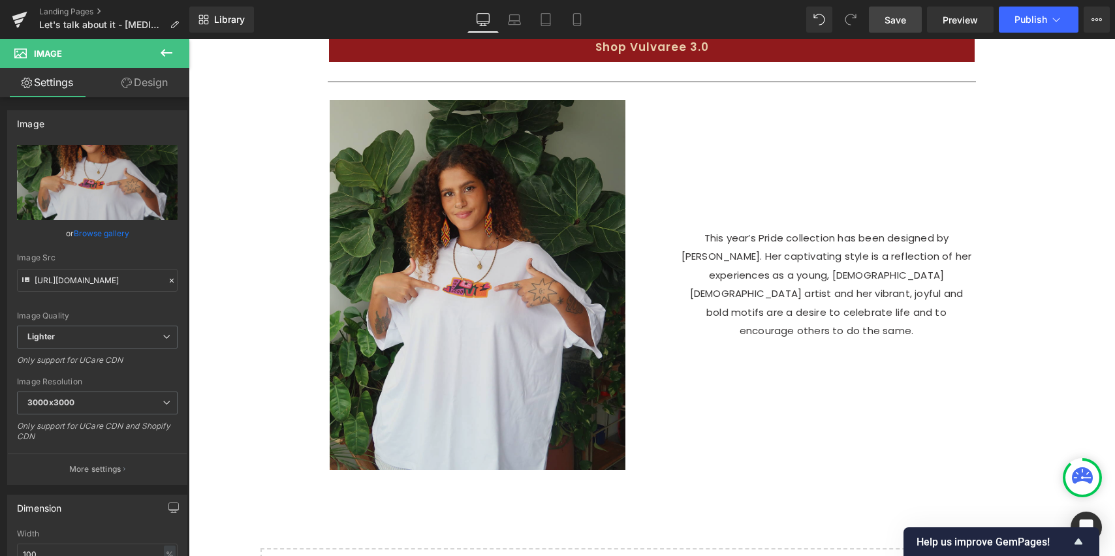
type input "C:\fakepath\11.jpg"
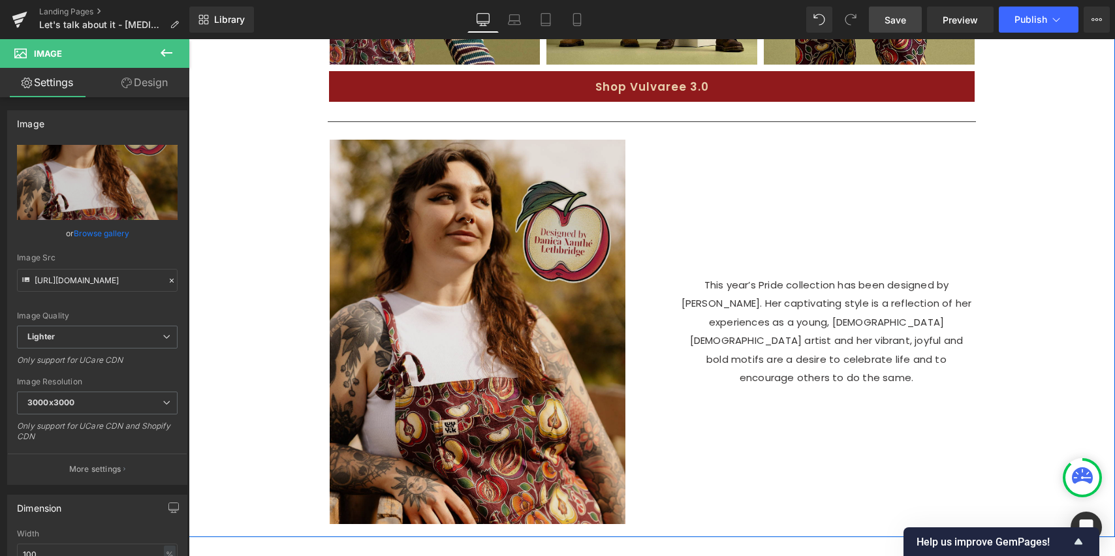
scroll to position [1207, 0]
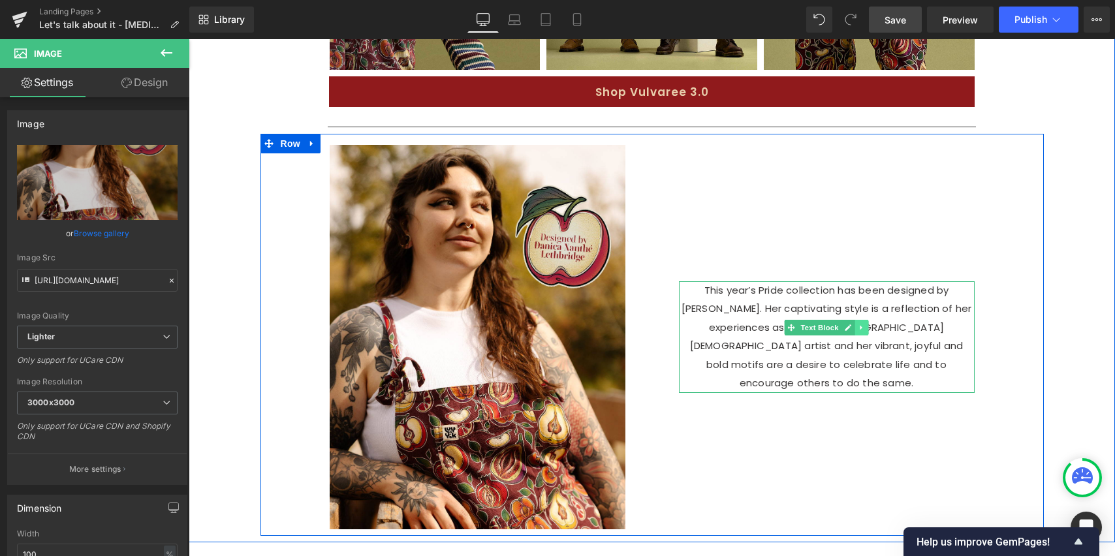
click at [858, 332] on icon at bounding box center [861, 328] width 7 height 8
click at [865, 332] on icon at bounding box center [868, 328] width 7 height 8
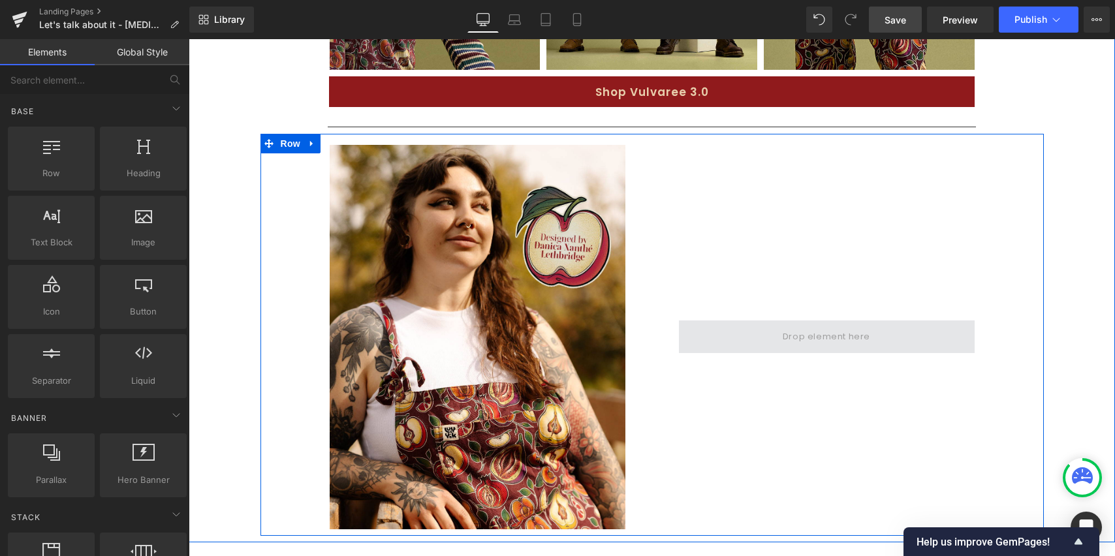
click at [782, 348] on span at bounding box center [826, 338] width 97 height 22
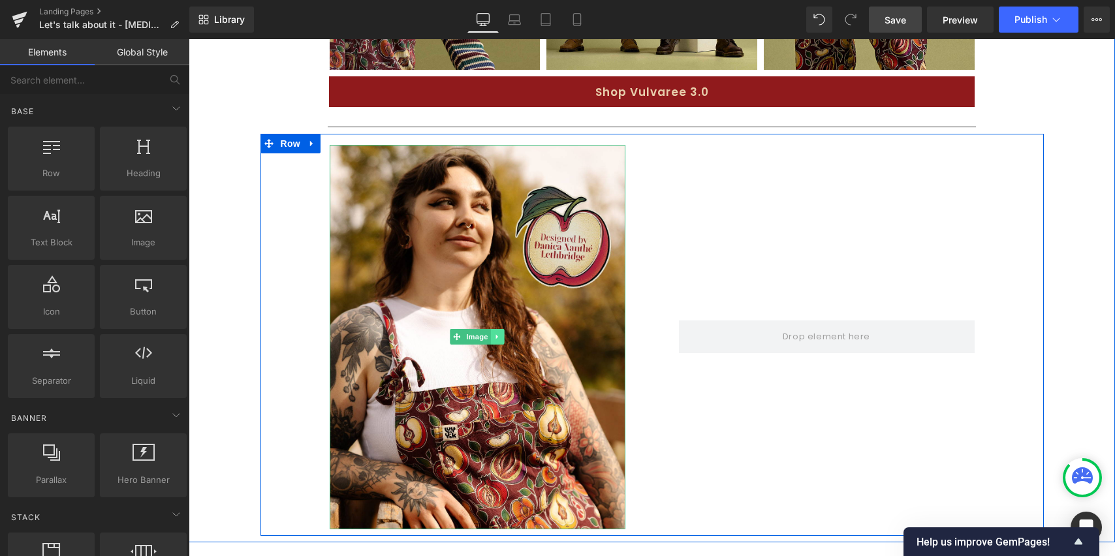
click at [496, 340] on icon at bounding box center [497, 337] width 2 height 5
click at [487, 341] on icon at bounding box center [490, 337] width 7 height 7
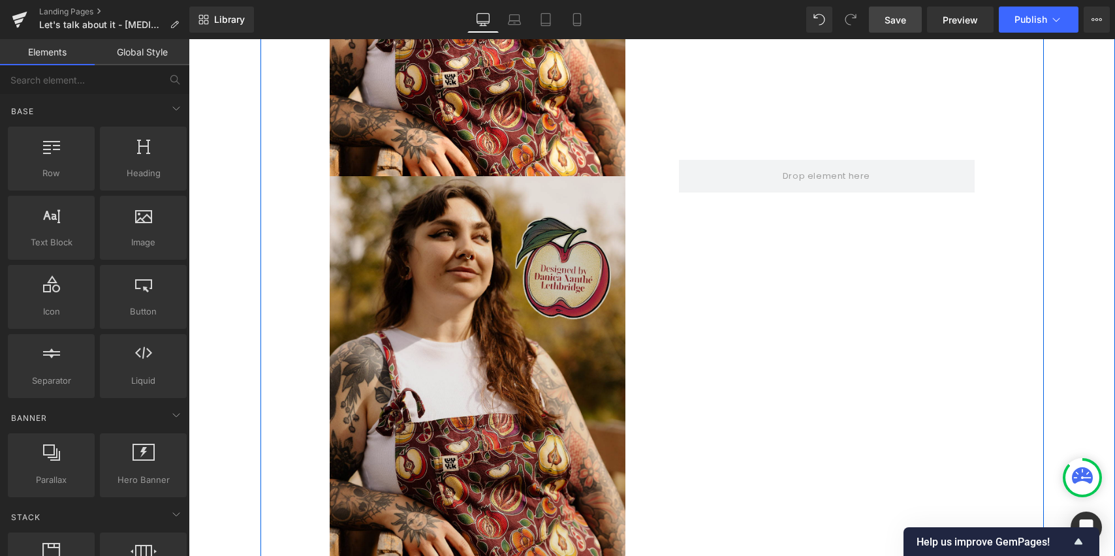
scroll to position [1549, 0]
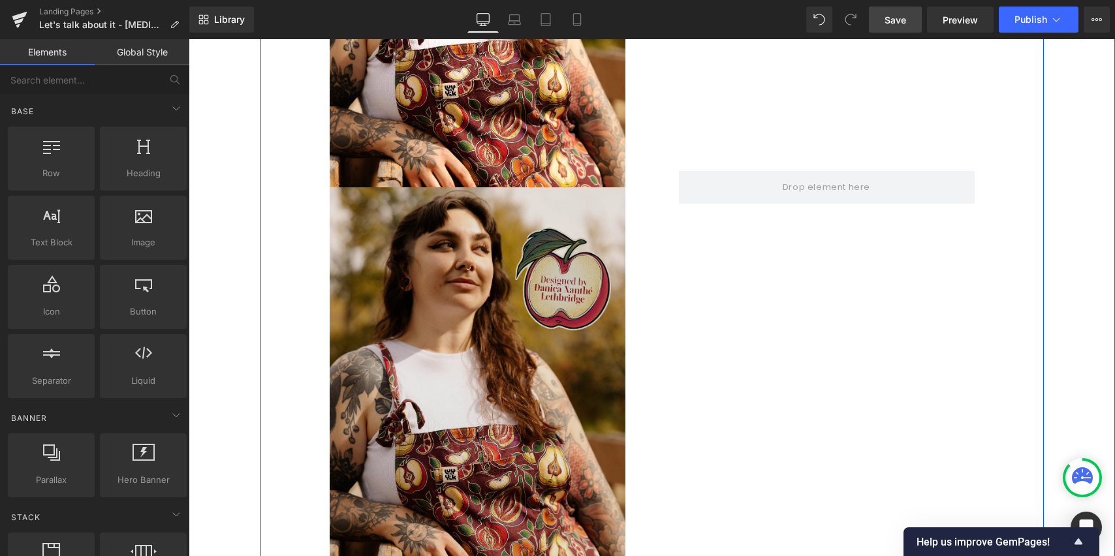
click at [492, 338] on img at bounding box center [478, 379] width 296 height 384
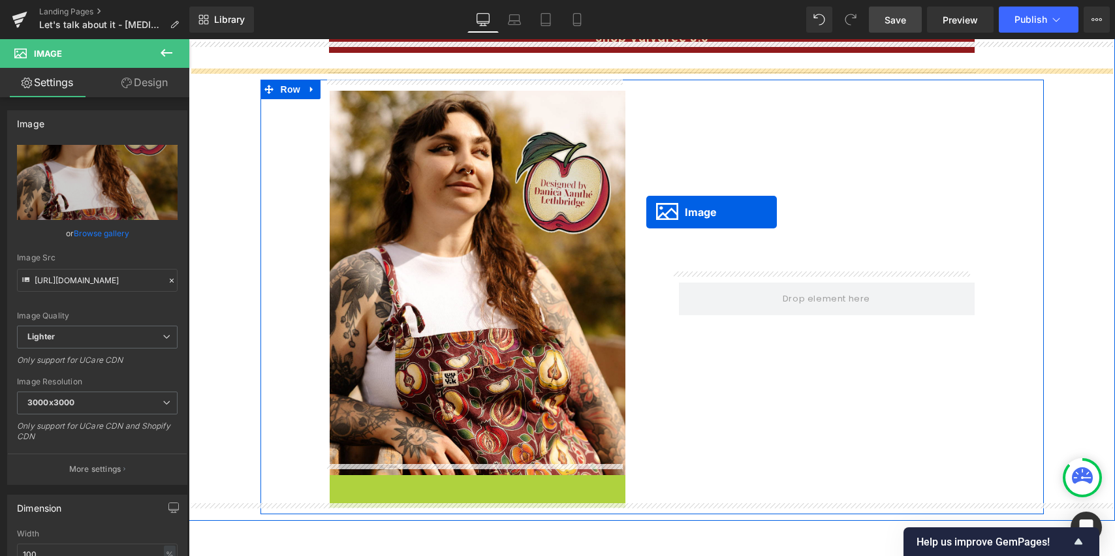
scroll to position [1255, 0]
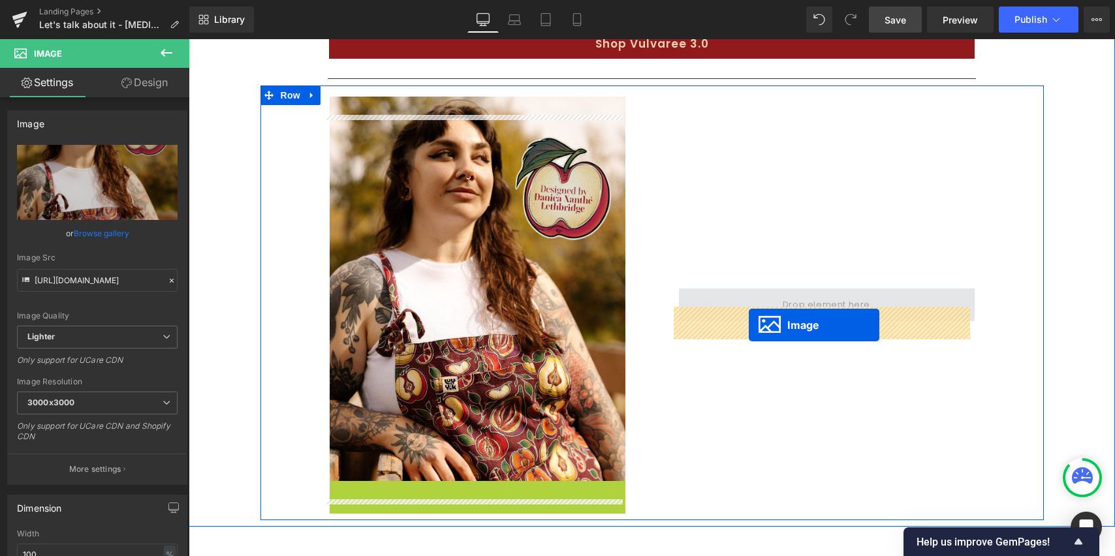
drag, startPoint x: 460, startPoint y: 376, endPoint x: 750, endPoint y: 325, distance: 294.5
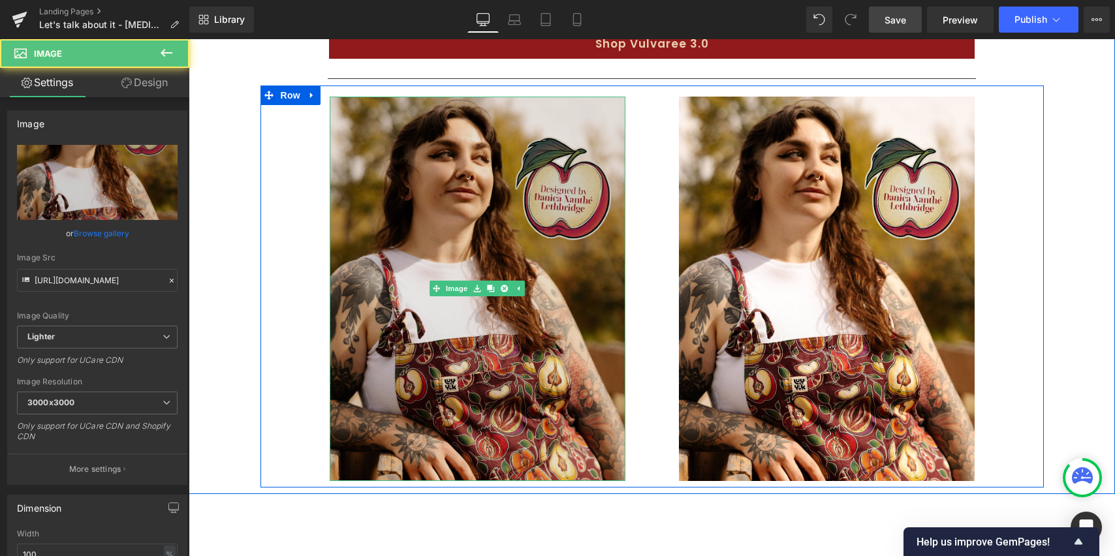
click at [601, 300] on img at bounding box center [478, 289] width 296 height 384
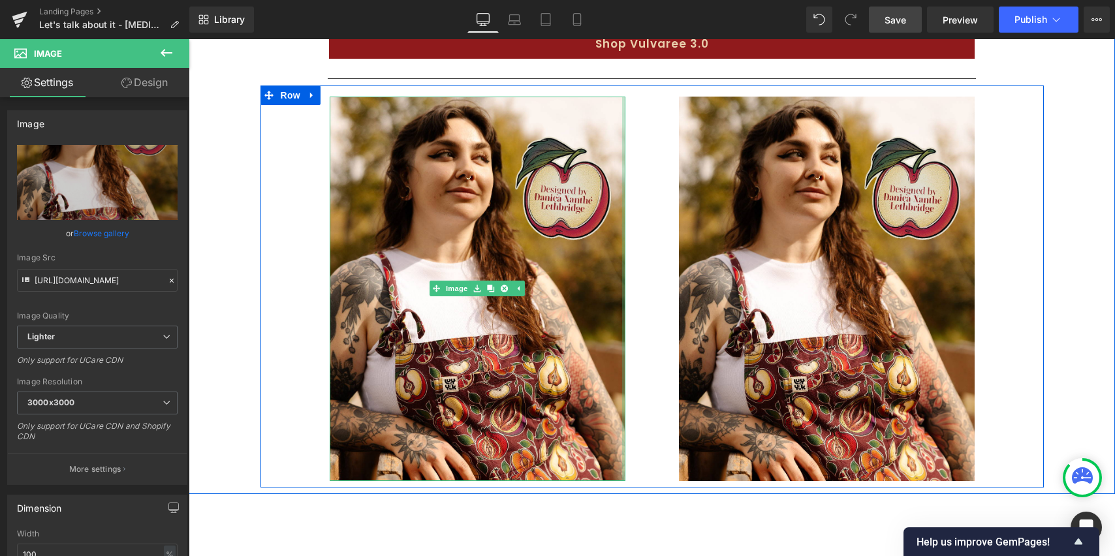
drag, startPoint x: 619, startPoint y: 312, endPoint x: 663, endPoint y: 310, distance: 43.8
click at [660, 310] on div "Image Image Row 65px" at bounding box center [653, 287] width 784 height 402
drag, startPoint x: 676, startPoint y: 313, endPoint x: 651, endPoint y: 315, distance: 24.9
click at [653, 315] on div "Image" at bounding box center [826, 289] width 349 height 384
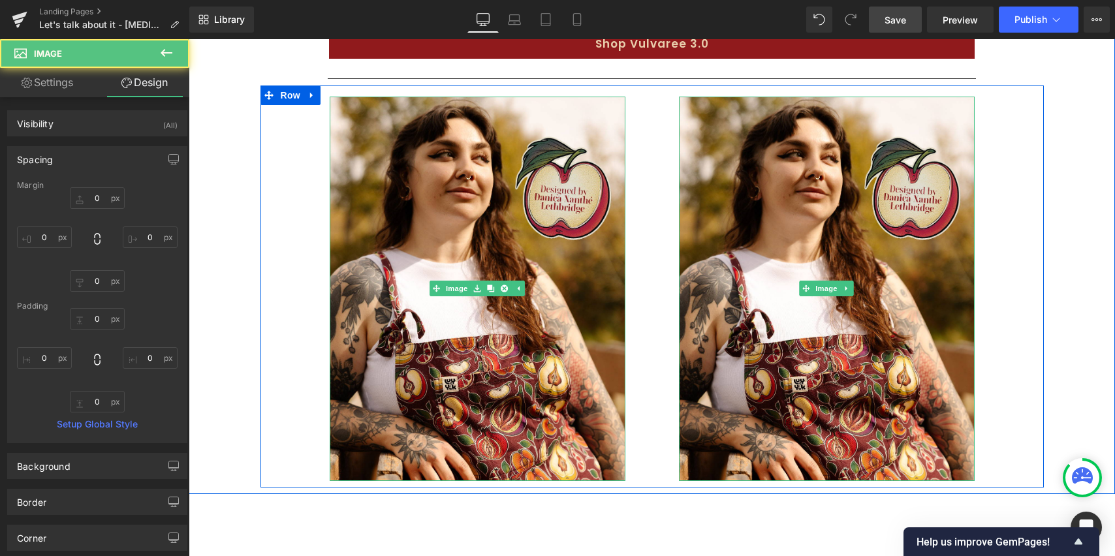
click at [643, 317] on div "Image" at bounding box center [477, 289] width 349 height 384
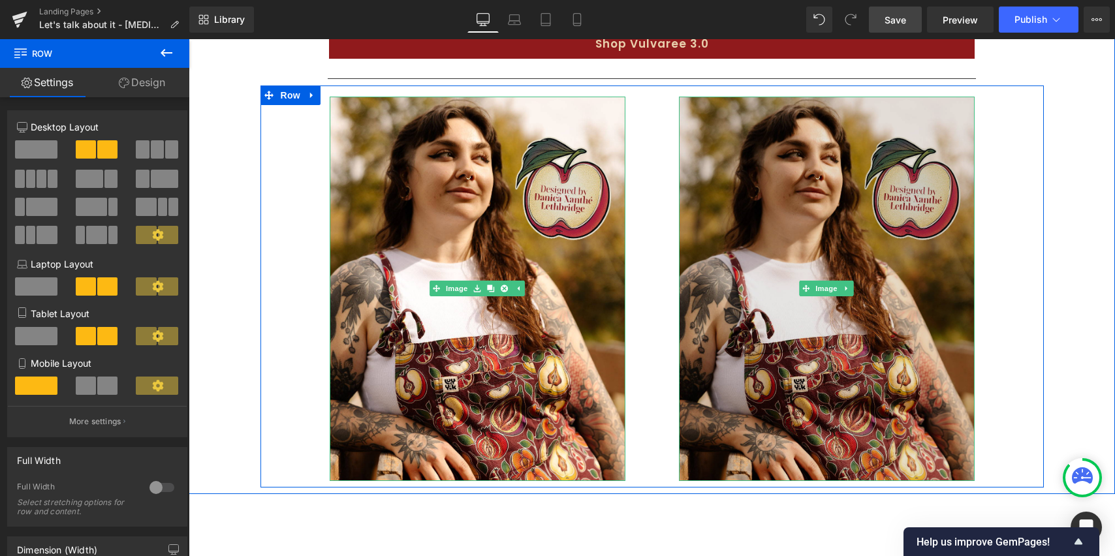
click at [692, 310] on img at bounding box center [827, 289] width 296 height 384
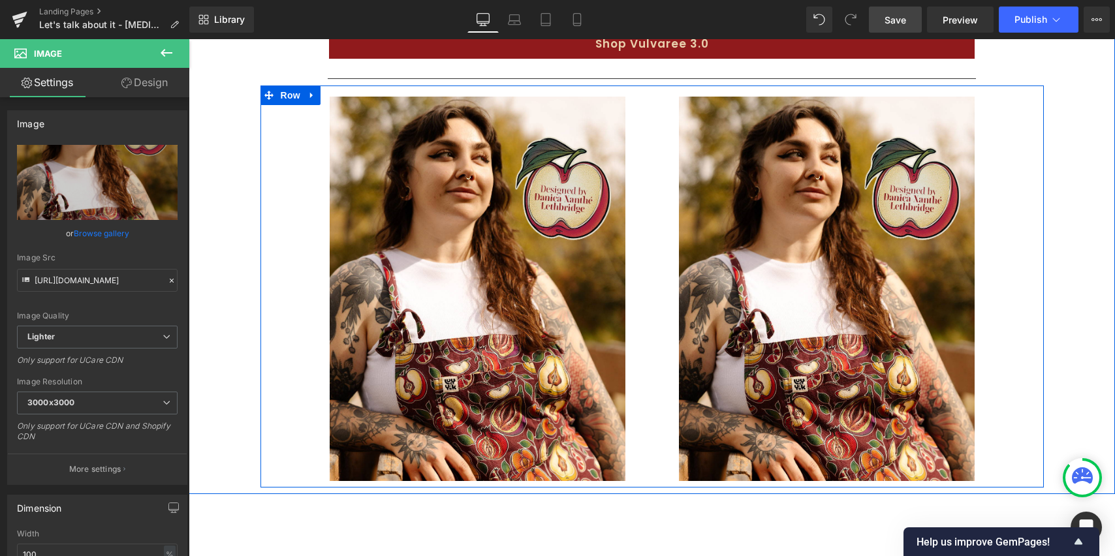
click at [308, 101] on icon at bounding box center [312, 96] width 9 height 10
click at [343, 100] on icon at bounding box center [346, 95] width 9 height 9
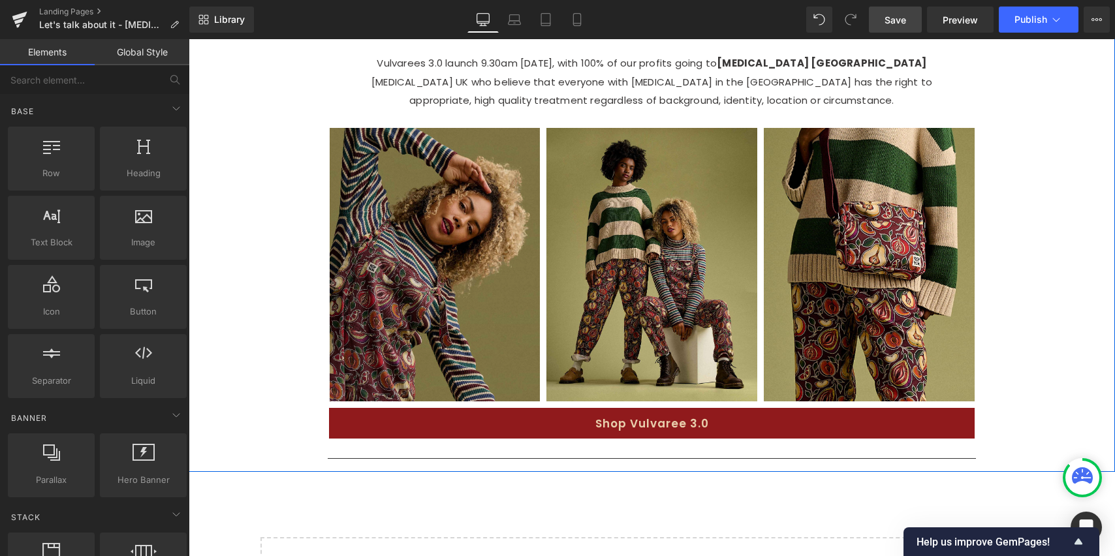
scroll to position [874, 0]
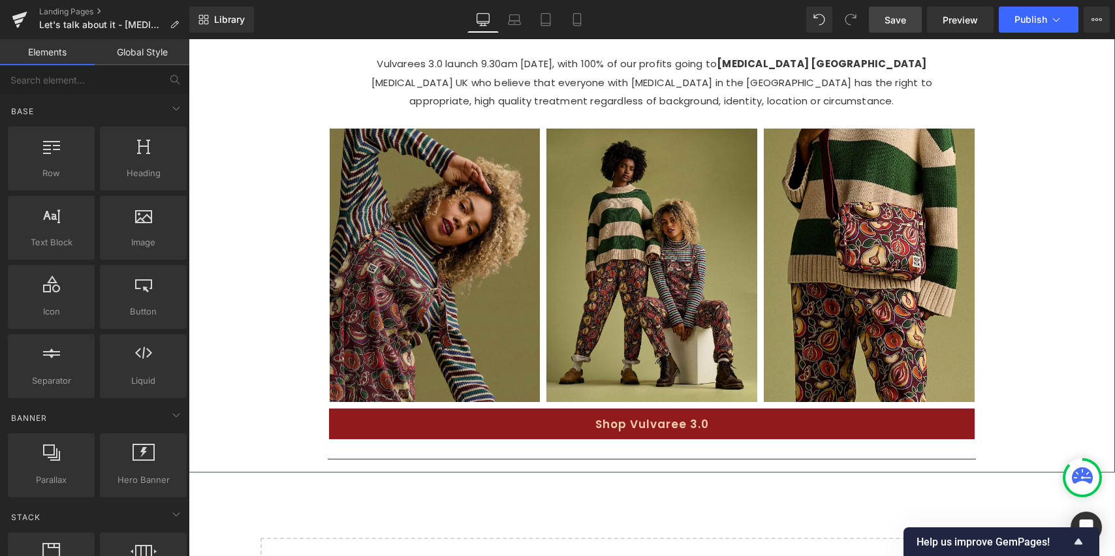
click at [392, 200] on img at bounding box center [435, 266] width 211 height 274
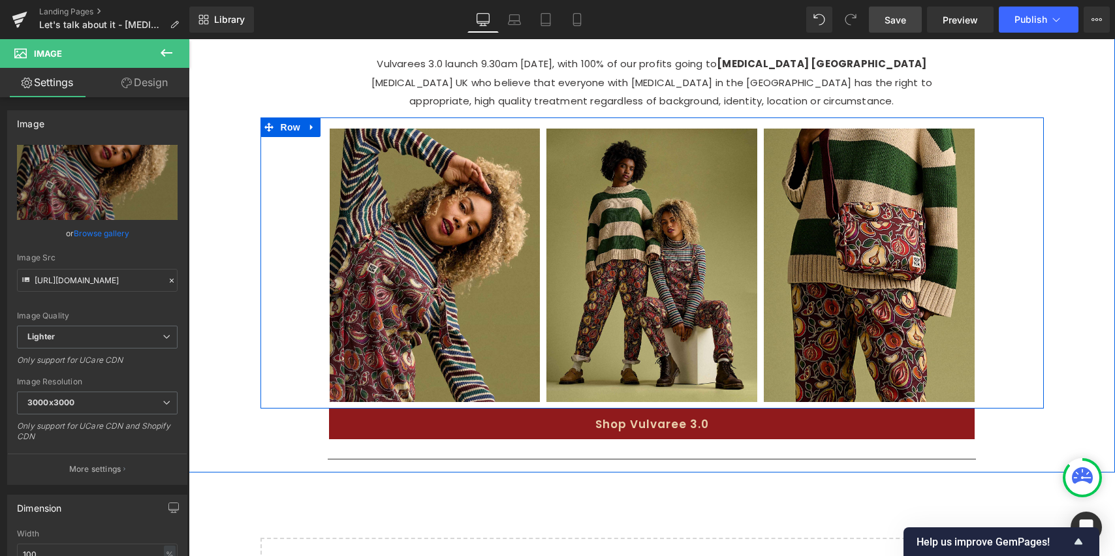
click at [310, 132] on icon at bounding box center [312, 127] width 9 height 10
click at [325, 132] on icon at bounding box center [329, 127] width 9 height 9
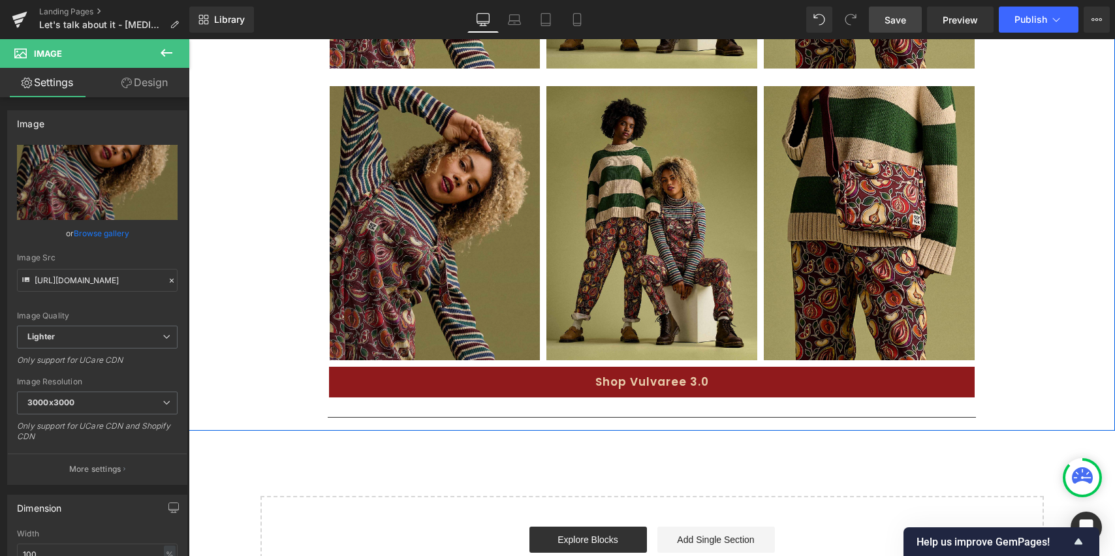
scroll to position [1211, 0]
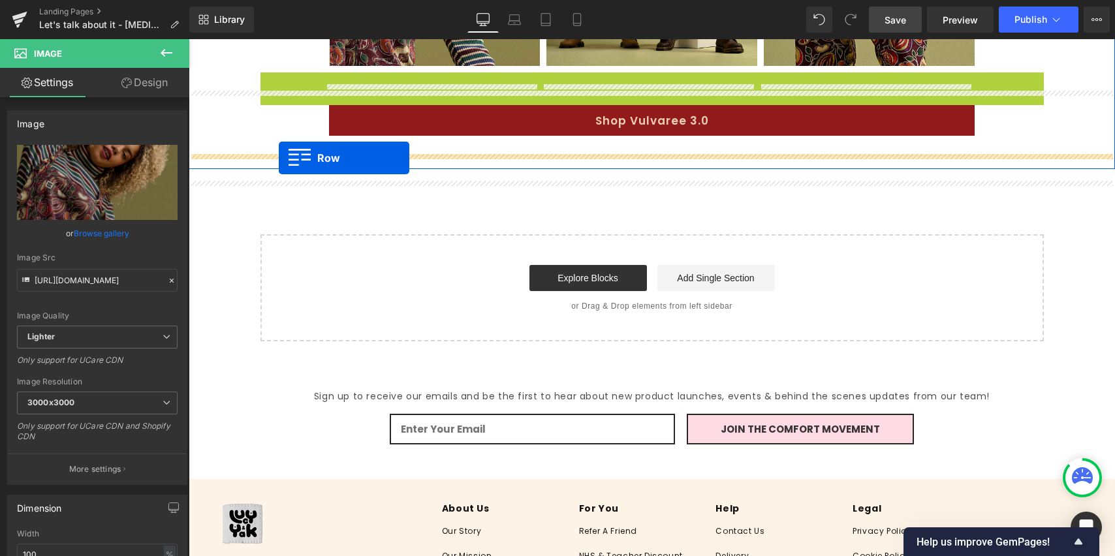
drag, startPoint x: 270, startPoint y: 101, endPoint x: 279, endPoint y: 158, distance: 58.2
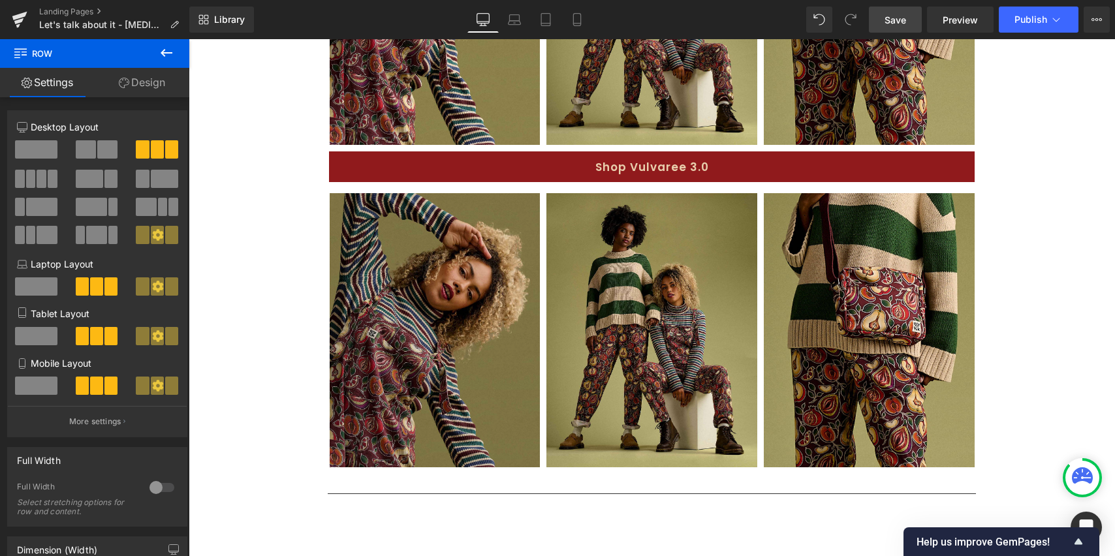
scroll to position [1131, 0]
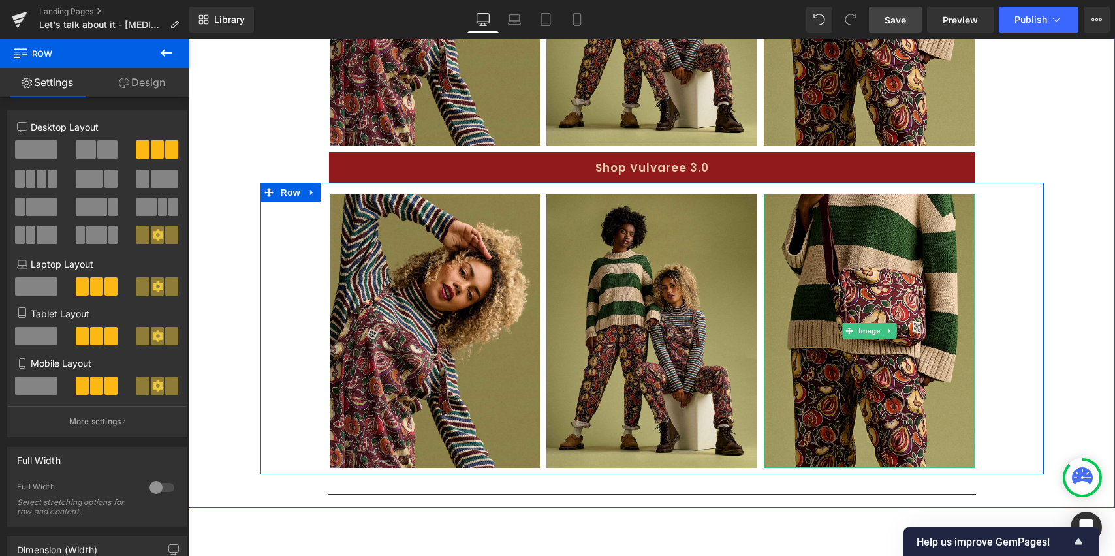
click at [889, 339] on link at bounding box center [891, 331] width 14 height 16
click at [893, 334] on icon at bounding box center [896, 330] width 7 height 7
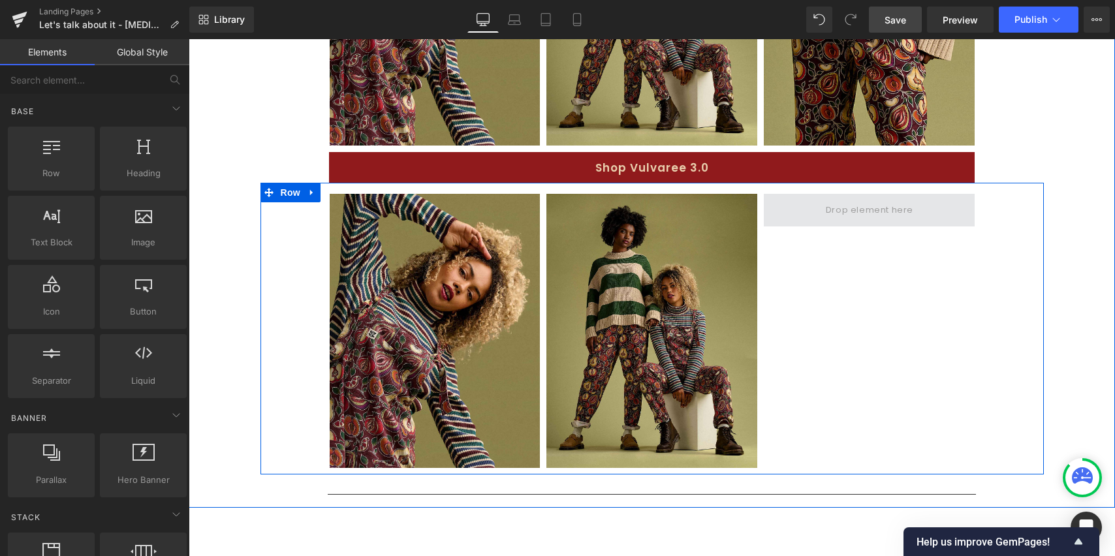
click at [859, 221] on span at bounding box center [870, 211] width 97 height 22
click at [867, 221] on span at bounding box center [870, 211] width 97 height 22
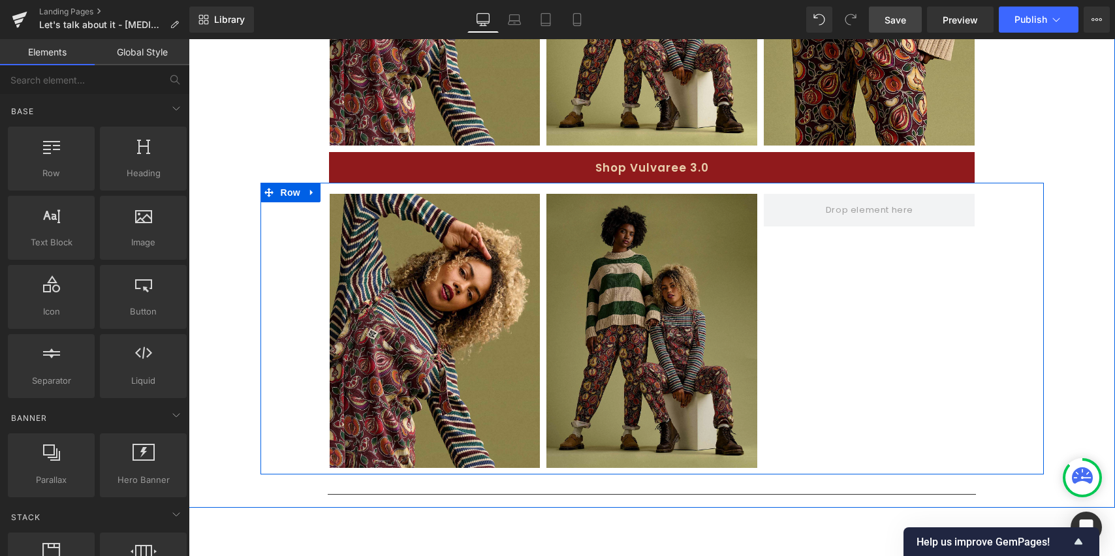
click at [737, 251] on img at bounding box center [652, 331] width 211 height 274
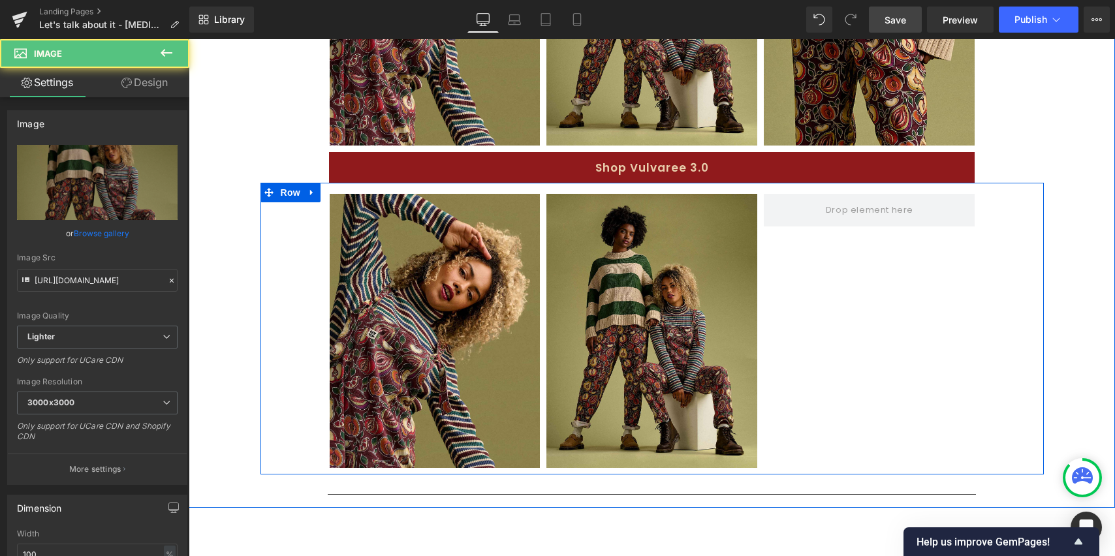
click at [799, 266] on div "Image Image Row" at bounding box center [653, 328] width 784 height 291
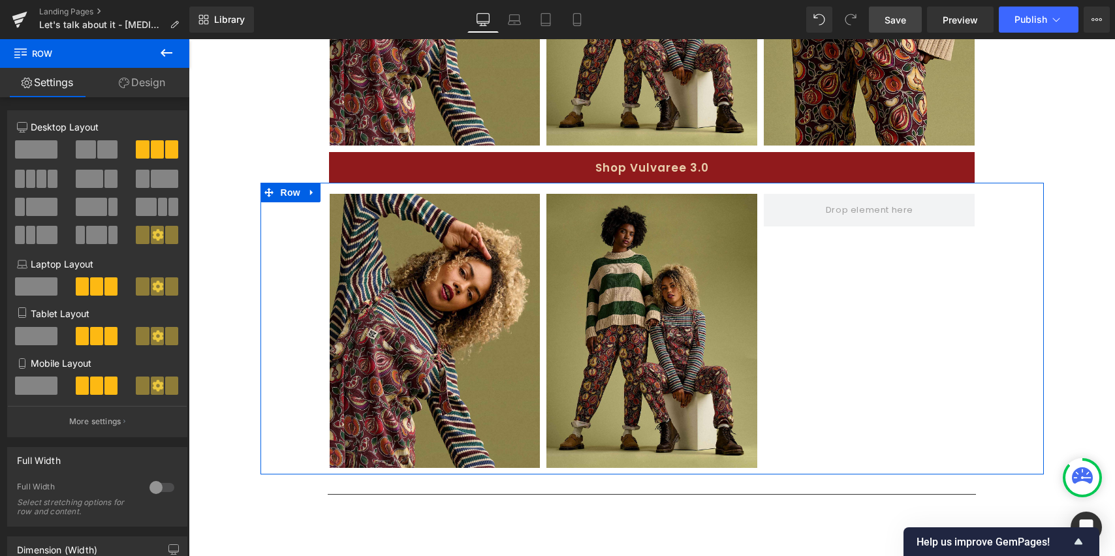
click at [142, 80] on link "Design" at bounding box center [142, 82] width 95 height 29
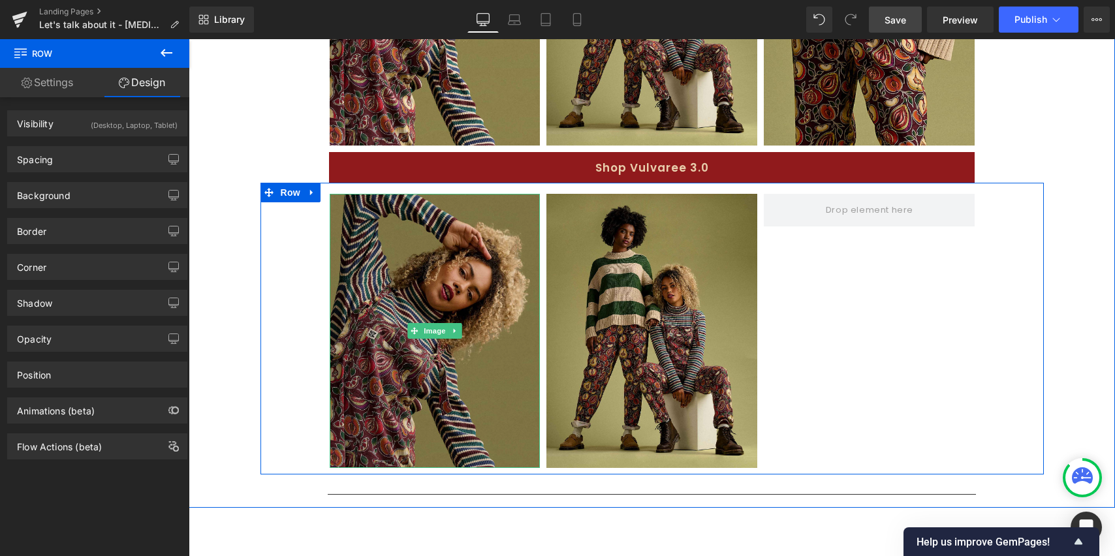
click at [451, 233] on img at bounding box center [435, 331] width 211 height 274
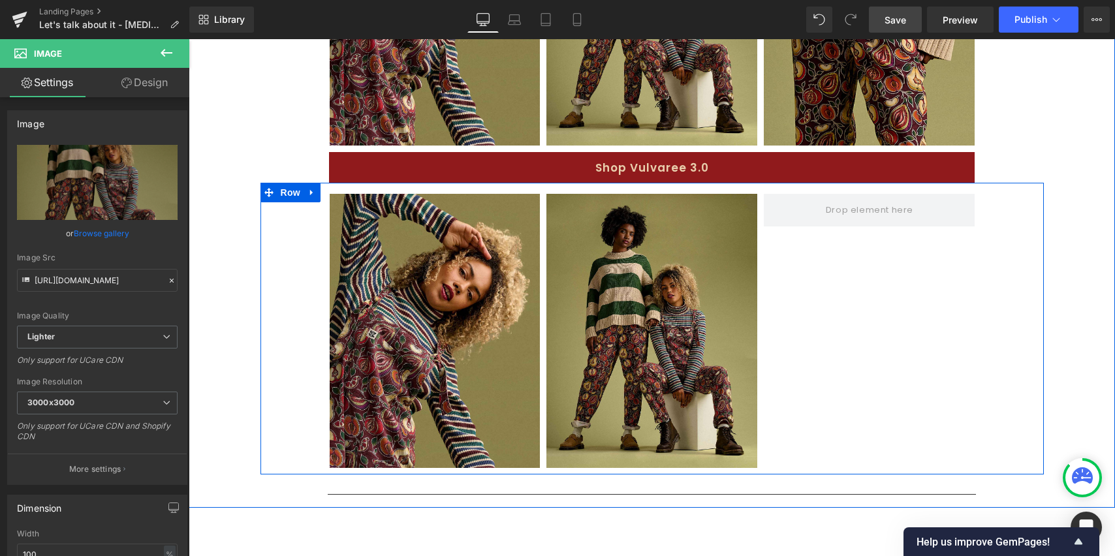
drag, startPoint x: 559, startPoint y: 214, endPoint x: 571, endPoint y: 210, distance: 12.8
click at [573, 211] on div "Image Image Row" at bounding box center [653, 328] width 784 height 291
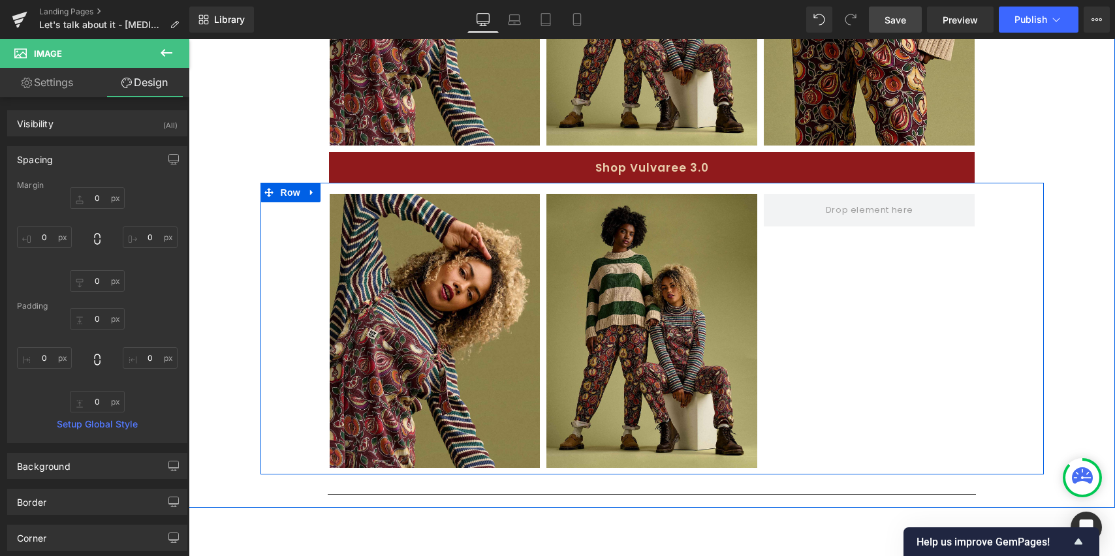
click at [766, 248] on div "Image Image Row" at bounding box center [653, 328] width 784 height 291
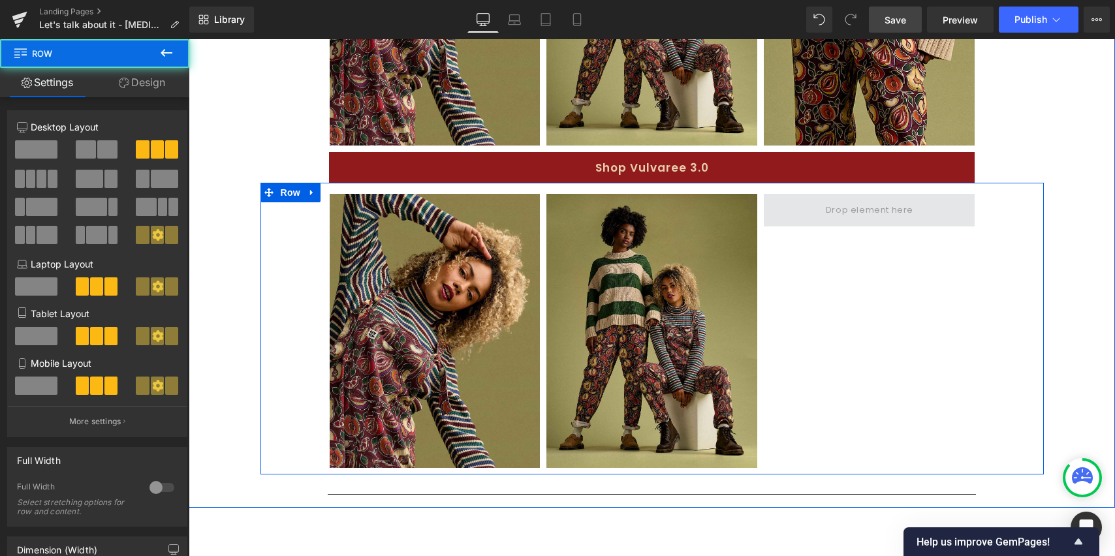
click at [765, 227] on span at bounding box center [869, 210] width 211 height 33
click at [770, 227] on span at bounding box center [869, 210] width 211 height 33
click at [769, 227] on span at bounding box center [869, 210] width 211 height 33
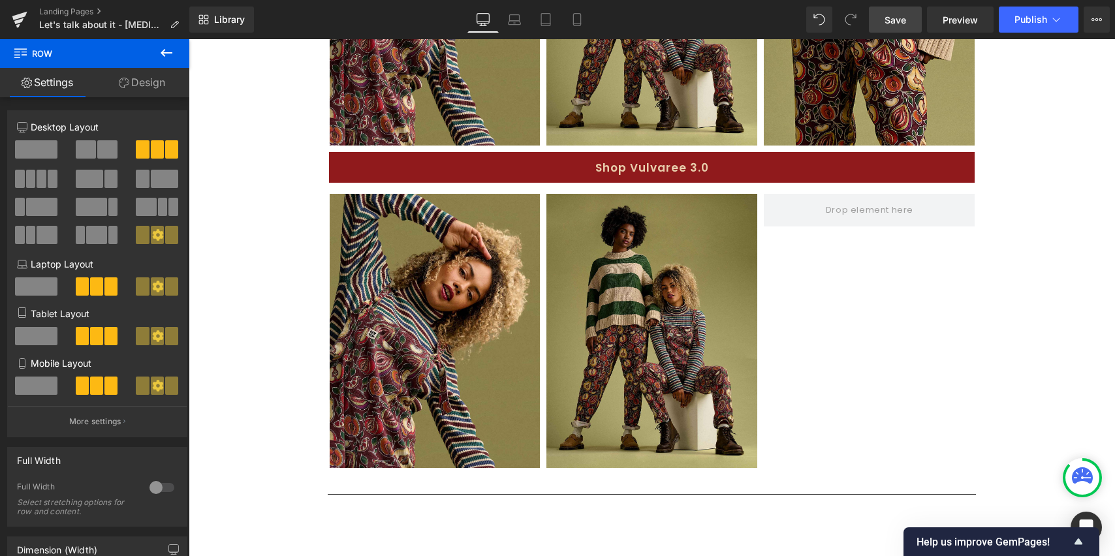
click at [173, 52] on icon at bounding box center [167, 53] width 16 height 16
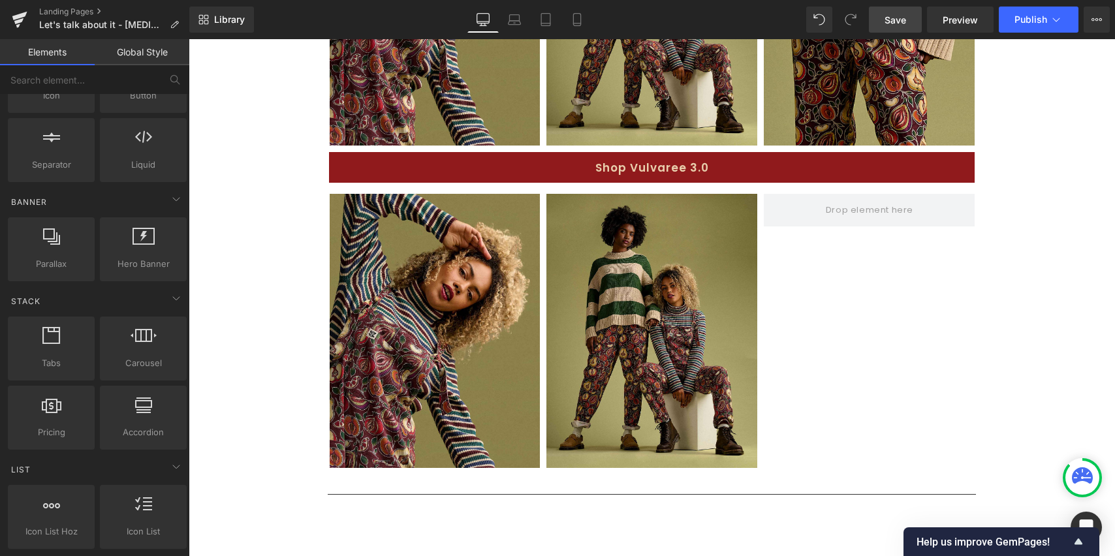
scroll to position [217, 0]
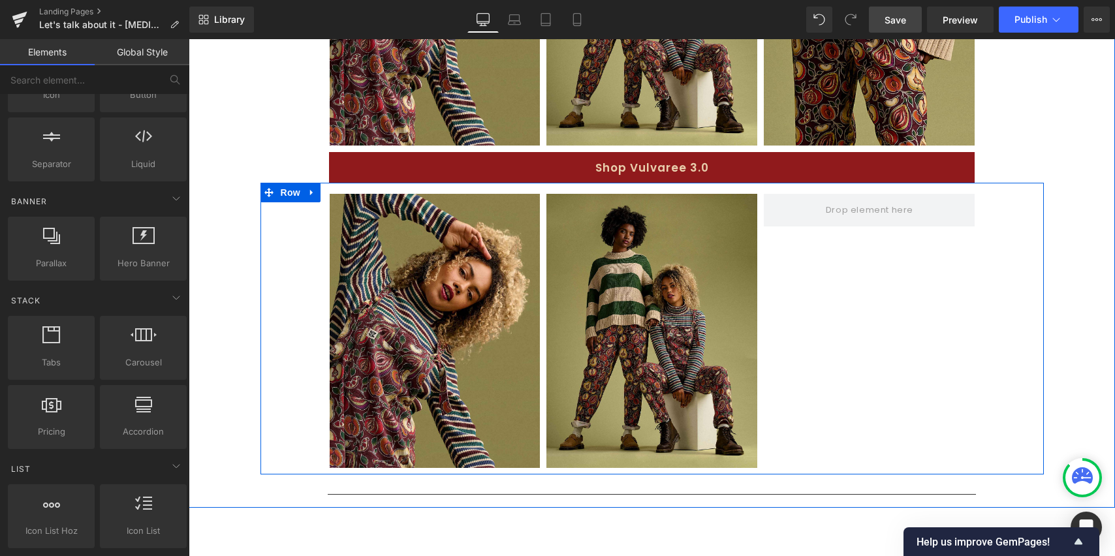
click at [327, 338] on div "Image" at bounding box center [435, 331] width 217 height 274
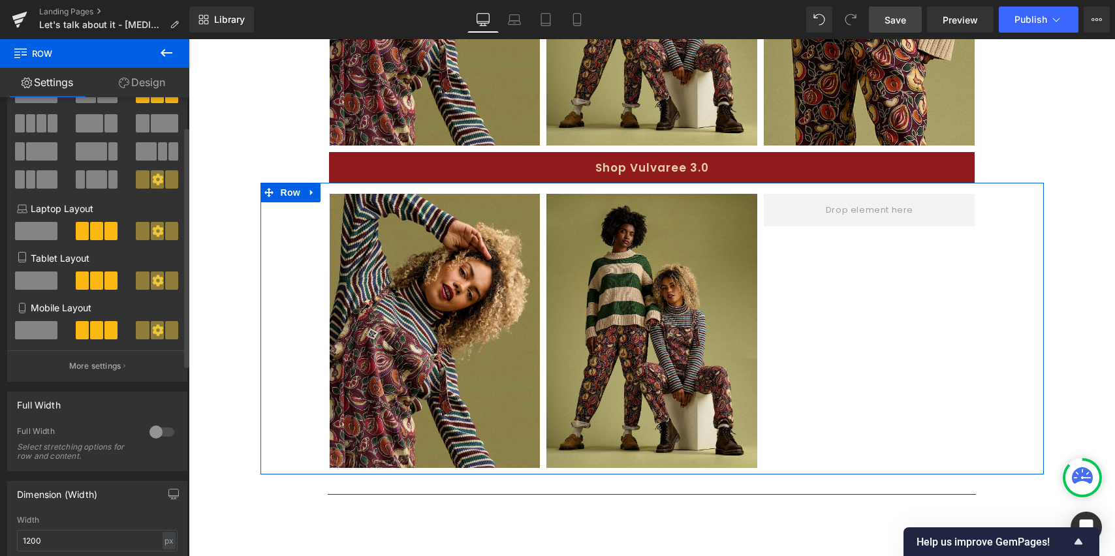
scroll to position [0, 0]
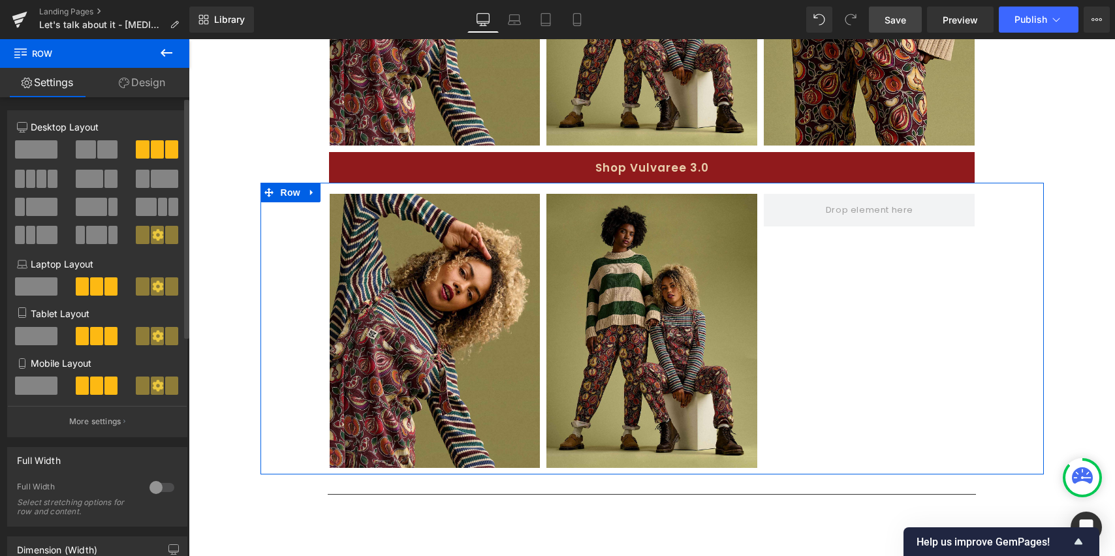
click at [103, 149] on span at bounding box center [107, 149] width 20 height 18
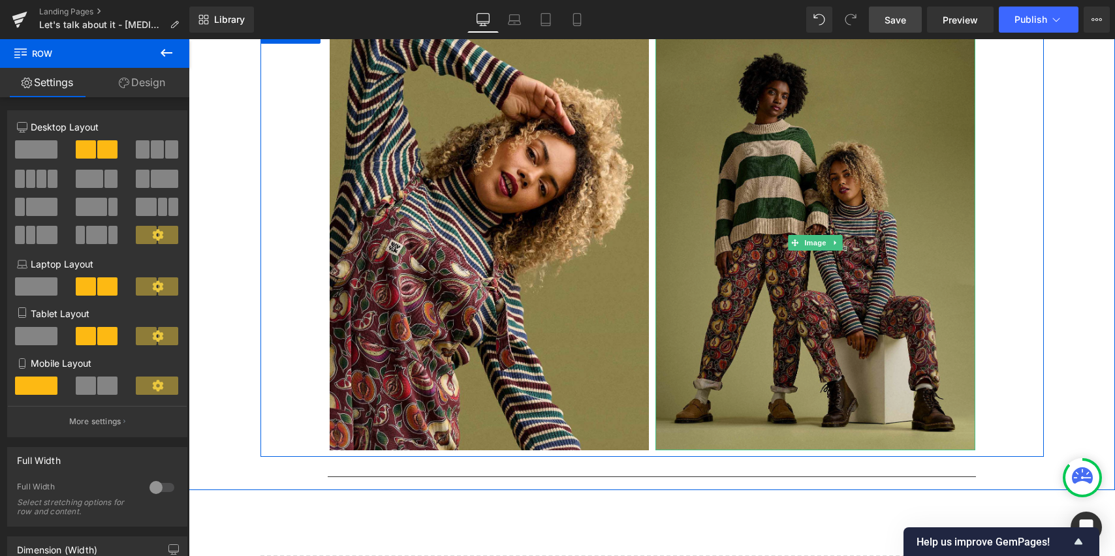
scroll to position [1292, 0]
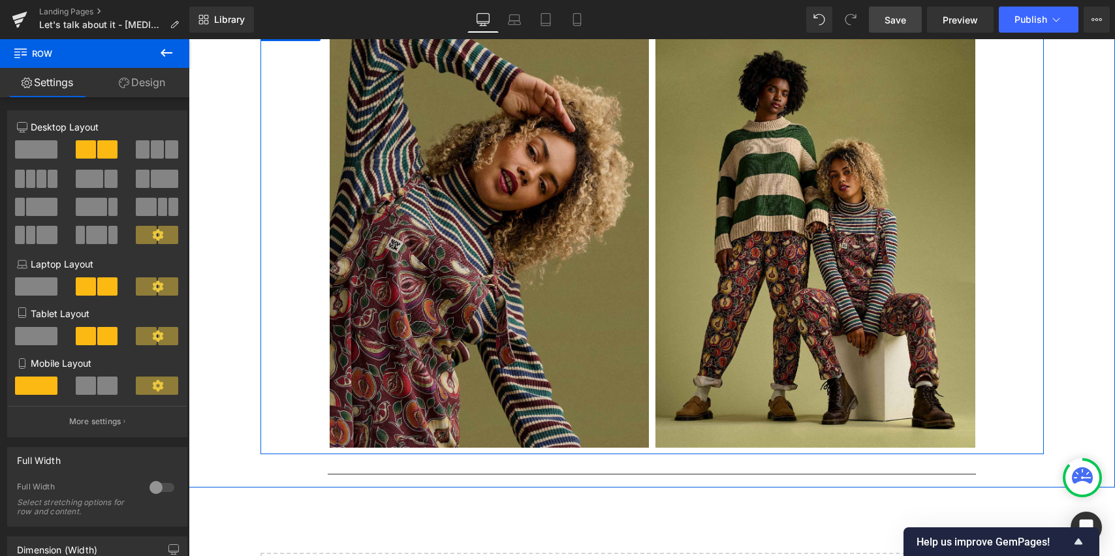
click at [575, 316] on img at bounding box center [490, 240] width 320 height 415
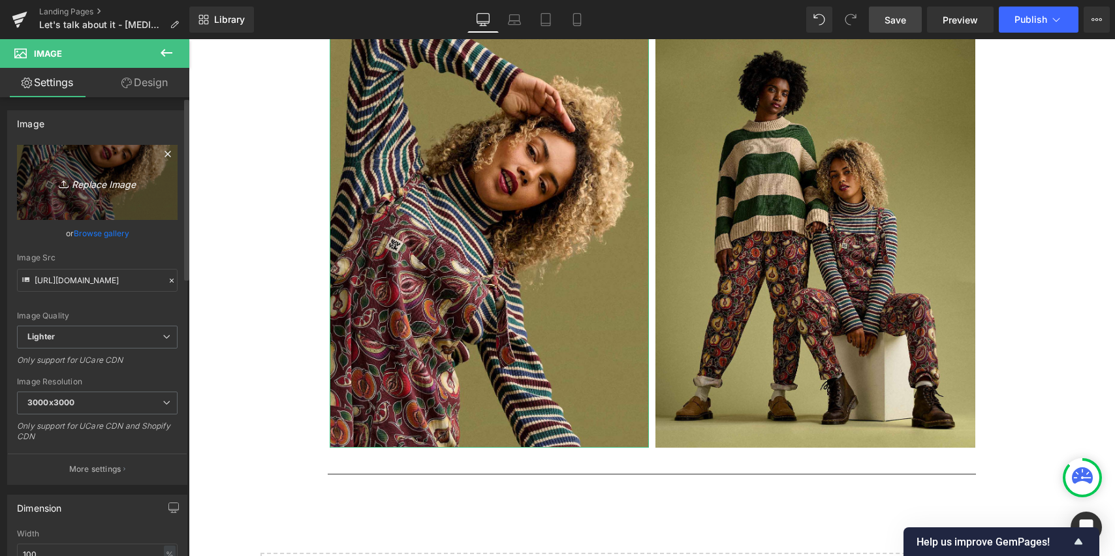
click at [91, 184] on icon "Replace Image" at bounding box center [97, 182] width 104 height 16
type input "C:\fakepath\11.jpg"
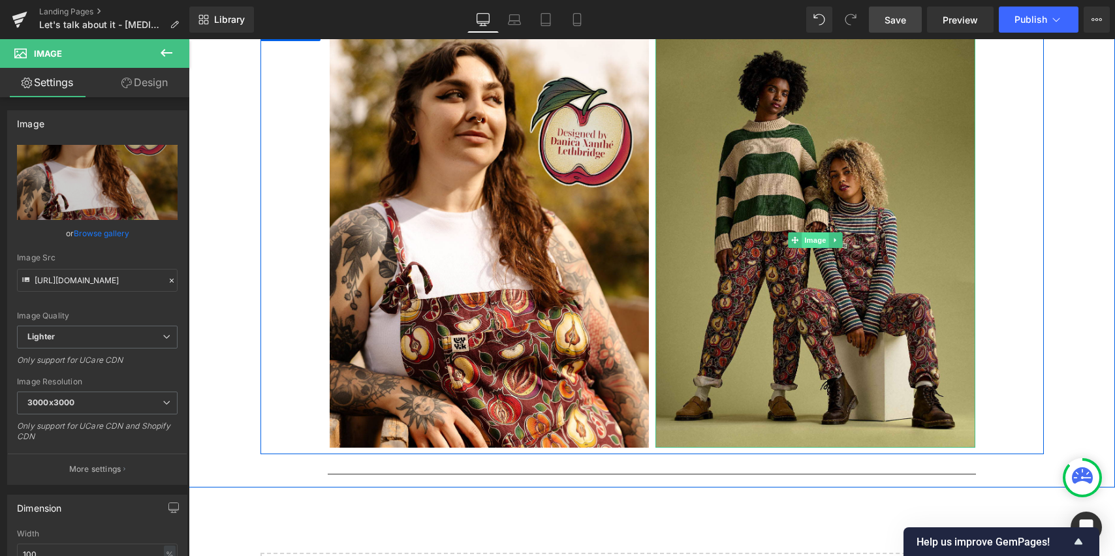
click at [812, 248] on span "Image" at bounding box center [815, 240] width 27 height 16
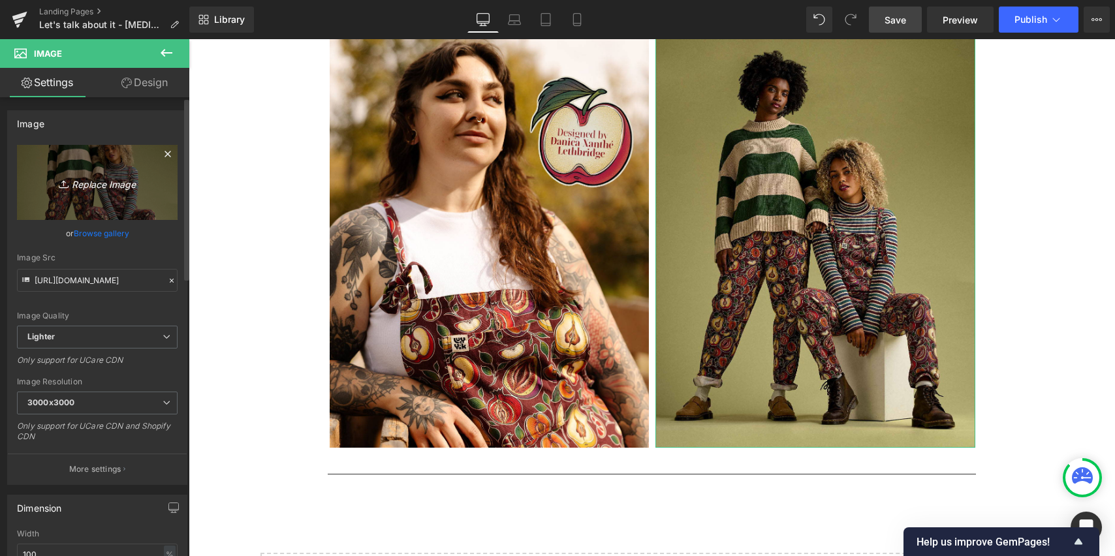
click at [128, 187] on icon "Replace Image" at bounding box center [97, 182] width 104 height 16
type input "C:\fakepath\Artboard 11.jpg"
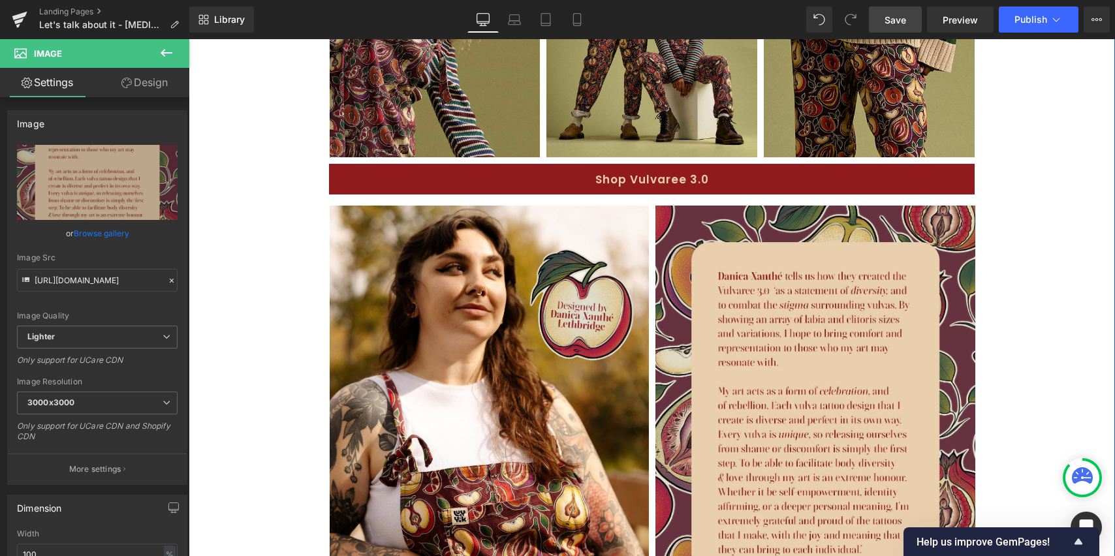
scroll to position [1121, 0]
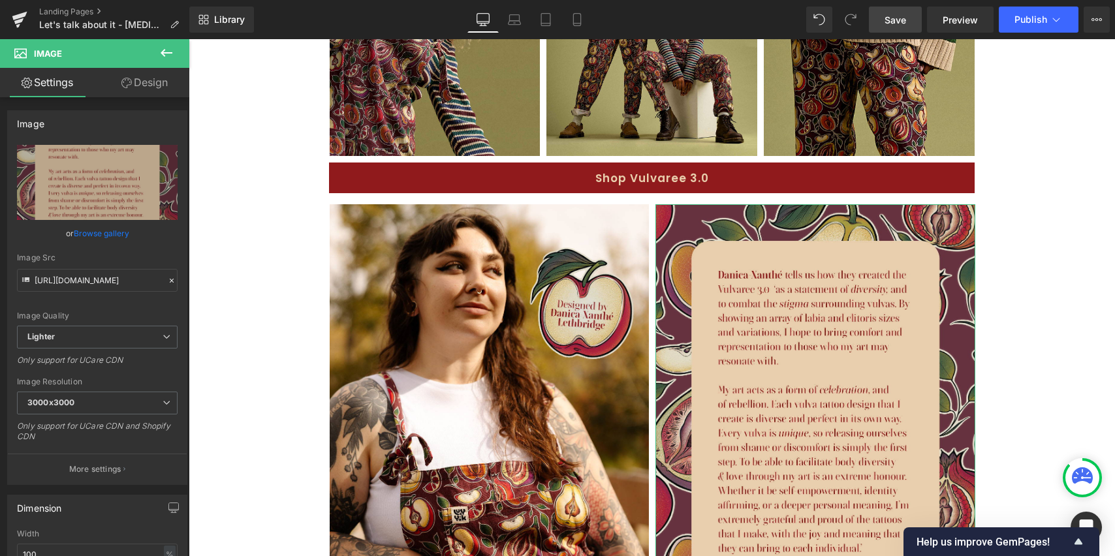
click at [150, 83] on link "Design" at bounding box center [144, 82] width 95 height 29
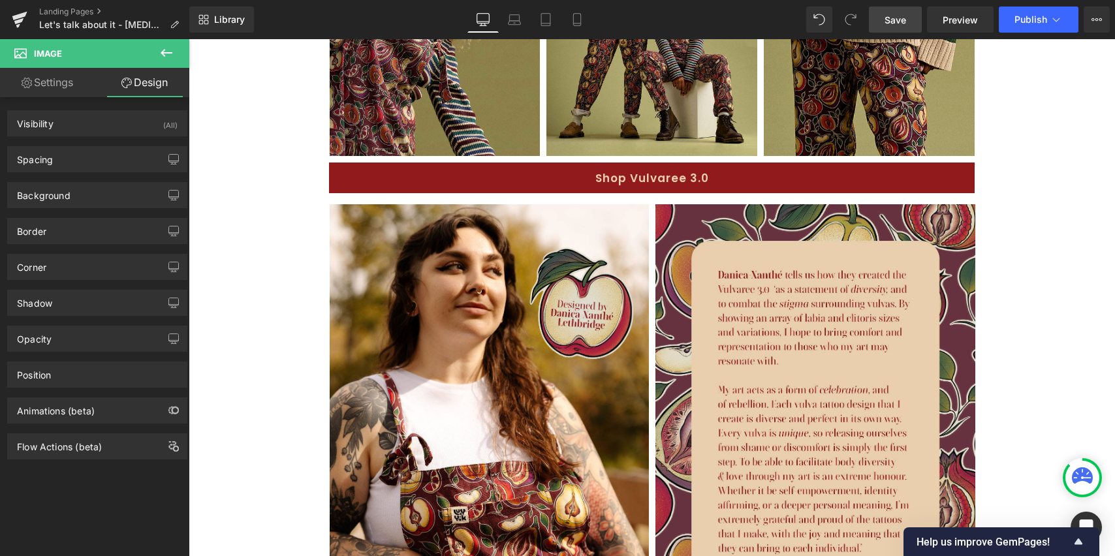
click at [171, 50] on icon at bounding box center [167, 53] width 16 height 16
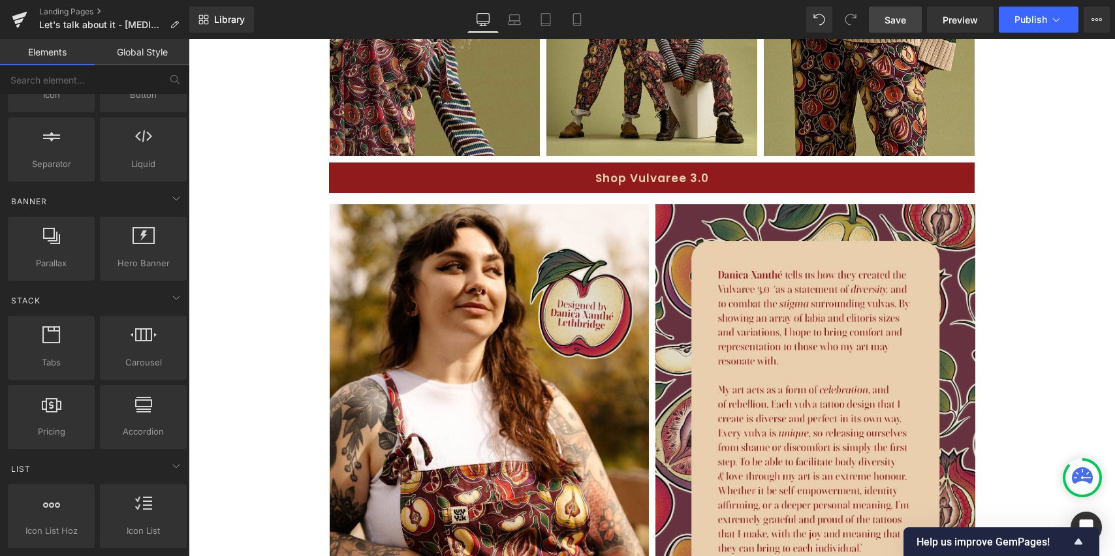
scroll to position [0, 0]
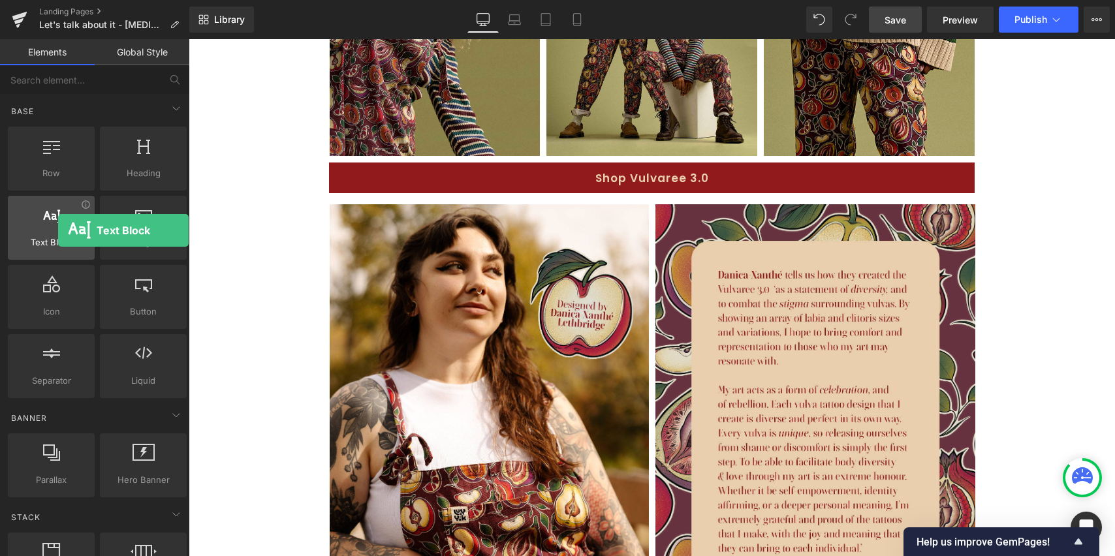
drag, startPoint x: 59, startPoint y: 231, endPoint x: 76, endPoint y: 221, distance: 20.2
click at [58, 231] on div at bounding box center [51, 220] width 79 height 29
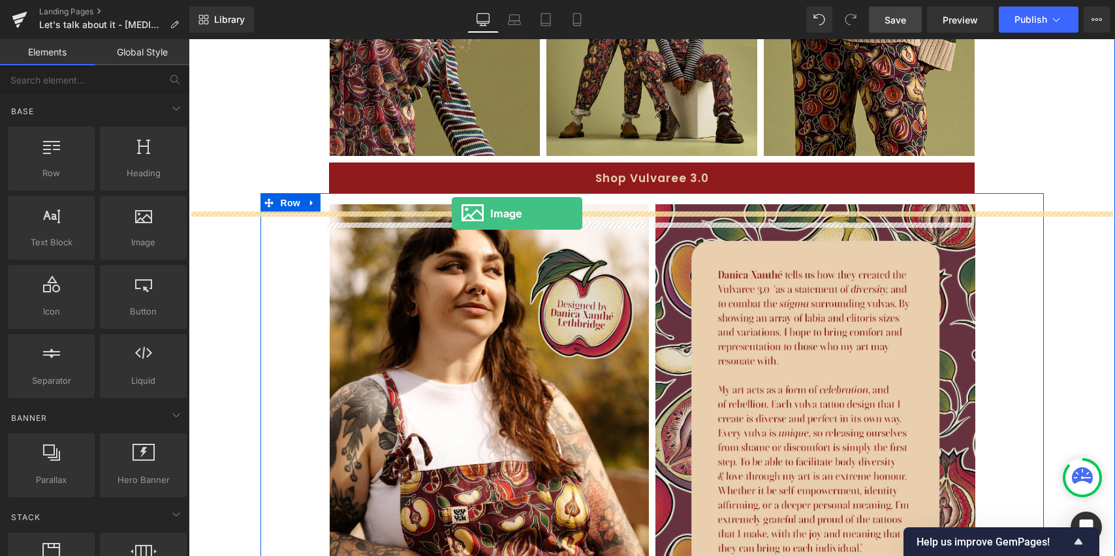
drag, startPoint x: 352, startPoint y: 259, endPoint x: 452, endPoint y: 214, distance: 109.6
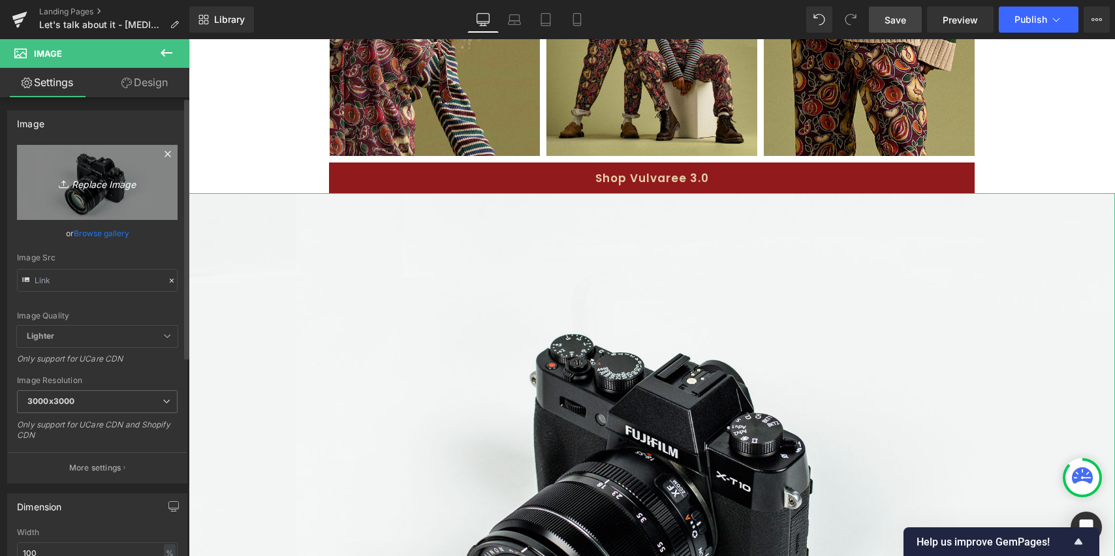
click at [52, 185] on icon "Replace Image" at bounding box center [97, 182] width 104 height 16
type input "C:\fakepath\Artboard 34_2@3x.png"
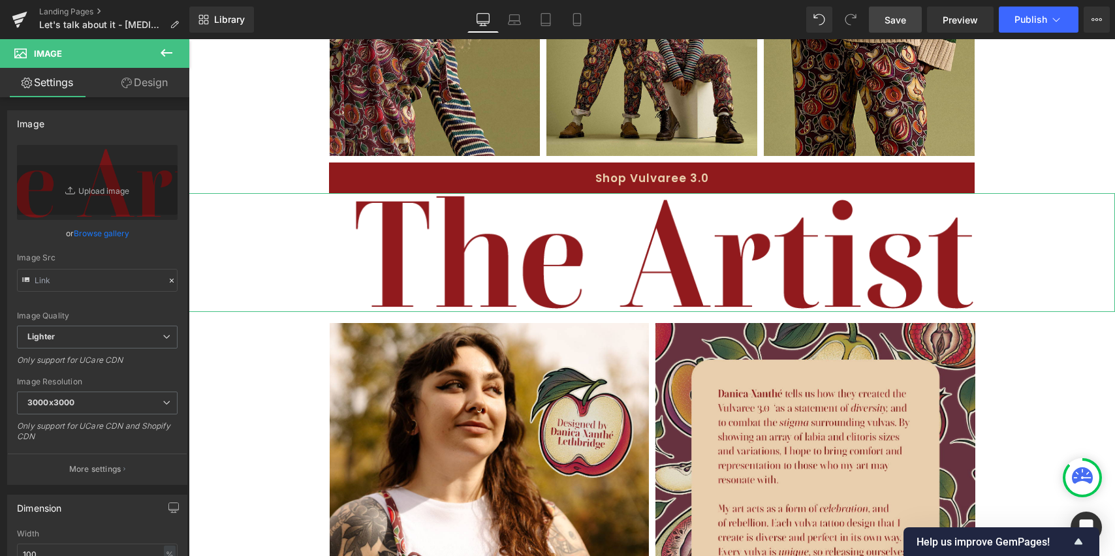
click at [141, 89] on link "Design" at bounding box center [144, 82] width 95 height 29
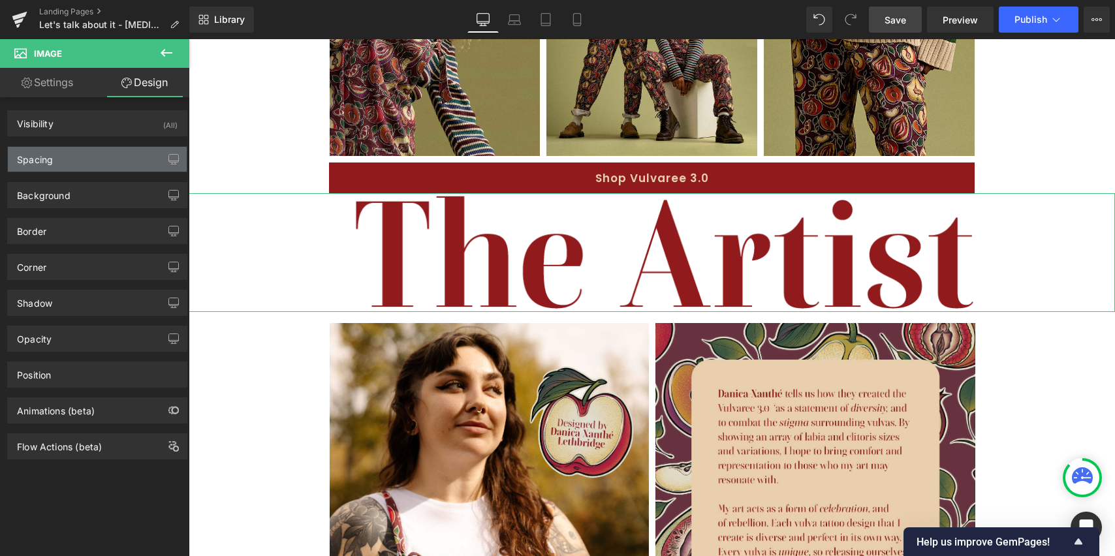
click at [88, 162] on div "Spacing" at bounding box center [97, 159] width 179 height 25
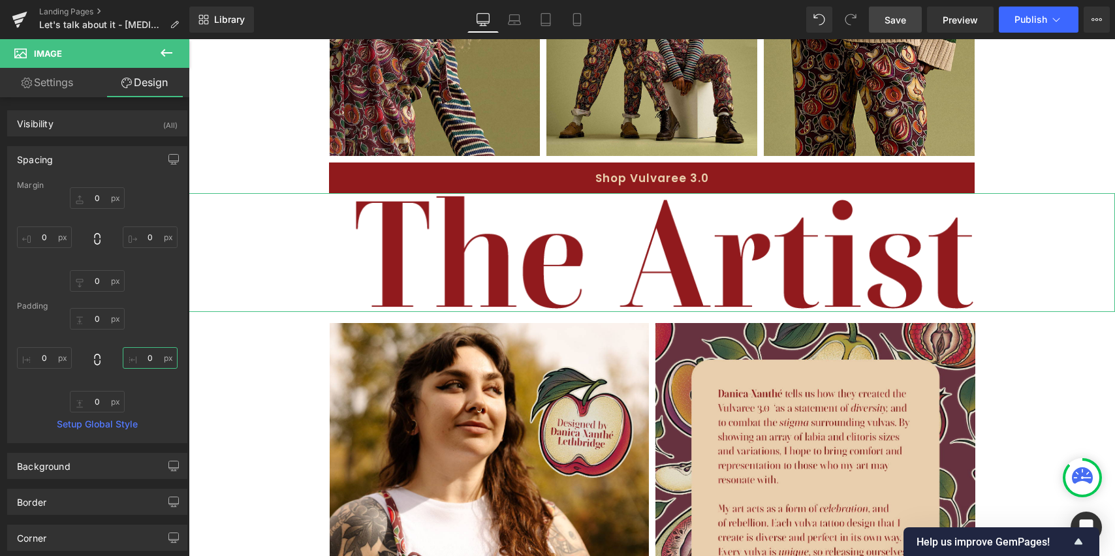
click at [147, 363] on input "0" at bounding box center [150, 358] width 55 height 22
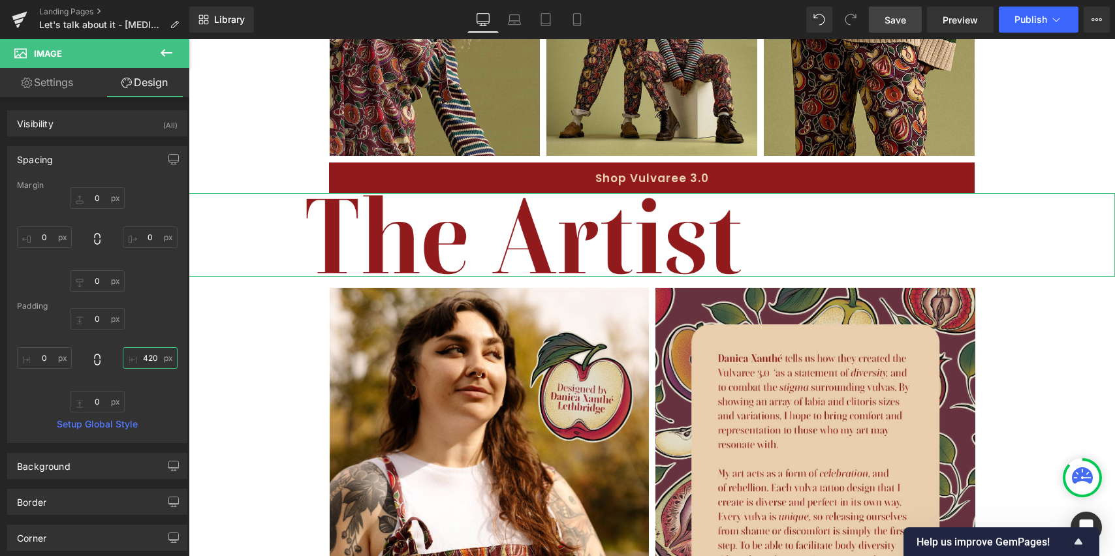
type input "430"
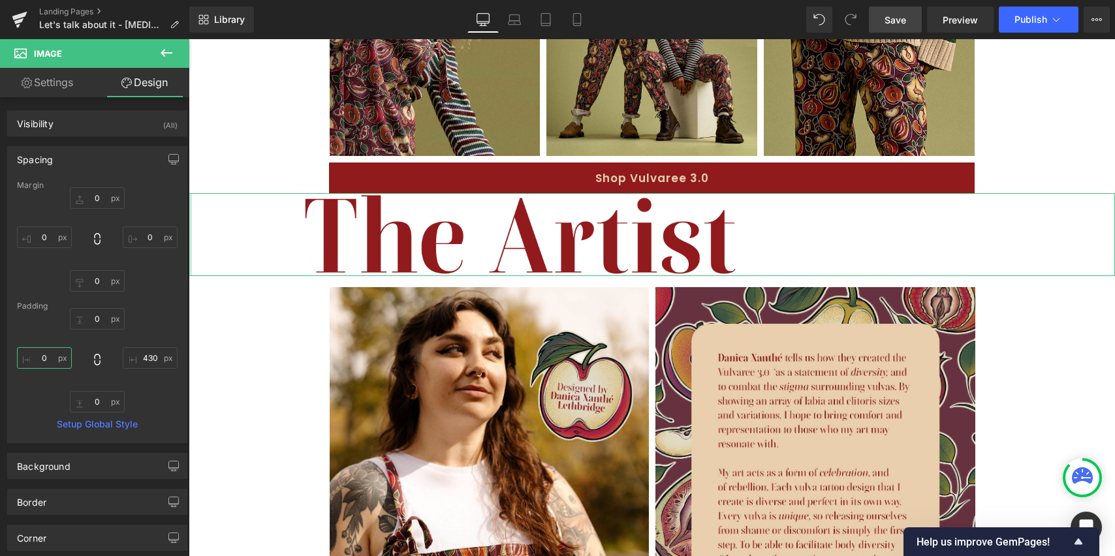
click at [52, 357] on input "0" at bounding box center [44, 358] width 55 height 22
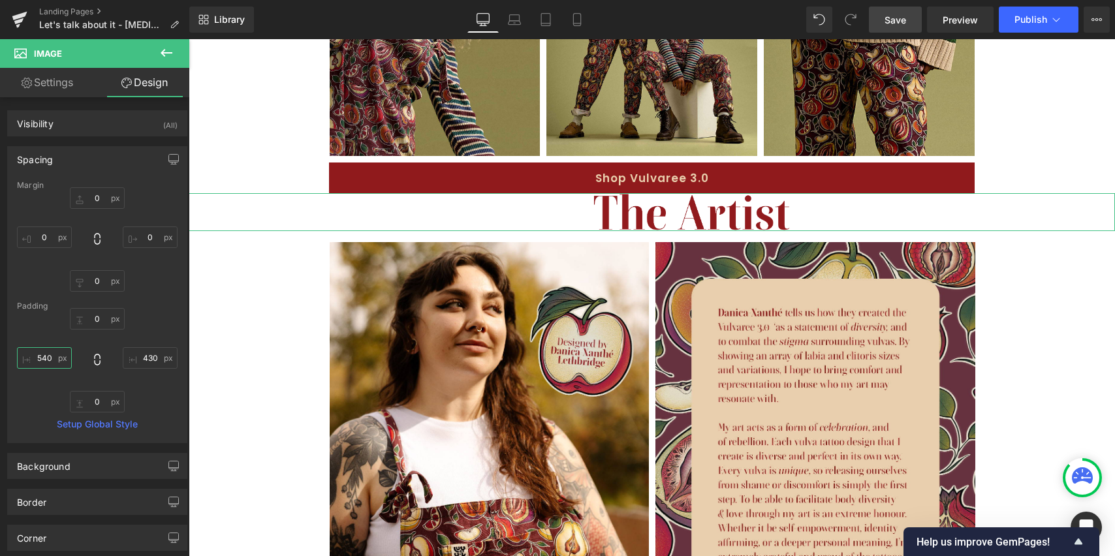
type input "530"
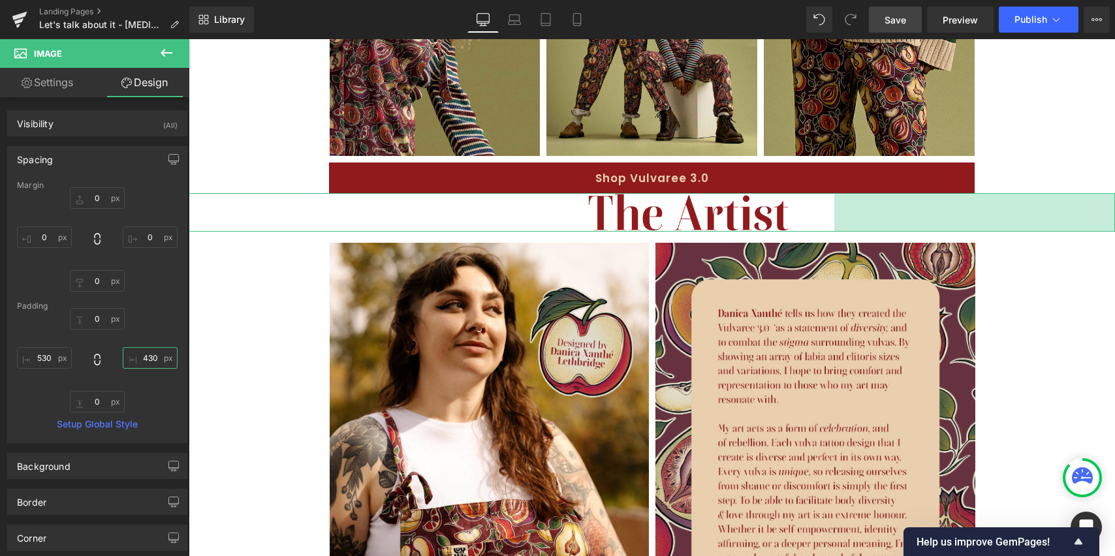
click at [153, 357] on input "430" at bounding box center [150, 358] width 55 height 22
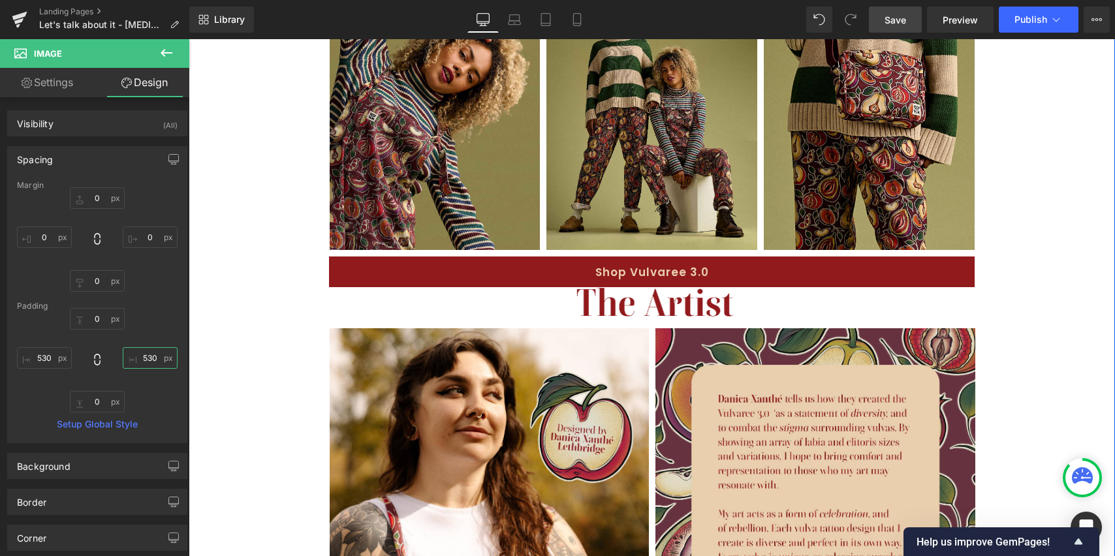
scroll to position [1032, 0]
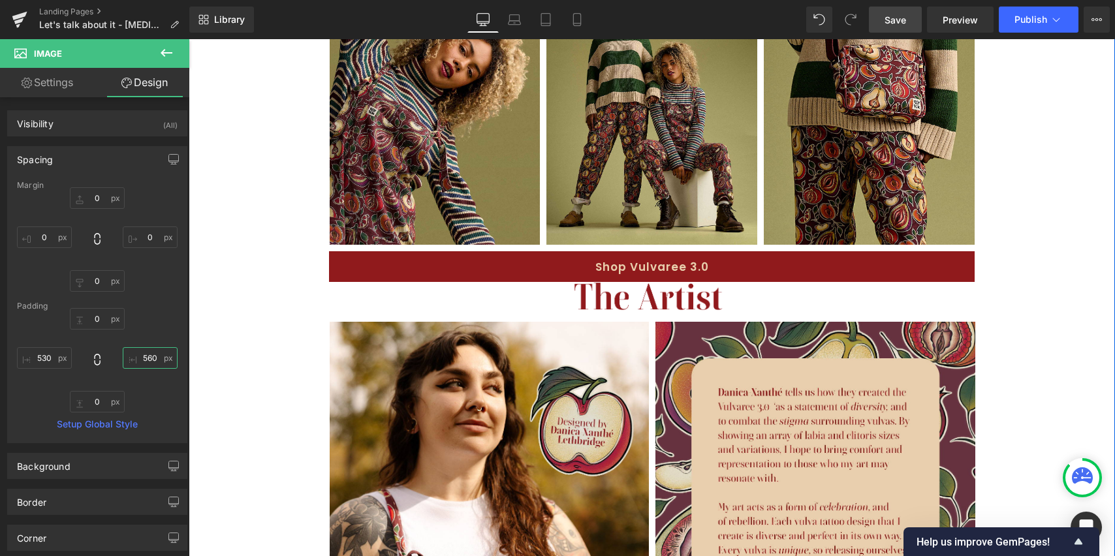
type input "570"
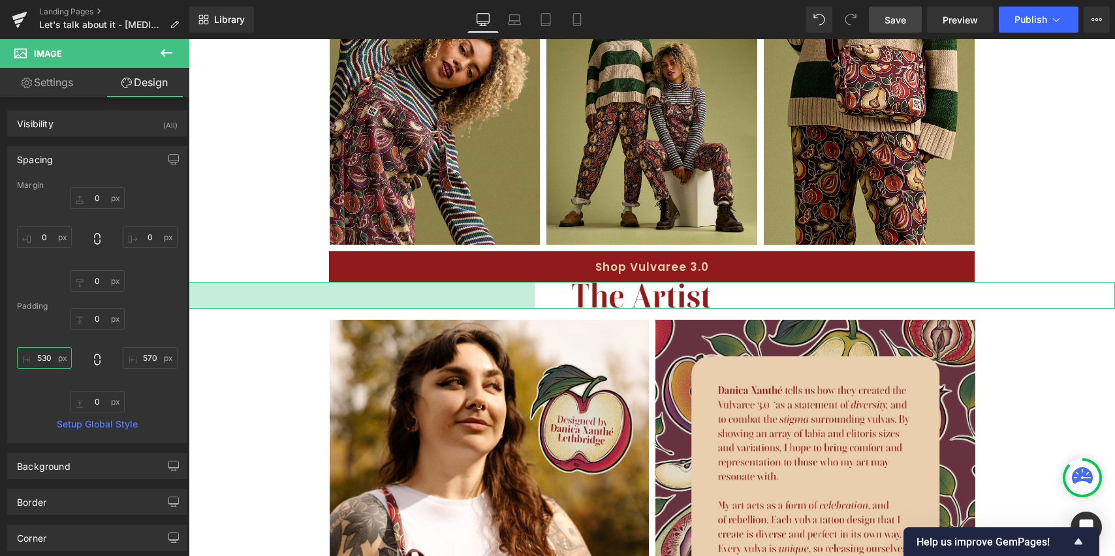
click at [40, 361] on input "530" at bounding box center [44, 358] width 55 height 22
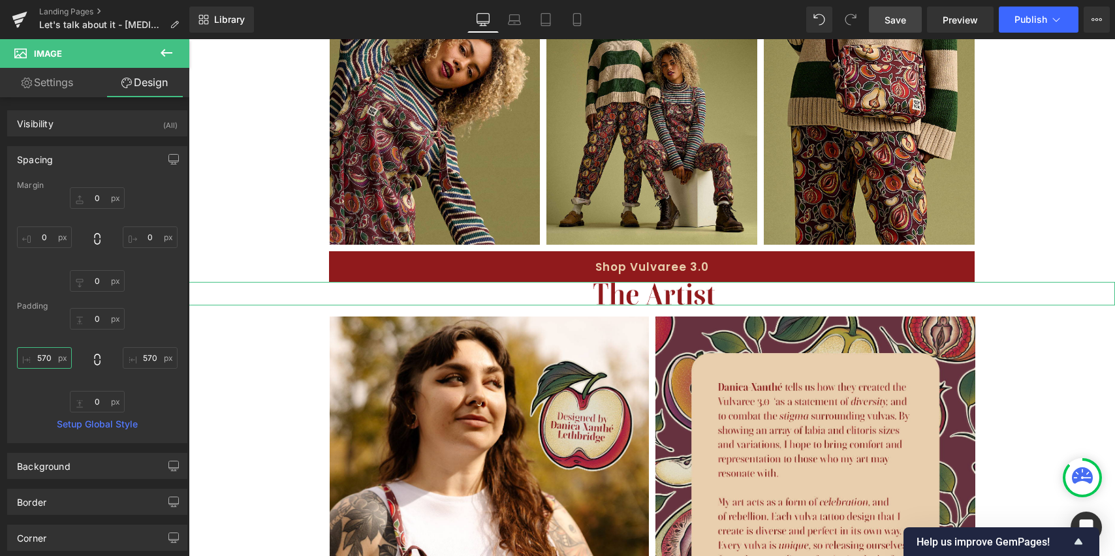
type input "560"
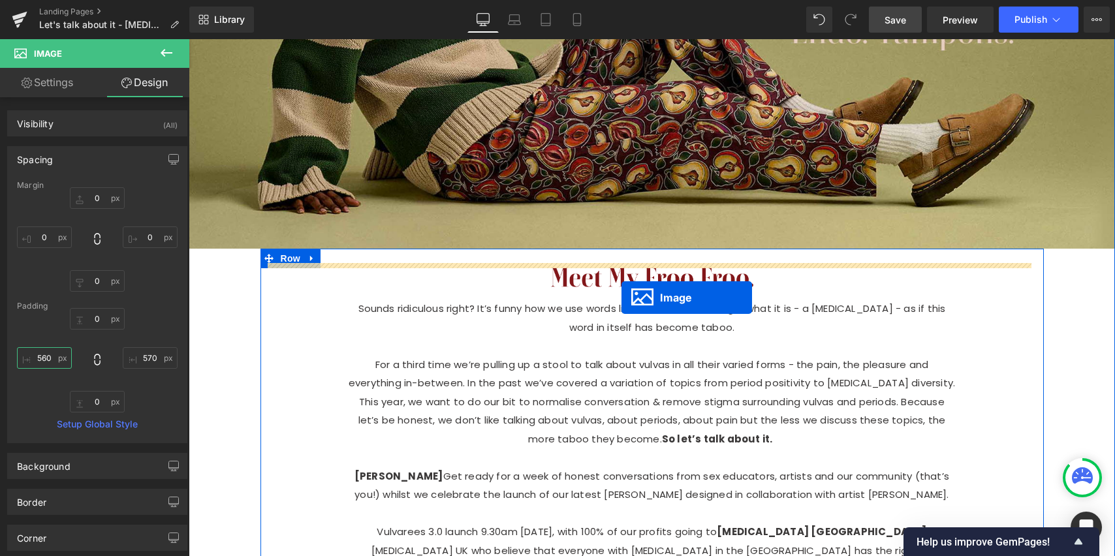
scroll to position [404, 0]
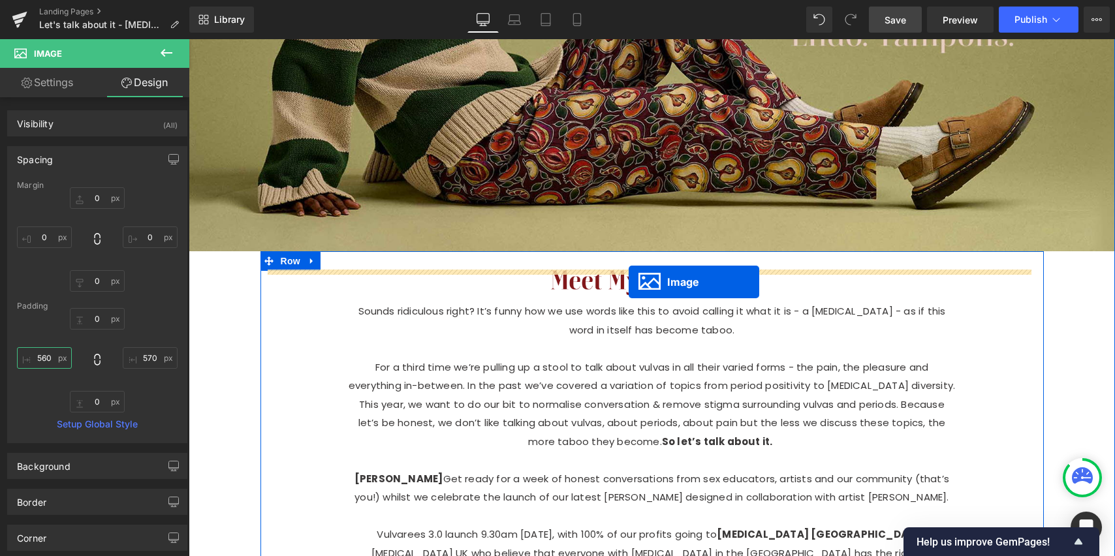
drag, startPoint x: 627, startPoint y: 312, endPoint x: 627, endPoint y: 281, distance: 30.0
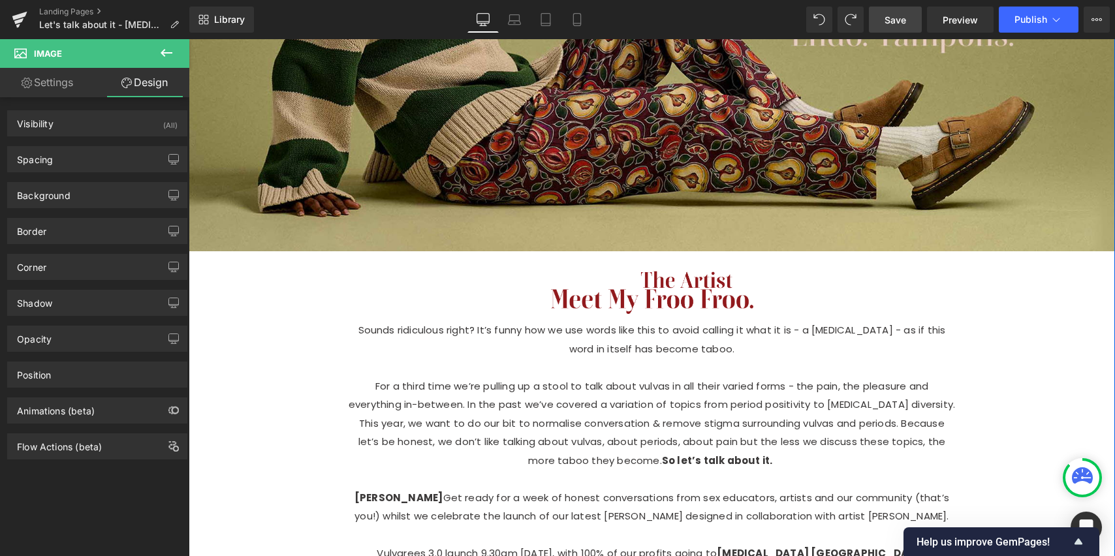
click at [674, 276] on link at bounding box center [672, 280] width 14 height 16
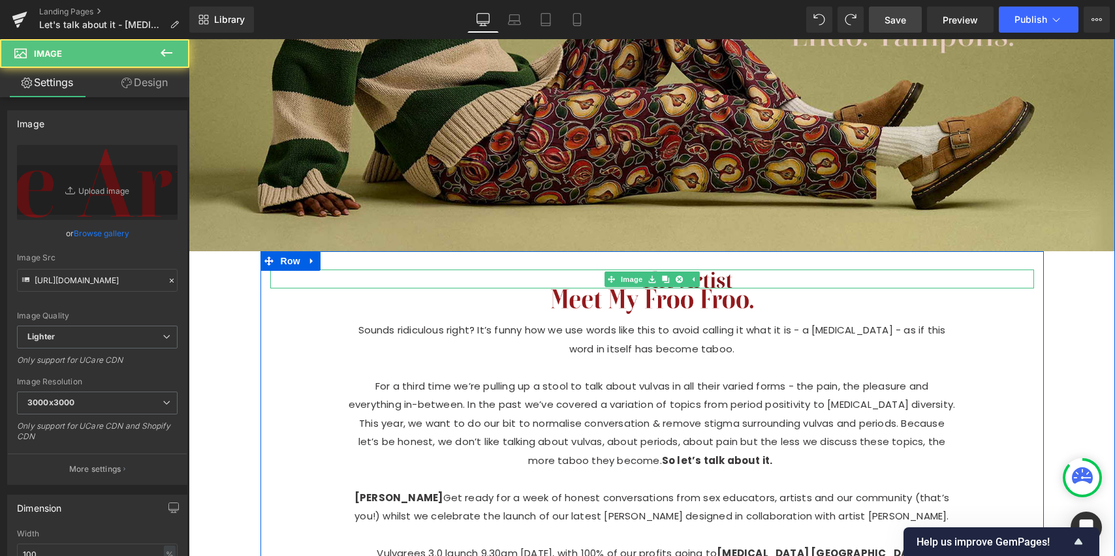
click at [728, 280] on img at bounding box center [652, 280] width 764 height 18
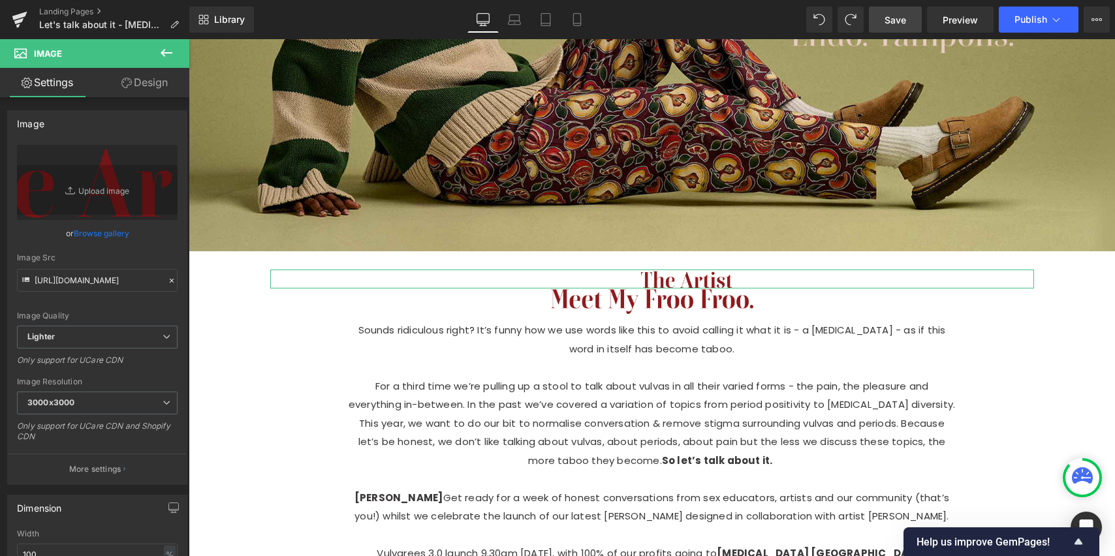
drag, startPoint x: 157, startPoint y: 82, endPoint x: 147, endPoint y: 109, distance: 28.5
click at [157, 82] on link "Design" at bounding box center [144, 82] width 95 height 29
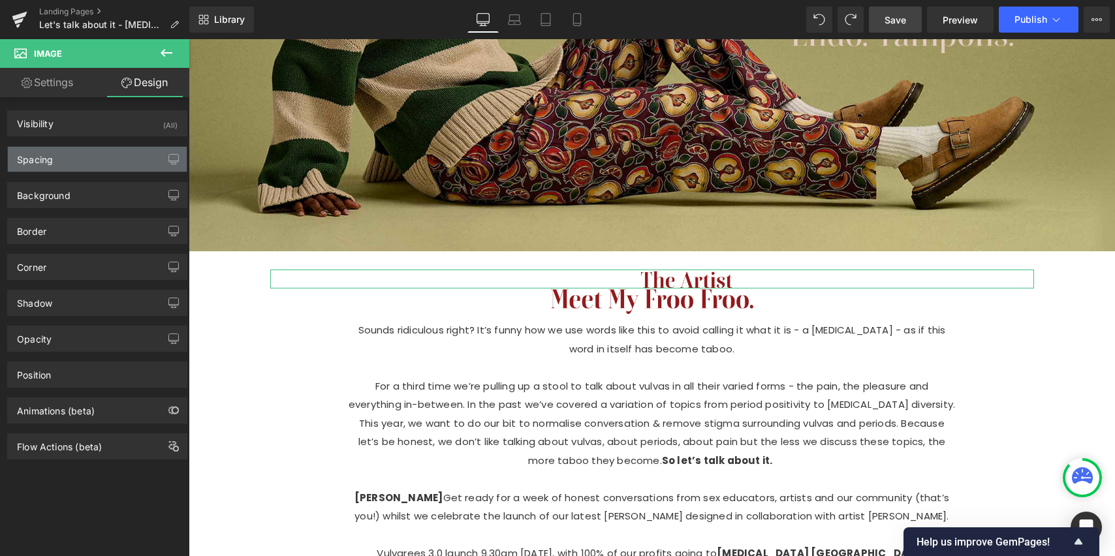
click at [97, 162] on div "Spacing" at bounding box center [97, 159] width 179 height 25
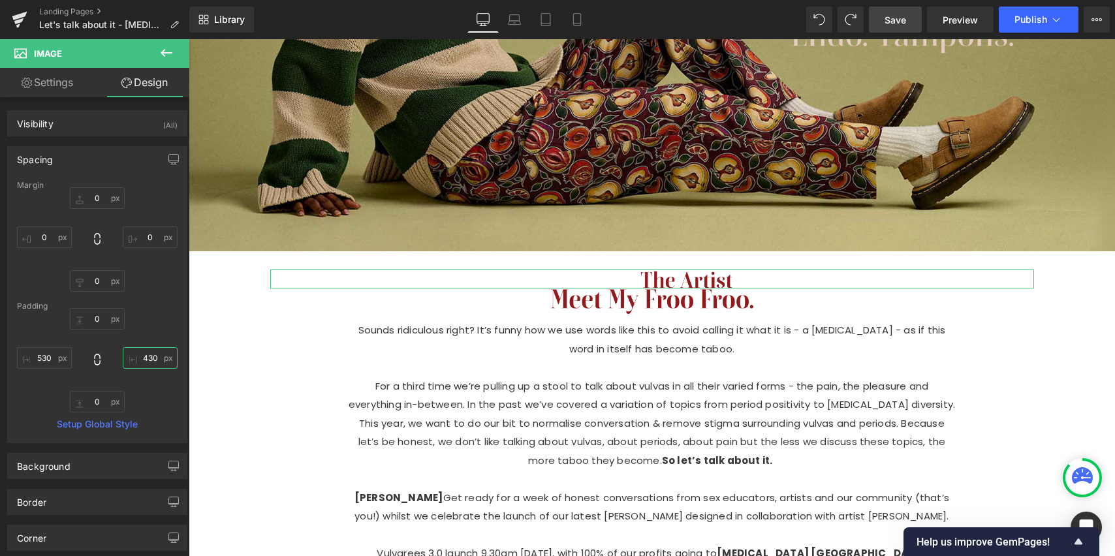
click at [149, 360] on input "text" at bounding box center [150, 358] width 55 height 22
type input "450"
click at [47, 355] on input "text" at bounding box center [44, 358] width 55 height 22
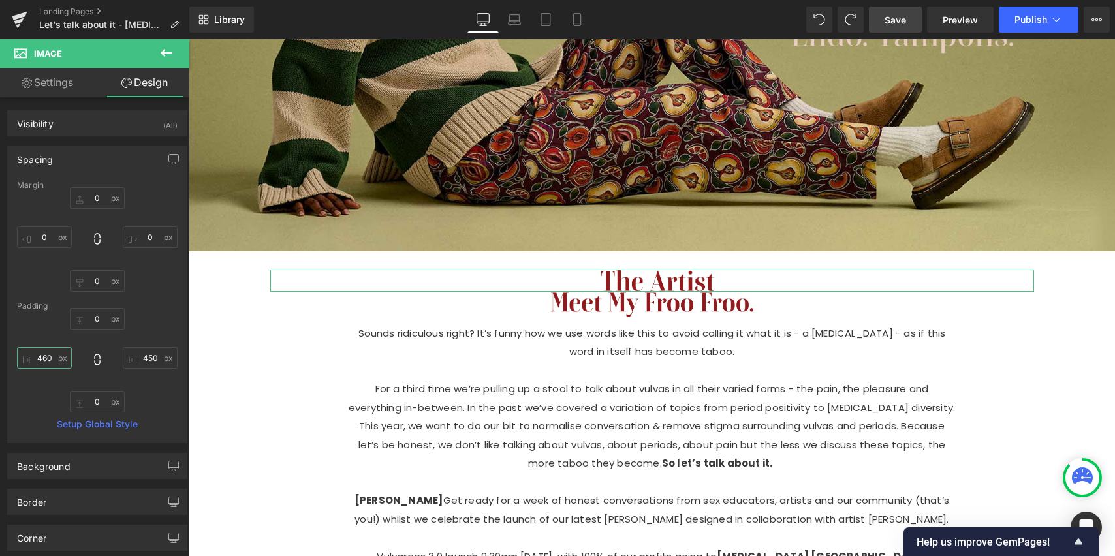
type input "450"
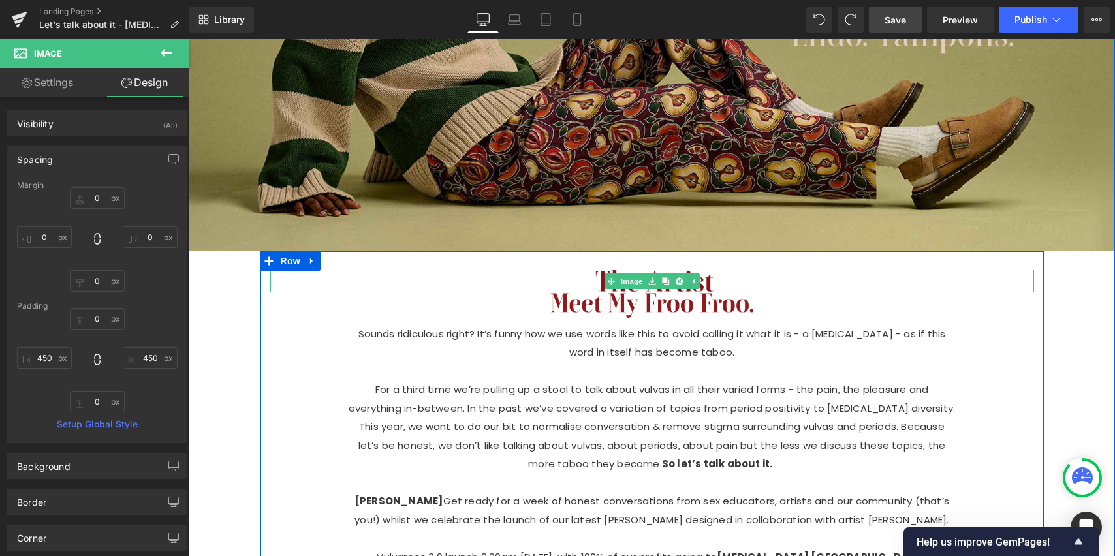
click at [696, 287] on img at bounding box center [652, 281] width 764 height 23
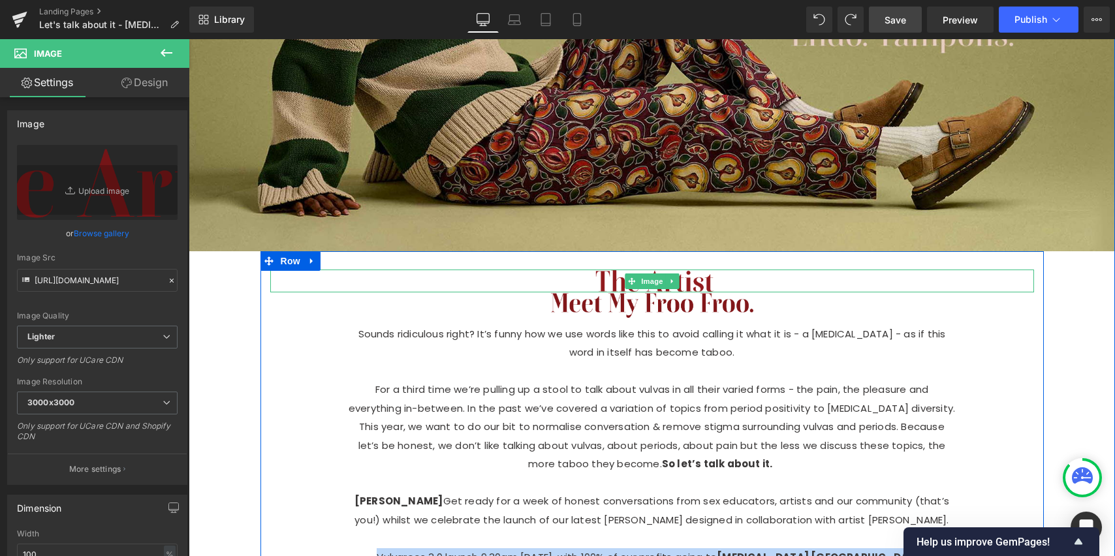
scroll to position [426, 0]
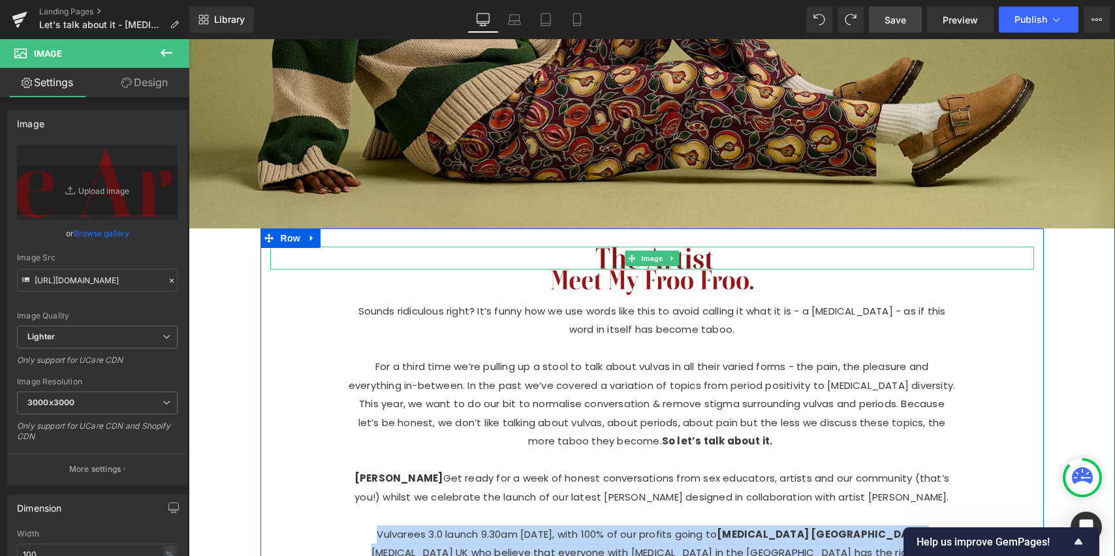
click at [725, 261] on img at bounding box center [652, 258] width 764 height 23
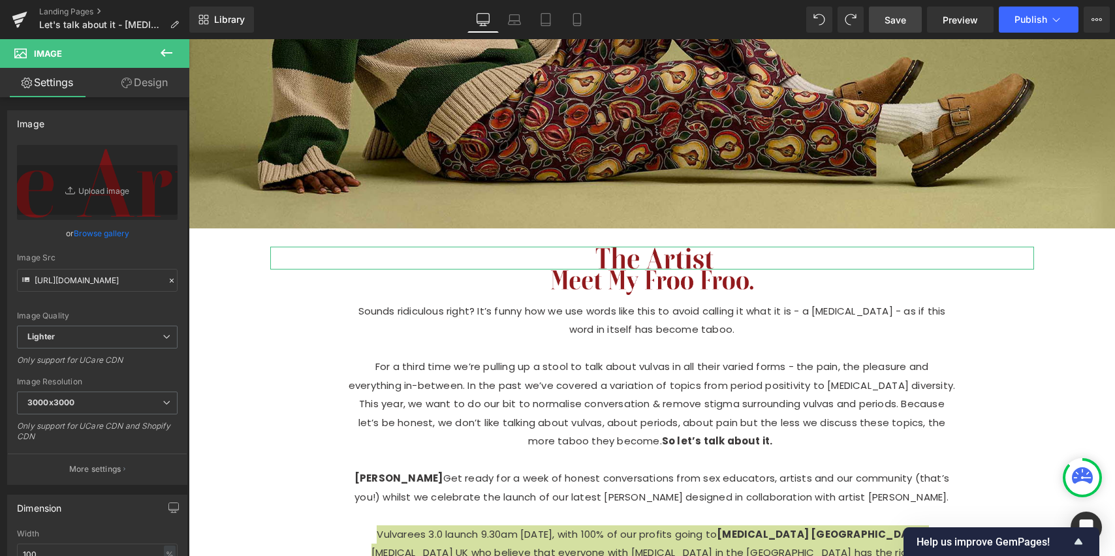
click at [159, 84] on link "Design" at bounding box center [144, 82] width 95 height 29
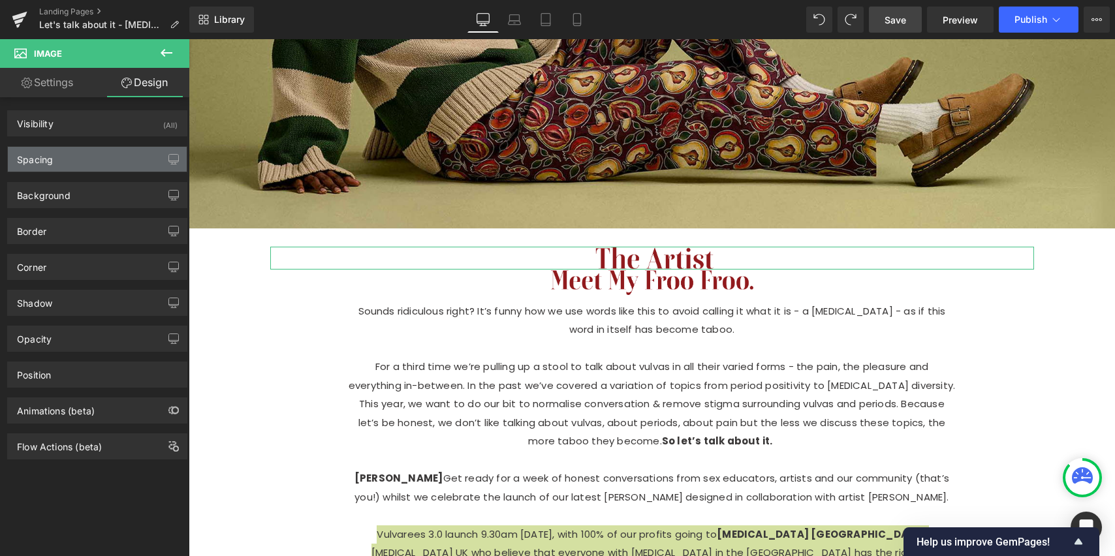
click at [82, 159] on div "Spacing" at bounding box center [97, 159] width 179 height 25
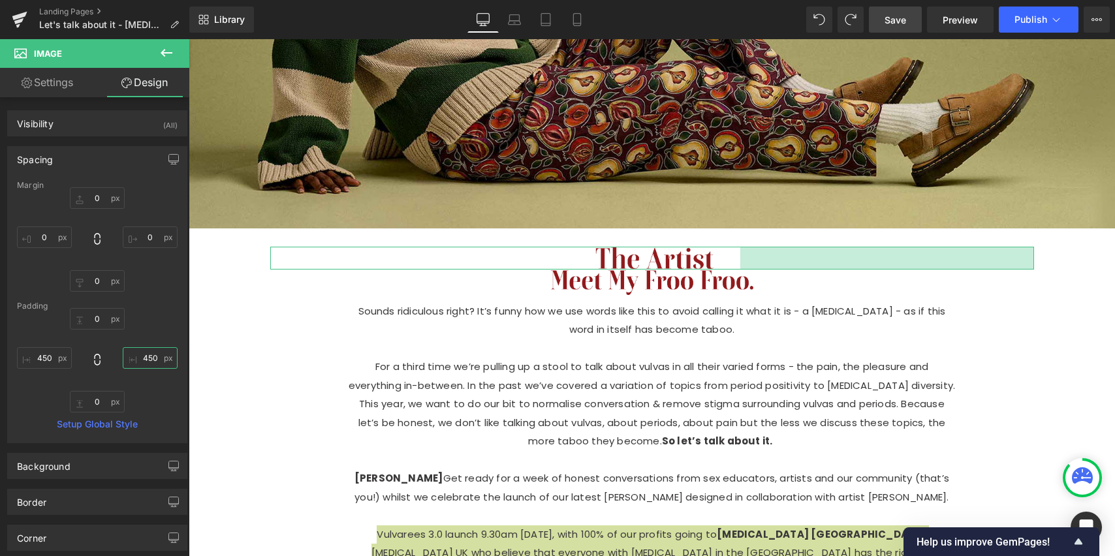
click at [150, 360] on input "450" at bounding box center [150, 358] width 55 height 22
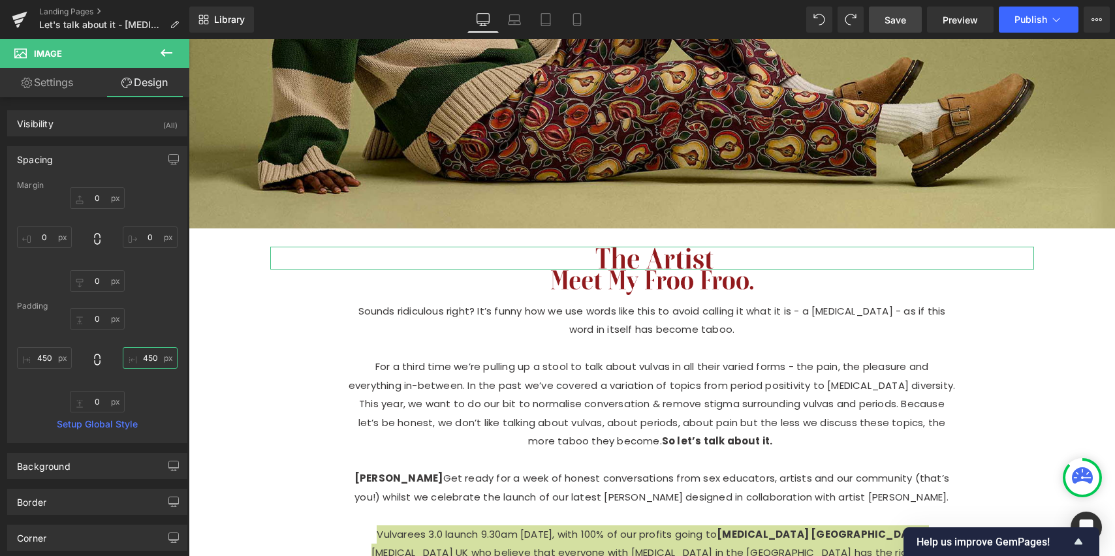
type input "460"
click at [59, 355] on input "450" at bounding box center [44, 358] width 55 height 22
type input "460"
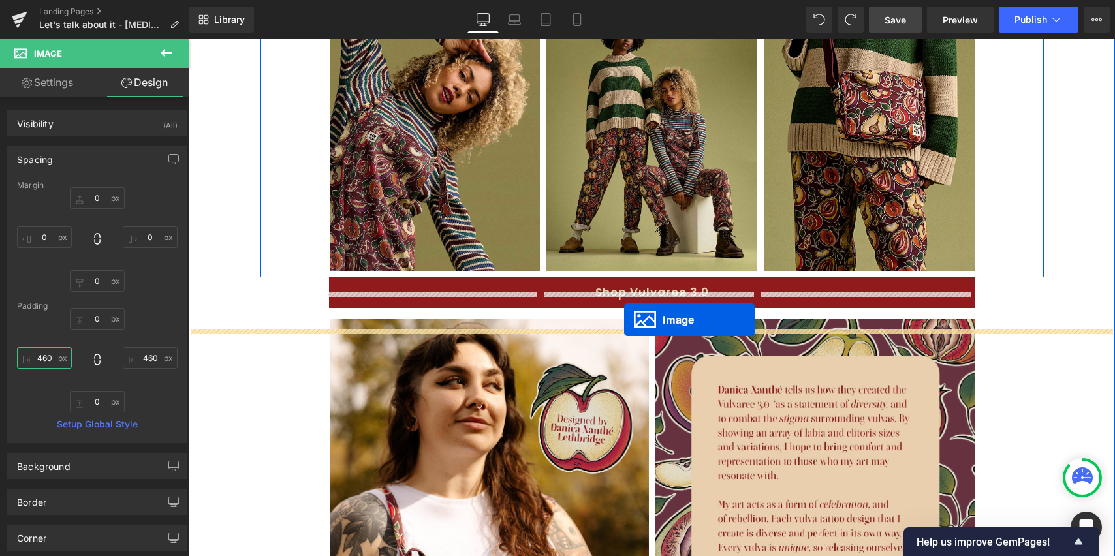
scroll to position [1063, 0]
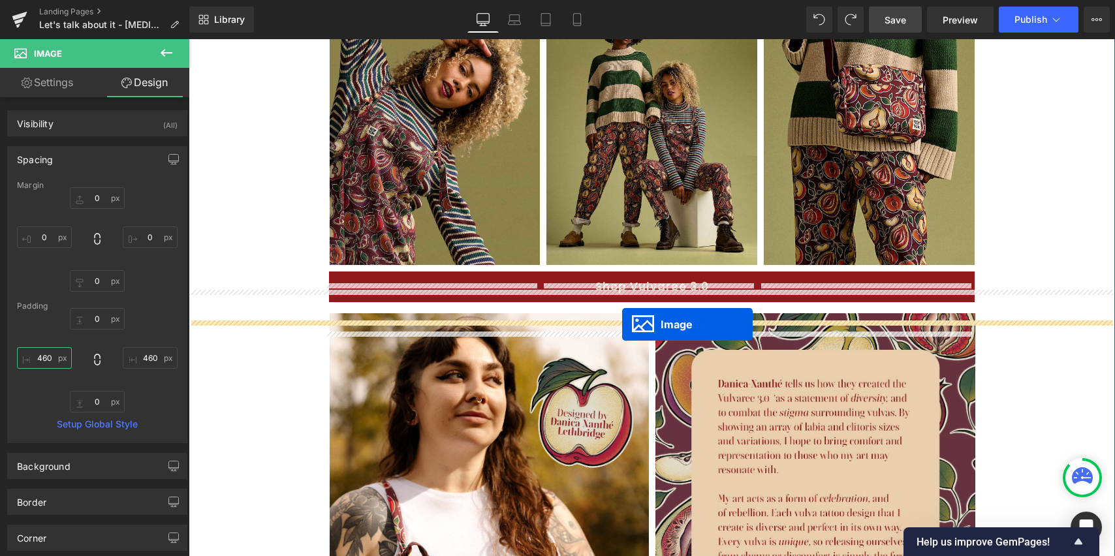
drag, startPoint x: 627, startPoint y: 257, endPoint x: 622, endPoint y: 325, distance: 67.4
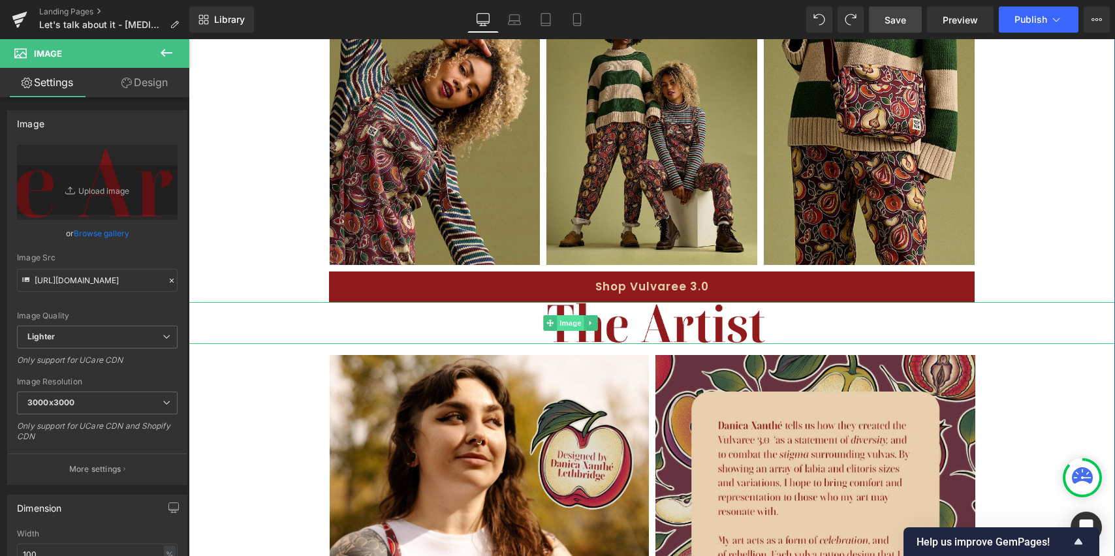
click at [633, 344] on div "Image 460px 460px" at bounding box center [652, 323] width 927 height 42
drag, startPoint x: 147, startPoint y: 89, endPoint x: 141, endPoint y: 103, distance: 15.5
click at [147, 89] on link "Design" at bounding box center [144, 82] width 95 height 29
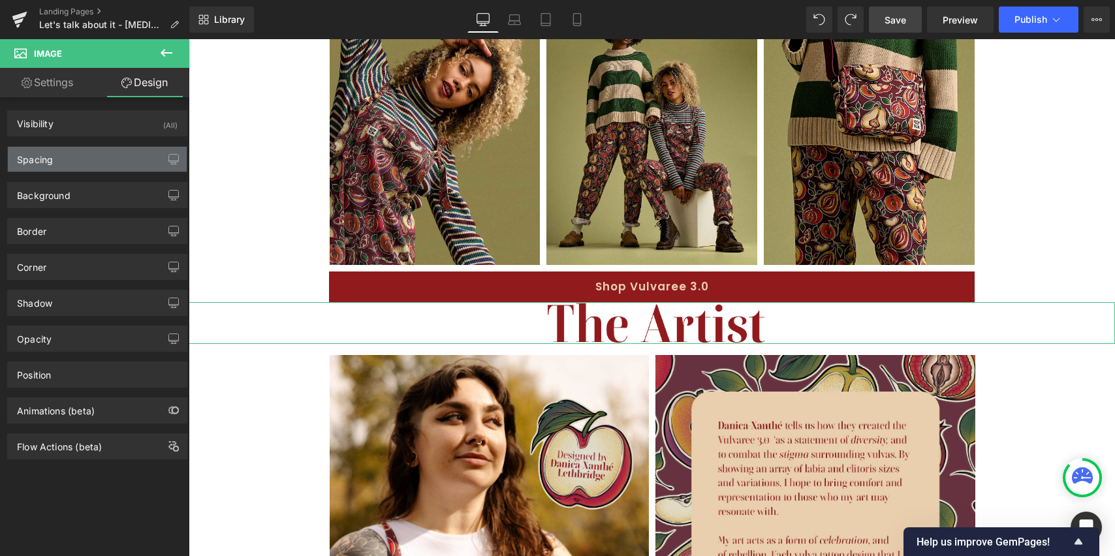
click at [102, 162] on div "Spacing" at bounding box center [97, 159] width 179 height 25
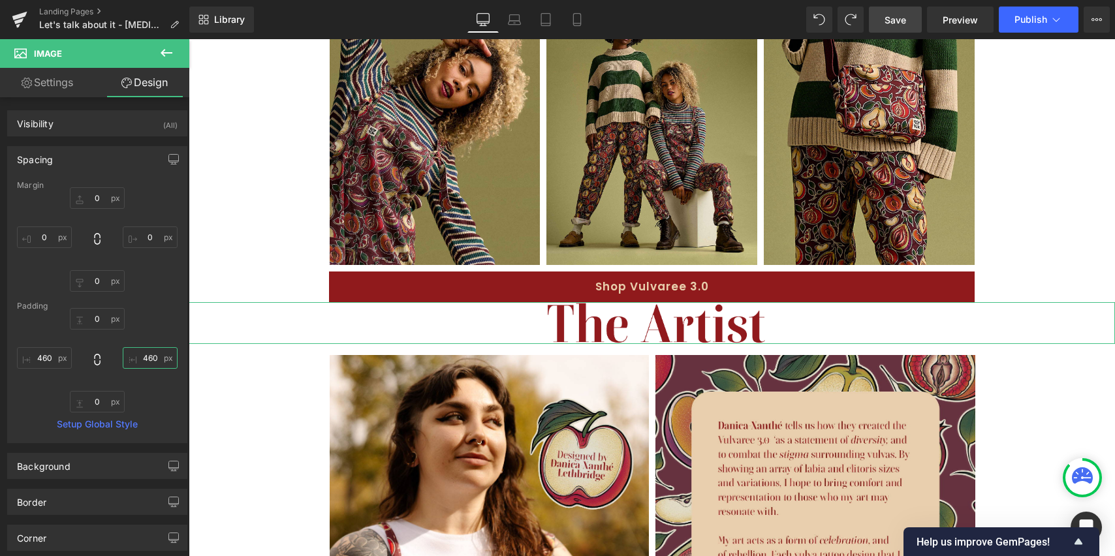
click at [148, 361] on input "460" at bounding box center [150, 358] width 55 height 22
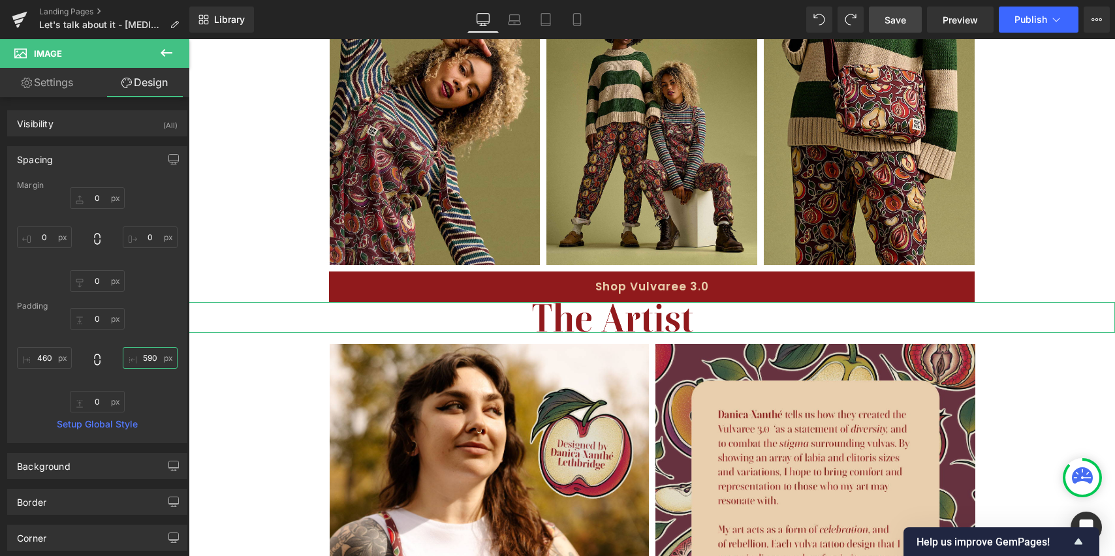
type input "600"
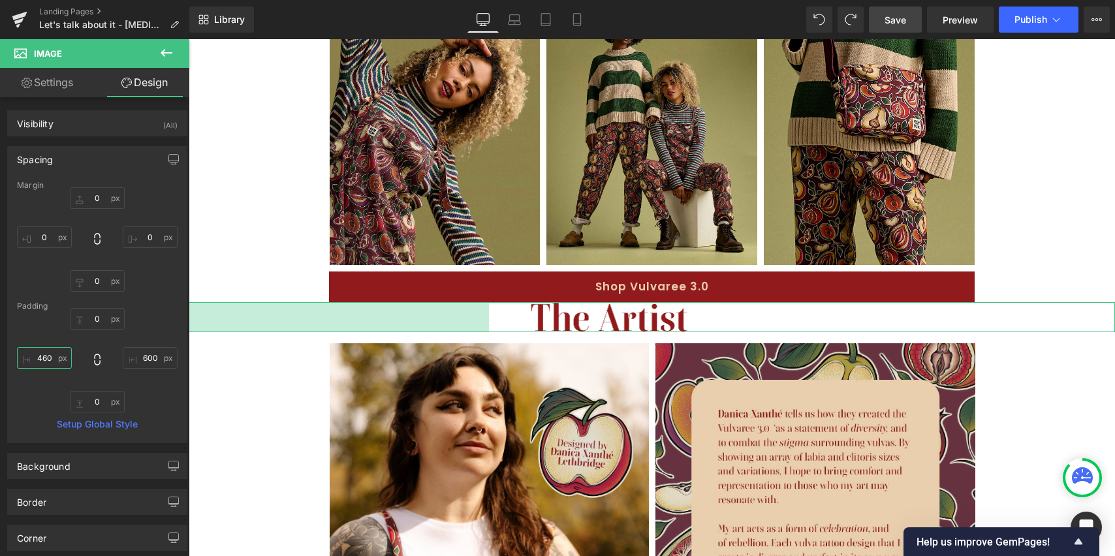
click at [47, 361] on input "460" at bounding box center [44, 358] width 55 height 22
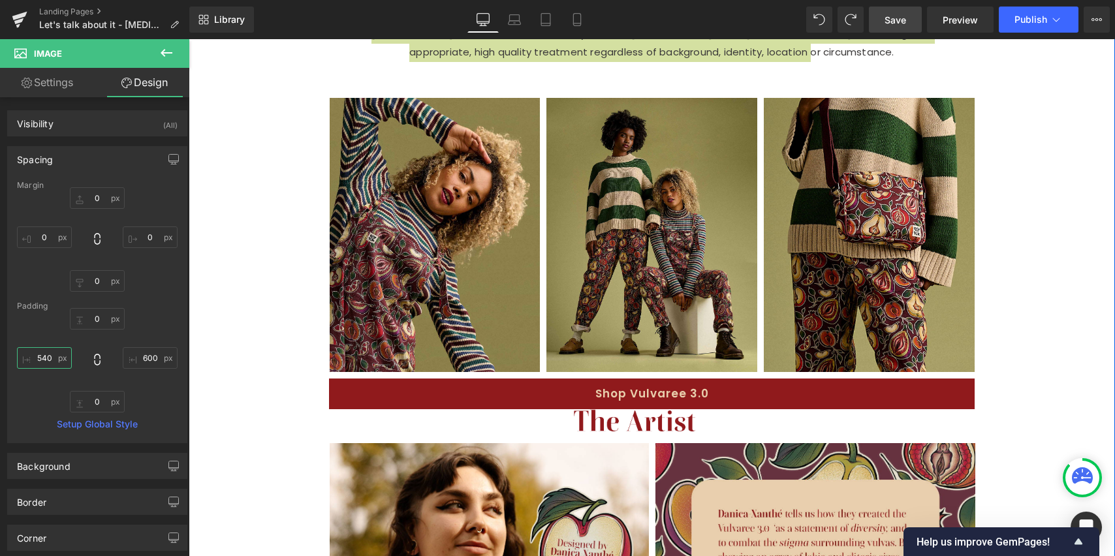
scroll to position [925, 0]
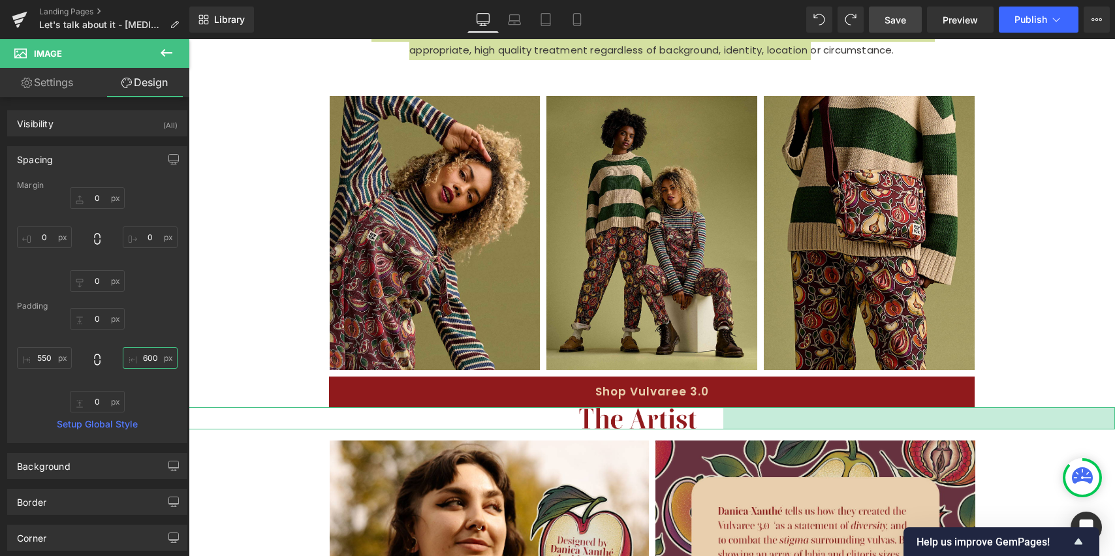
click at [146, 363] on input "600" at bounding box center [150, 358] width 55 height 22
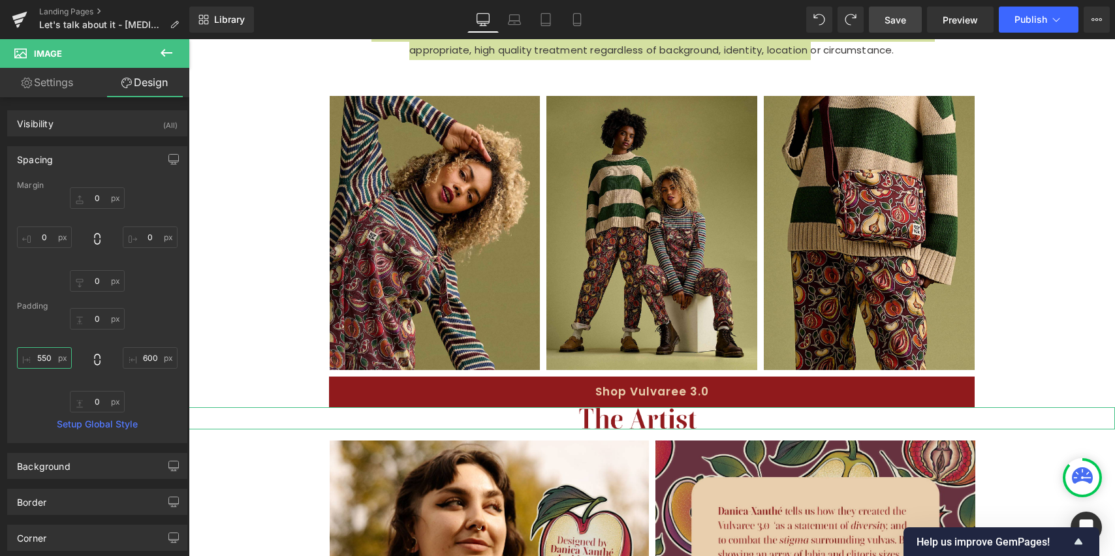
click at [45, 353] on input "550" at bounding box center [44, 358] width 55 height 22
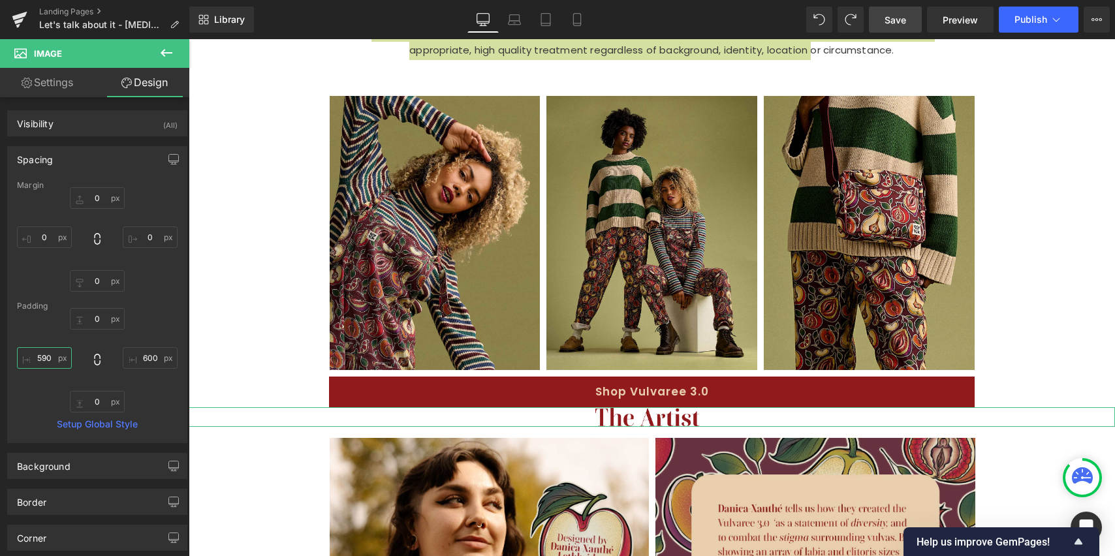
type input "580"
click at [144, 359] on input "600" at bounding box center [150, 358] width 55 height 22
type input "580"
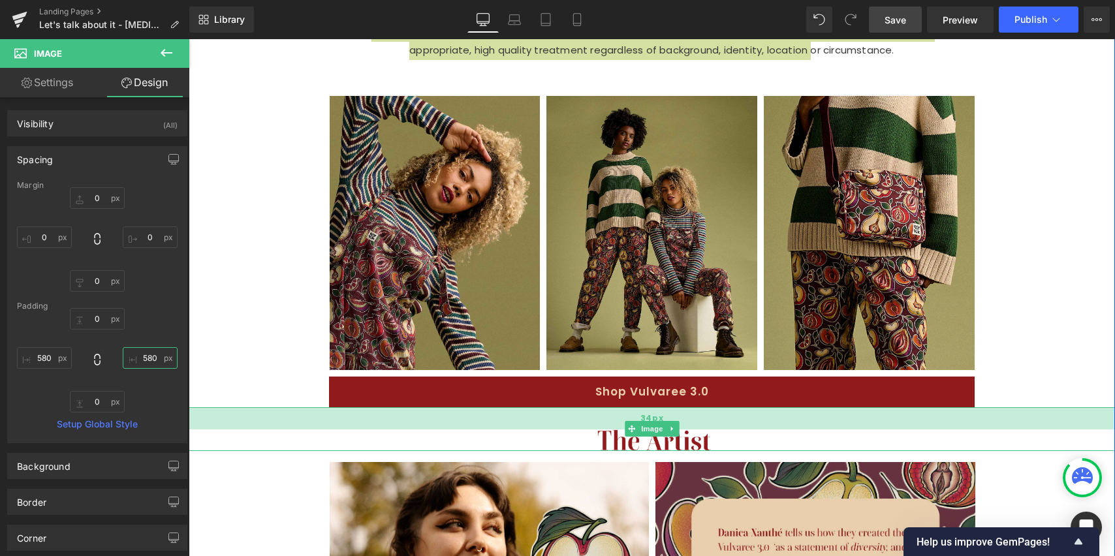
drag, startPoint x: 728, startPoint y: 426, endPoint x: 728, endPoint y: 448, distance: 22.2
click at [728, 430] on div "34px" at bounding box center [652, 419] width 927 height 22
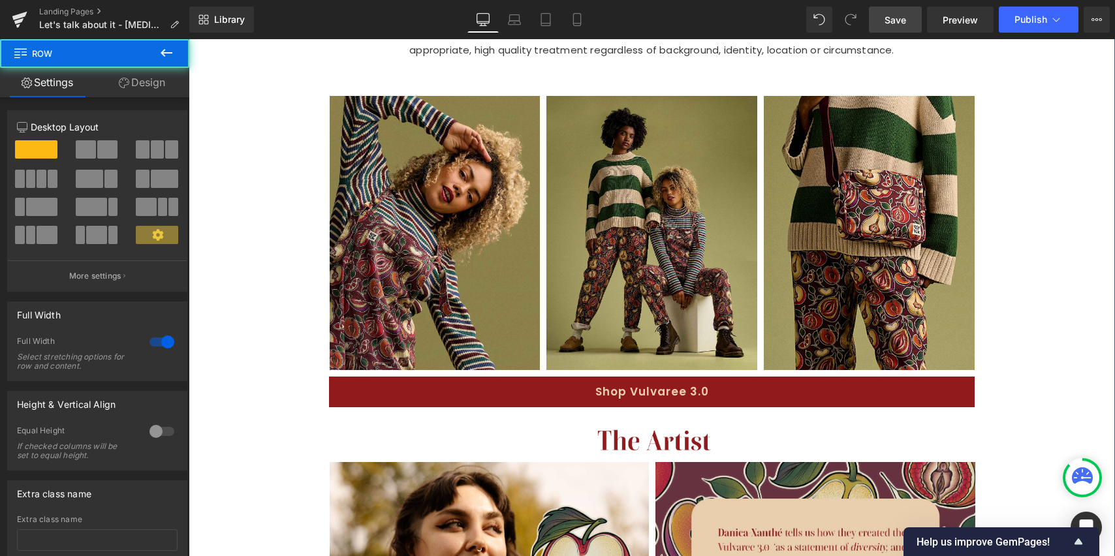
click at [250, 321] on div "Image Image 430px Sounds ridiculous right? It’s funny how we use words like thi…" at bounding box center [652, 59] width 927 height 1702
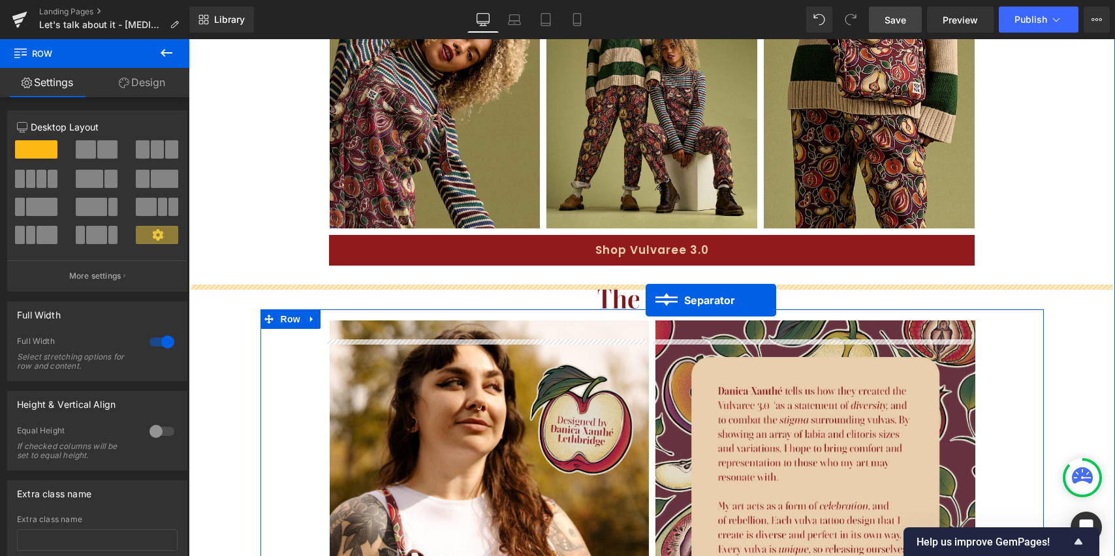
scroll to position [1066, 0]
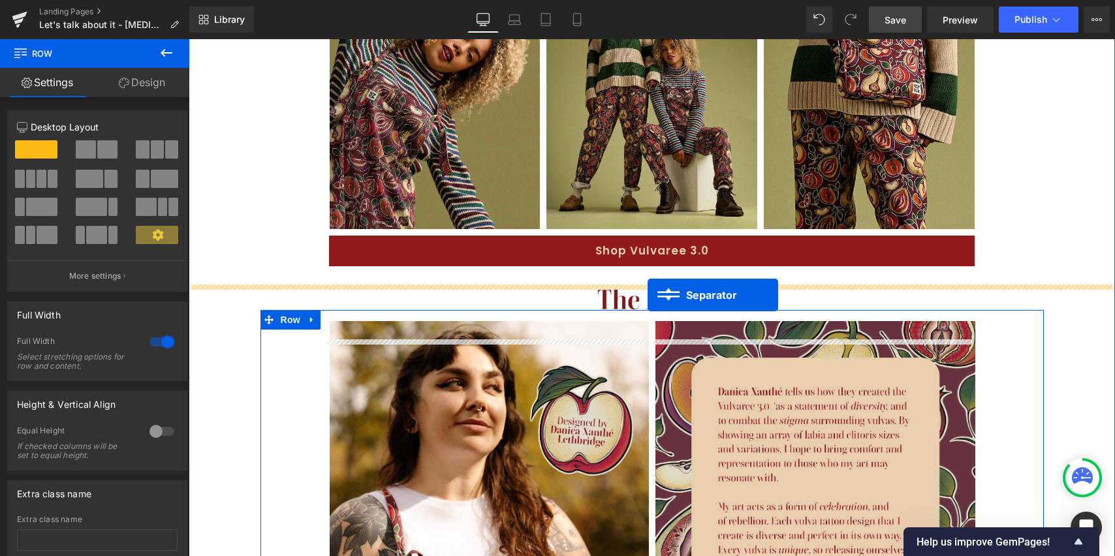
drag, startPoint x: 618, startPoint y: 438, endPoint x: 648, endPoint y: 296, distance: 144.9
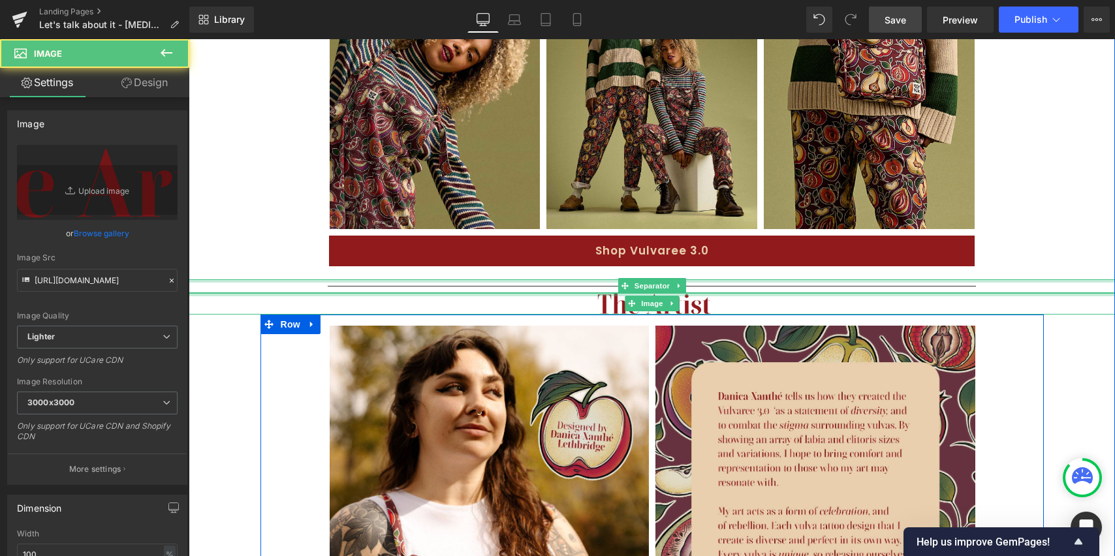
drag, startPoint x: 697, startPoint y: 321, endPoint x: 703, endPoint y: 300, distance: 21.7
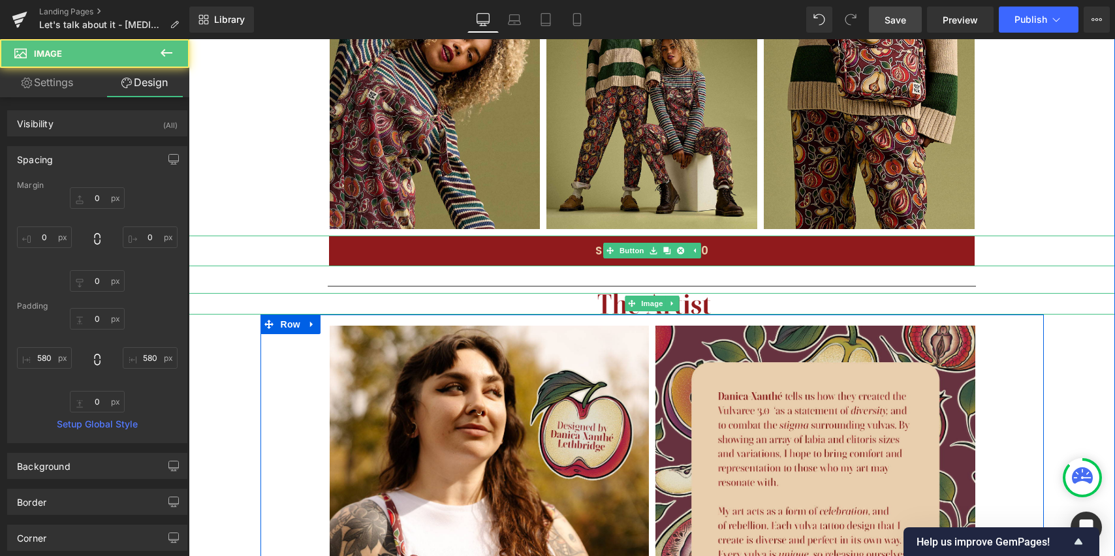
click at [189, 39] on div "100px" at bounding box center [189, 39] width 0 height 0
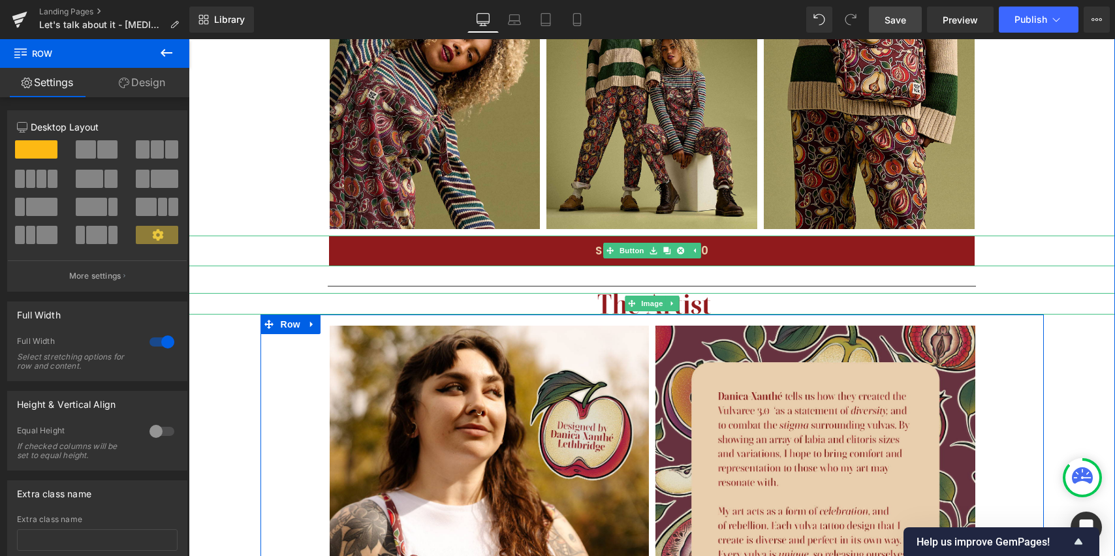
click at [1068, 266] on div "Shop Vulvaree 3.0" at bounding box center [652, 251] width 927 height 31
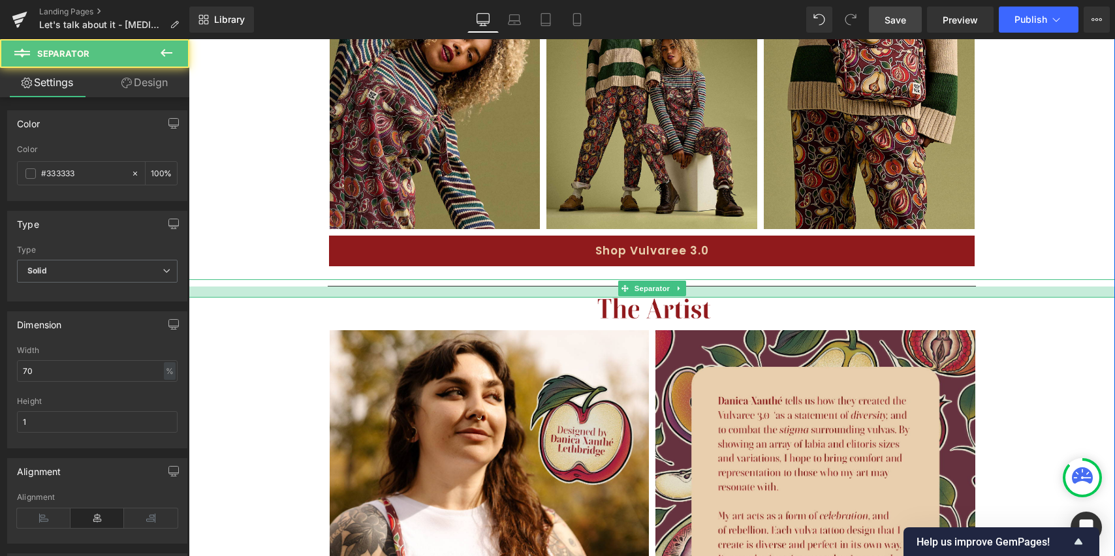
drag, startPoint x: 699, startPoint y: 308, endPoint x: 764, endPoint y: 300, distance: 65.2
click at [700, 298] on div at bounding box center [652, 292] width 927 height 11
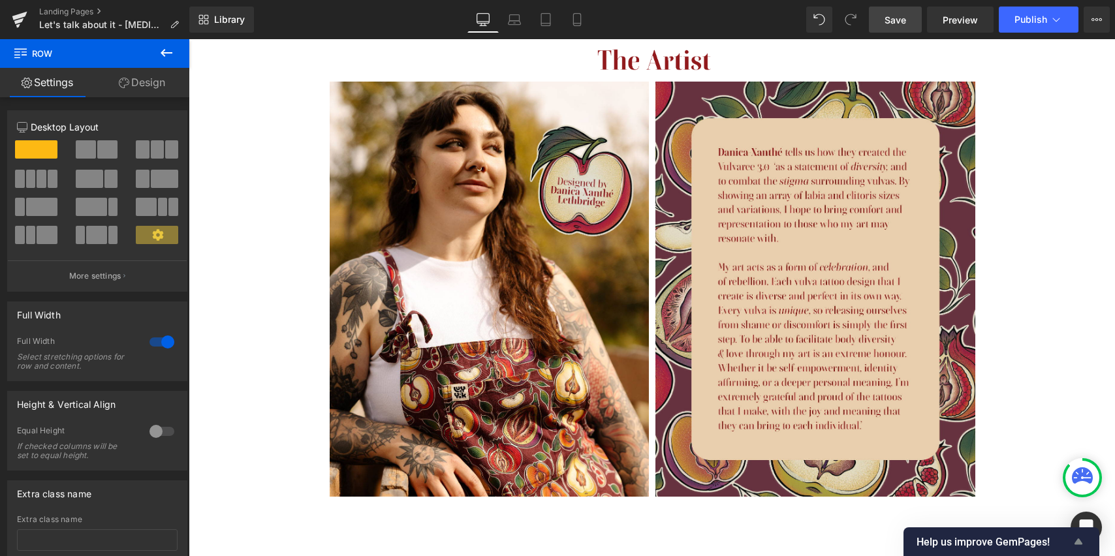
scroll to position [1320, 0]
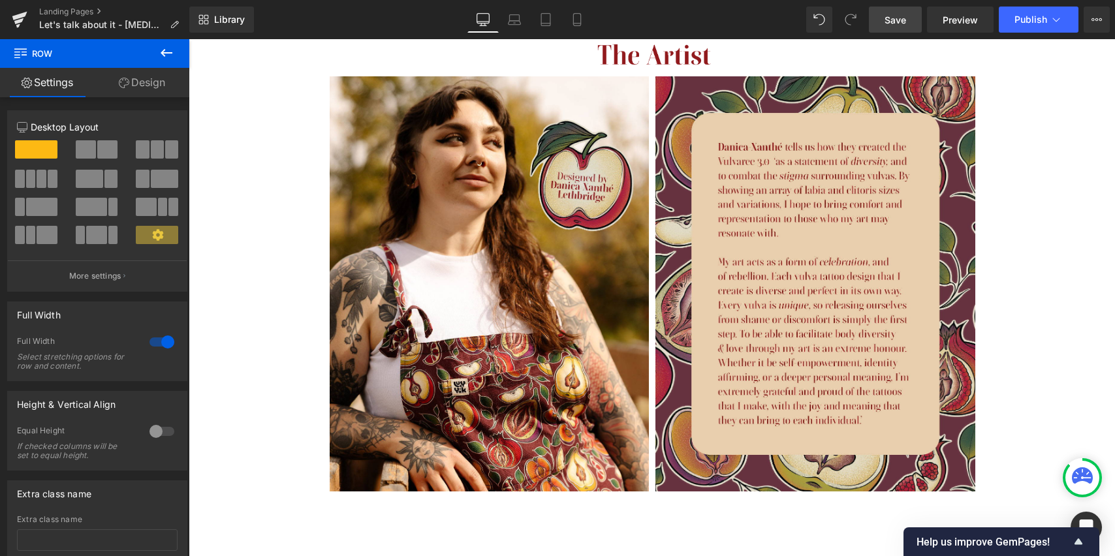
click at [901, 21] on span "Save" at bounding box center [896, 20] width 22 height 14
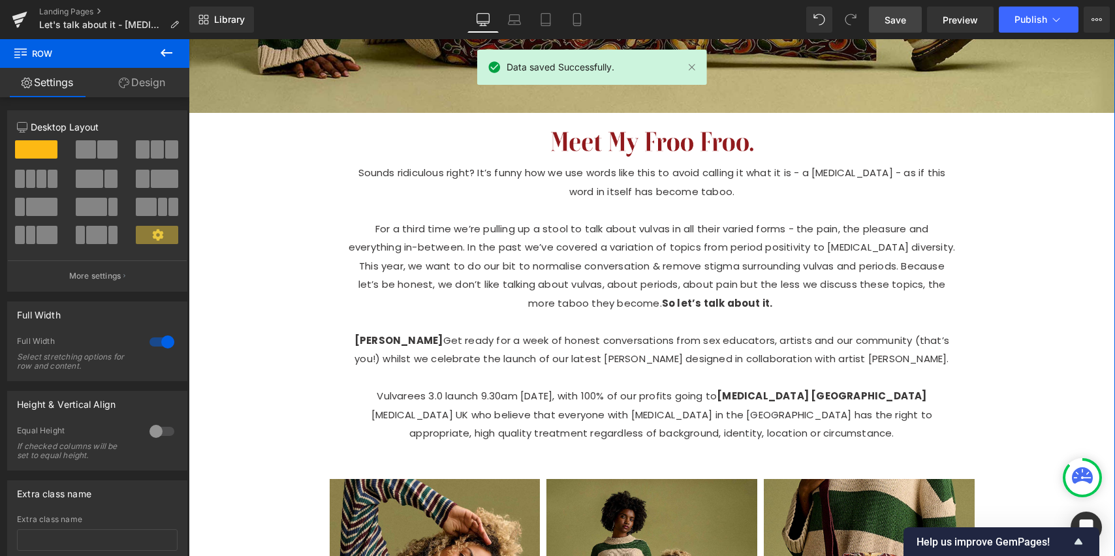
scroll to position [541, 0]
